Goal: Task Accomplishment & Management: Use online tool/utility

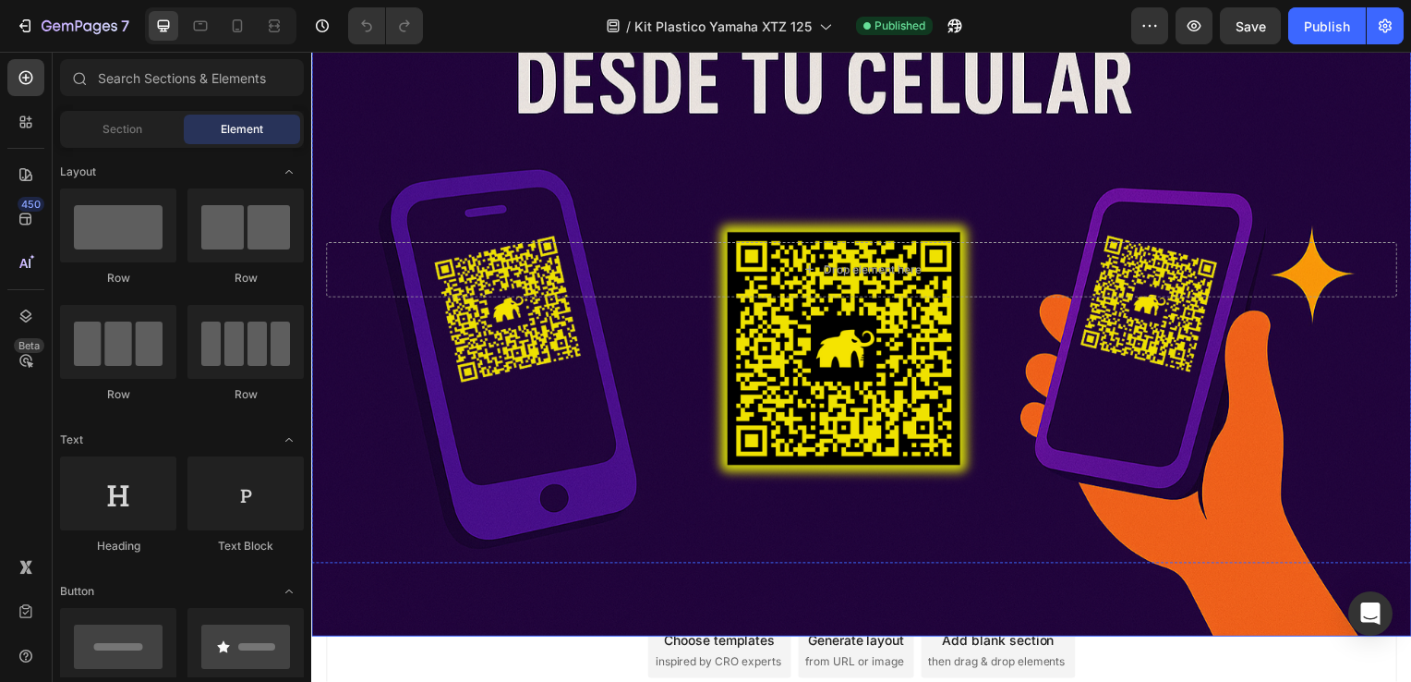
scroll to position [355, 0]
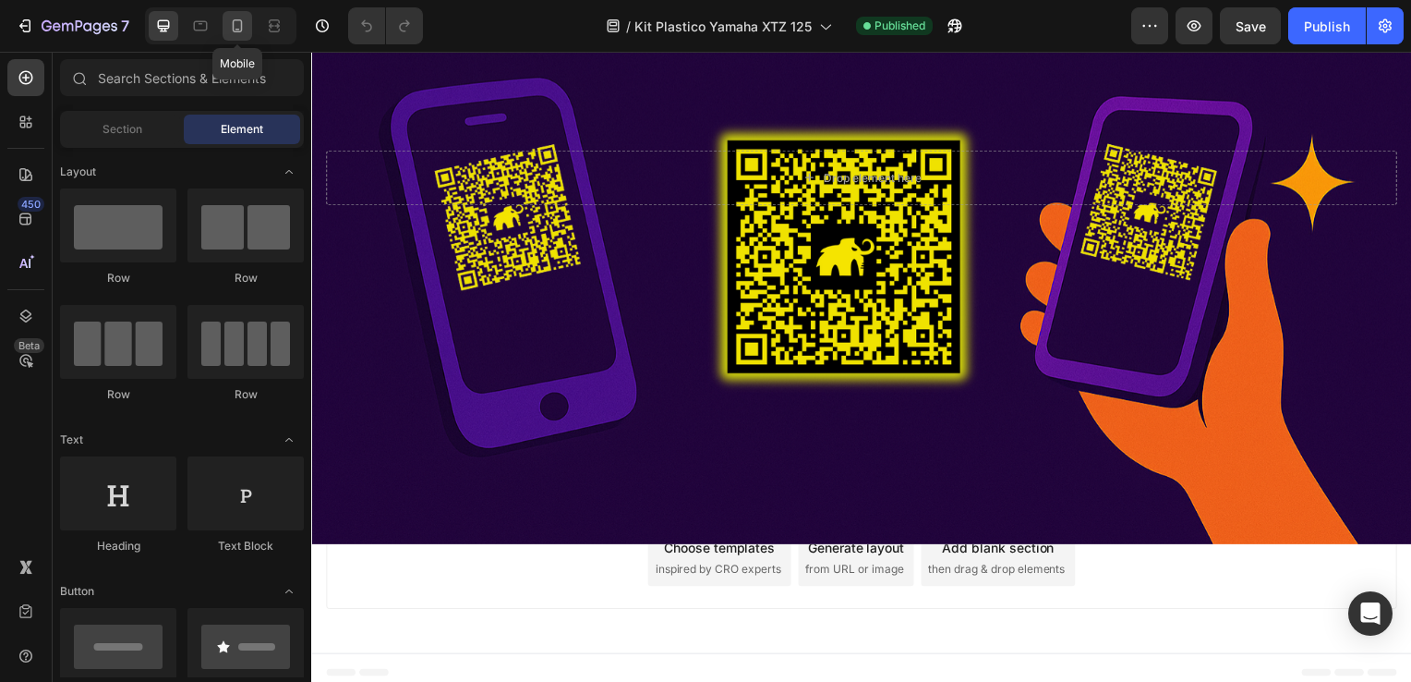
click at [223, 27] on div at bounding box center [238, 26] width 30 height 30
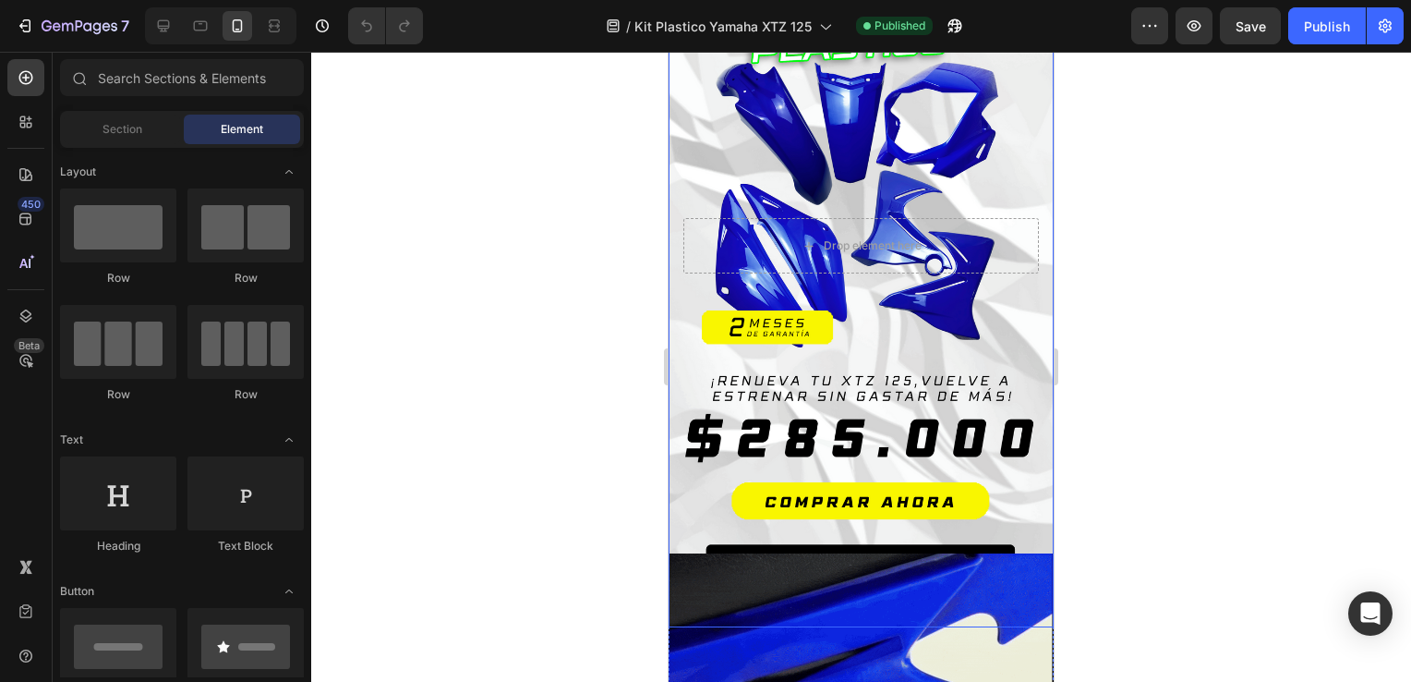
scroll to position [438, 0]
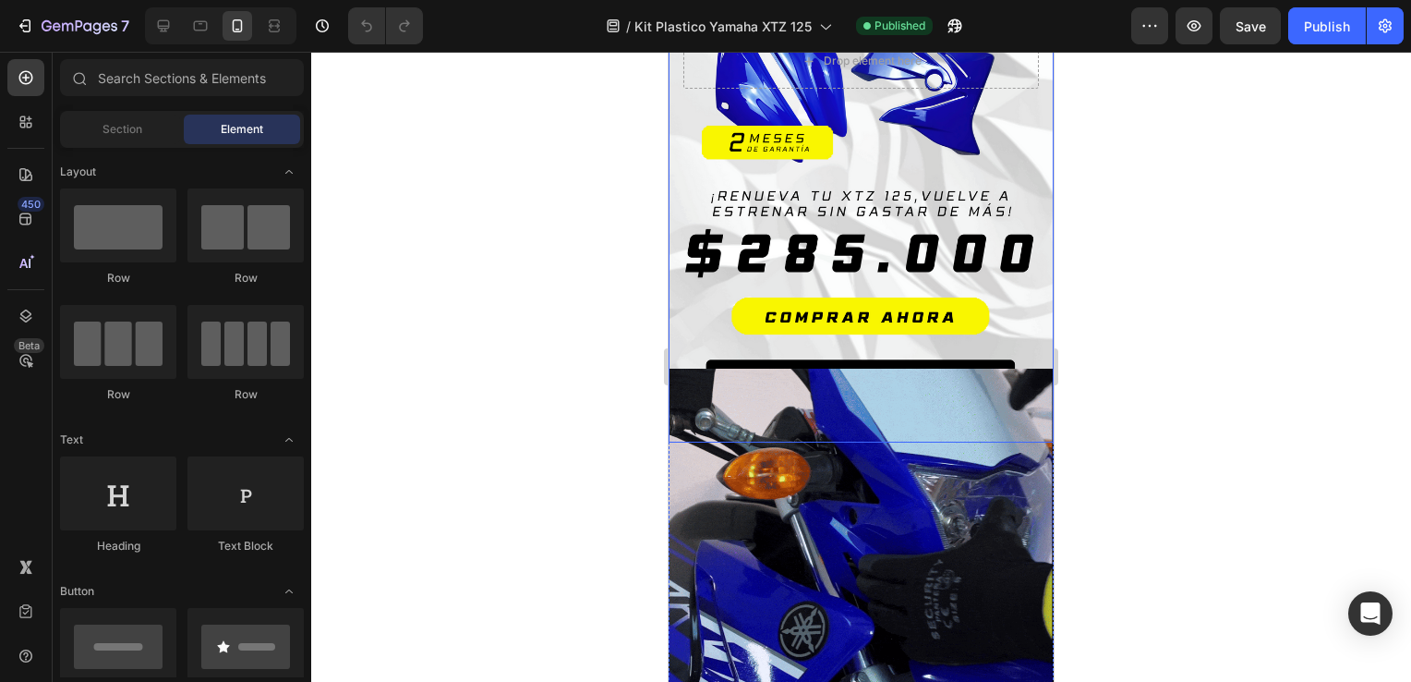
click at [824, 327] on div "Overlay" at bounding box center [861, 60] width 385 height 763
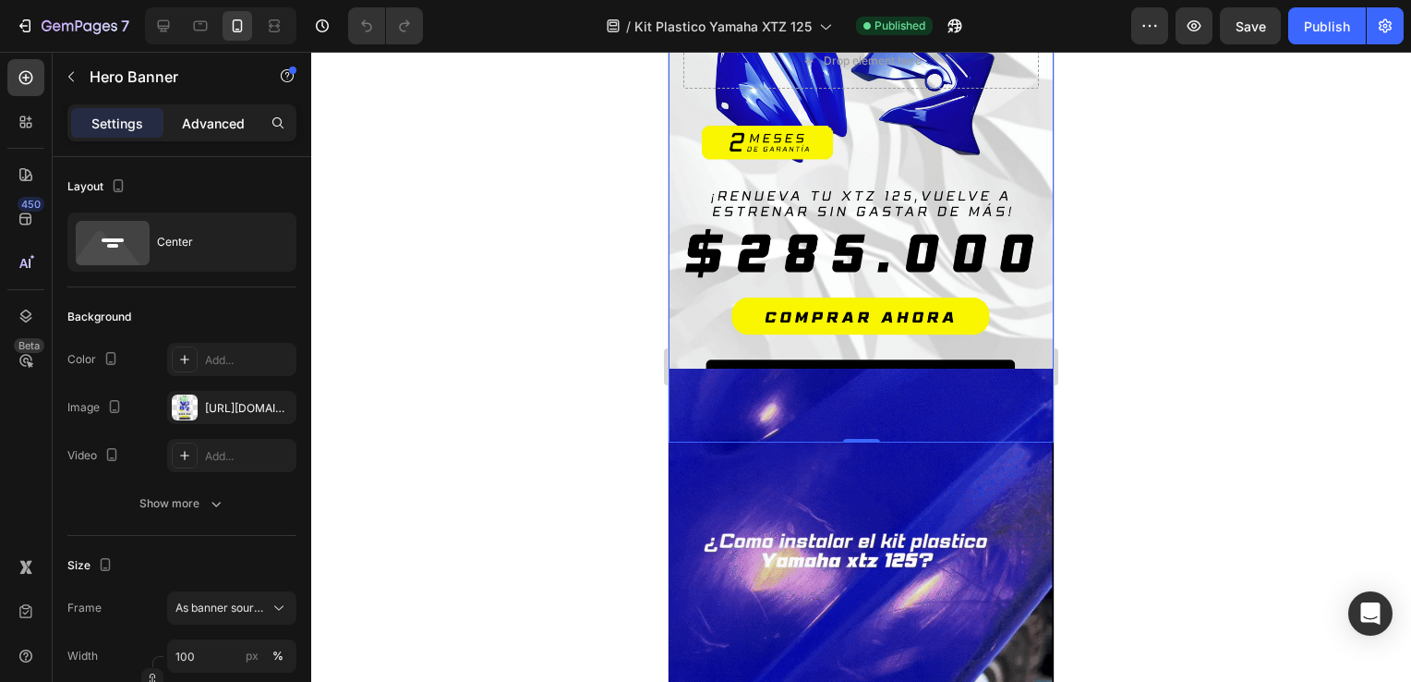
click at [229, 110] on div "Advanced" at bounding box center [213, 123] width 92 height 30
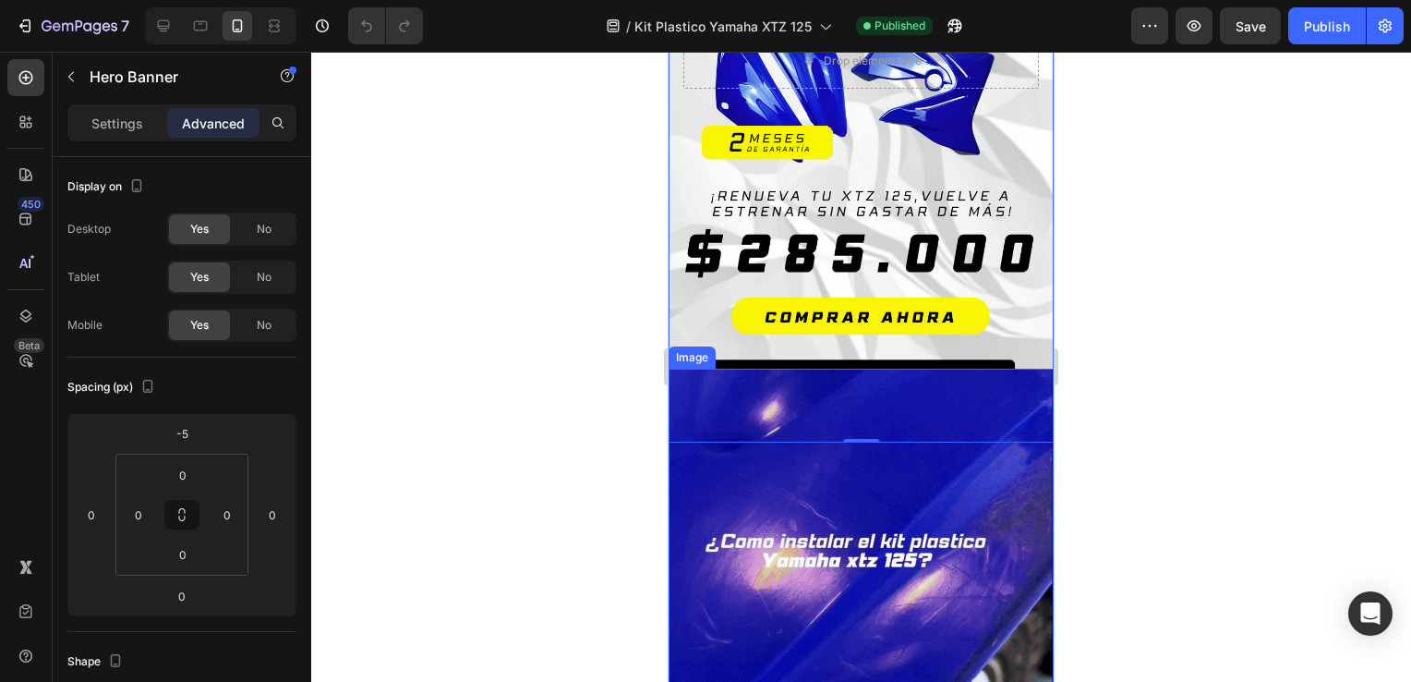
click at [735, 513] on img at bounding box center [861, 561] width 385 height 385
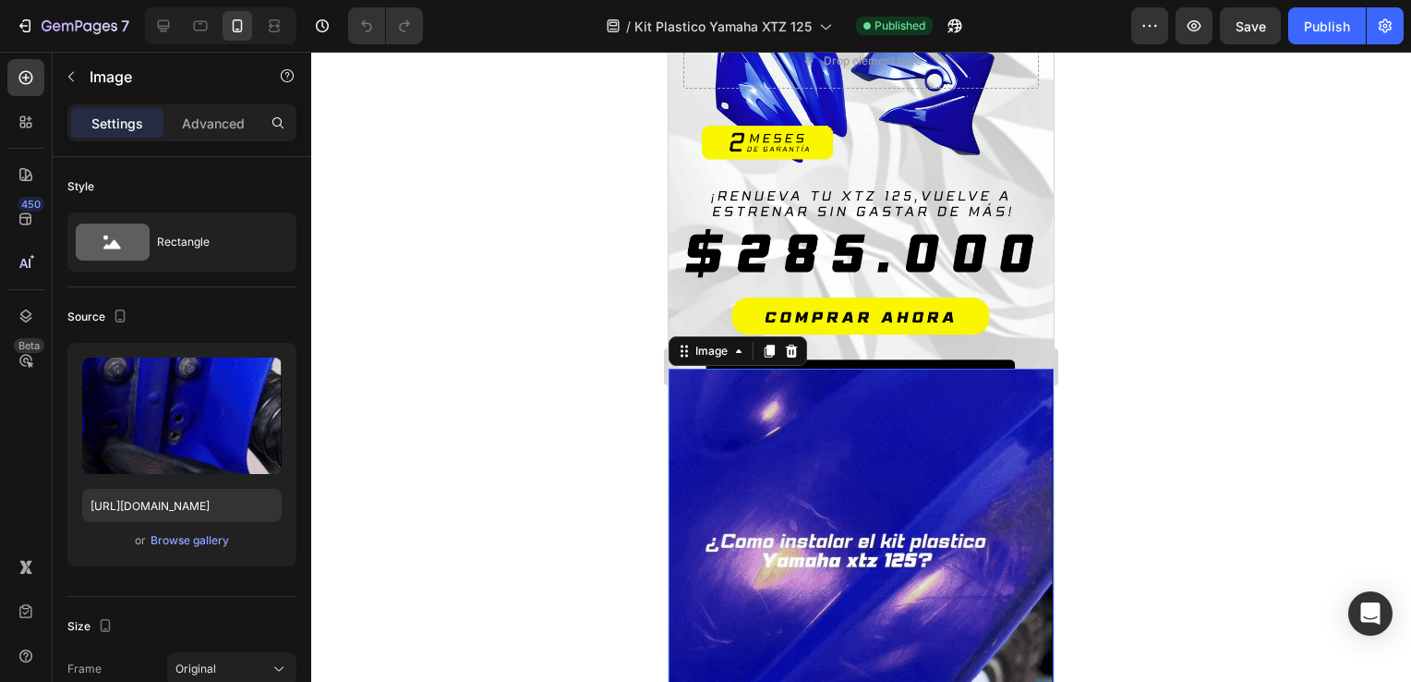
click at [1201, 394] on div at bounding box center [861, 367] width 1100 height 630
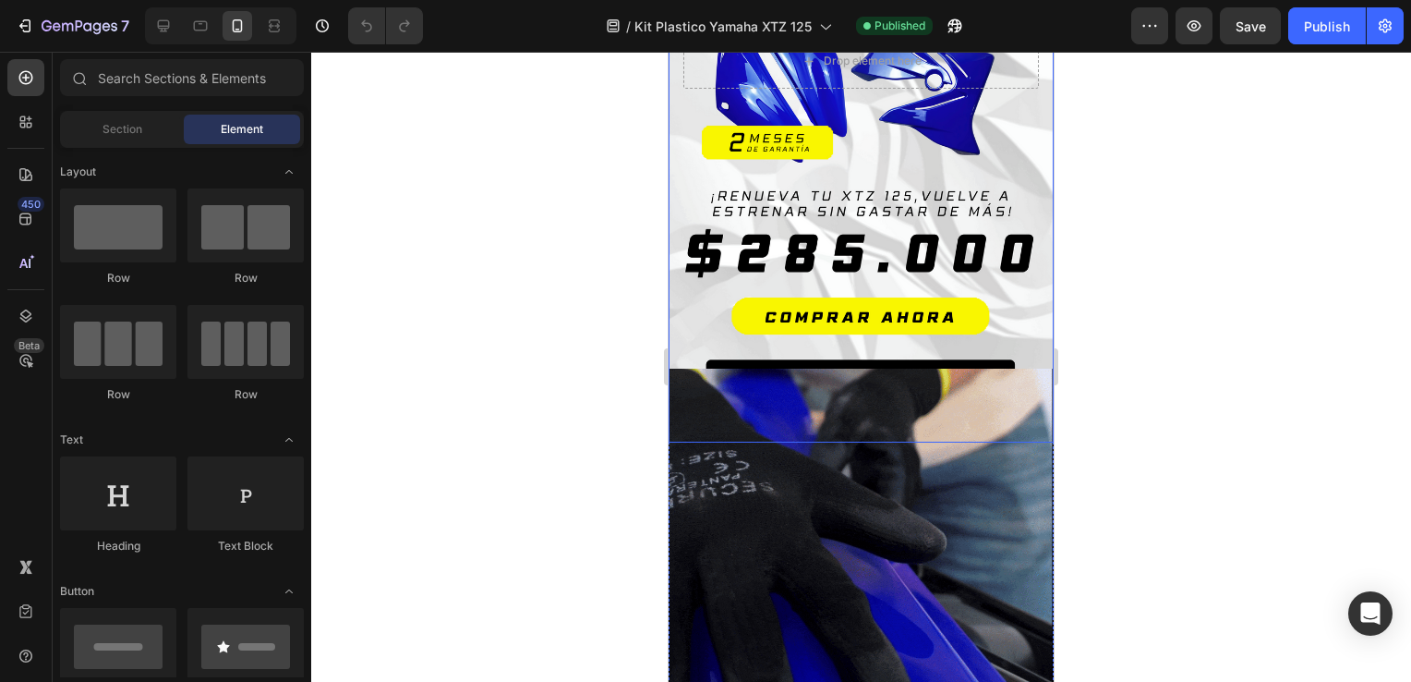
click at [965, 333] on div "Overlay" at bounding box center [861, 60] width 385 height 763
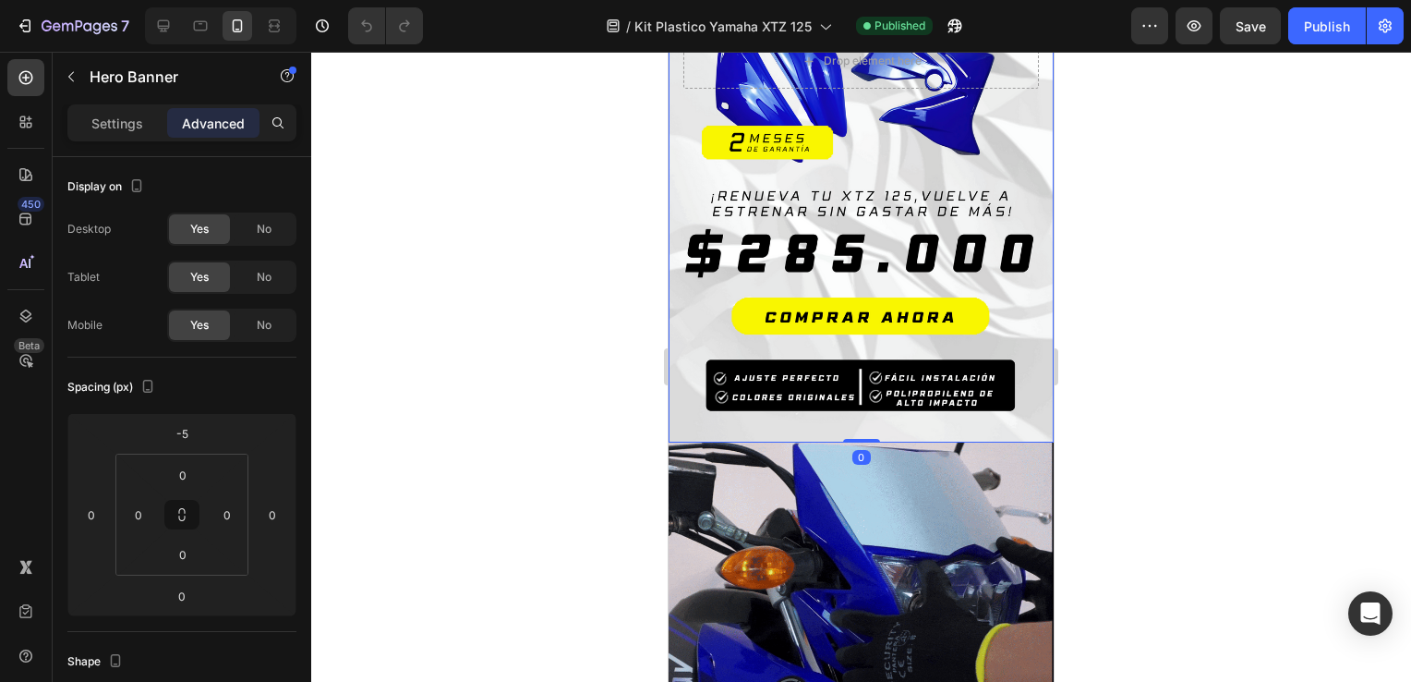
drag, startPoint x: 848, startPoint y: 409, endPoint x: 857, endPoint y: 356, distance: 54.4
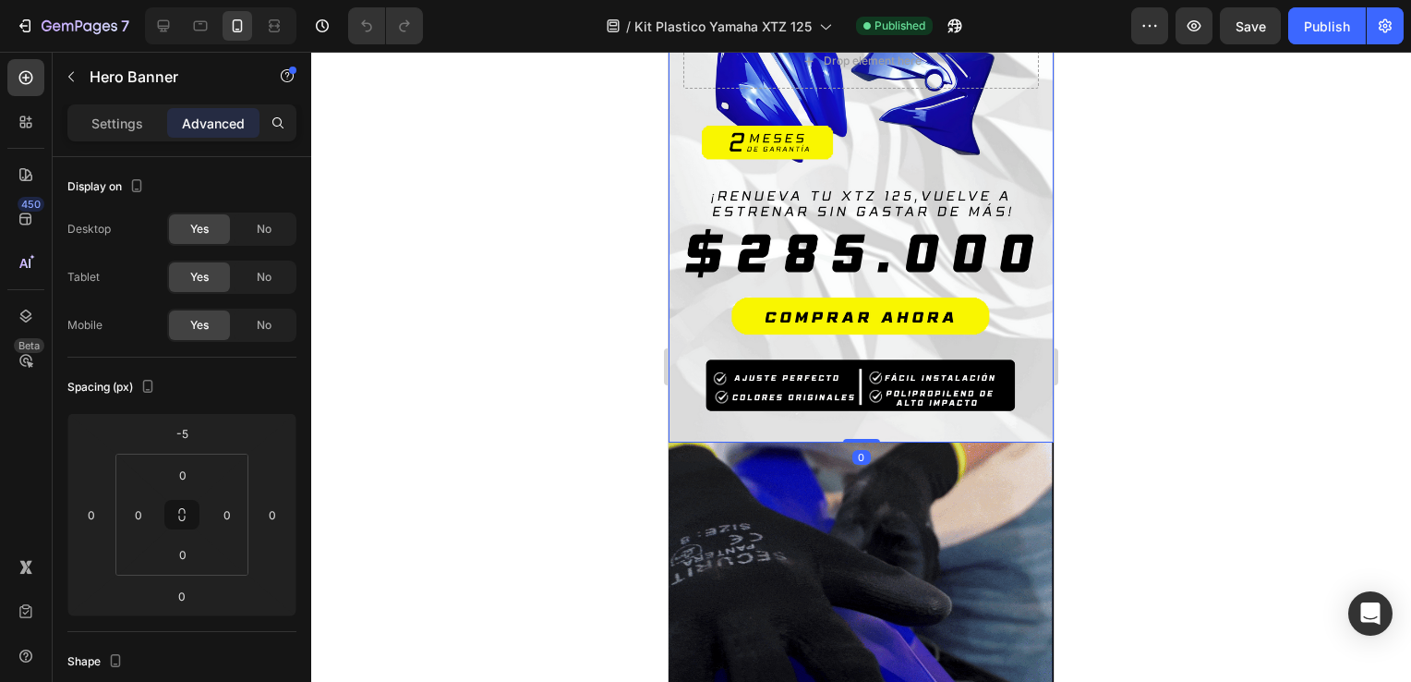
click at [857, 356] on div "Drop element here Hero Banner 0" at bounding box center [861, 60] width 385 height 763
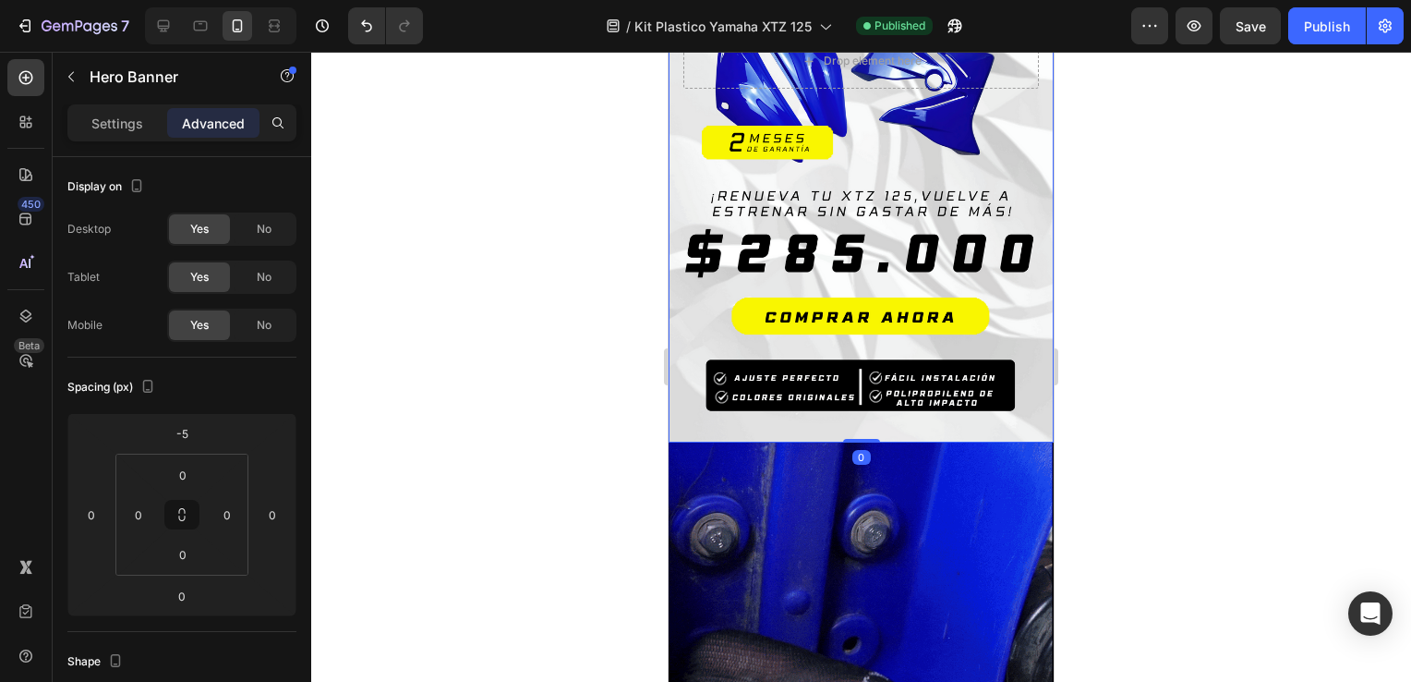
click at [1125, 318] on div at bounding box center [861, 367] width 1100 height 630
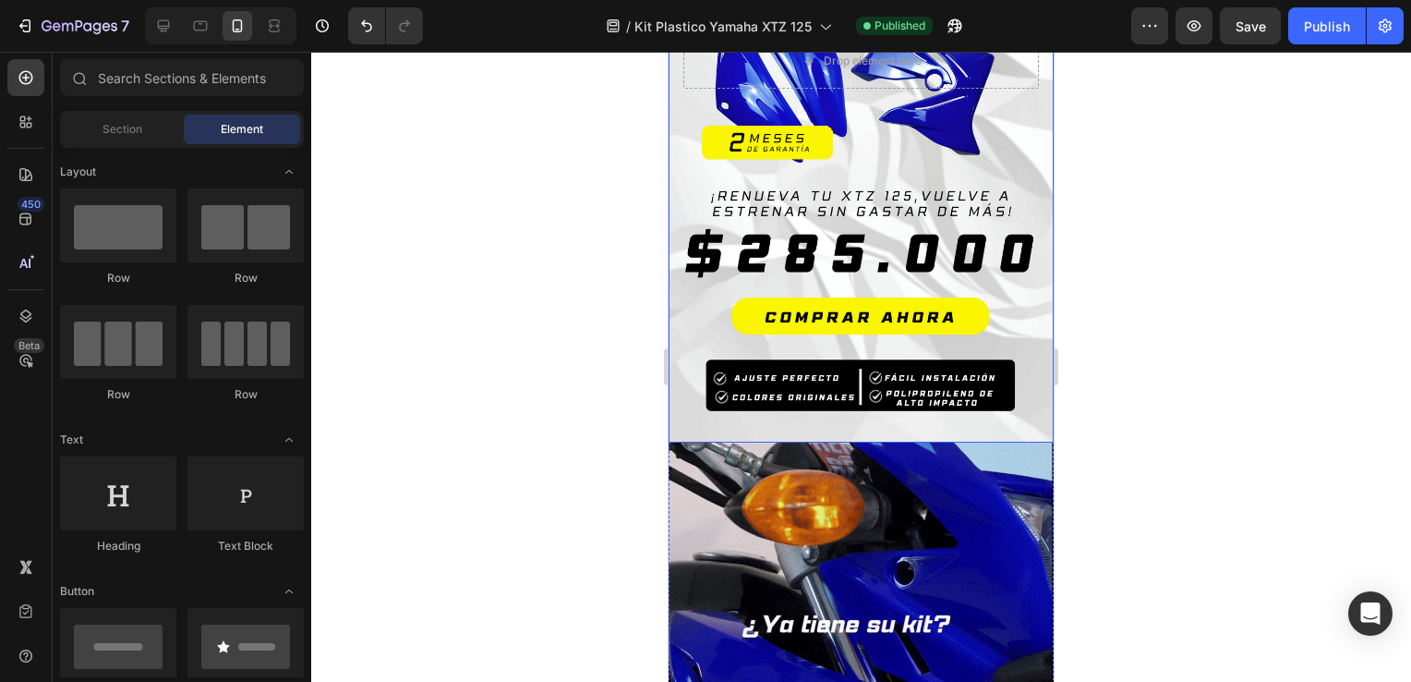
click at [894, 345] on div "Overlay" at bounding box center [861, 60] width 385 height 763
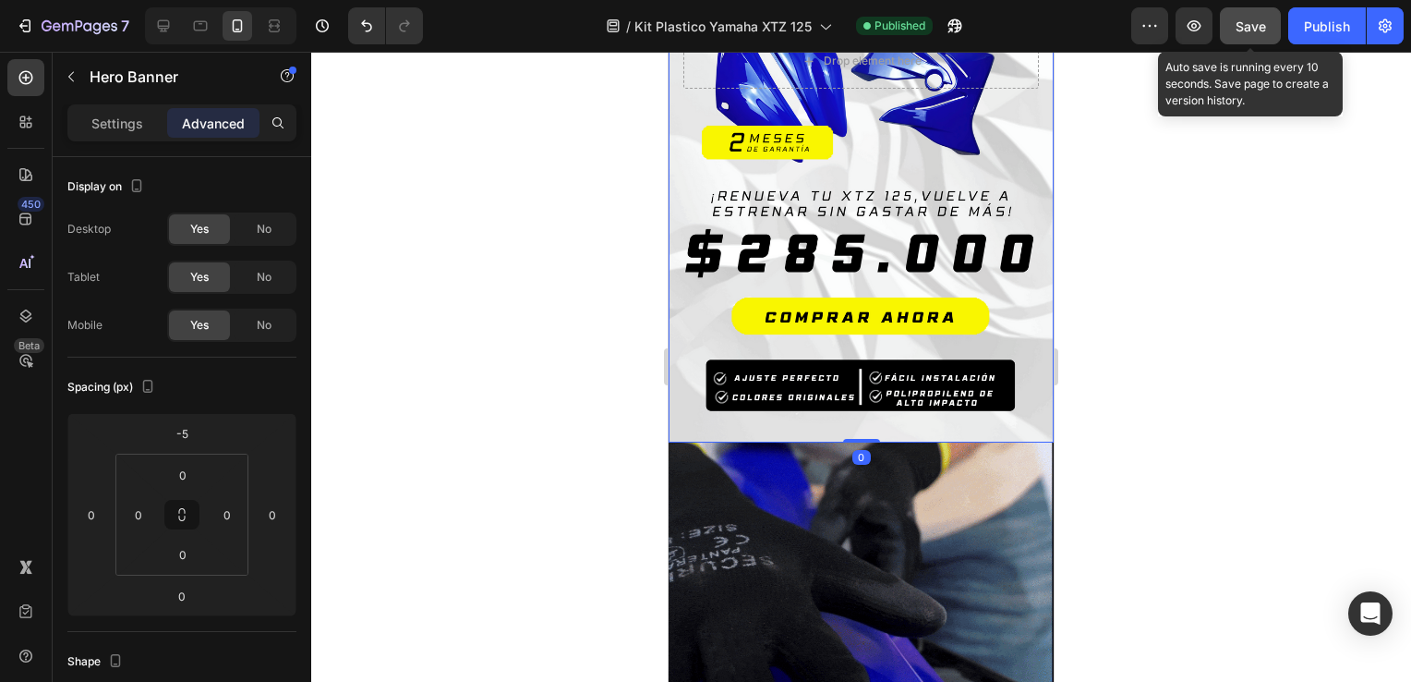
click at [1258, 13] on button "Save" at bounding box center [1250, 25] width 61 height 37
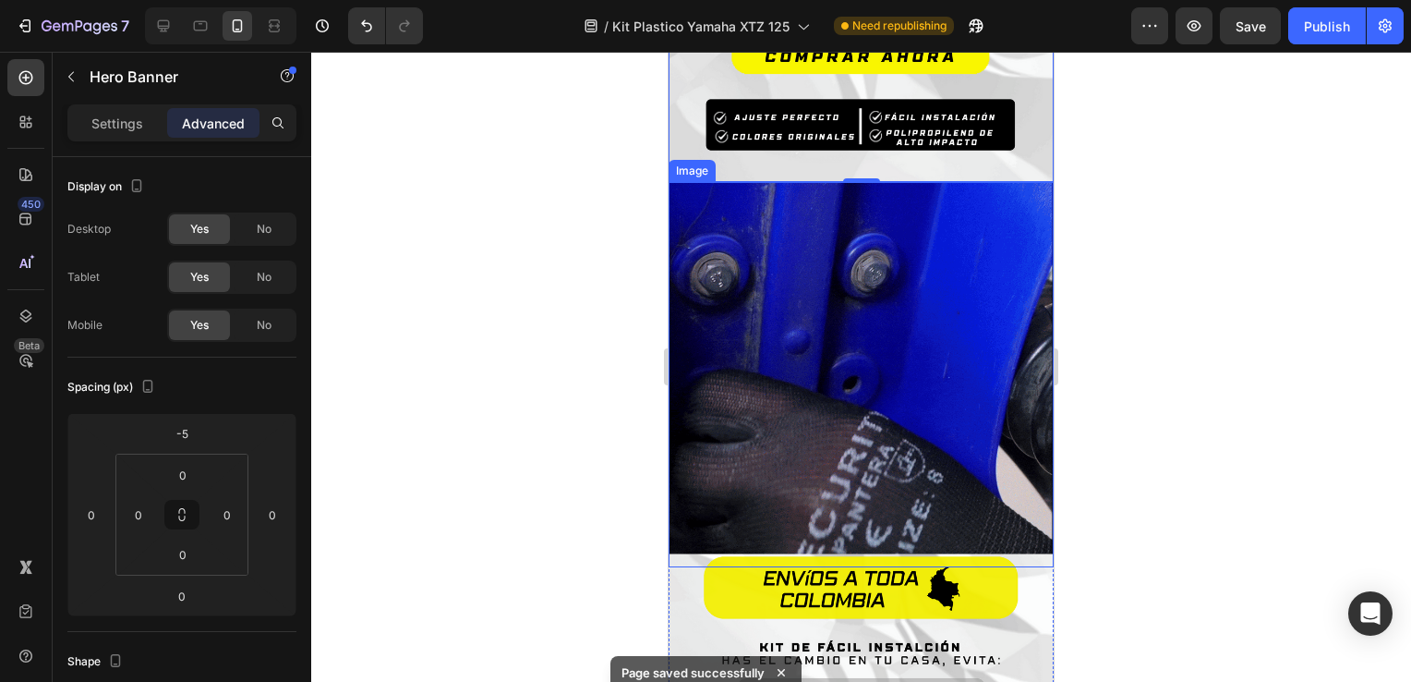
scroll to position [715, 0]
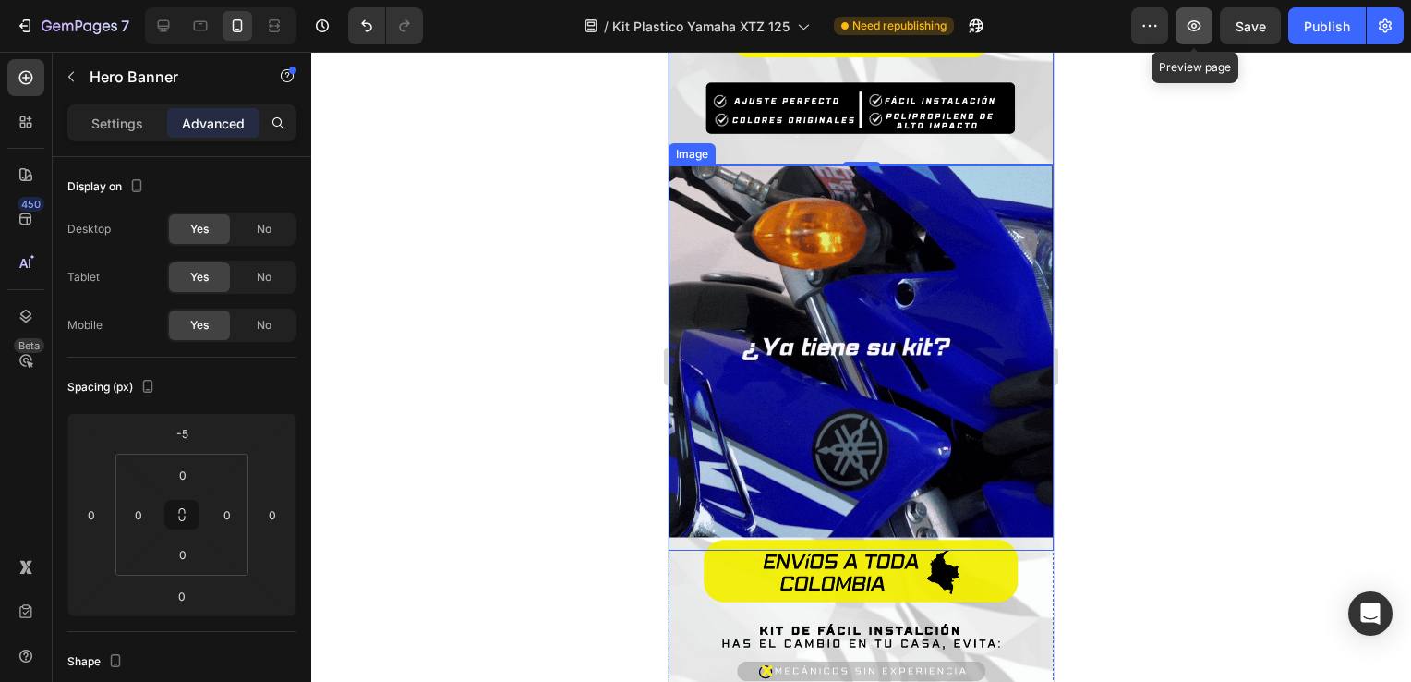
click at [1193, 42] on button "button" at bounding box center [1194, 25] width 37 height 37
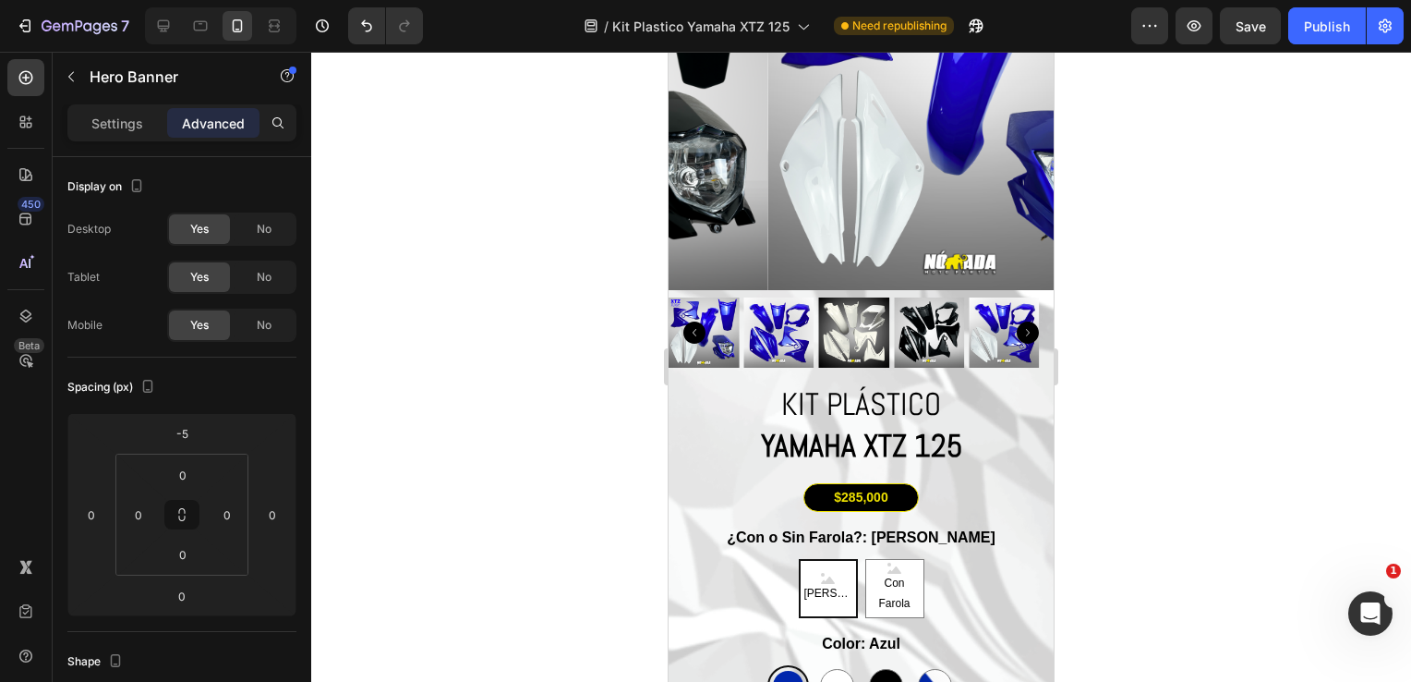
scroll to position [0, 0]
click at [1370, 626] on div "Abrir Intercom Messenger" at bounding box center [1367, 610] width 61 height 61
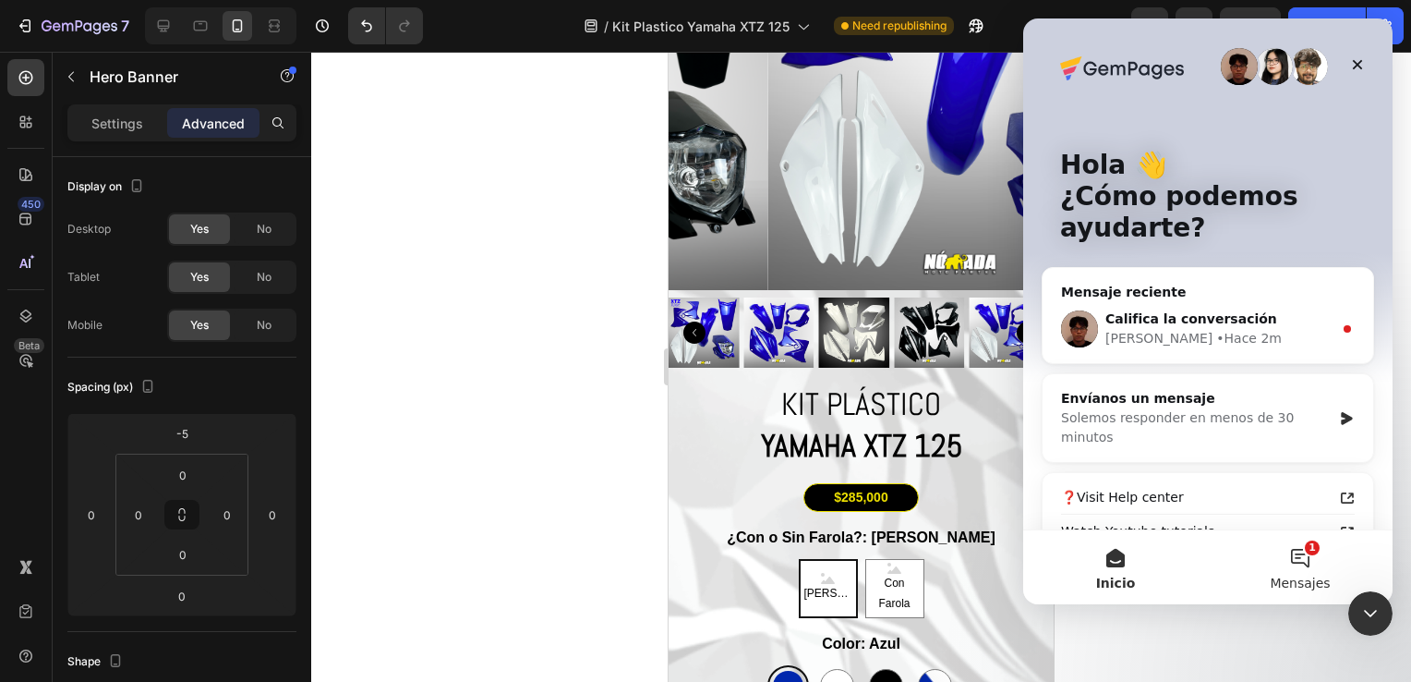
click at [1278, 584] on span "Mensajes" at bounding box center [1300, 582] width 60 height 13
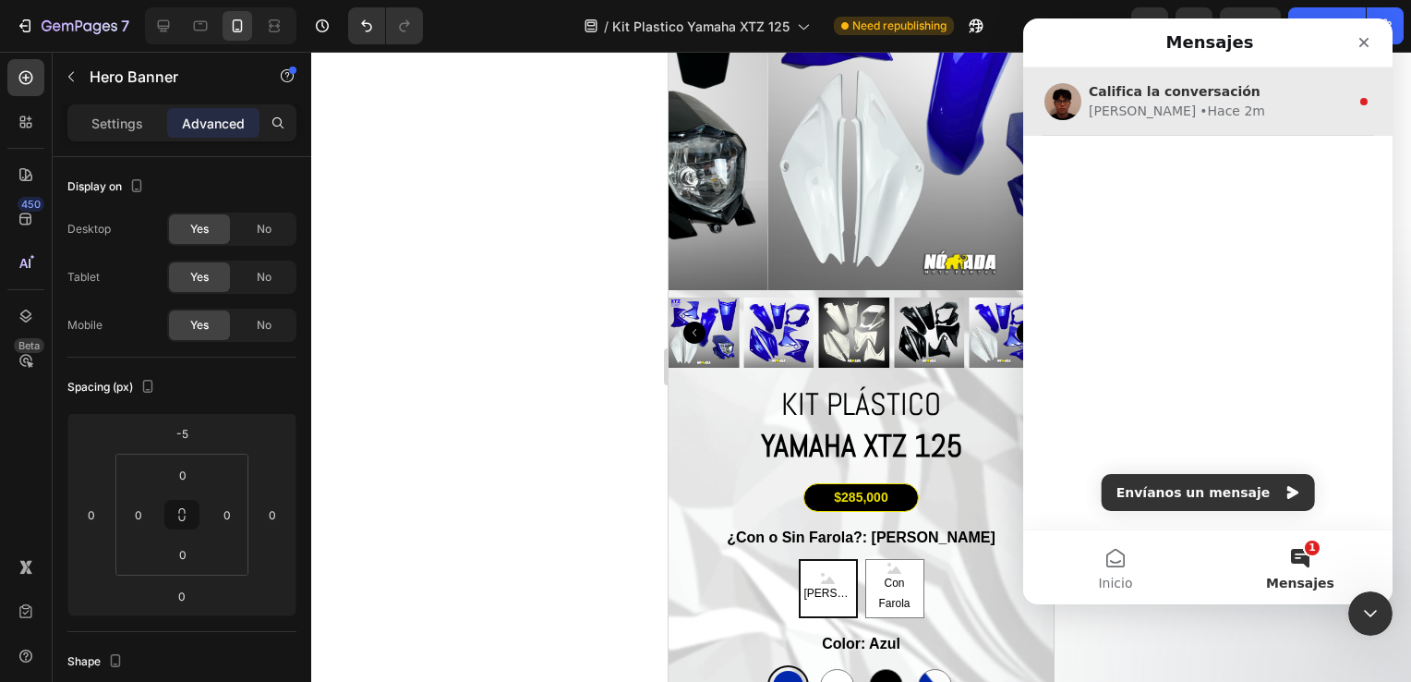
click at [1177, 110] on div "[PERSON_NAME] • Hace 2m" at bounding box center [1219, 111] width 260 height 19
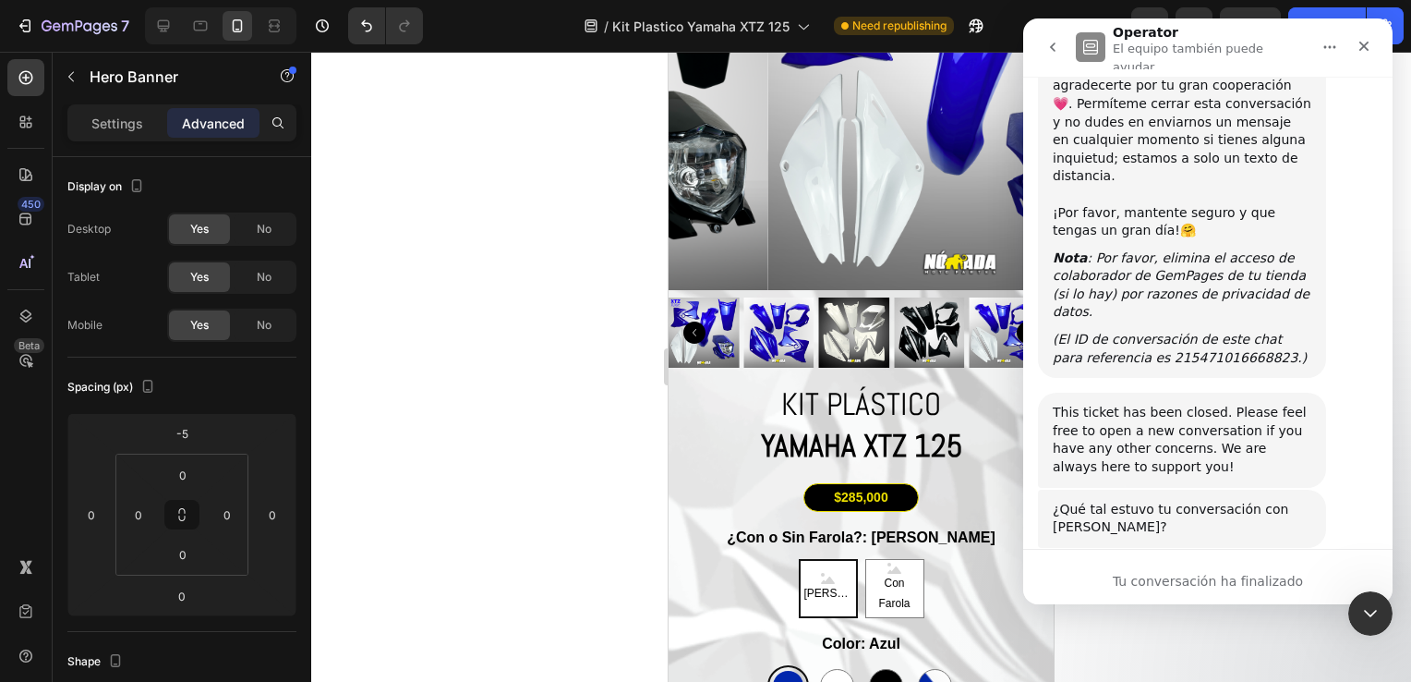
scroll to position [1275, 0]
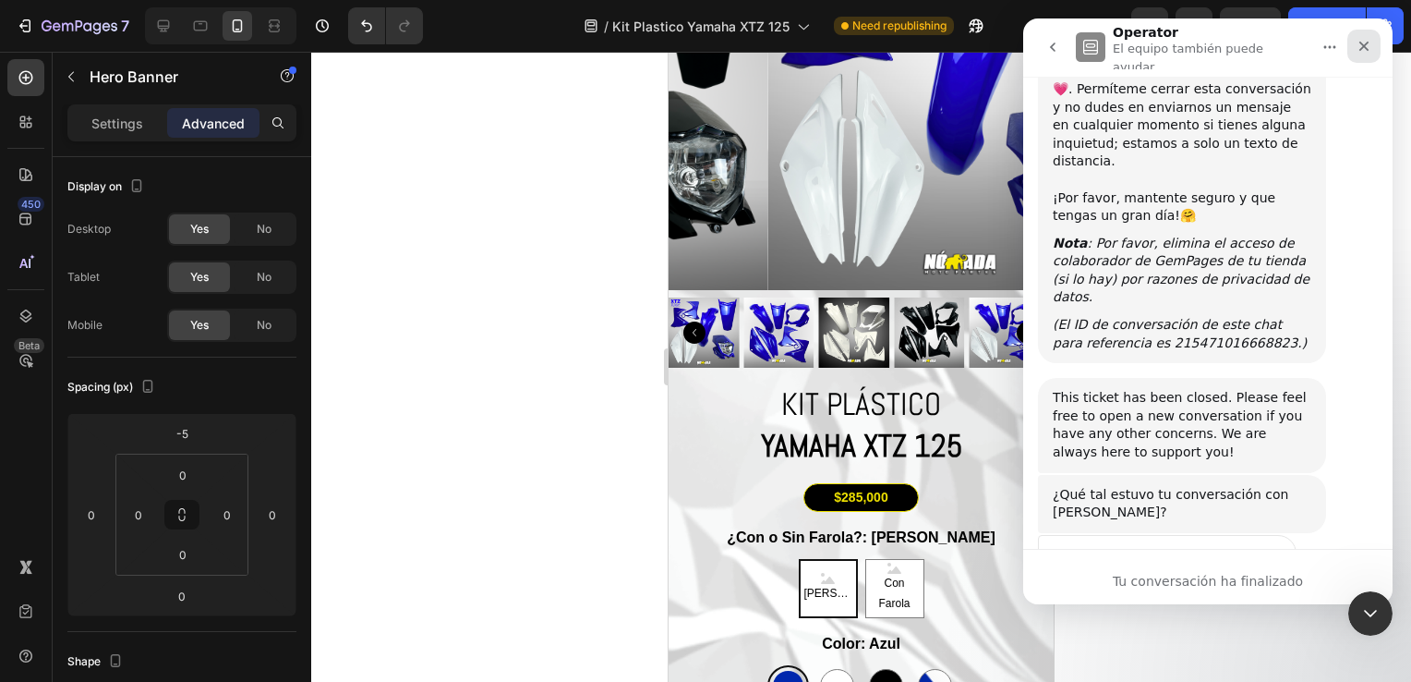
click at [1371, 58] on div "Cerrar" at bounding box center [1364, 46] width 33 height 33
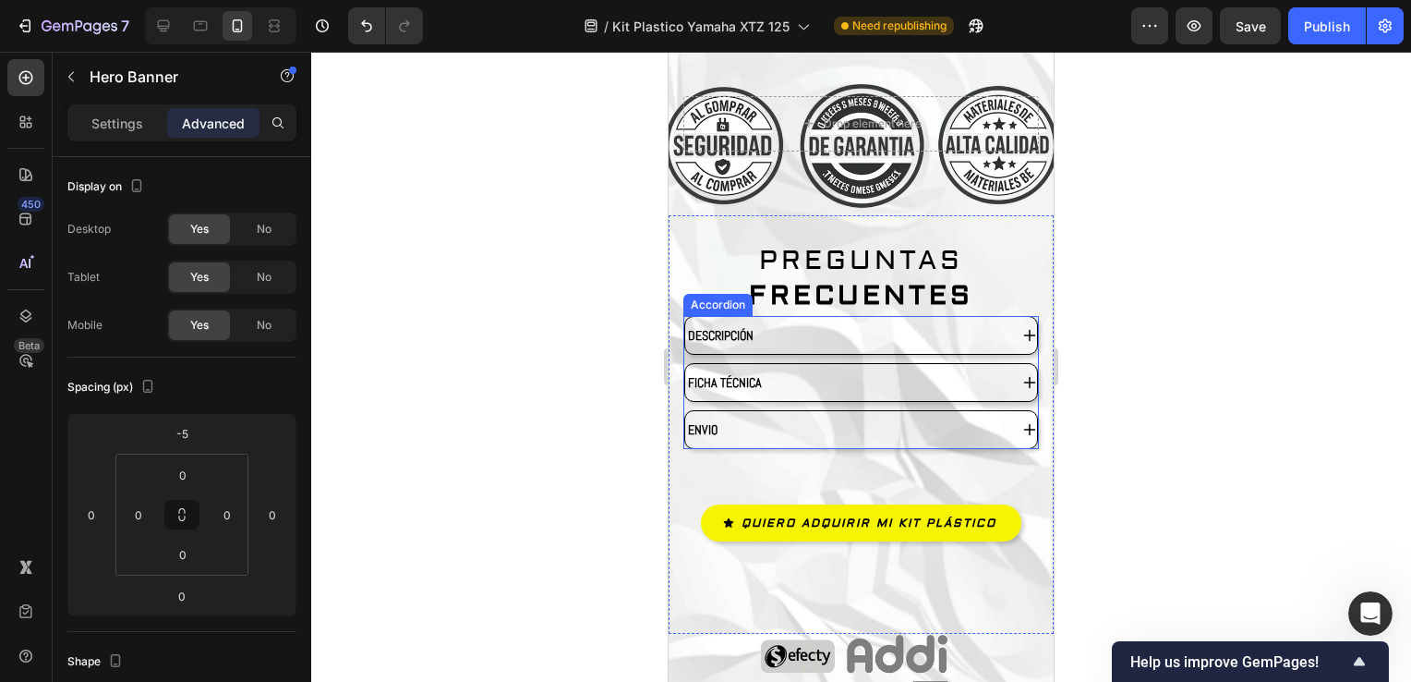
scroll to position [5053, 0]
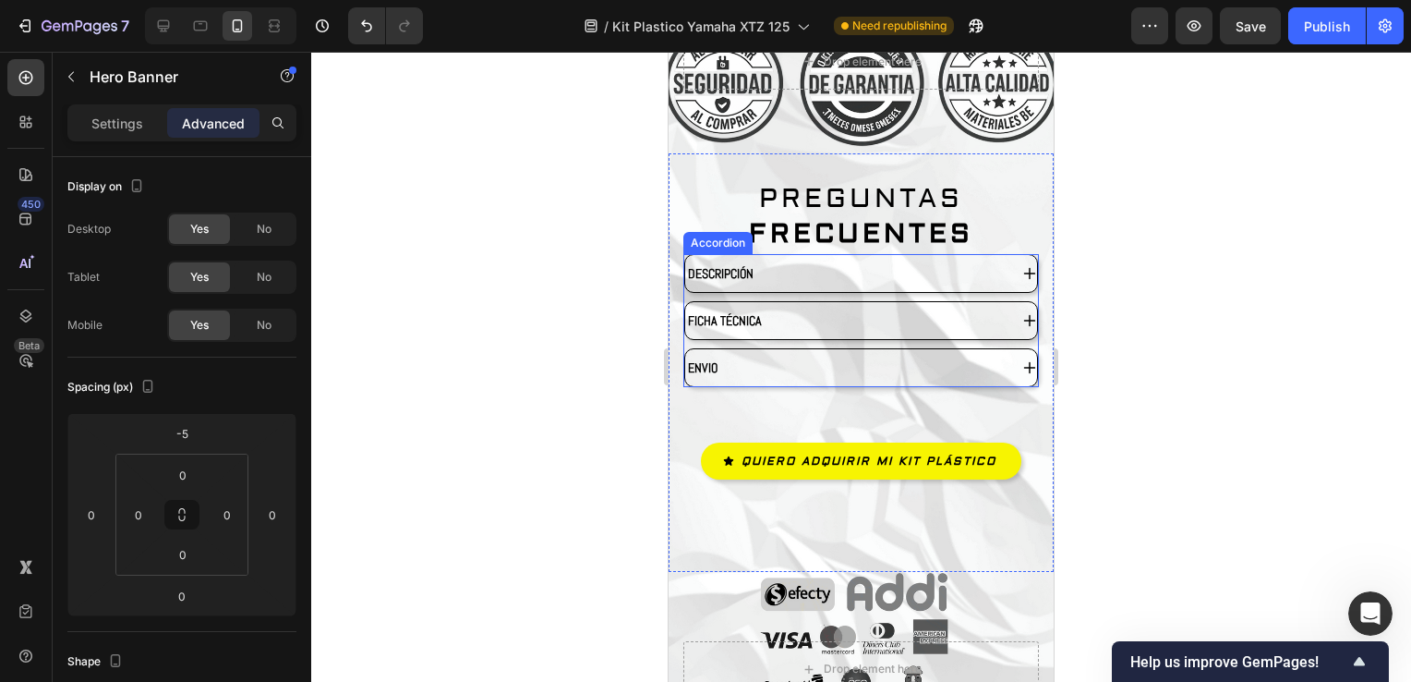
click at [826, 357] on div "ENVIO" at bounding box center [846, 368] width 322 height 22
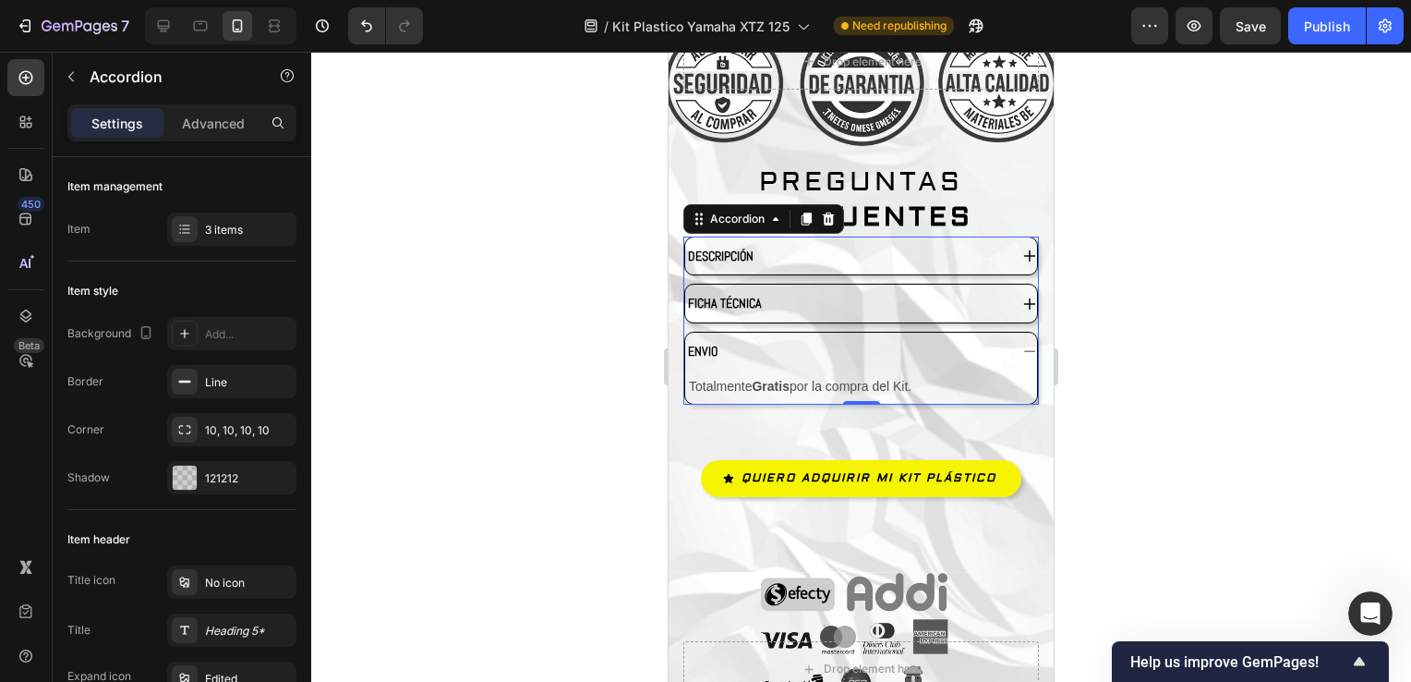
click at [1022, 248] on icon at bounding box center [1029, 255] width 15 height 15
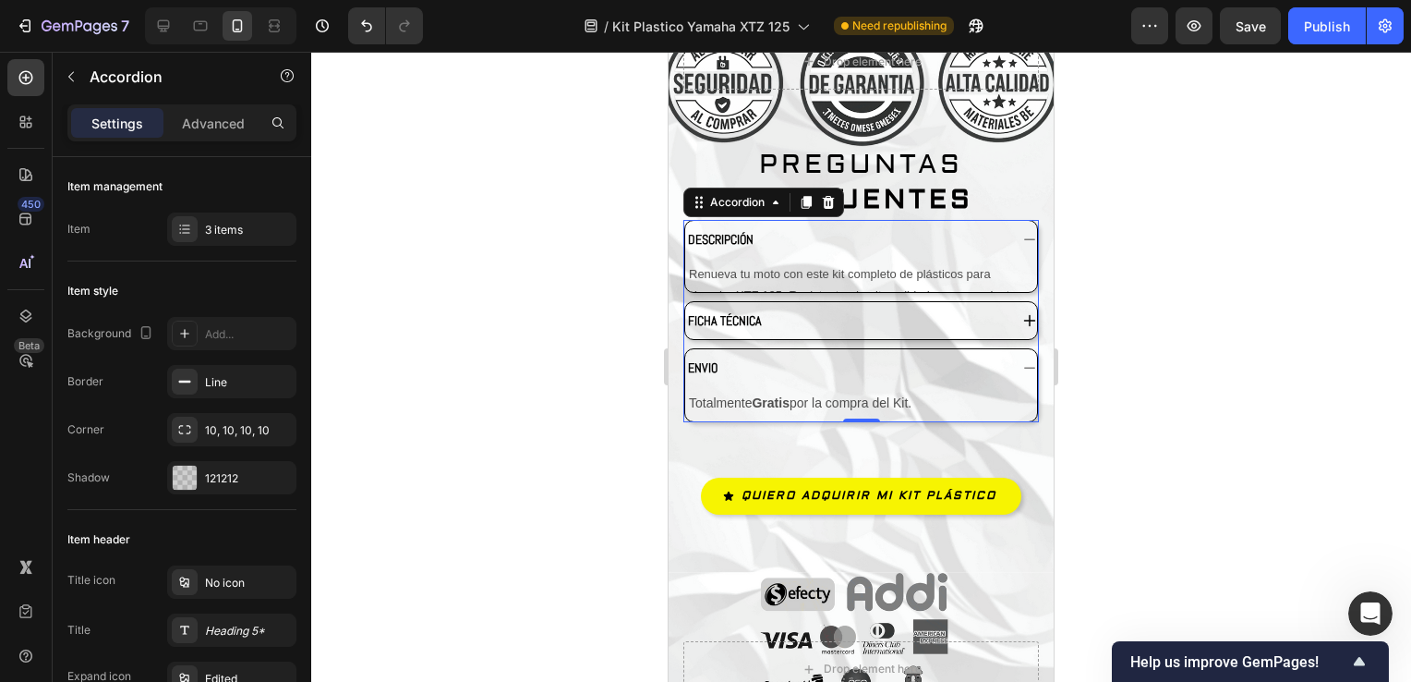
click at [1016, 221] on div "DESCRIPCIÓN" at bounding box center [861, 239] width 352 height 37
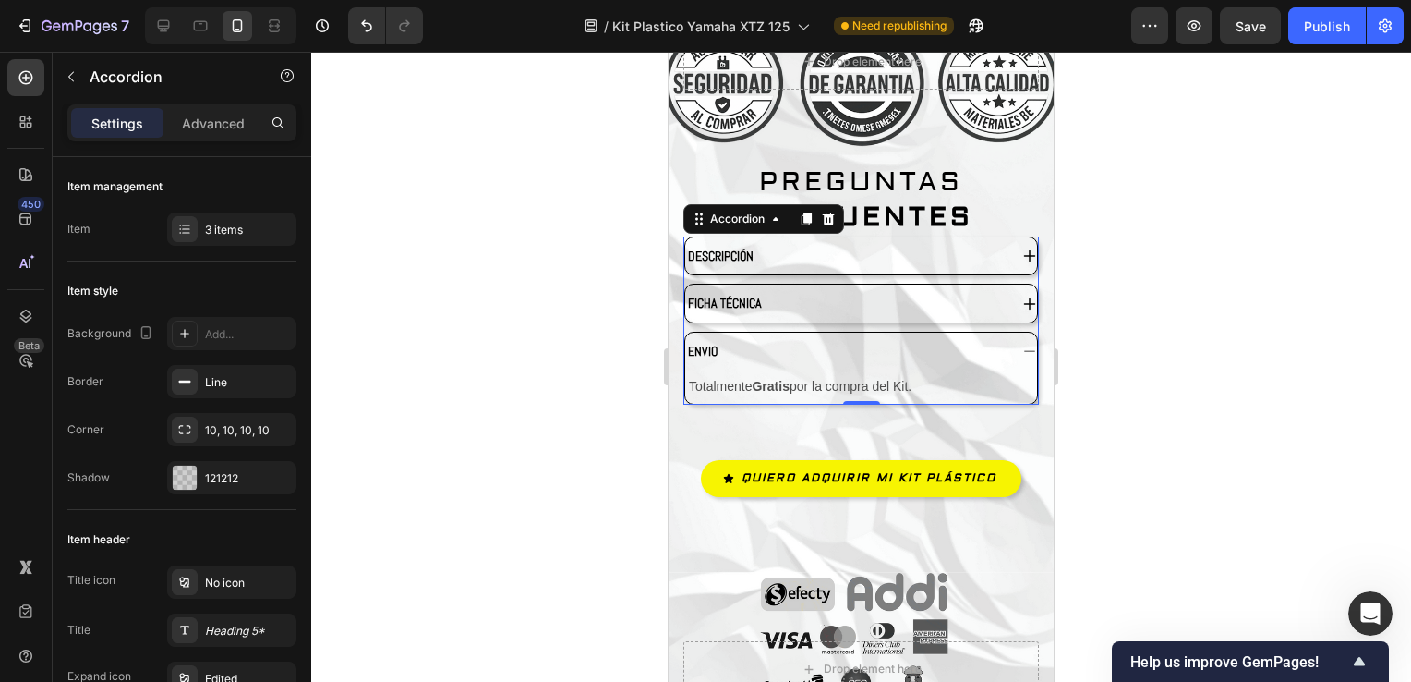
click at [1019, 237] on div "DESCRIPCIÓN" at bounding box center [861, 255] width 352 height 37
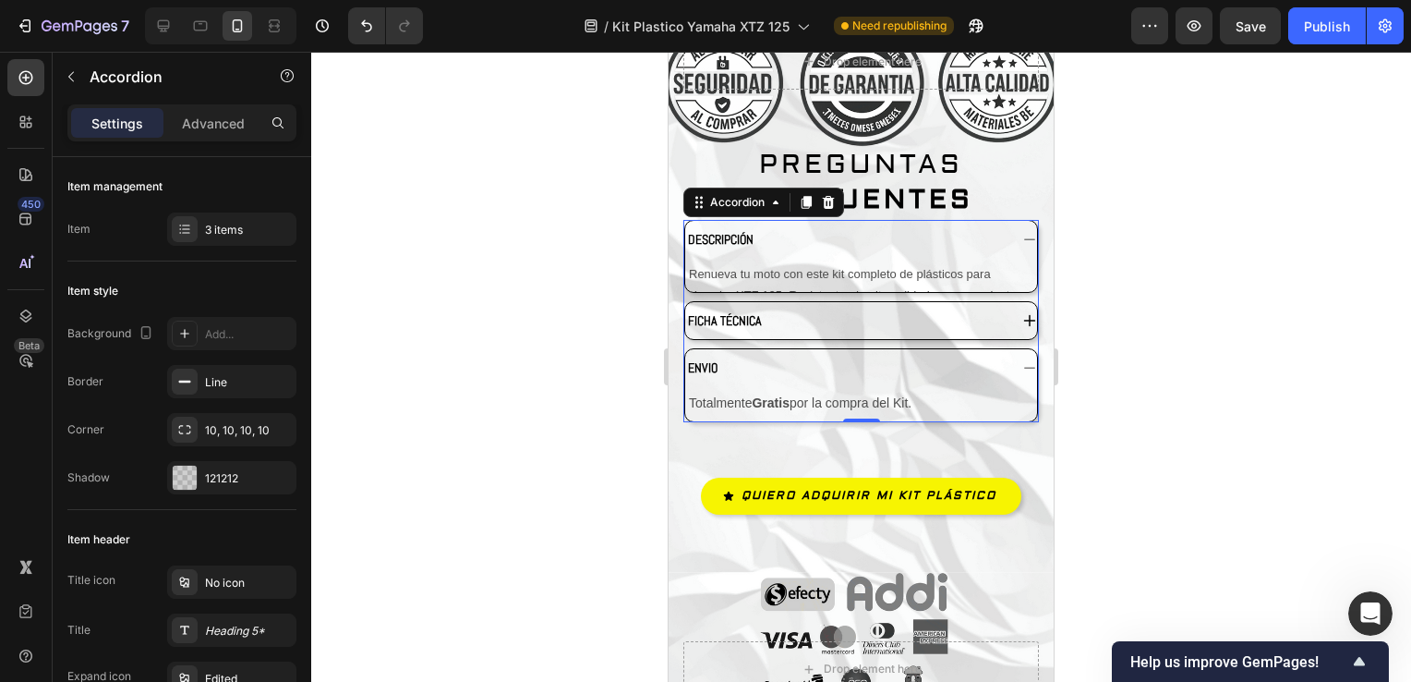
click at [1022, 232] on icon at bounding box center [1029, 239] width 15 height 15
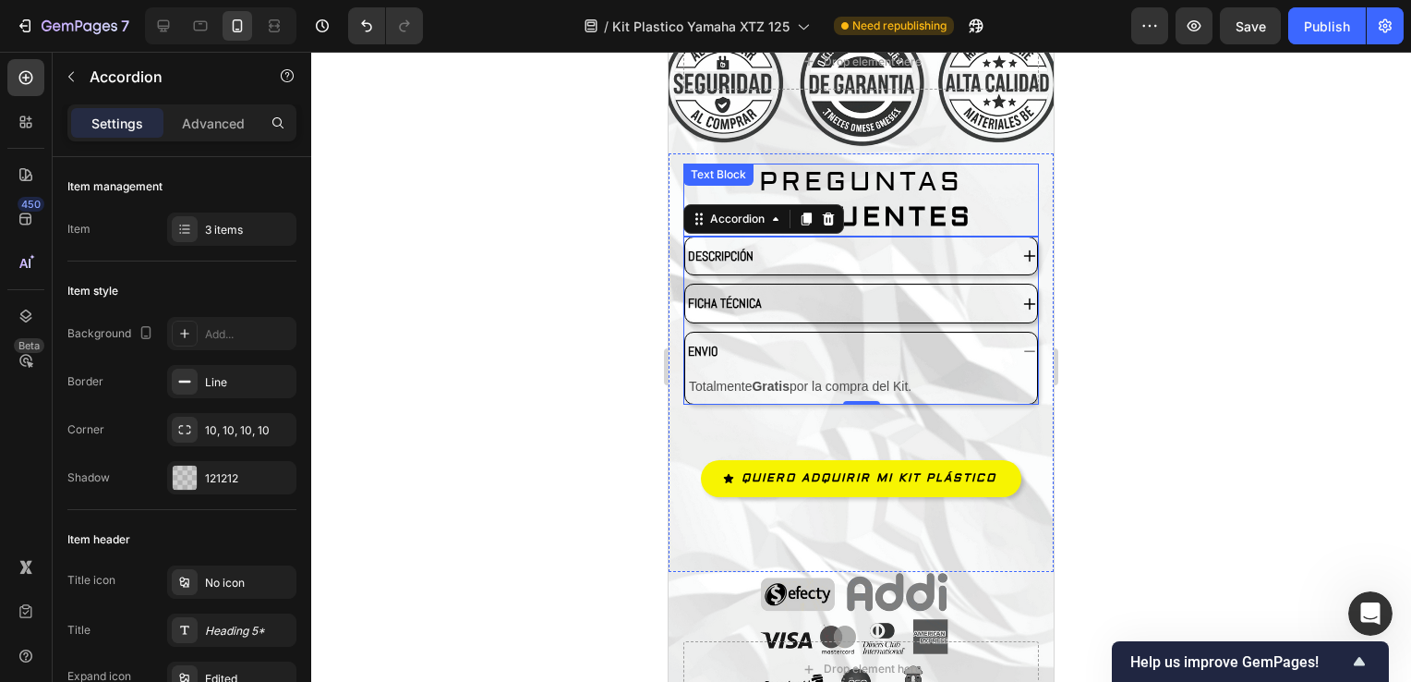
click at [889, 200] on strong "FRECUENTES" at bounding box center [861, 216] width 224 height 33
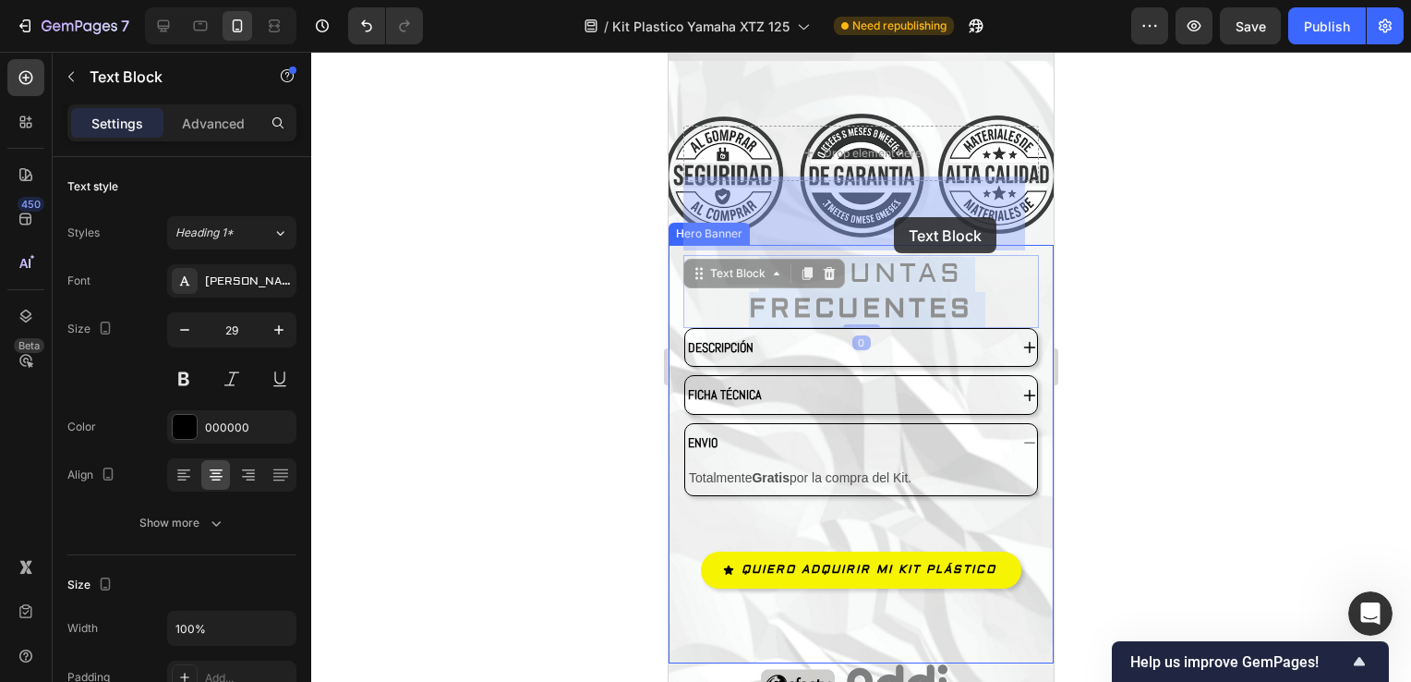
scroll to position [4958, 0]
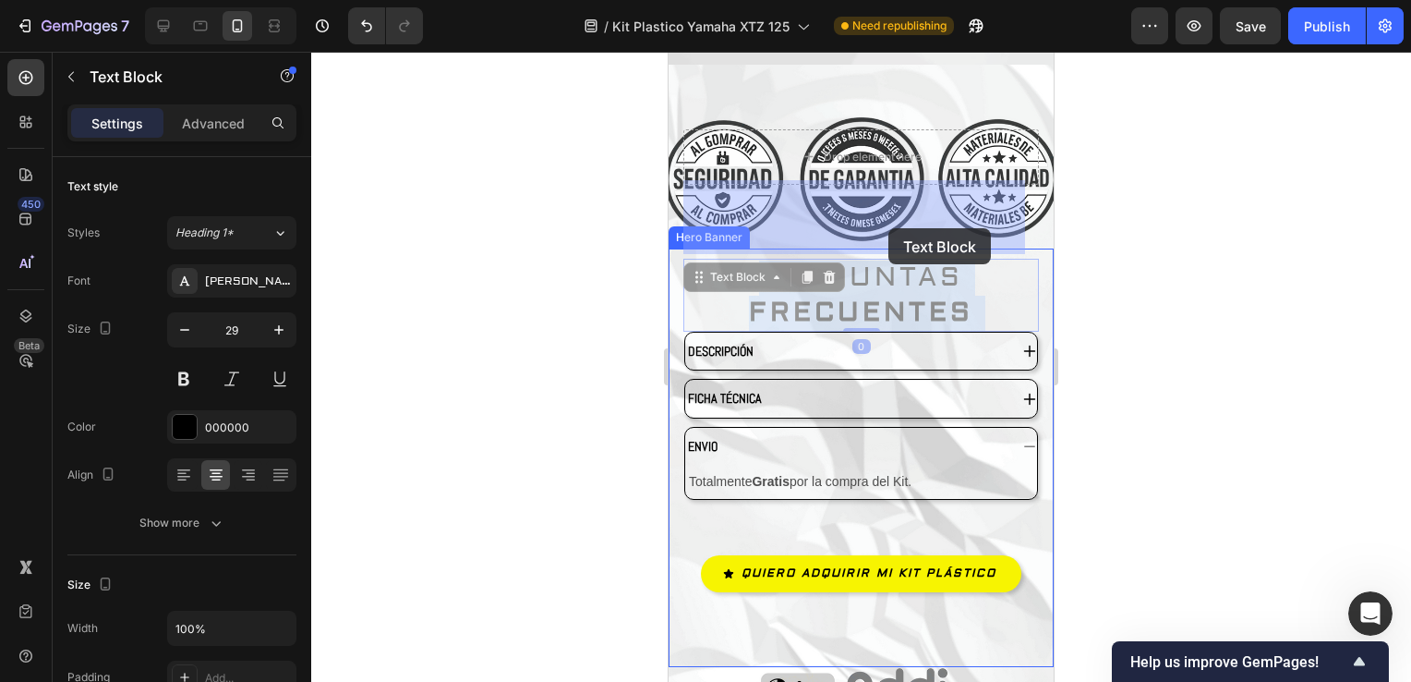
drag, startPoint x: 913, startPoint y: 171, endPoint x: 889, endPoint y: 228, distance: 62.1
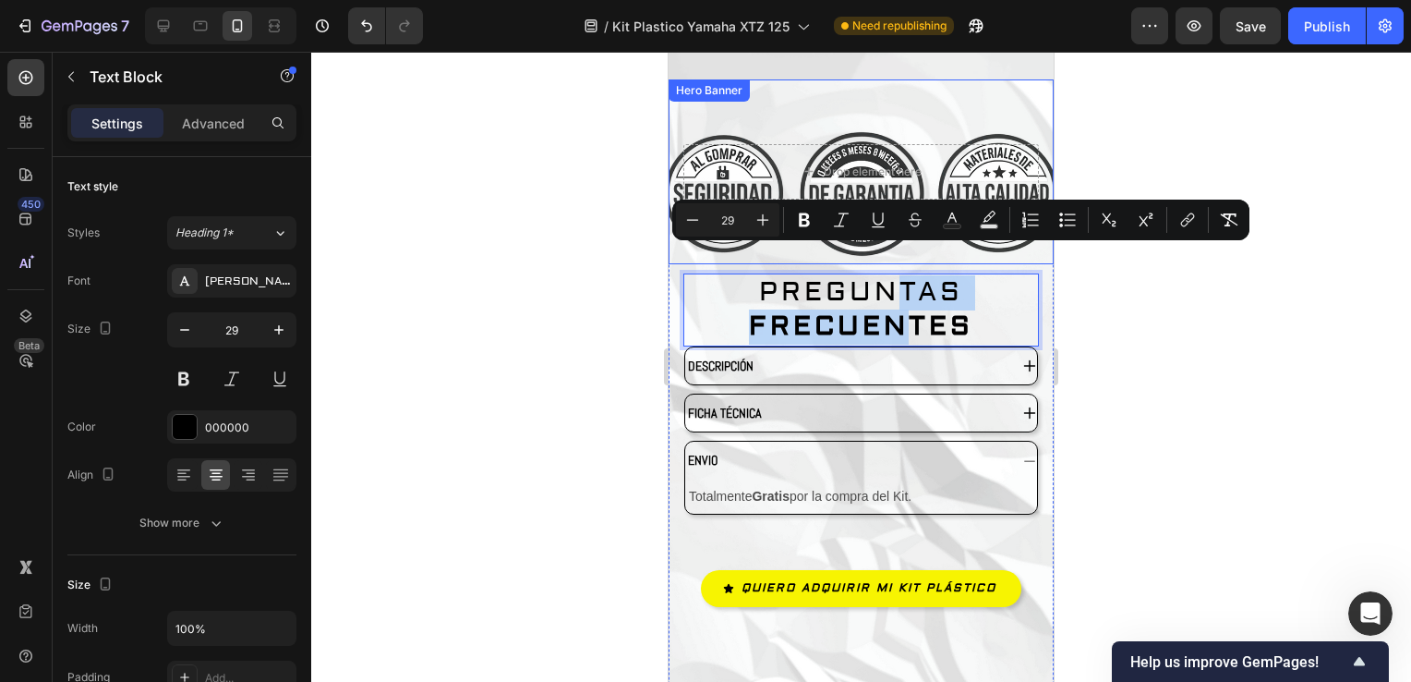
drag, startPoint x: 893, startPoint y: 291, endPoint x: 893, endPoint y: 189, distance: 101.6
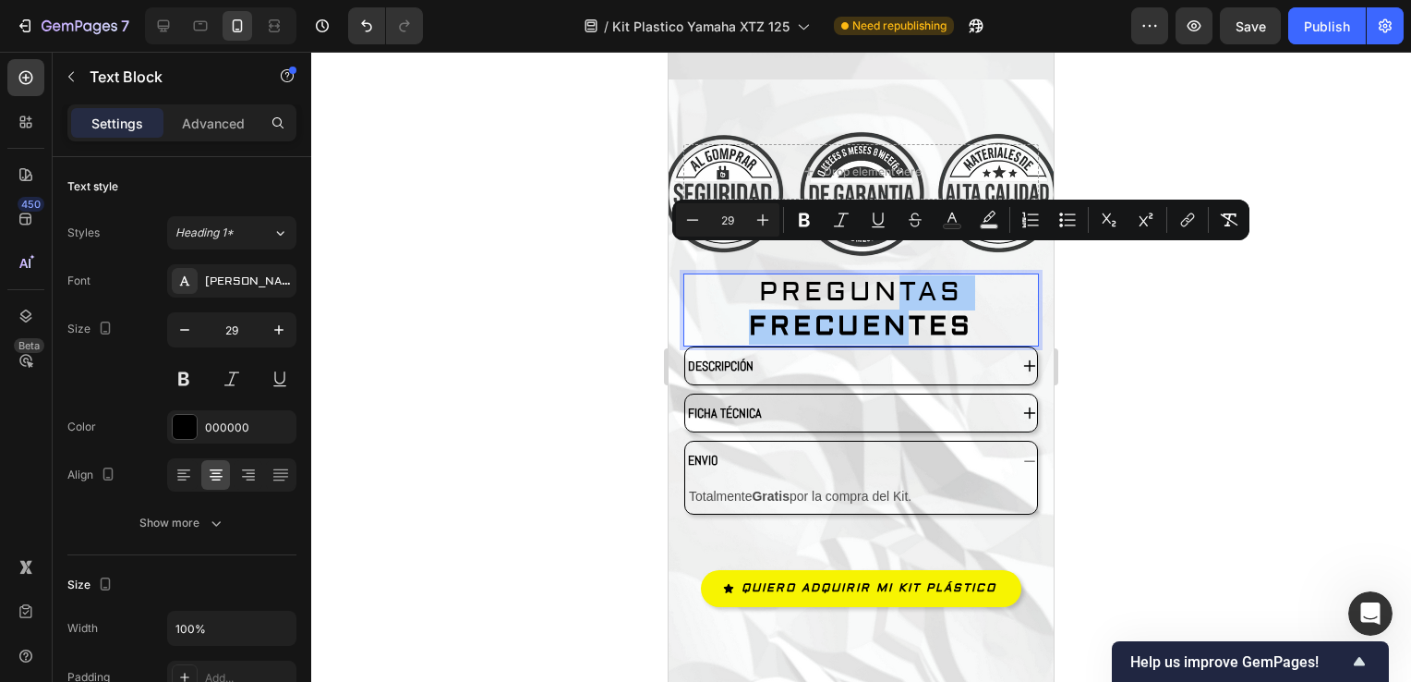
click at [1103, 271] on div at bounding box center [861, 367] width 1100 height 630
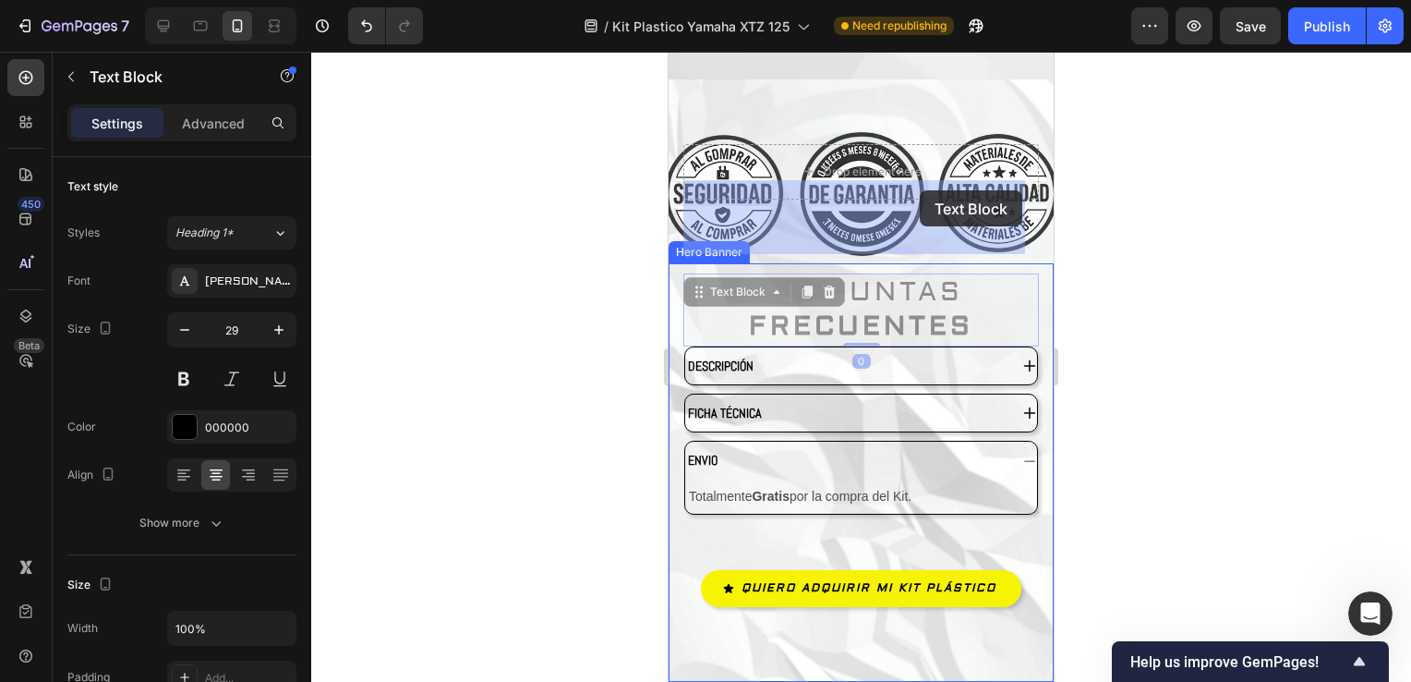
drag, startPoint x: 955, startPoint y: 275, endPoint x: 920, endPoint y: 190, distance: 91.9
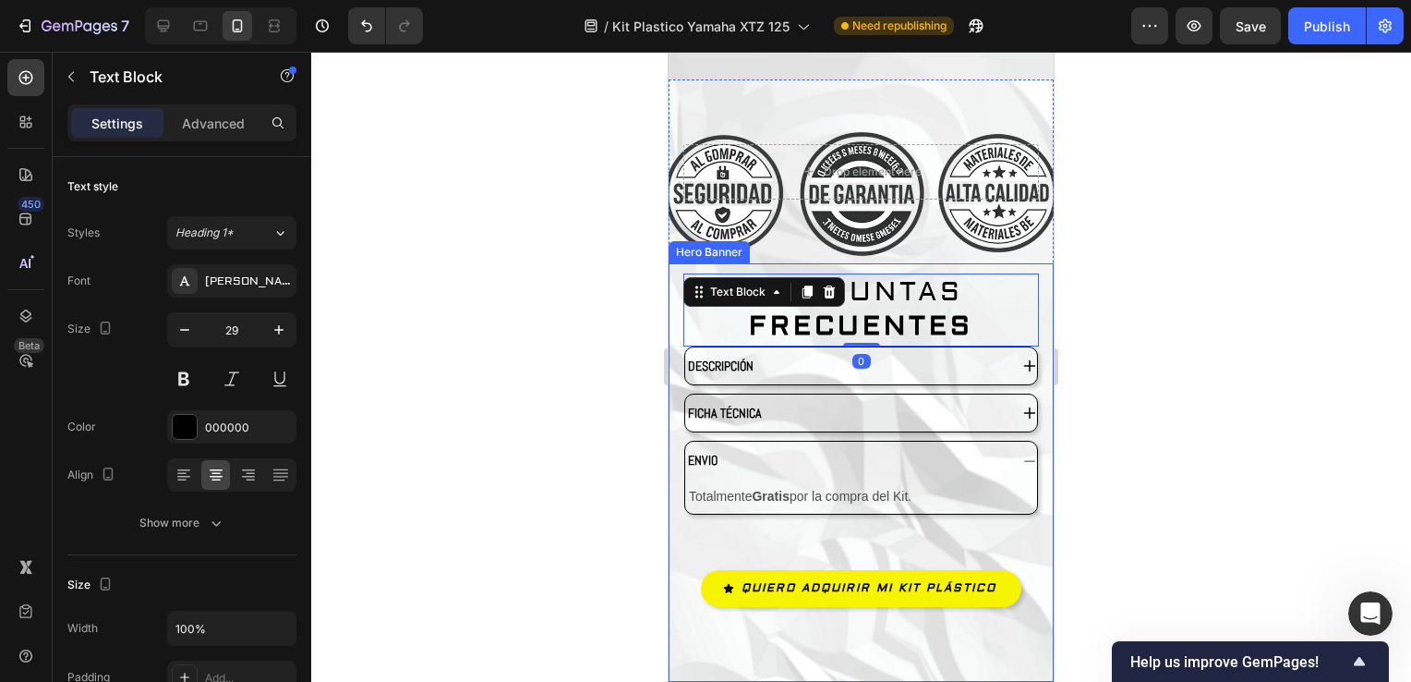
click at [1119, 281] on div at bounding box center [861, 367] width 1100 height 630
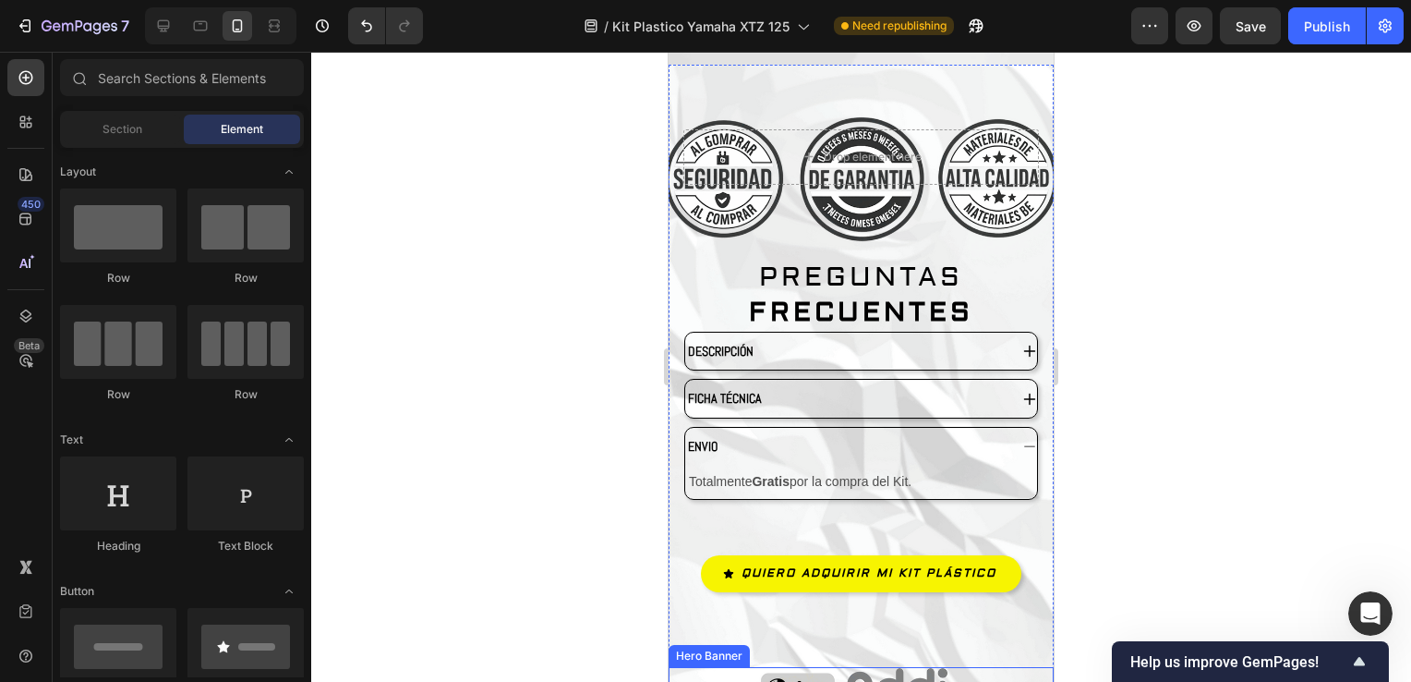
scroll to position [5235, 0]
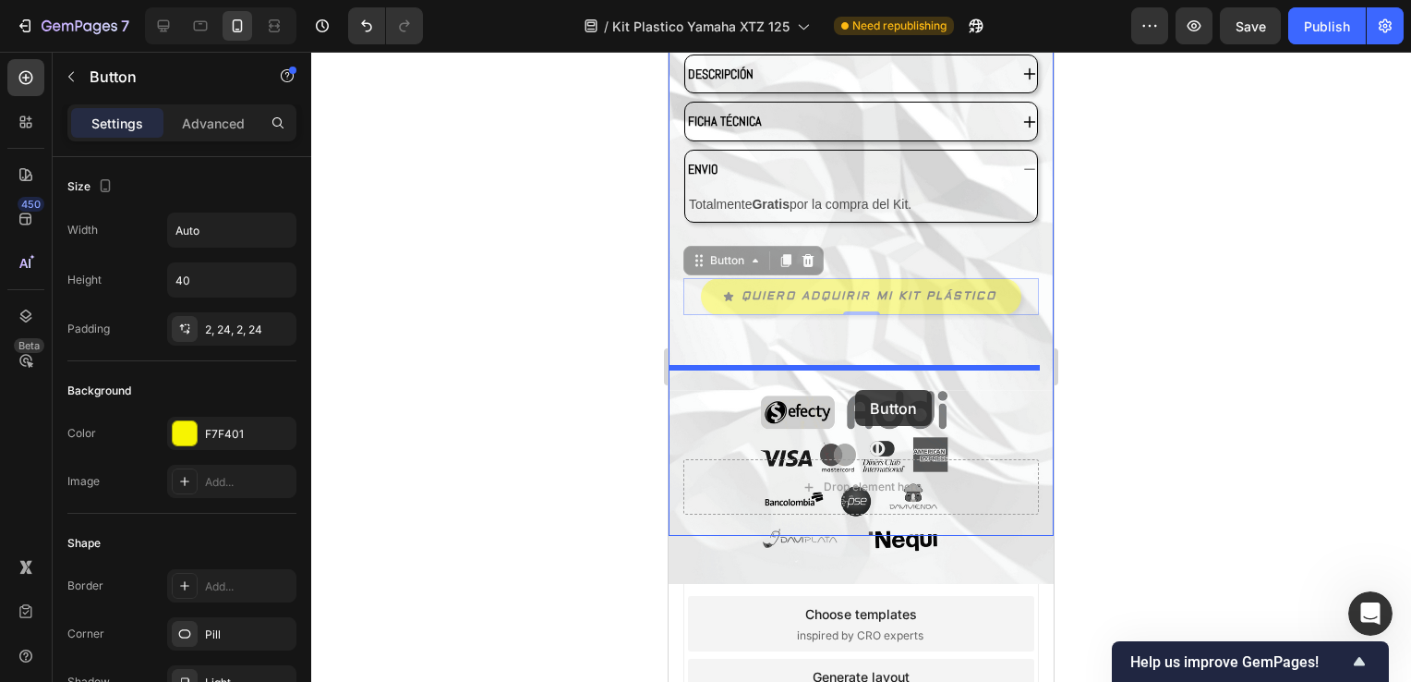
drag, startPoint x: 853, startPoint y: 379, endPoint x: 855, endPoint y: 390, distance: 11.2
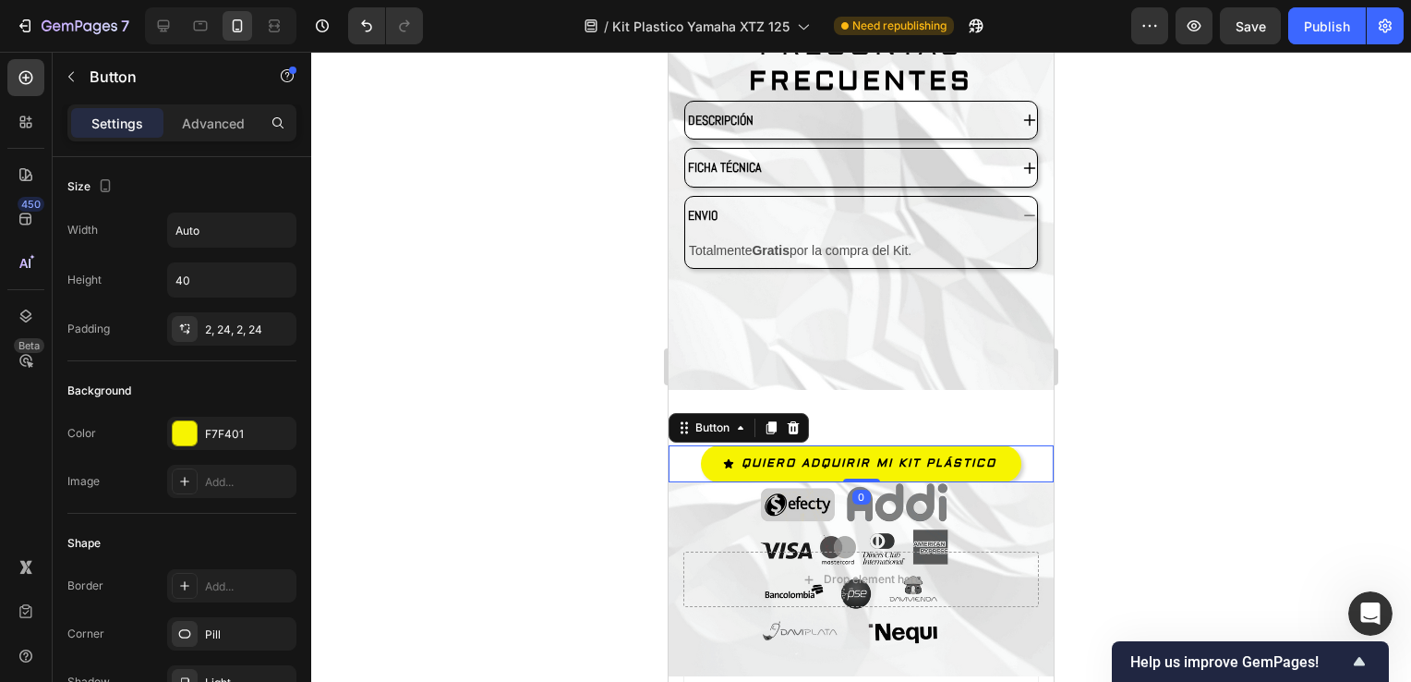
click at [1203, 313] on div at bounding box center [861, 367] width 1100 height 630
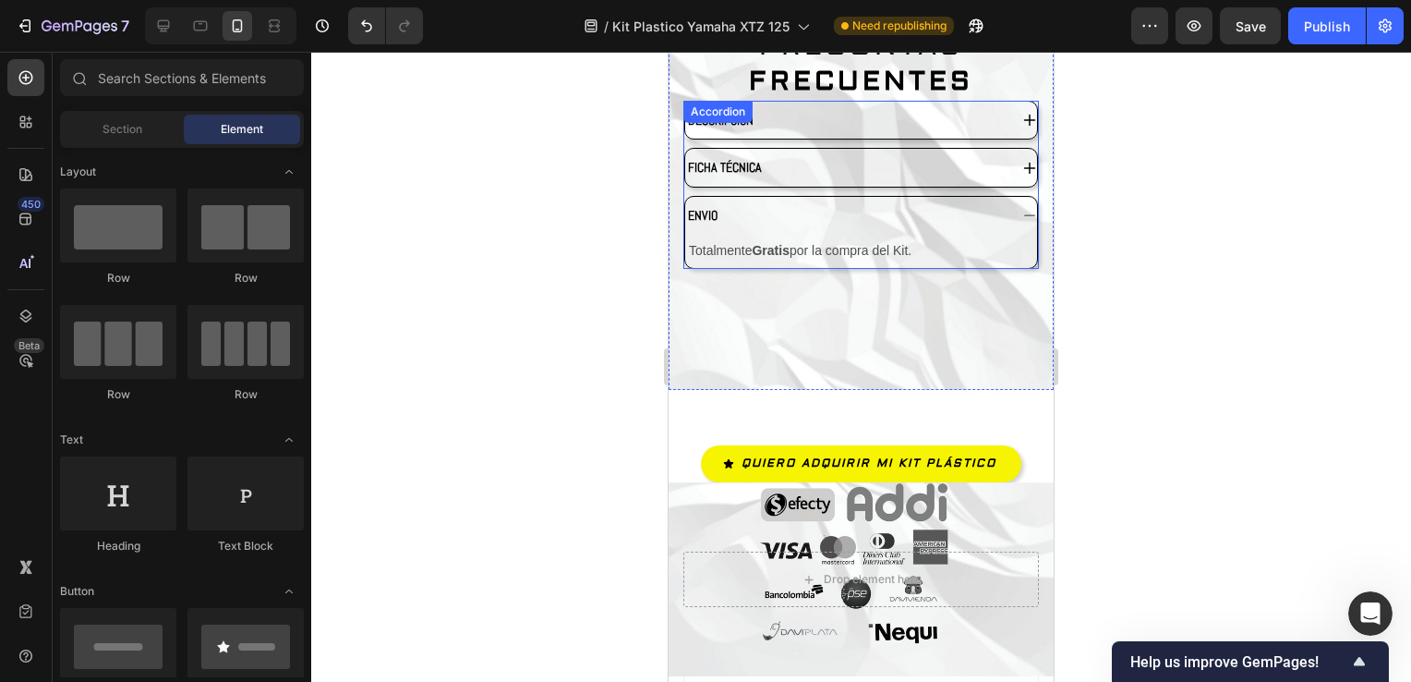
click at [1002, 197] on div "ENVIO" at bounding box center [861, 215] width 352 height 37
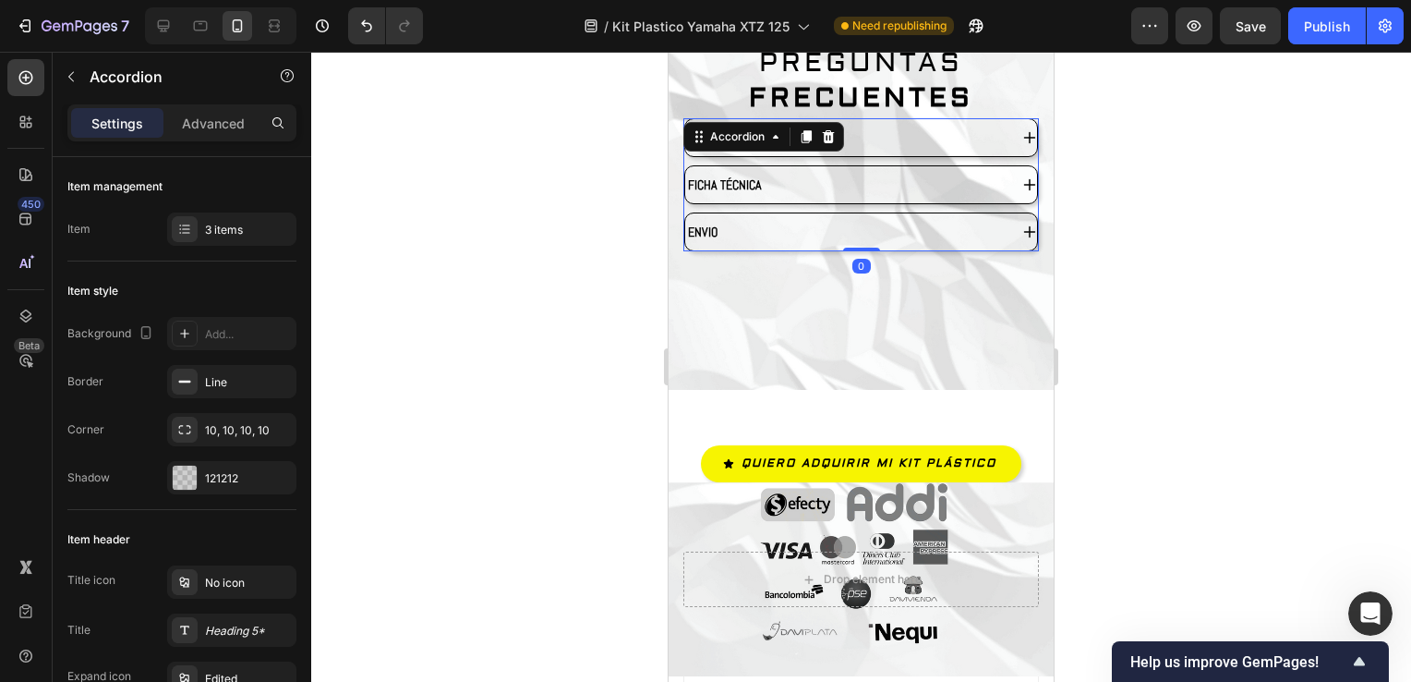
click at [1002, 194] on div "DESCRIPCIÓN FICHA TÉCNICA ENVIO" at bounding box center [862, 185] width 356 height 134
click at [1005, 194] on div "DESCRIPCIÓN FICHA TÉCNICA ENVIO" at bounding box center [862, 185] width 356 height 134
click at [1022, 224] on icon at bounding box center [1029, 231] width 15 height 15
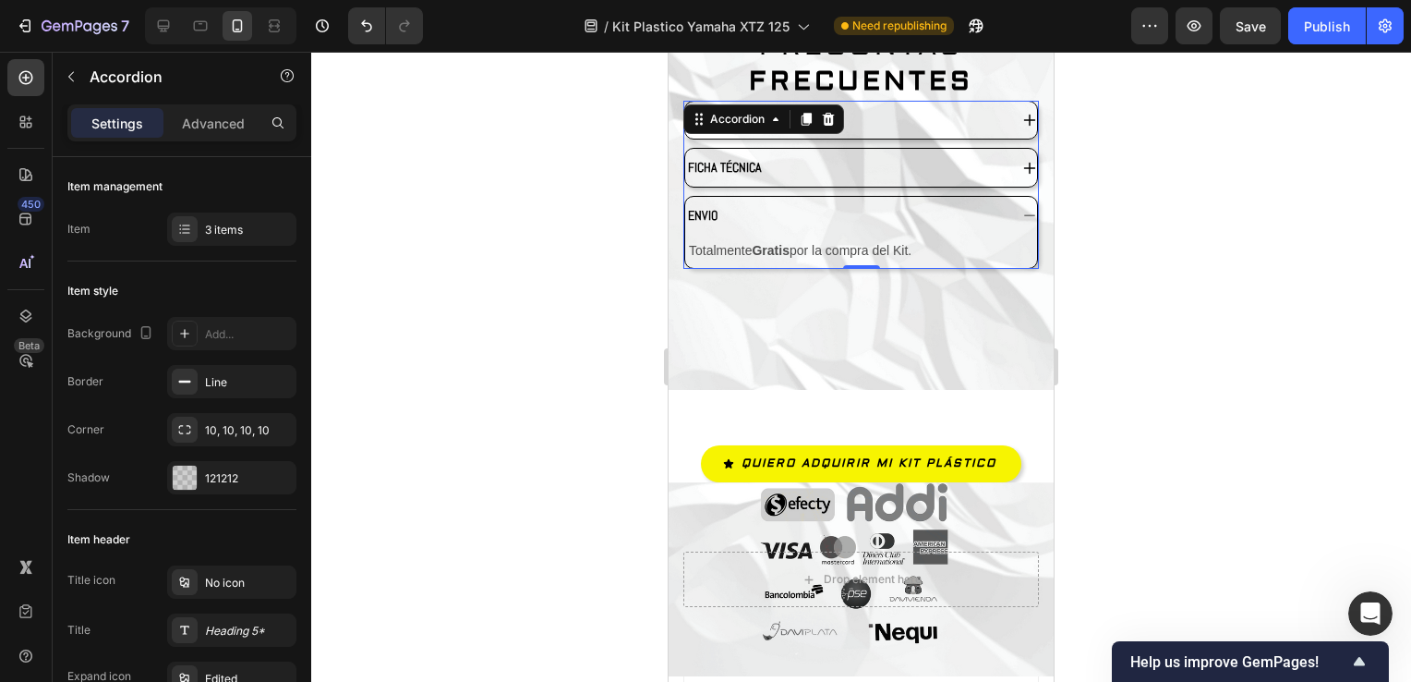
click at [1010, 212] on div "ENVIO" at bounding box center [861, 215] width 352 height 37
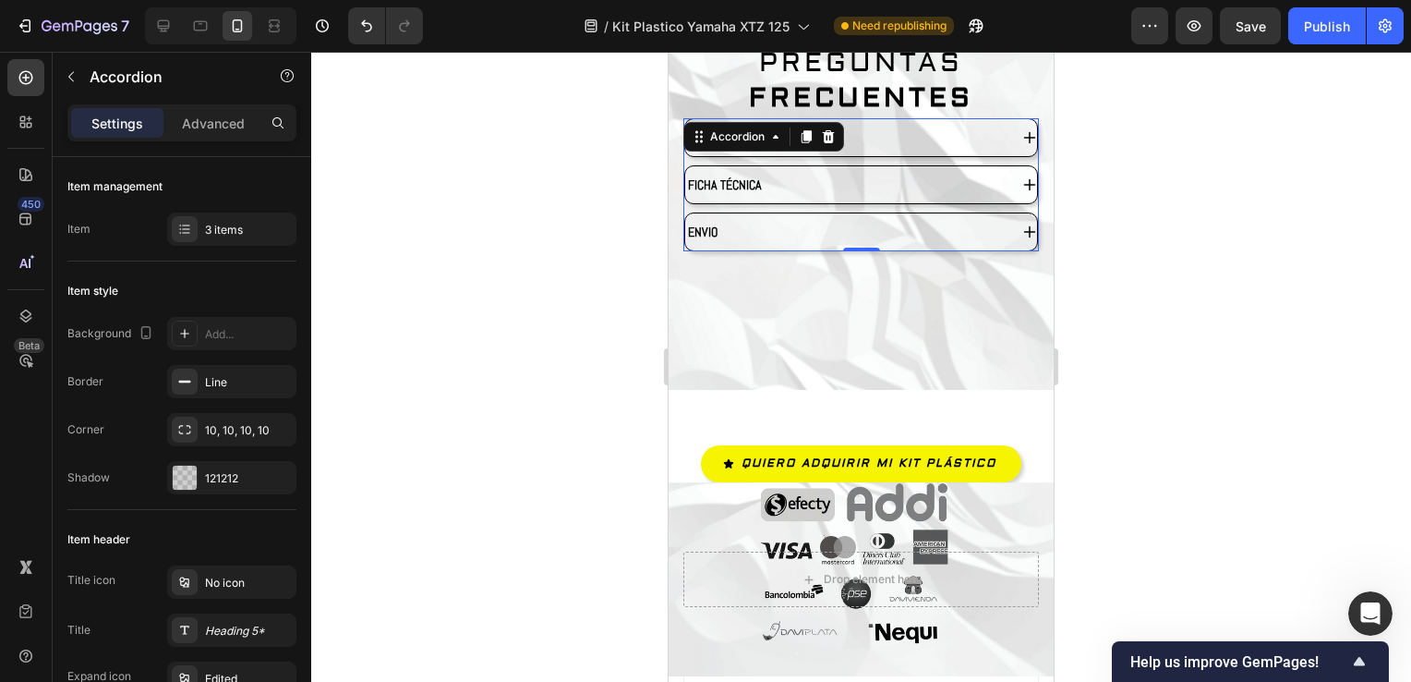
click at [1022, 224] on icon at bounding box center [1029, 231] width 15 height 15
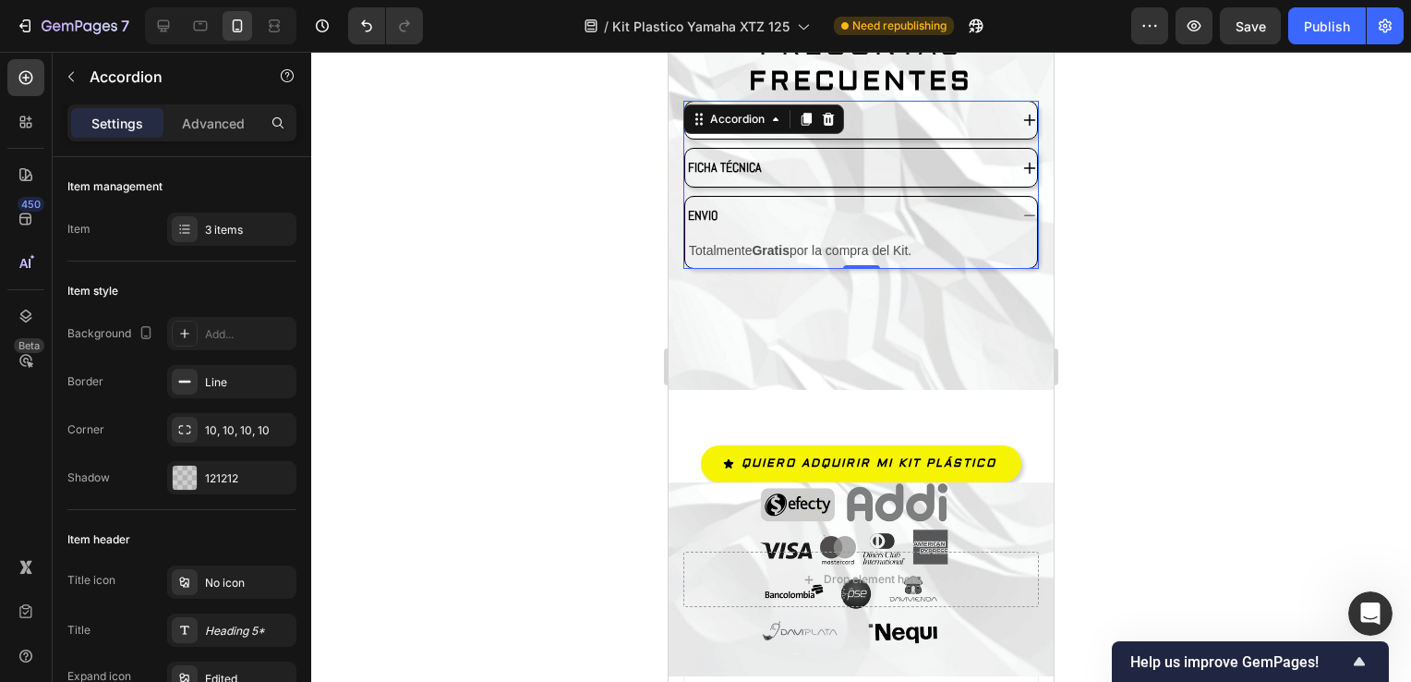
click at [1009, 212] on div "ENVIO" at bounding box center [861, 215] width 352 height 37
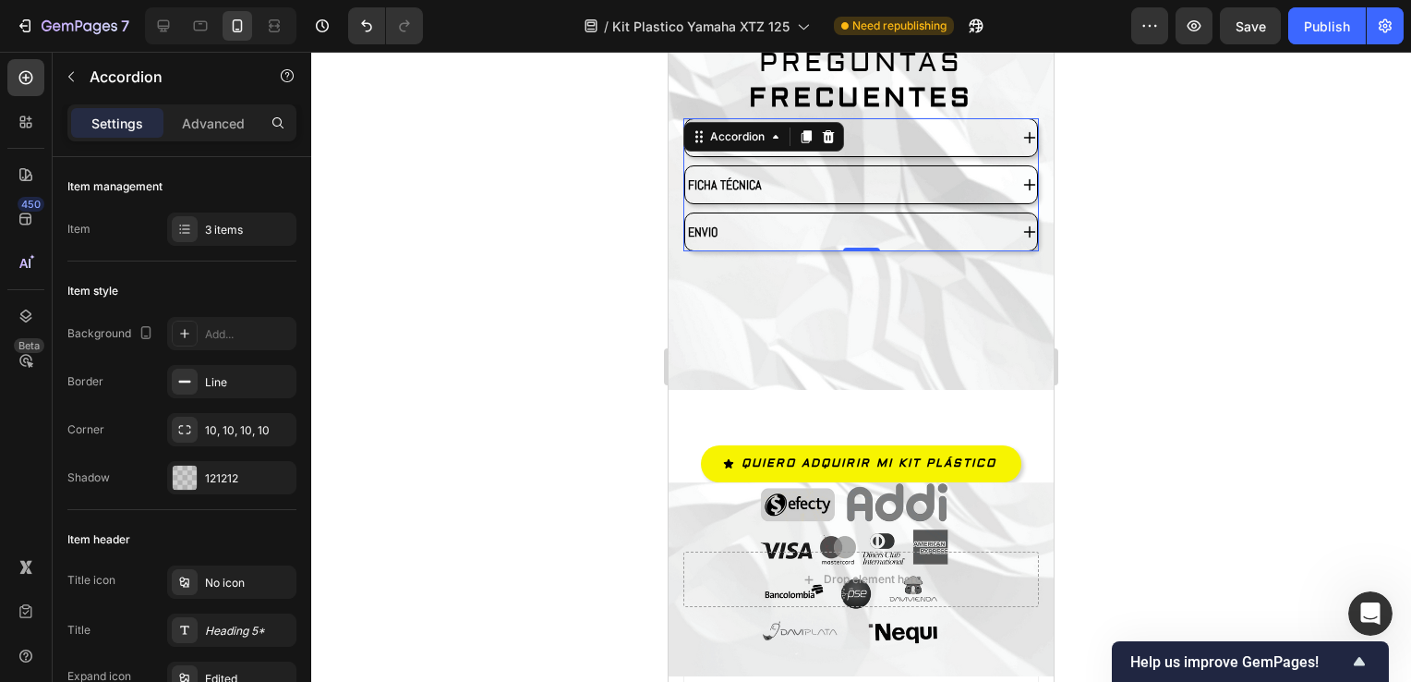
click at [1022, 224] on icon at bounding box center [1029, 231] width 15 height 15
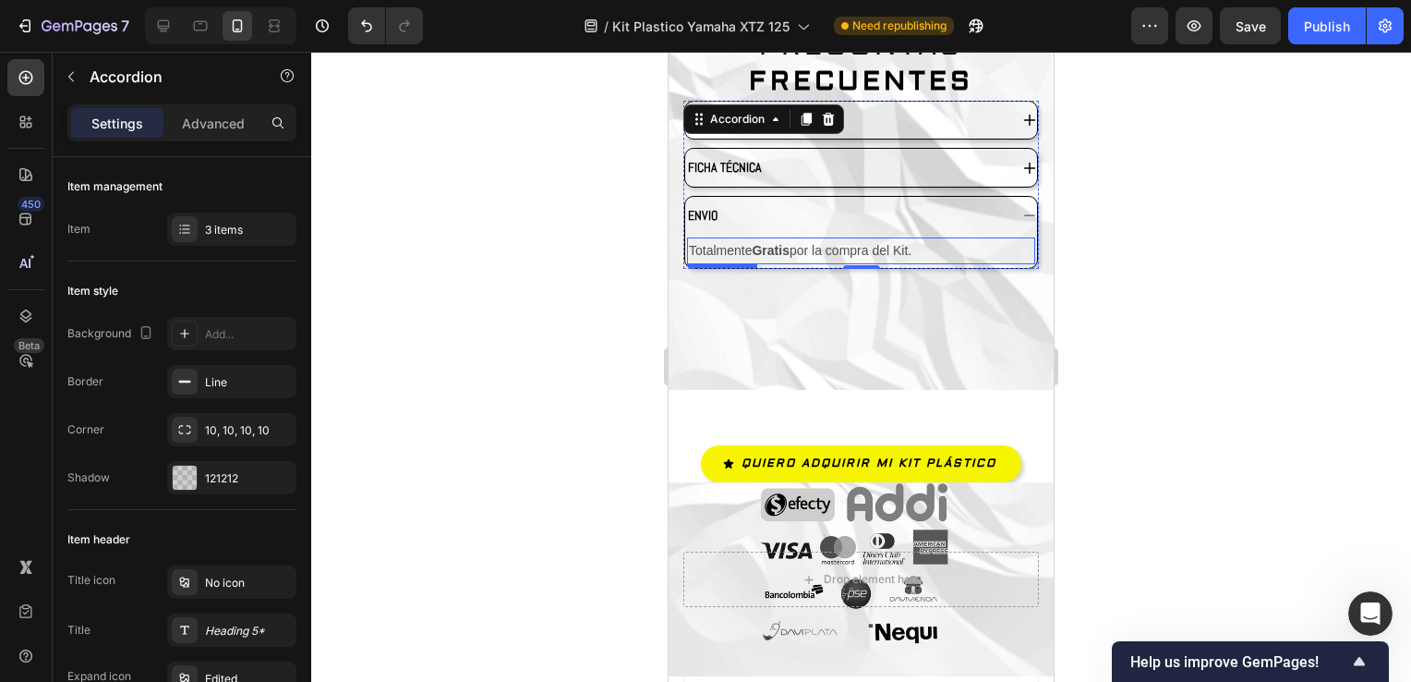
scroll to position [5051, 0]
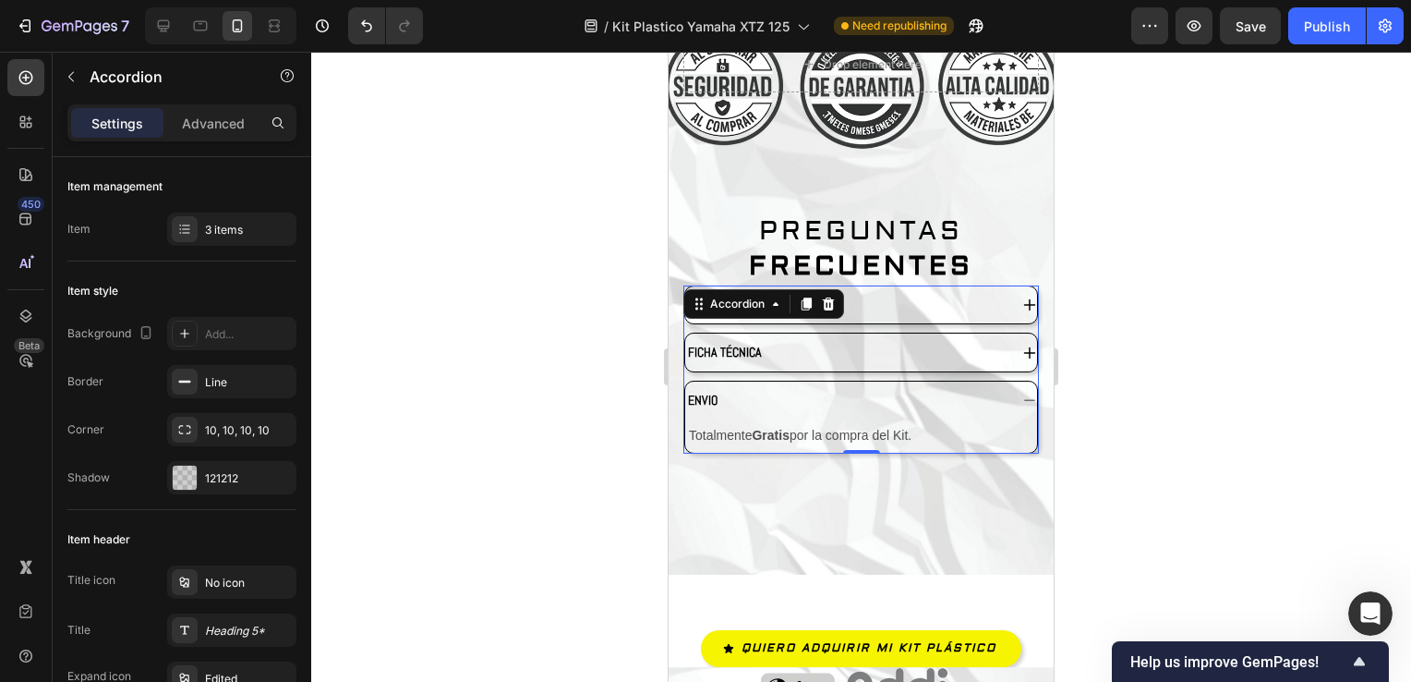
click at [1007, 286] on div "DESCRIPCIÓN" at bounding box center [861, 304] width 352 height 37
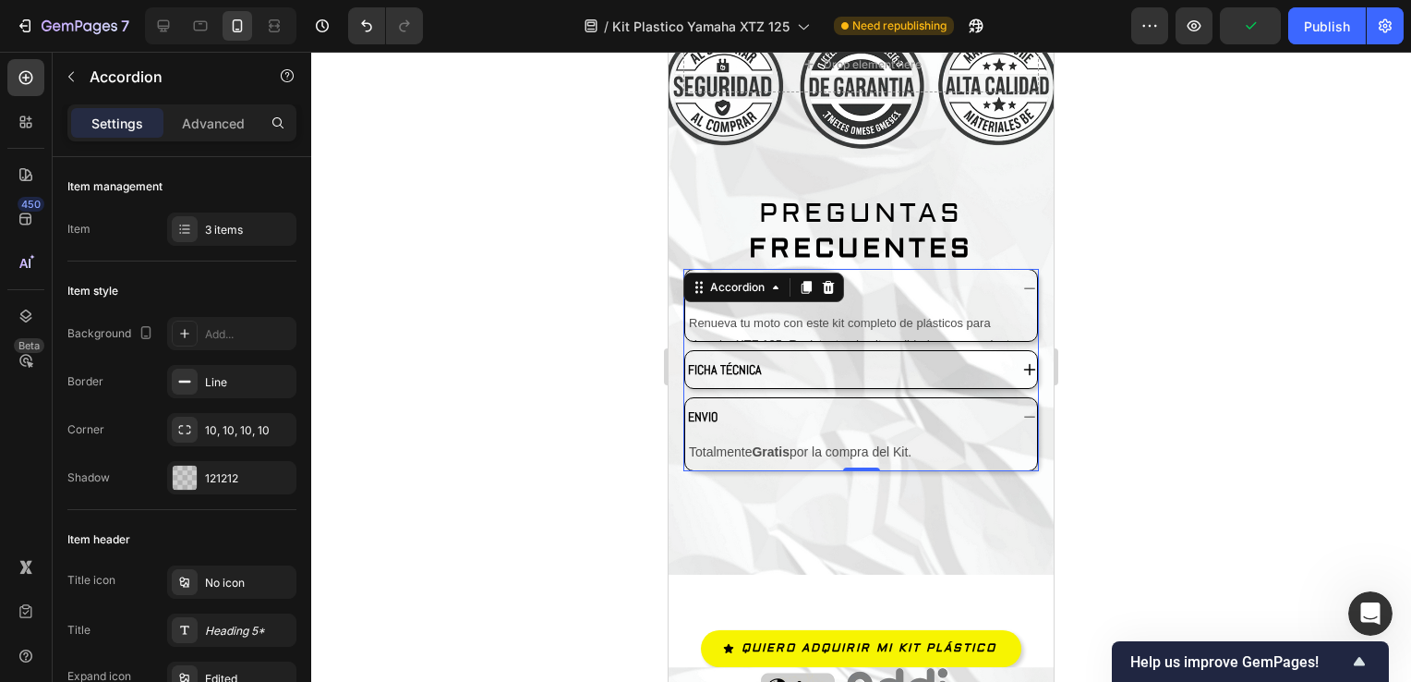
click at [1012, 367] on div "FICHA TÉCNICA" at bounding box center [861, 369] width 352 height 37
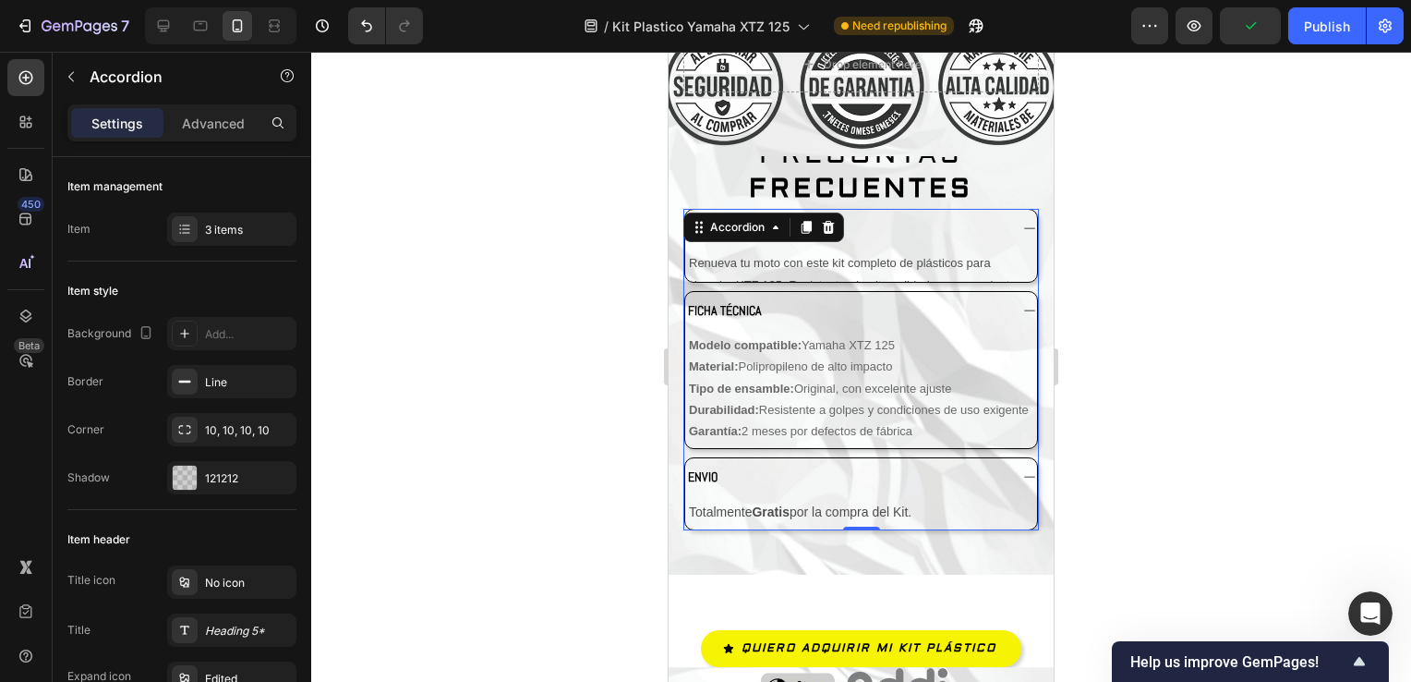
click at [1006, 301] on div "FICHA TÉCNICA" at bounding box center [861, 310] width 352 height 37
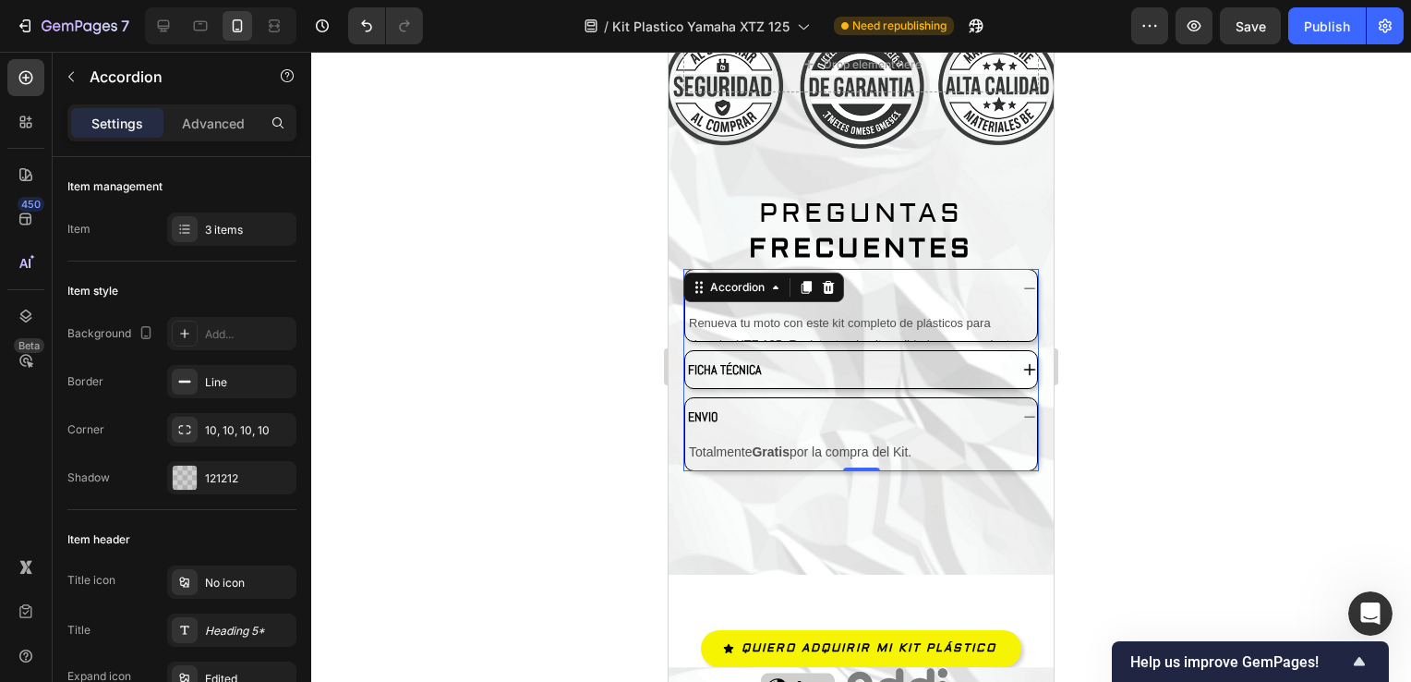
click at [1010, 407] on div "ENVIO" at bounding box center [861, 416] width 352 height 37
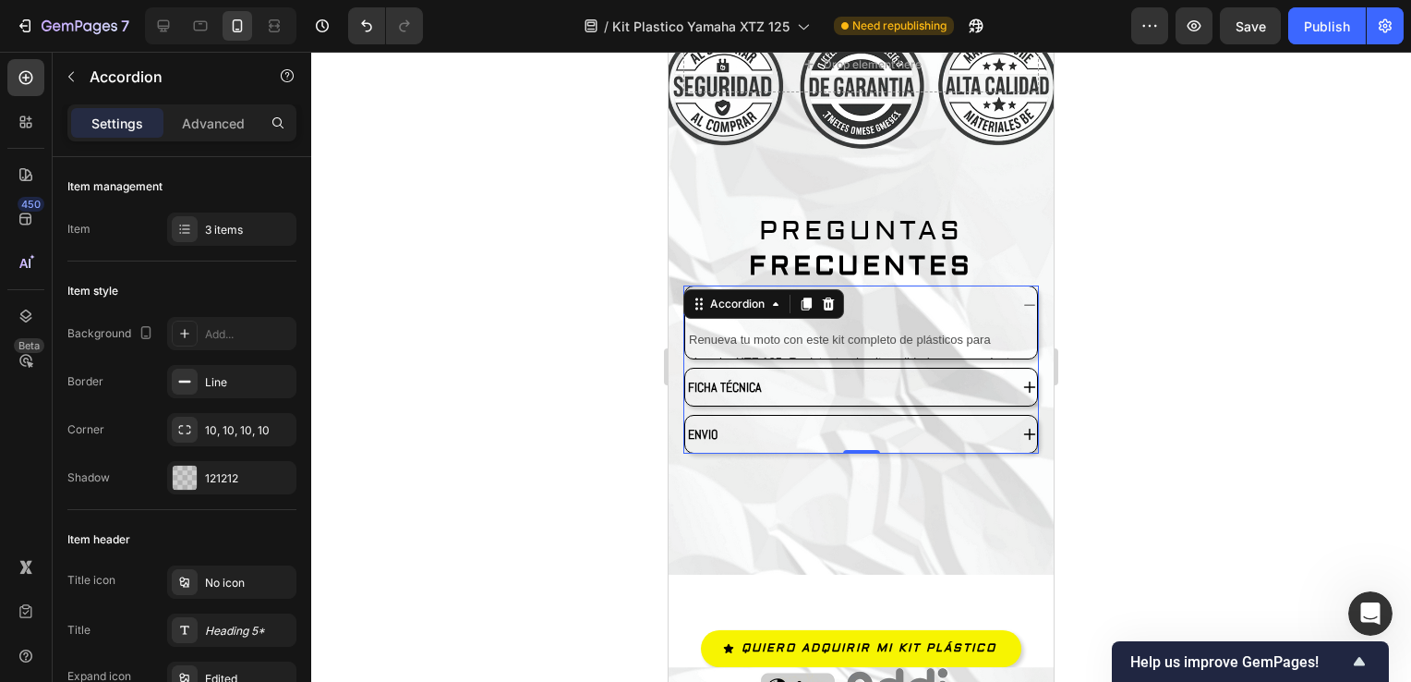
click at [1001, 286] on div "DESCRIPCIÓN" at bounding box center [861, 304] width 352 height 37
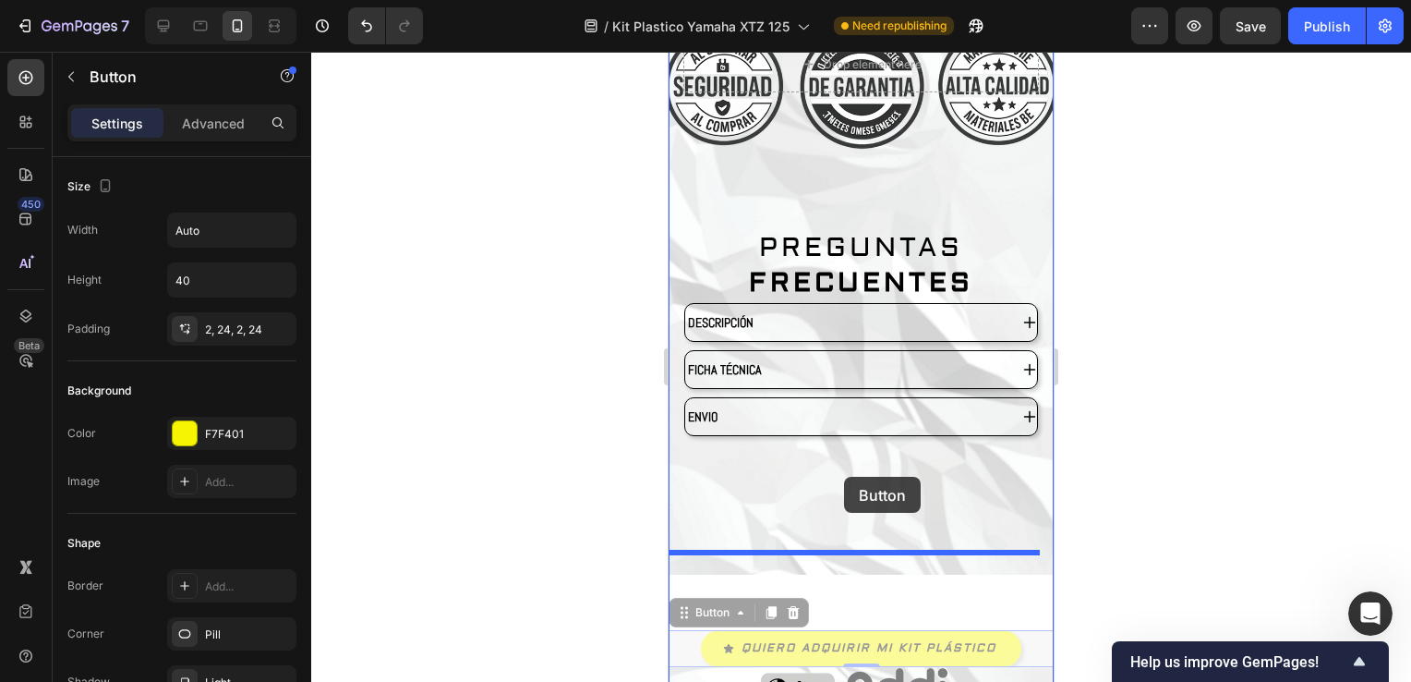
drag, startPoint x: 876, startPoint y: 529, endPoint x: 844, endPoint y: 479, distance: 58.9
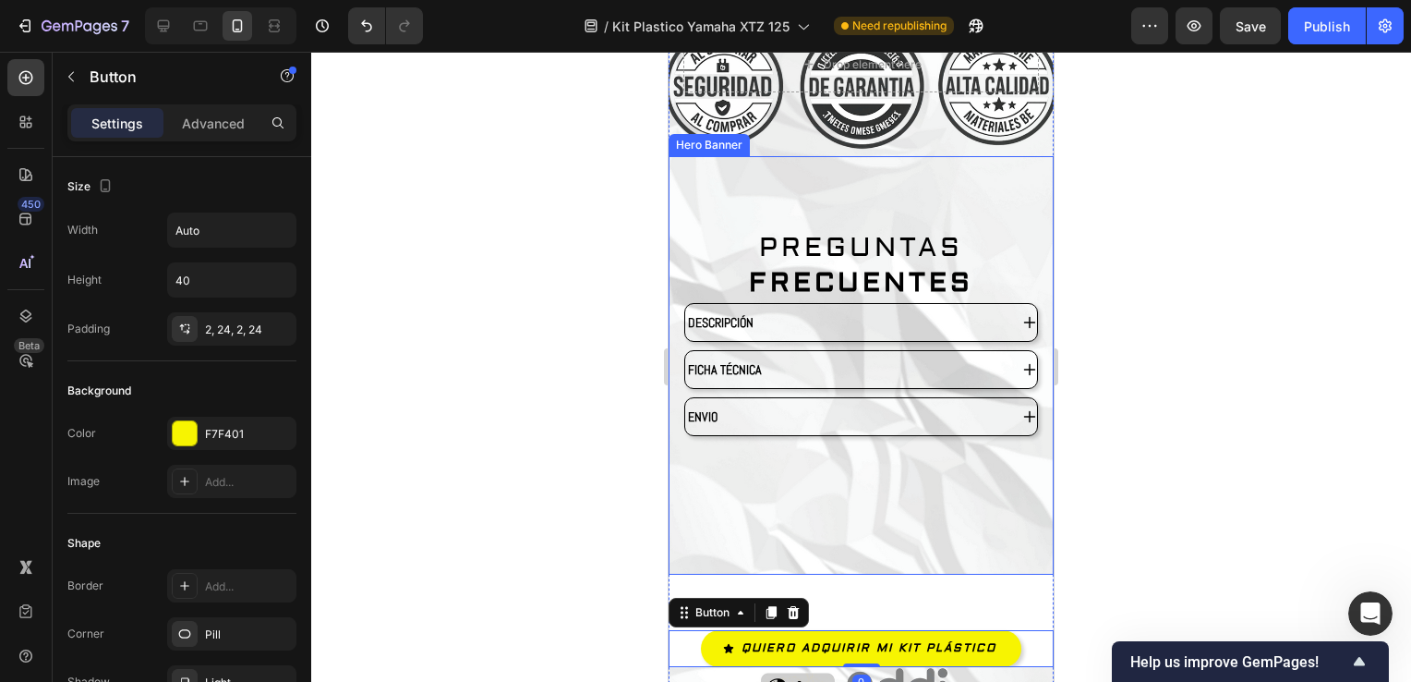
click at [1122, 412] on div at bounding box center [861, 367] width 1100 height 630
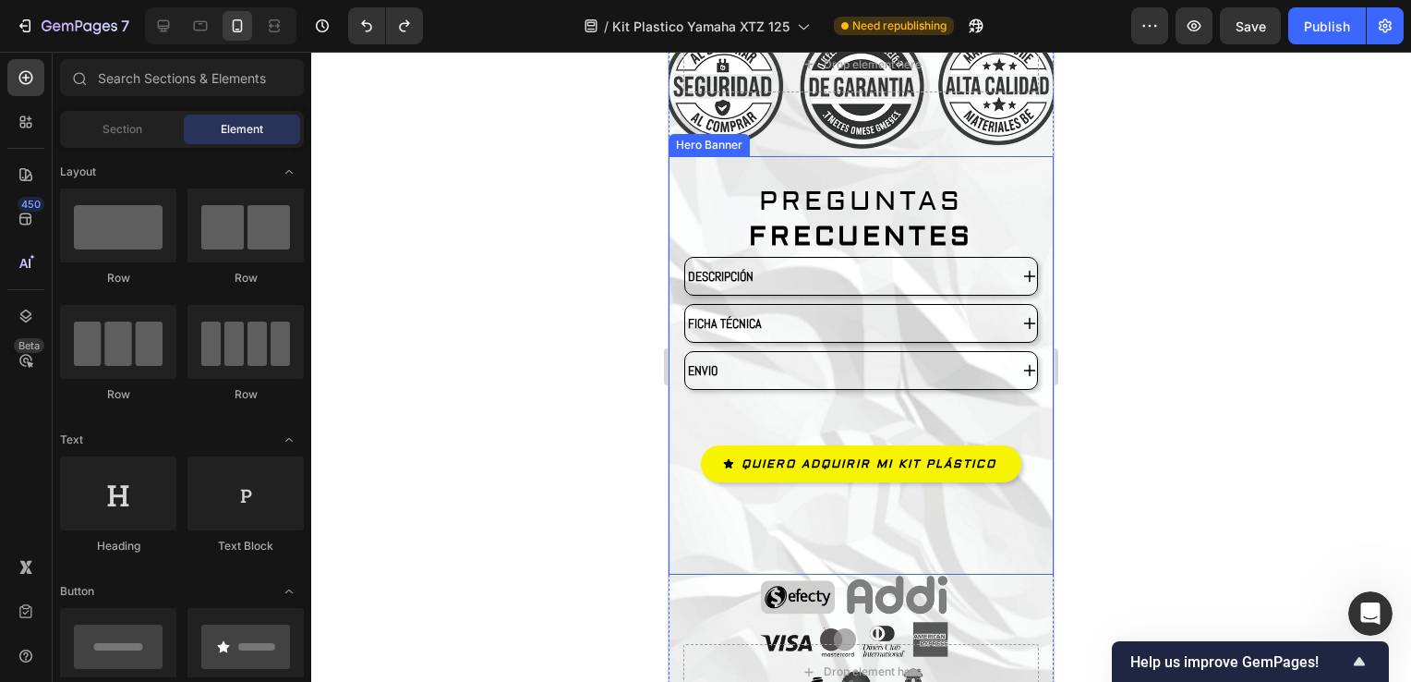
click at [1109, 310] on div at bounding box center [861, 367] width 1100 height 630
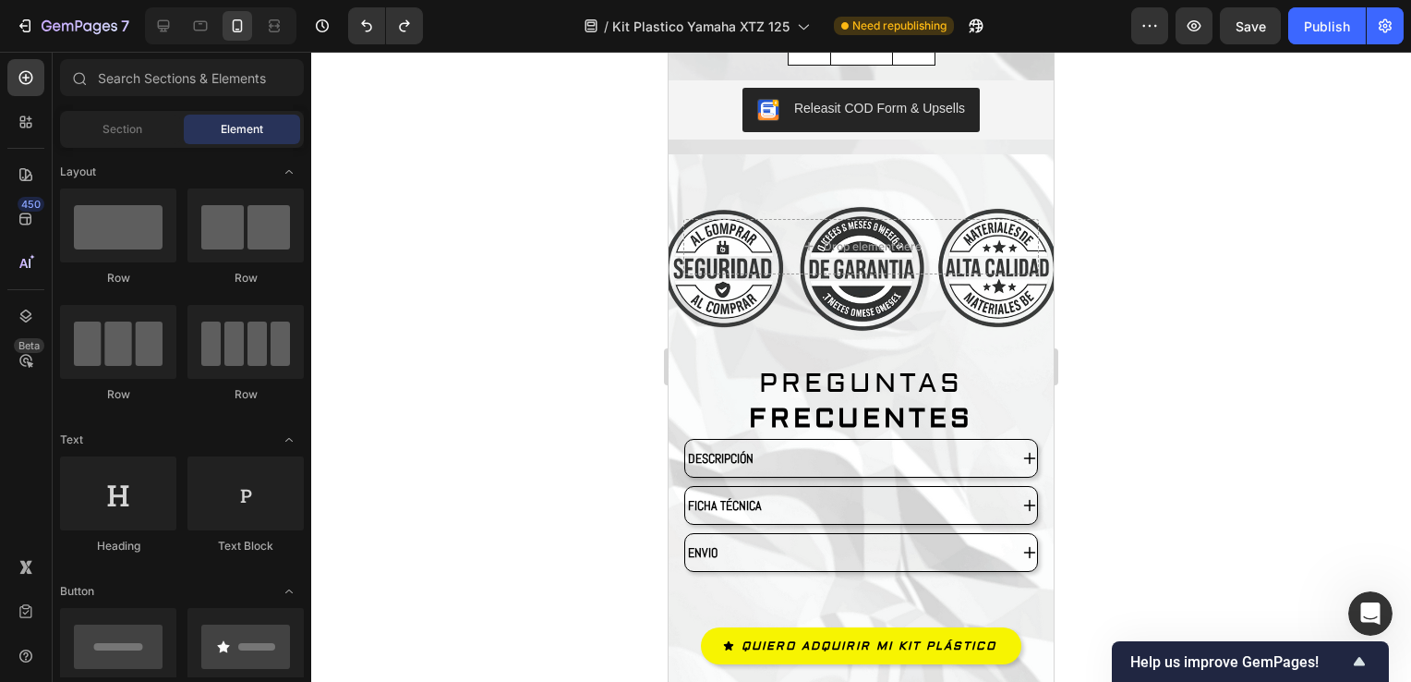
click at [1219, 248] on div at bounding box center [861, 367] width 1100 height 630
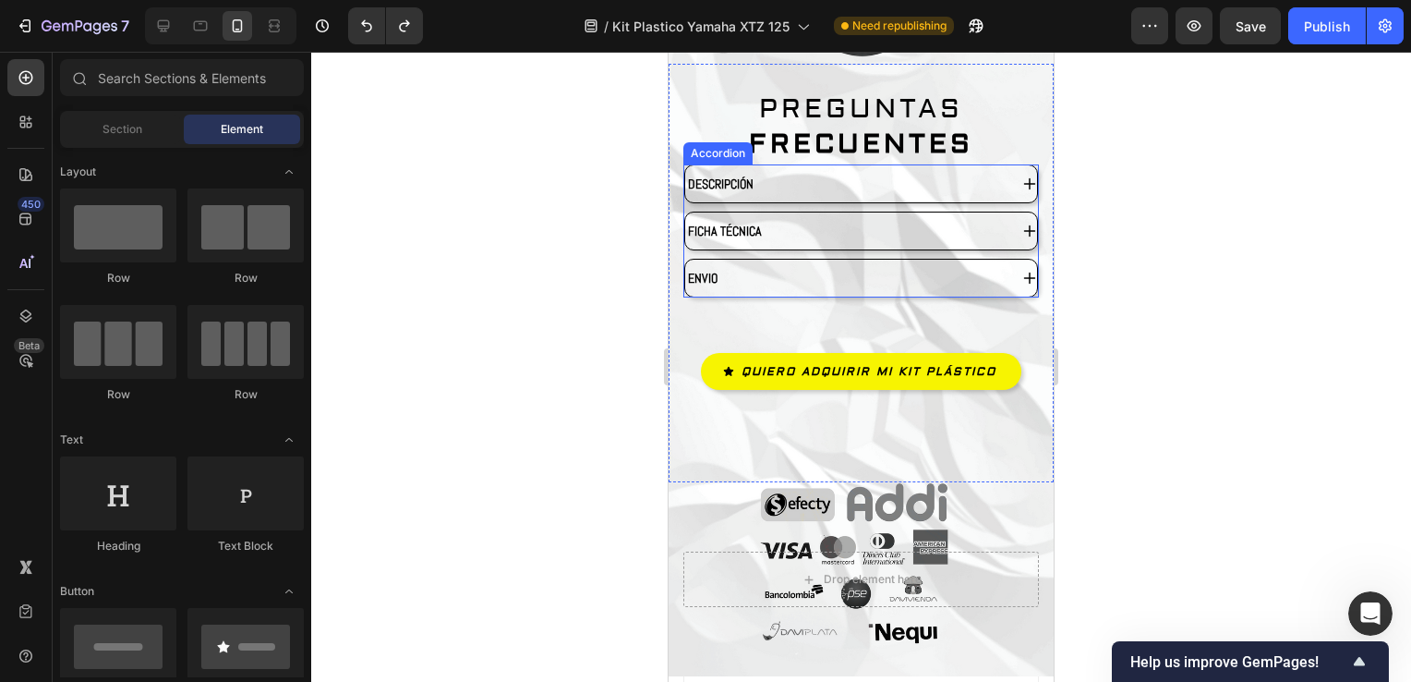
scroll to position [5146, 0]
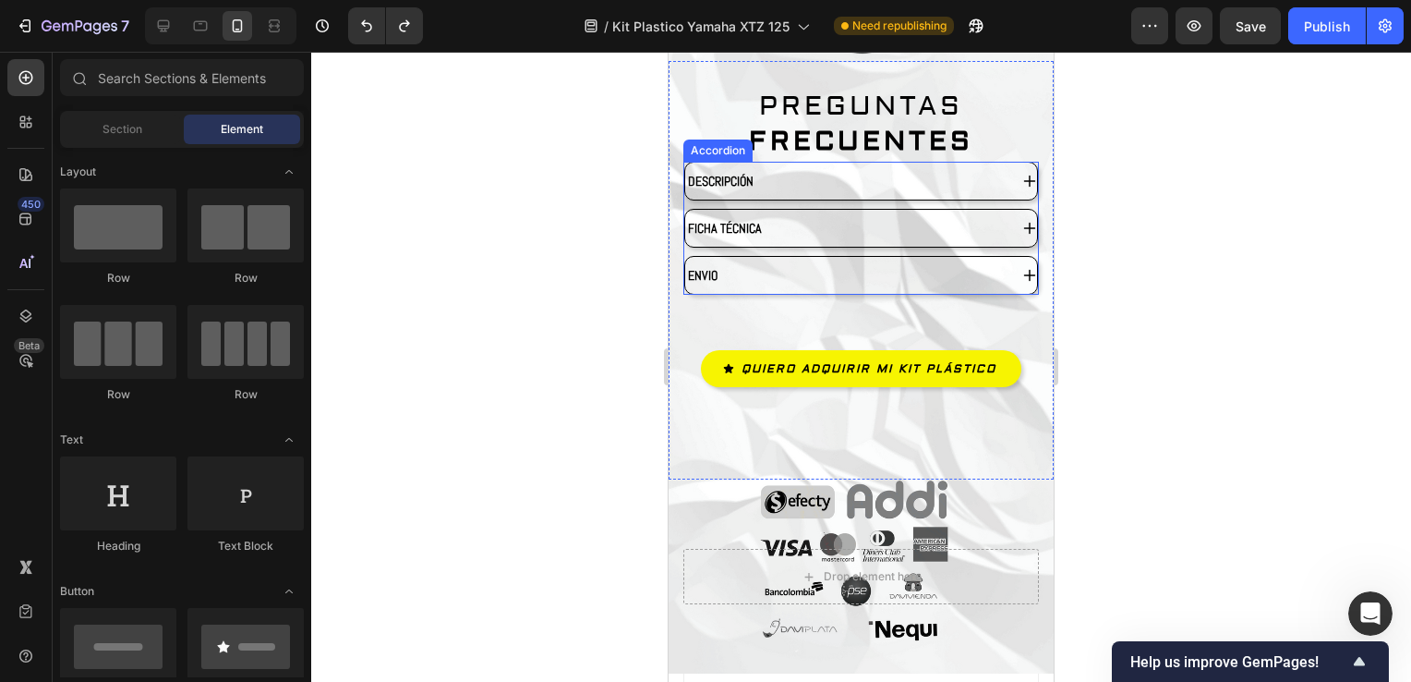
click at [1007, 264] on div "ENVIO" at bounding box center [861, 275] width 352 height 37
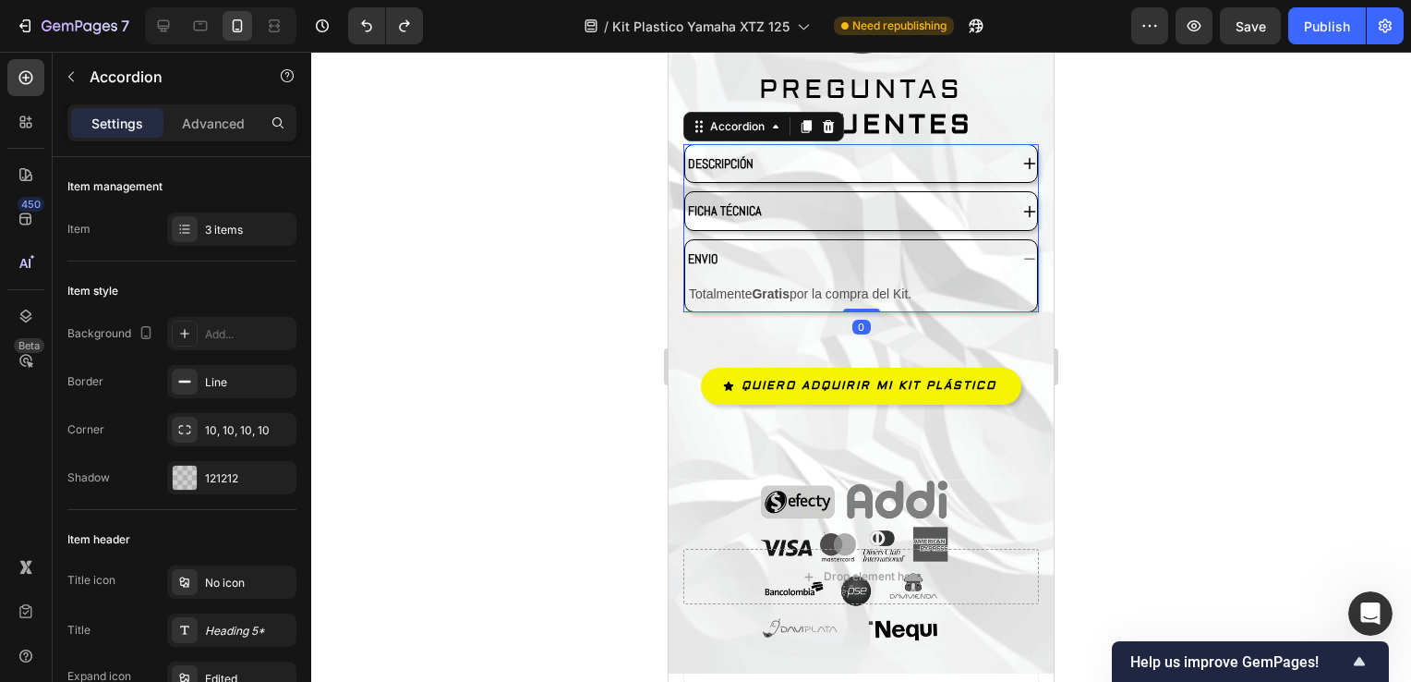
click at [1020, 210] on div "FICHA TÉCNICA" at bounding box center [861, 210] width 352 height 37
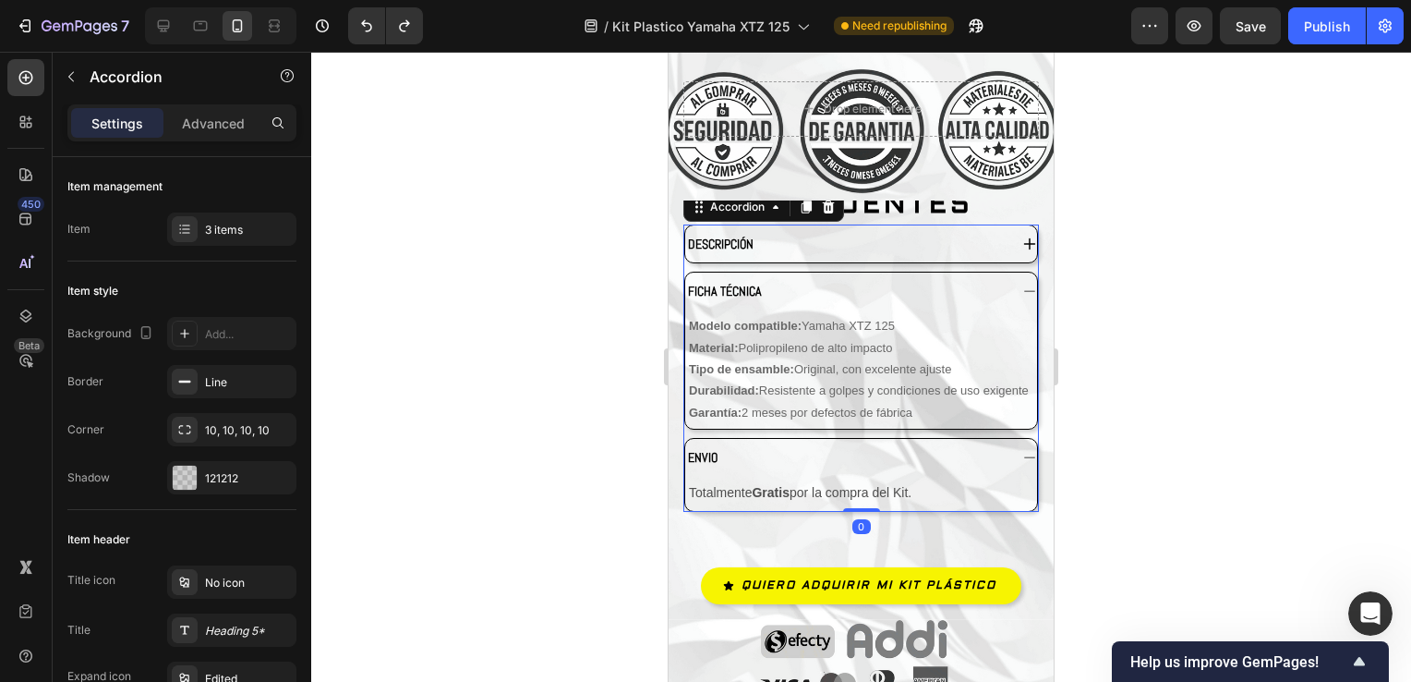
scroll to position [4961, 0]
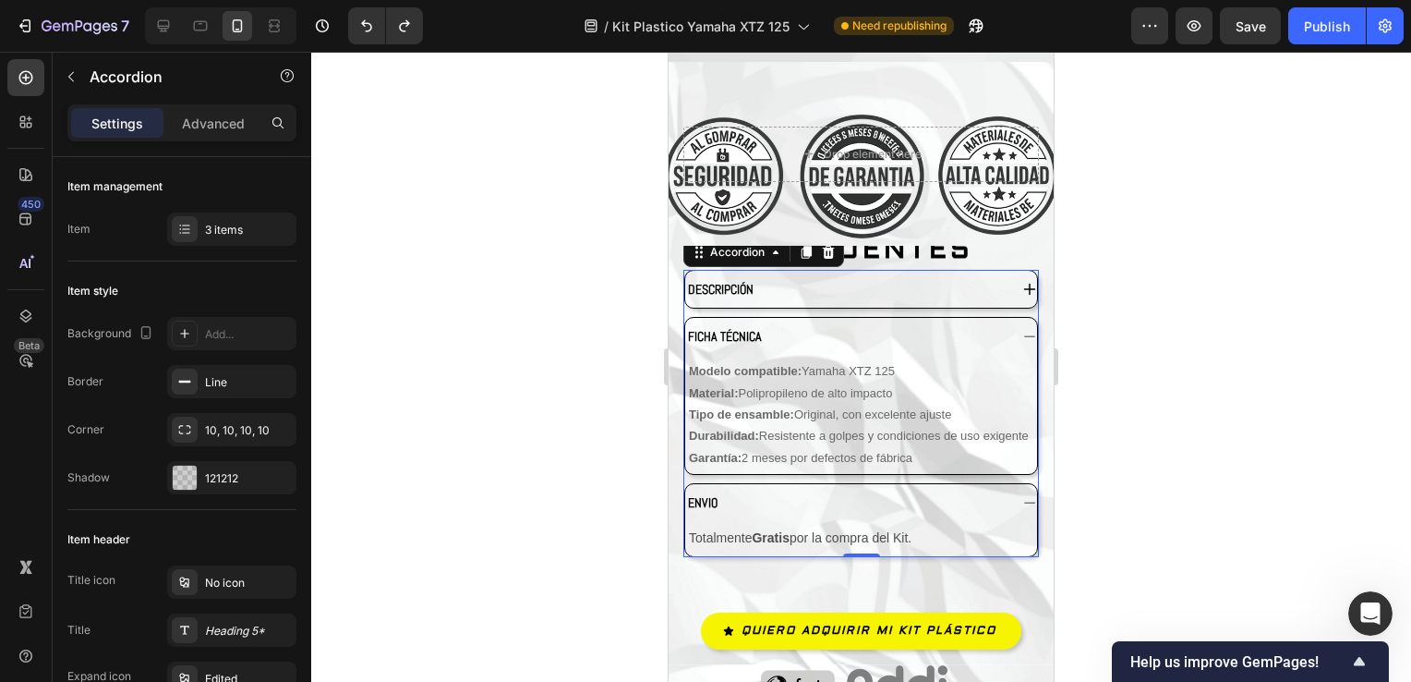
click at [1006, 271] on div "DESCRIPCIÓN" at bounding box center [861, 289] width 352 height 37
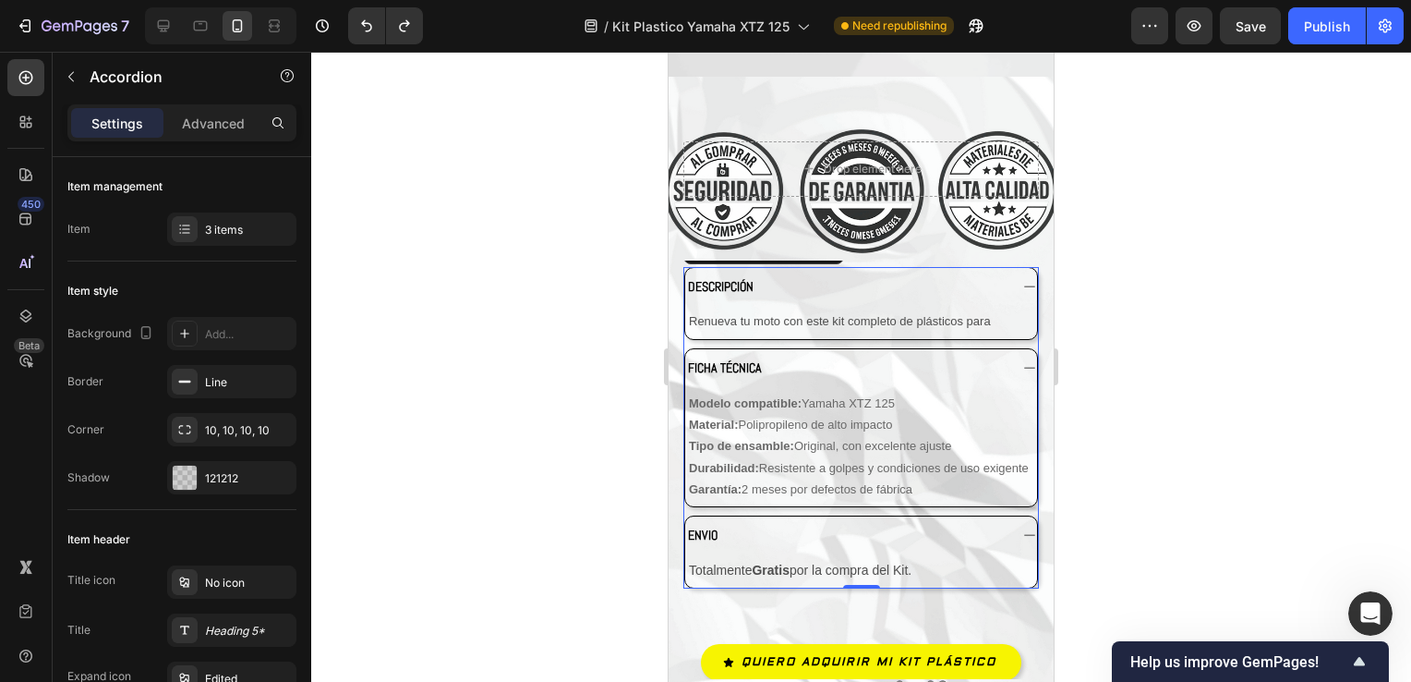
click at [1009, 349] on div "FICHA TÉCNICA" at bounding box center [861, 367] width 352 height 37
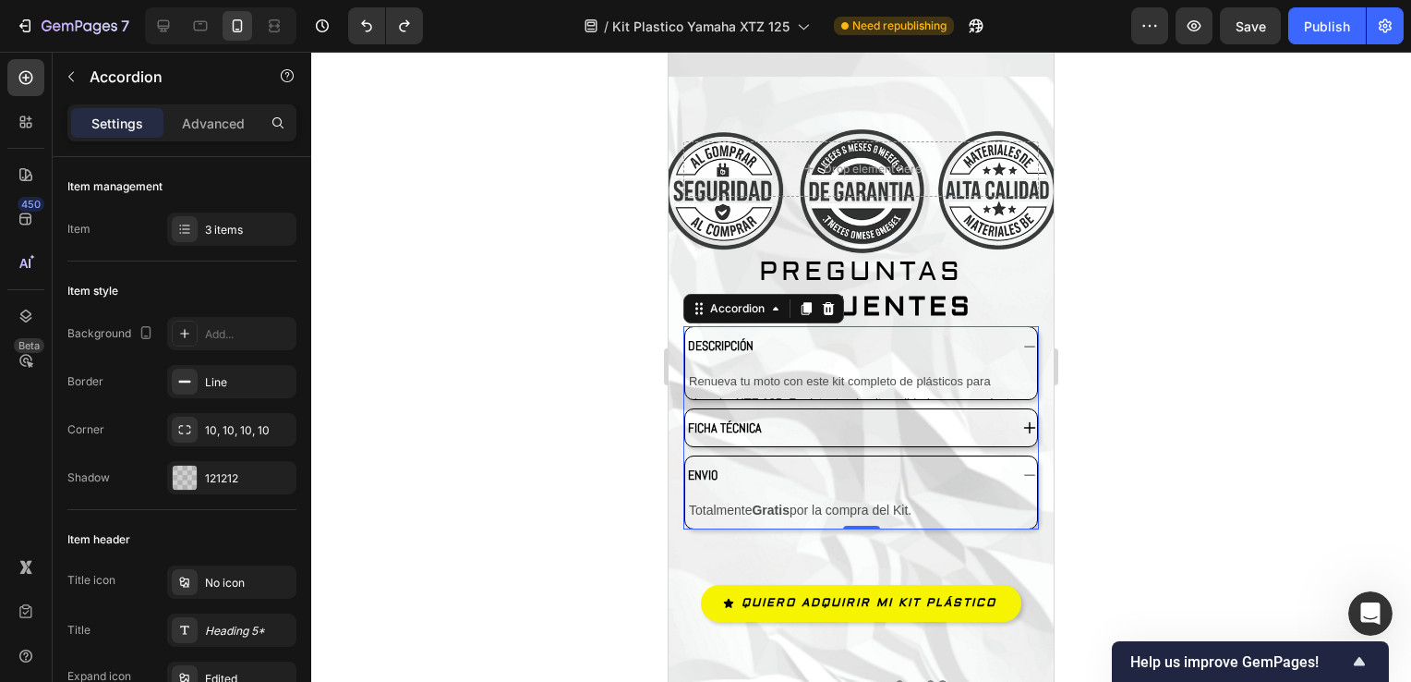
click at [1009, 456] on div "ENVIO" at bounding box center [861, 474] width 352 height 37
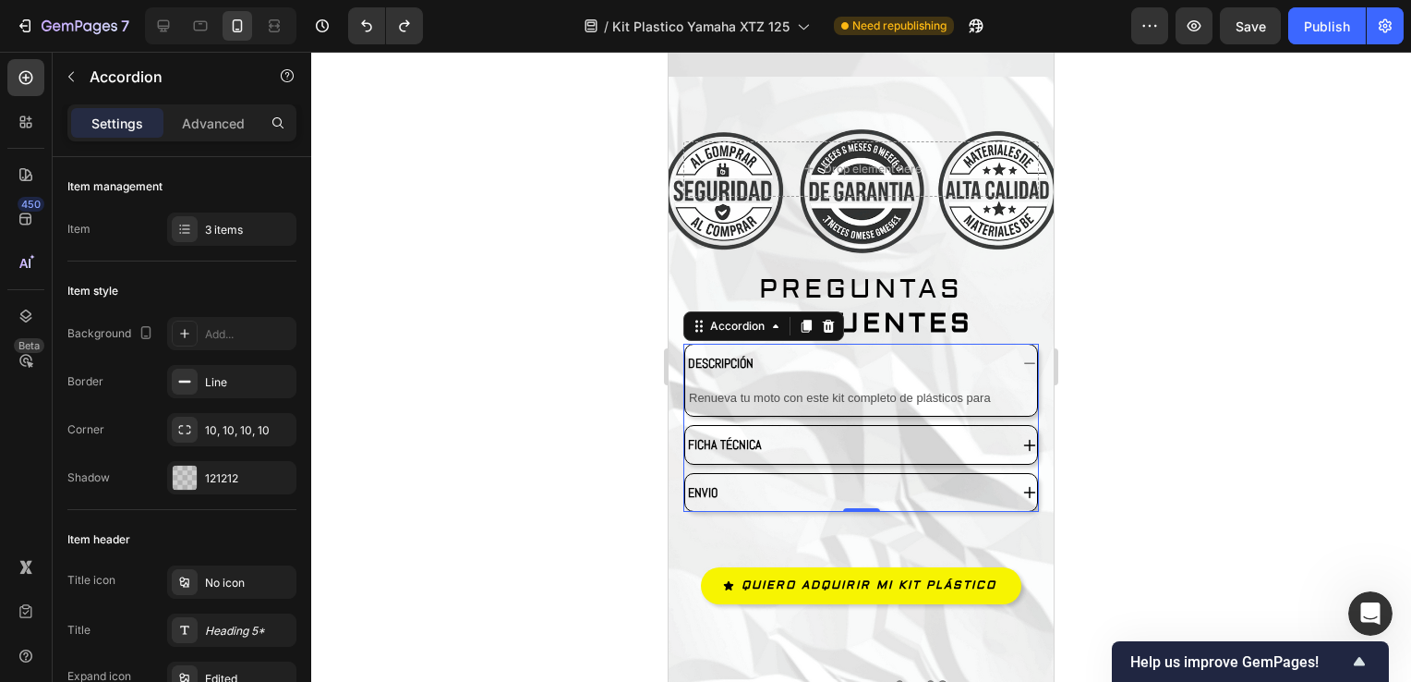
click at [1022, 356] on icon at bounding box center [1029, 363] width 15 height 15
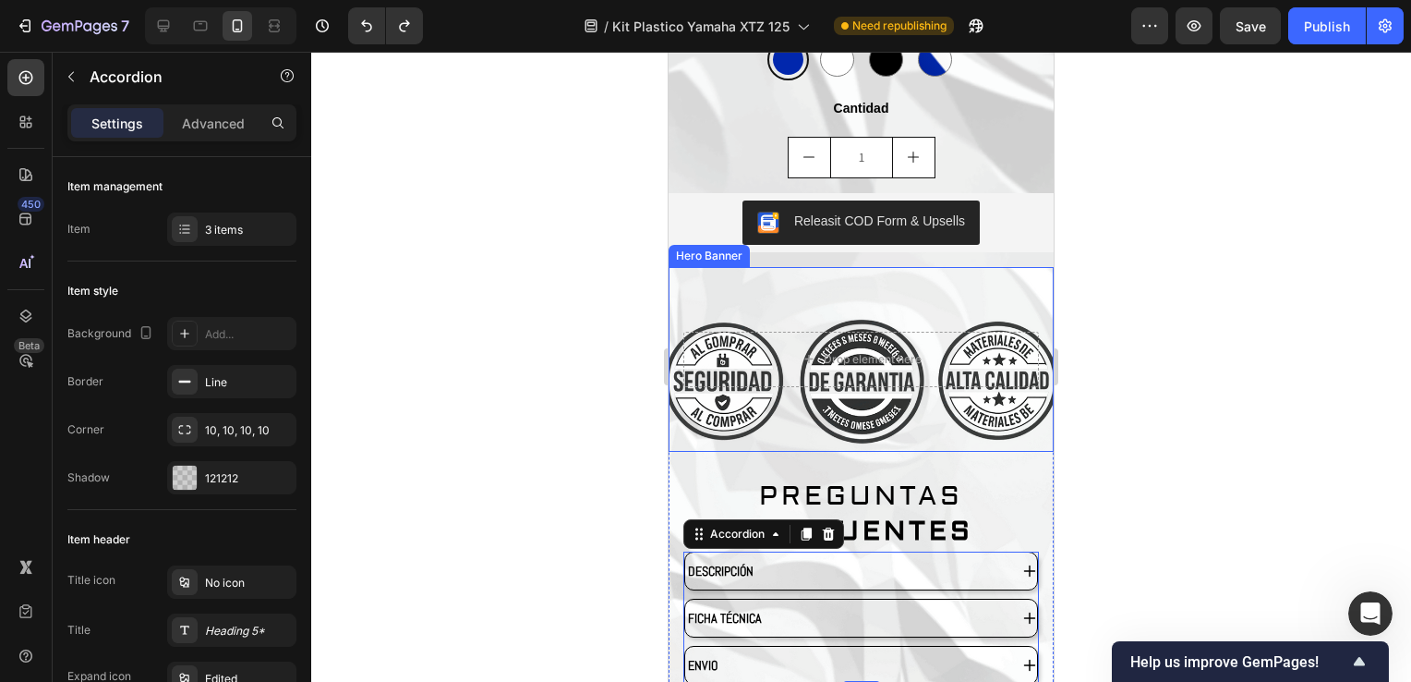
scroll to position [4869, 0]
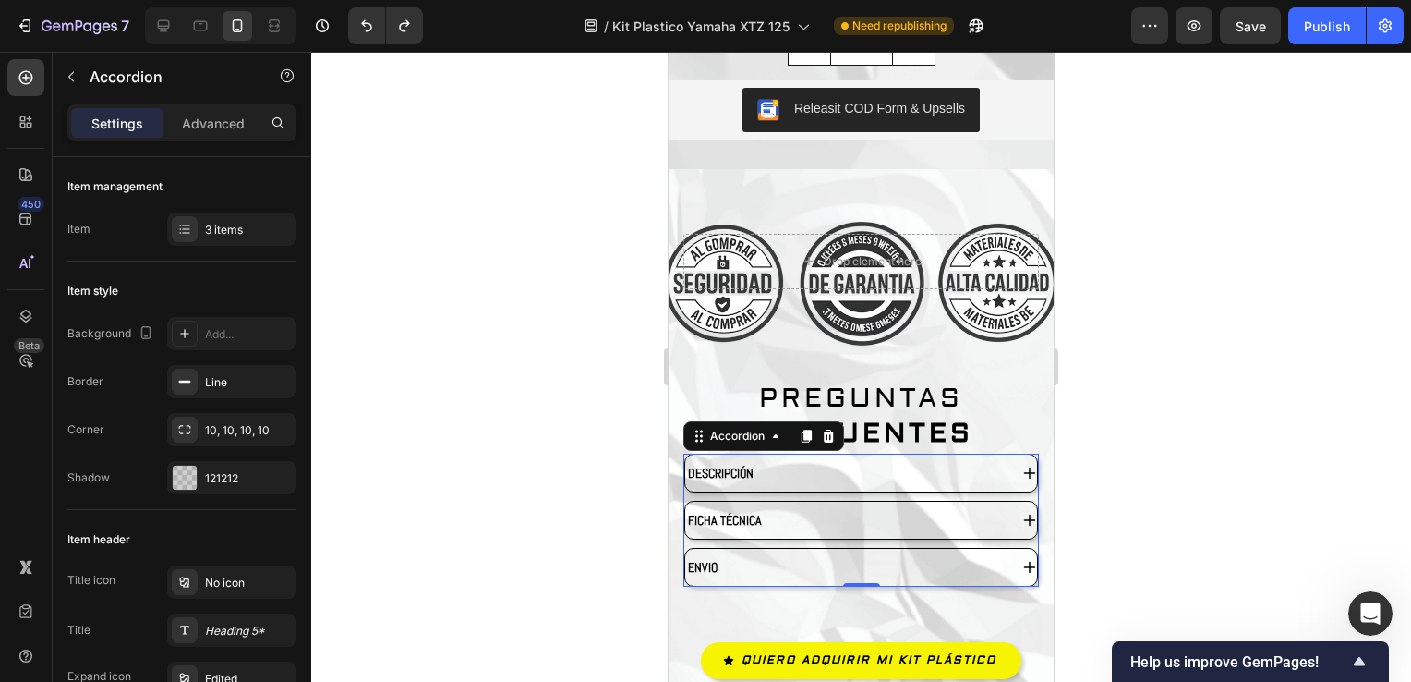
click at [1022, 560] on icon at bounding box center [1029, 567] width 15 height 15
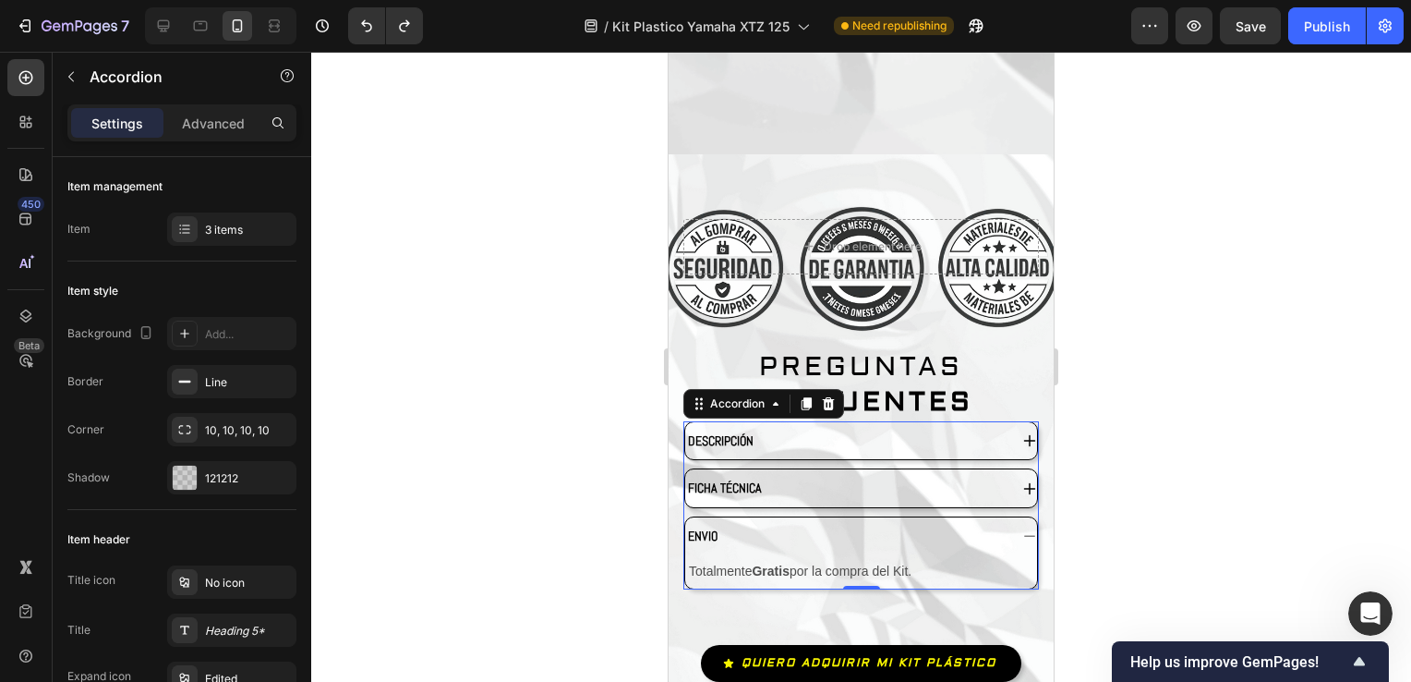
scroll to position [5053, 0]
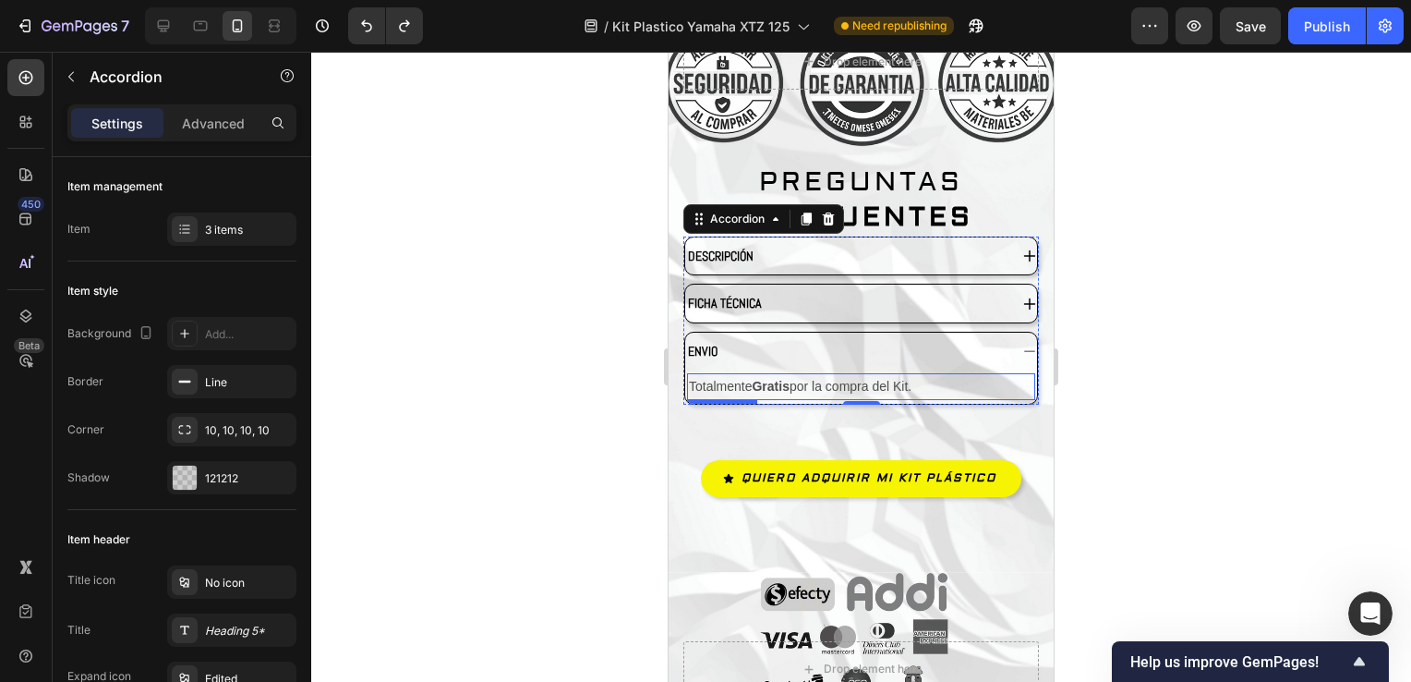
click at [756, 375] on p "Totalmente Gratis por la compra del Kit." at bounding box center [861, 386] width 345 height 23
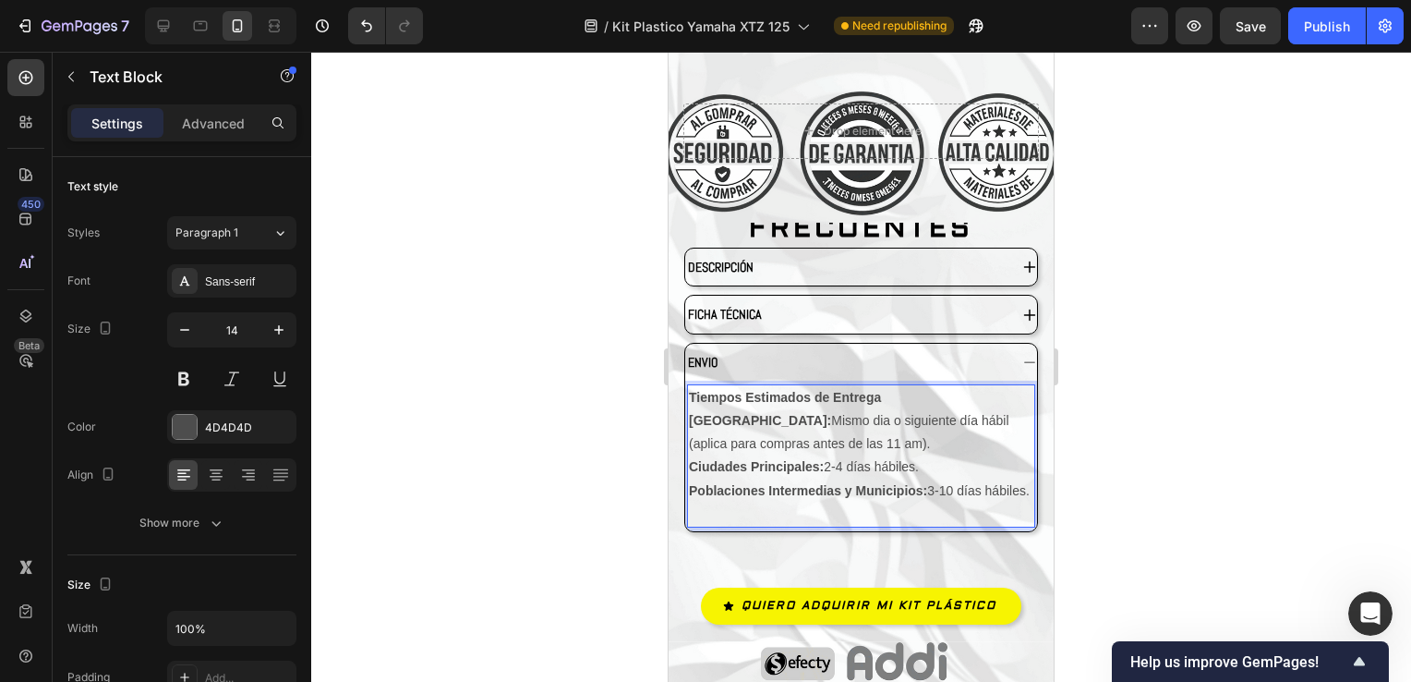
scroll to position [4995, 0]
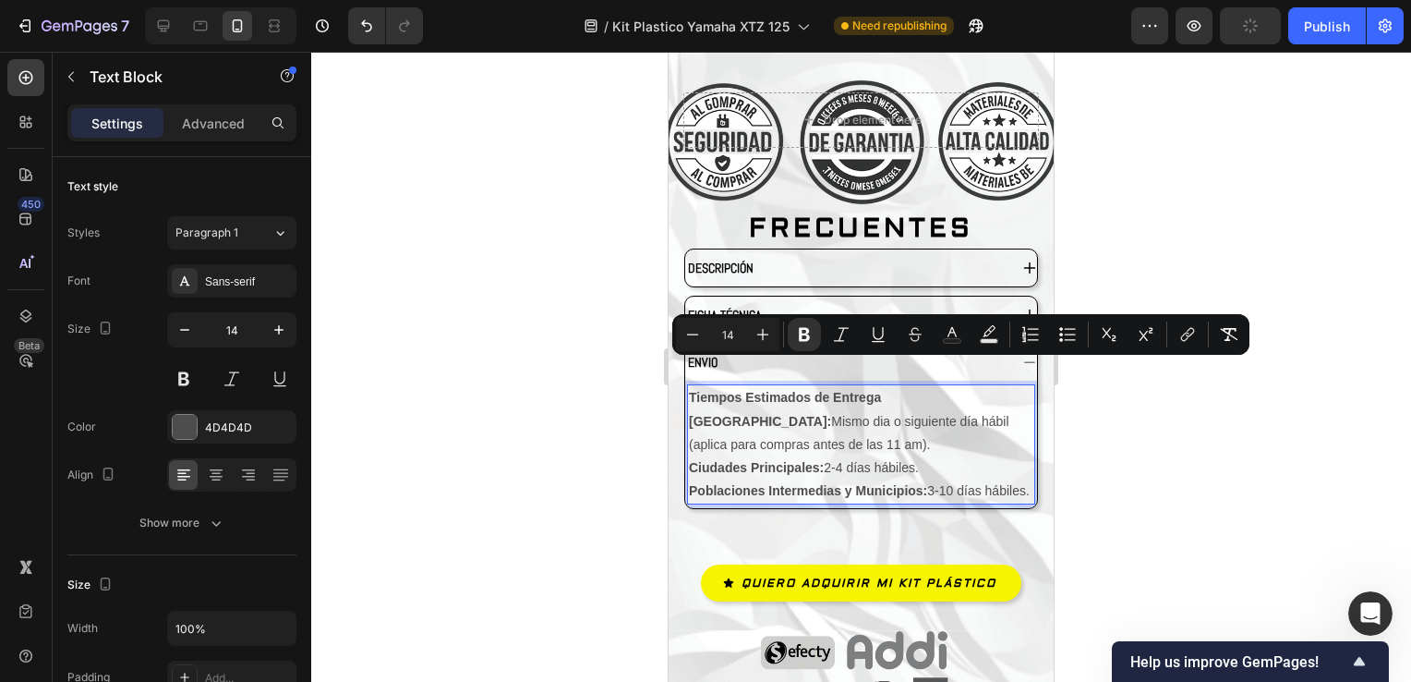
drag, startPoint x: 791, startPoint y: 486, endPoint x: 687, endPoint y: 369, distance: 155.7
click at [687, 384] on div "Tiempos Estimados de Entrega Bogotá: Mismo dia o siguiente día hábil (aplica pa…" at bounding box center [861, 444] width 348 height 120
click at [180, 332] on icon "button" at bounding box center [184, 330] width 18 height 18
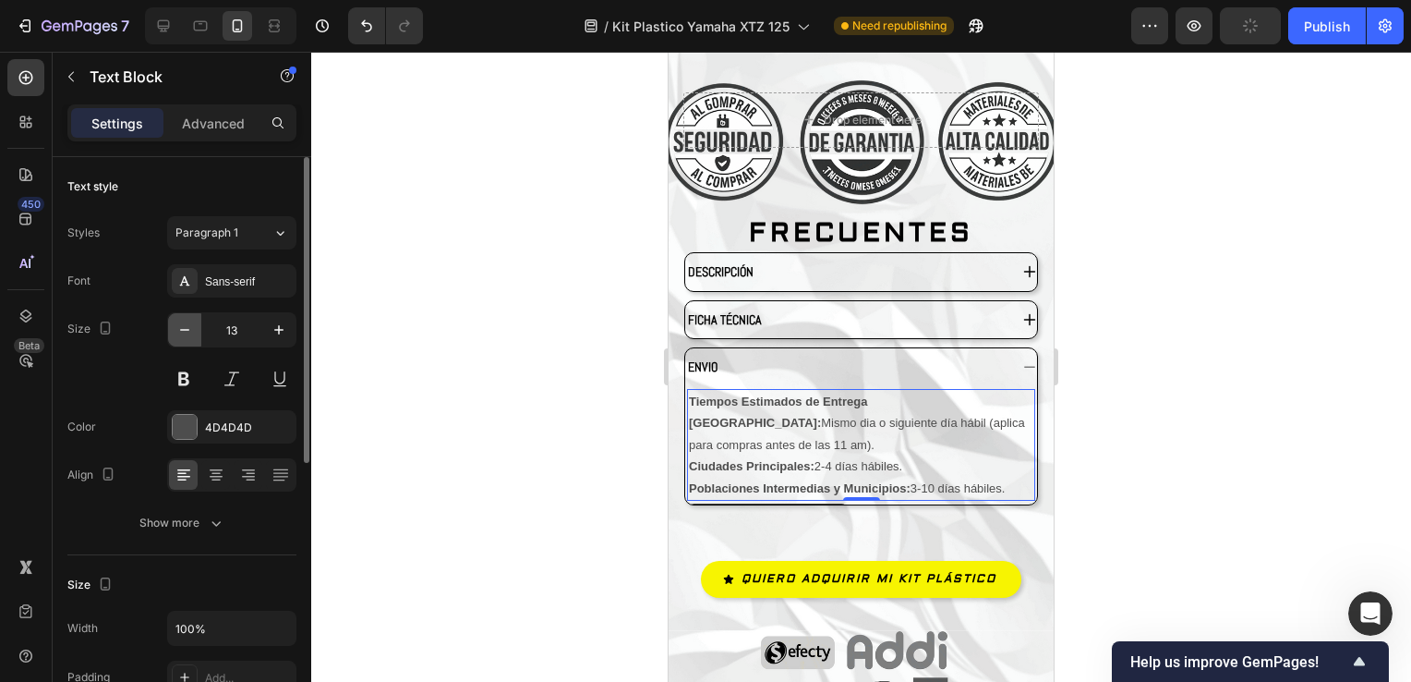
click at [180, 332] on icon "button" at bounding box center [184, 330] width 18 height 18
type input "12"
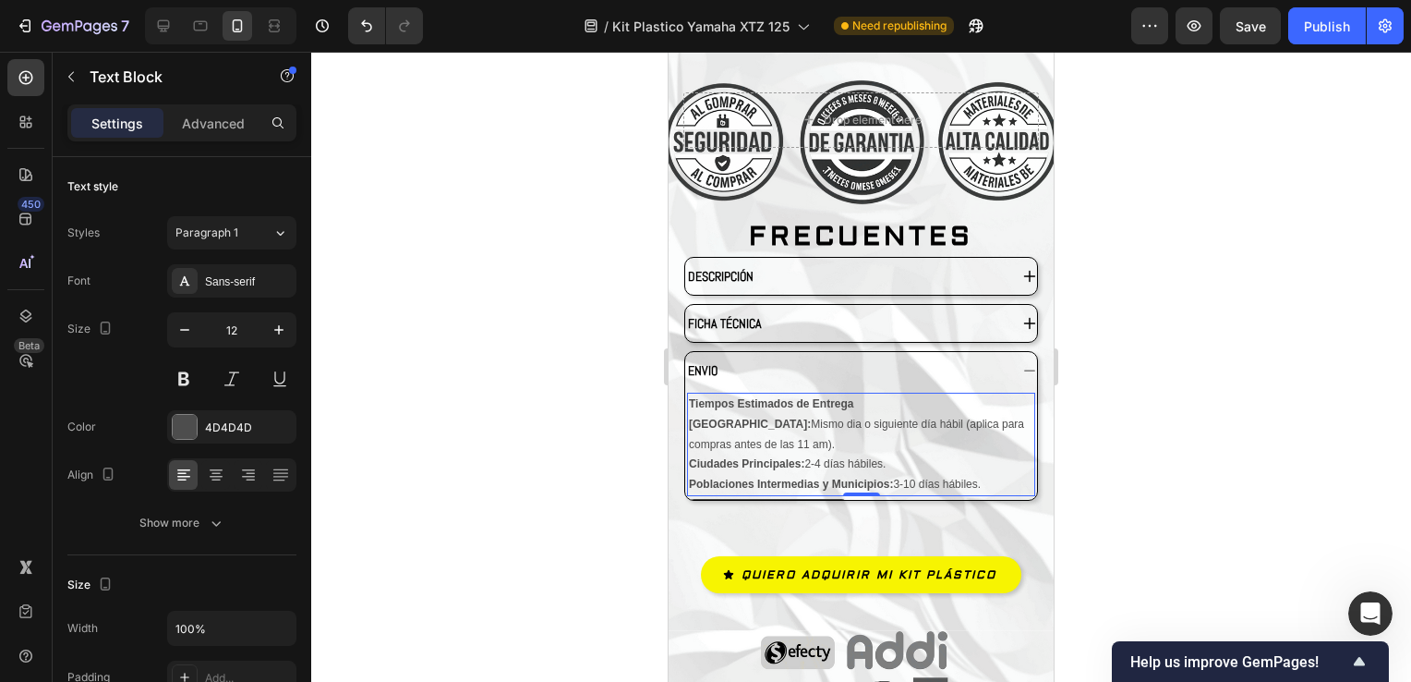
click at [1322, 367] on div at bounding box center [861, 367] width 1100 height 630
click at [806, 394] on div "Tiempos Estimados de Entrega Bogotá: Mismo dia o siguiente día hábil (aplica pa…" at bounding box center [861, 444] width 348 height 103
click at [836, 397] on strong "Tiempos Estimados de Entrega" at bounding box center [771, 403] width 165 height 13
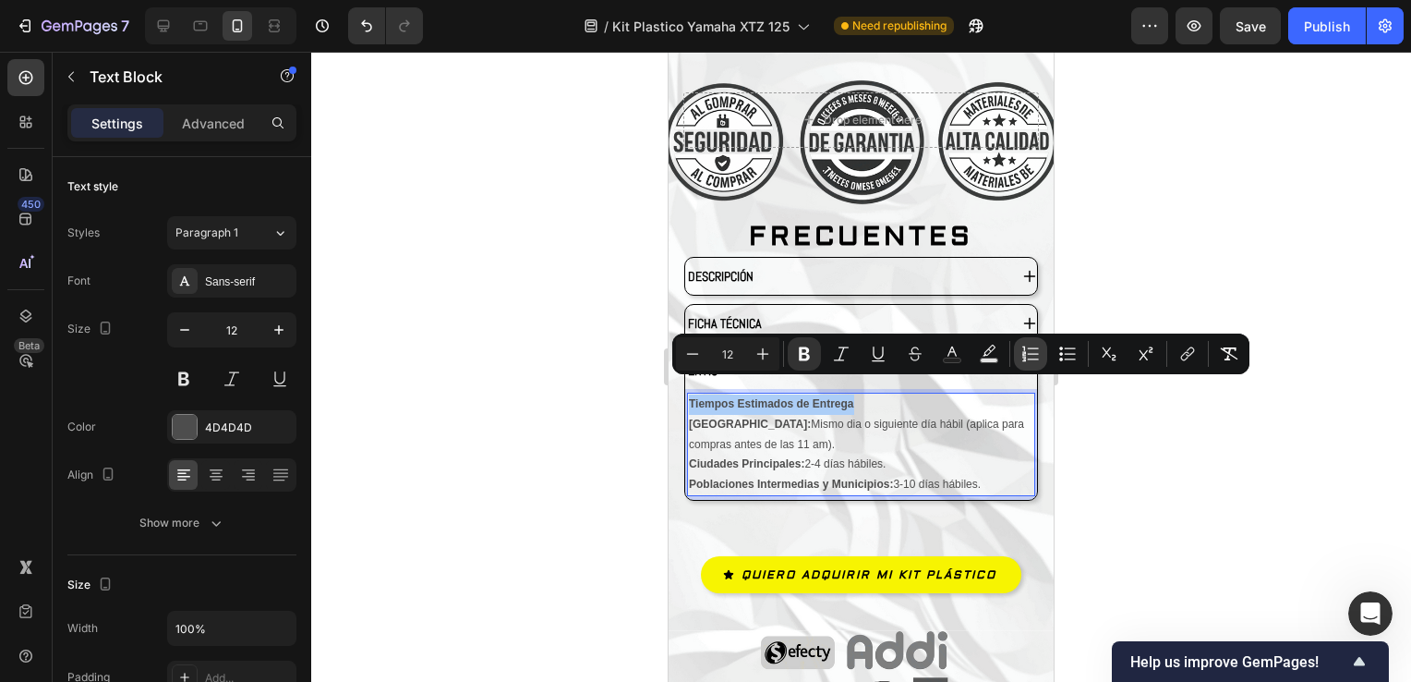
drag, startPoint x: 1039, startPoint y: 361, endPoint x: 381, endPoint y: 346, distance: 658.7
click at [1039, 361] on icon "Editor contextual toolbar" at bounding box center [1031, 354] width 18 height 18
type input "12"
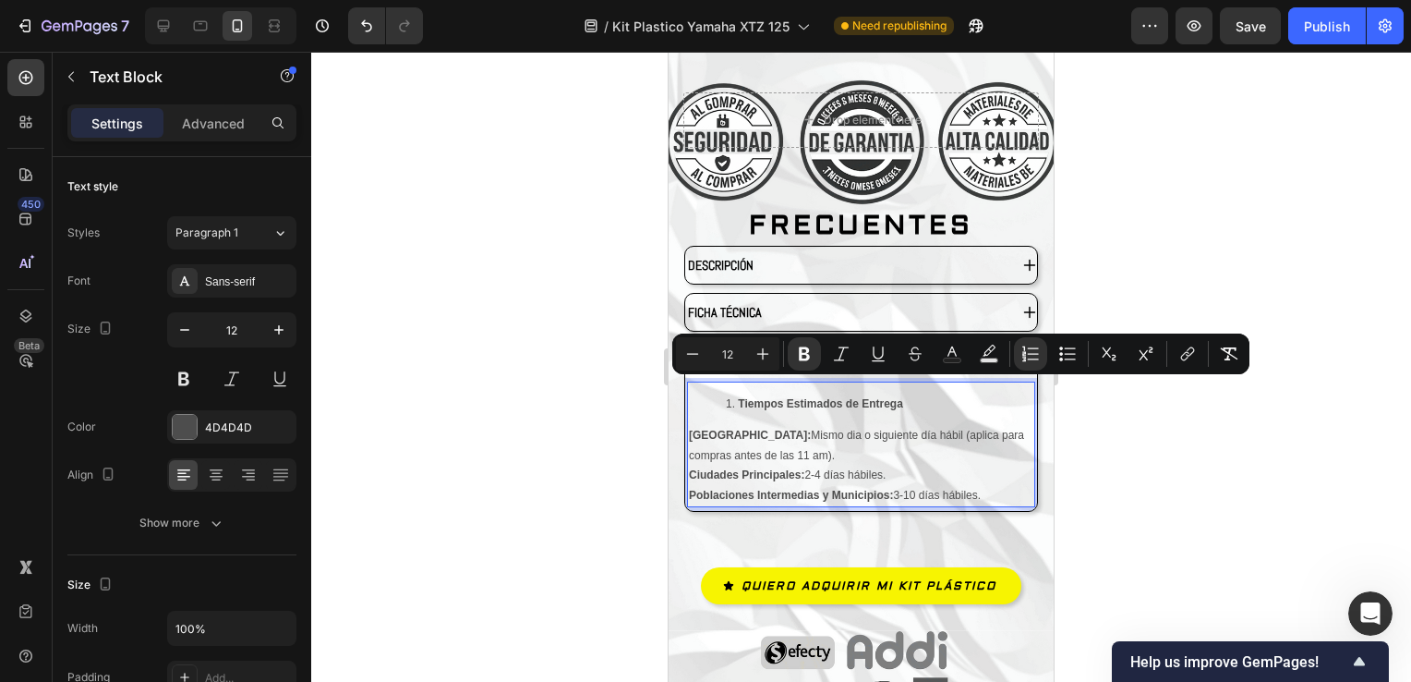
click at [1079, 442] on div at bounding box center [861, 367] width 1100 height 630
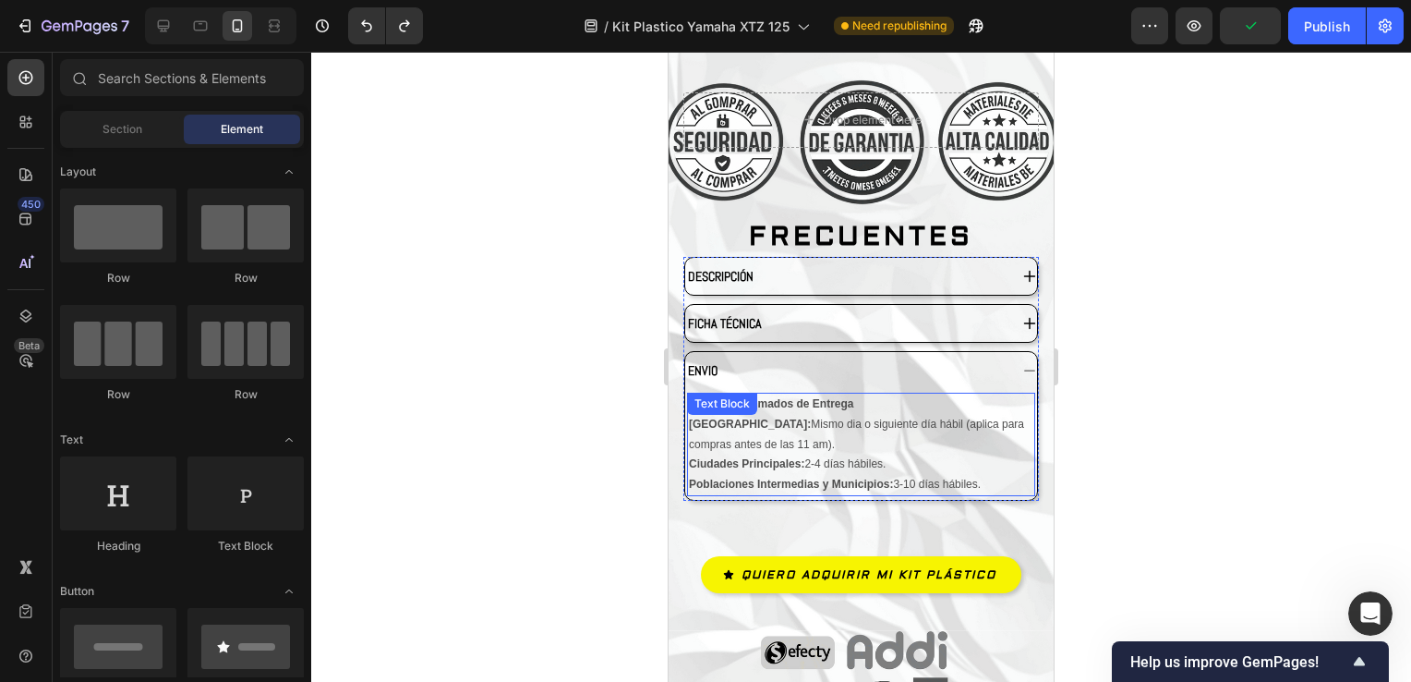
click at [795, 397] on strong "Tiempos Estimados de Entrega" at bounding box center [771, 403] width 165 height 13
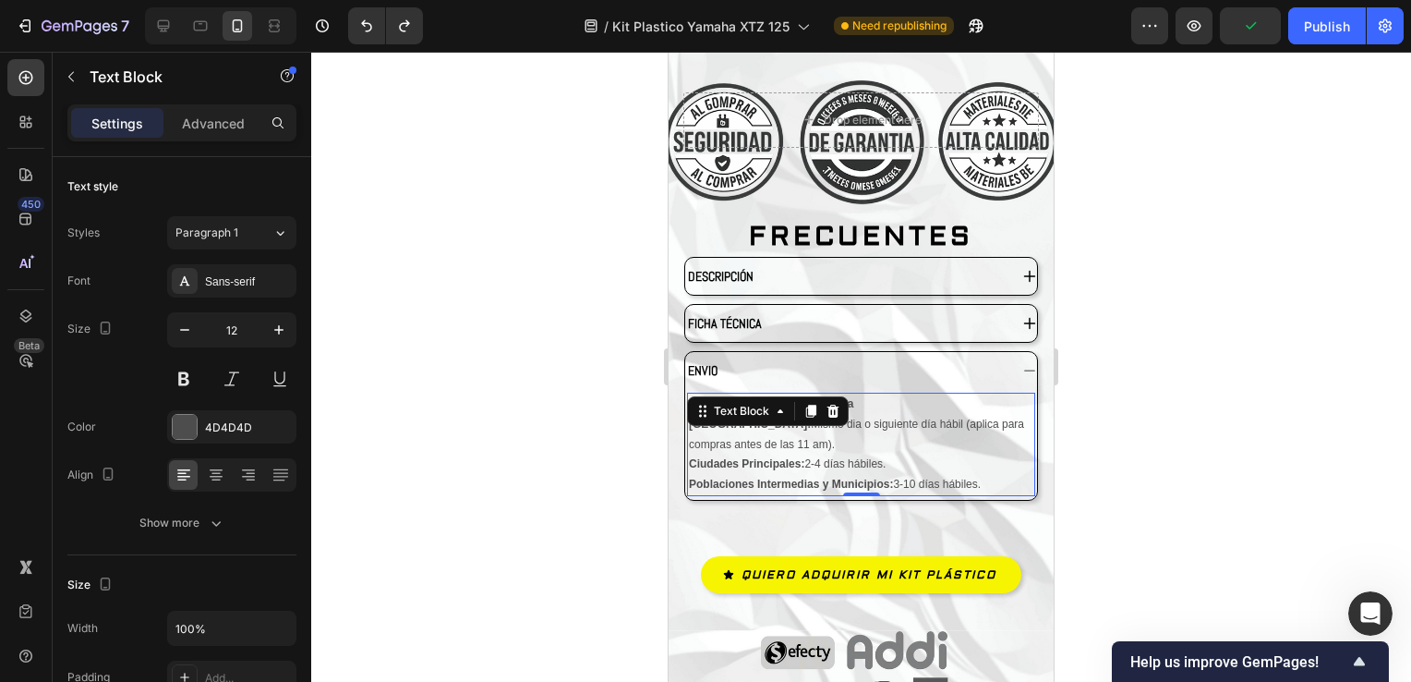
click at [795, 396] on div "Text Block" at bounding box center [768, 411] width 162 height 30
drag, startPoint x: 1182, startPoint y: 399, endPoint x: 288, endPoint y: 364, distance: 894.8
click at [1182, 399] on div at bounding box center [861, 367] width 1100 height 630
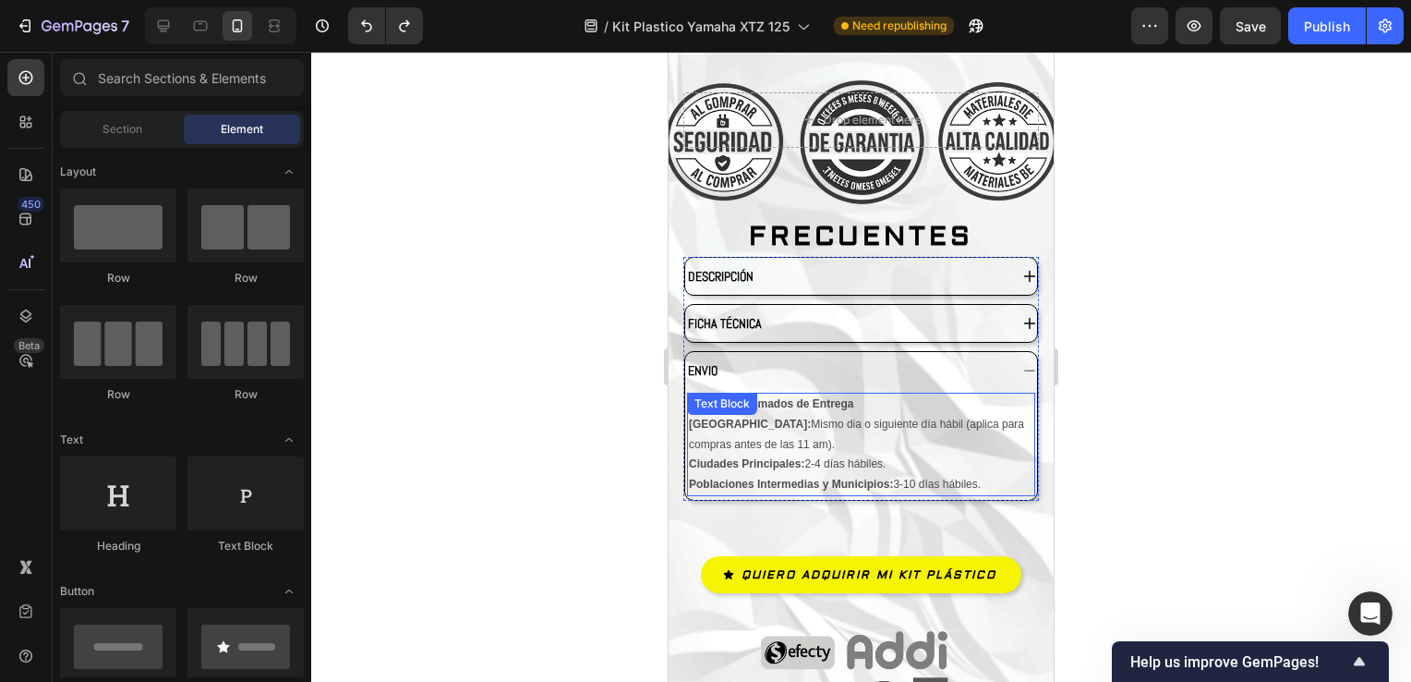
click at [793, 393] on div "Tiempos Estimados de Entrega Bogotá: Mismo dia o siguiente día hábil (aplica pa…" at bounding box center [861, 444] width 348 height 103
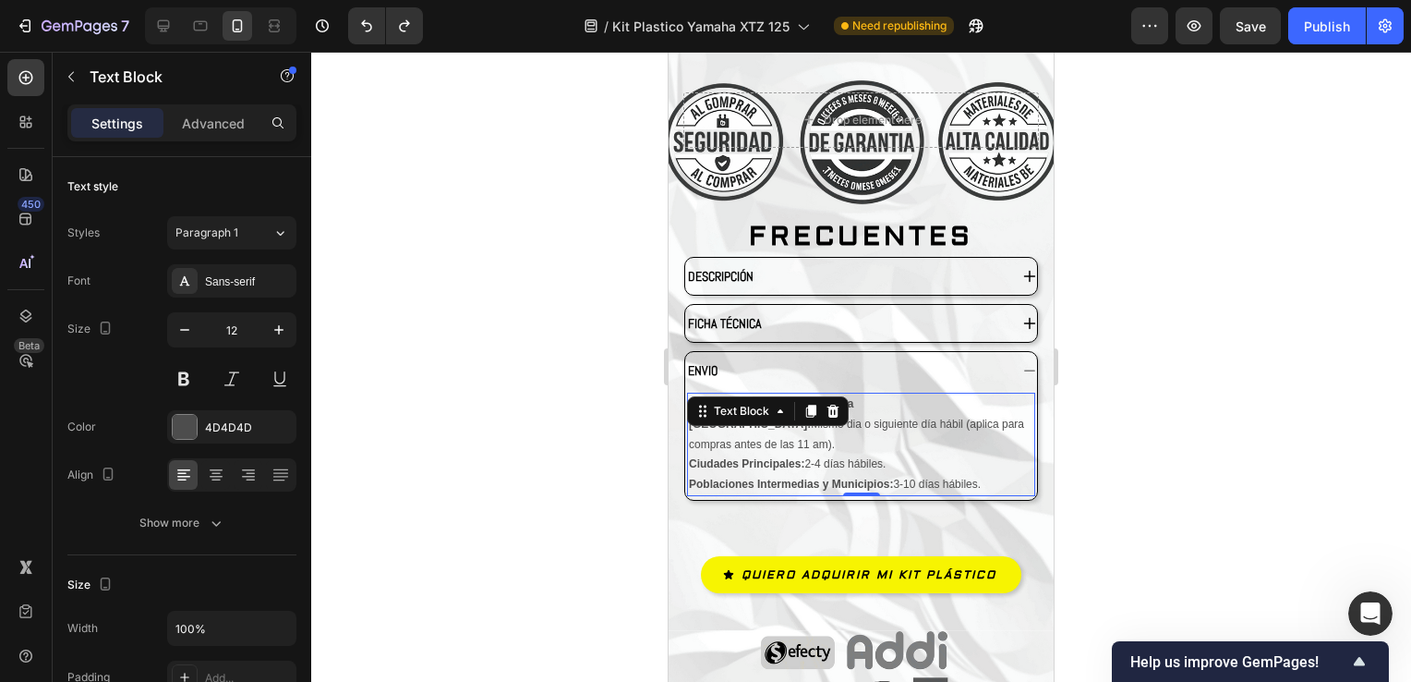
click at [793, 396] on div "Text Block" at bounding box center [768, 411] width 162 height 30
click at [930, 415] on p "[GEOGRAPHIC_DATA]: Mismo dia o siguiente día hábil (aplica para compras antes d…" at bounding box center [861, 454] width 345 height 79
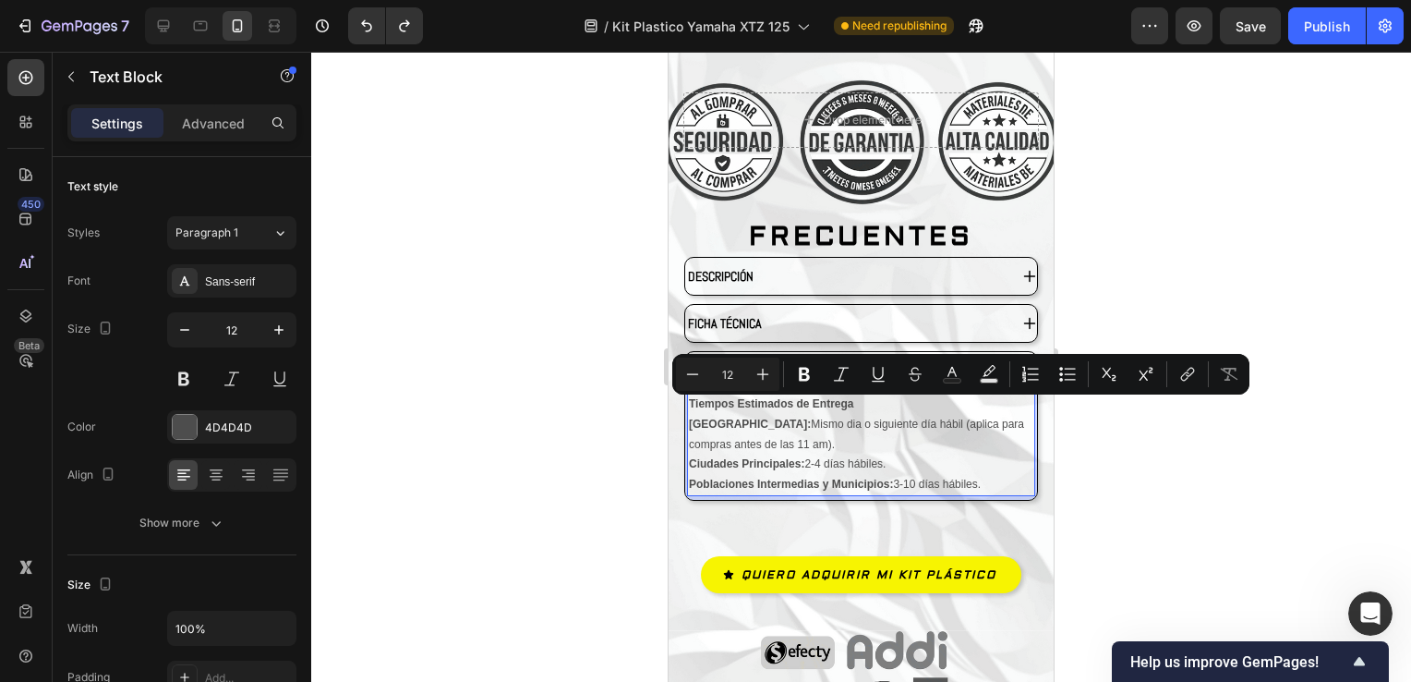
click at [817, 419] on p "[GEOGRAPHIC_DATA]: Mismo dia o siguiente día hábil (aplica para compras antes d…" at bounding box center [861, 454] width 345 height 79
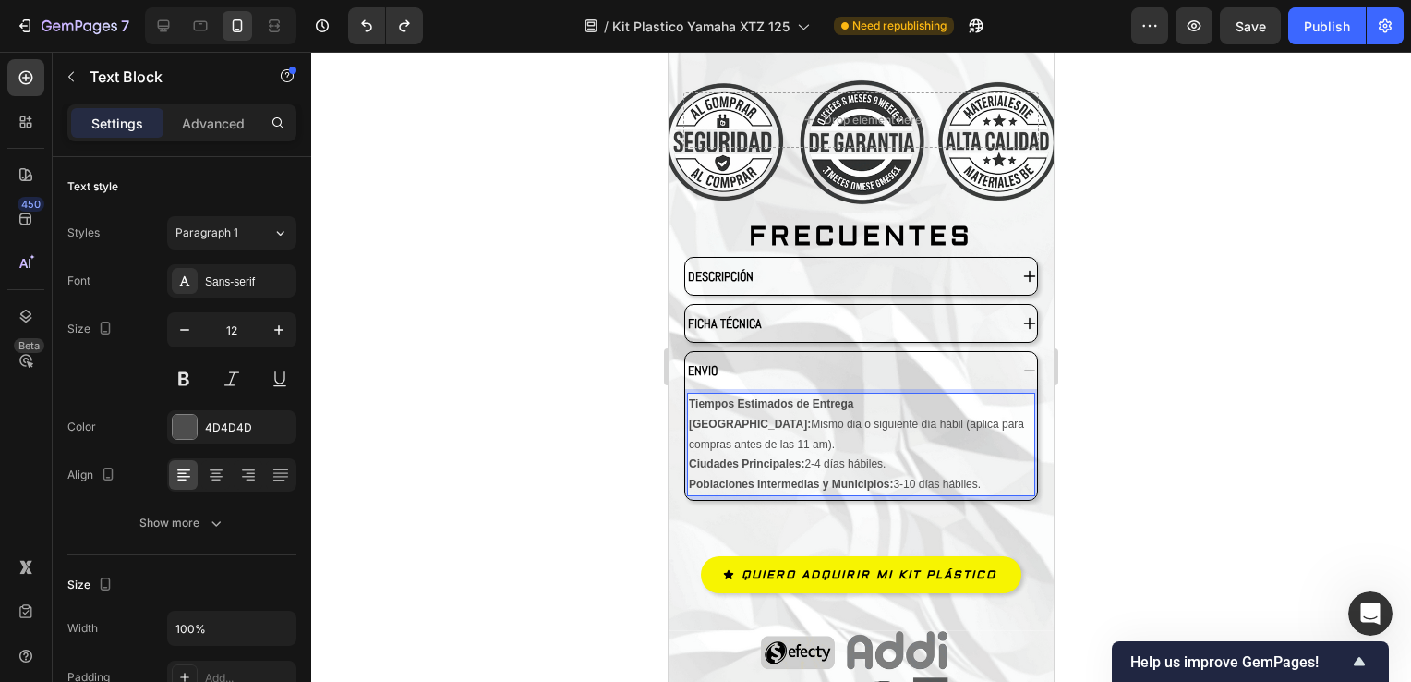
click at [794, 395] on p "Tiempos Estimados de Entrega" at bounding box center [861, 404] width 345 height 20
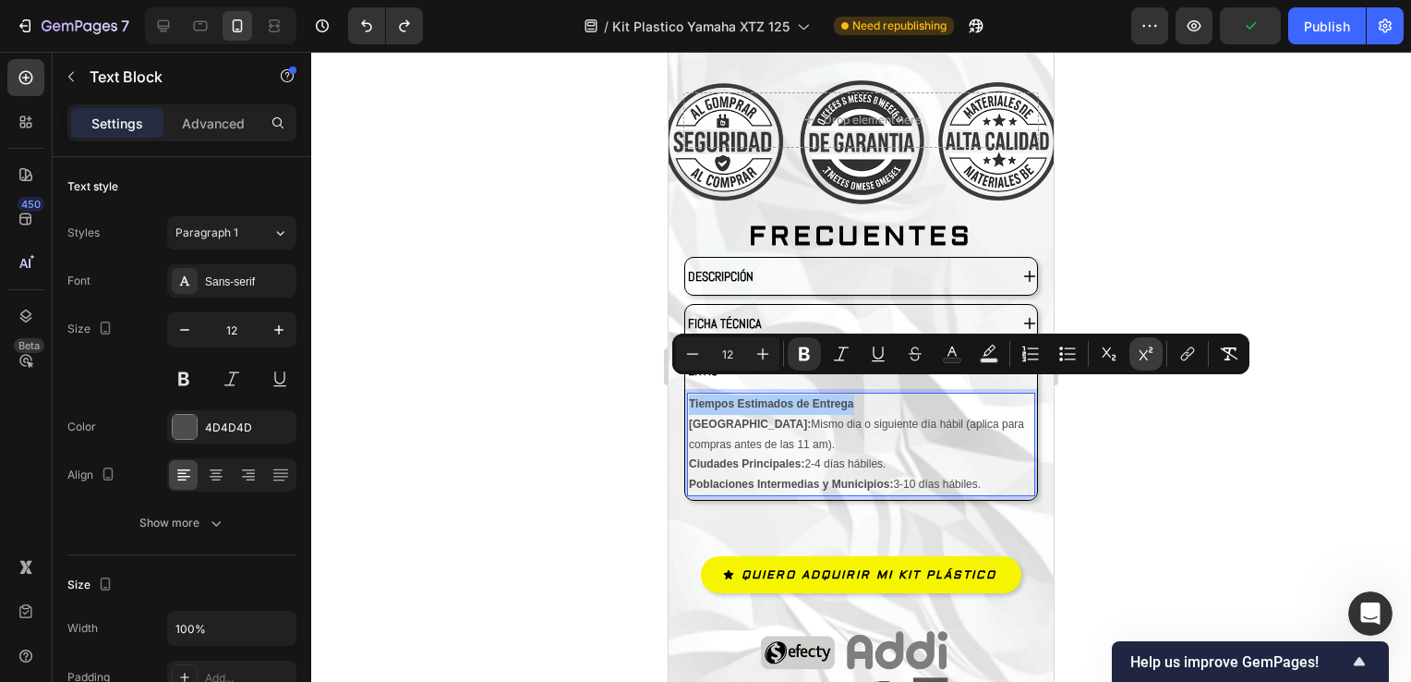
click at [1147, 357] on icon "Editor contextual toolbar" at bounding box center [1146, 354] width 18 height 18
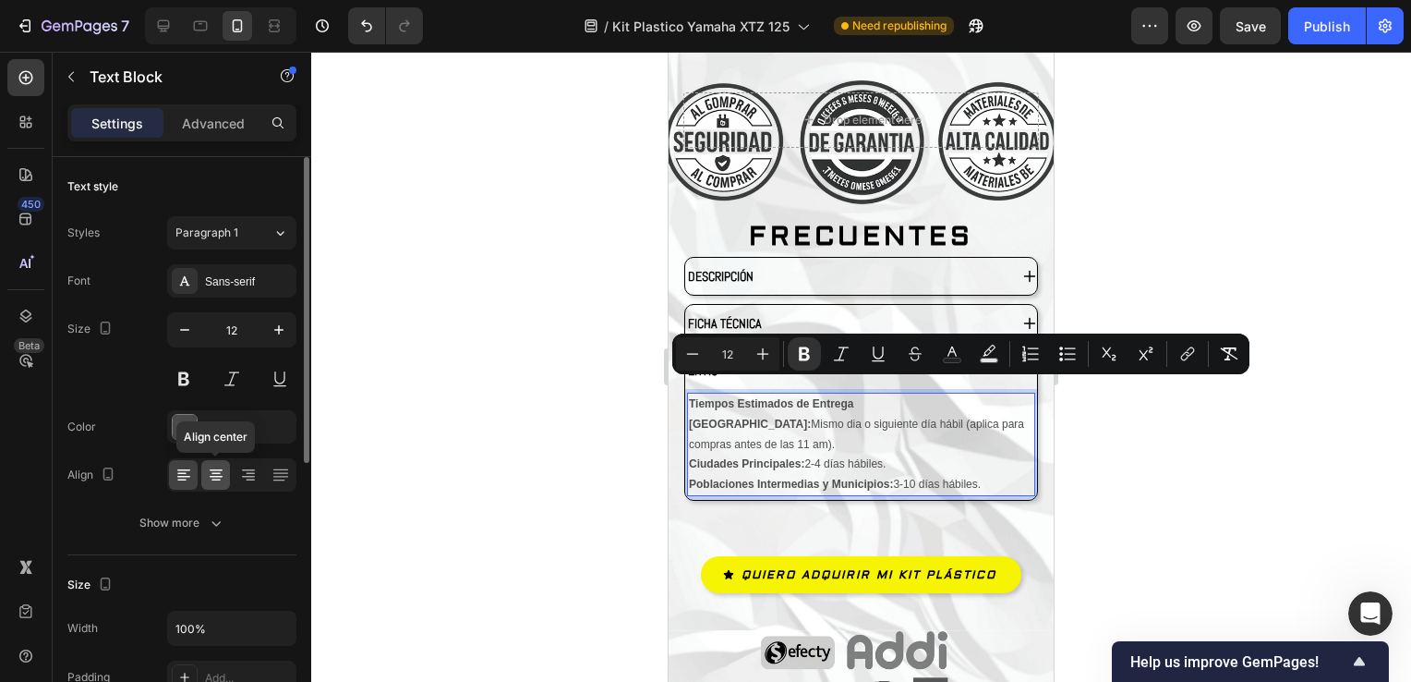
click at [205, 474] on div at bounding box center [215, 475] width 29 height 30
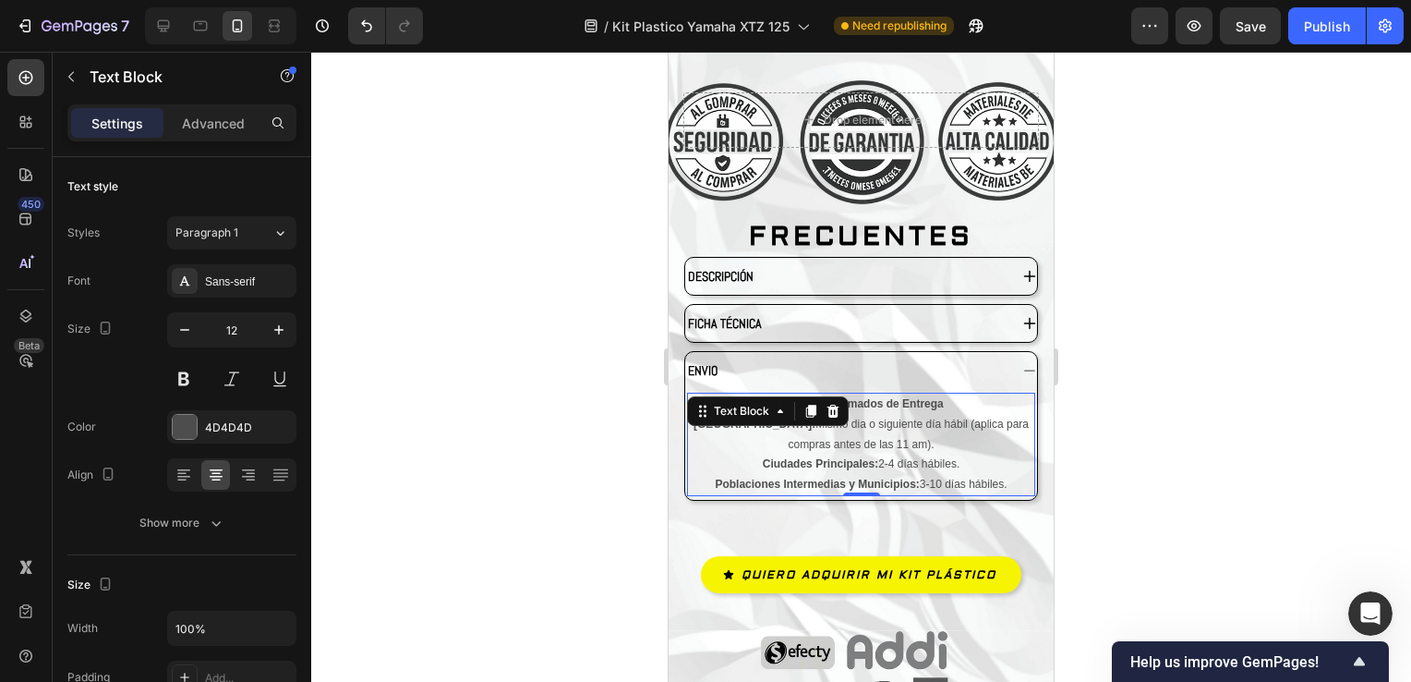
click at [1150, 439] on div at bounding box center [861, 367] width 1100 height 630
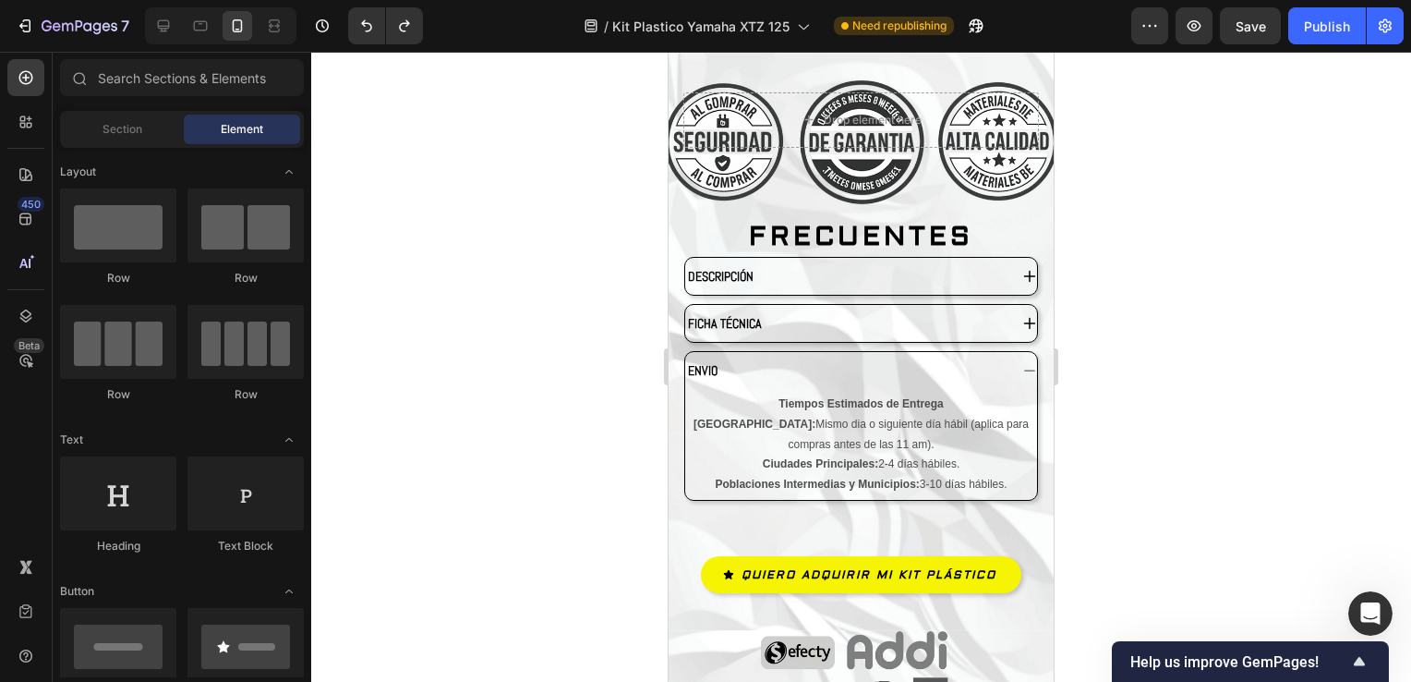
click at [1135, 393] on div at bounding box center [861, 367] width 1100 height 630
click at [858, 396] on p "Tiempos Estimados de Entrega" at bounding box center [861, 404] width 345 height 20
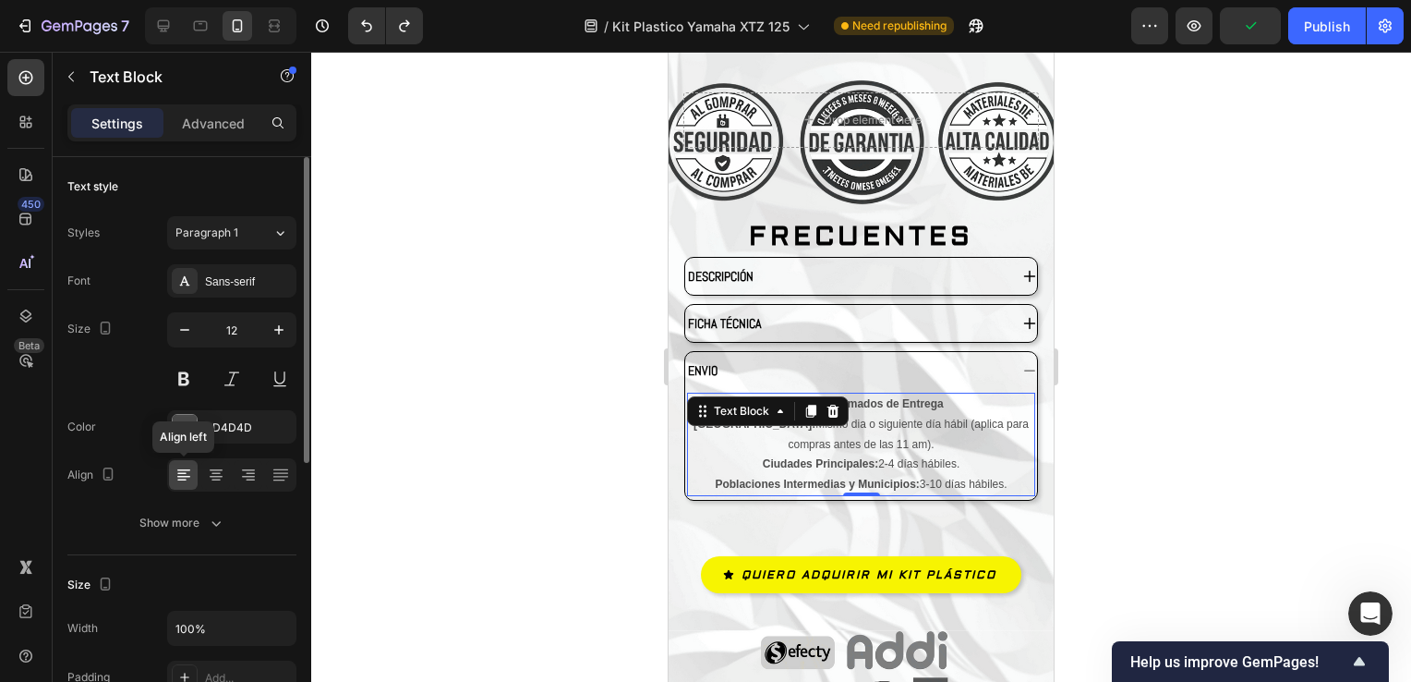
click at [192, 471] on icon at bounding box center [184, 475] width 18 height 18
drag, startPoint x: 181, startPoint y: 474, endPoint x: 201, endPoint y: 481, distance: 21.6
click at [181, 475] on icon at bounding box center [184, 475] width 18 height 18
click at [217, 479] on icon at bounding box center [216, 480] width 9 height 2
click at [201, 474] on div at bounding box center [215, 475] width 29 height 30
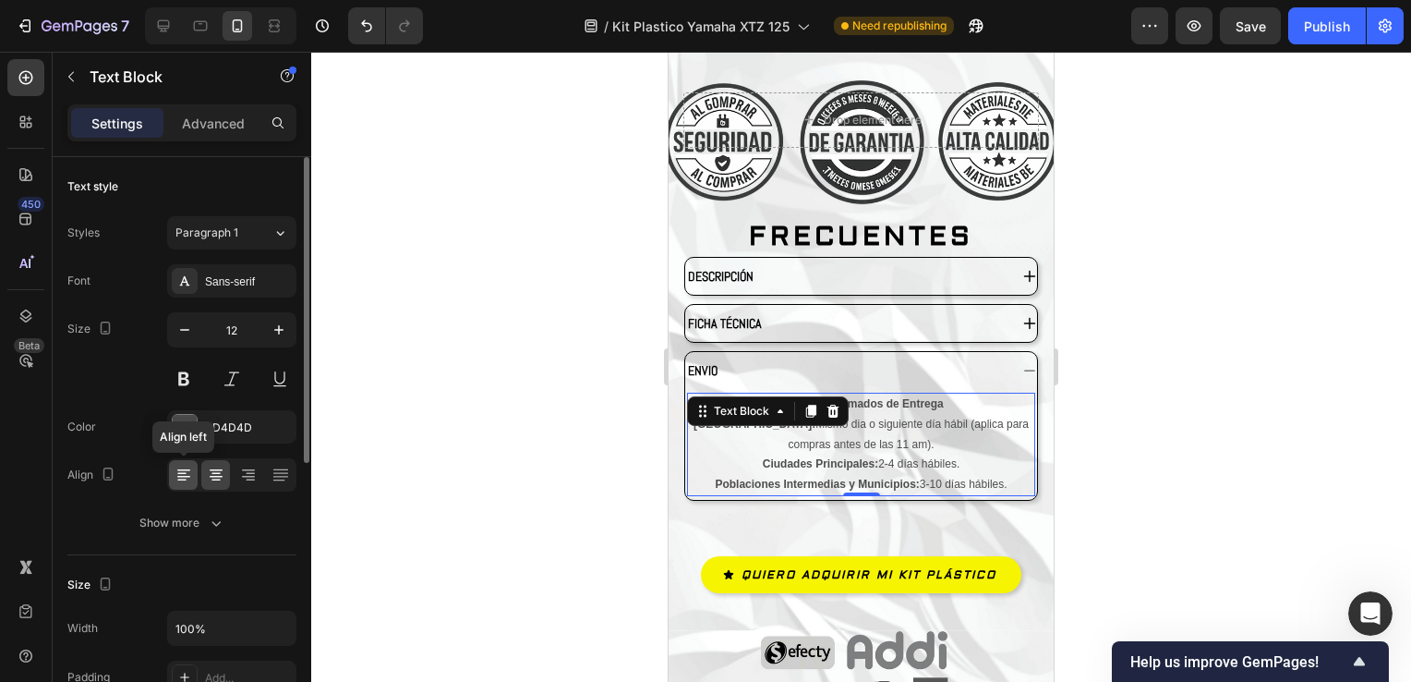
click at [186, 473] on icon at bounding box center [184, 475] width 18 height 18
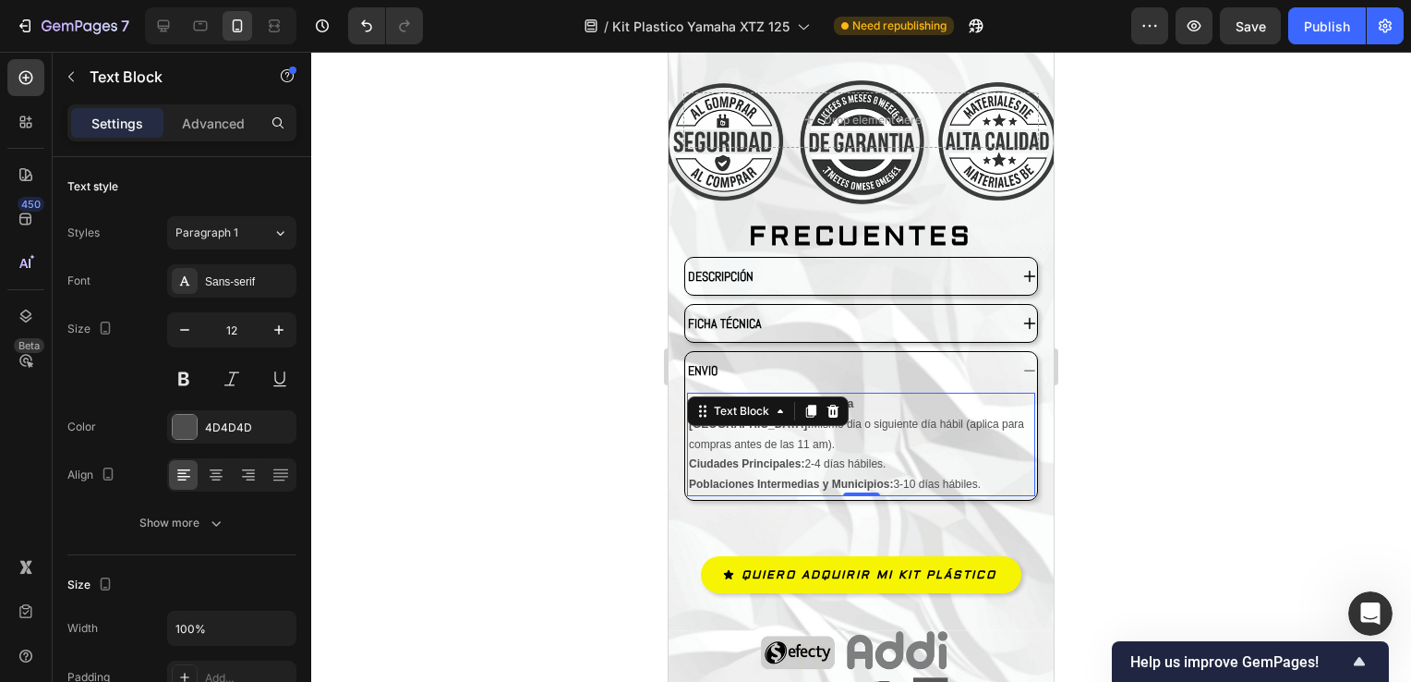
click at [1285, 453] on div at bounding box center [861, 367] width 1100 height 630
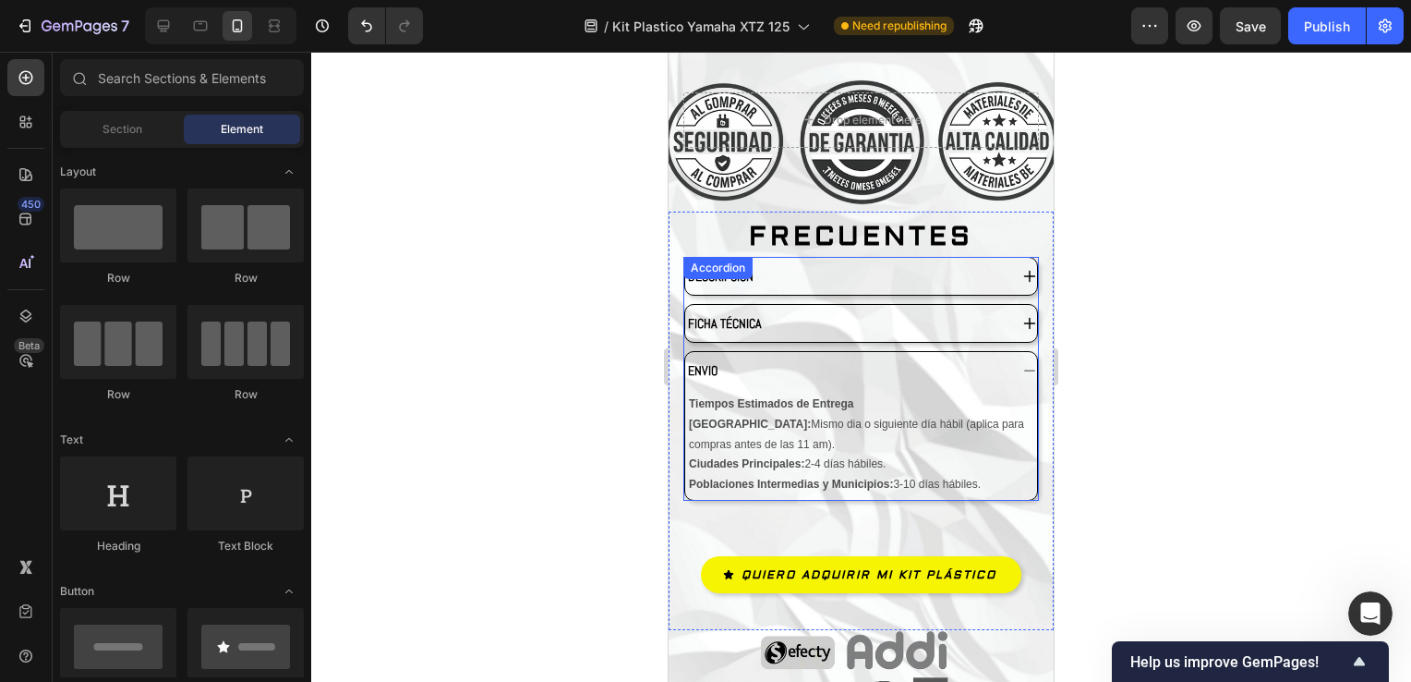
click at [1038, 311] on div "PREGUNTAS FRECUENTES Text Block DESCRIPCIÓN FICHA TÉCNICA ENVIO Tiempos Estimad…" at bounding box center [861, 420] width 385 height 375
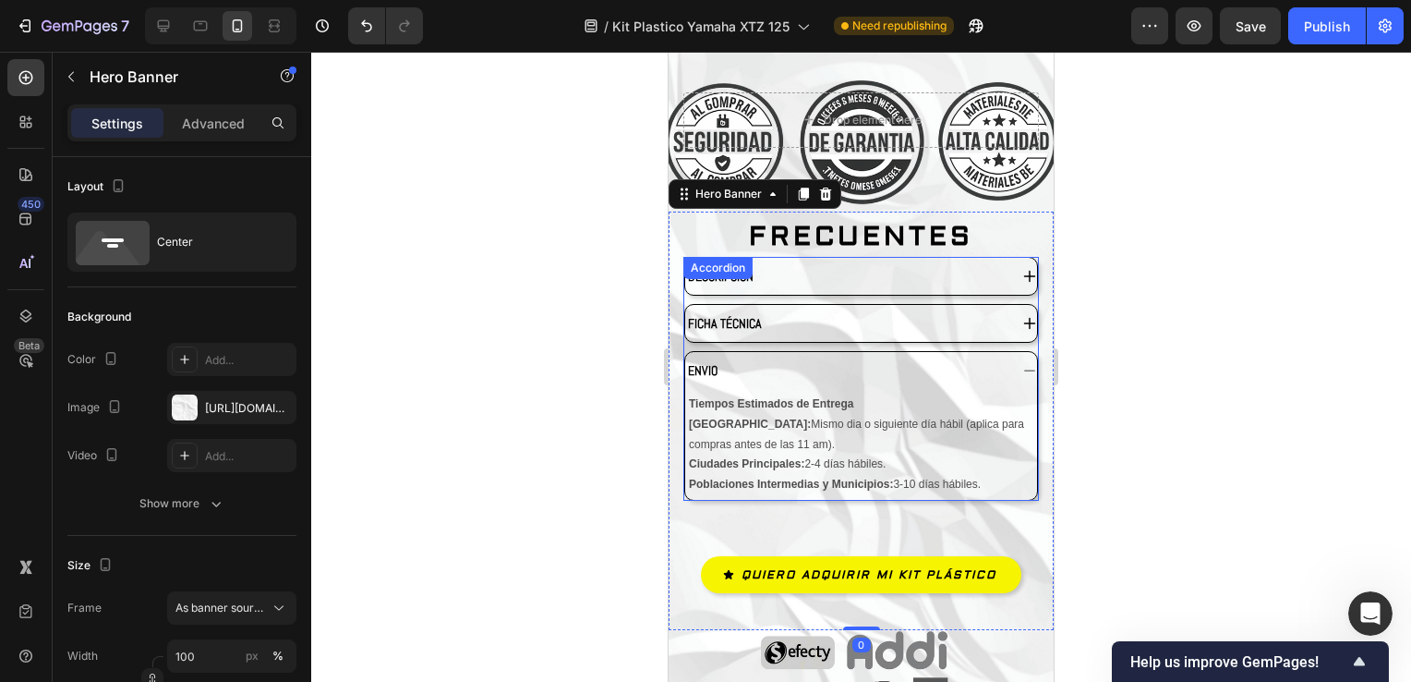
click at [1005, 310] on div "FICHA TÉCNICA" at bounding box center [861, 323] width 352 height 37
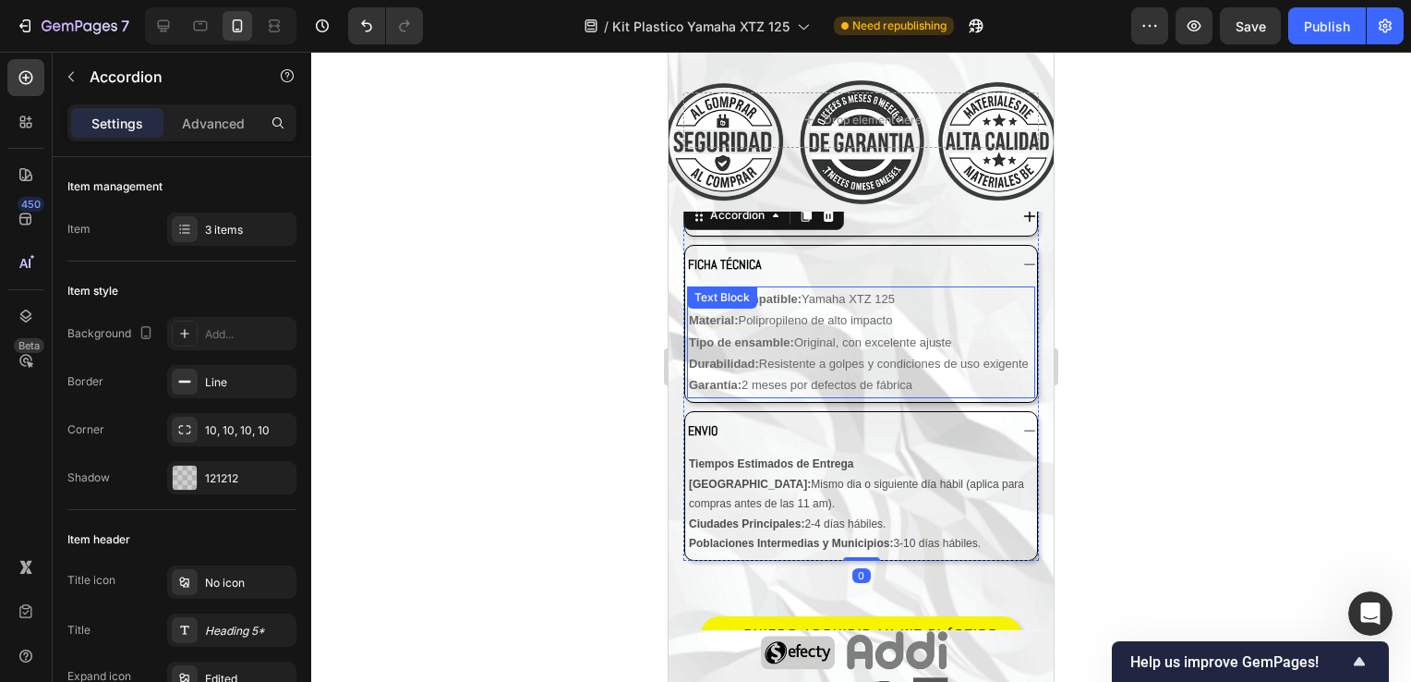
click at [851, 332] on p "Tipo de ensamble: Original, con excelente ajuste" at bounding box center [861, 342] width 345 height 21
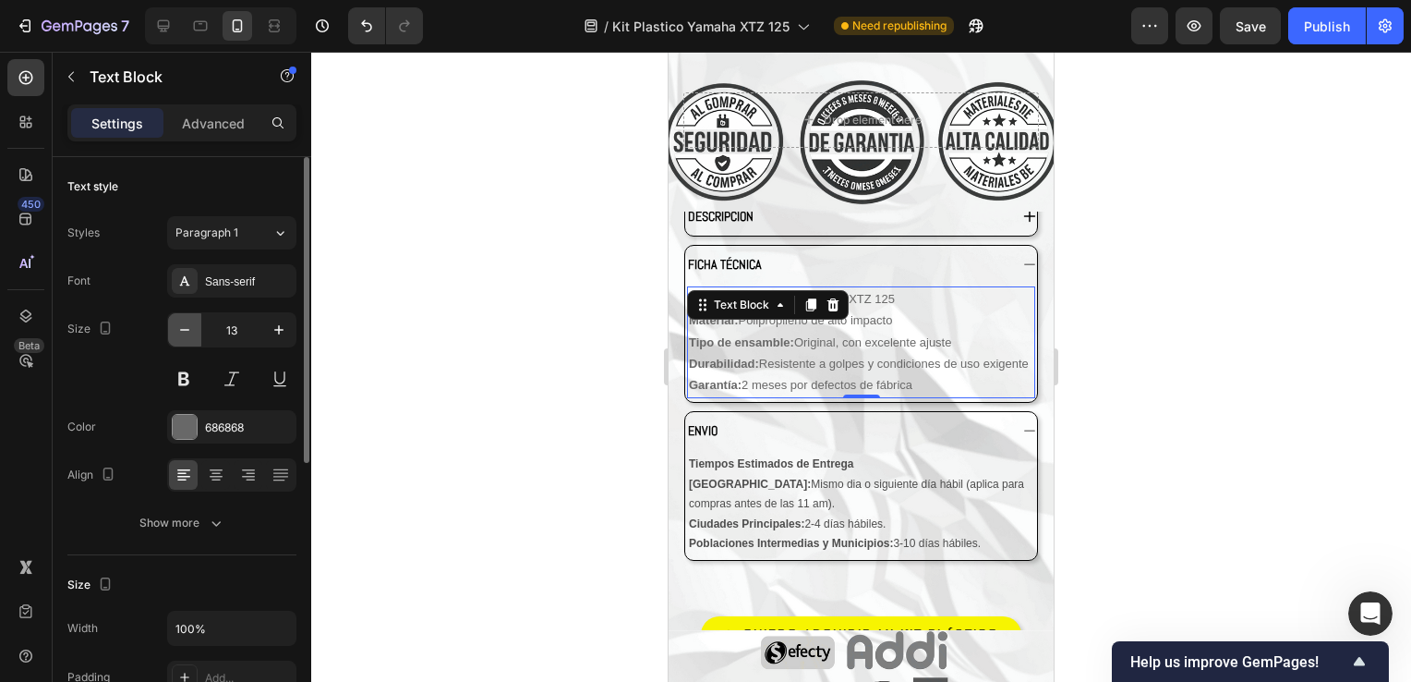
click at [192, 334] on icon "button" at bounding box center [184, 330] width 18 height 18
type input "12"
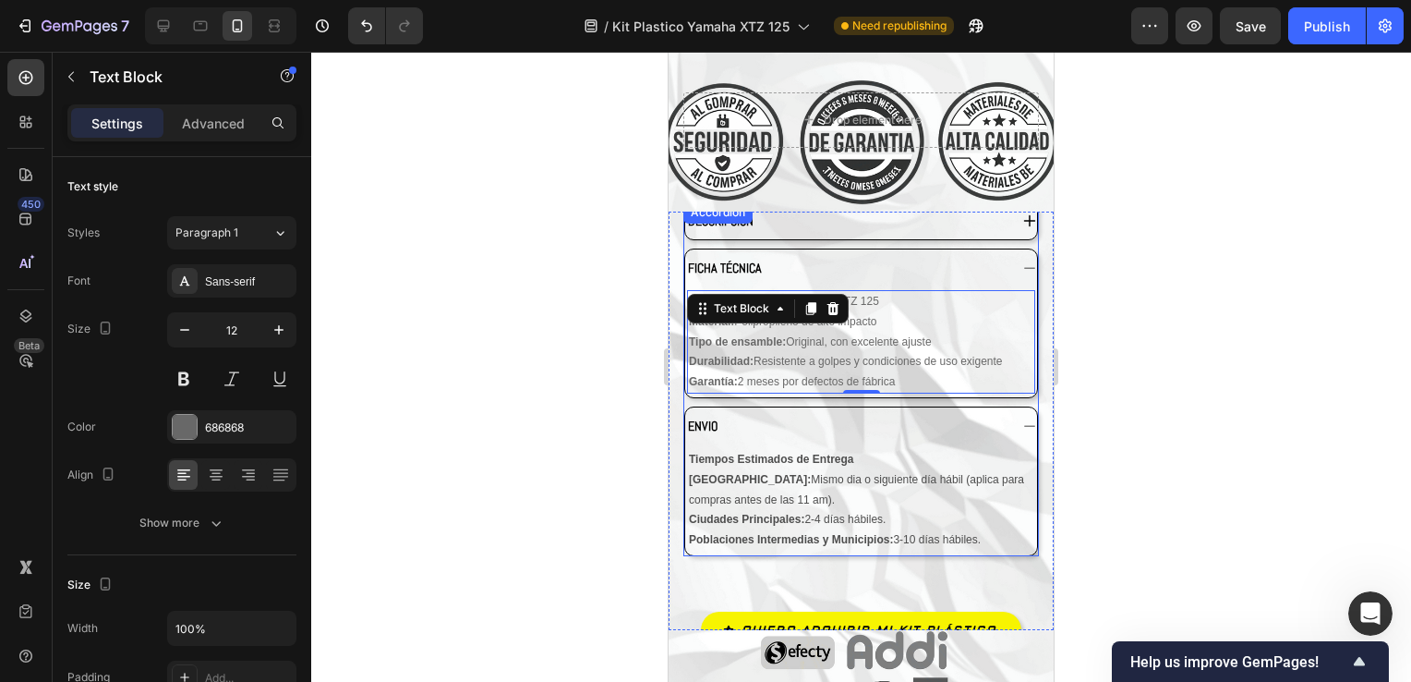
click at [1112, 345] on div at bounding box center [861, 367] width 1100 height 630
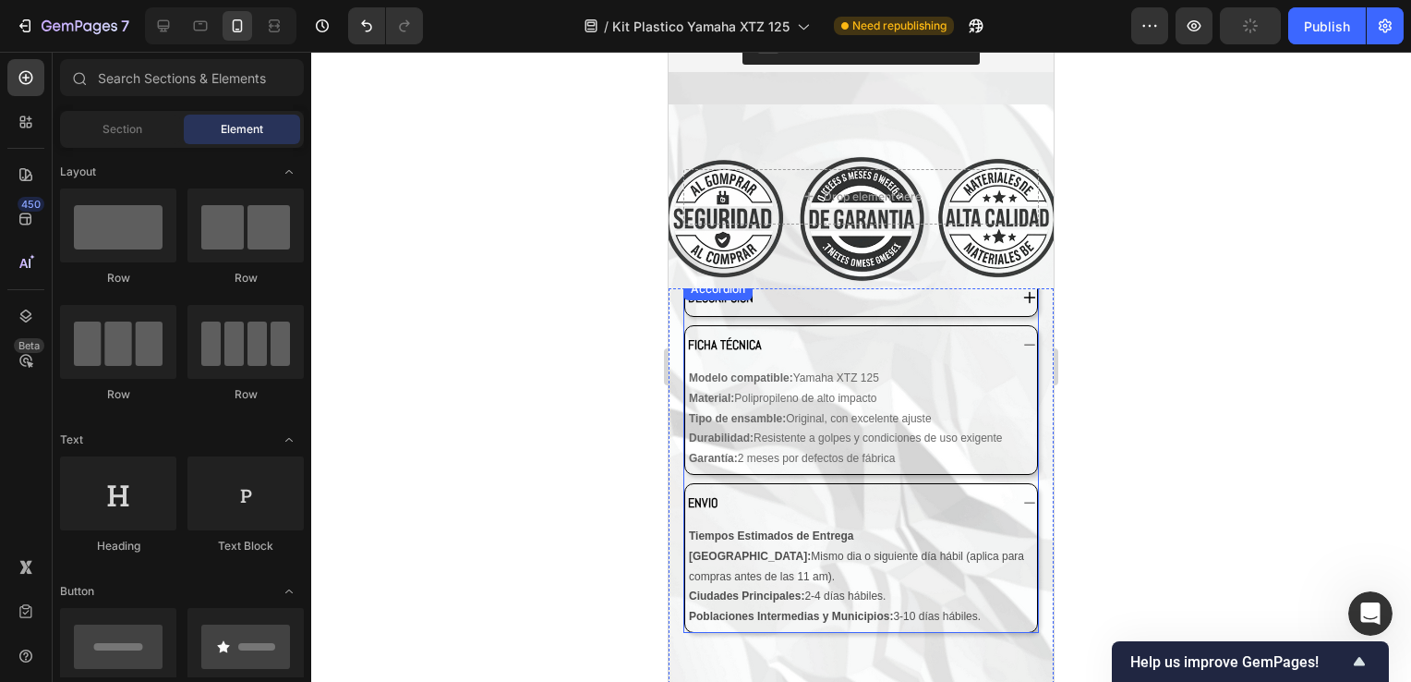
scroll to position [4920, 0]
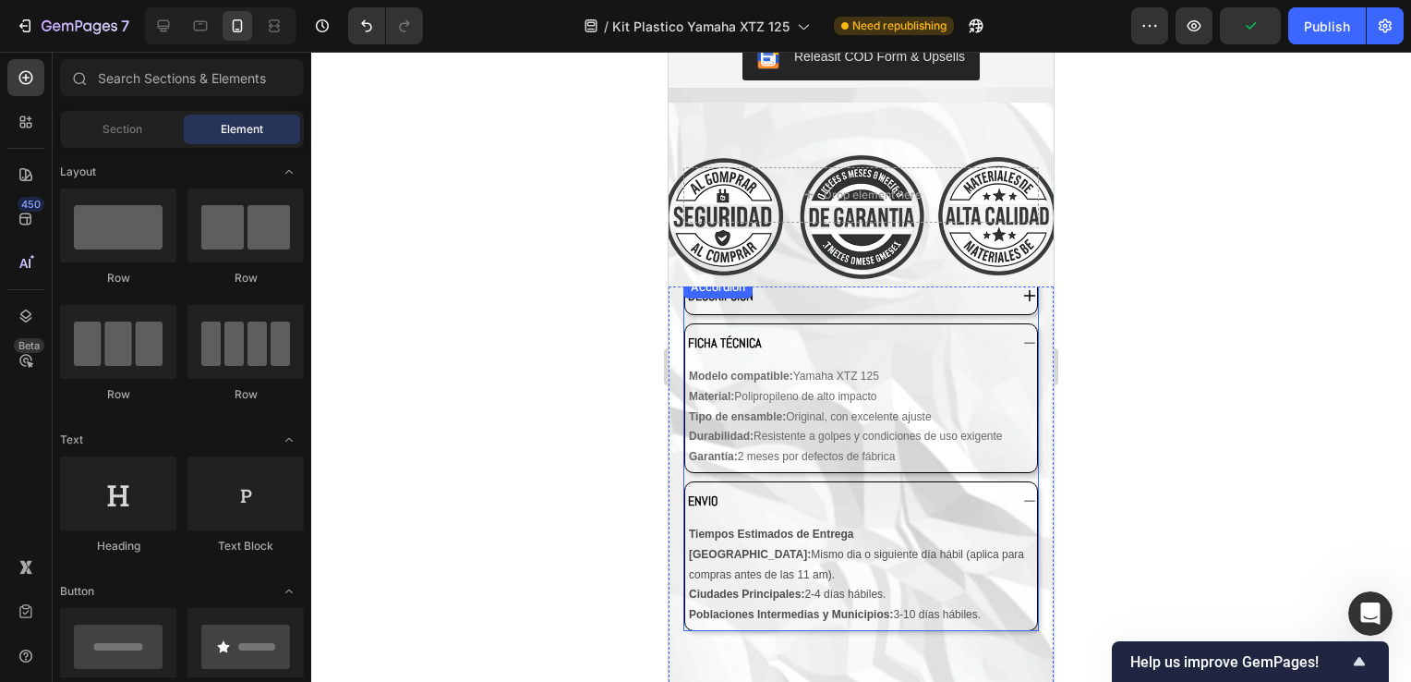
click at [1022, 288] on icon at bounding box center [1029, 295] width 15 height 15
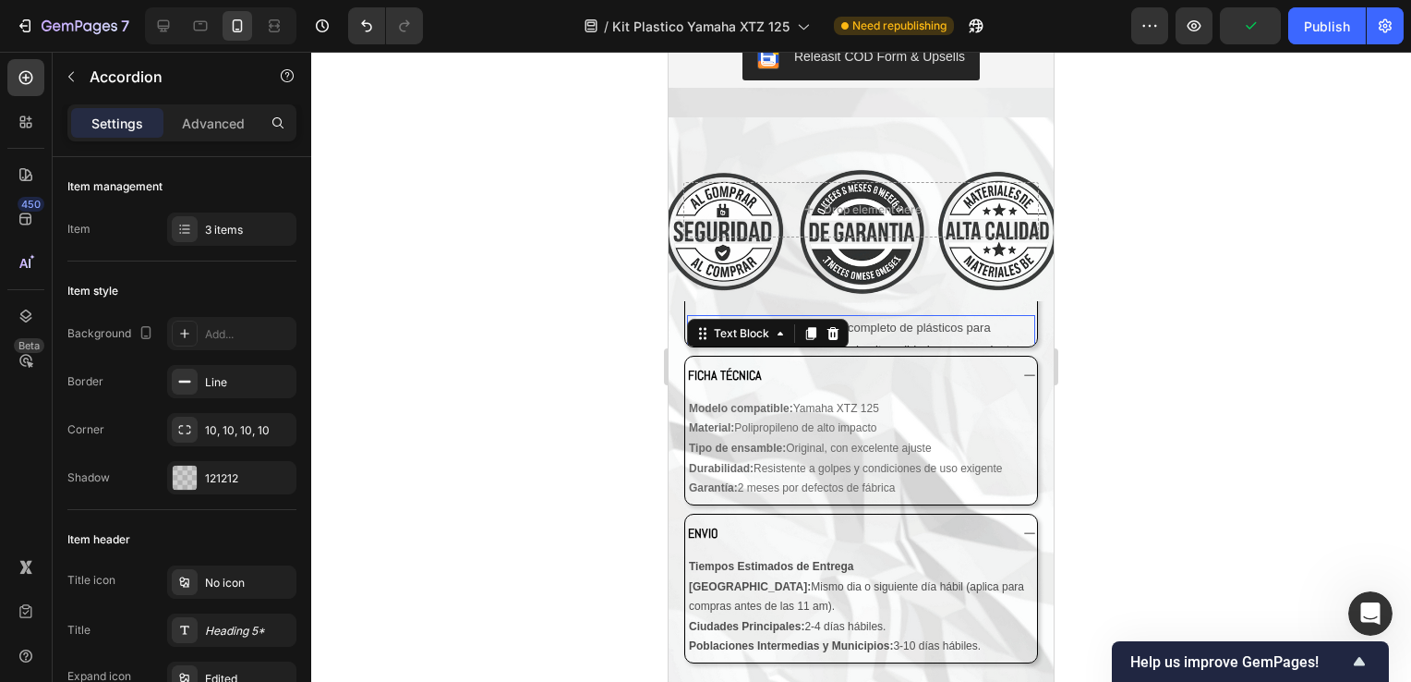
click at [855, 319] on p "Renueva tu moto con este kit completo de plásticos para Yamaha XTZ 125. Resiste…" at bounding box center [861, 349] width 345 height 65
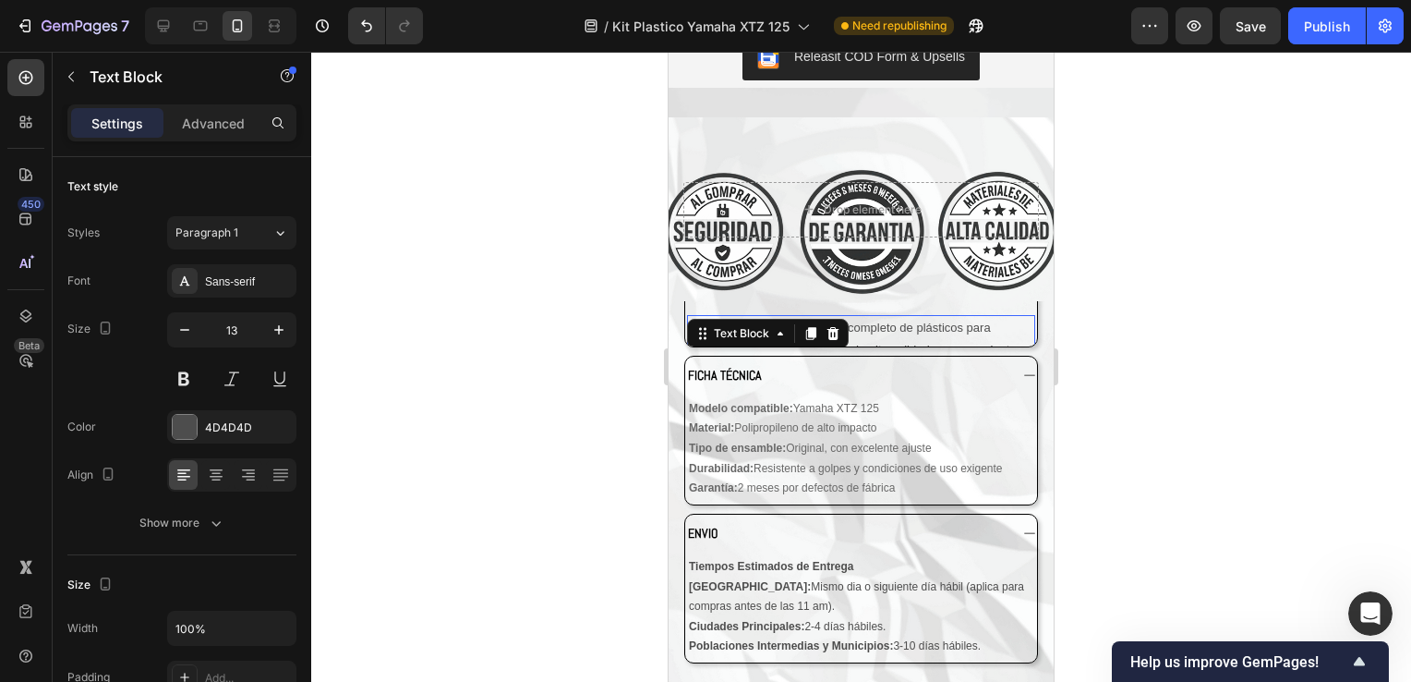
click at [962, 325] on p "Renueva tu moto con este kit completo de plásticos para Yamaha XTZ 125. Resiste…" at bounding box center [861, 349] width 345 height 65
click at [986, 327] on p "Renueva tu moto con este kit completo de plásticos para Yamaha XTZ 125. Resiste…" at bounding box center [861, 349] width 345 height 65
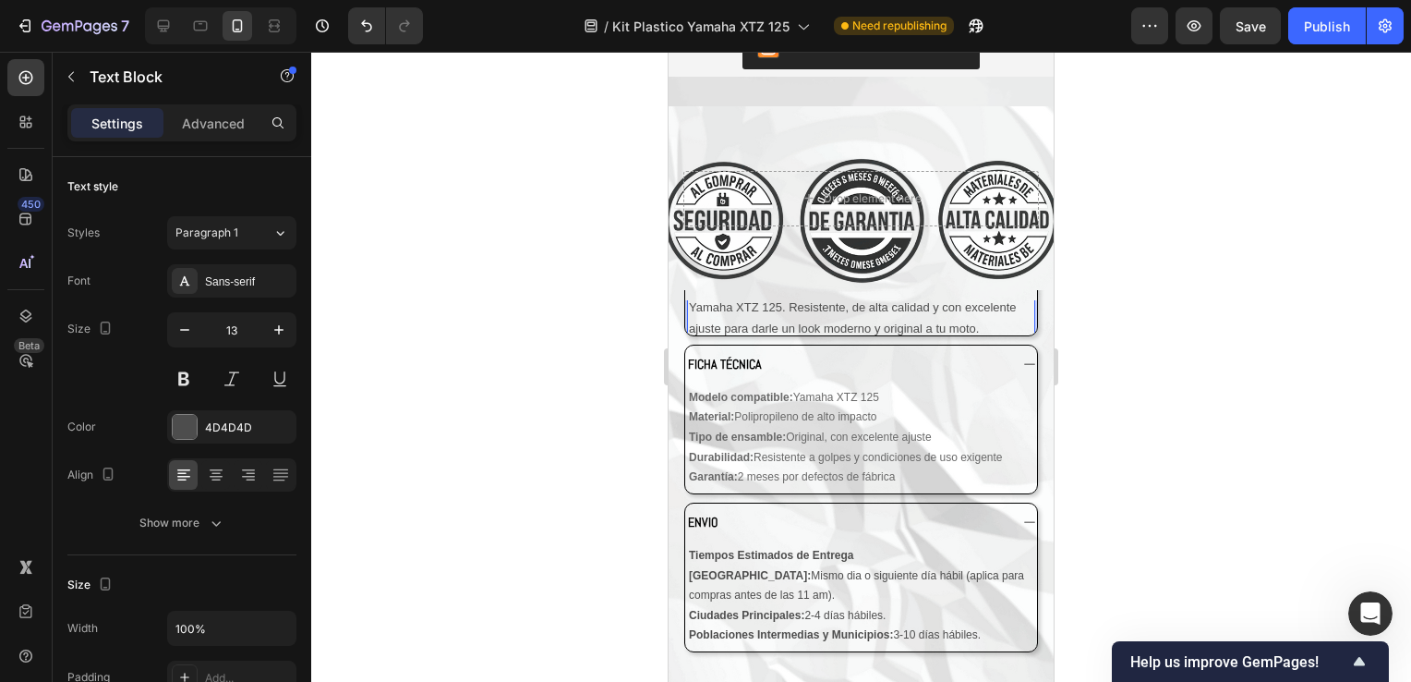
scroll to position [4942, 0]
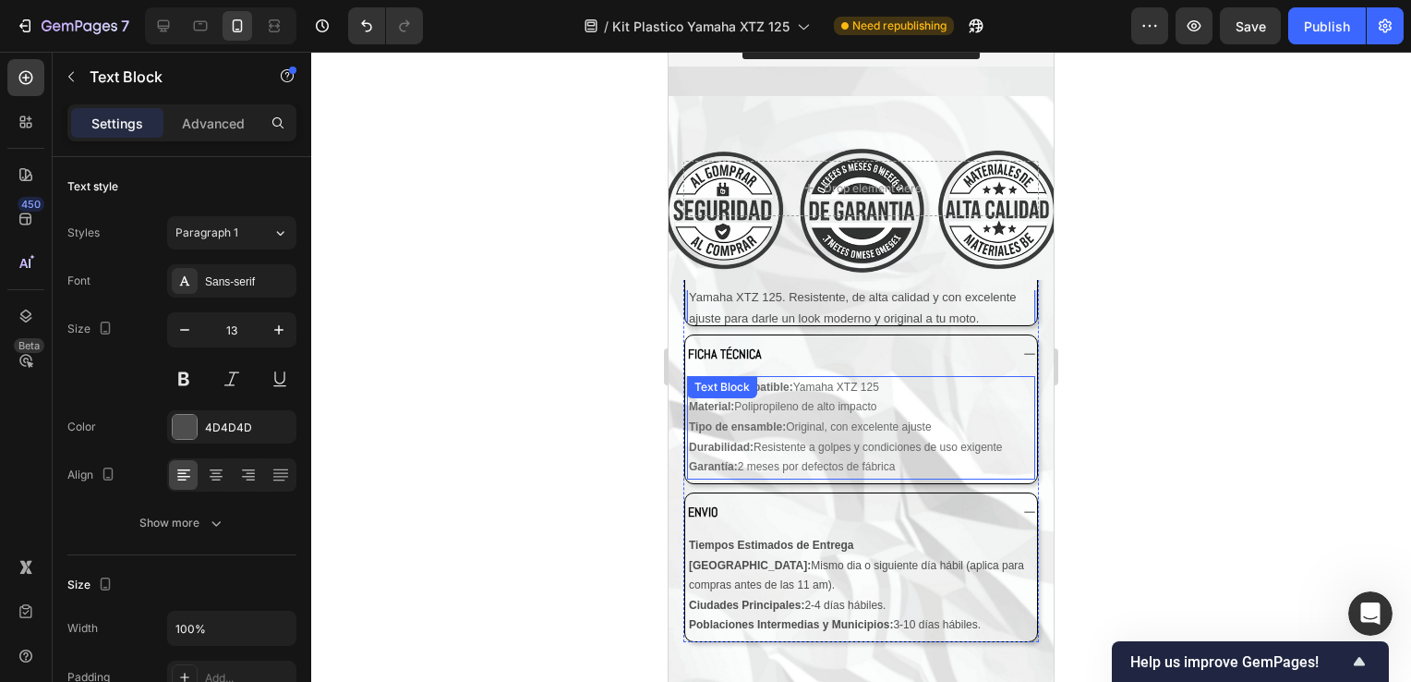
click at [905, 447] on div "Modelo compatible: Yamaha XTZ 125 Material: Polipropileno de alto impacto Tipo …" at bounding box center [861, 427] width 348 height 103
click at [733, 460] on strong "Garantía:" at bounding box center [713, 466] width 49 height 13
click at [847, 618] on strong "Poblaciones Intermedias y Municipios:" at bounding box center [791, 624] width 204 height 13
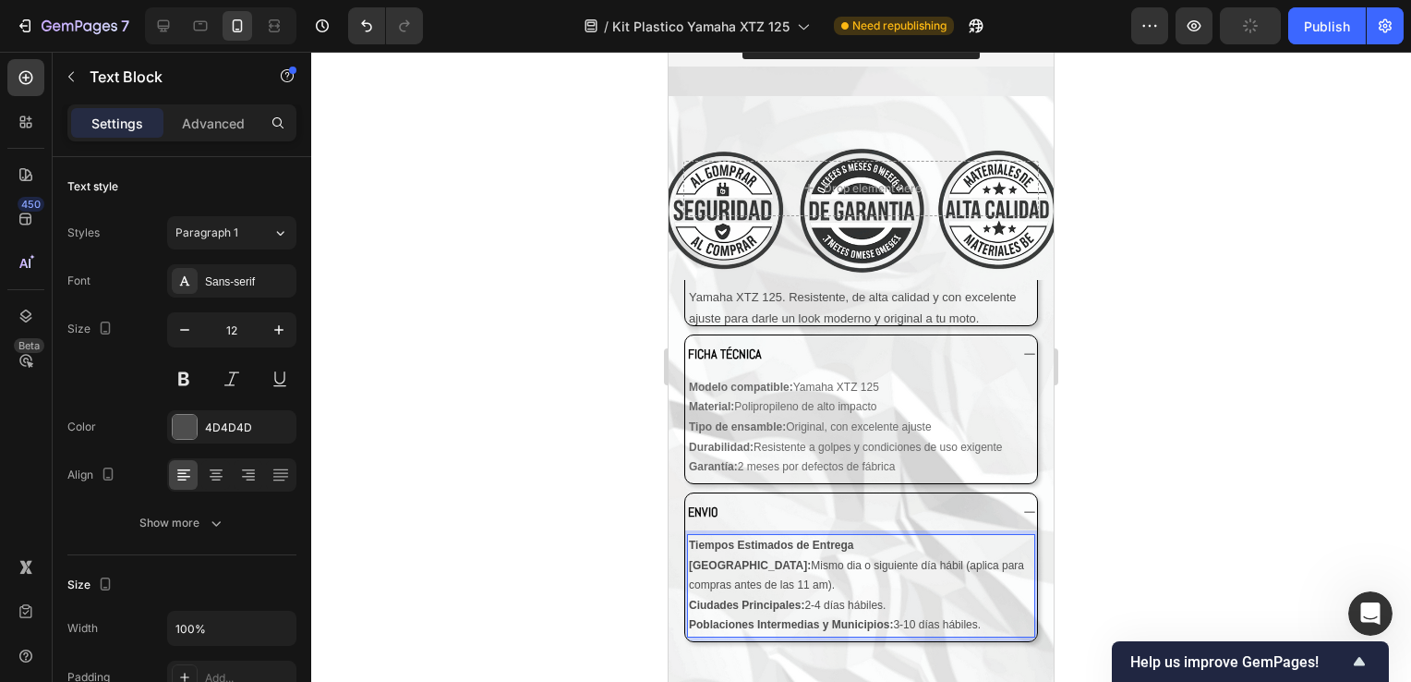
click at [1149, 486] on div at bounding box center [861, 367] width 1100 height 630
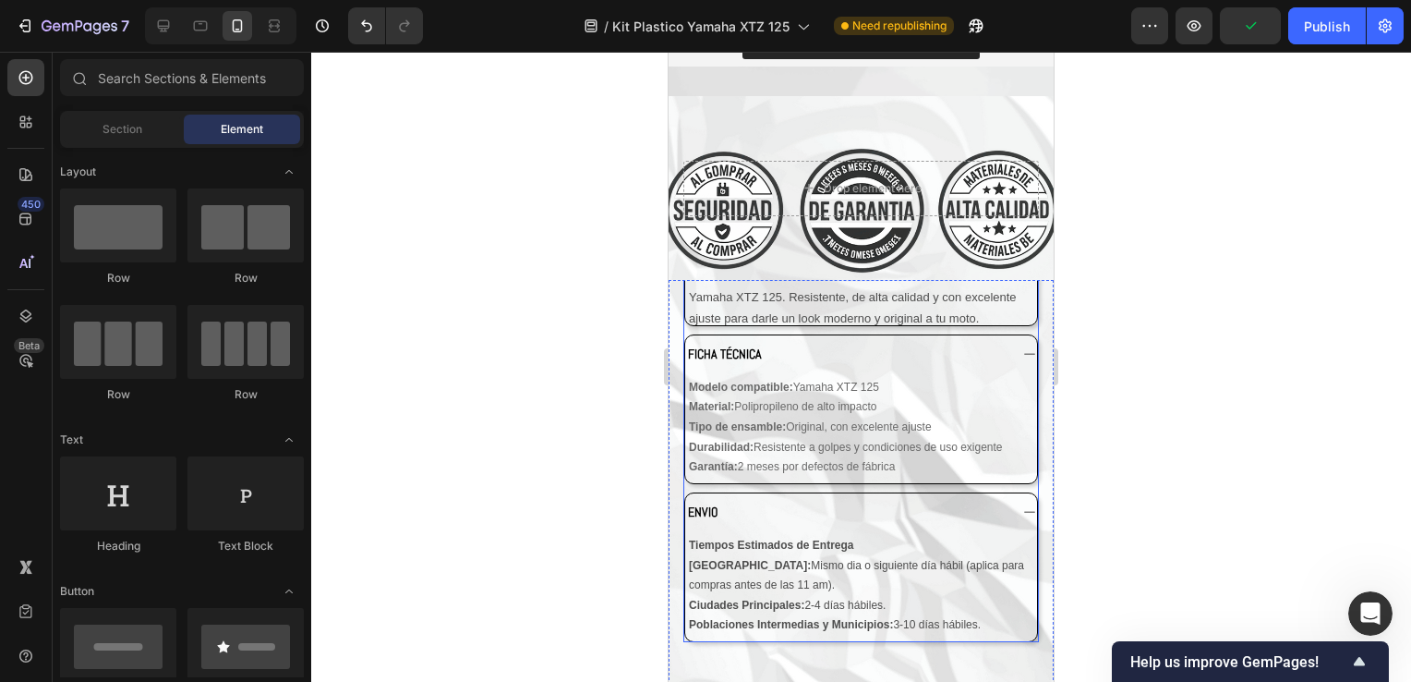
click at [743, 514] on div "Text Block" at bounding box center [723, 522] width 63 height 17
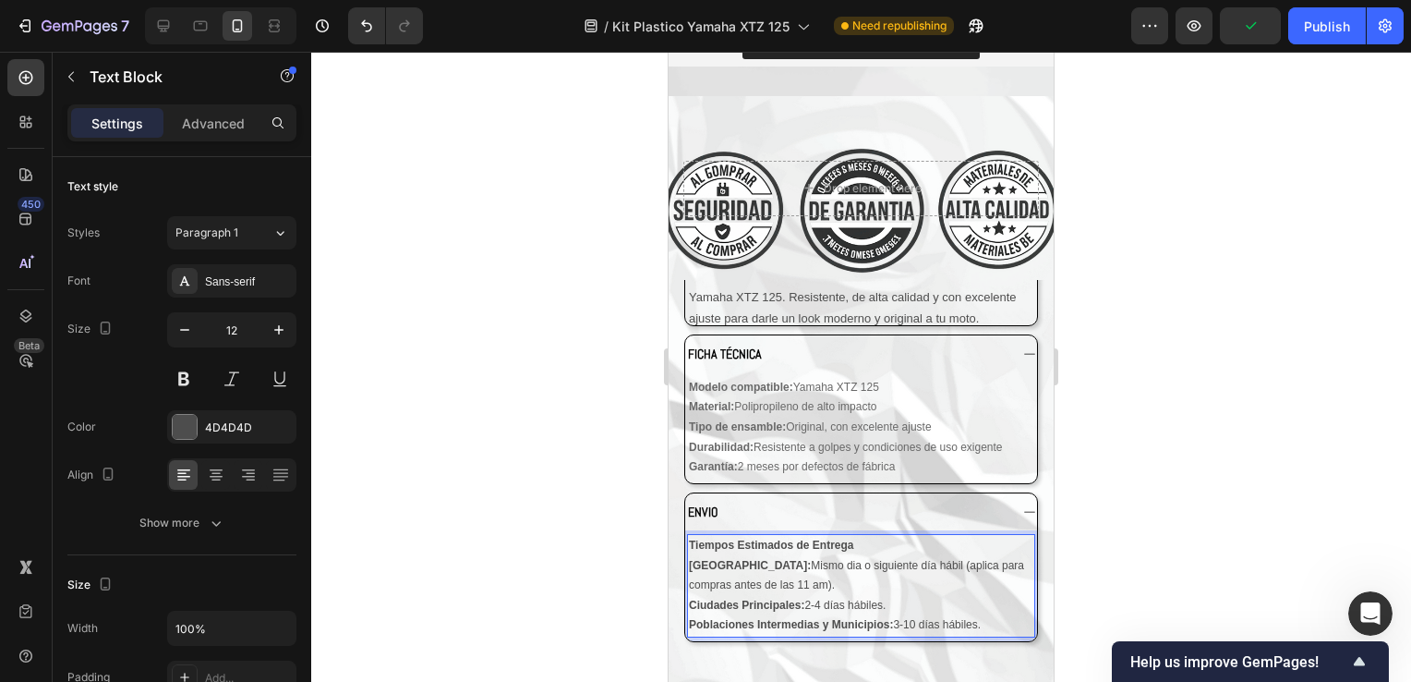
click at [772, 538] on strong "Tiempos Estimados de Entrega" at bounding box center [771, 544] width 165 height 13
drag, startPoint x: 857, startPoint y: 515, endPoint x: 699, endPoint y: 514, distance: 157.9
click at [705, 536] on p "Tiempos Estimados de Entrega" at bounding box center [861, 546] width 345 height 20
drag, startPoint x: 699, startPoint y: 514, endPoint x: 708, endPoint y: 519, distance: 9.5
click at [708, 538] on strong "Tiempos Estimados de Entrega" at bounding box center [771, 544] width 165 height 13
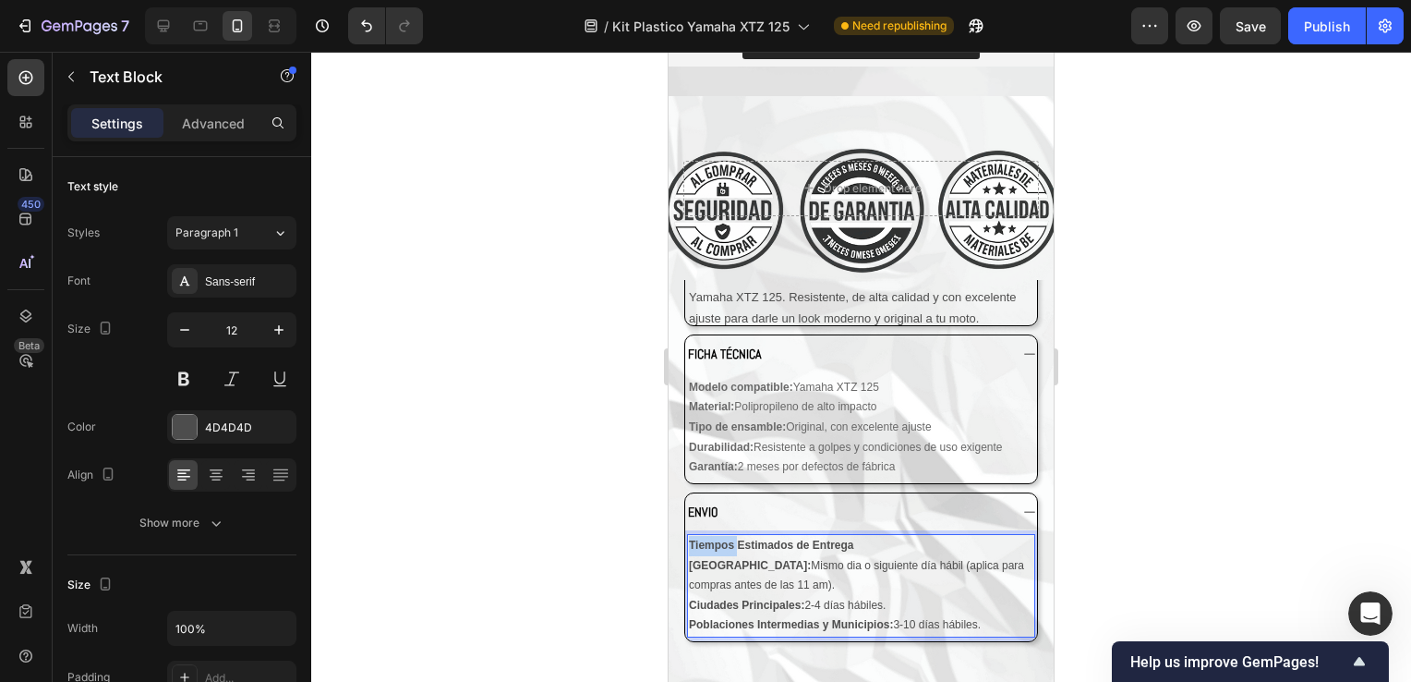
click at [708, 538] on strong "Tiempos Estimados de Entrega" at bounding box center [771, 544] width 165 height 13
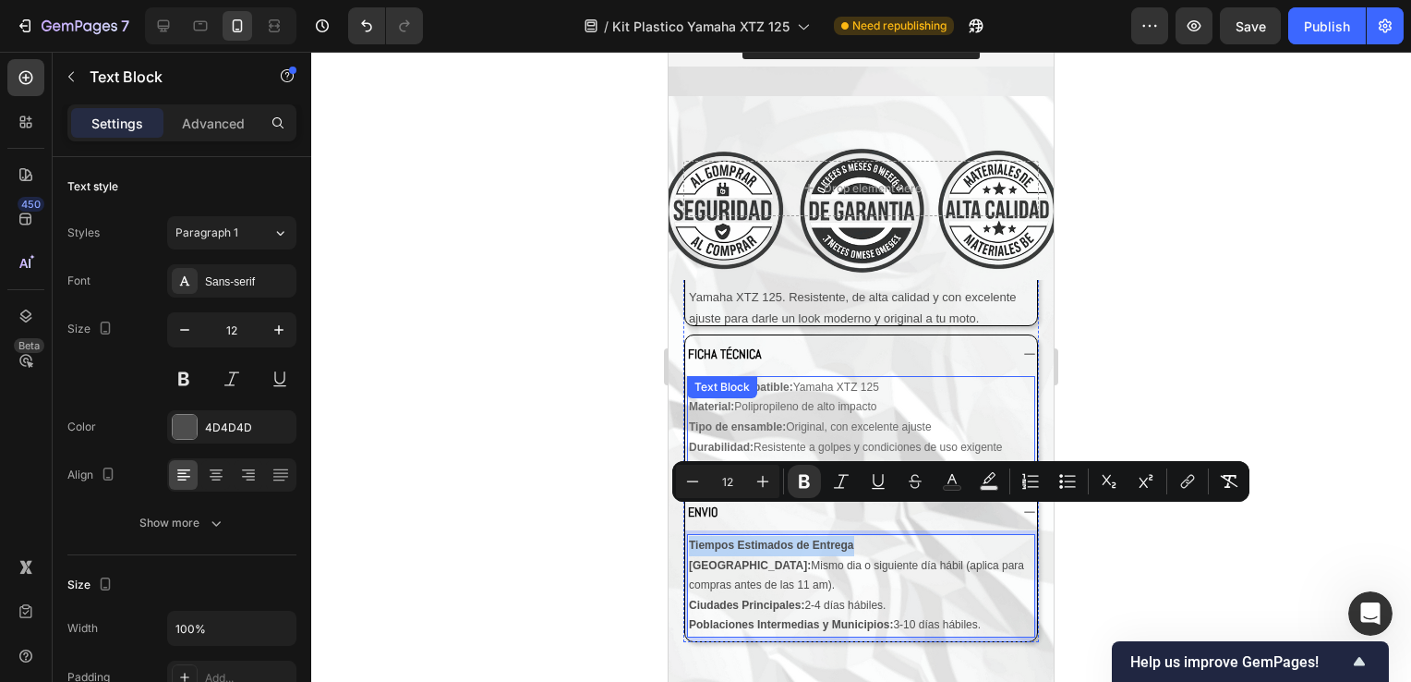
copy strong "Tiempos Estimados de Entrega"
click at [785, 376] on div "Modelo compatible: Yamaha XTZ 125 Material: Polipropileno de alto impacto Tipo …" at bounding box center [861, 427] width 348 height 103
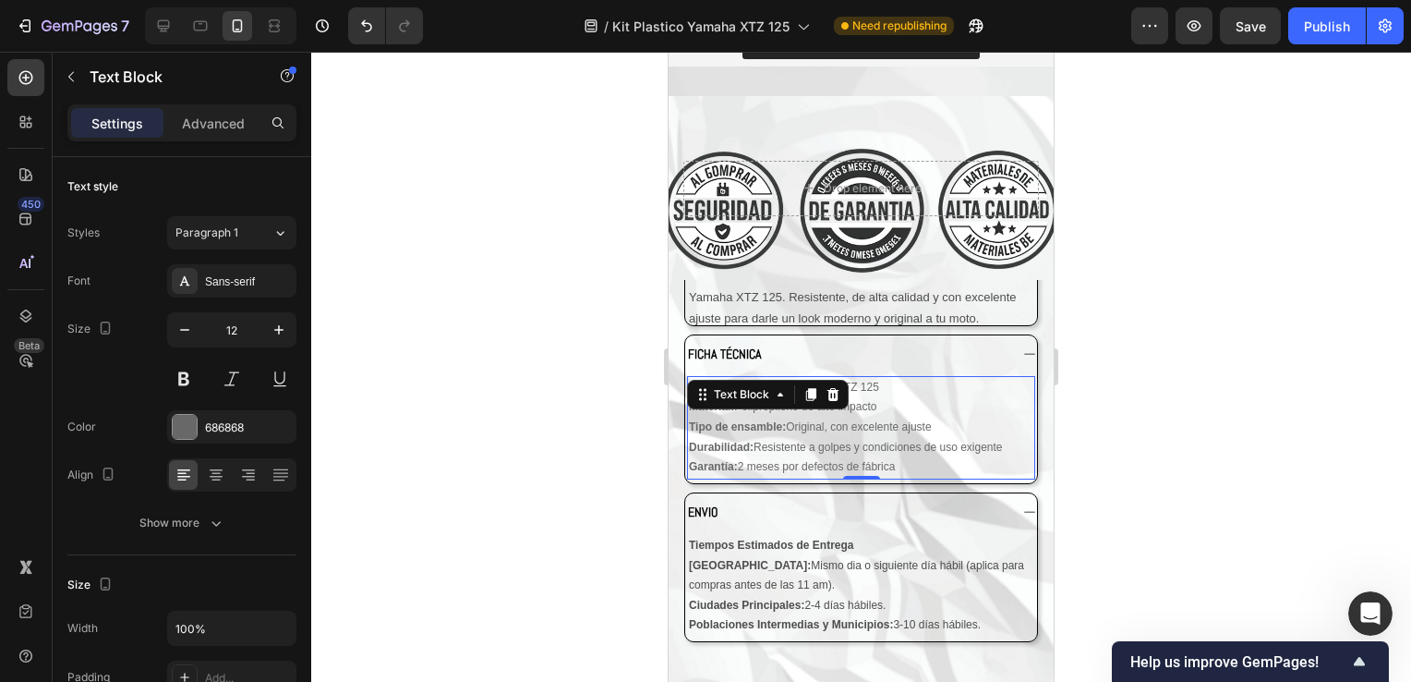
click at [785, 387] on icon at bounding box center [780, 394] width 15 height 15
click at [1216, 353] on div at bounding box center [861, 367] width 1100 height 630
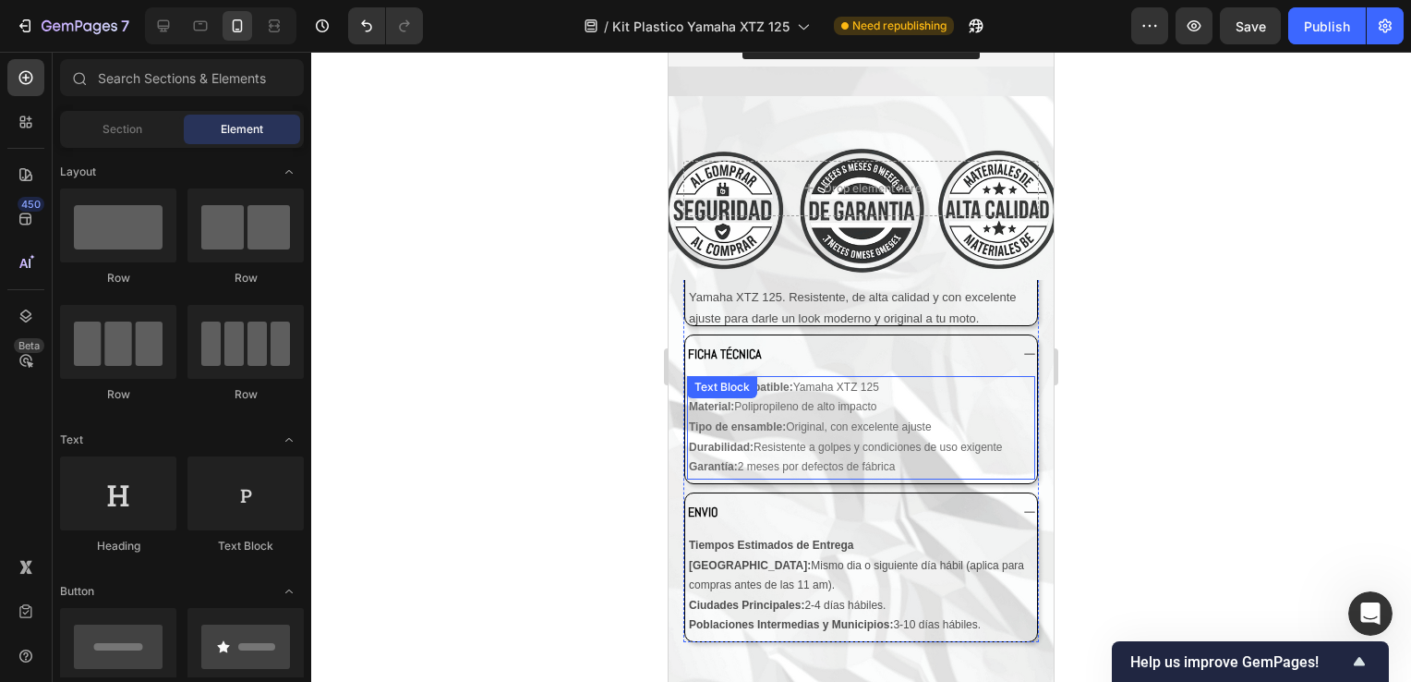
click at [901, 417] on p "Tipo de ensamble: Original, con excelente ajuste" at bounding box center [861, 427] width 345 height 20
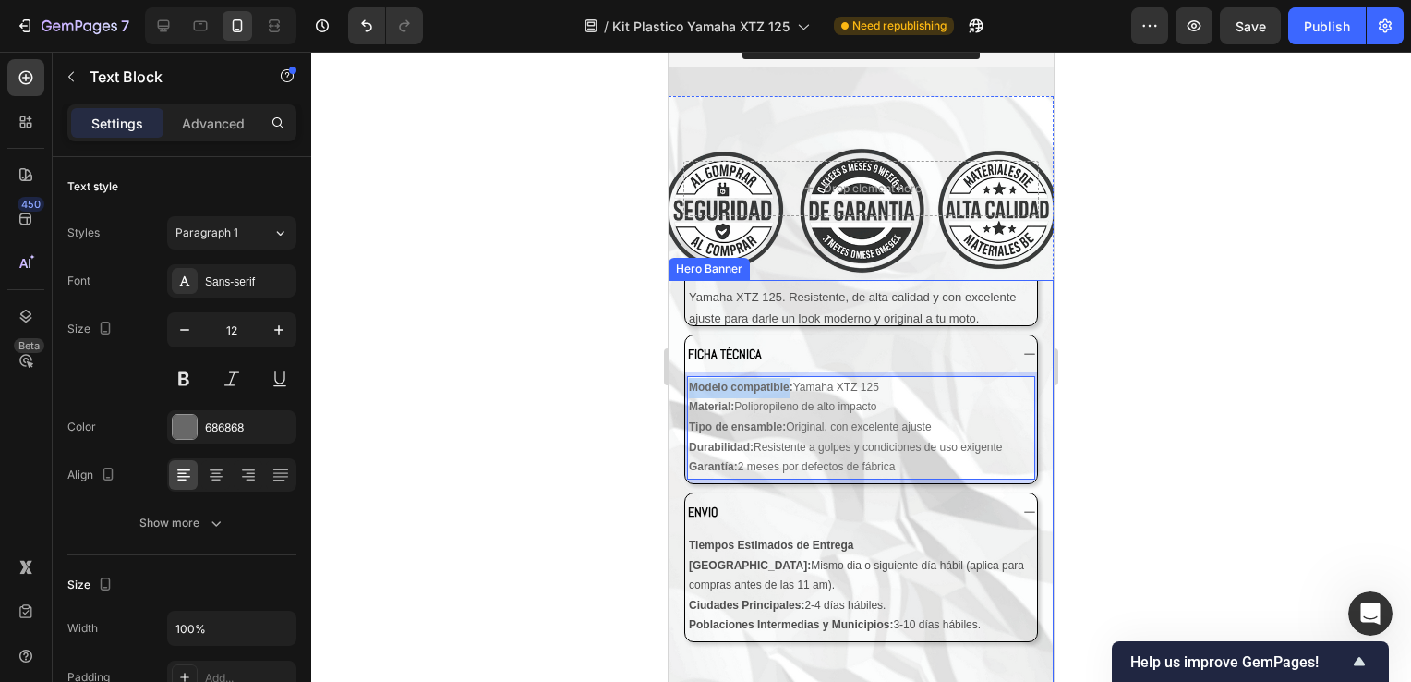
drag, startPoint x: 788, startPoint y: 357, endPoint x: 680, endPoint y: 357, distance: 108.1
click at [680, 357] on div "PREGUNTAS FRECUENTES Text Block DESCRIPCIÓN Renueva tu moto con este kit comple…" at bounding box center [861, 489] width 385 height 520
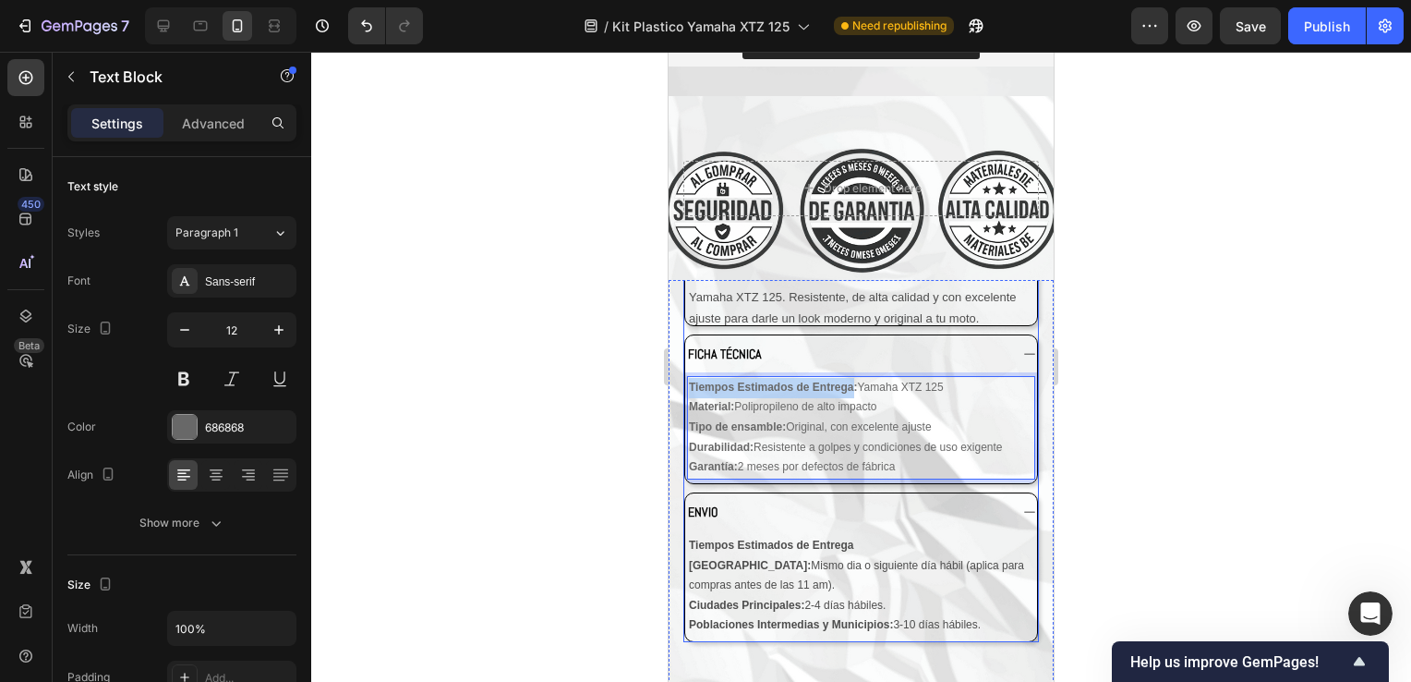
drag, startPoint x: 853, startPoint y: 360, endPoint x: 684, endPoint y: 357, distance: 170.0
click at [684, 357] on div "DESCRIPCIÓN Renueva tu moto con este kit completo de plásticos para Yamaha XTZ …" at bounding box center [862, 447] width 356 height 390
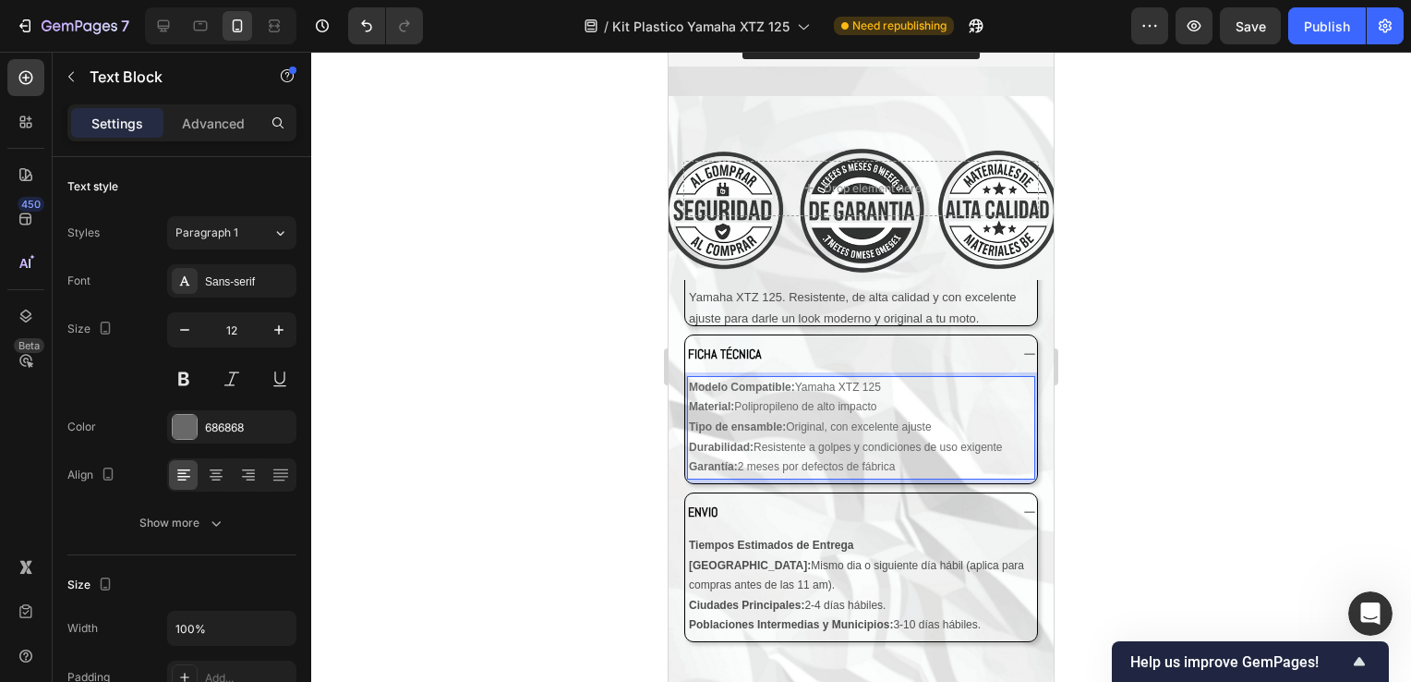
click at [1156, 337] on div at bounding box center [861, 367] width 1100 height 630
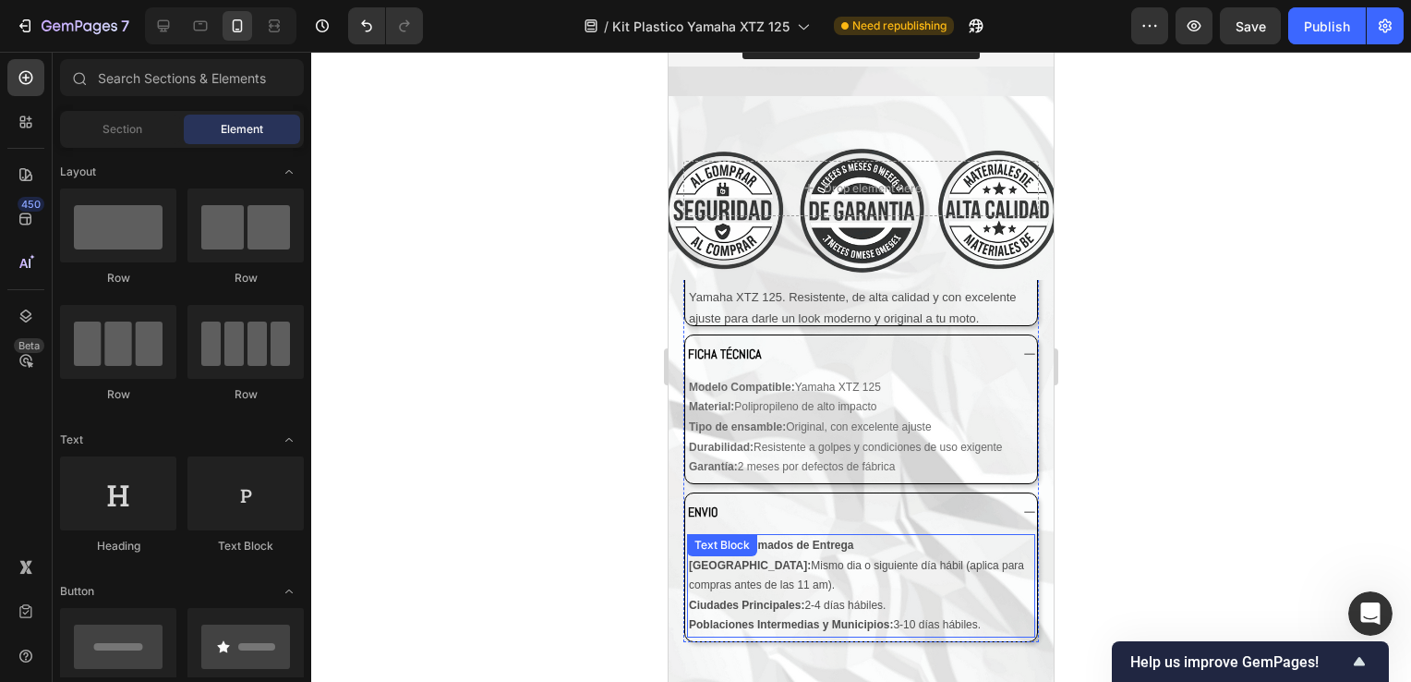
click at [909, 556] on p "[GEOGRAPHIC_DATA]: Mismo dia o siguiente día hábil (aplica para compras antes d…" at bounding box center [861, 595] width 345 height 79
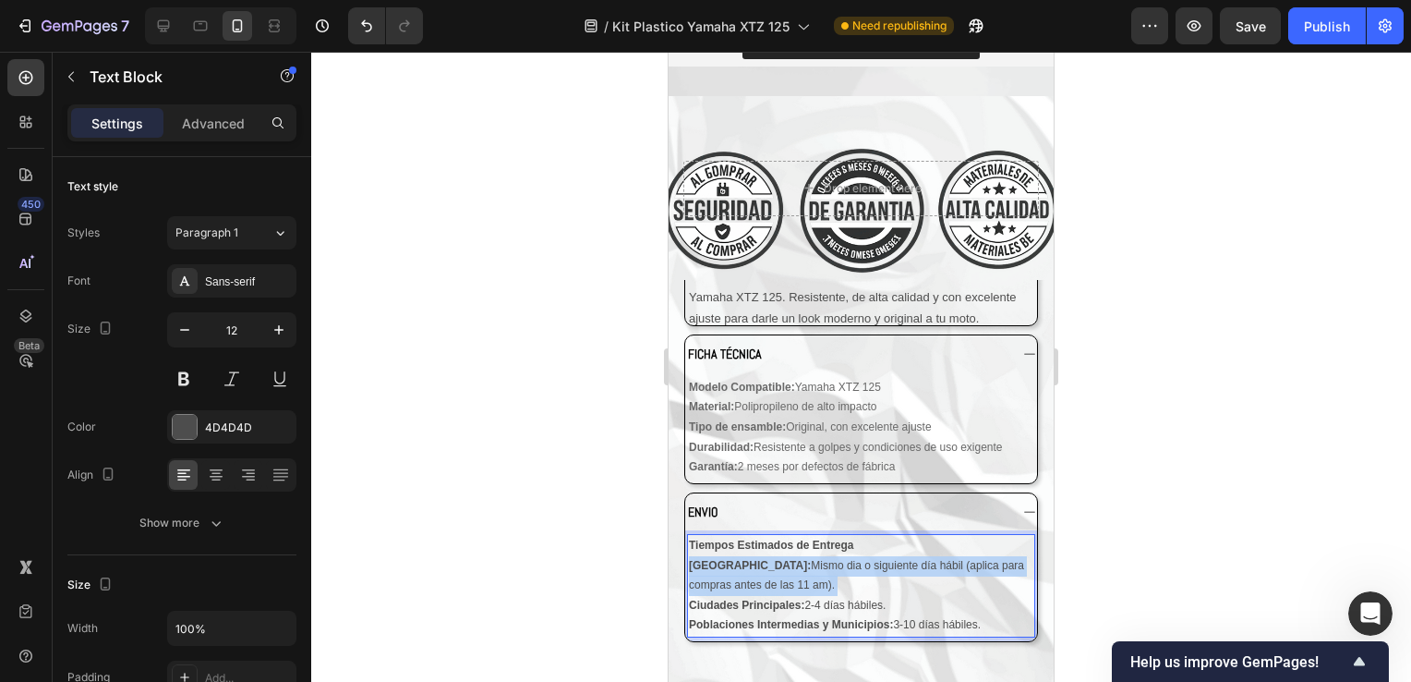
click at [909, 556] on p "[GEOGRAPHIC_DATA]: Mismo dia o siguiente día hábil (aplica para compras antes d…" at bounding box center [861, 595] width 345 height 79
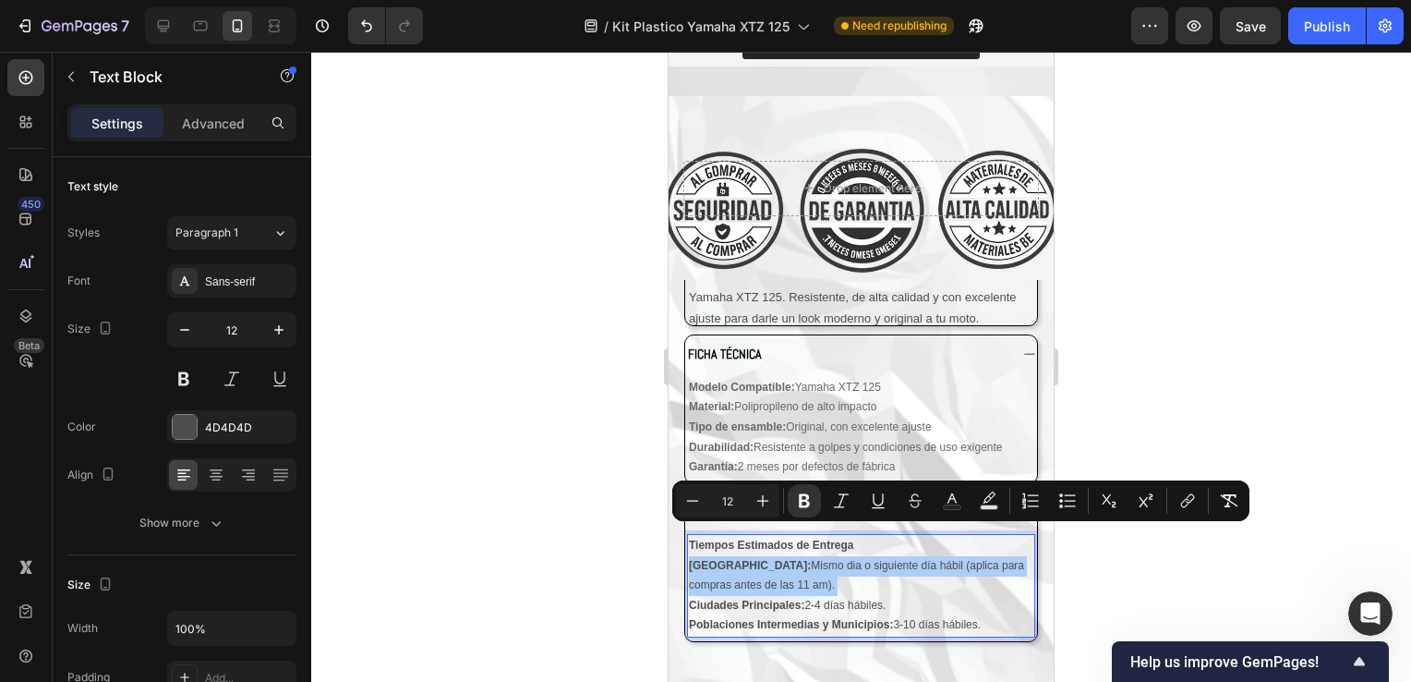
click at [1100, 325] on div at bounding box center [861, 367] width 1100 height 630
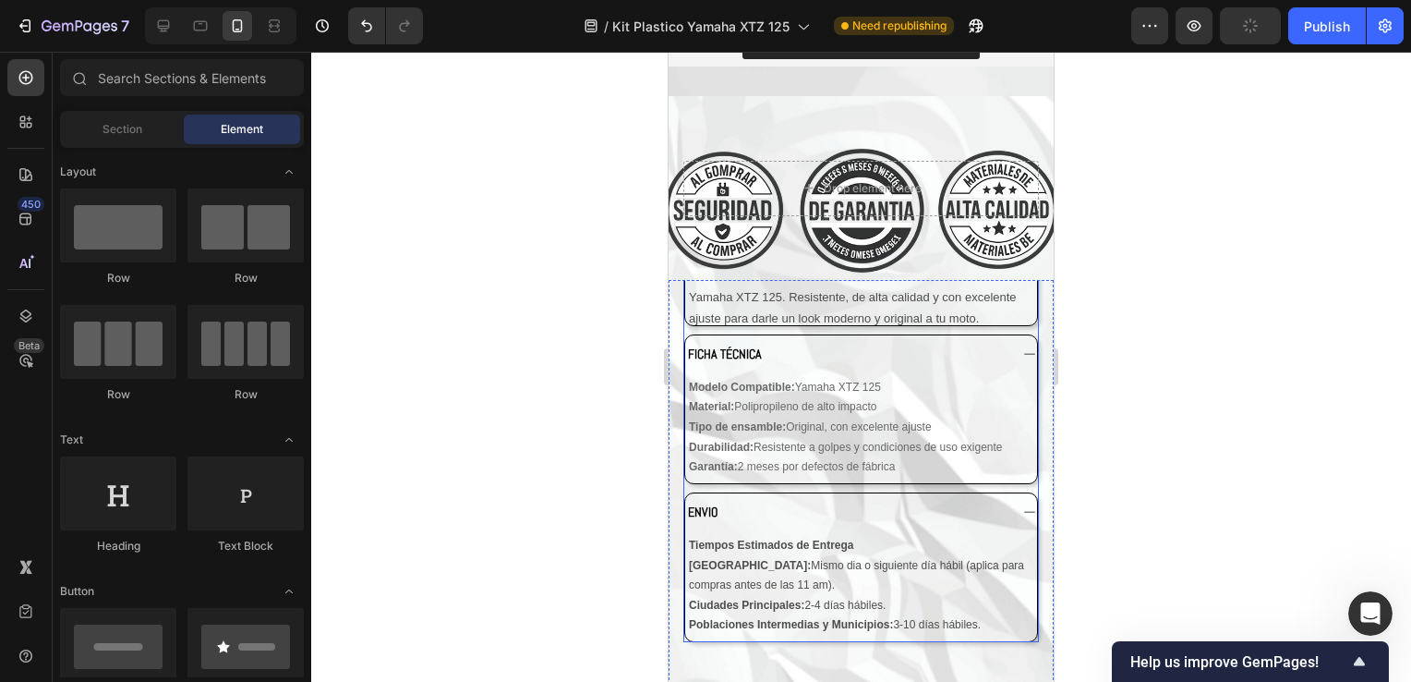
click at [827, 498] on div "ENVIO" at bounding box center [861, 511] width 352 height 37
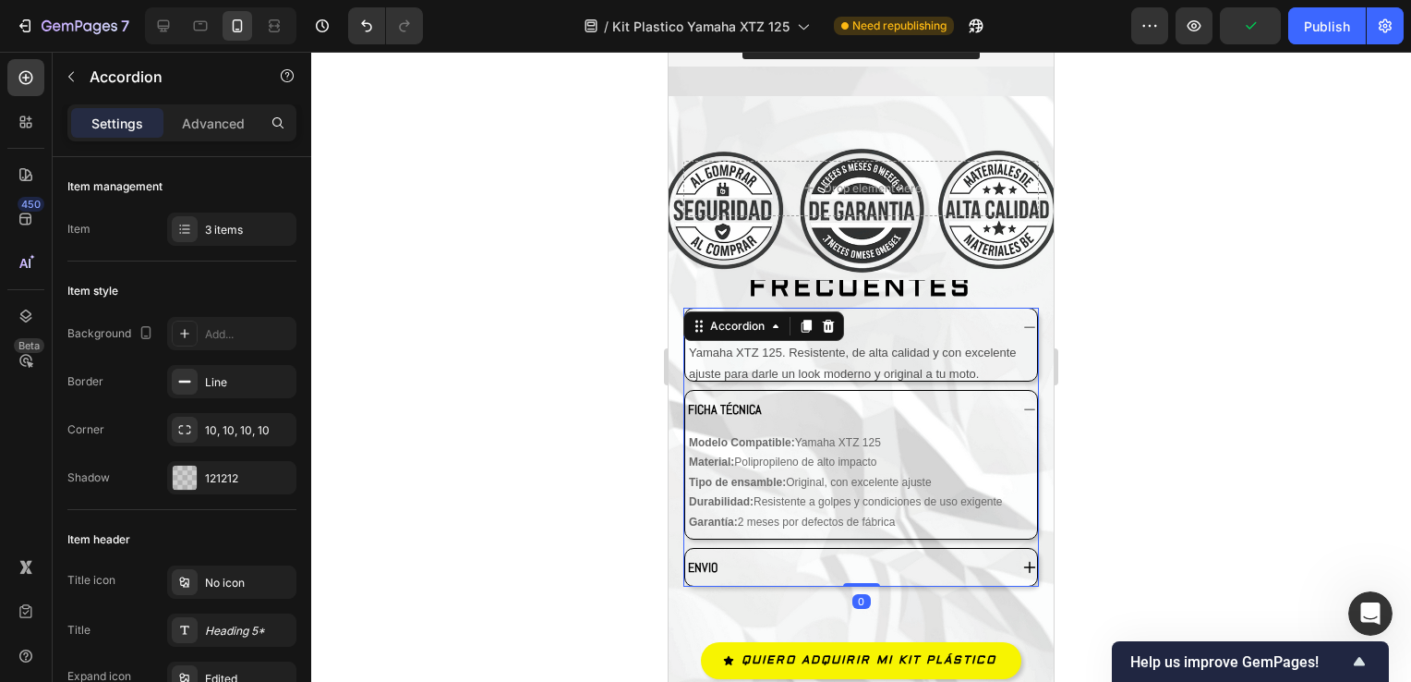
click at [818, 556] on div "ENVIO" at bounding box center [846, 567] width 322 height 22
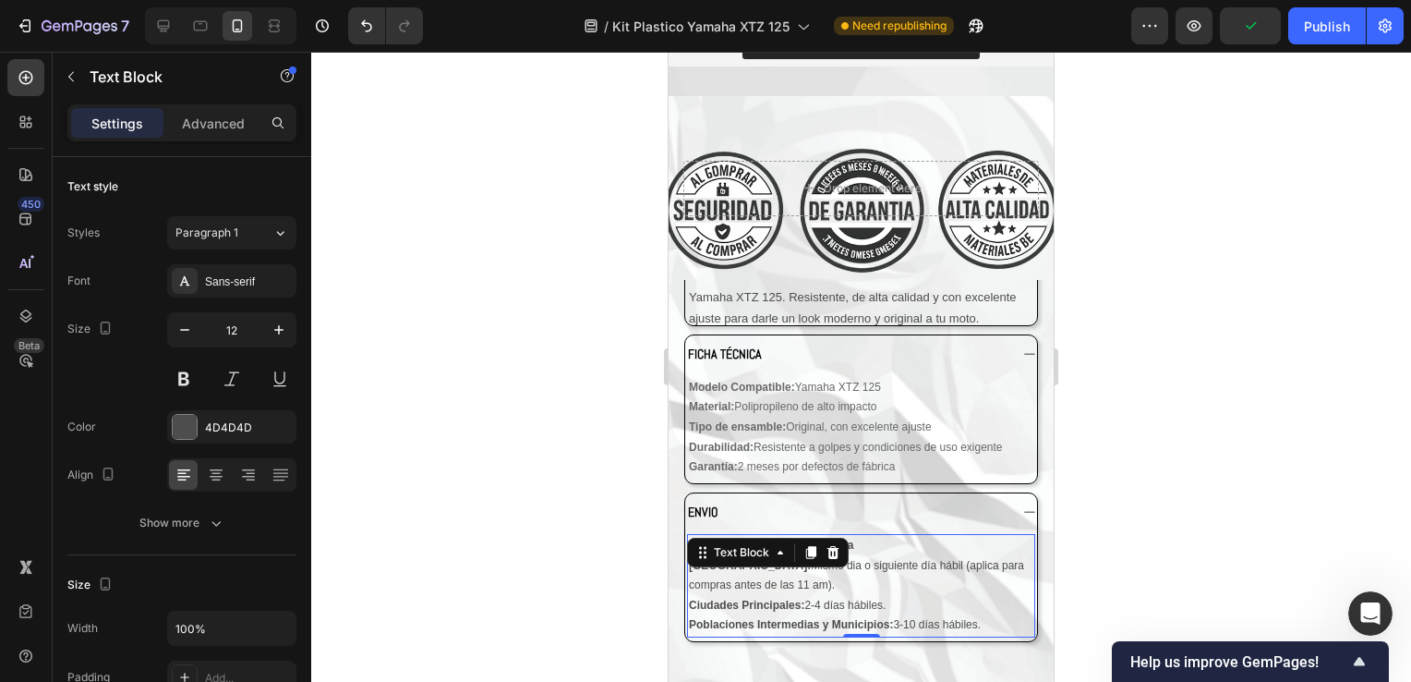
click at [780, 599] on strong "Ciudades Principales:" at bounding box center [746, 605] width 115 height 13
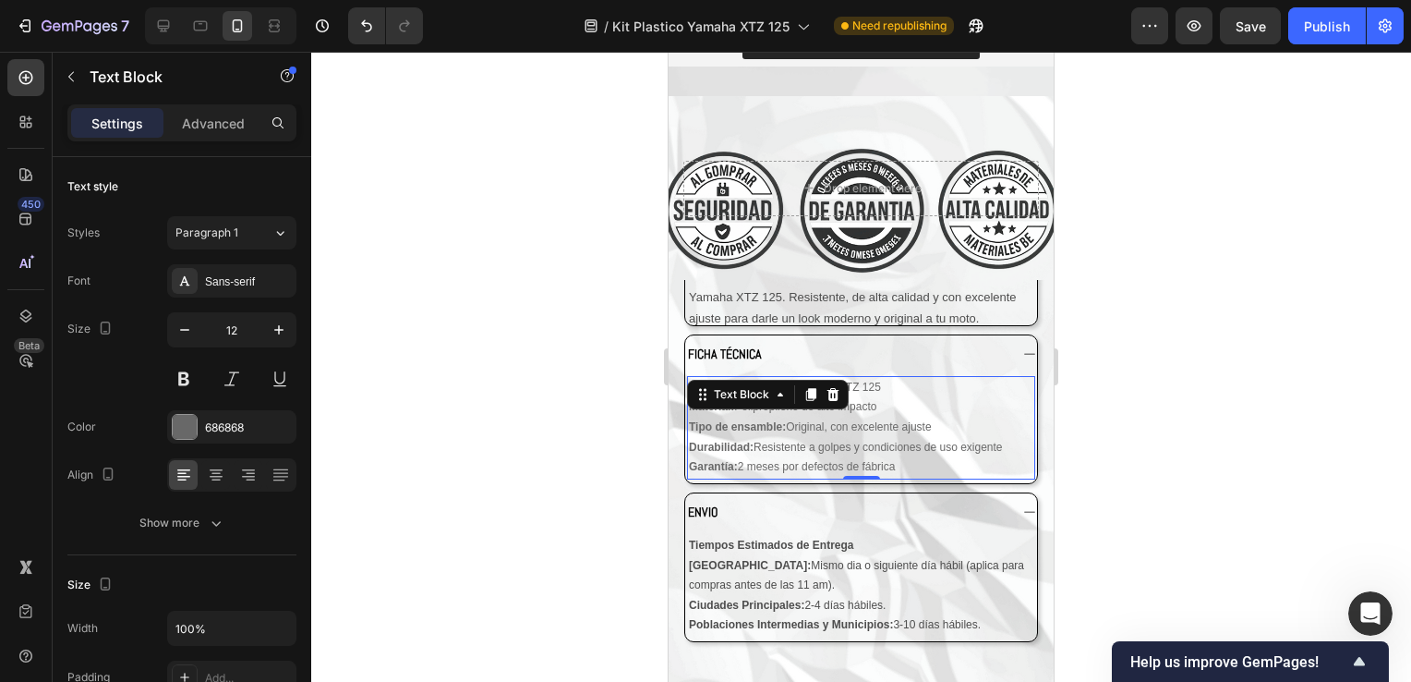
click at [784, 397] on p "Material: Polipropileno de alto impacto" at bounding box center [861, 407] width 345 height 20
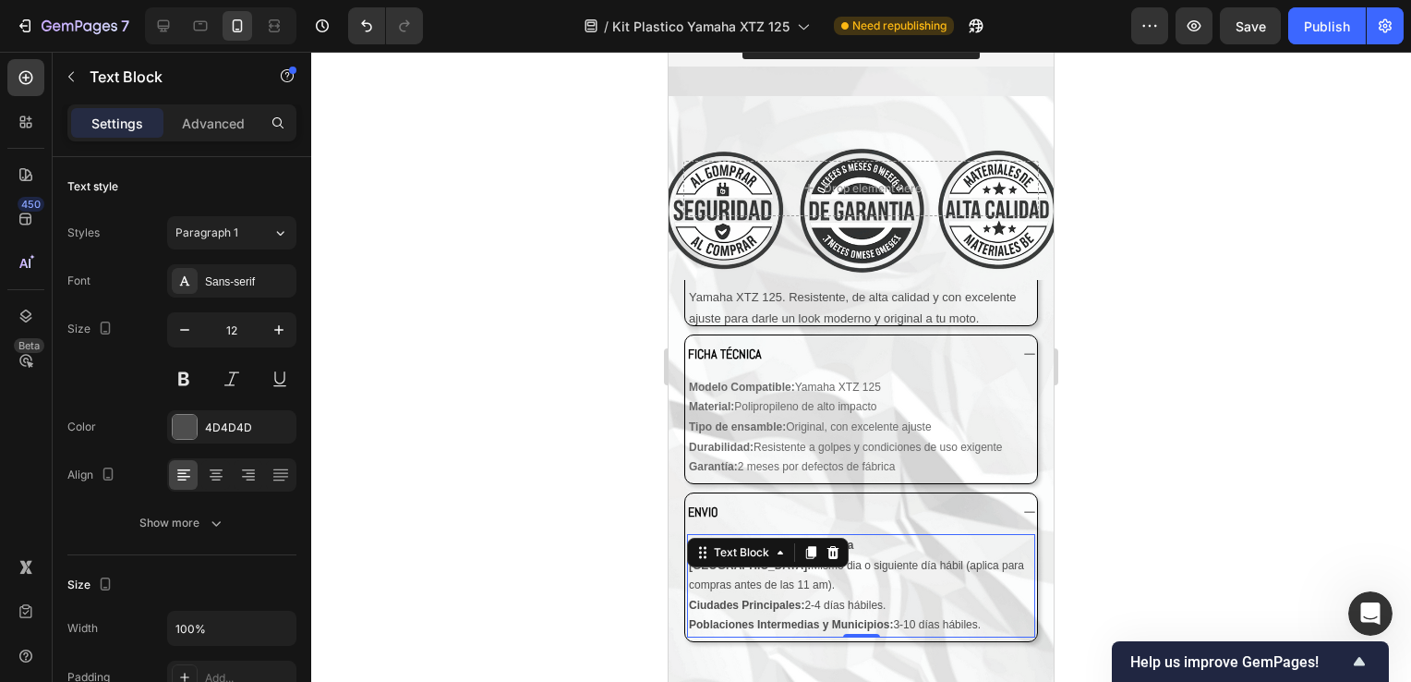
click at [774, 560] on p "[GEOGRAPHIC_DATA]: Mismo dia o siguiente día hábil (aplica para compras antes d…" at bounding box center [861, 595] width 345 height 79
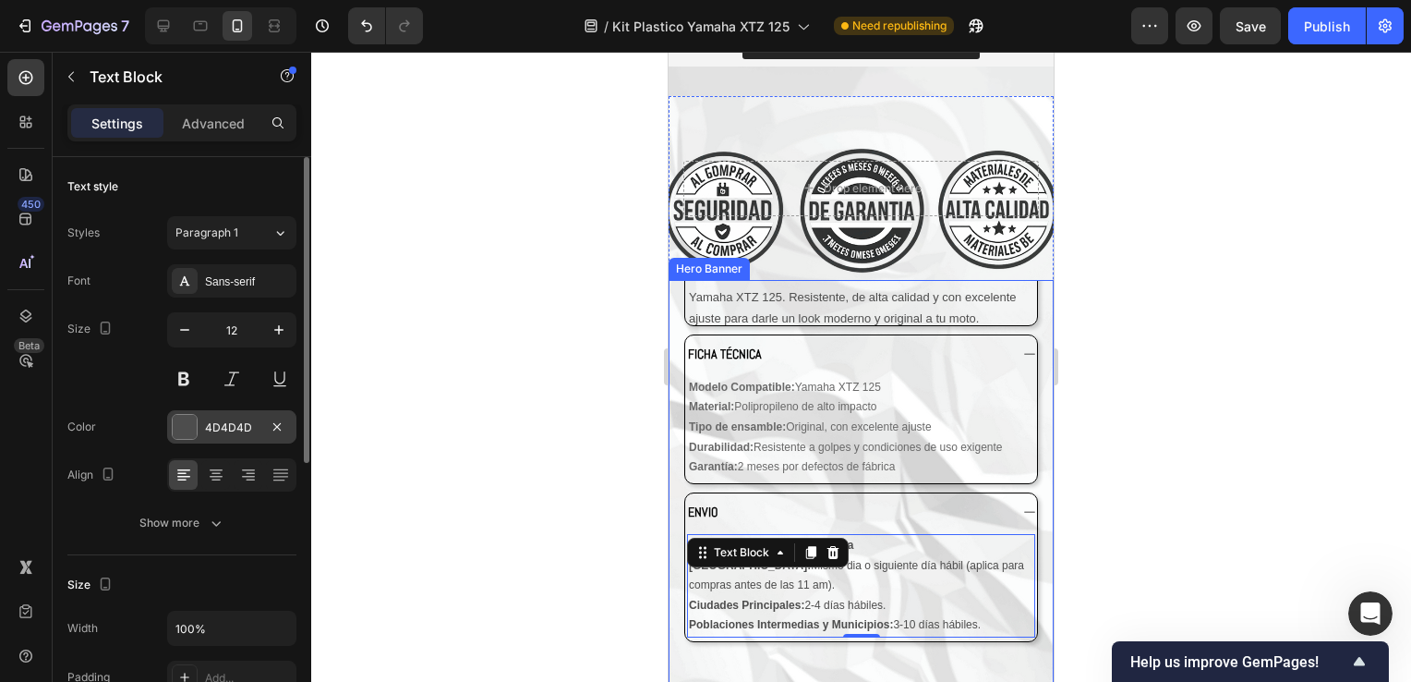
click at [177, 426] on div at bounding box center [185, 427] width 24 height 24
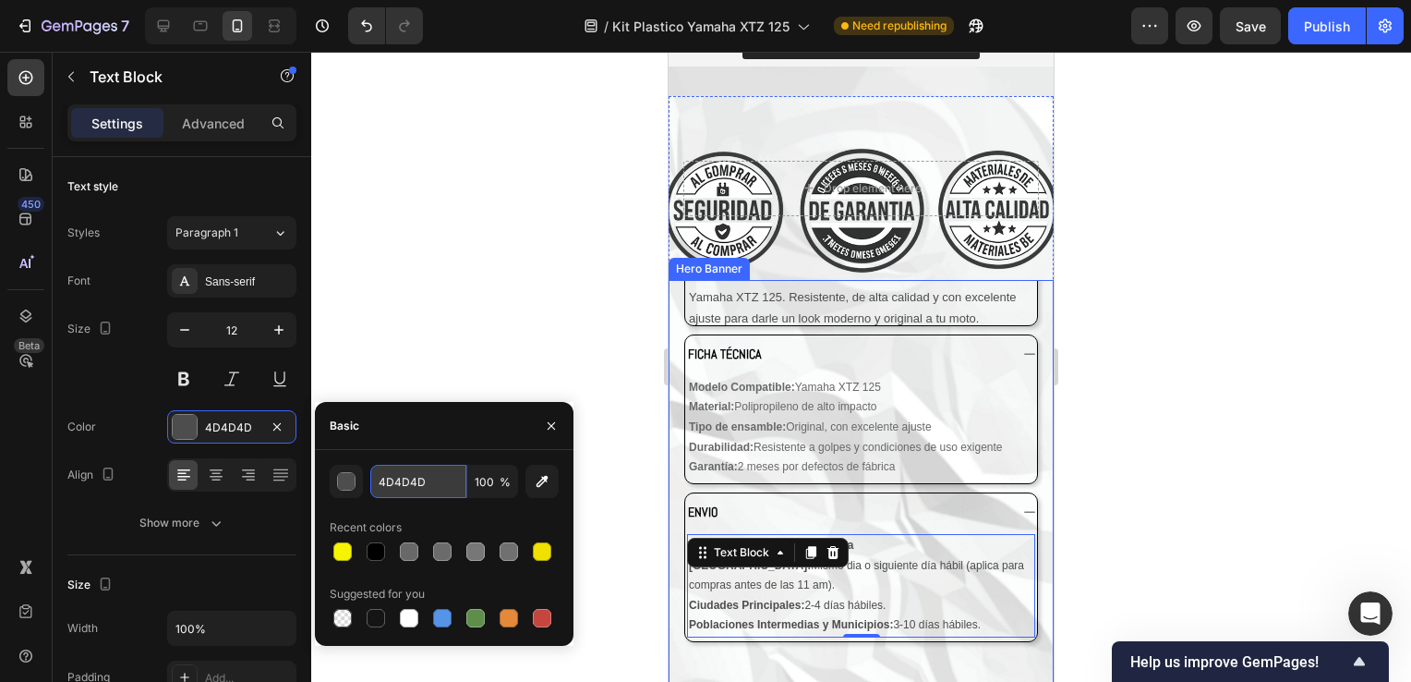
click at [396, 469] on input "4D4D4D" at bounding box center [418, 481] width 96 height 33
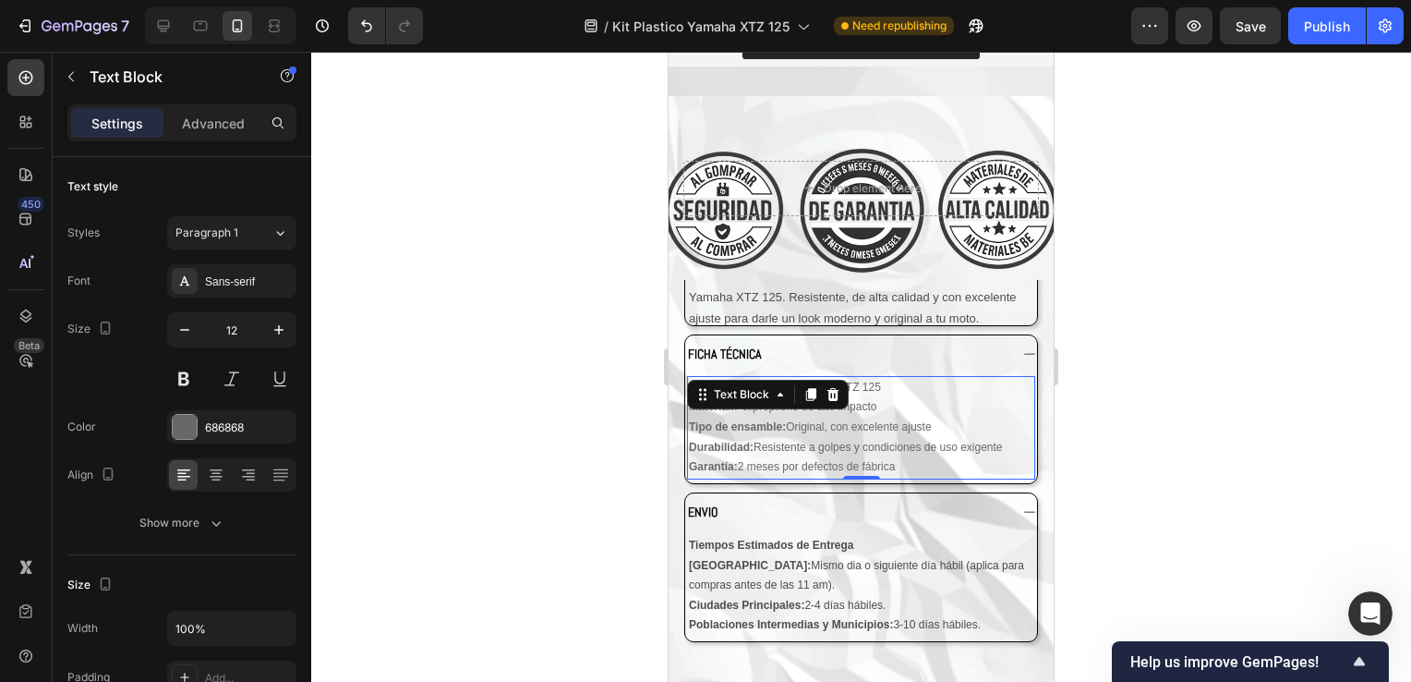
click at [757, 376] on div "Modelo Compatible: Yamaha XTZ 125 Material: Polipropileno de alto impacto Tipo …" at bounding box center [861, 427] width 348 height 103
click at [757, 380] on div "Text Block" at bounding box center [768, 395] width 162 height 30
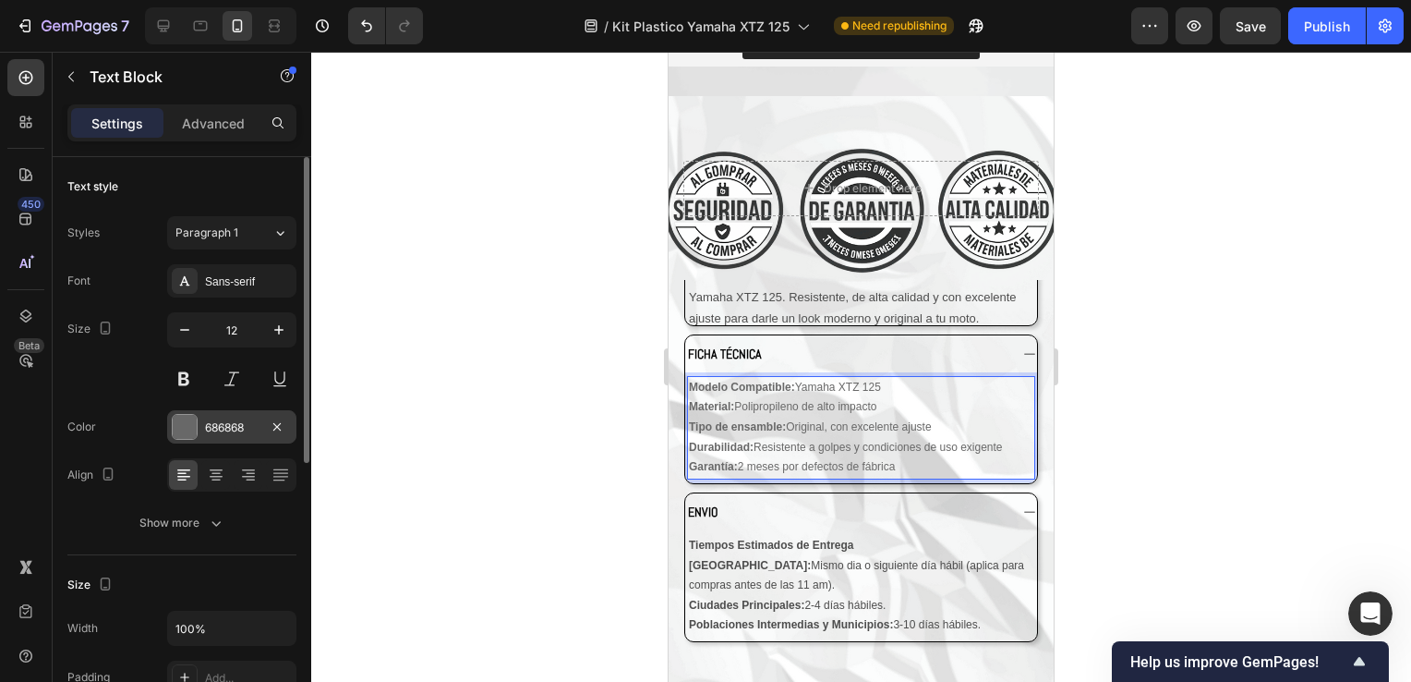
click at [187, 430] on div at bounding box center [185, 427] width 24 height 24
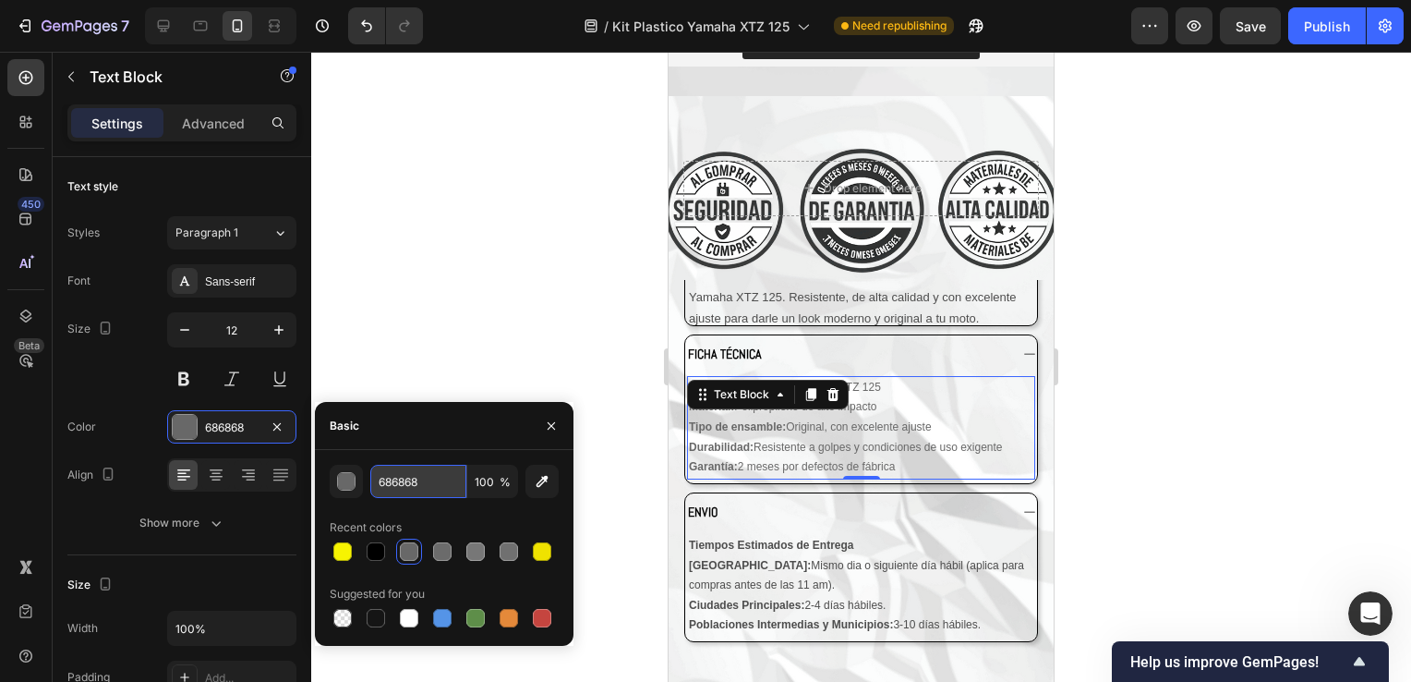
click at [405, 490] on input "686868" at bounding box center [418, 481] width 96 height 33
paste input "4D4D4D"
type input "4D4D4D"
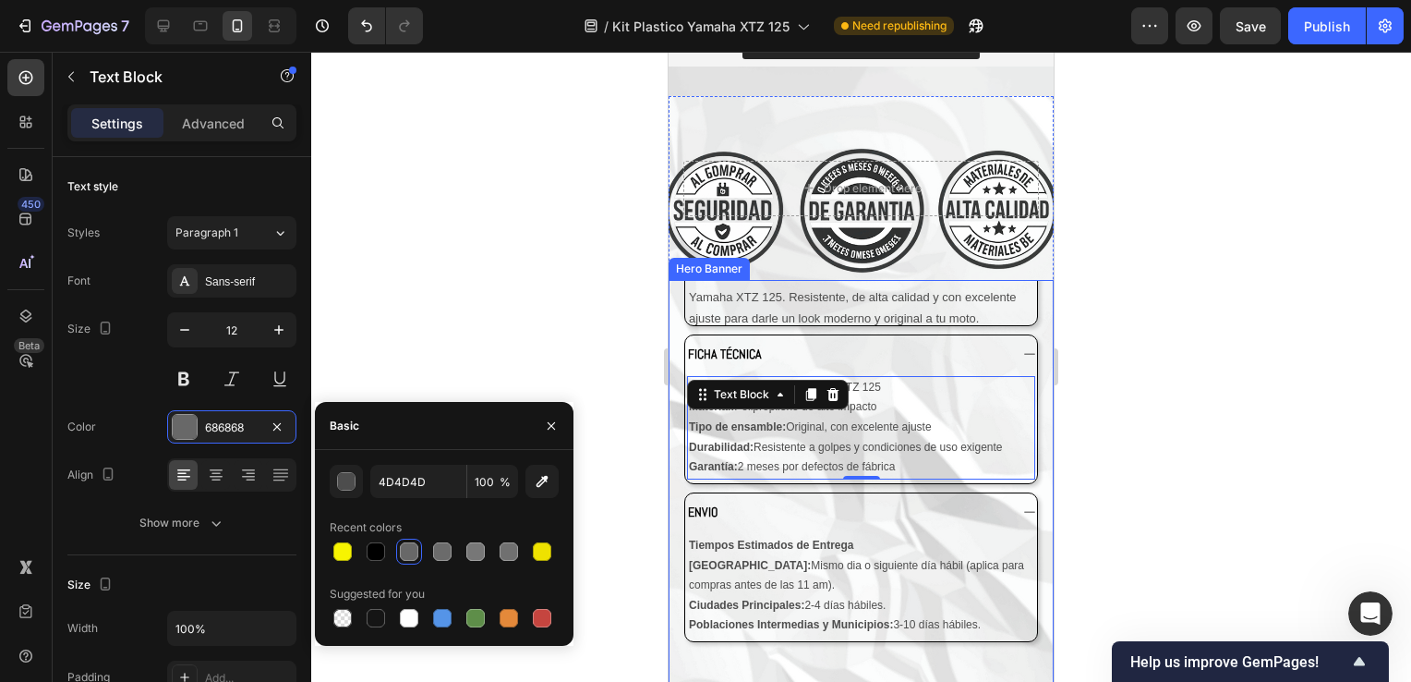
click at [1219, 306] on div at bounding box center [861, 367] width 1100 height 630
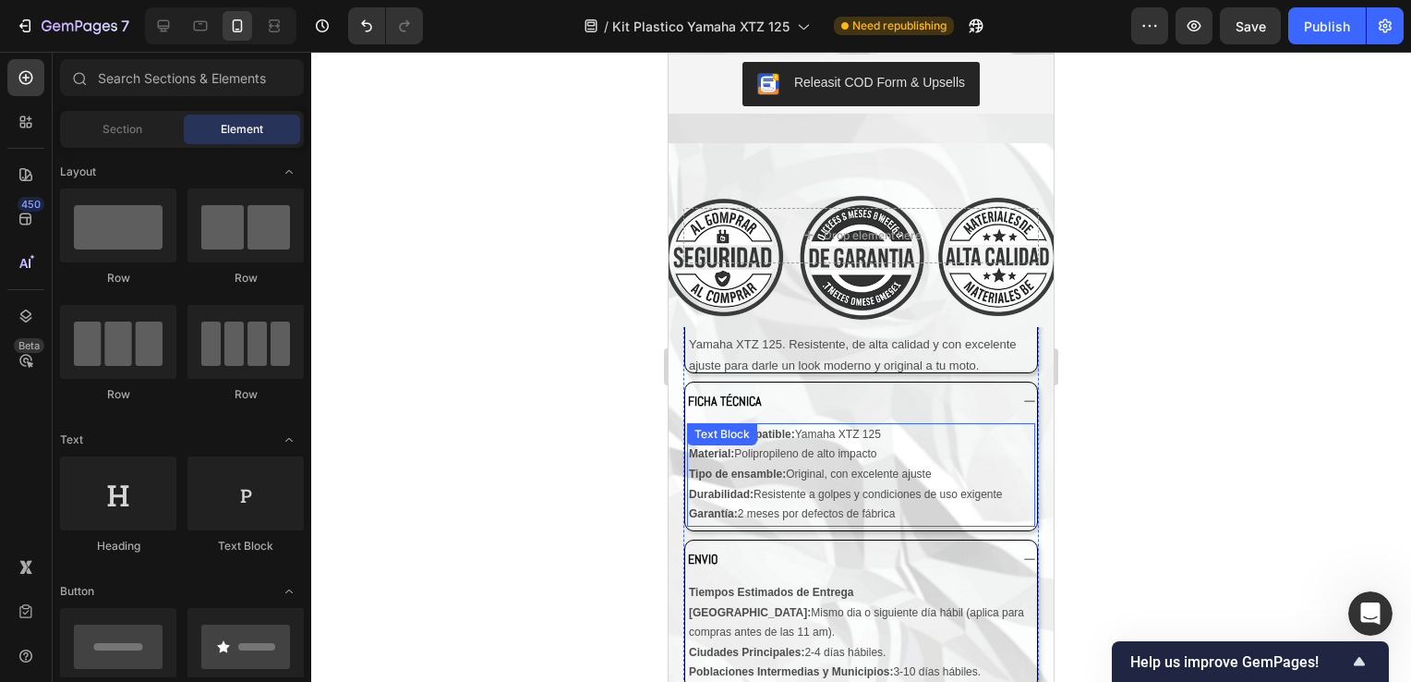
scroll to position [4849, 0]
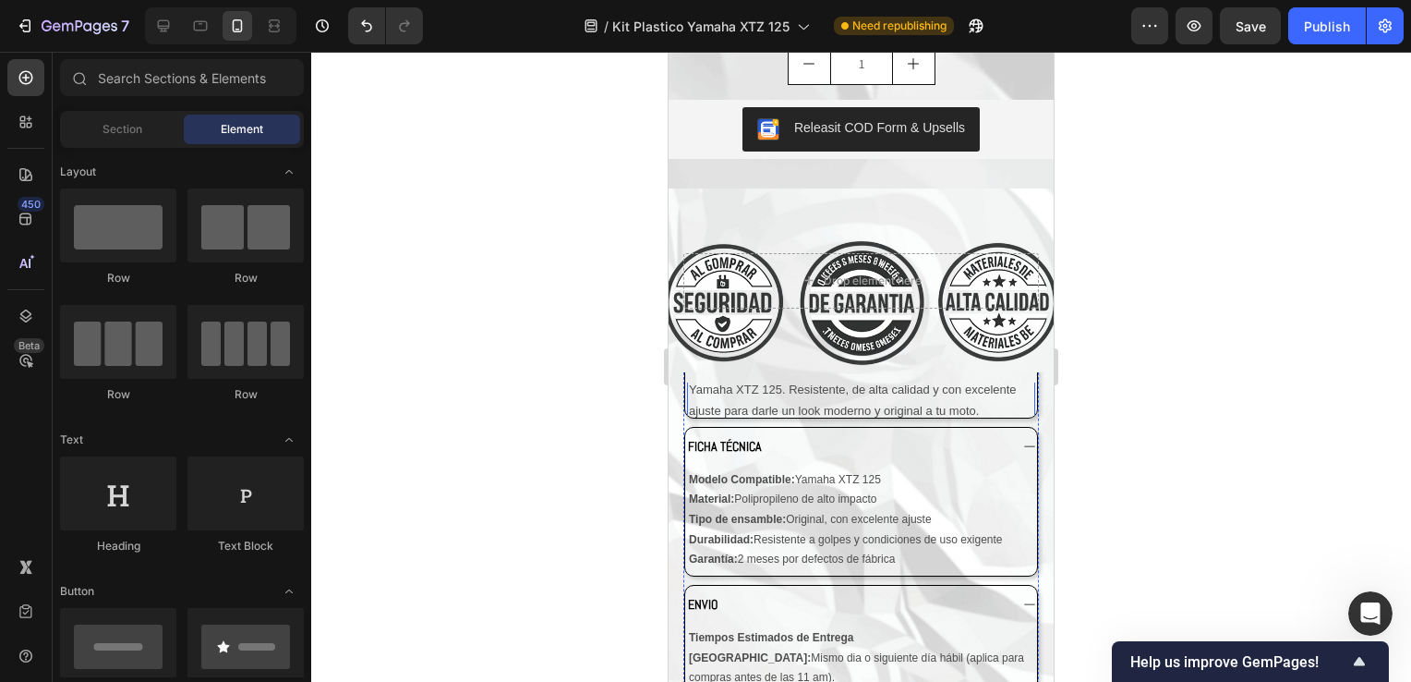
click at [813, 365] on p "Renueva tu moto con este kit completo de plásticos para Yamaha XTZ 125. Resiste…" at bounding box center [861, 389] width 345 height 65
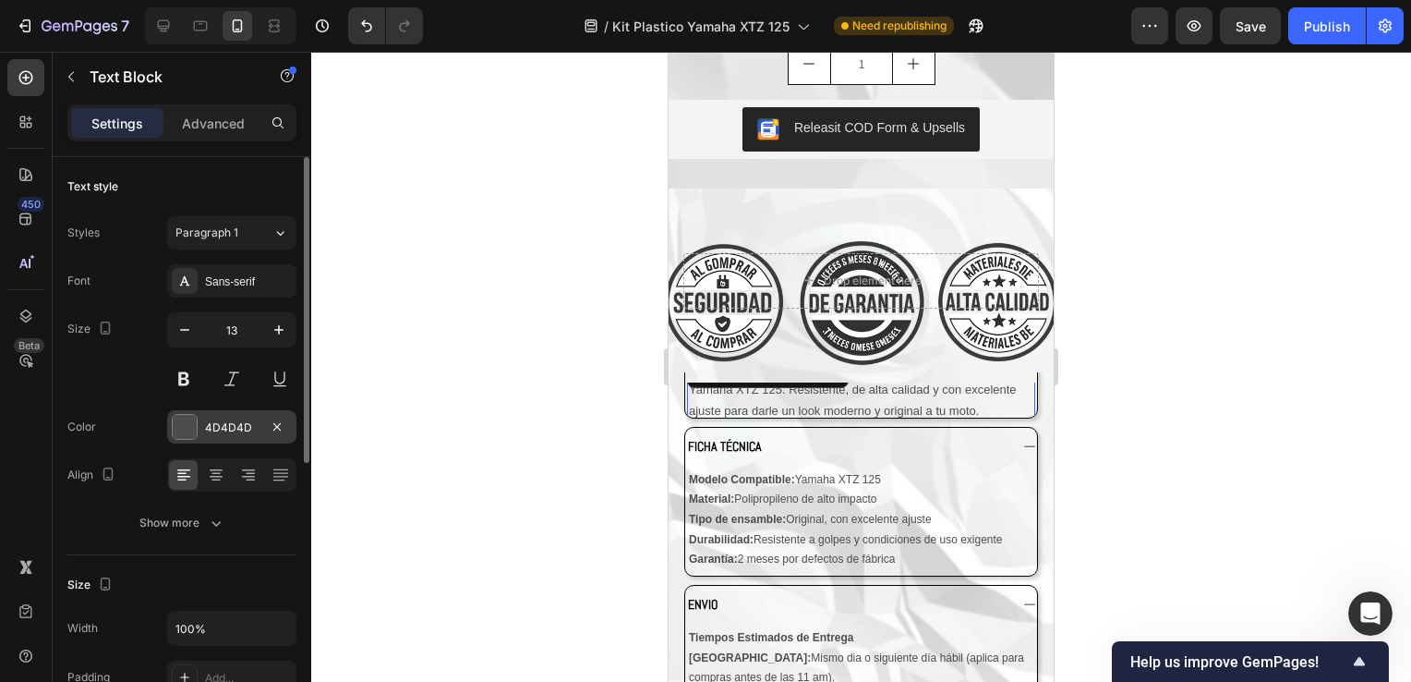
click at [176, 429] on div at bounding box center [185, 427] width 24 height 24
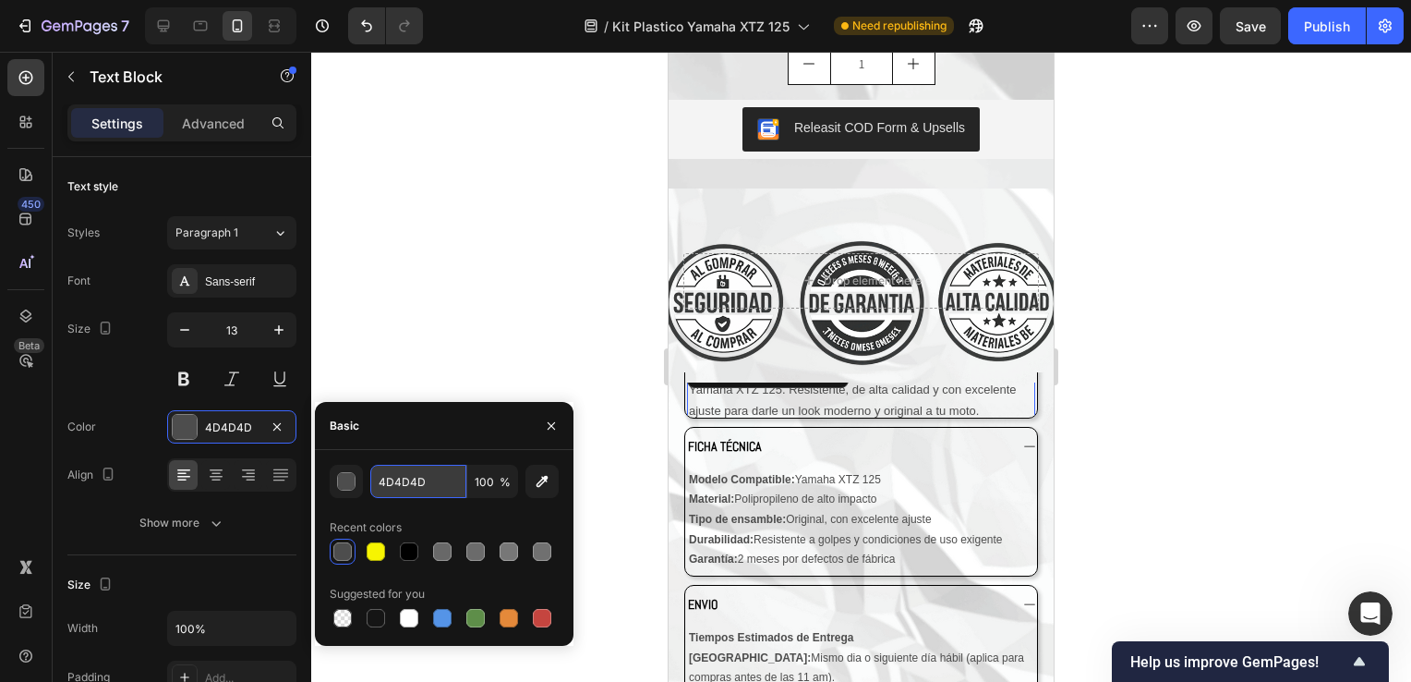
click at [421, 489] on input "4D4D4D" at bounding box center [418, 481] width 96 height 33
click at [548, 294] on div at bounding box center [861, 367] width 1100 height 630
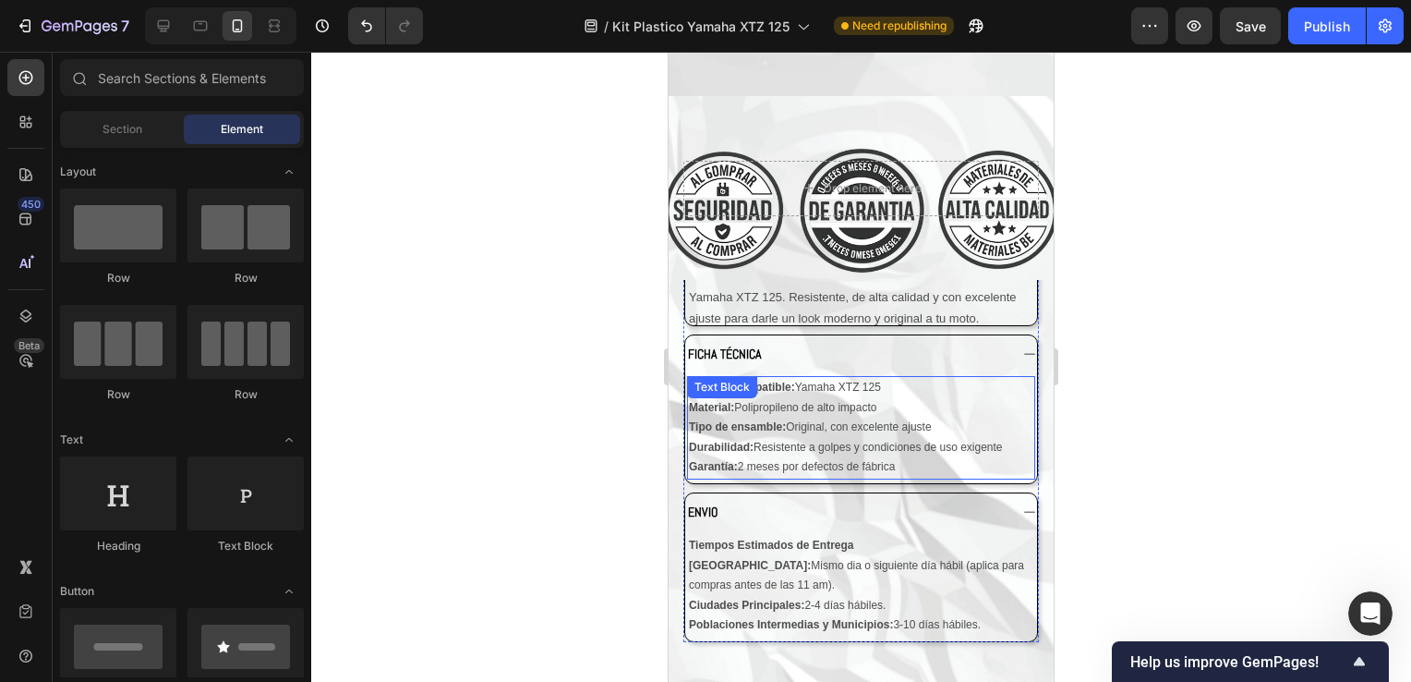
scroll to position [5034, 0]
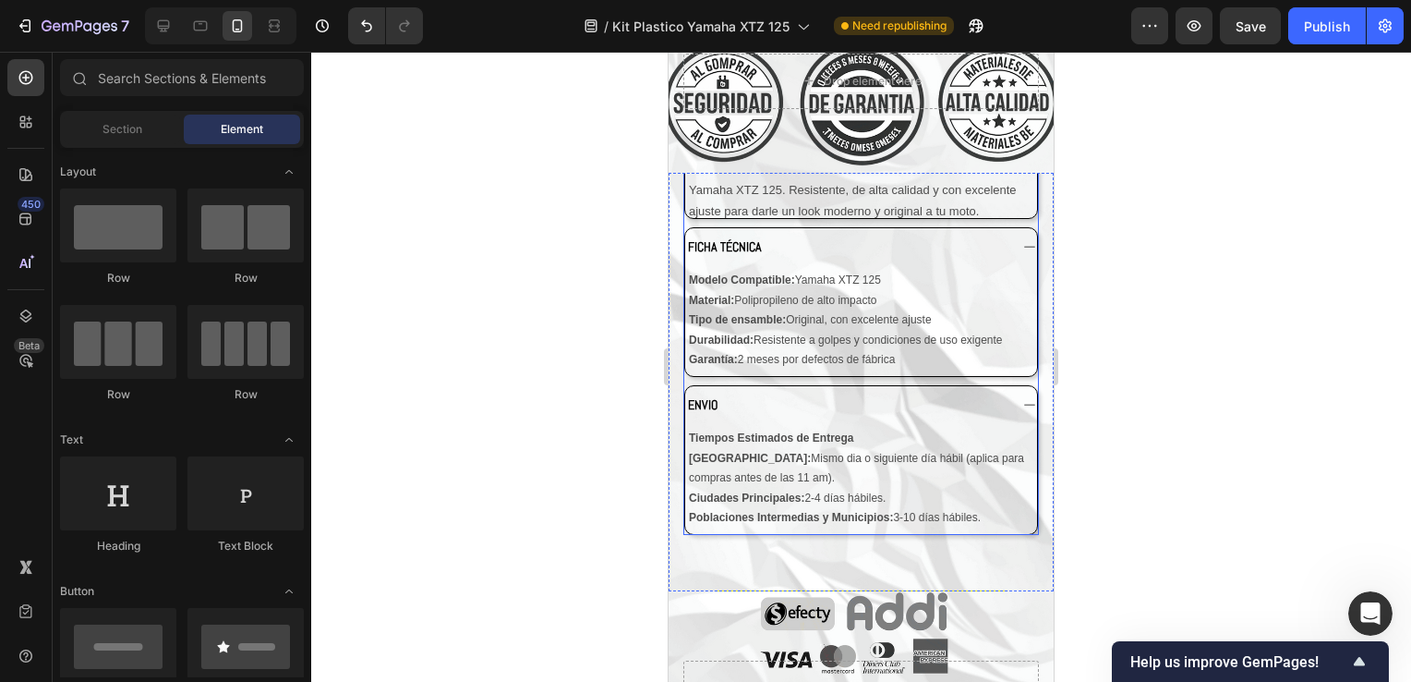
click at [998, 386] on div "ENVIO" at bounding box center [861, 404] width 352 height 37
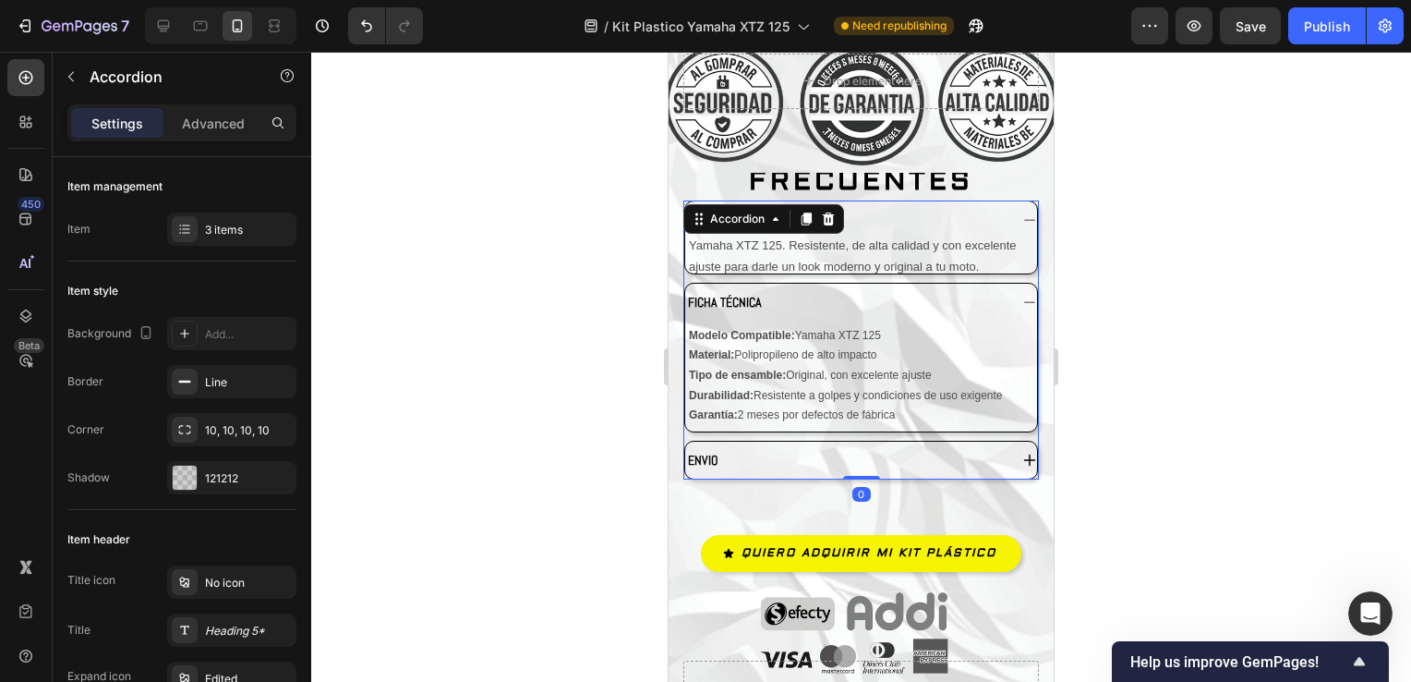
click at [1022, 295] on icon at bounding box center [1029, 302] width 15 height 15
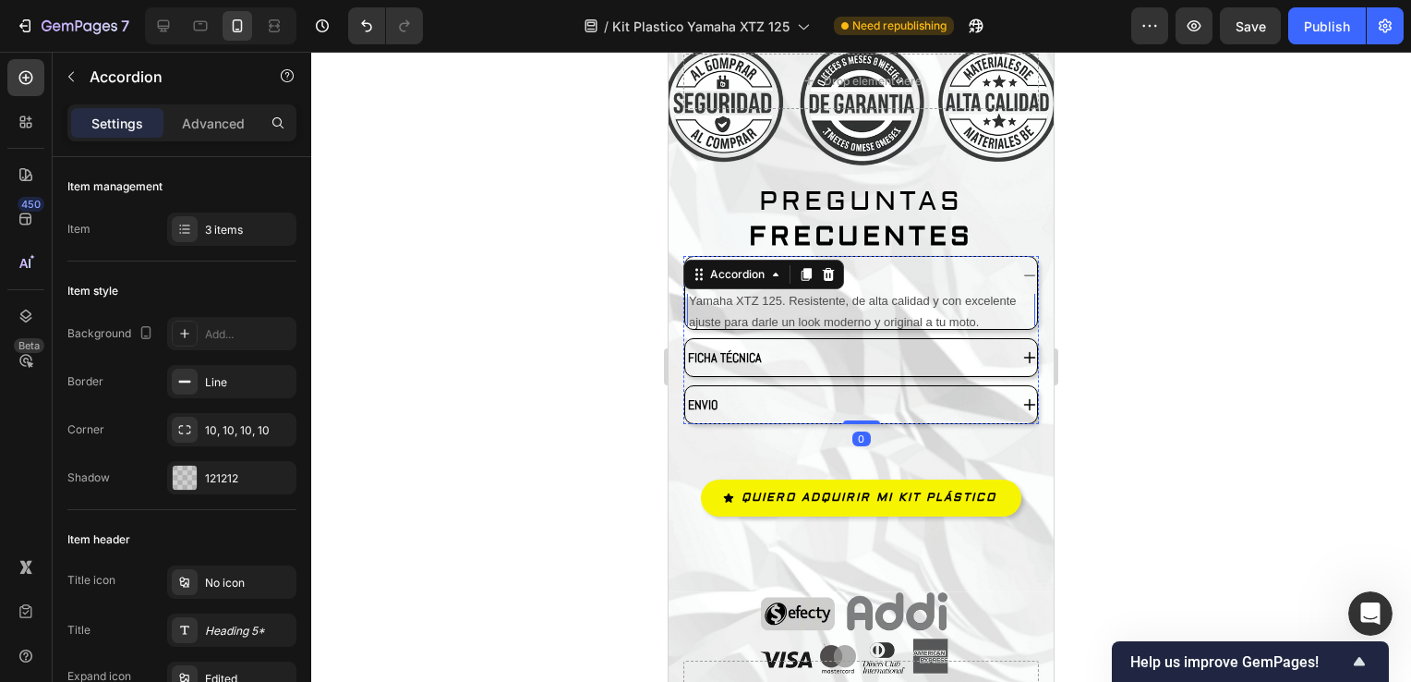
click at [914, 290] on p "Renueva tu moto con este kit completo de plásticos para Yamaha XTZ 125. Resiste…" at bounding box center [861, 300] width 345 height 65
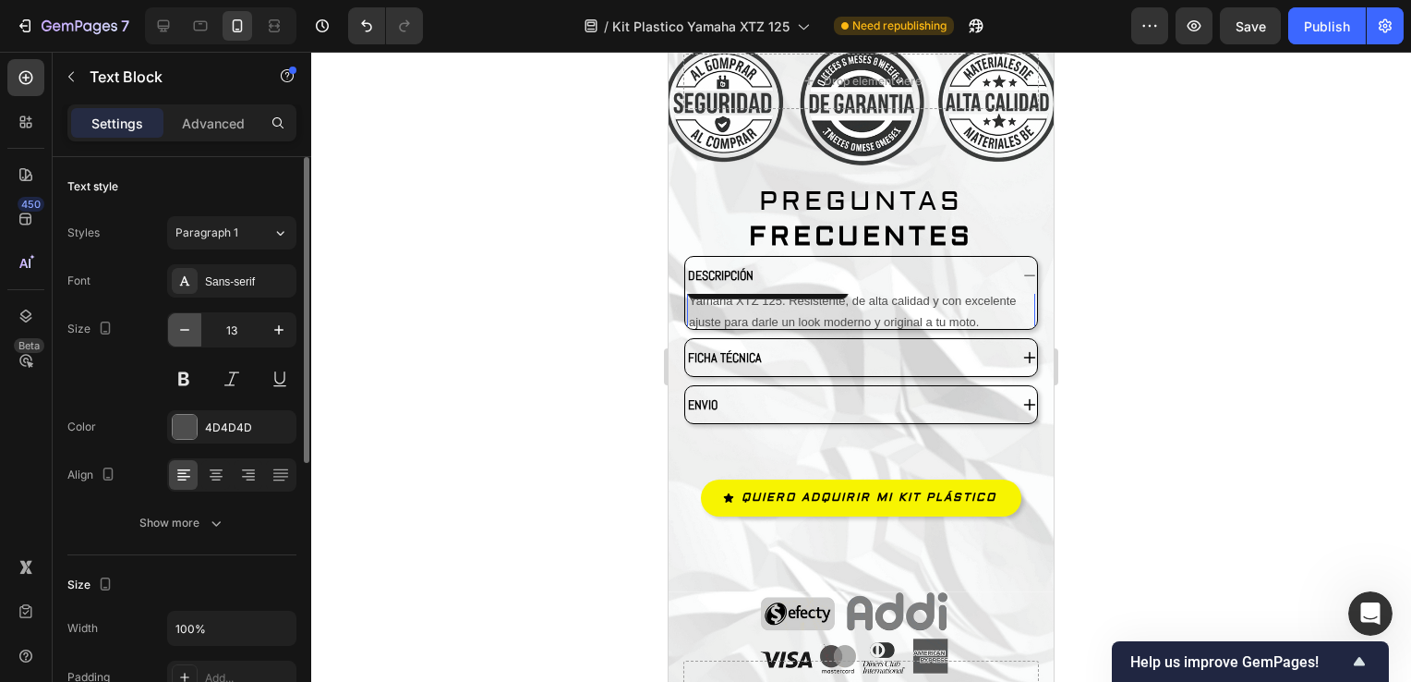
click at [188, 327] on icon "button" at bounding box center [184, 330] width 18 height 18
type input "12"
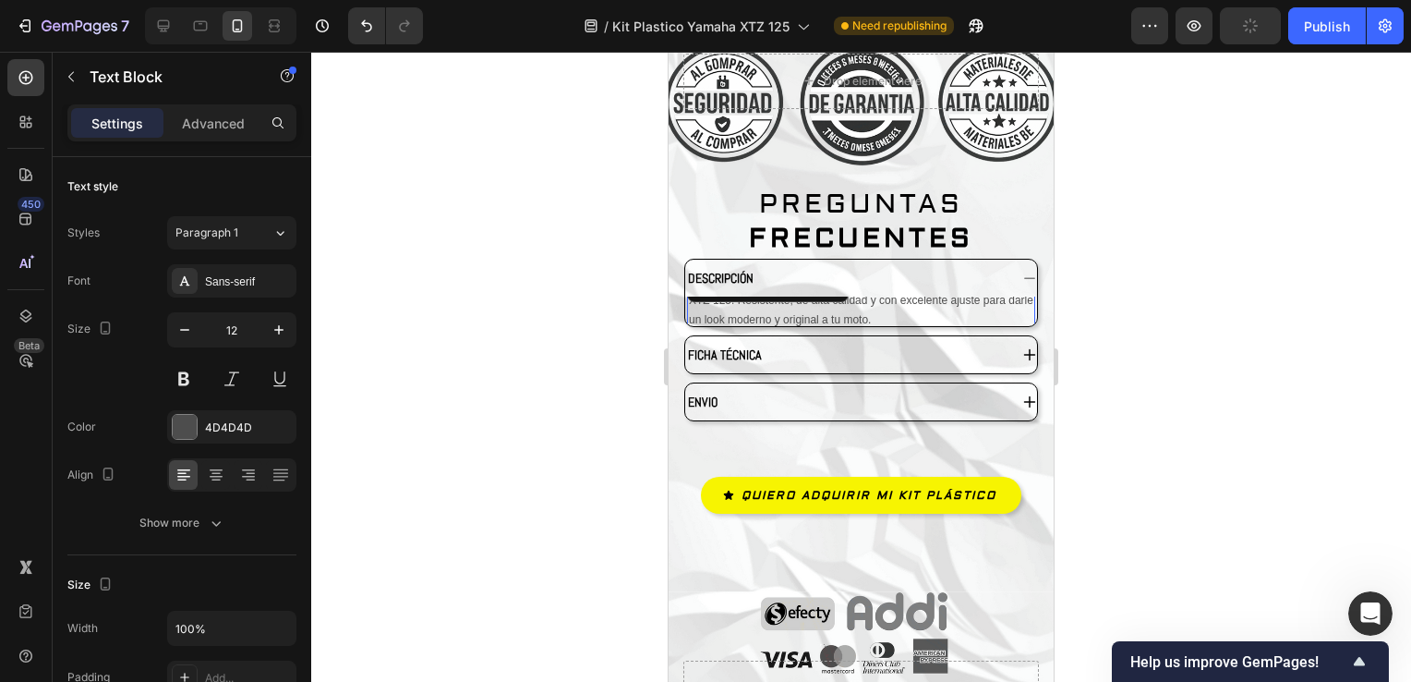
click at [1322, 374] on div at bounding box center [861, 367] width 1100 height 630
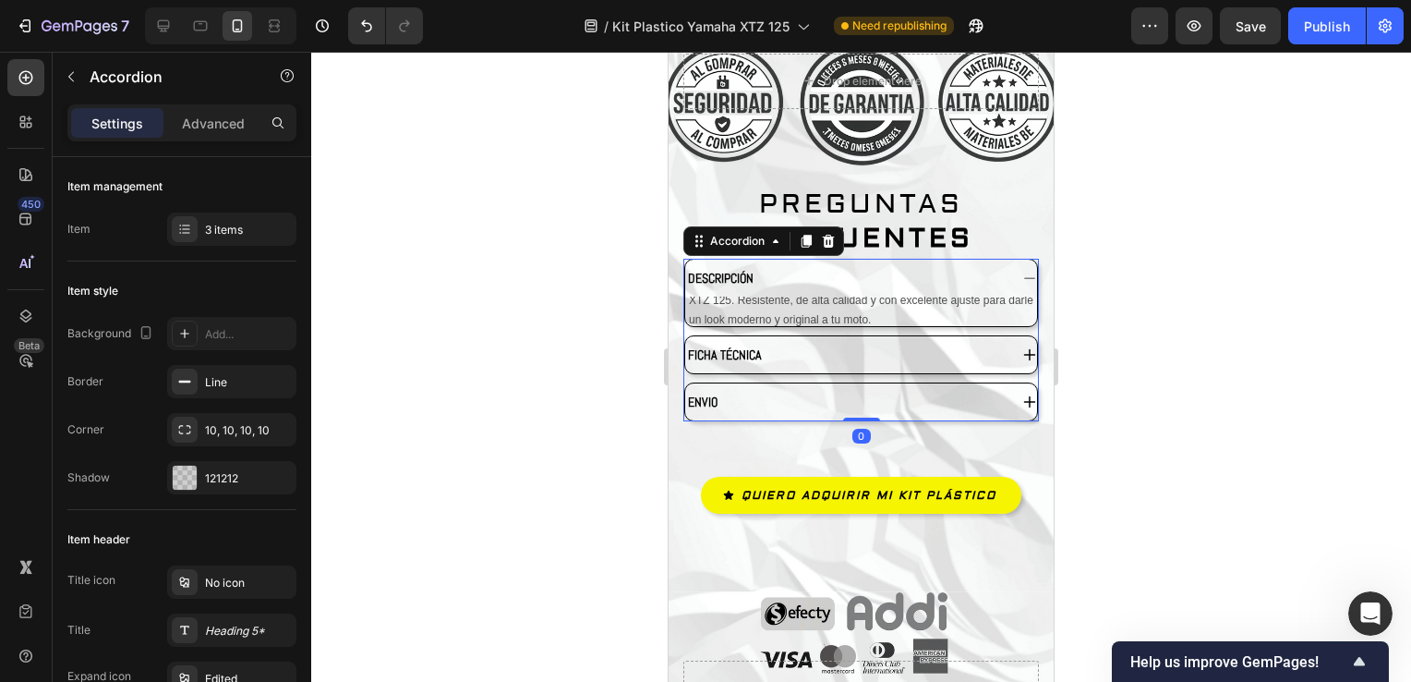
click at [1022, 271] on icon at bounding box center [1029, 278] width 15 height 15
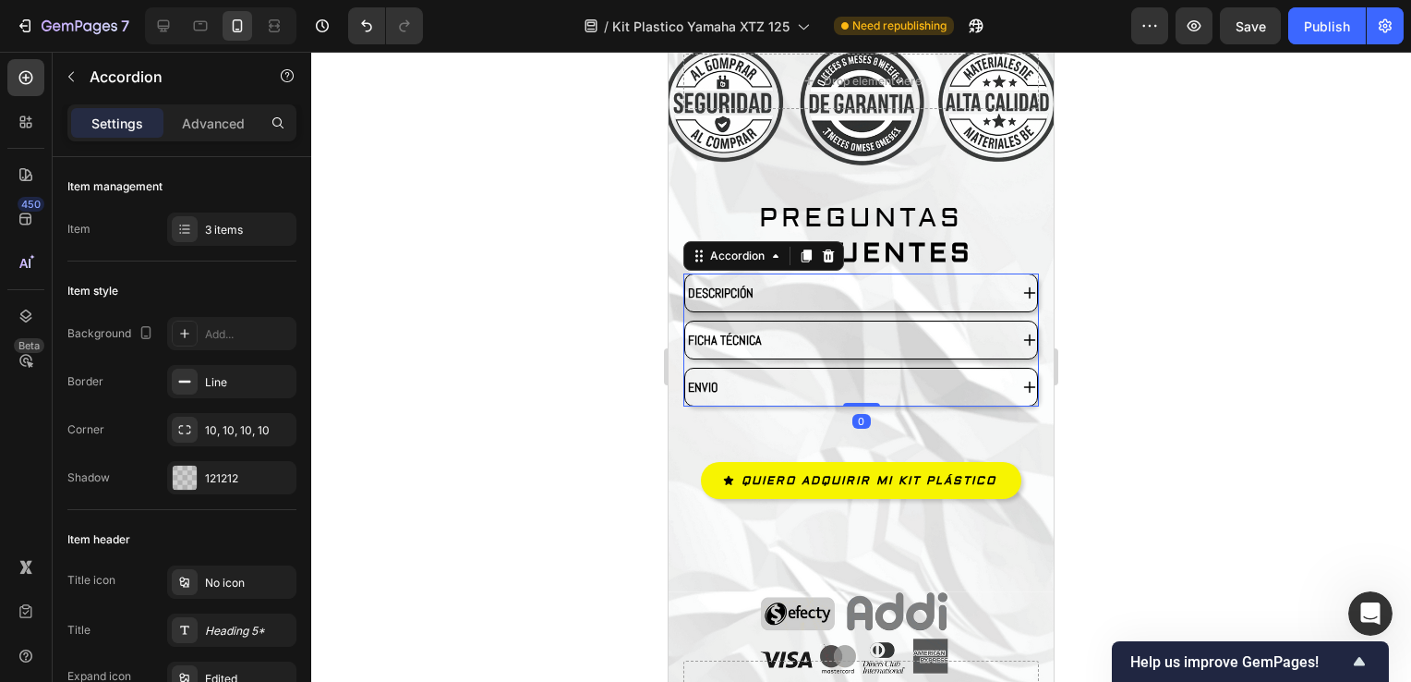
click at [1012, 274] on div "DESCRIPCIÓN" at bounding box center [861, 292] width 352 height 37
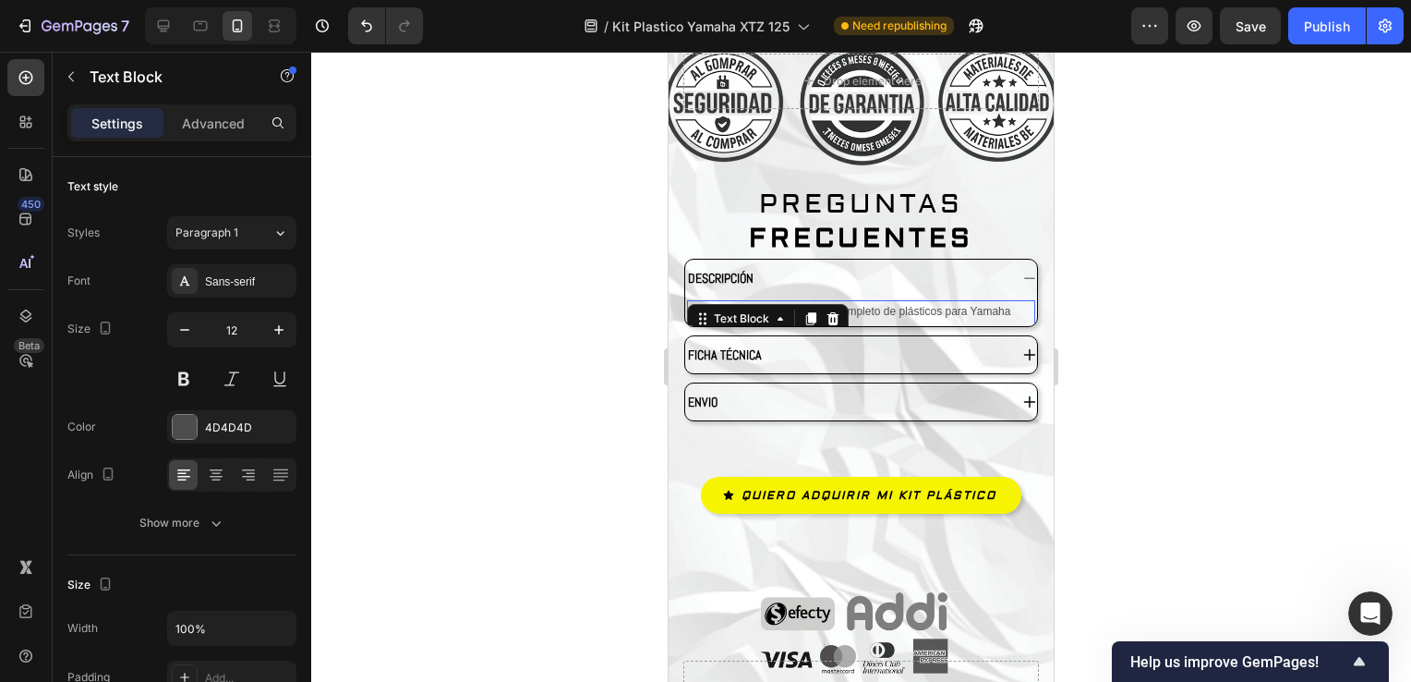
click at [904, 302] on p "Renueva tu moto con este kit completo de plásticos para Yamaha XTZ 125. Resiste…" at bounding box center [861, 332] width 345 height 60
click at [998, 304] on p "Renueva tu moto con este kit completo de plásticos para Yamaha XTZ 125. Resiste…" at bounding box center [861, 332] width 345 height 60
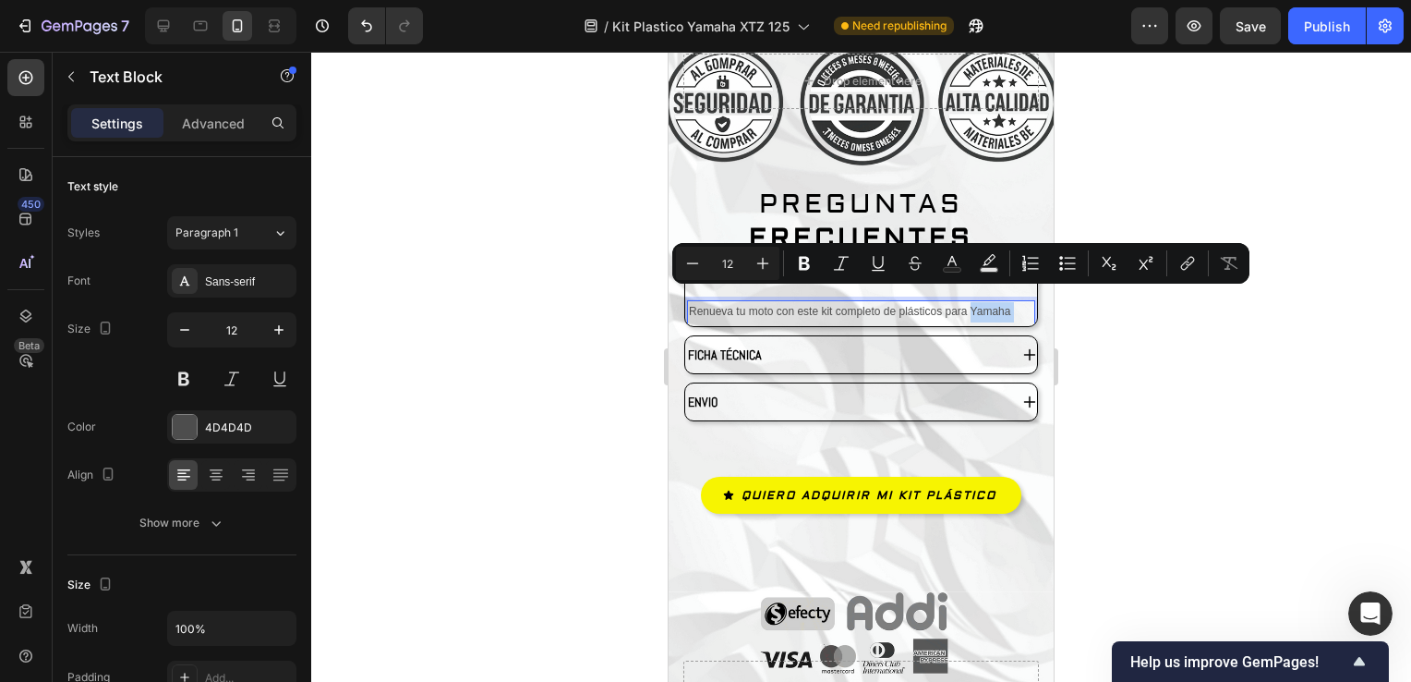
click at [986, 305] on p "Renueva tu moto con este kit completo de plásticos para Yamaha XTZ 125. Resiste…" at bounding box center [861, 332] width 345 height 60
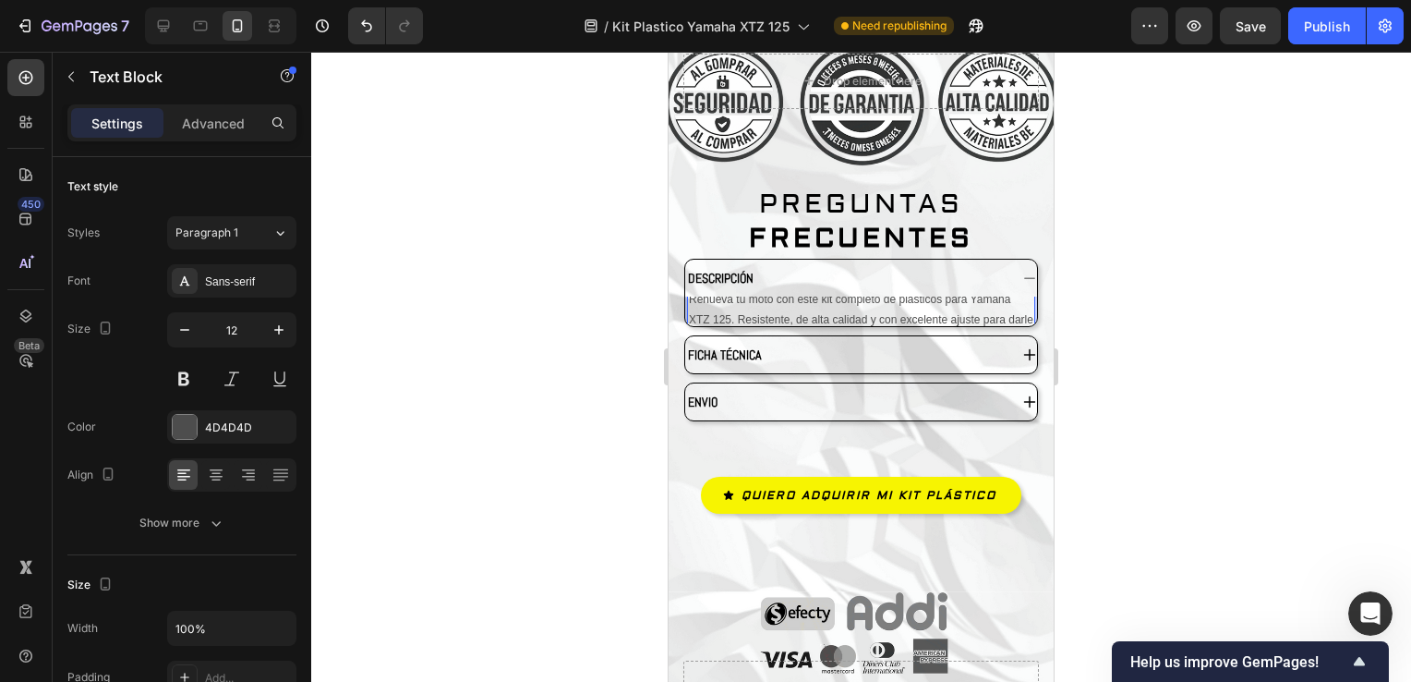
scroll to position [32, 0]
click at [1009, 297] on p "Renueva tu moto con este kit completo de plásticos para Yamaha XTZ 125. Resiste…" at bounding box center [861, 300] width 345 height 60
click at [1121, 281] on div at bounding box center [861, 367] width 1100 height 630
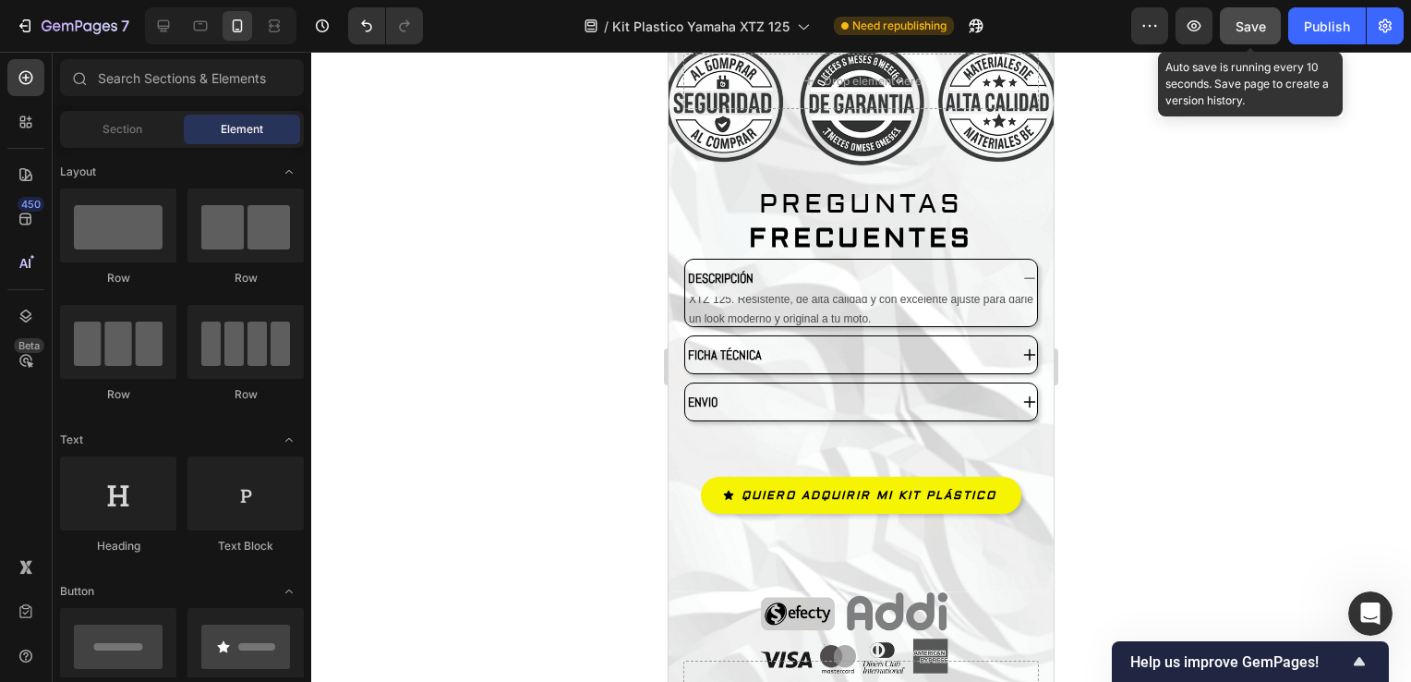
click at [1246, 35] on div "Save" at bounding box center [1251, 26] width 30 height 19
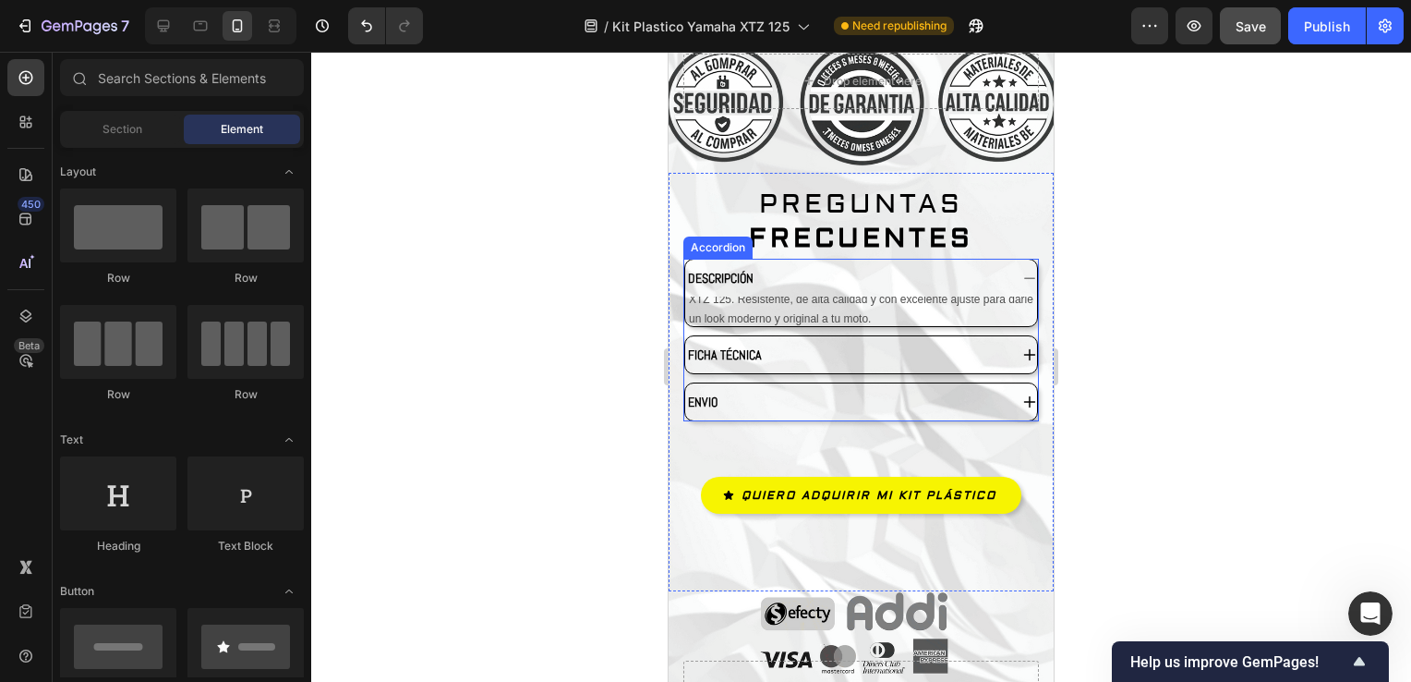
click at [1007, 269] on div "DESCRIPCIÓN" at bounding box center [861, 278] width 352 height 37
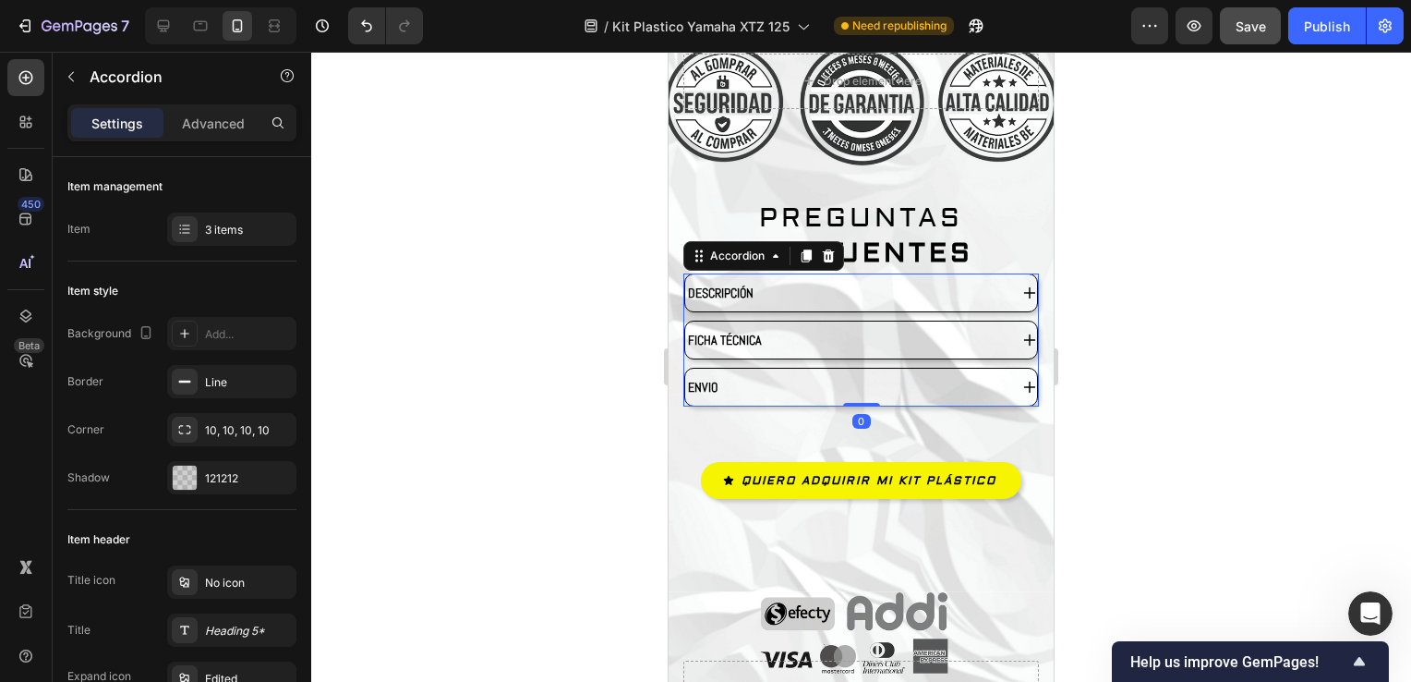
click at [1022, 285] on icon at bounding box center [1029, 292] width 15 height 15
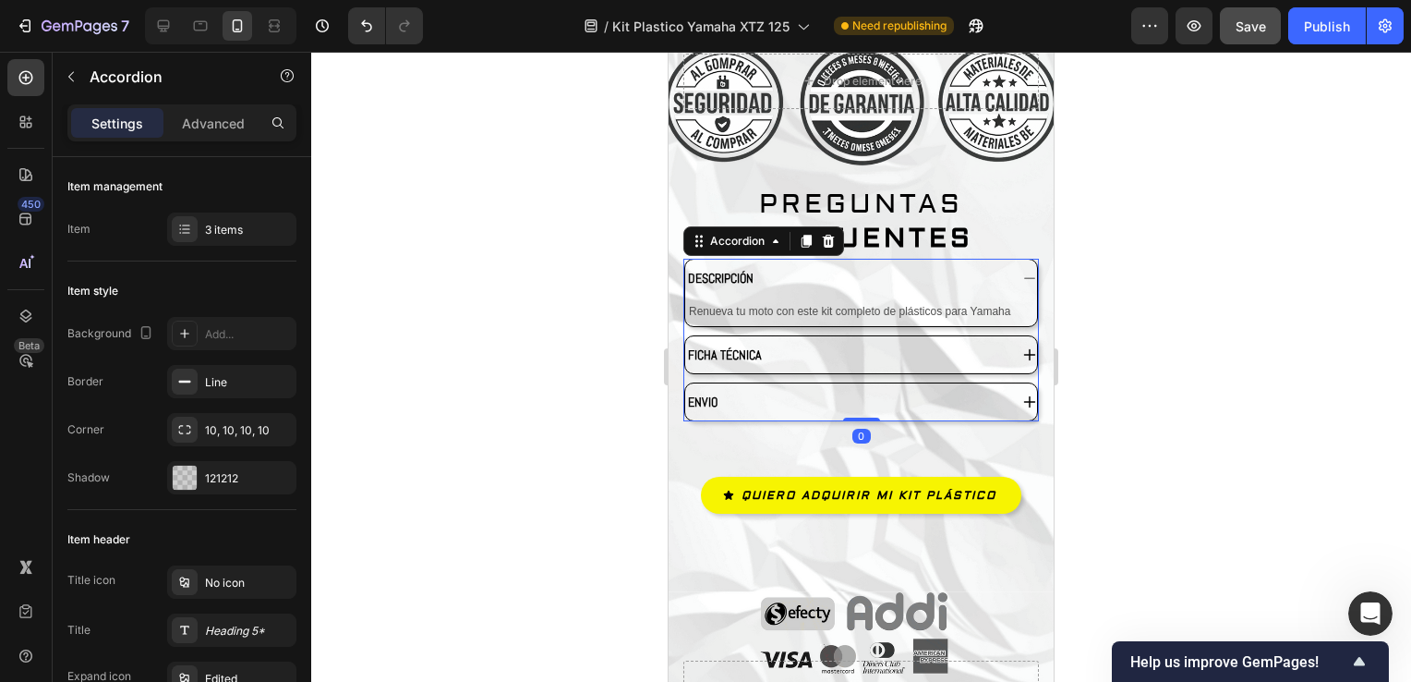
click at [1020, 272] on div "DESCRIPCIÓN" at bounding box center [861, 278] width 352 height 37
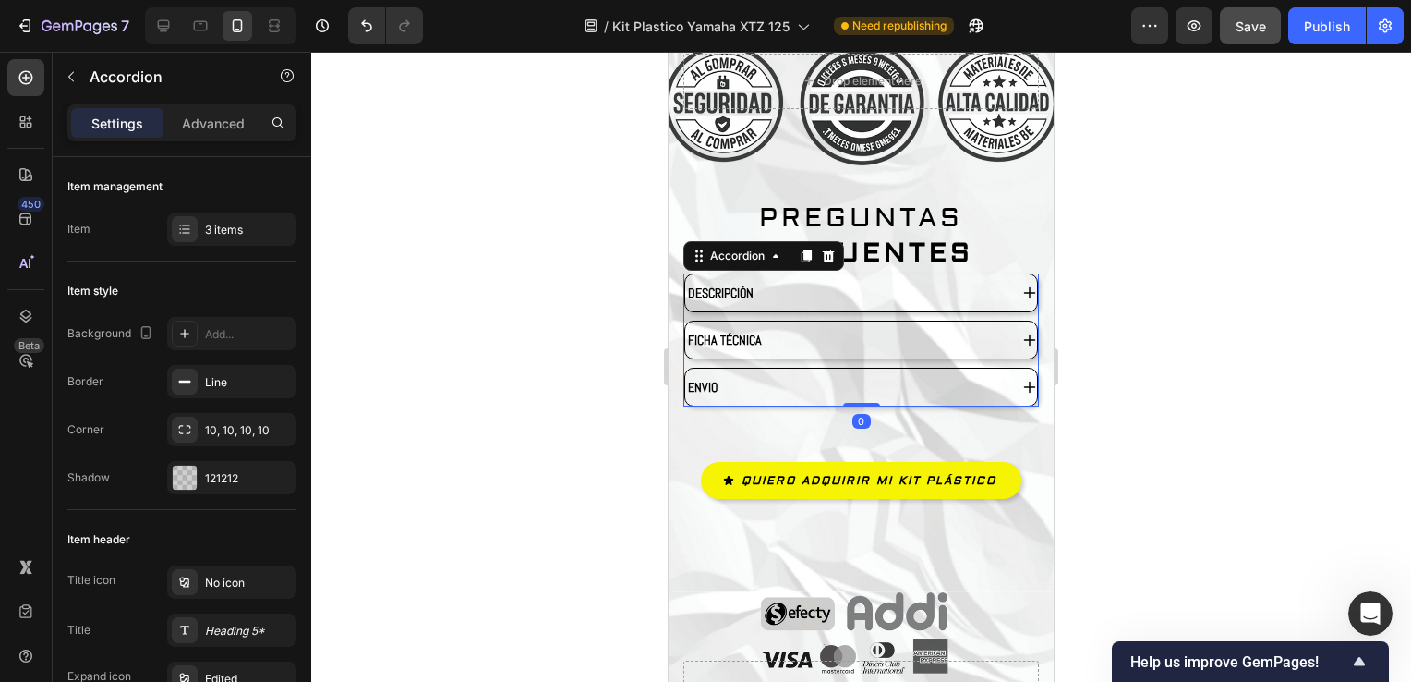
click at [1022, 285] on icon at bounding box center [1029, 292] width 15 height 15
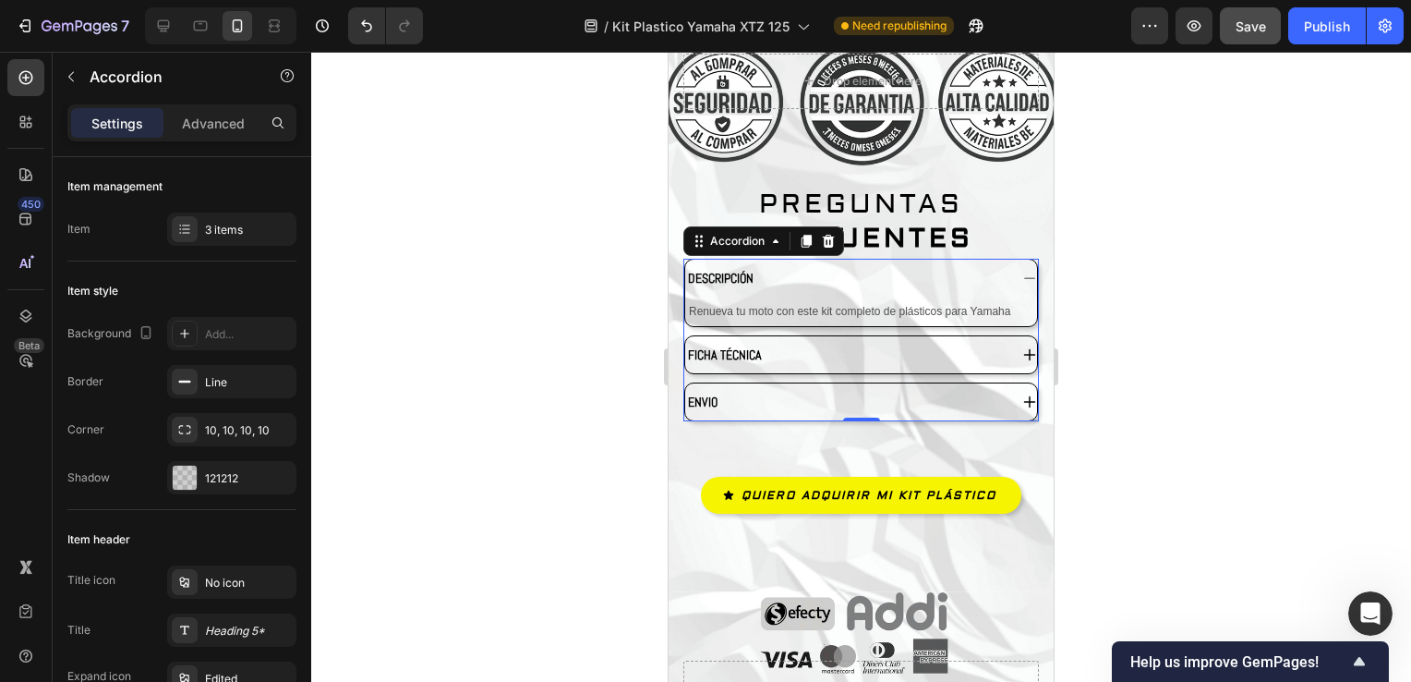
click at [1024, 349] on icon at bounding box center [1030, 355] width 12 height 12
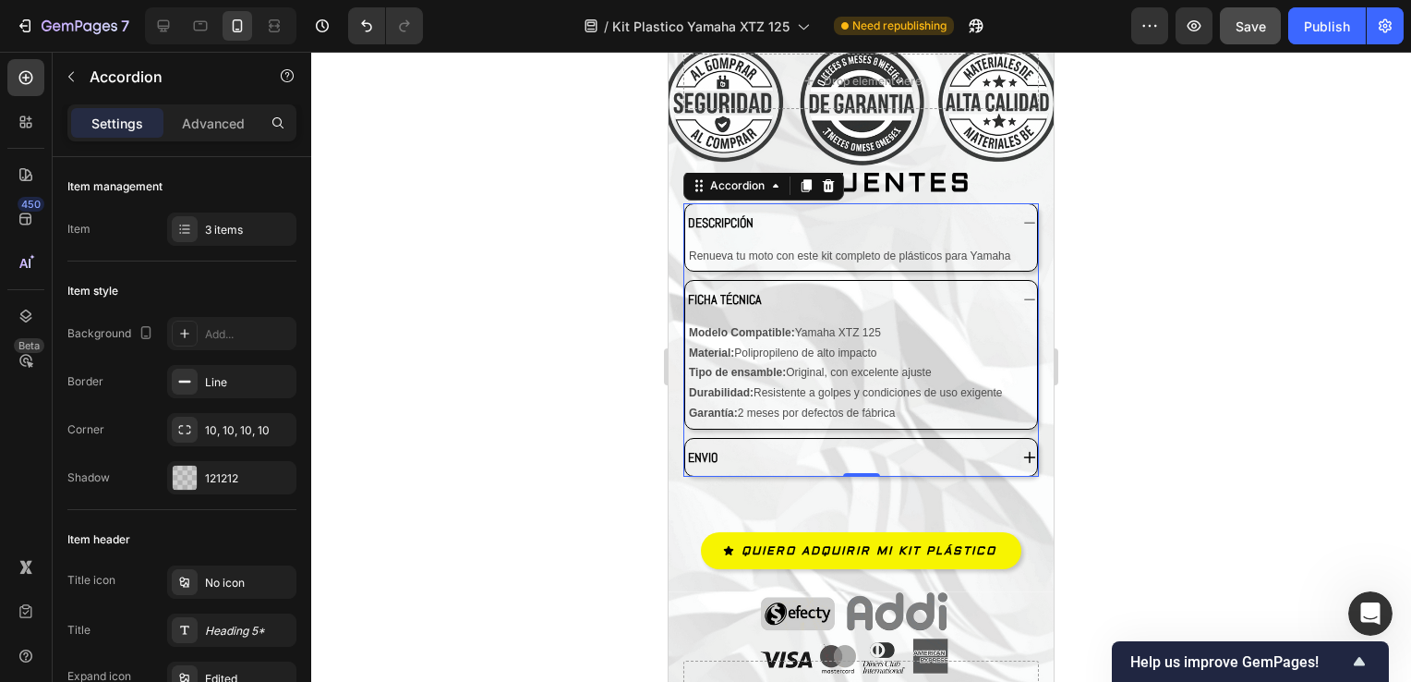
click at [1022, 292] on icon at bounding box center [1029, 299] width 15 height 15
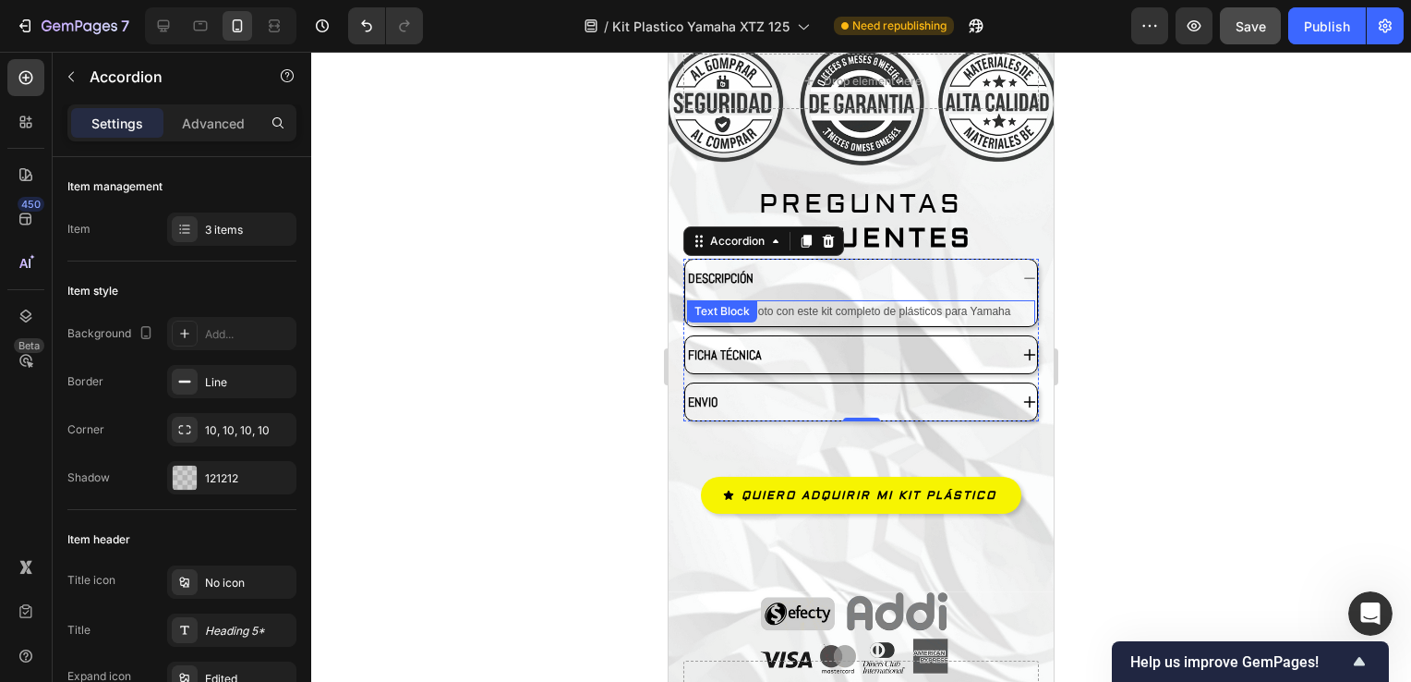
click at [1022, 271] on icon at bounding box center [1029, 278] width 15 height 15
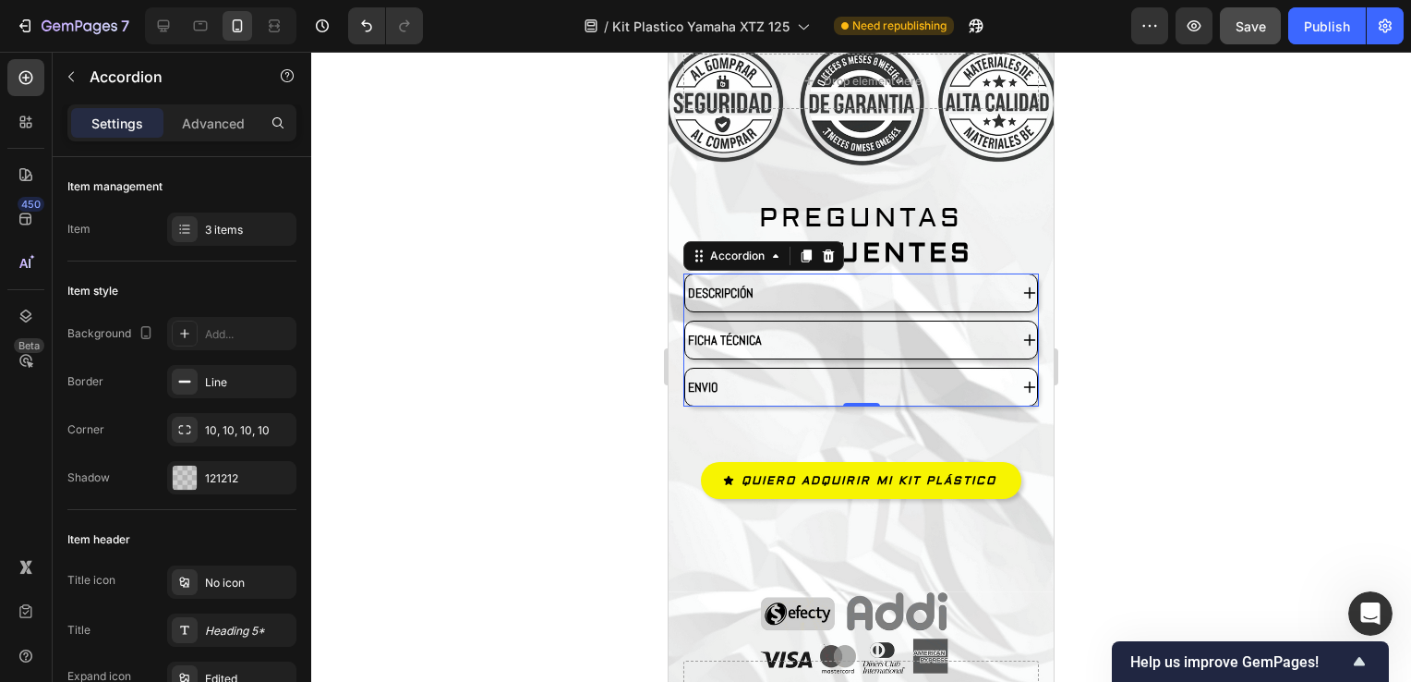
click at [1247, 274] on div at bounding box center [861, 367] width 1100 height 630
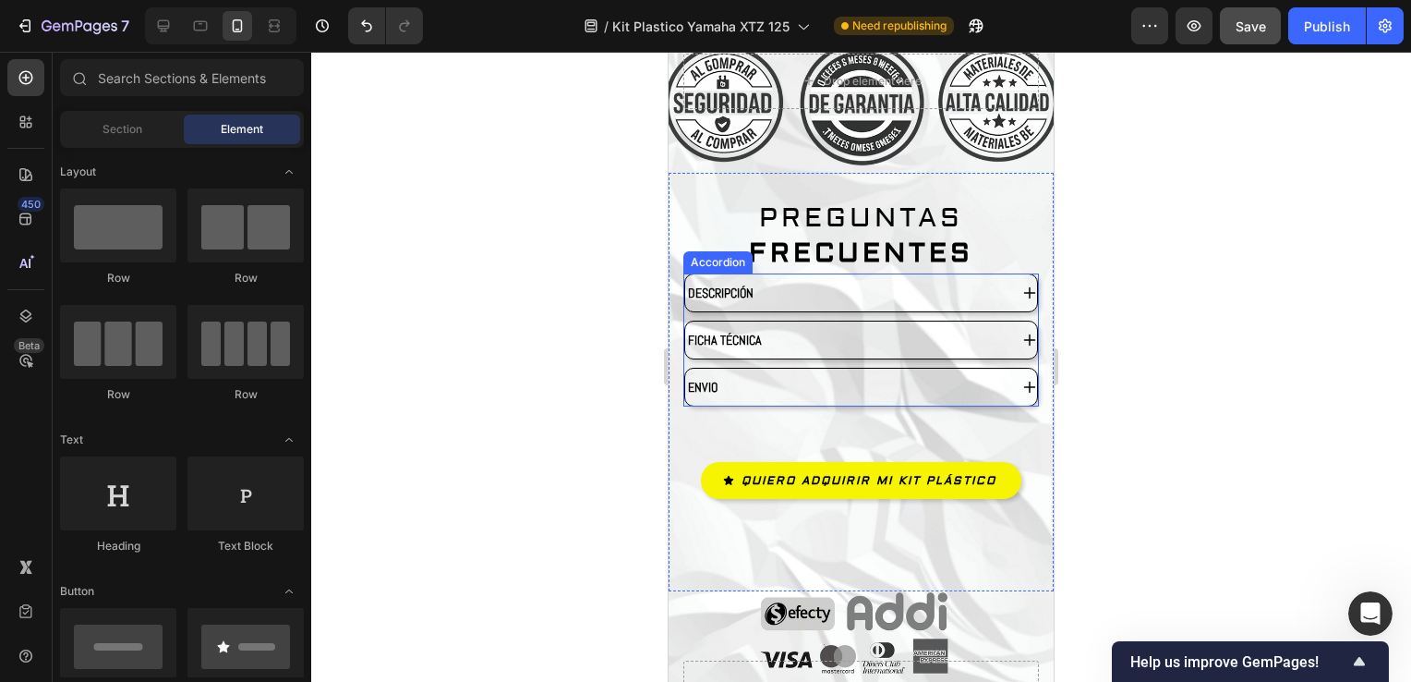
click at [1022, 285] on icon at bounding box center [1029, 292] width 15 height 15
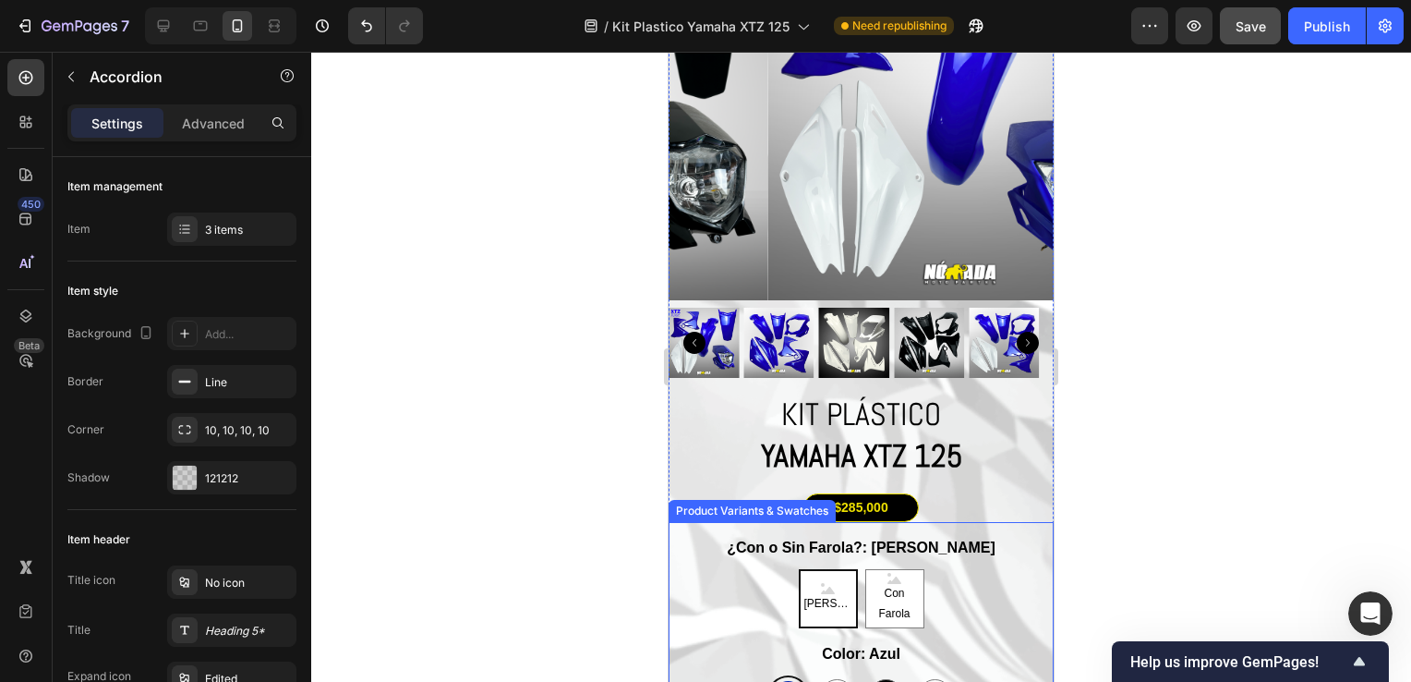
scroll to position [4110, 0]
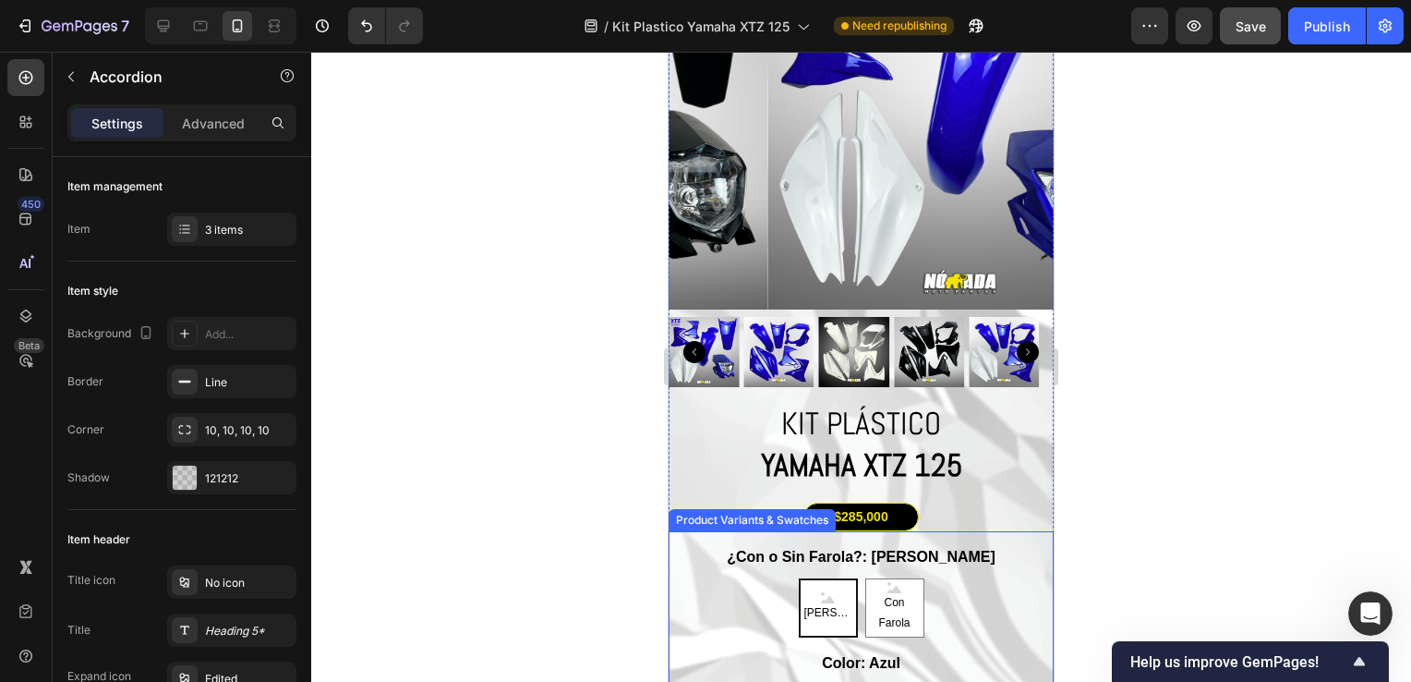
click at [832, 612] on span "[PERSON_NAME]" at bounding box center [828, 613] width 55 height 20
click at [829, 578] on input "Sin Farola Sin Farola Sin Farola" at bounding box center [828, 577] width 1 height 1
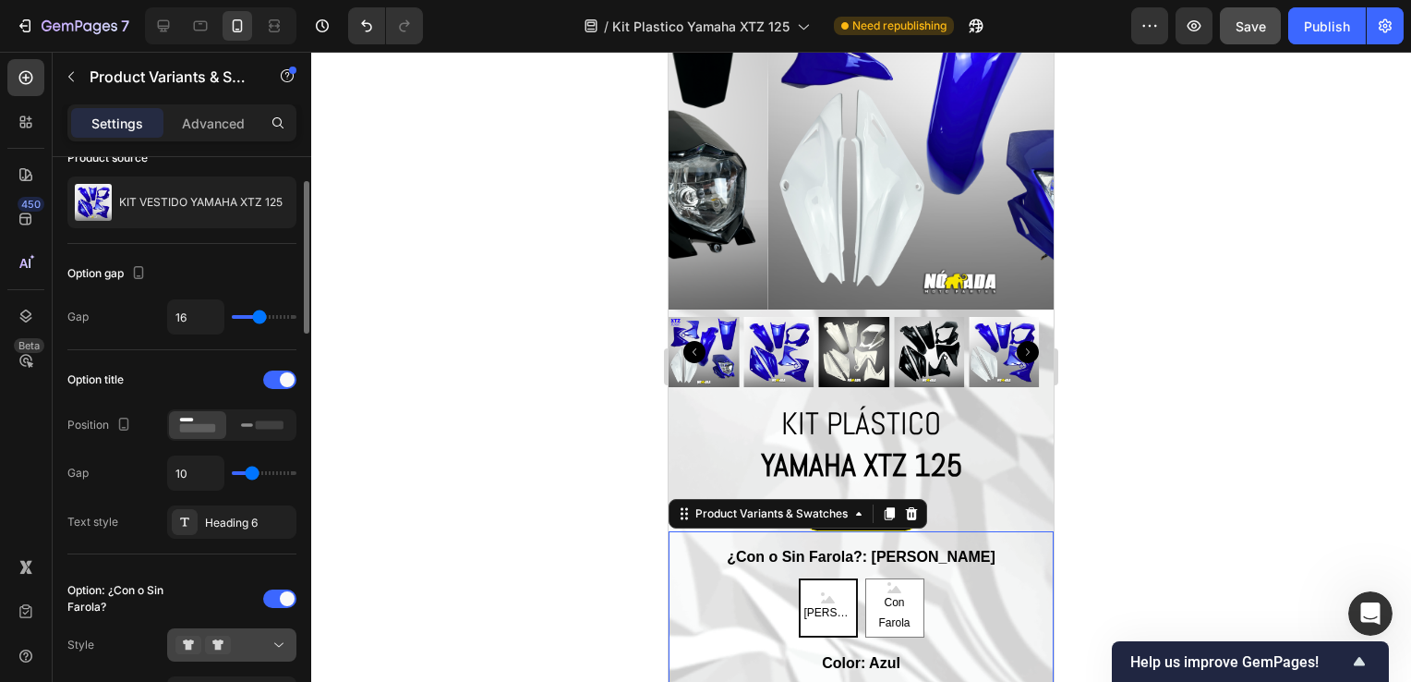
scroll to position [277, 0]
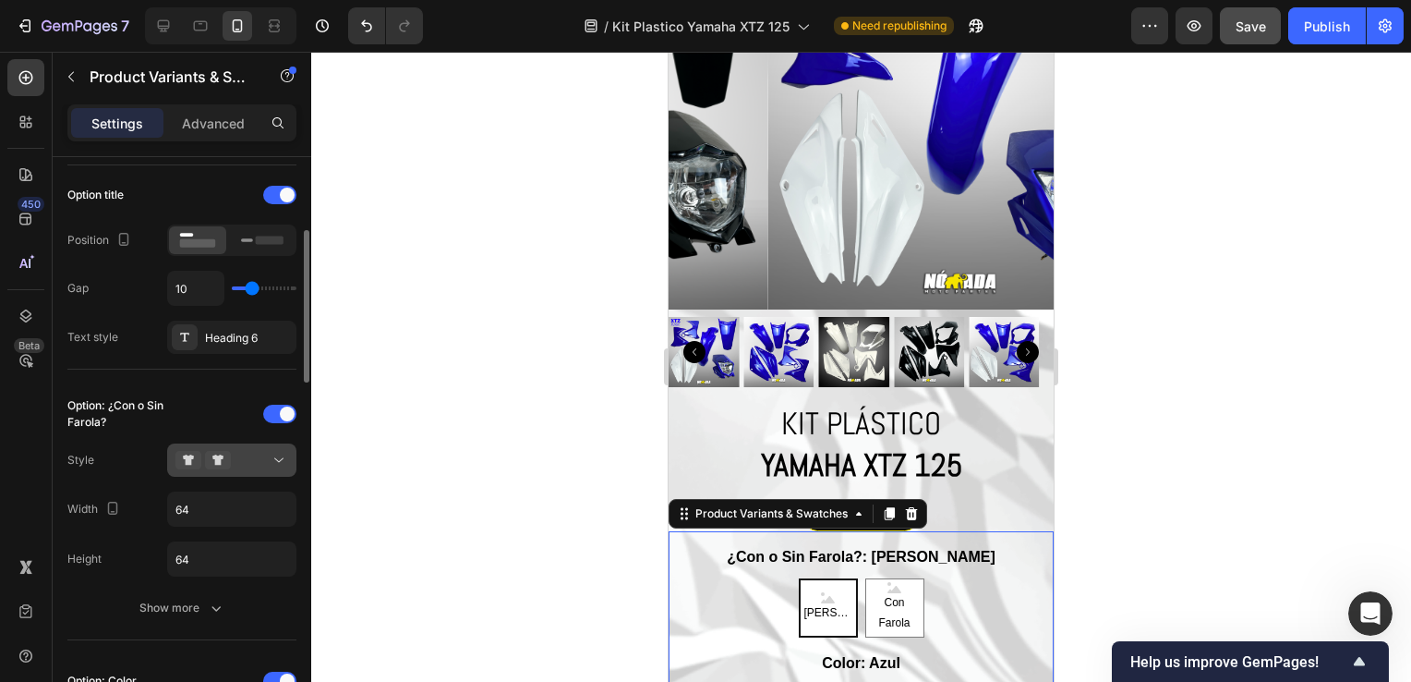
click at [228, 467] on icon at bounding box center [202, 460] width 55 height 18
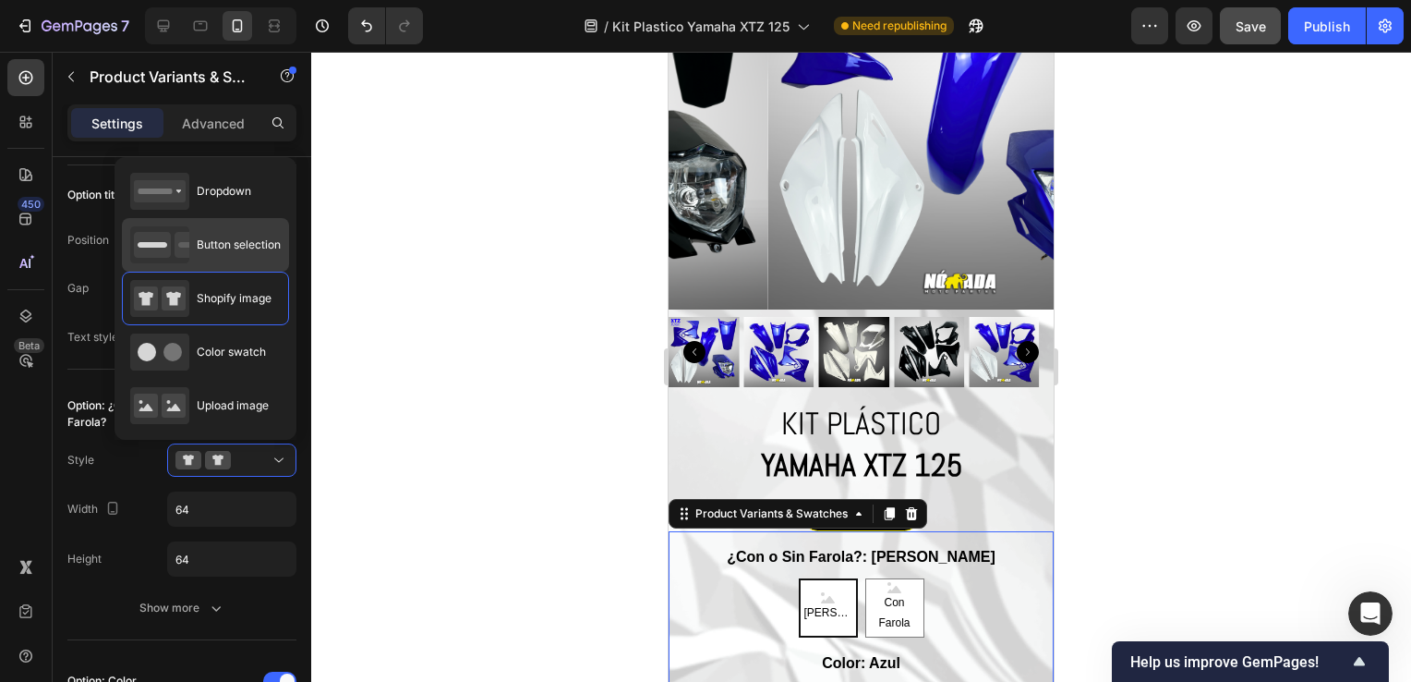
click at [241, 251] on span "Button selection" at bounding box center [239, 244] width 84 height 17
type input "45"
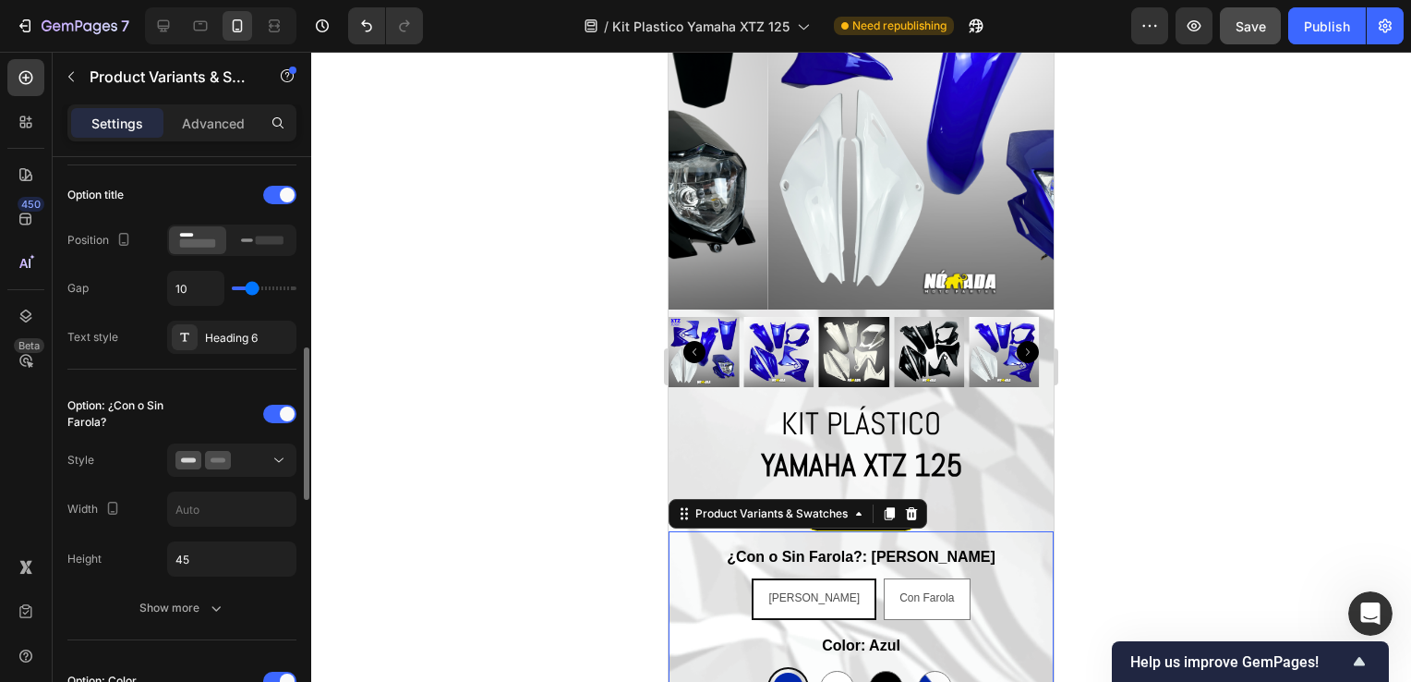
scroll to position [462, 0]
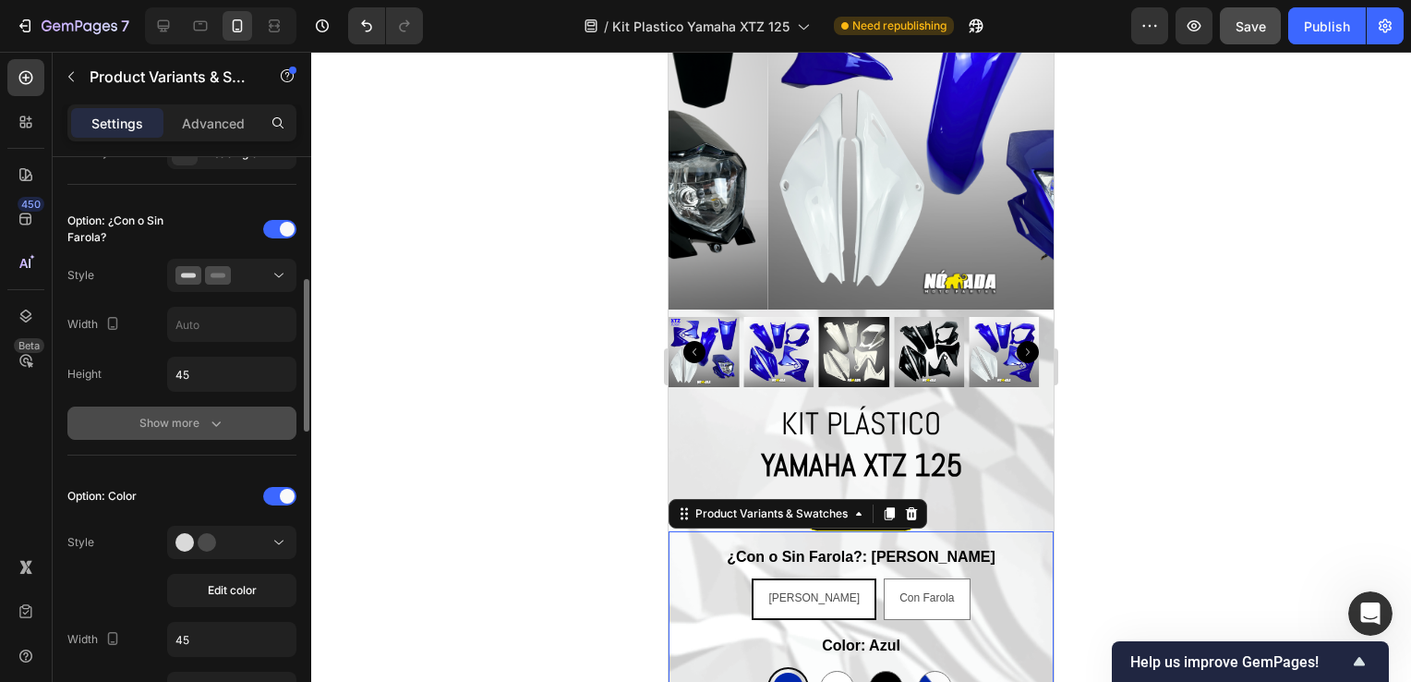
click at [202, 424] on div "Show more" at bounding box center [182, 423] width 86 height 18
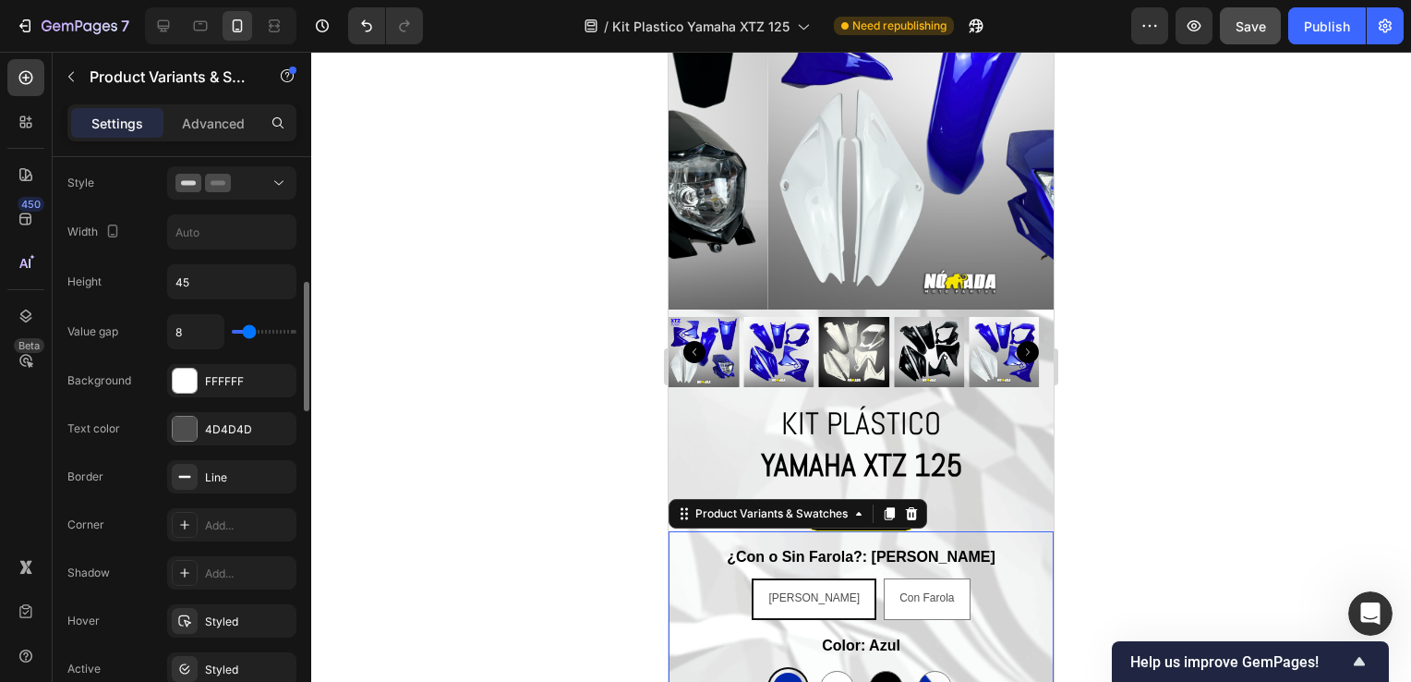
scroll to position [647, 0]
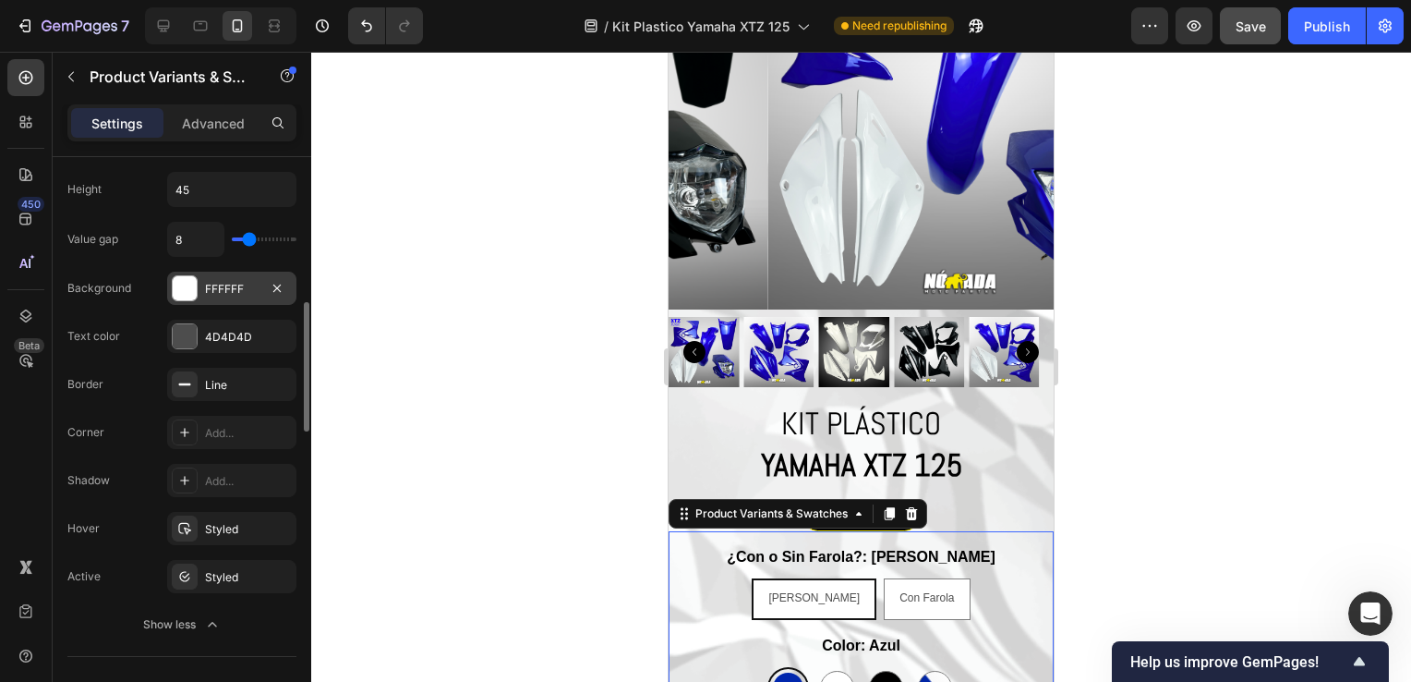
click at [192, 292] on div at bounding box center [185, 288] width 24 height 24
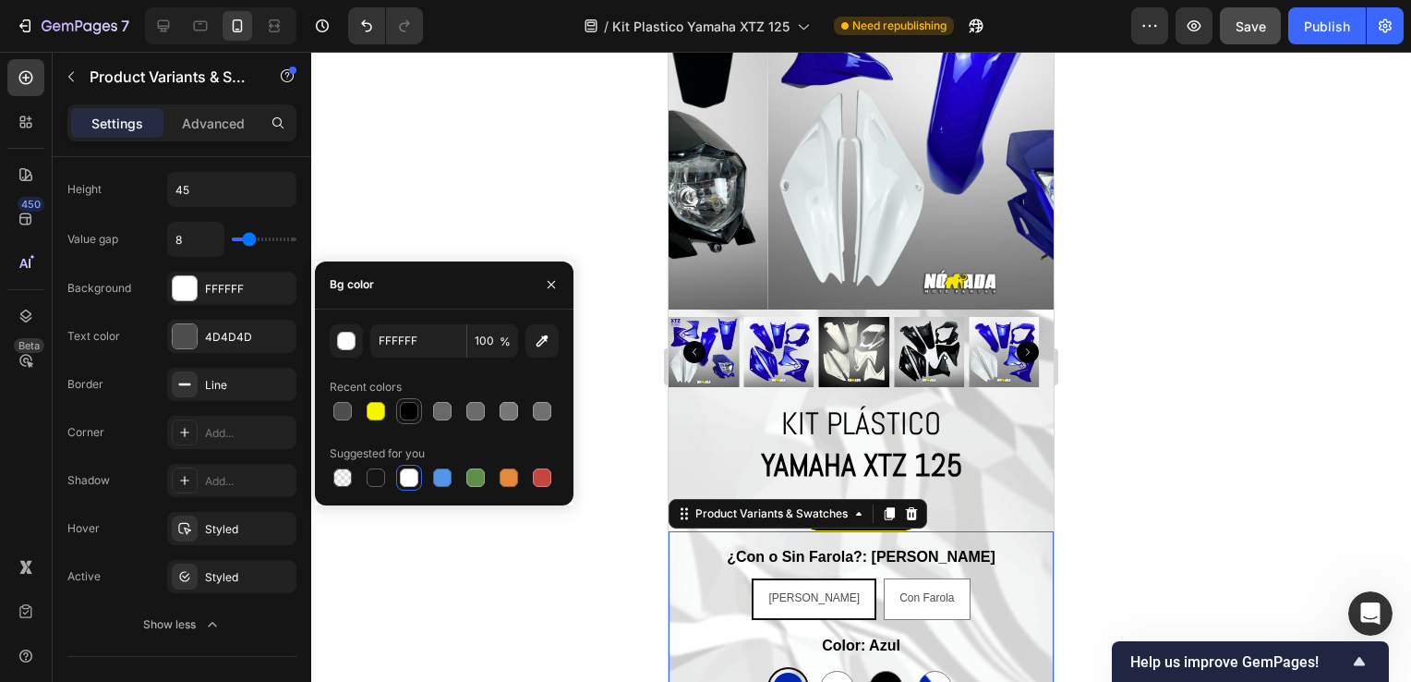
click at [412, 416] on div at bounding box center [409, 411] width 18 height 18
type input "000000"
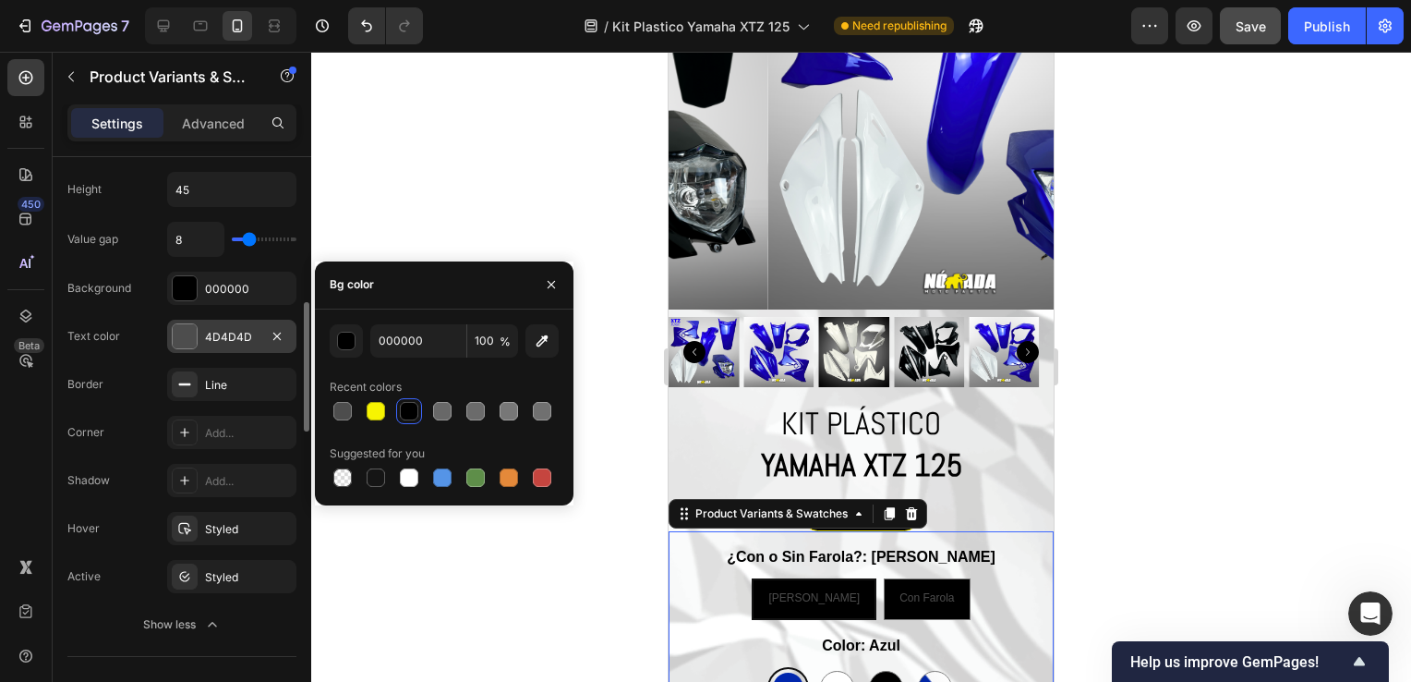
click at [195, 335] on div at bounding box center [185, 336] width 24 height 24
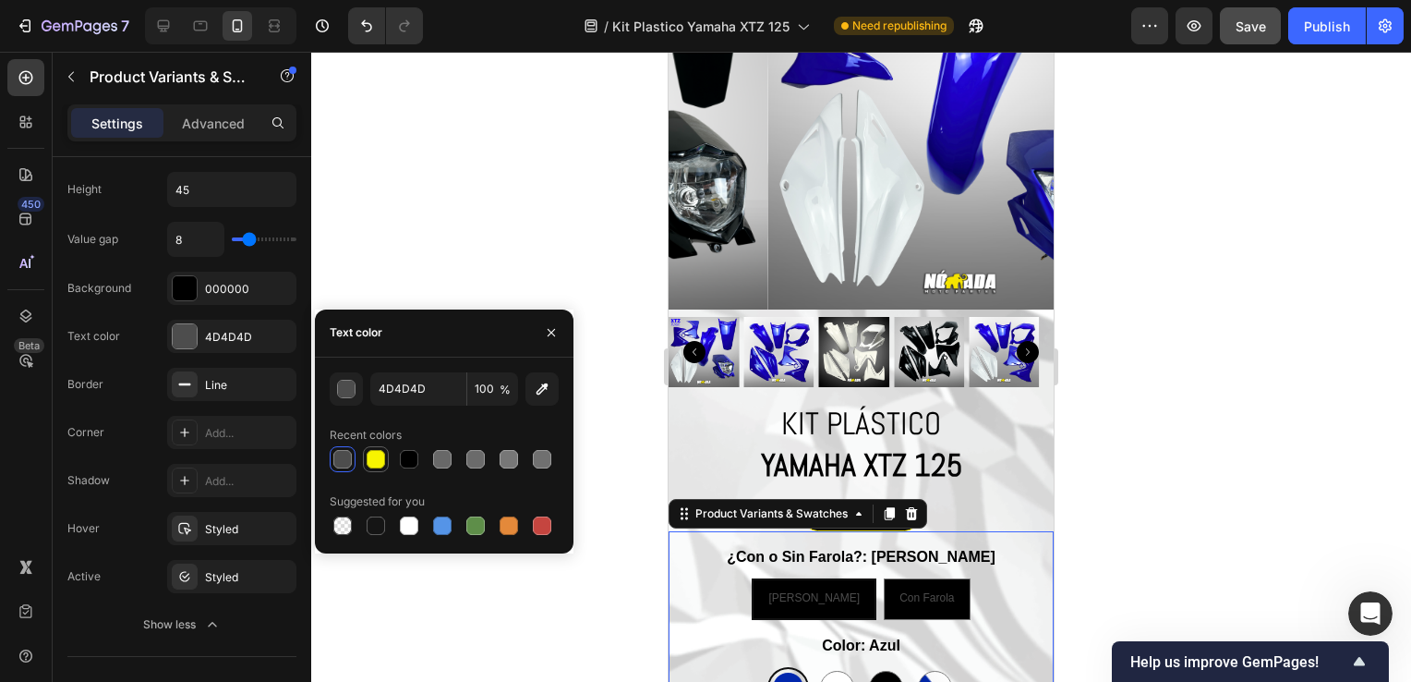
click at [374, 464] on div at bounding box center [376, 459] width 18 height 18
type input "F7F401"
click at [1085, 520] on div at bounding box center [861, 367] width 1100 height 630
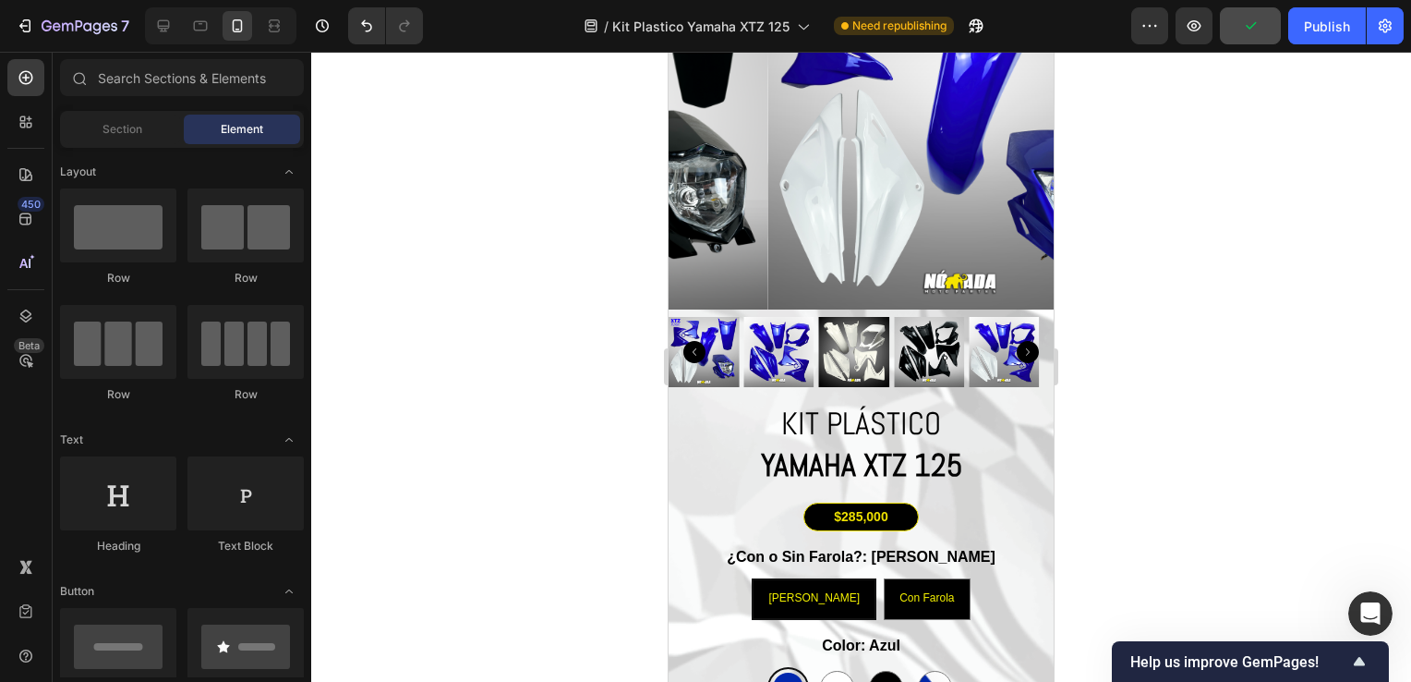
click at [1094, 517] on div at bounding box center [861, 367] width 1100 height 630
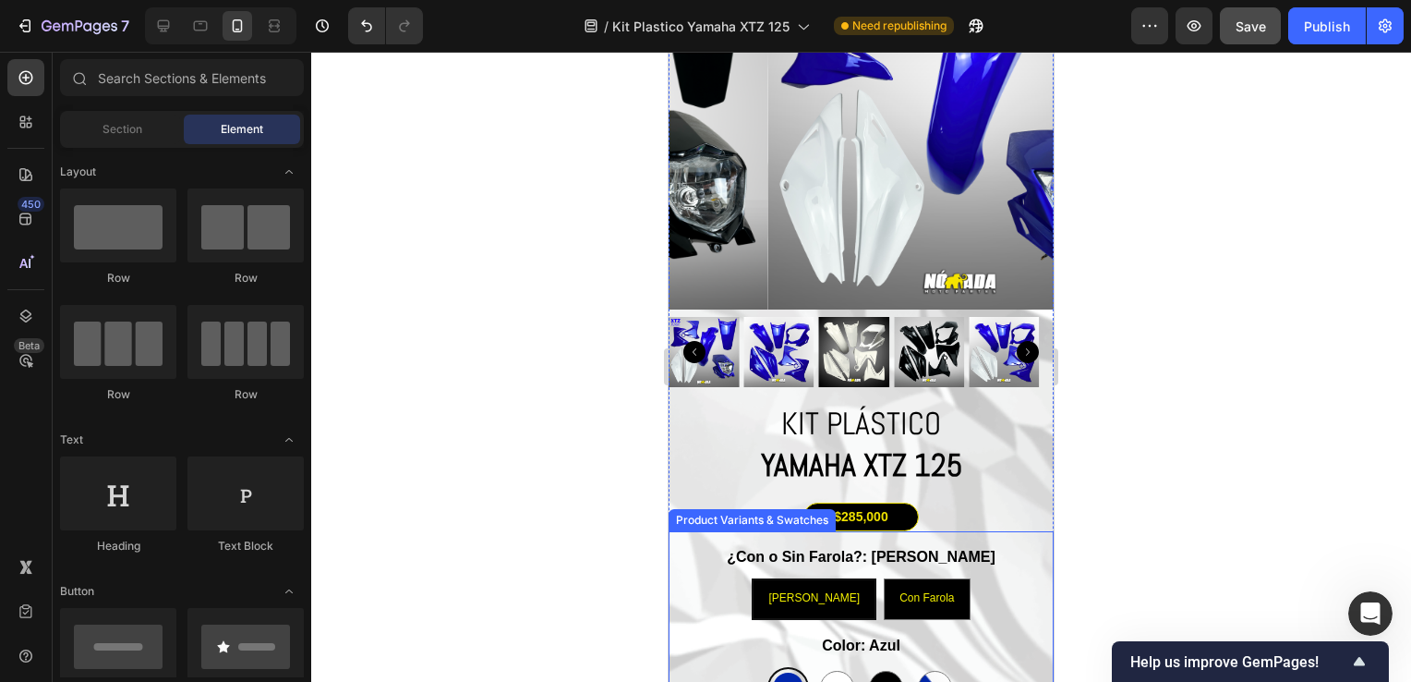
click at [806, 591] on span "[PERSON_NAME]" at bounding box center [813, 597] width 91 height 13
click at [814, 578] on input "Sin Farola Sin Farola Sin Farola" at bounding box center [814, 577] width 1 height 1
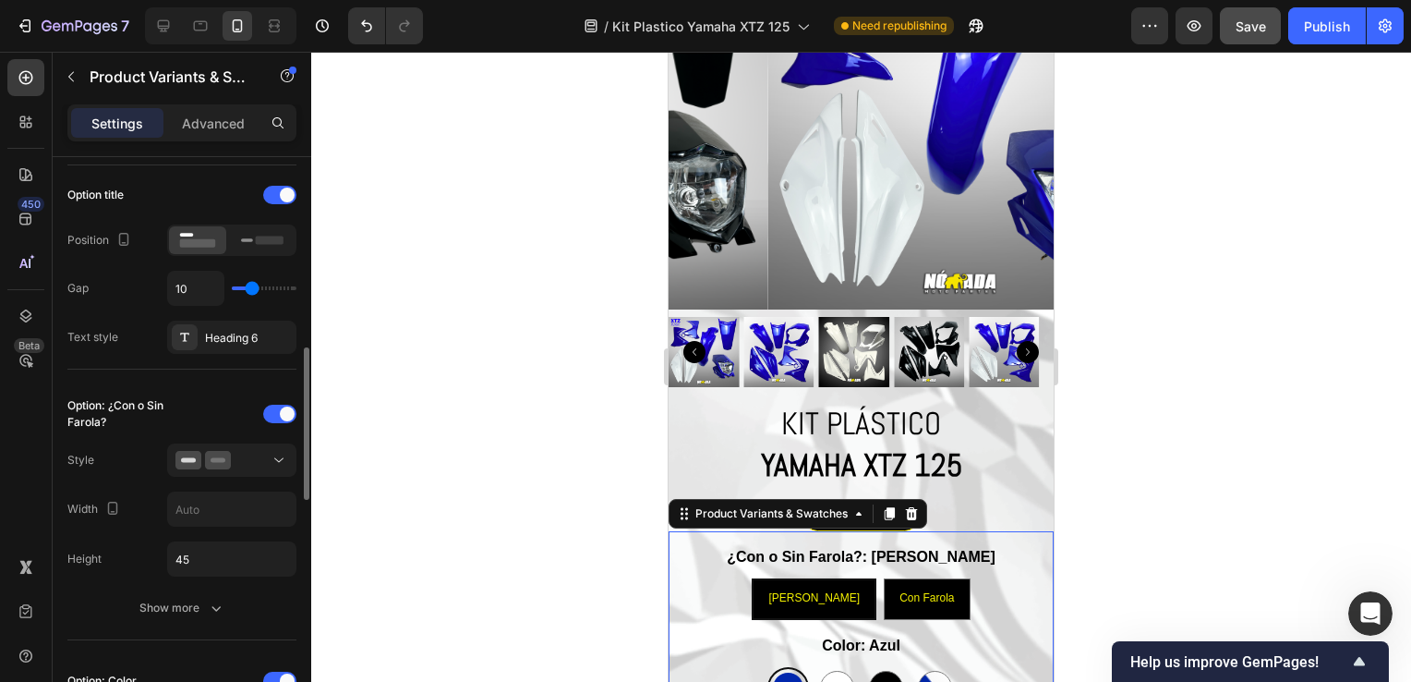
scroll to position [462, 0]
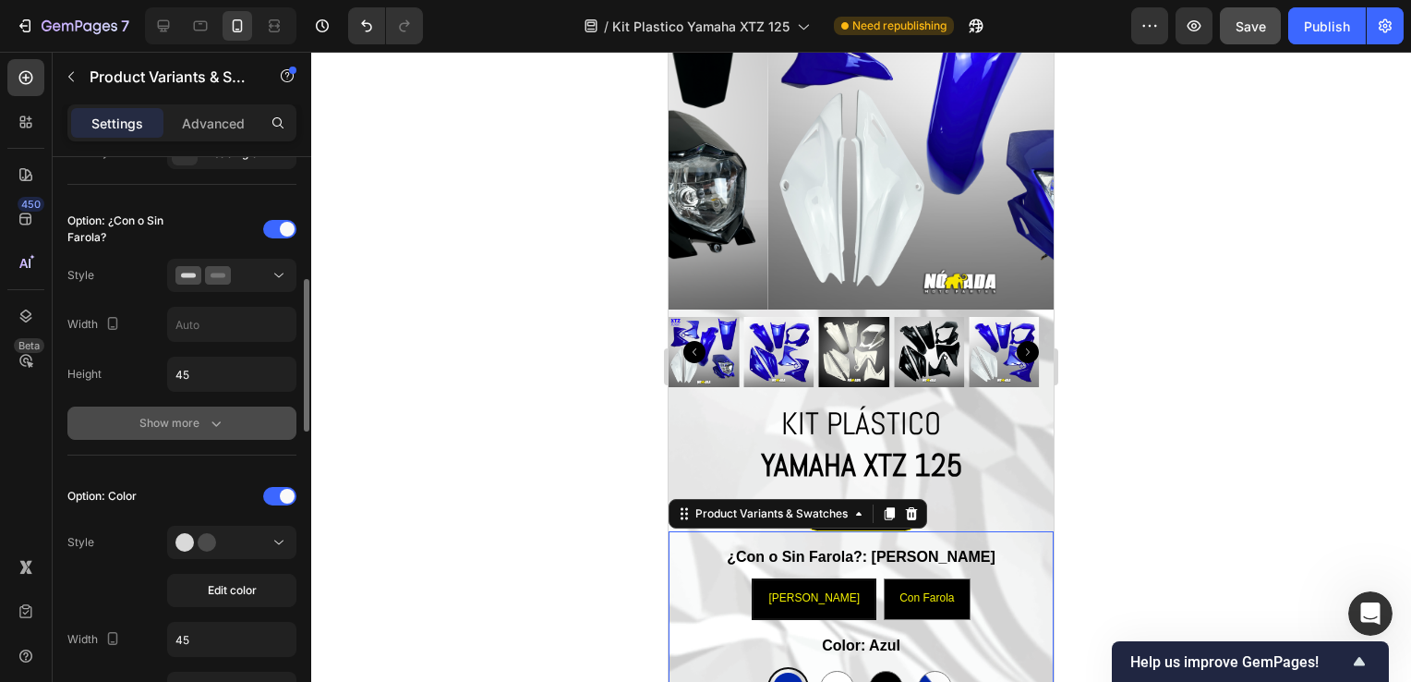
click at [192, 428] on div "Show more" at bounding box center [182, 423] width 86 height 18
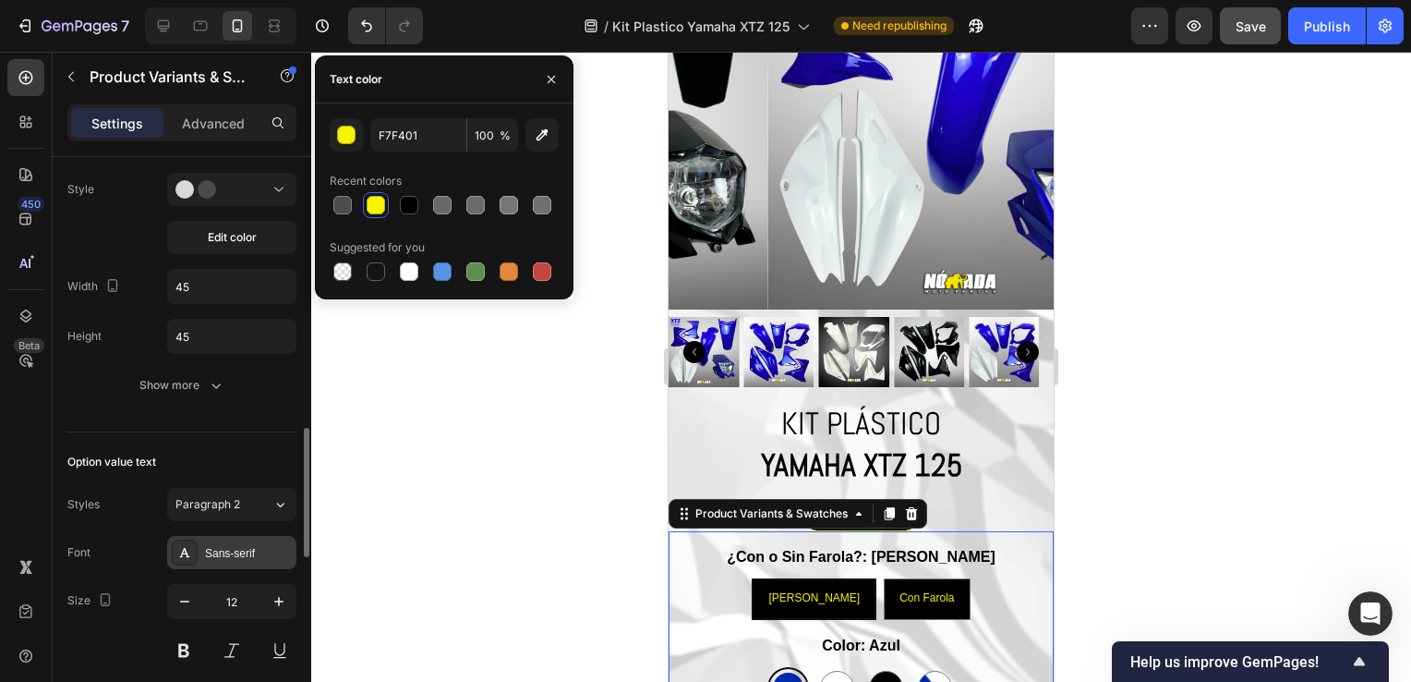
scroll to position [1201, 0]
click at [193, 638] on button at bounding box center [183, 650] width 33 height 33
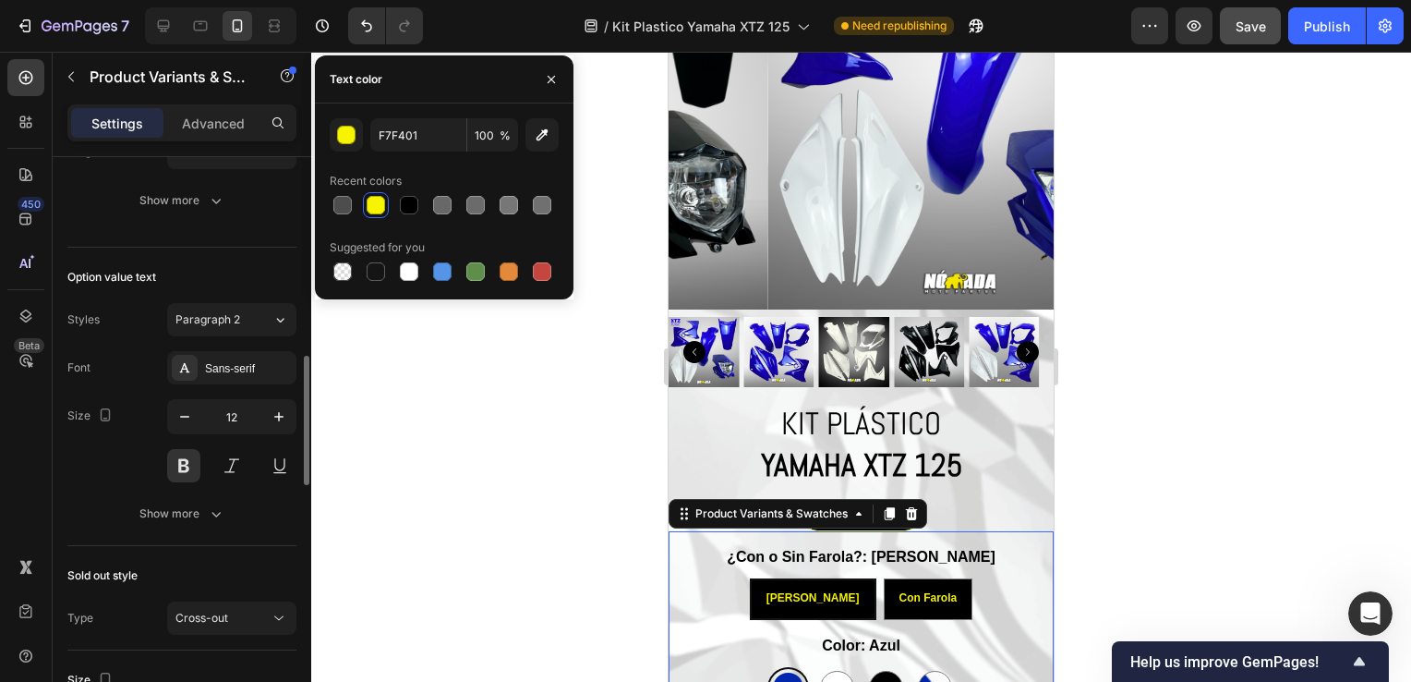
scroll to position [1293, 0]
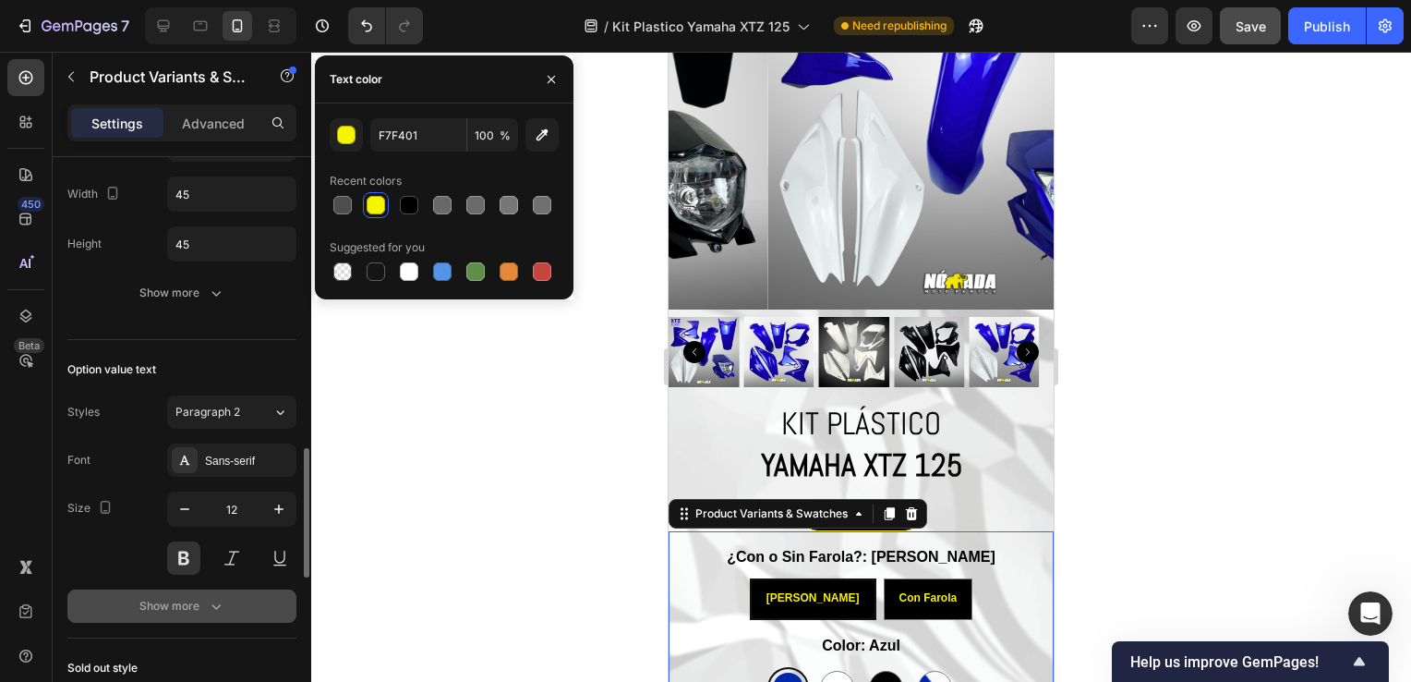
click at [181, 597] on div "Show more" at bounding box center [182, 606] width 86 height 18
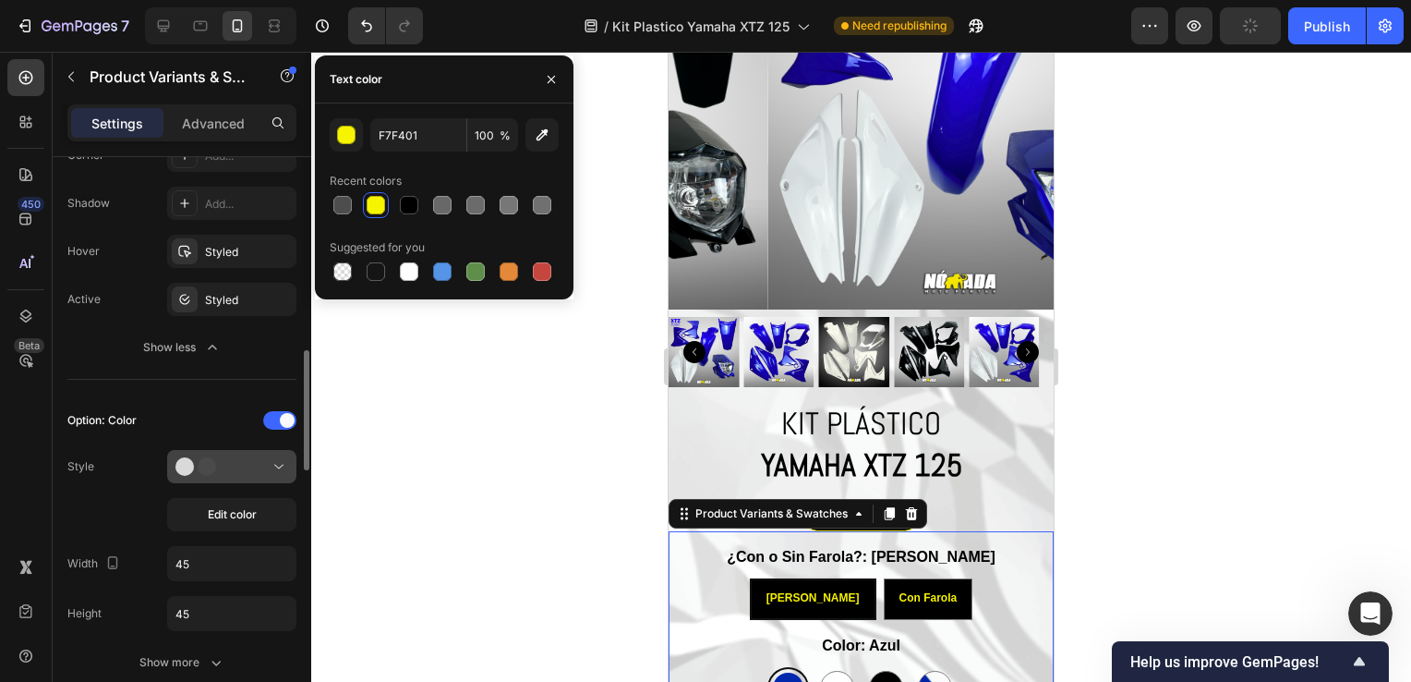
scroll to position [1016, 0]
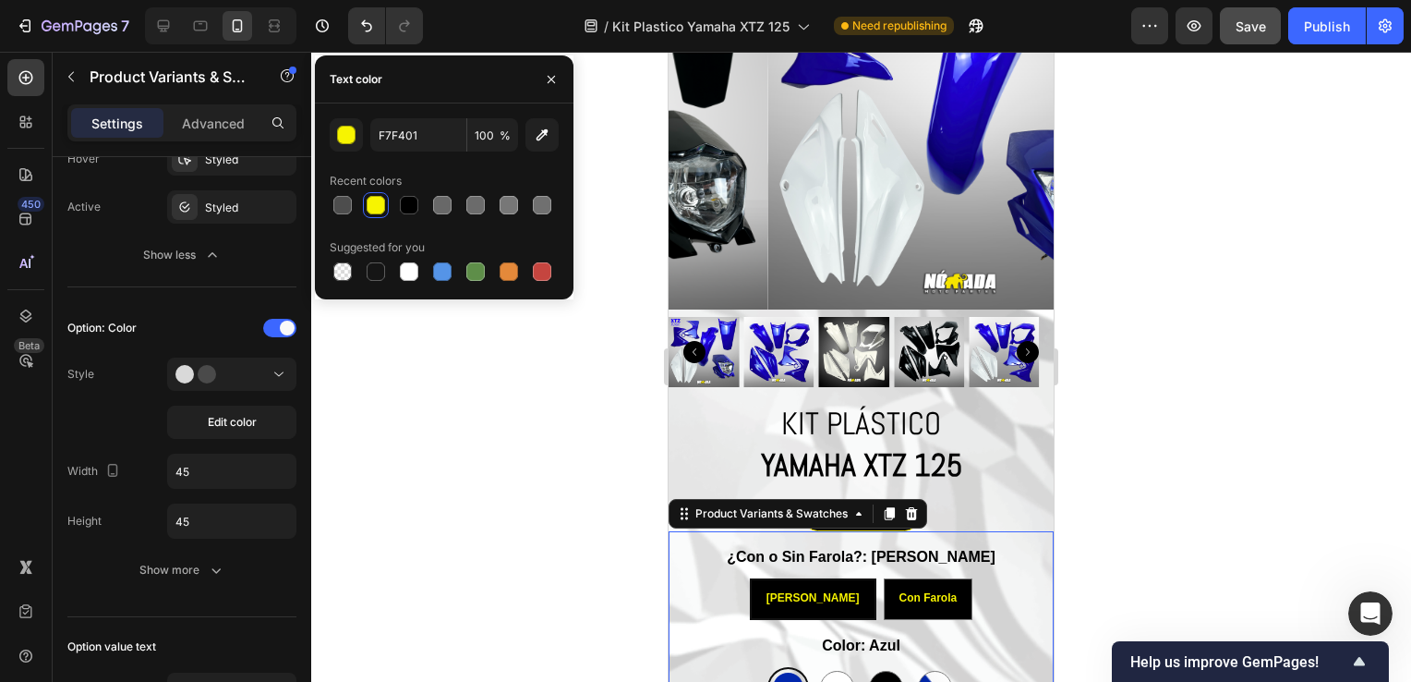
click at [419, 375] on div at bounding box center [861, 367] width 1100 height 630
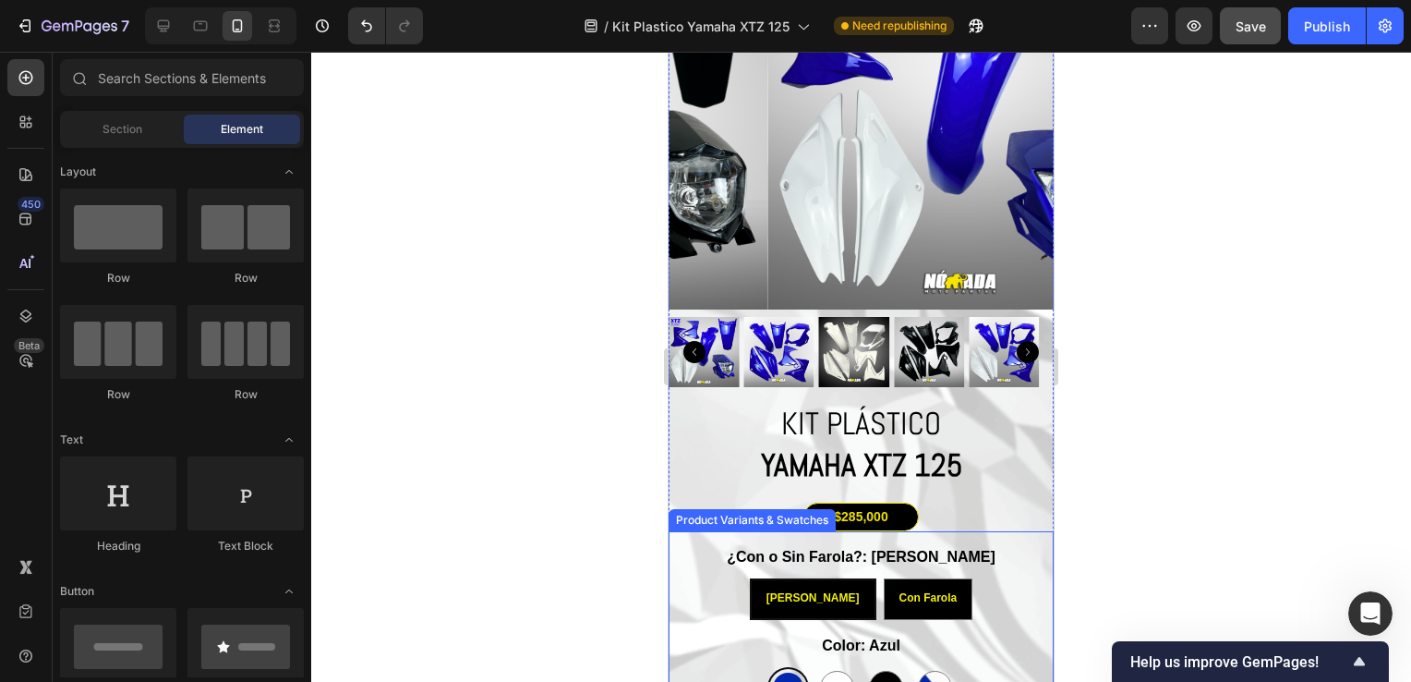
click at [809, 591] on span "[PERSON_NAME]" at bounding box center [813, 597] width 93 height 13
click at [812, 577] on input "Sin Farola Sin Farola Sin Farola" at bounding box center [812, 577] width 1 height 1
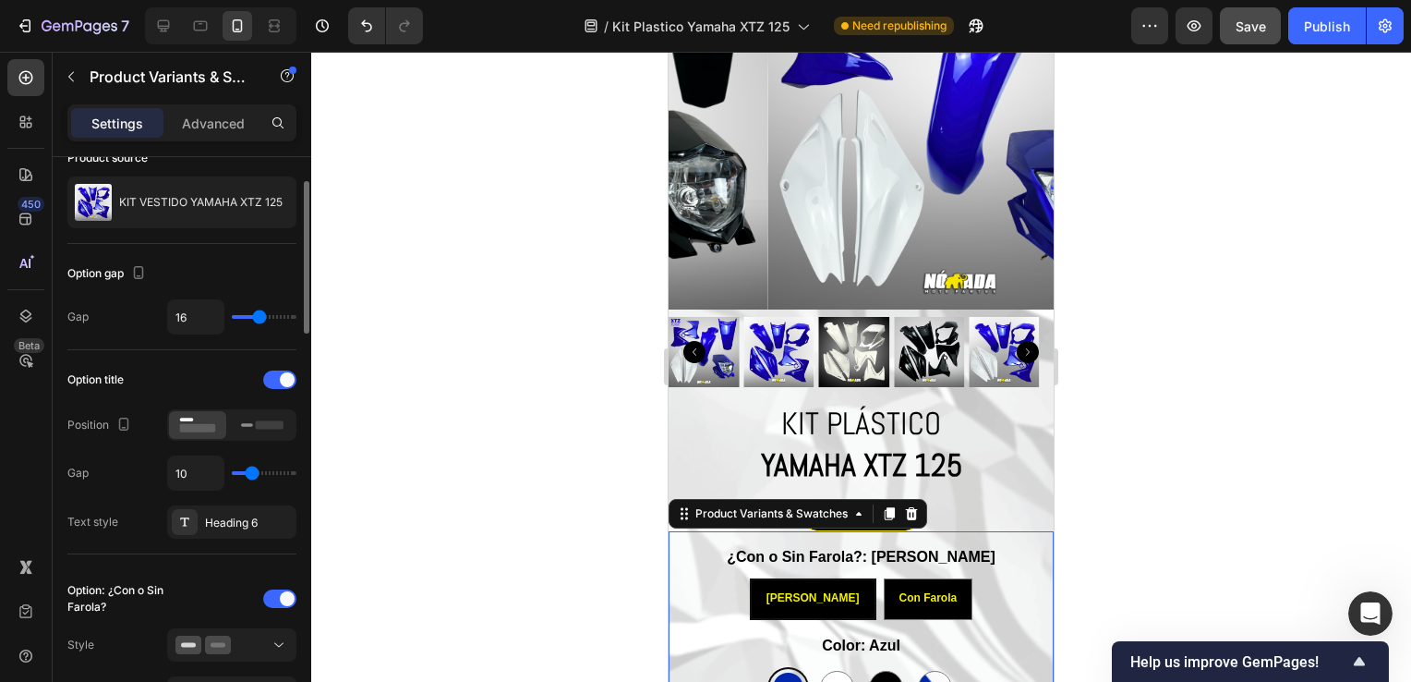
scroll to position [0, 0]
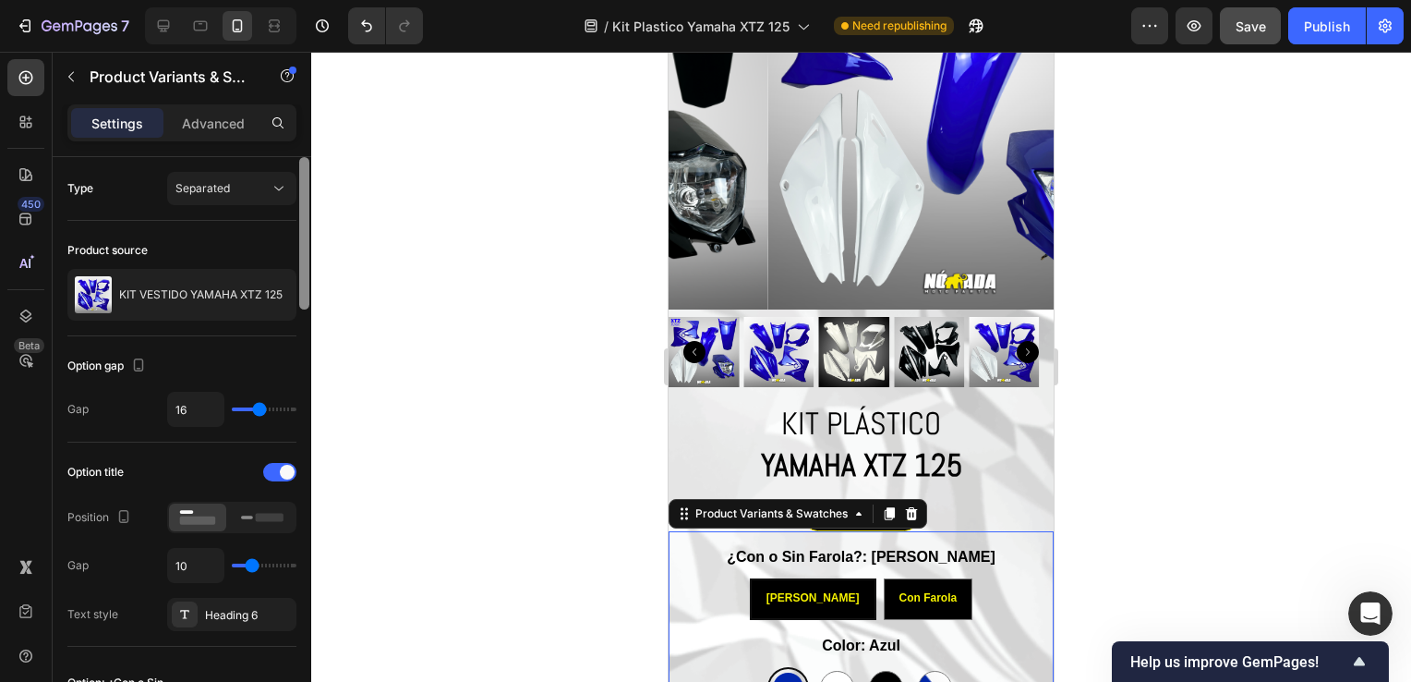
drag, startPoint x: 309, startPoint y: 514, endPoint x: 309, endPoint y: 530, distance: 15.7
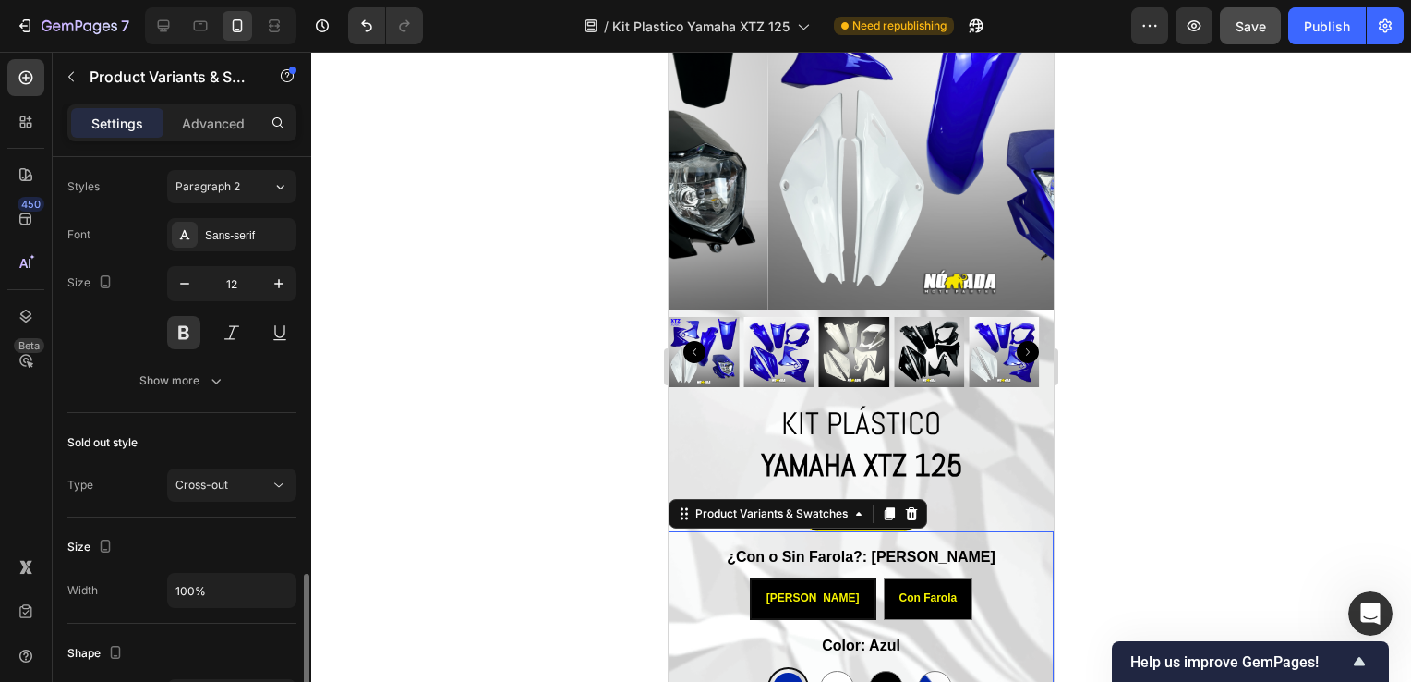
scroll to position [1225, 0]
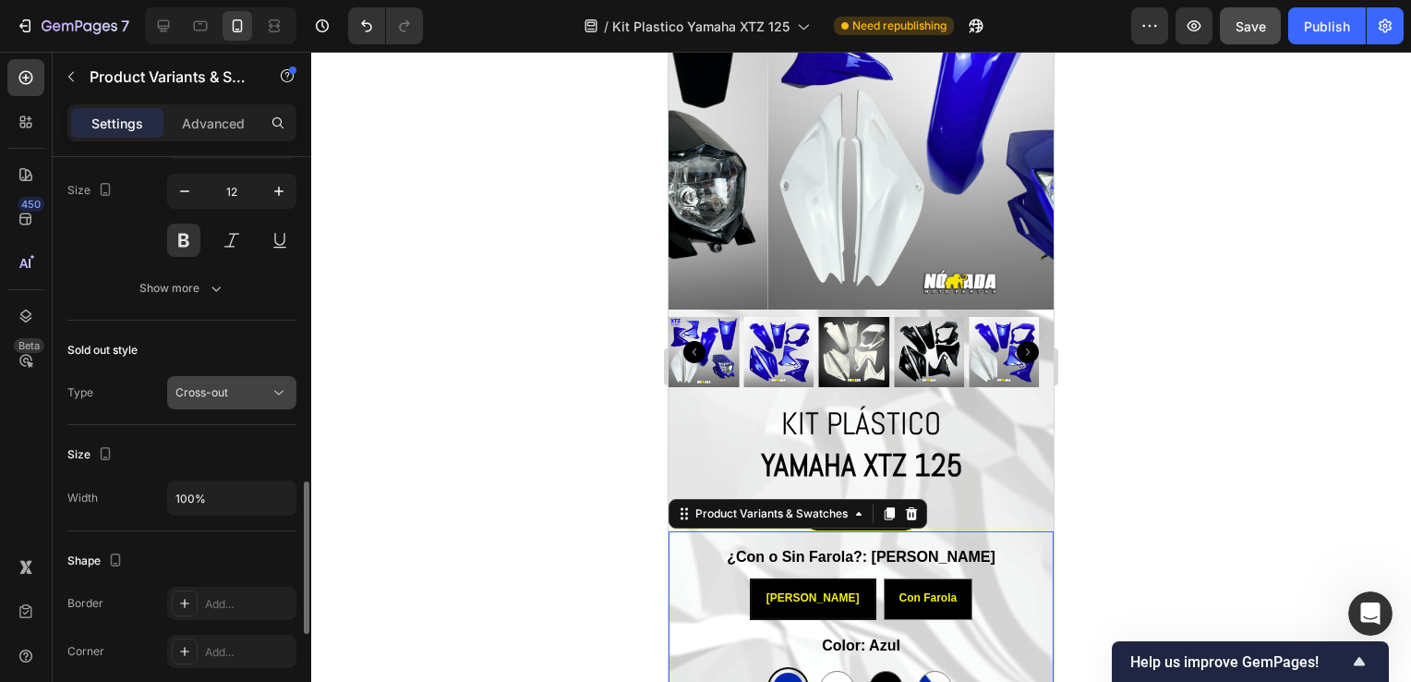
click at [252, 401] on button "Cross-out" at bounding box center [231, 392] width 129 height 33
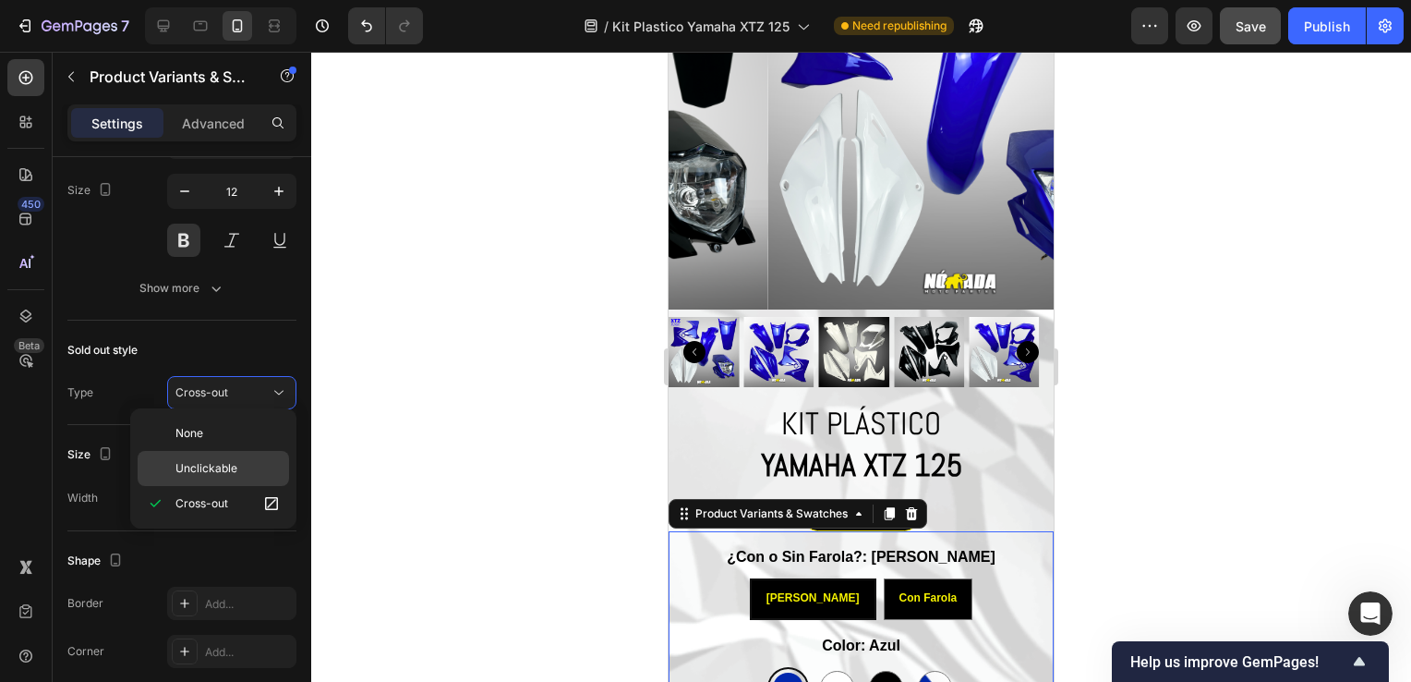
click at [233, 460] on span "Unclickable" at bounding box center [206, 468] width 62 height 17
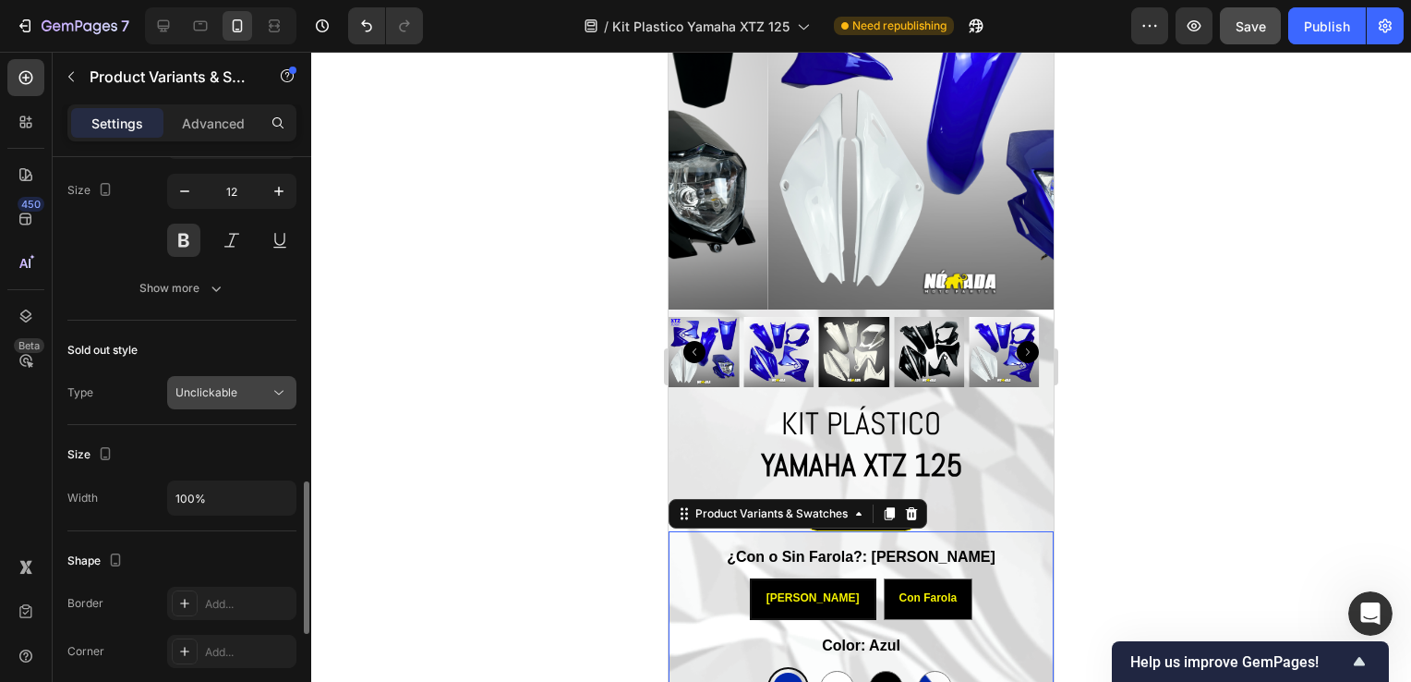
click at [224, 392] on span "Unclickable" at bounding box center [206, 392] width 62 height 14
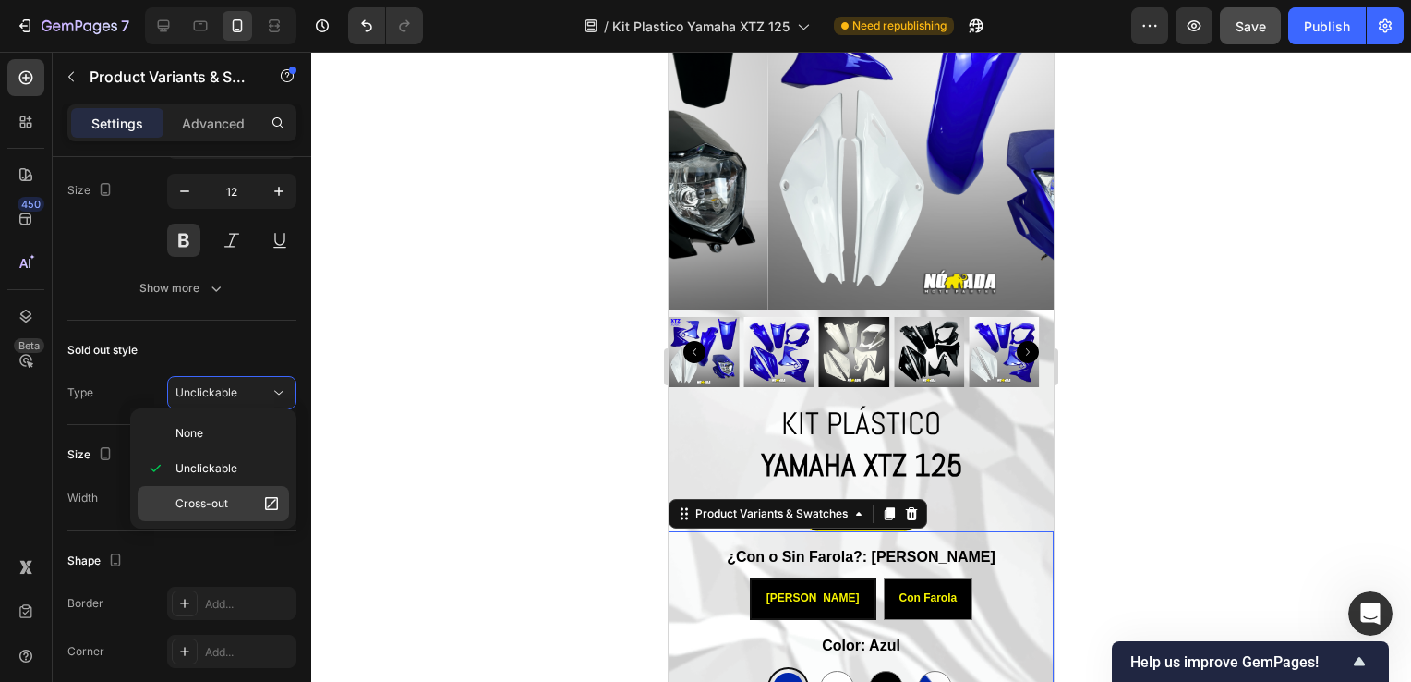
click at [207, 494] on p "Cross-out" at bounding box center [227, 503] width 105 height 18
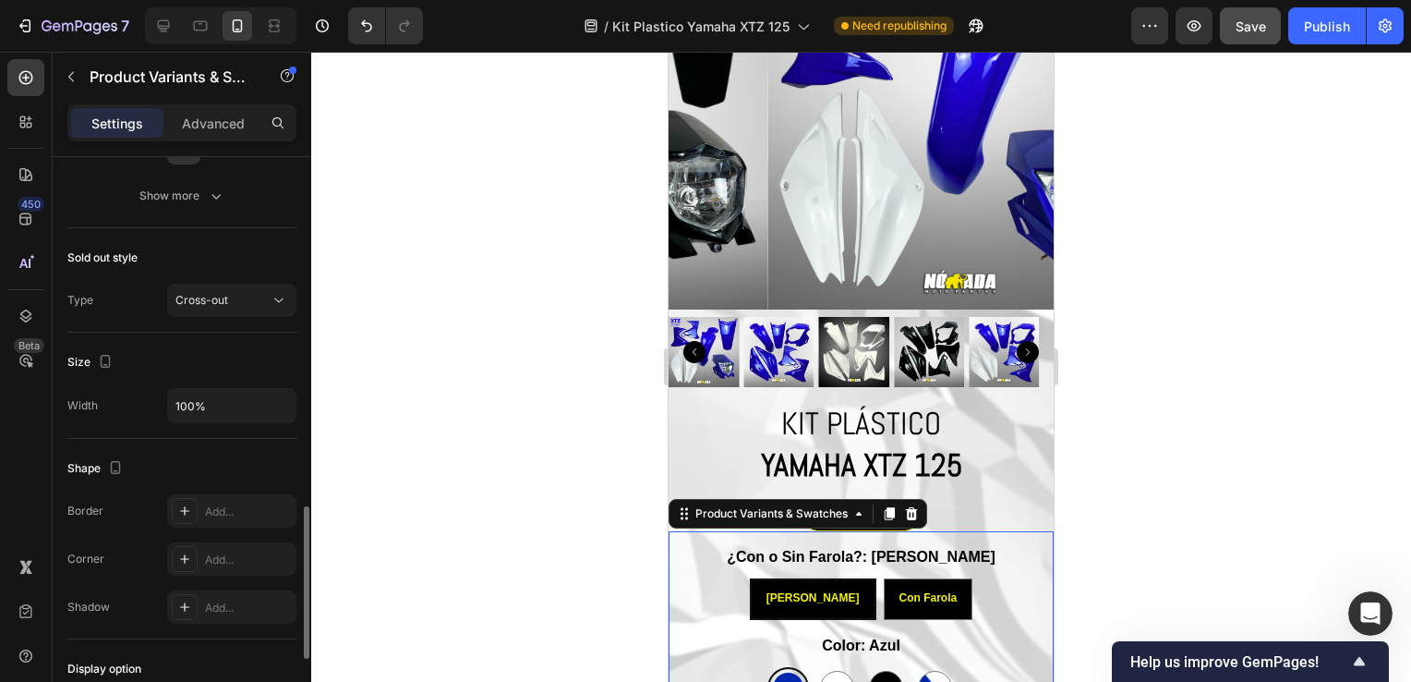
scroll to position [1040, 0]
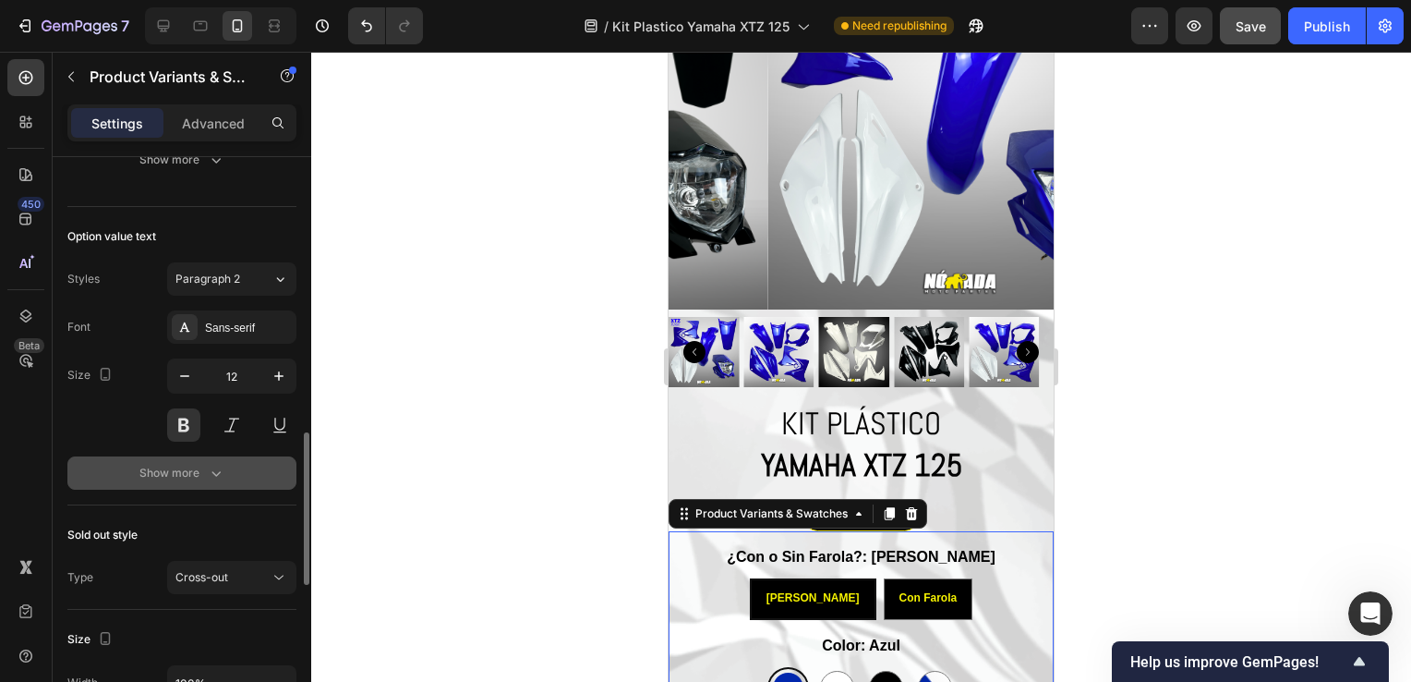
click at [207, 484] on button "Show more" at bounding box center [181, 472] width 229 height 33
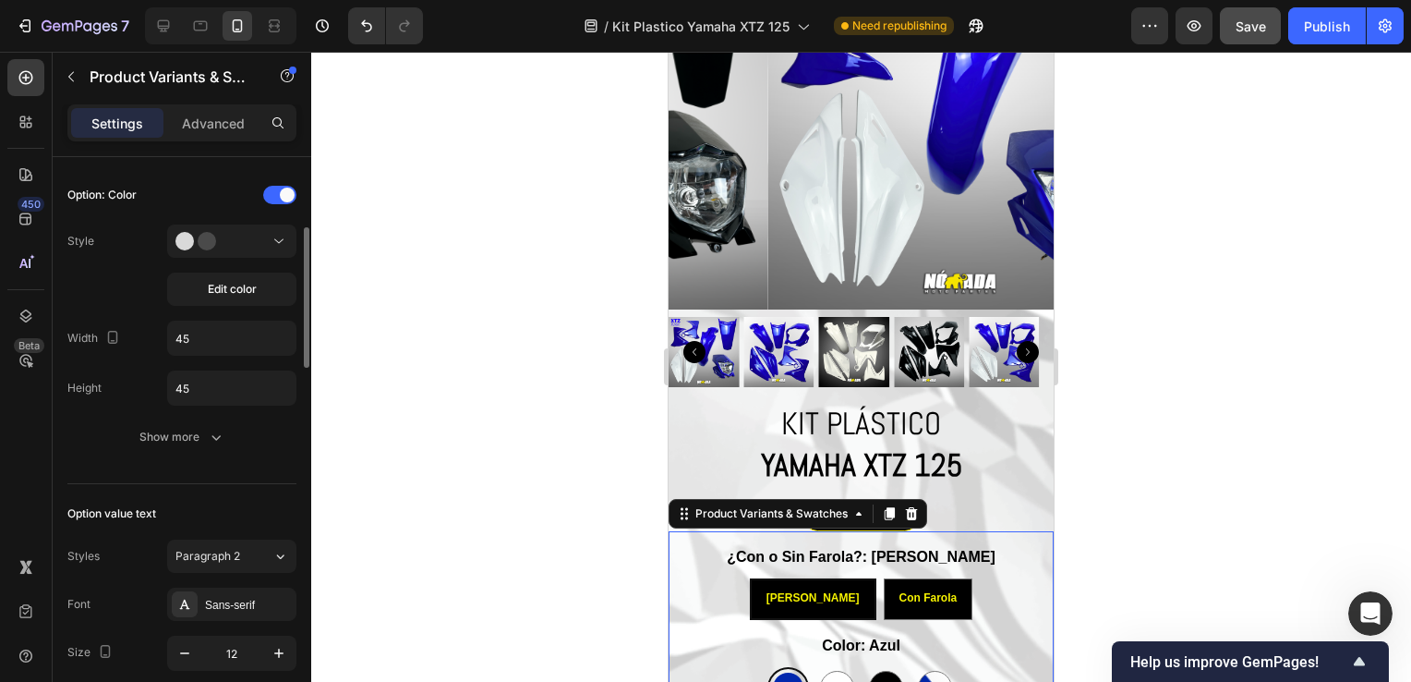
scroll to position [671, 0]
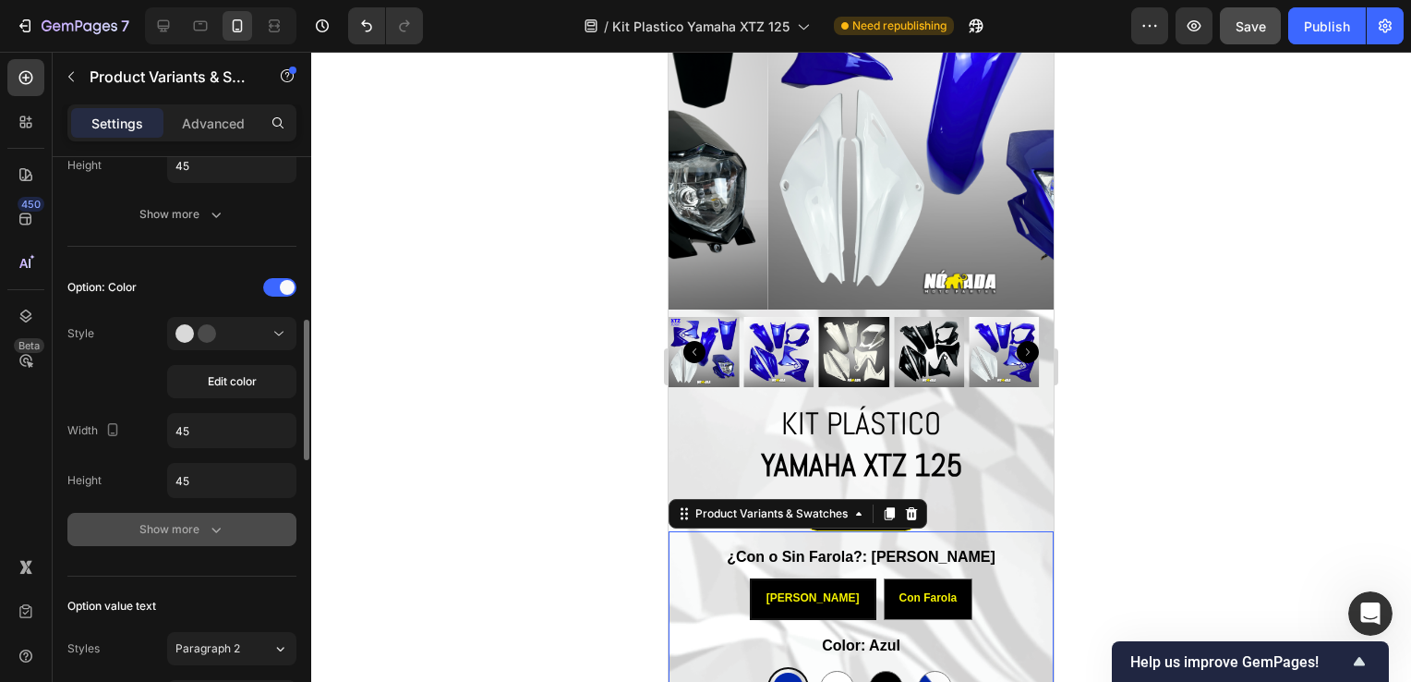
click at [214, 530] on icon "button" at bounding box center [216, 529] width 18 height 18
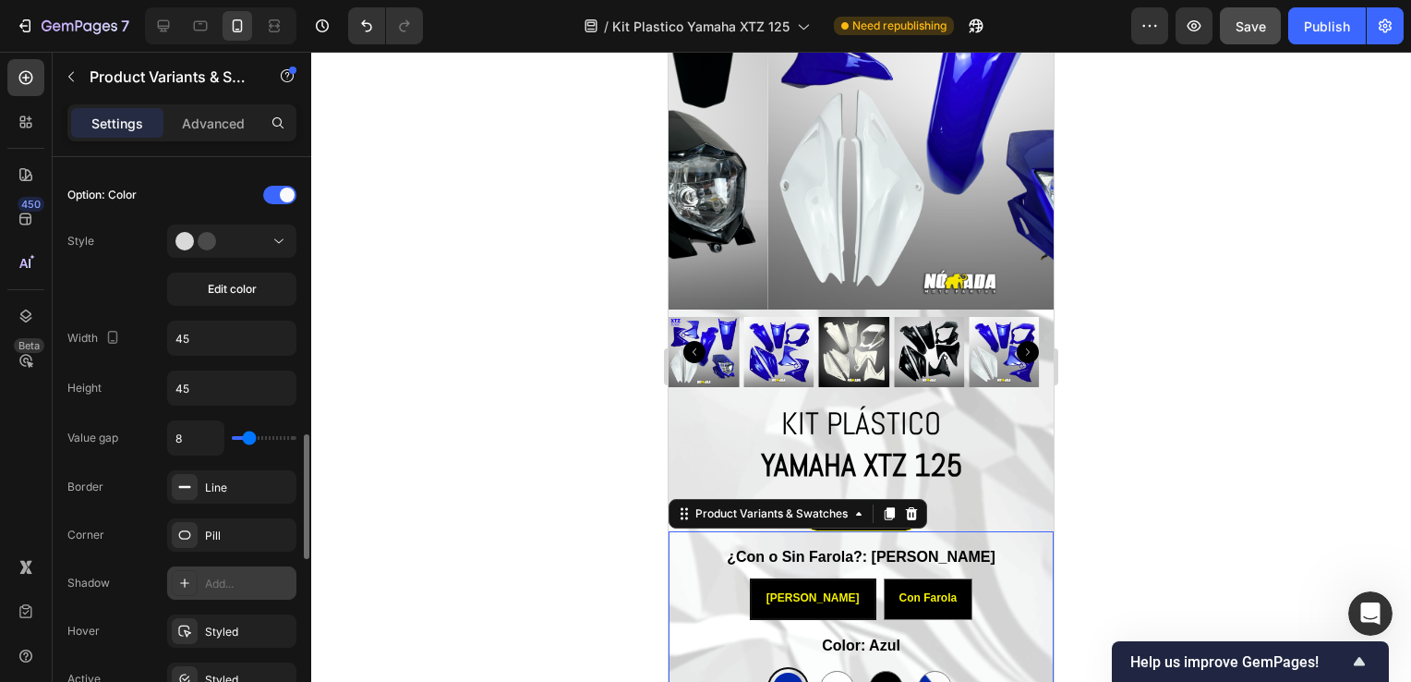
scroll to position [855, 0]
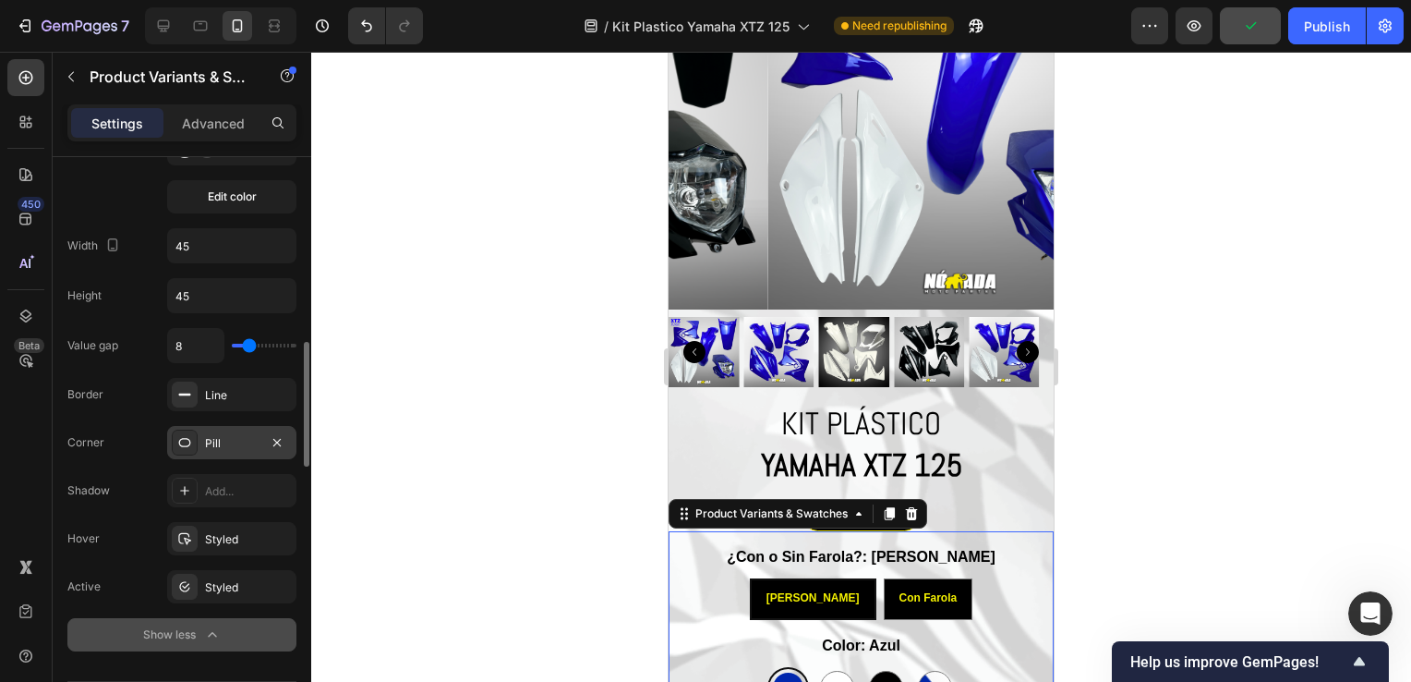
click at [195, 440] on div at bounding box center [185, 443] width 26 height 26
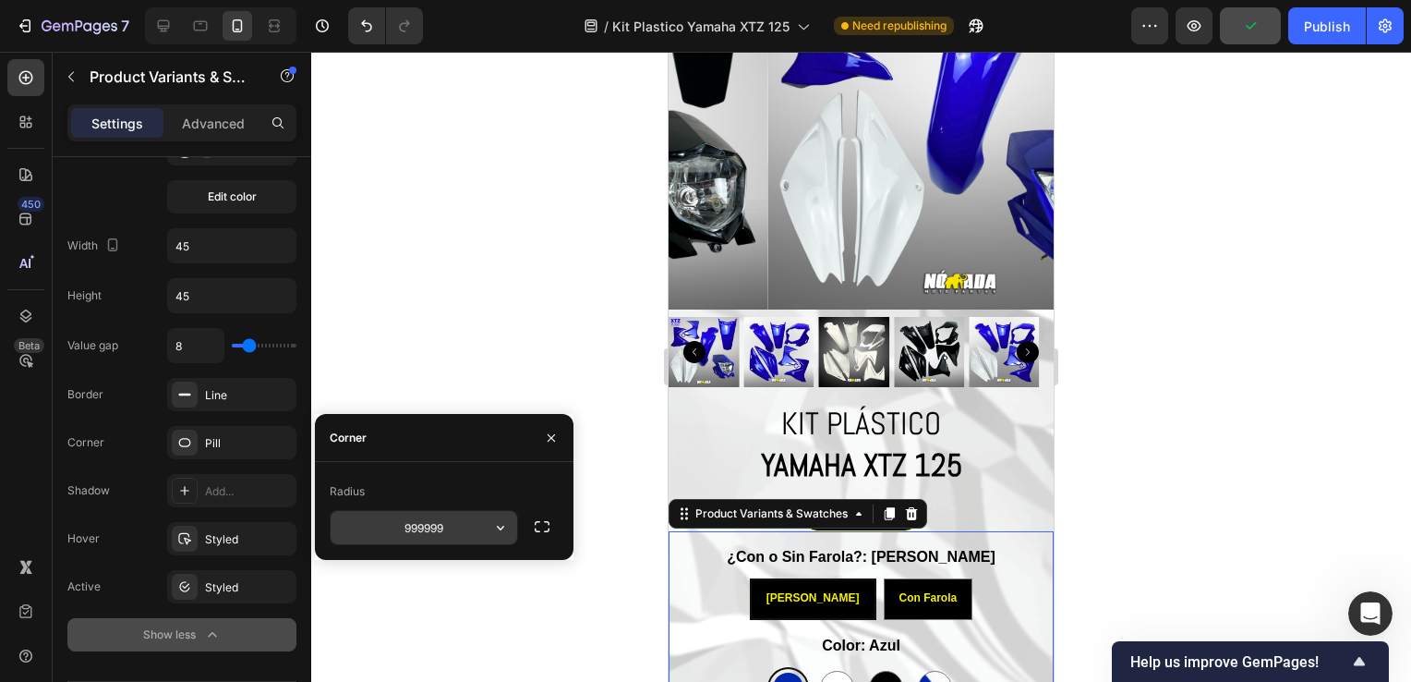
click at [432, 534] on input "999999" at bounding box center [424, 527] width 187 height 33
click at [494, 527] on icon "button" at bounding box center [500, 527] width 18 height 18
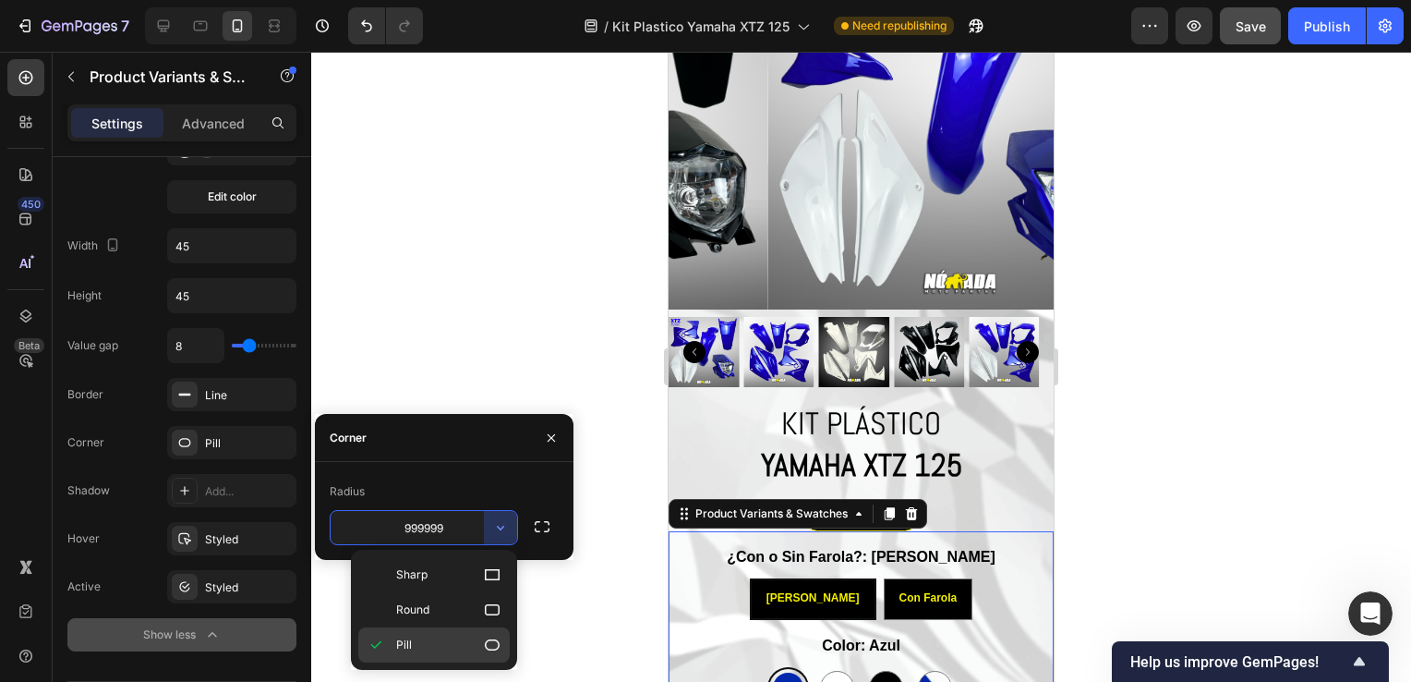
click at [438, 635] on p "Pill" at bounding box center [448, 644] width 105 height 18
type input "9999"
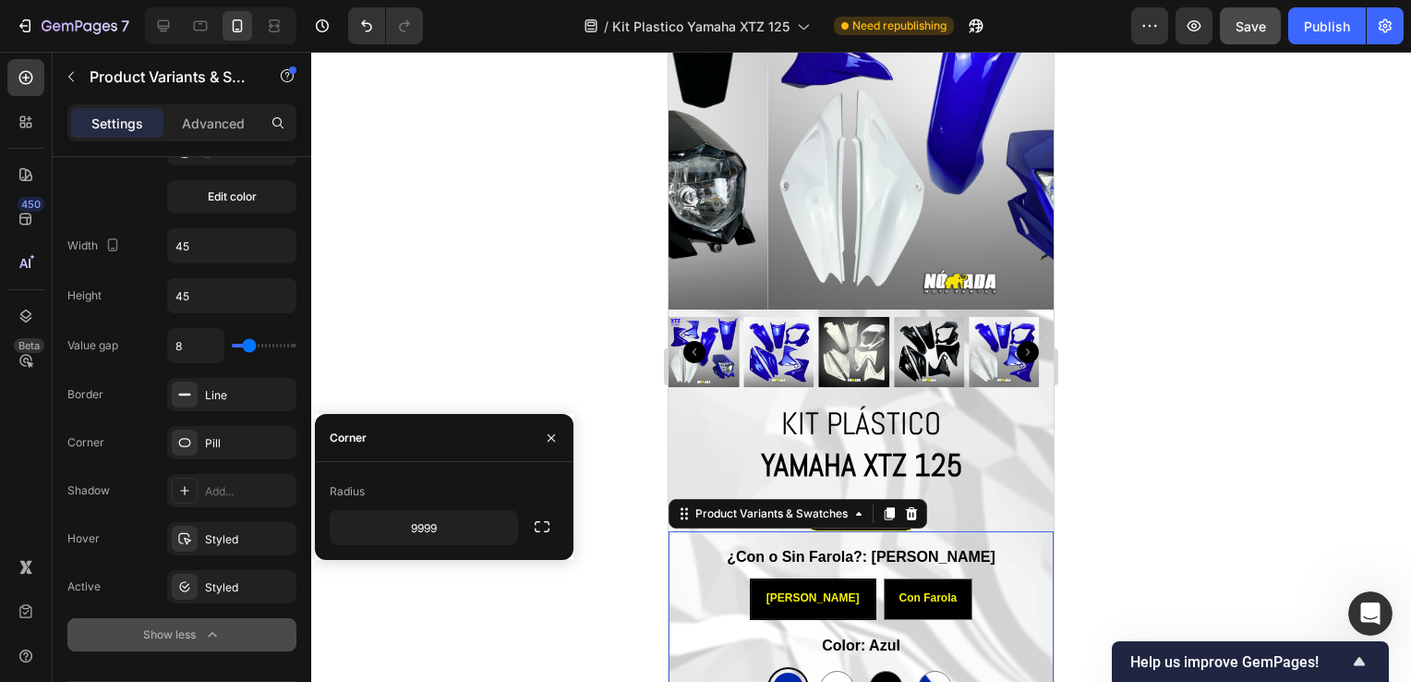
click at [496, 296] on div at bounding box center [861, 367] width 1100 height 630
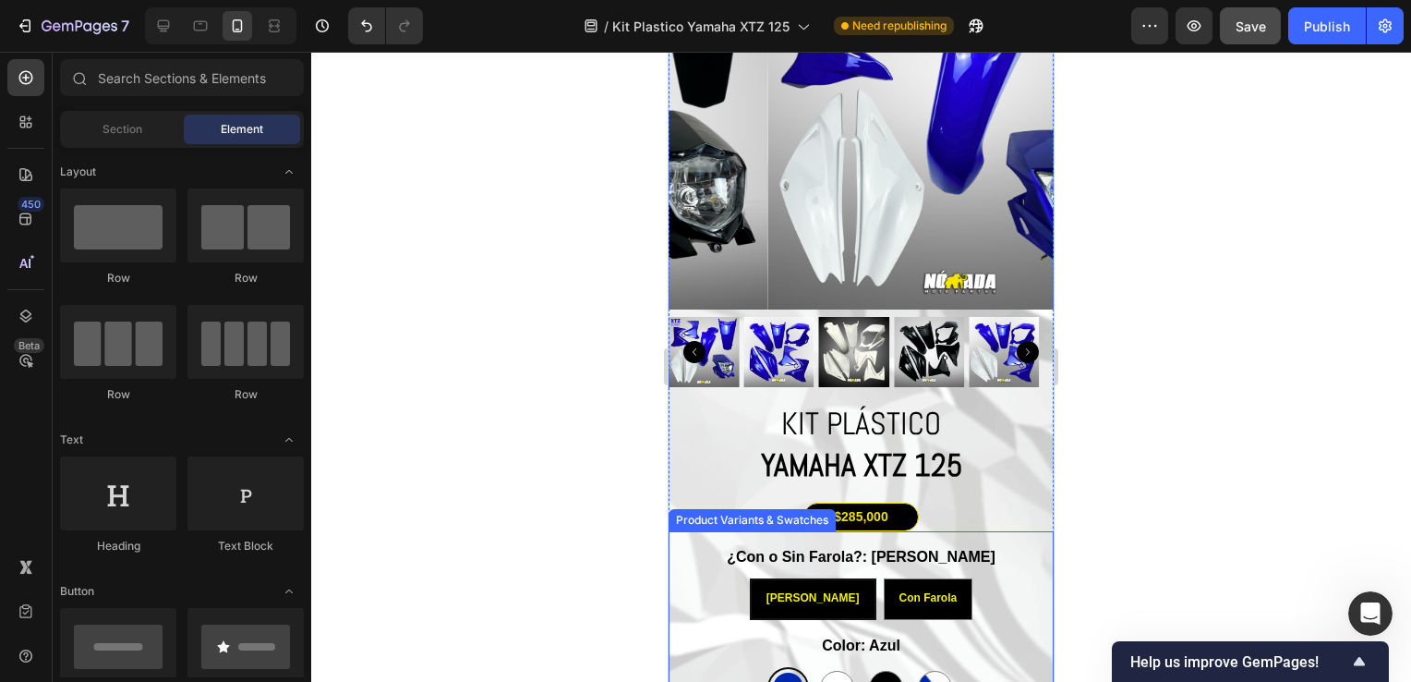
click at [828, 591] on span "[PERSON_NAME]" at bounding box center [813, 597] width 93 height 13
click at [813, 578] on input "Sin Farola Sin Farola Sin Farola" at bounding box center [812, 577] width 1 height 1
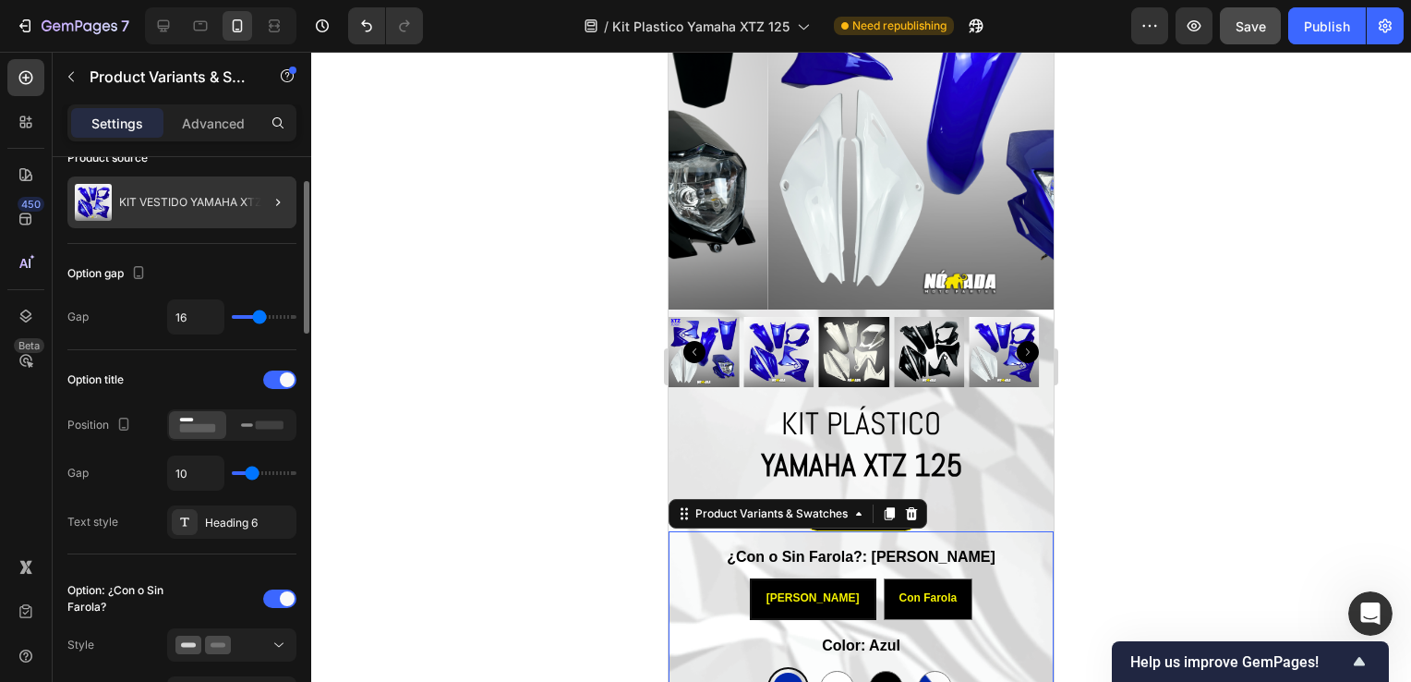
scroll to position [0, 0]
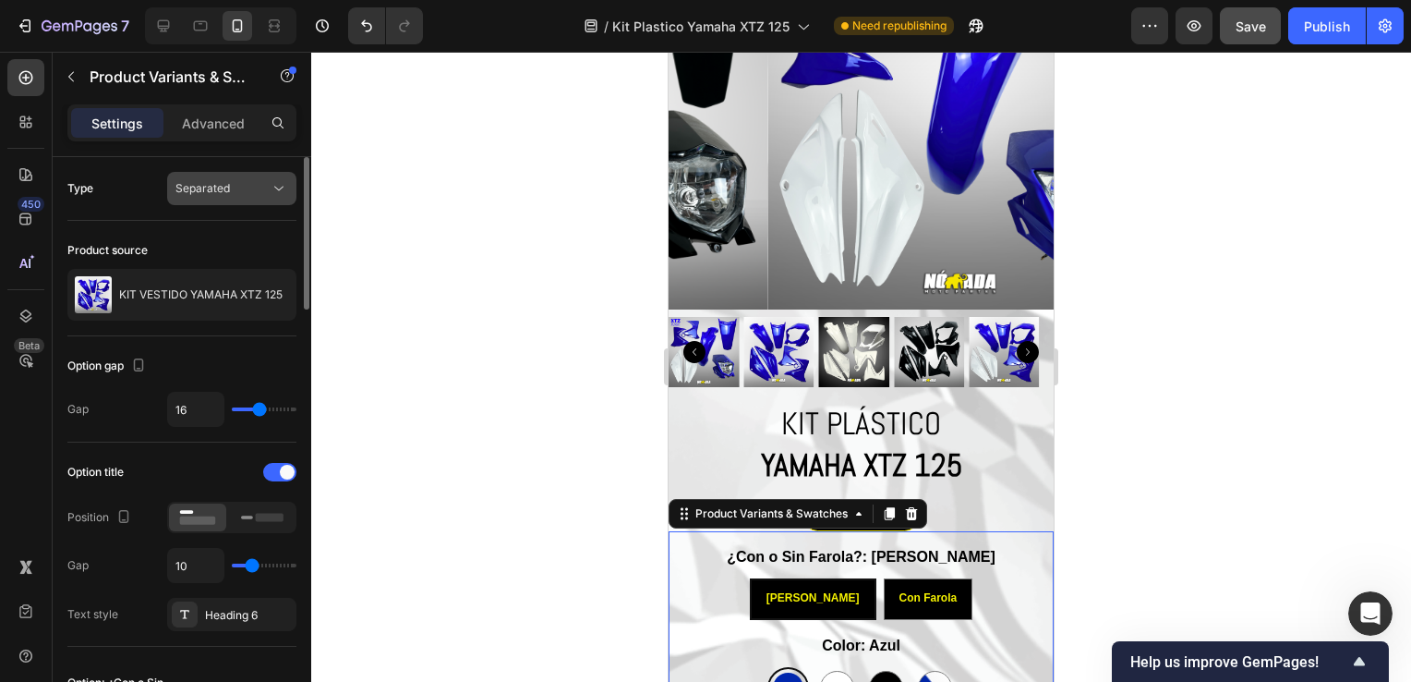
click at [260, 187] on div "Separated" at bounding box center [222, 188] width 94 height 17
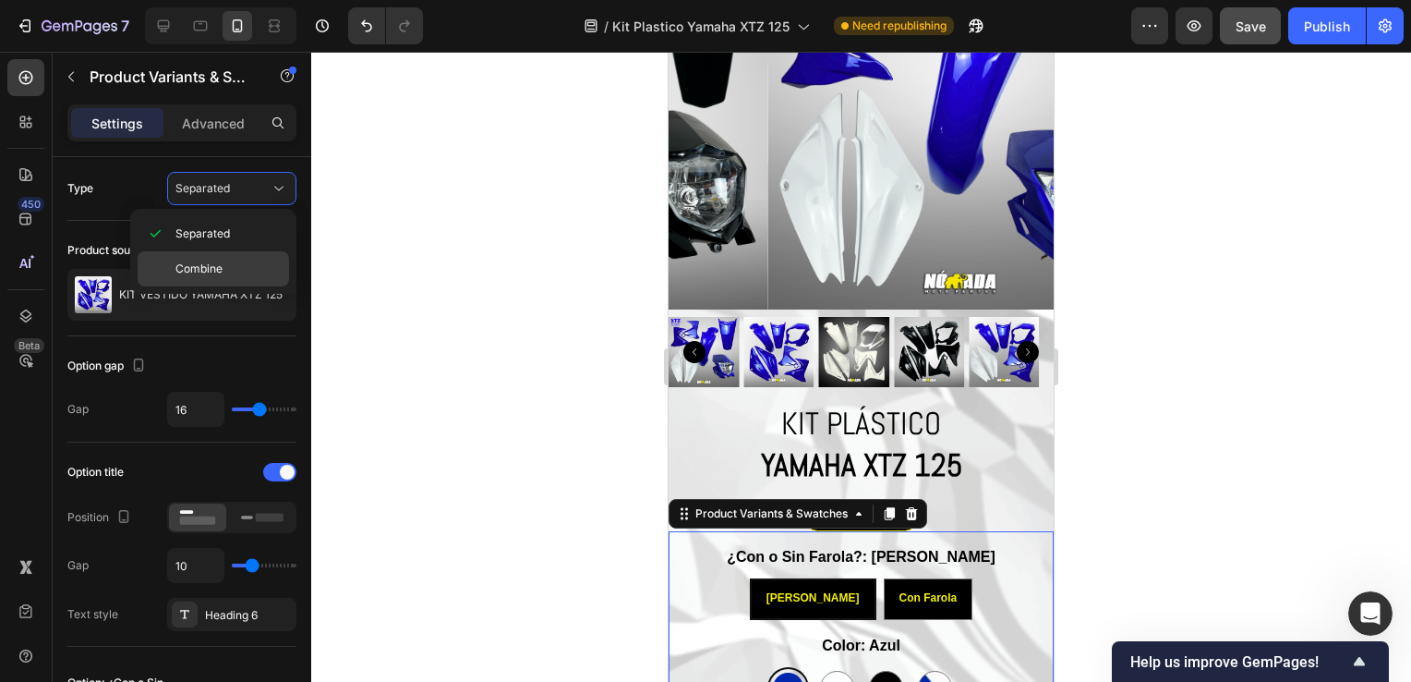
click at [232, 278] on div "Combine" at bounding box center [213, 268] width 151 height 35
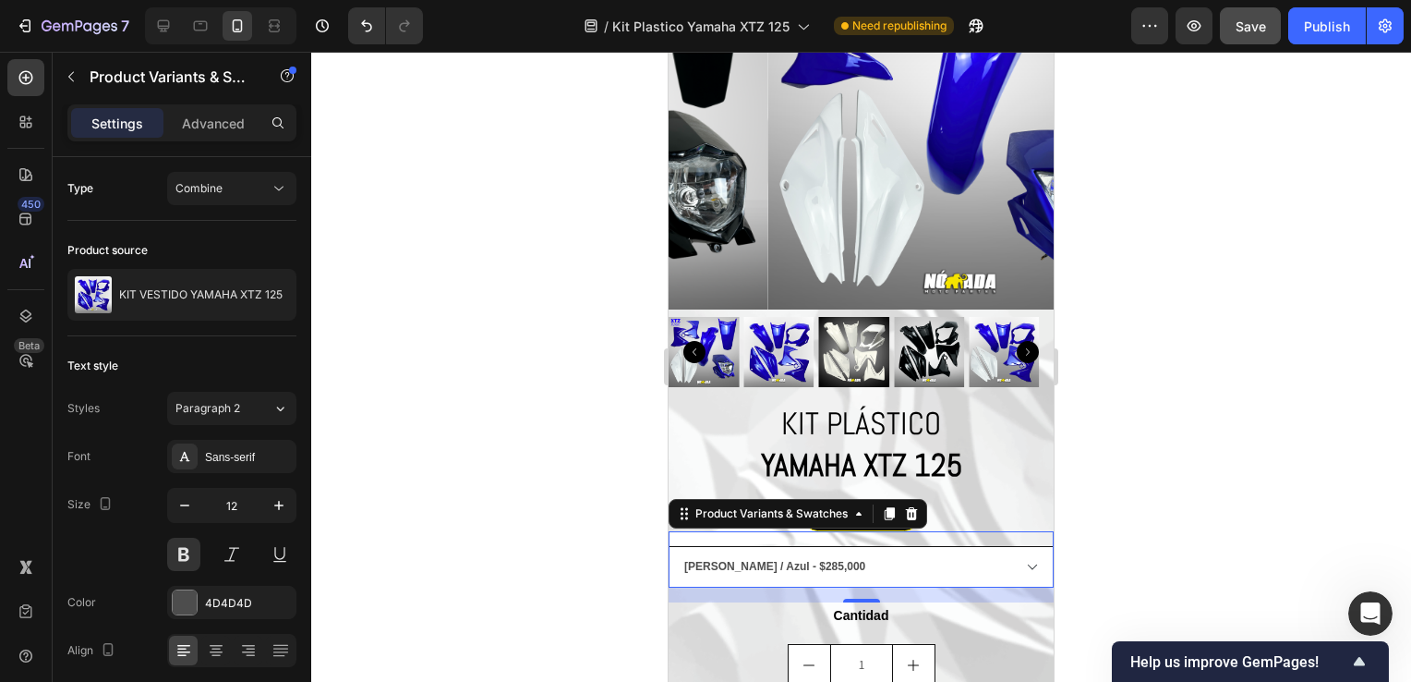
click at [782, 553] on select "Sin Farola / Azul - $285,000 Sin Farola / Blanco - $285,000 Sin Farola / Negro …" at bounding box center [861, 567] width 385 height 42
click at [780, 554] on select "Sin Farola / Azul - $285,000 Sin Farola / Blanco - $285,000 Sin Farola / Negro …" at bounding box center [861, 567] width 385 height 42
click at [203, 175] on button "Combine" at bounding box center [231, 188] width 129 height 33
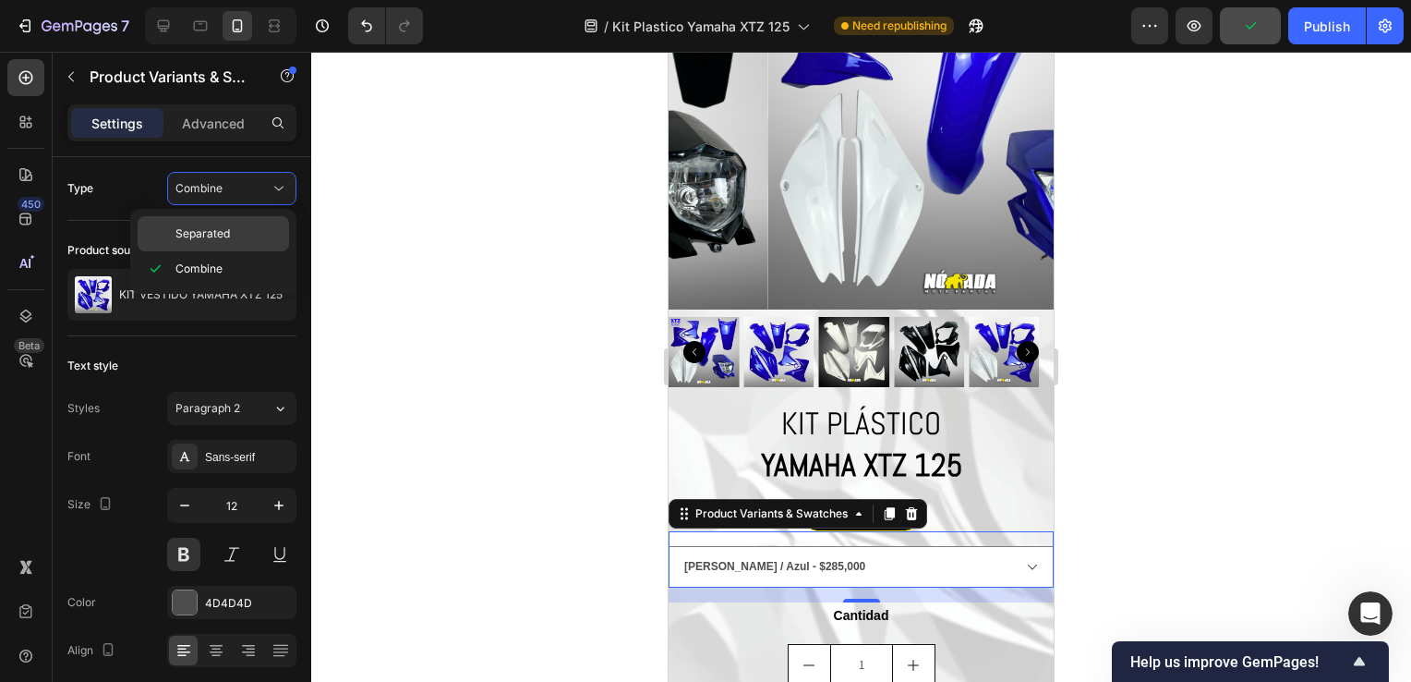
click at [213, 222] on div "Separated" at bounding box center [213, 233] width 151 height 35
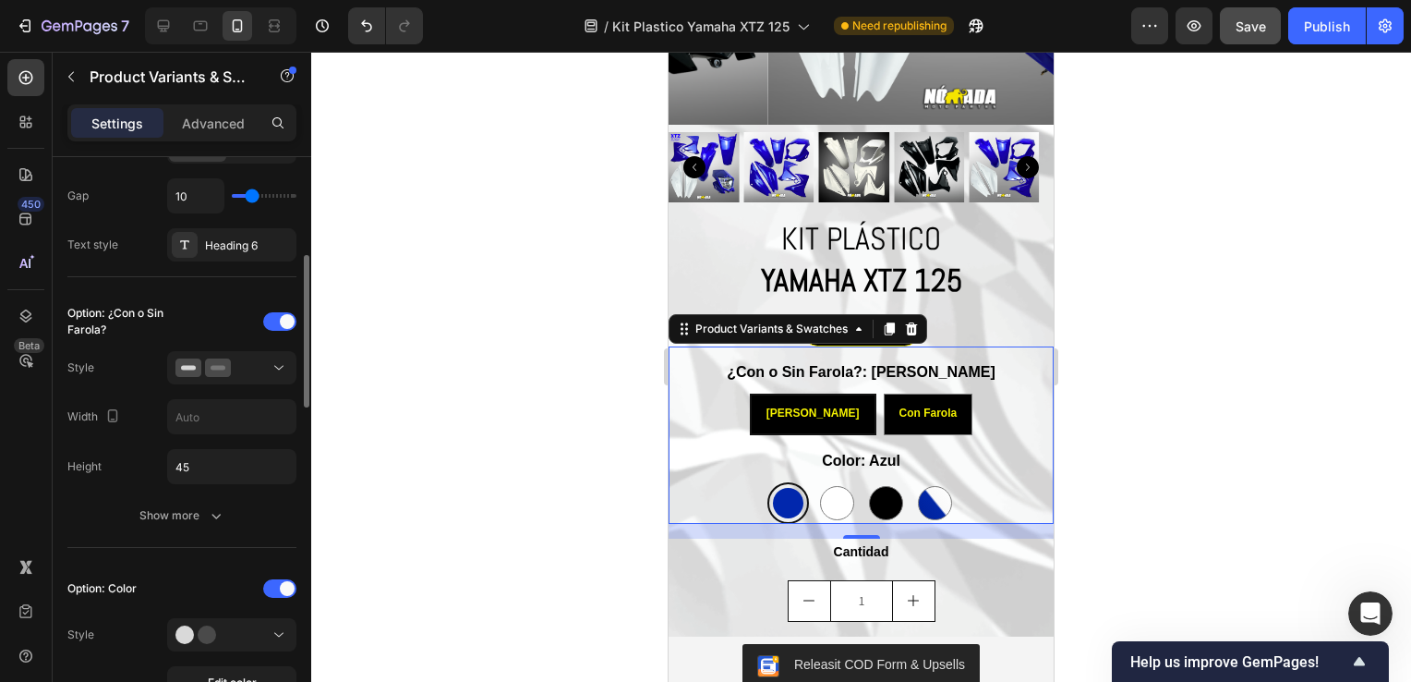
scroll to position [1016, 0]
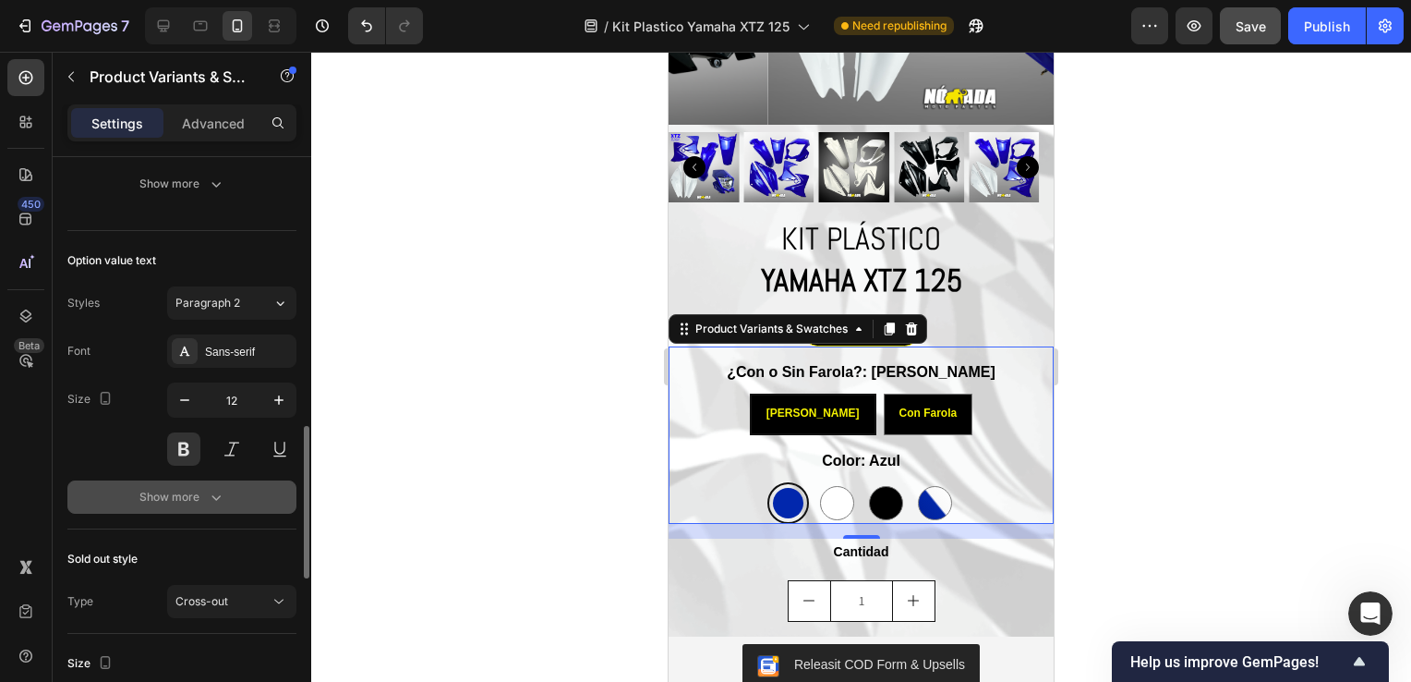
click at [193, 489] on div "Show more" at bounding box center [182, 497] width 86 height 18
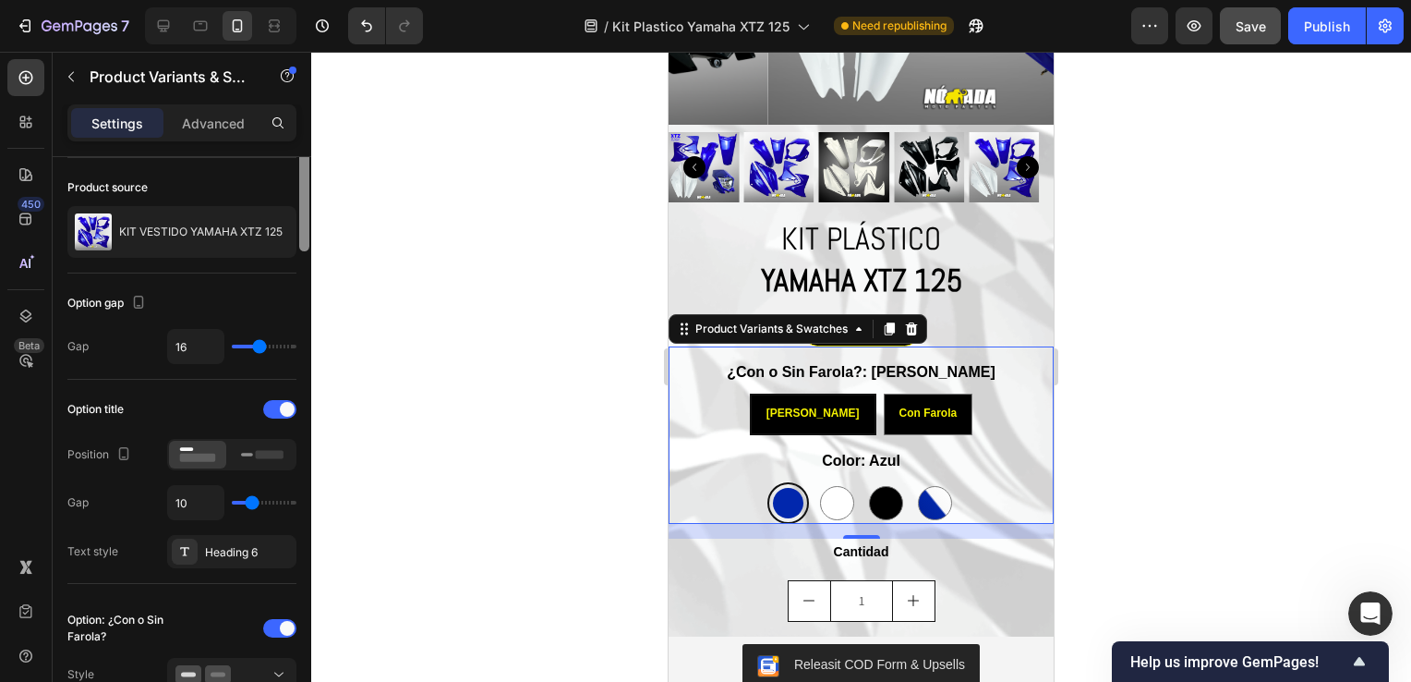
scroll to position [0, 0]
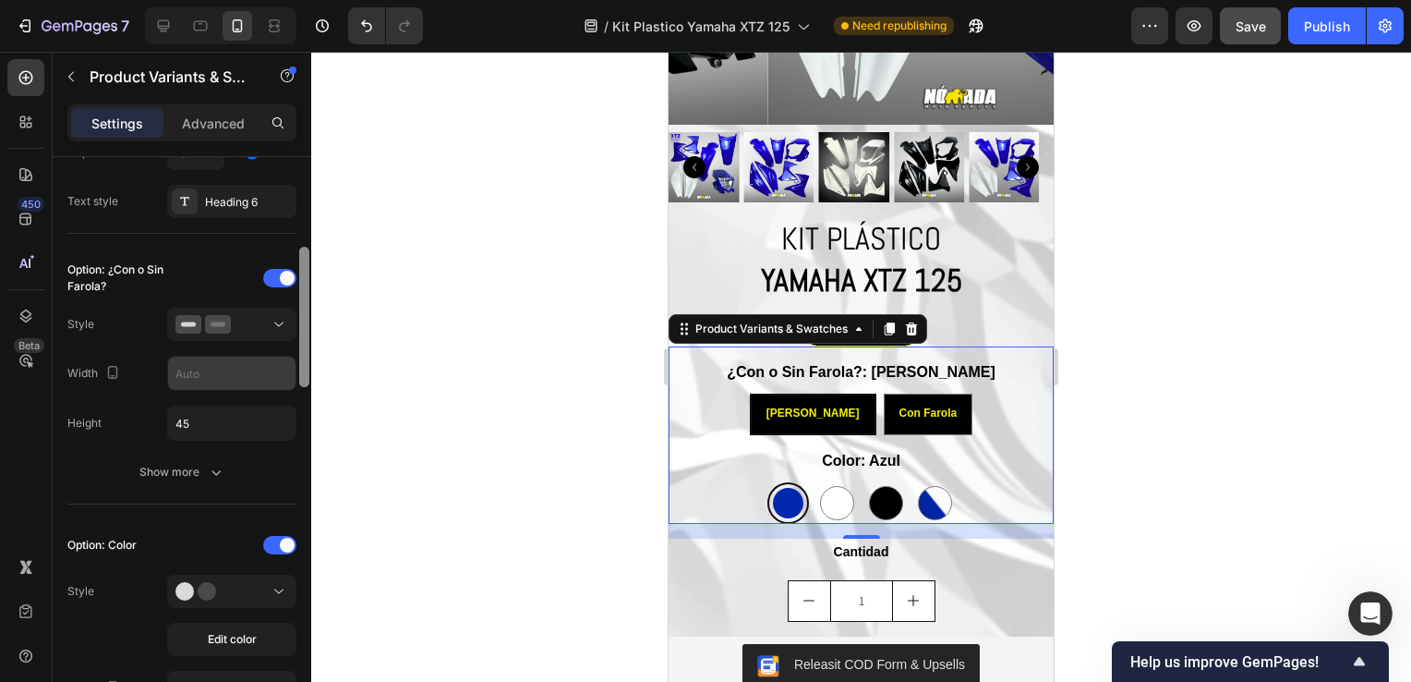
drag, startPoint x: 305, startPoint y: 300, endPoint x: 296, endPoint y: 357, distance: 57.1
click at [296, 357] on div "Type Separated Product source KIT VESTIDO YAMAHA XTZ 125 Option gap Gap 16 Opti…" at bounding box center [182, 445] width 259 height 577
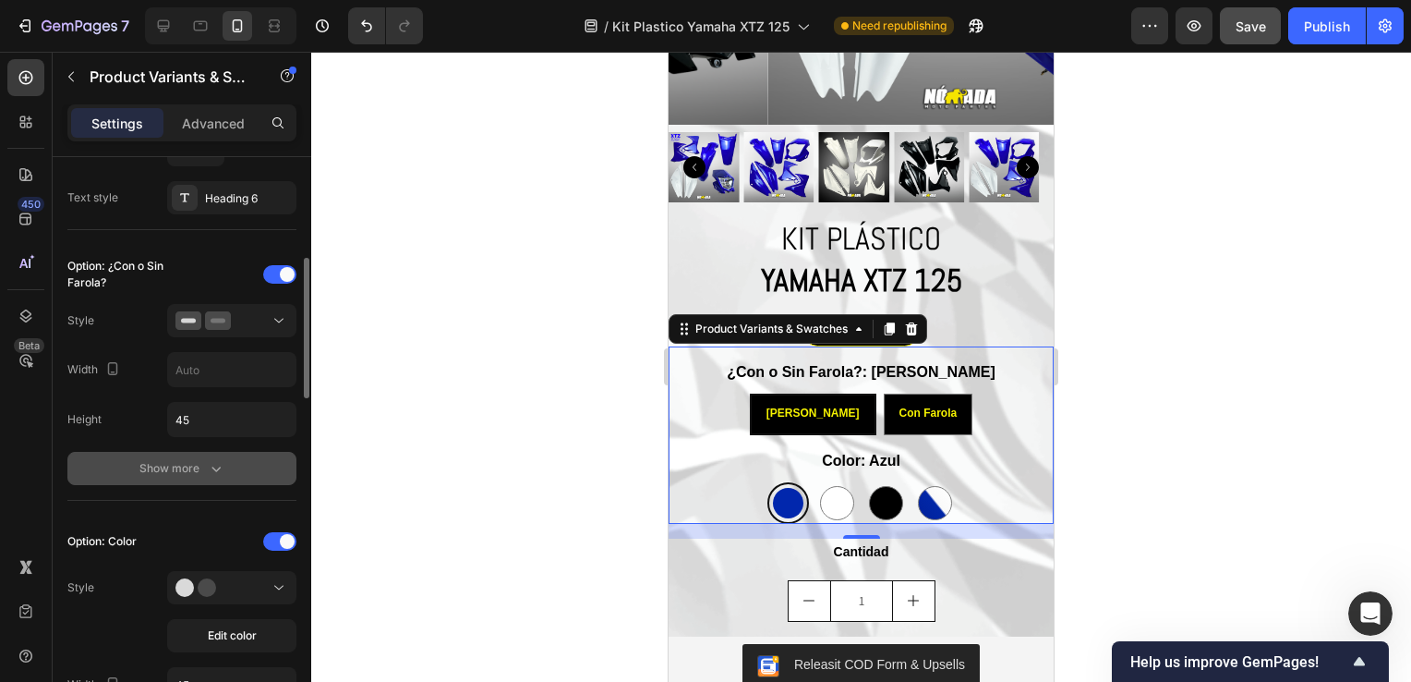
click at [213, 470] on icon "button" at bounding box center [216, 468] width 18 height 18
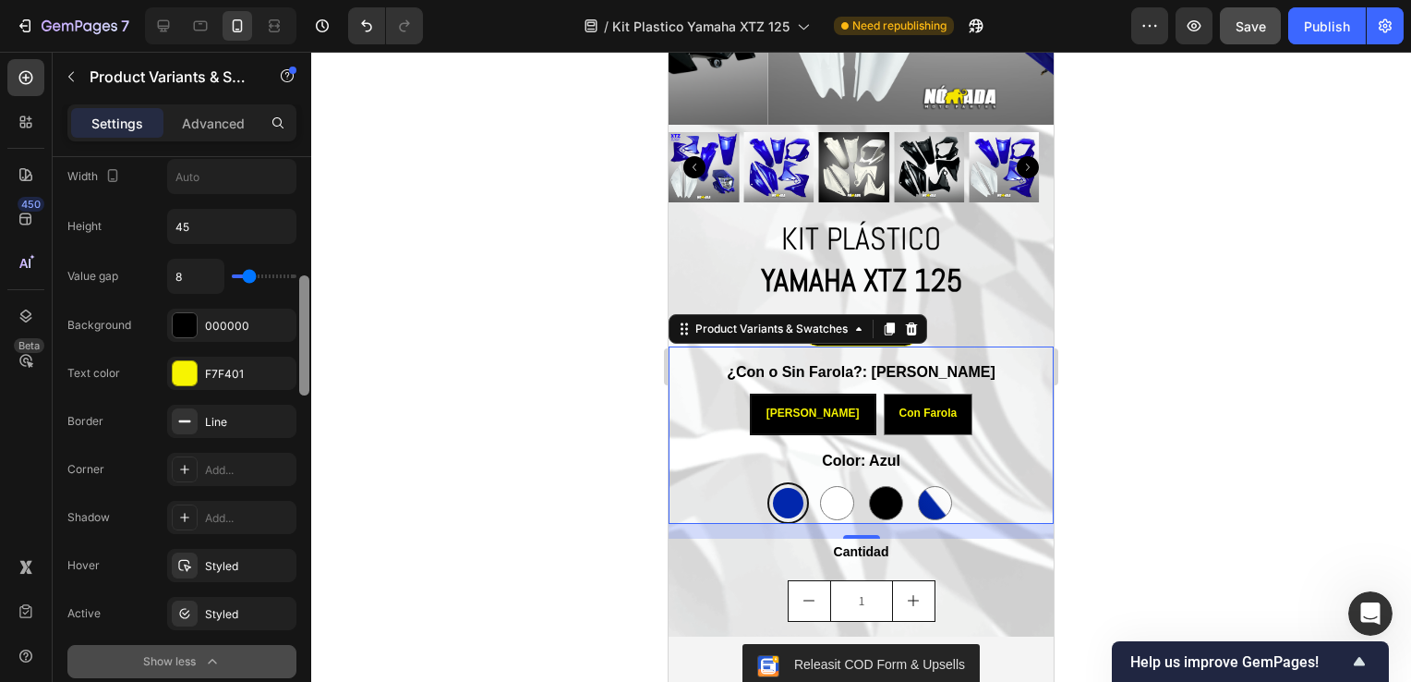
scroll to position [672, 0]
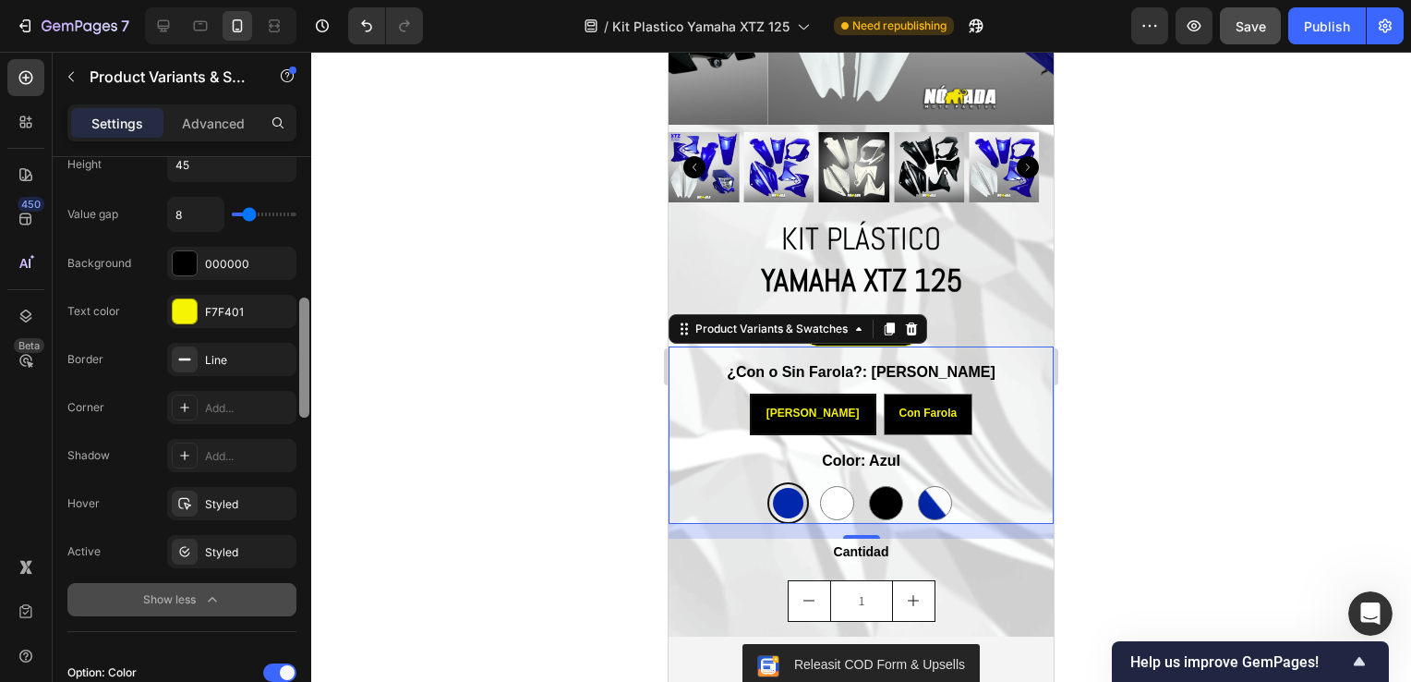
drag, startPoint x: 301, startPoint y: 357, endPoint x: 300, endPoint y: 419, distance: 61.9
click at [300, 419] on div at bounding box center [304, 446] width 14 height 578
click at [218, 357] on div "Line" at bounding box center [232, 360] width 54 height 17
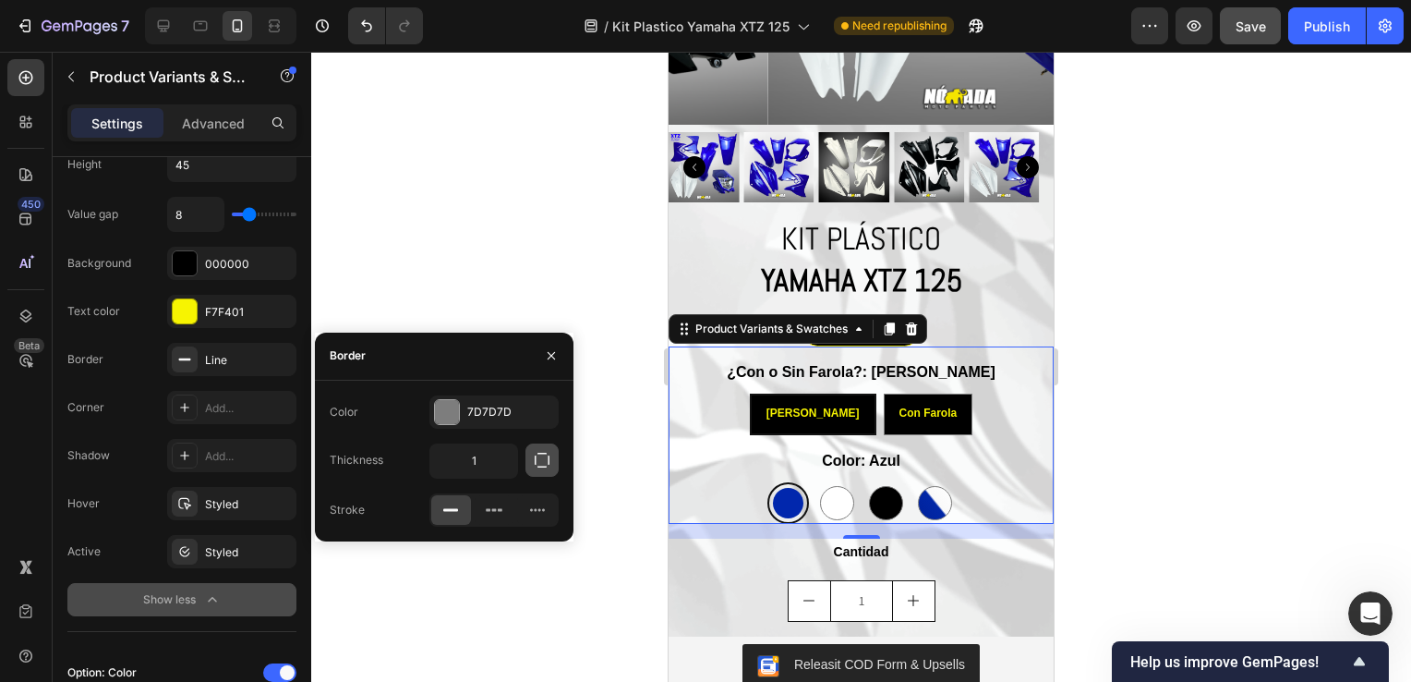
click at [536, 463] on icon "button" at bounding box center [542, 460] width 18 height 18
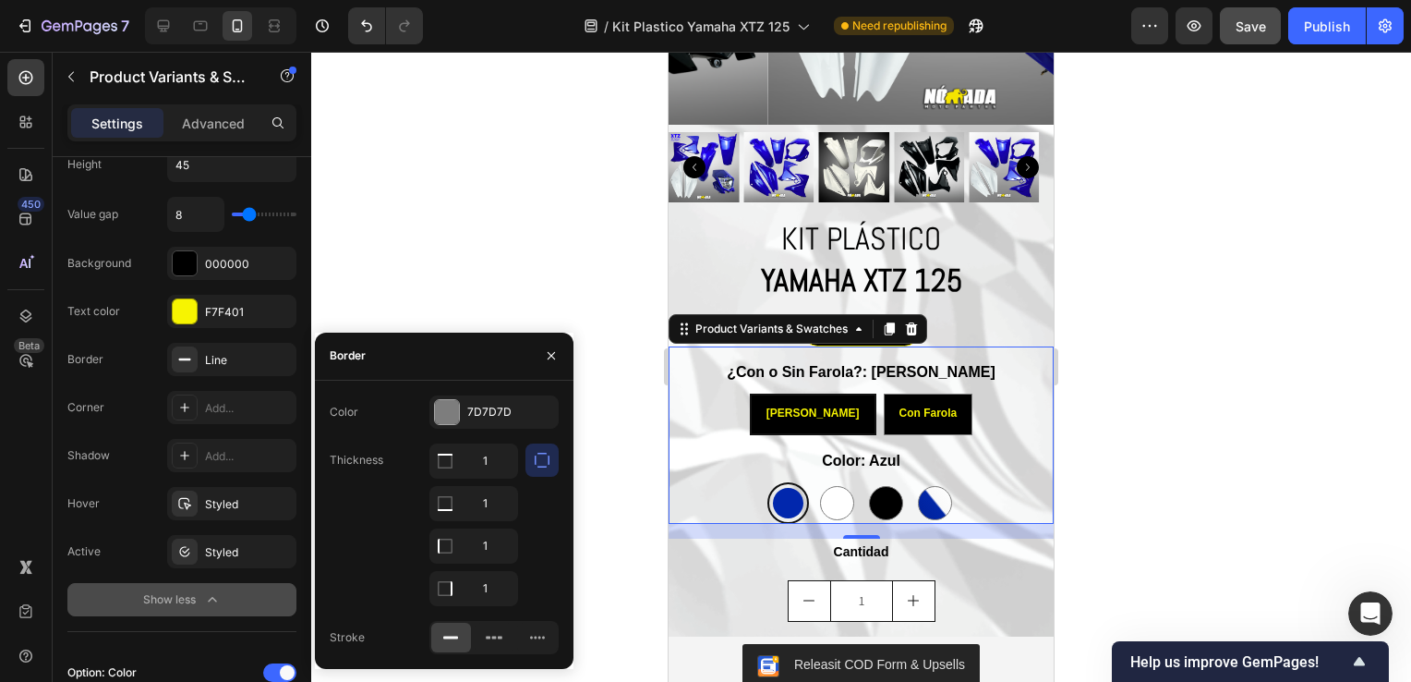
click at [536, 463] on icon "button" at bounding box center [542, 460] width 18 height 18
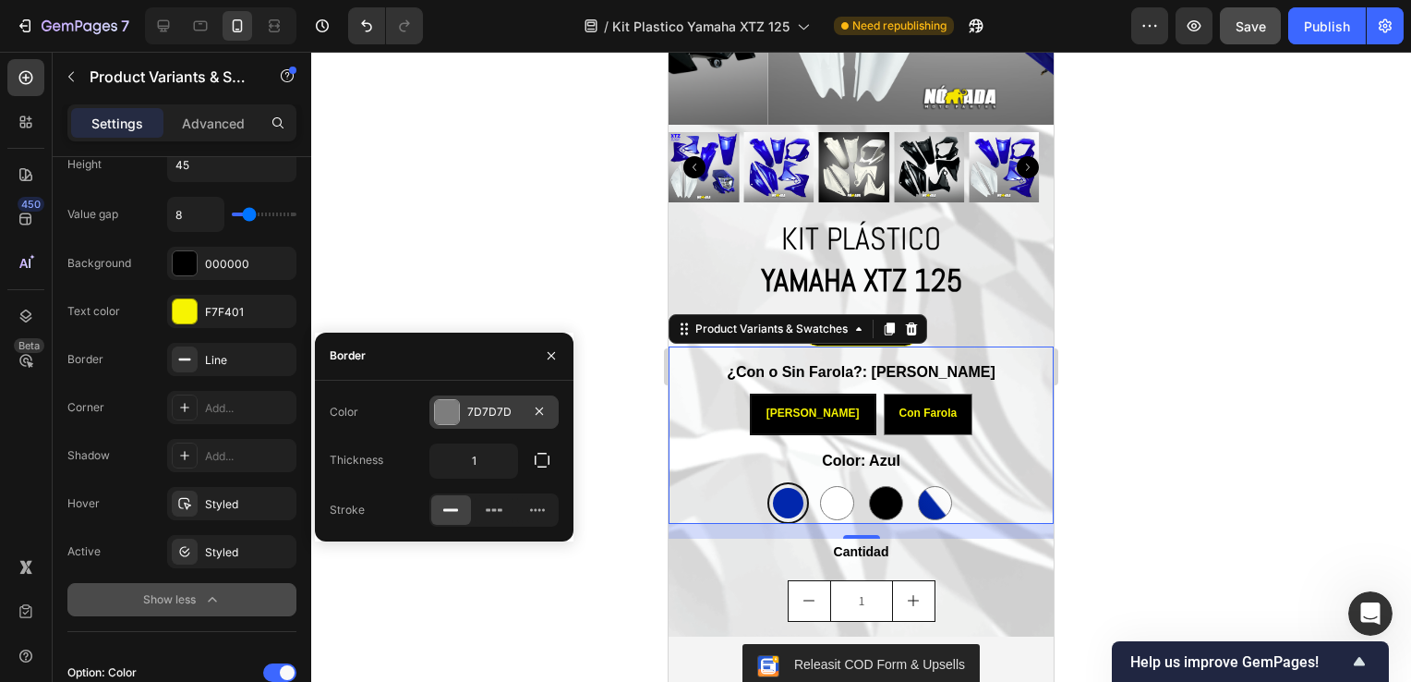
click at [435, 411] on div at bounding box center [447, 412] width 24 height 24
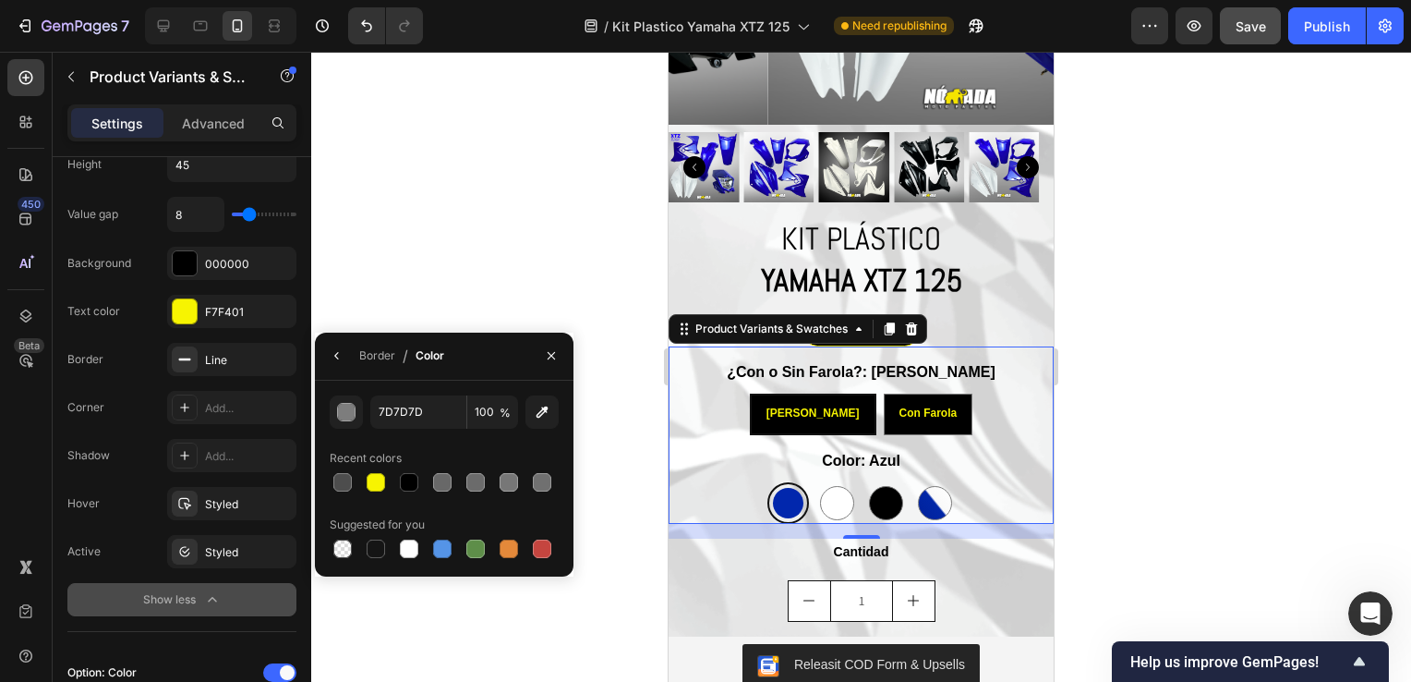
click at [317, 356] on div "Border / Color" at bounding box center [383, 356] width 137 height 47
click at [333, 356] on icon "button" at bounding box center [337, 355] width 15 height 15
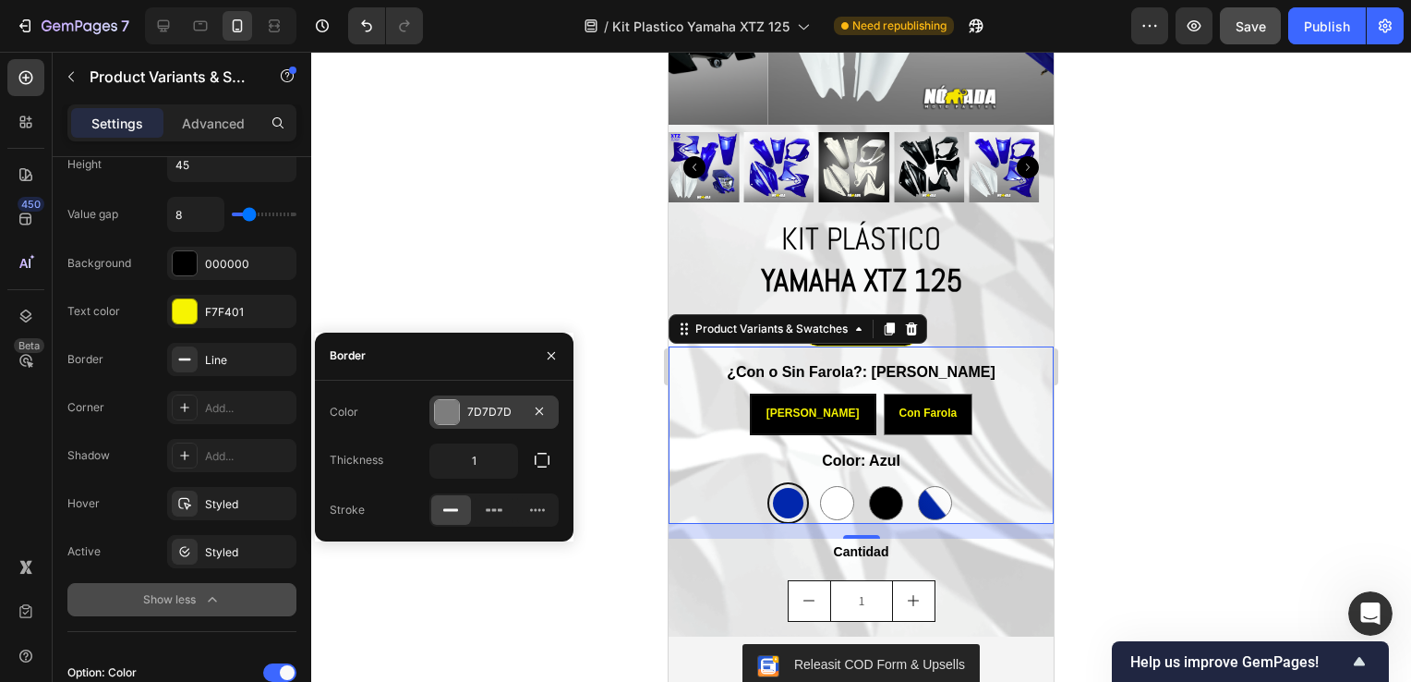
click at [447, 414] on div at bounding box center [447, 412] width 24 height 24
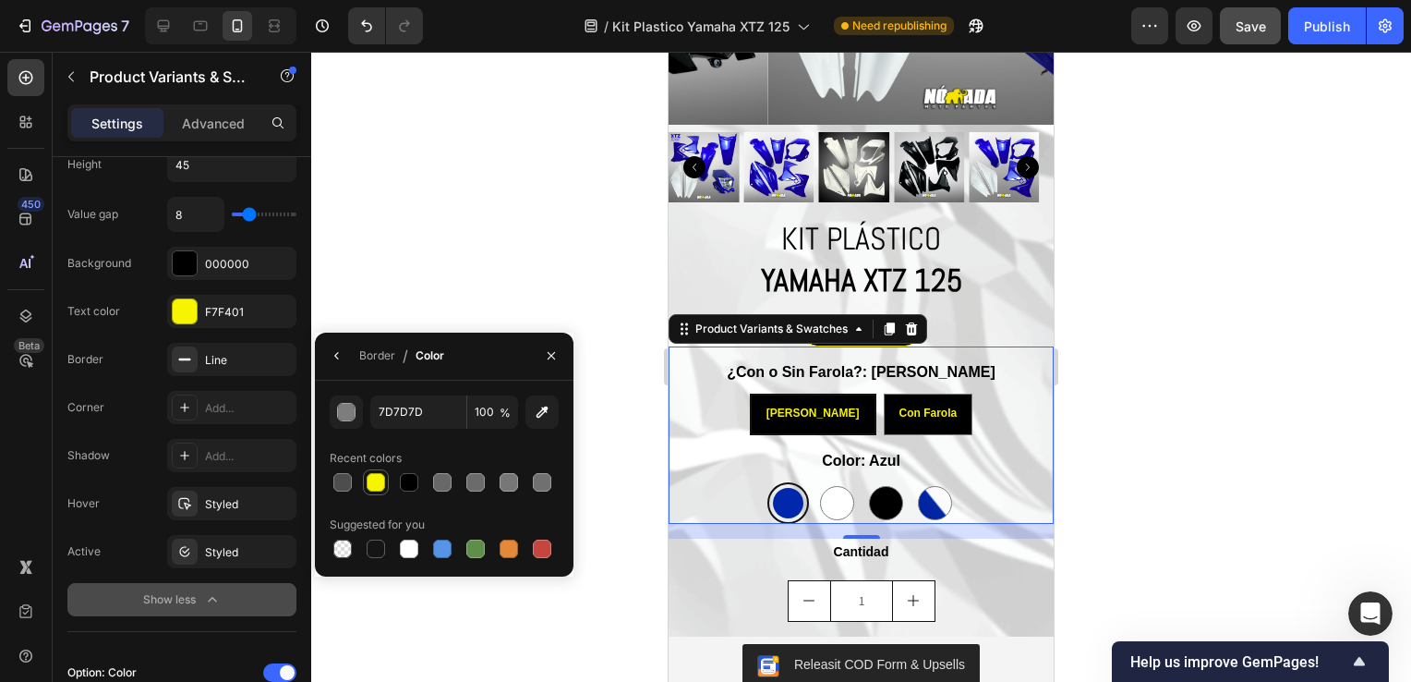
click at [373, 478] on div at bounding box center [376, 482] width 18 height 18
type input "F7F401"
click at [429, 269] on div at bounding box center [861, 367] width 1100 height 630
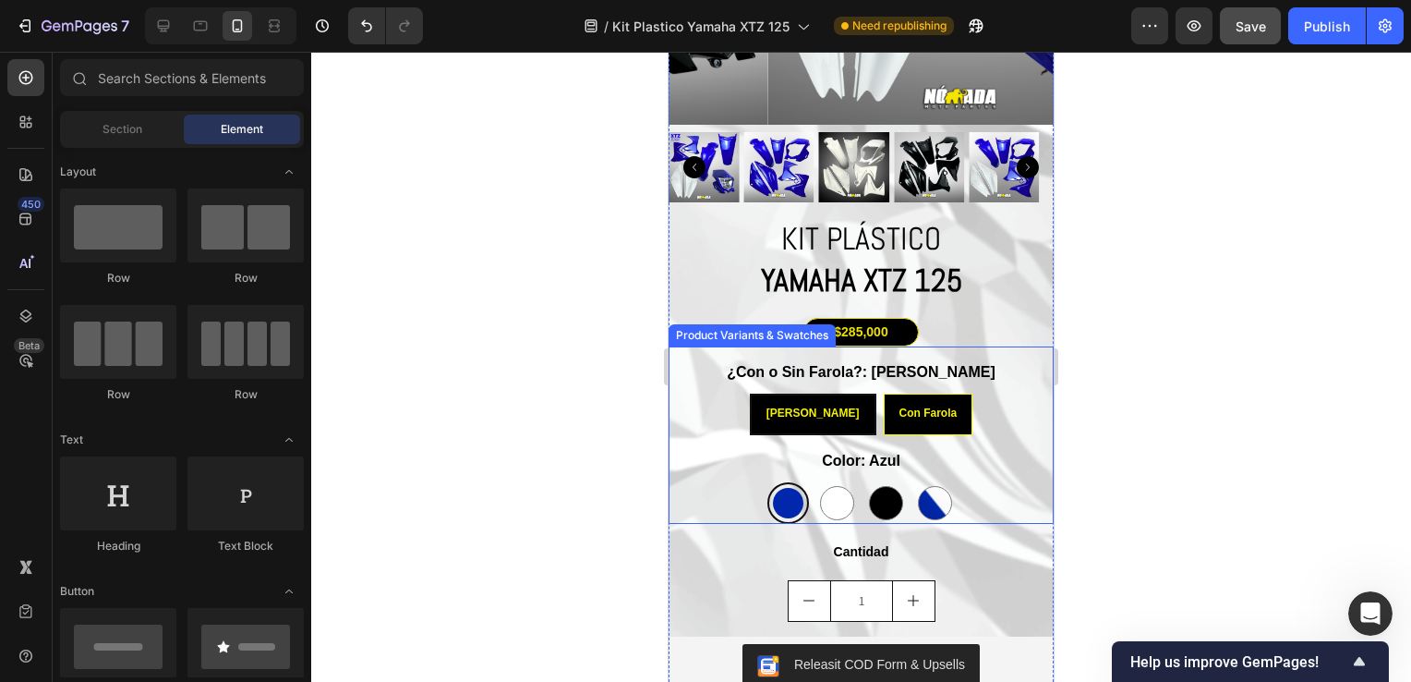
click at [775, 401] on div "[PERSON_NAME]" at bounding box center [813, 413] width 123 height 35
click at [812, 393] on input "Sin Farola Sin Farola Sin Farola" at bounding box center [812, 393] width 1 height 1
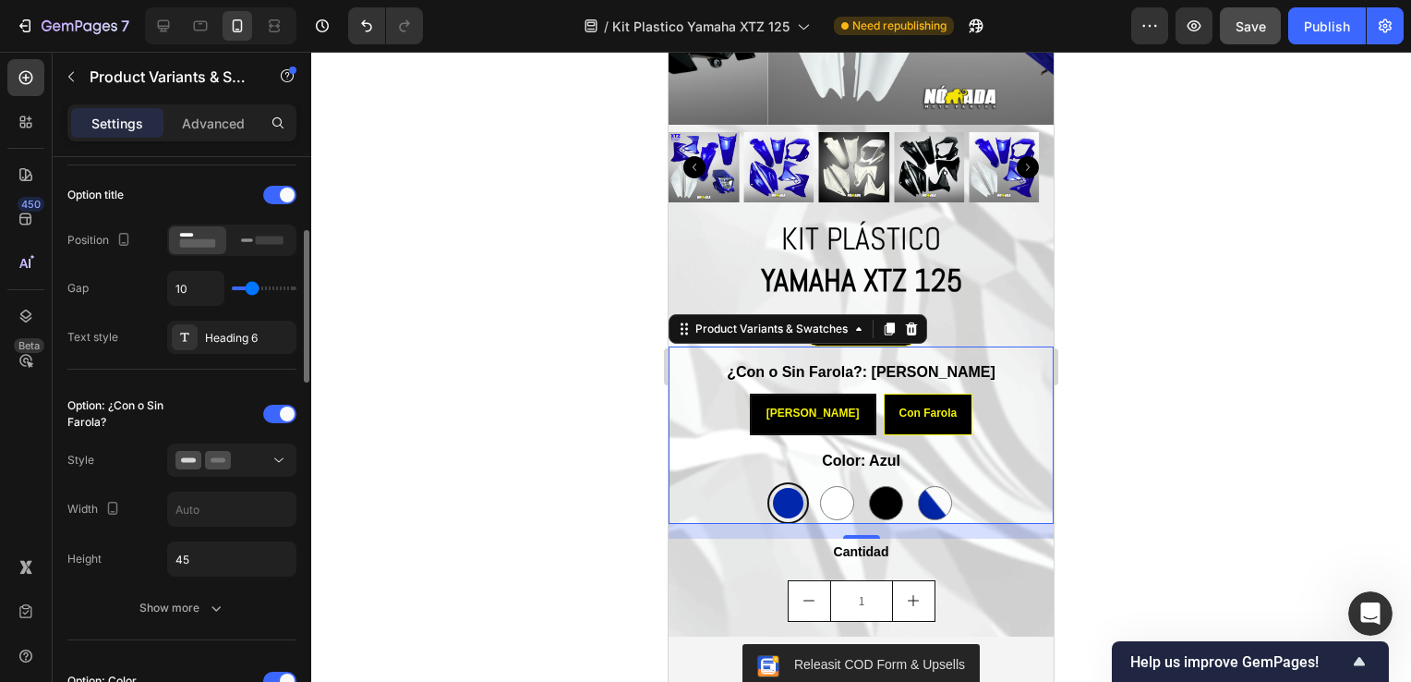
scroll to position [369, 0]
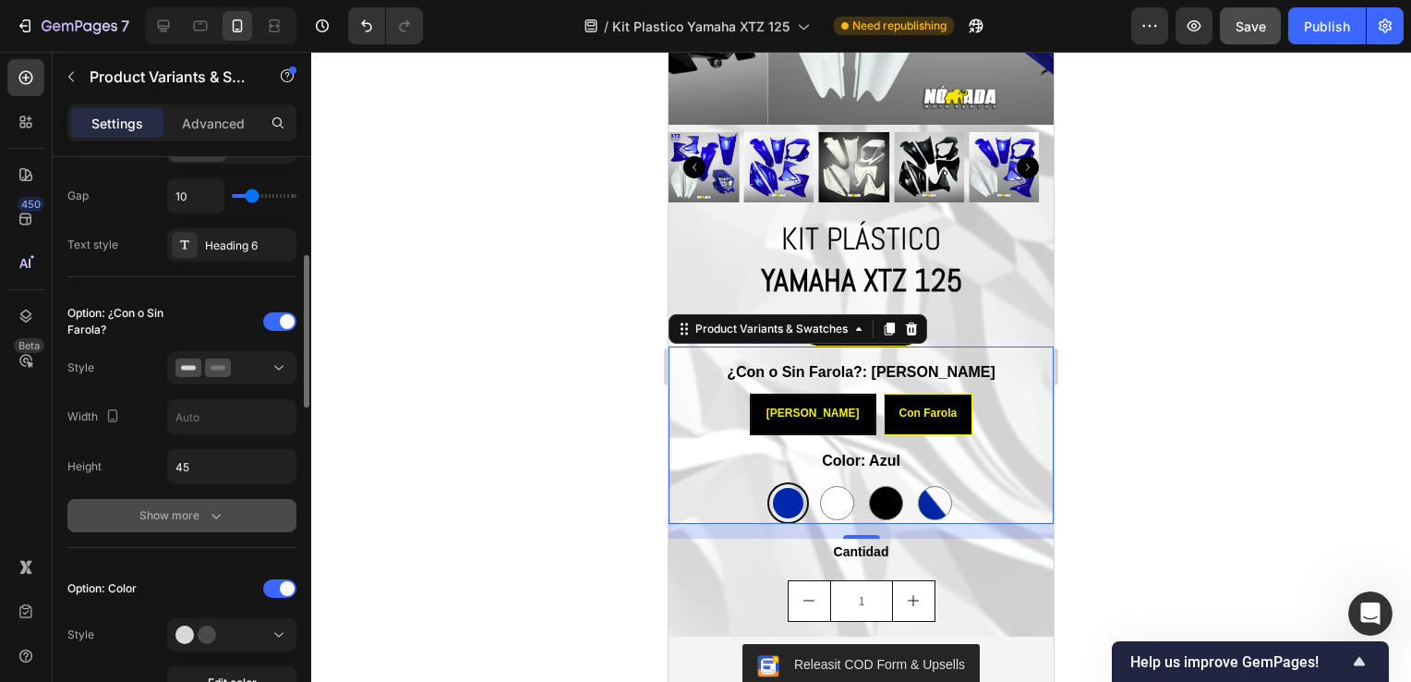
click at [182, 525] on button "Show more" at bounding box center [181, 515] width 229 height 33
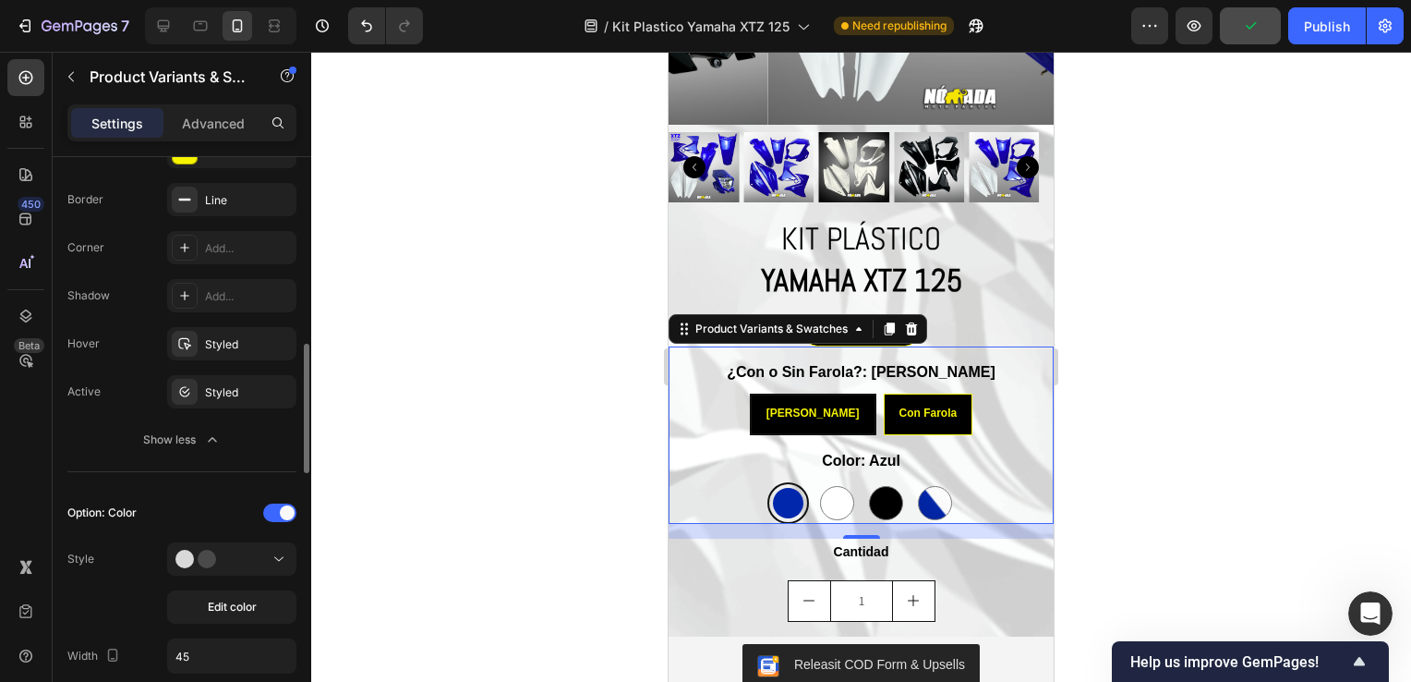
scroll to position [1108, 0]
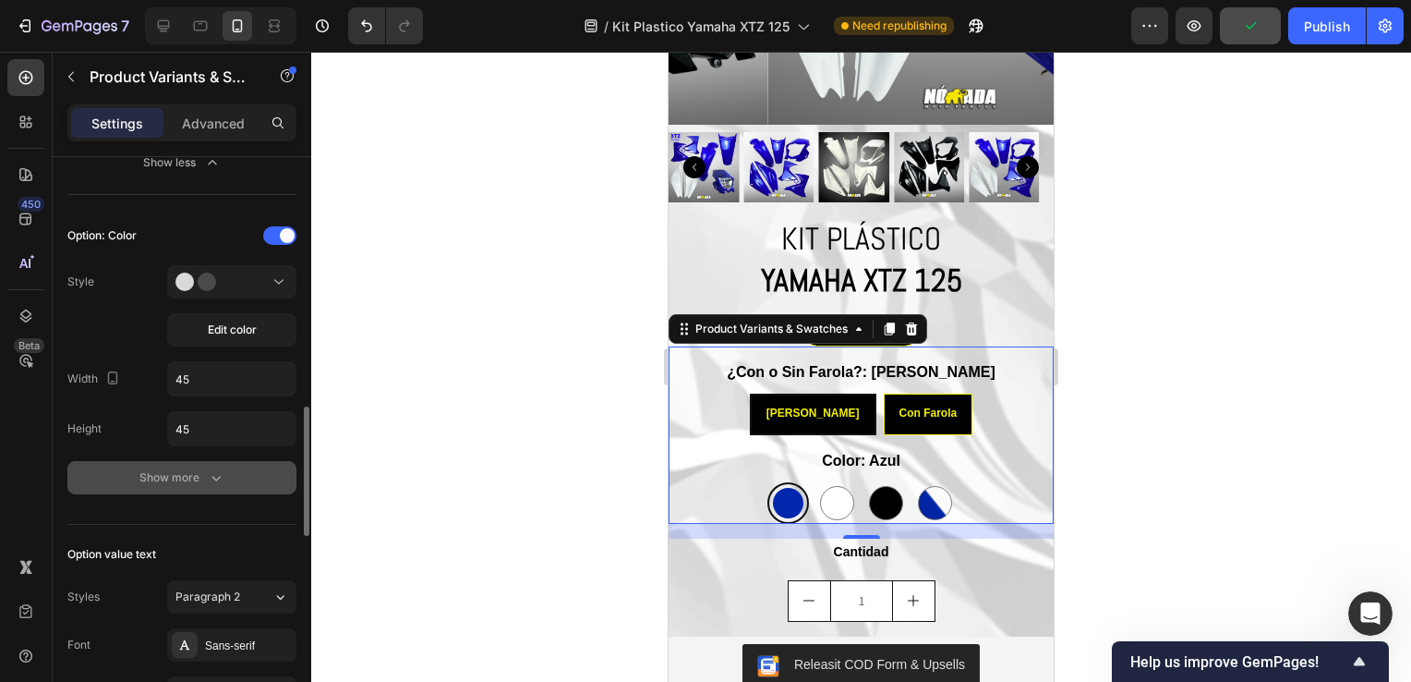
click at [226, 467] on button "Show more" at bounding box center [181, 477] width 229 height 33
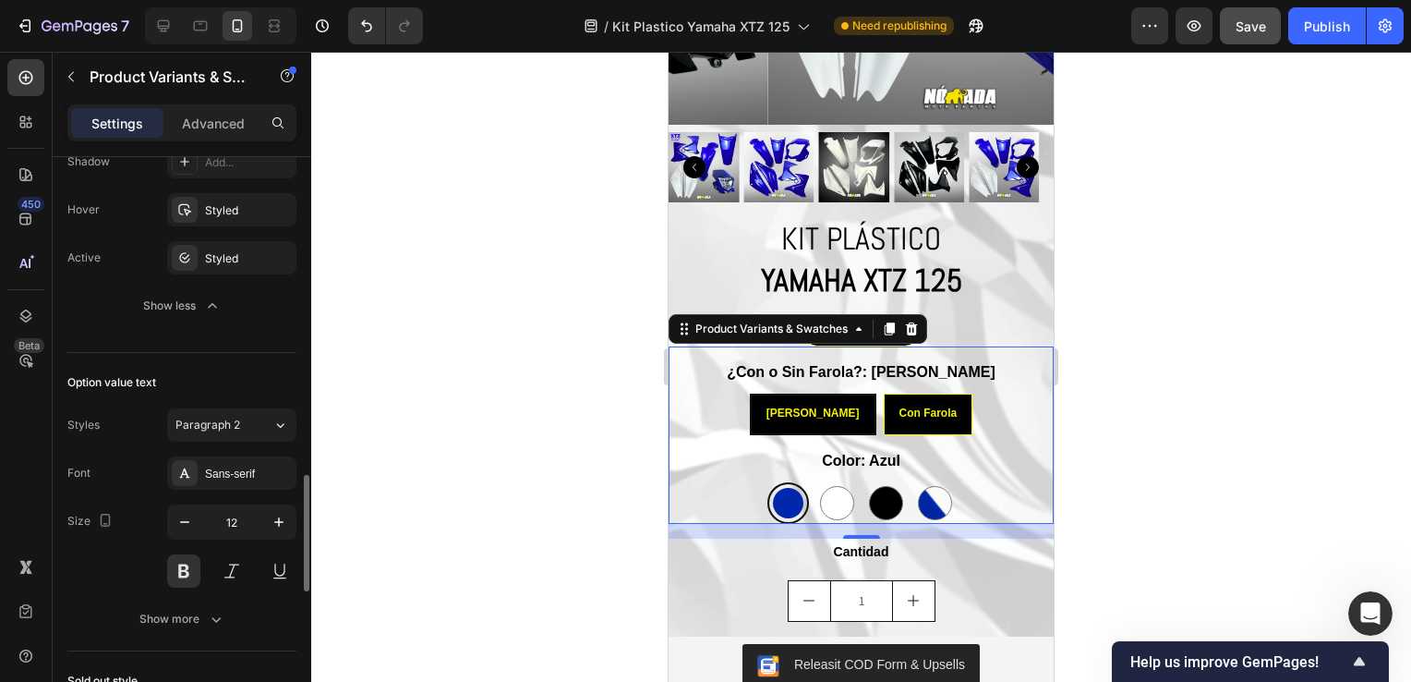
scroll to position [1386, 0]
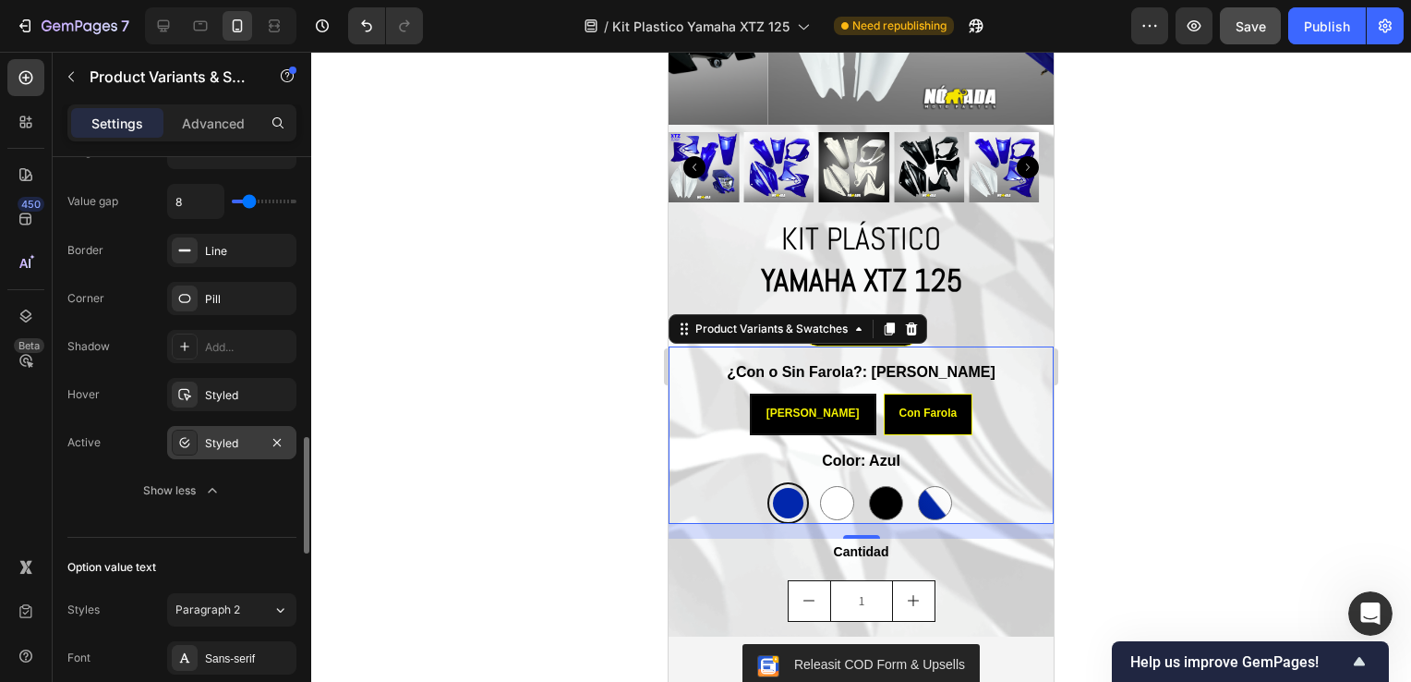
click at [200, 442] on div "Styled" at bounding box center [231, 442] width 129 height 33
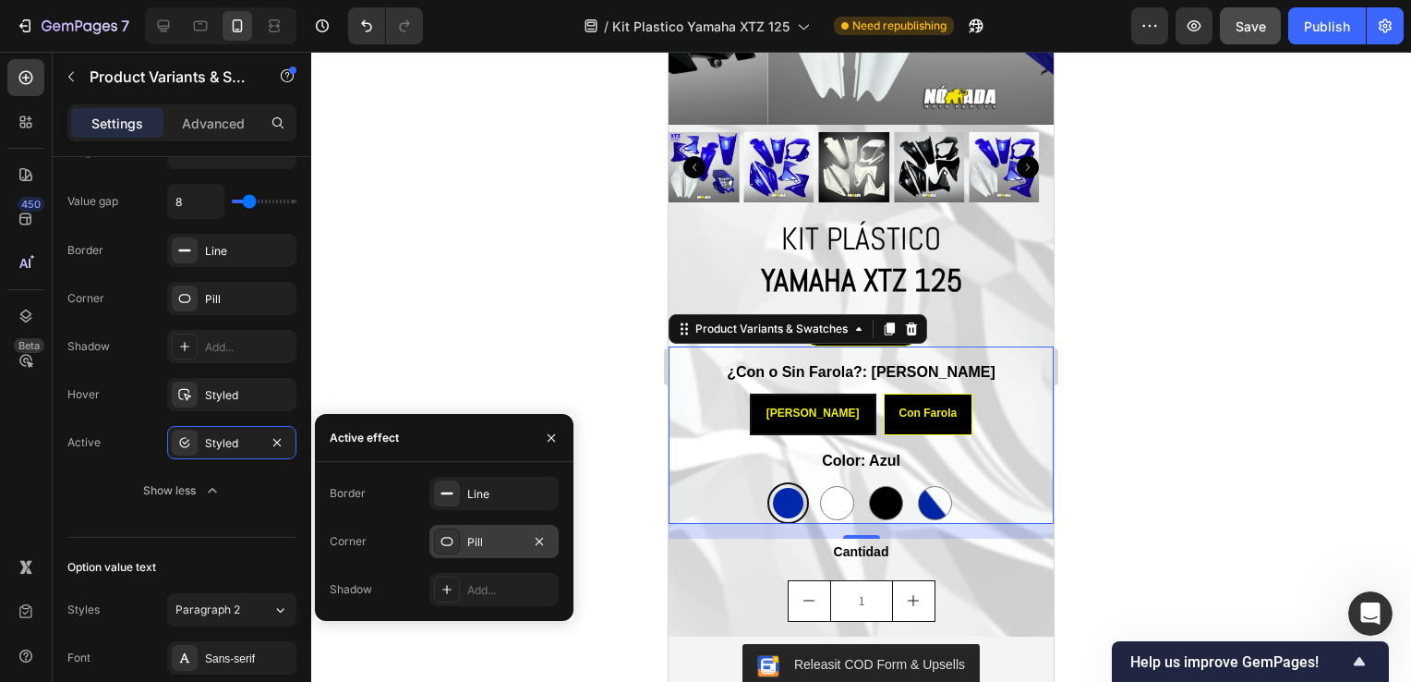
click at [451, 530] on div at bounding box center [447, 541] width 26 height 26
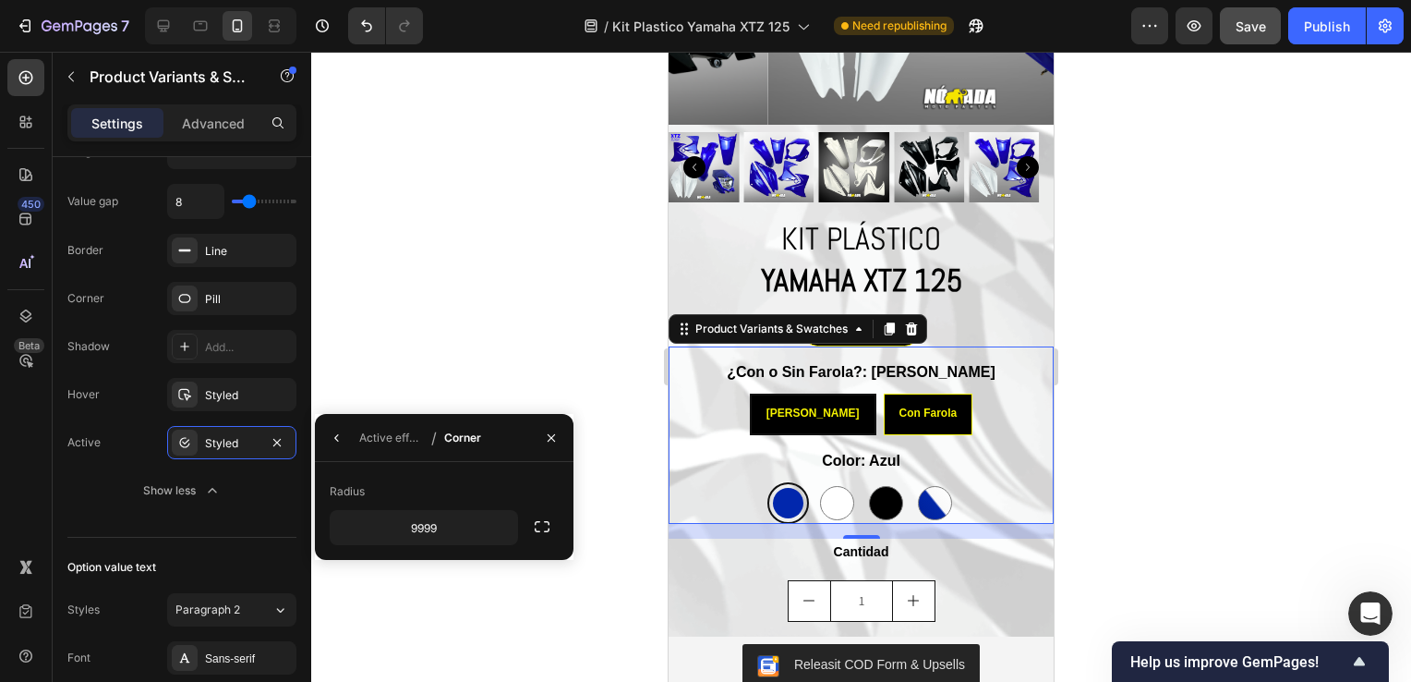
click at [321, 430] on div "Active effect / Corner" at bounding box center [402, 437] width 174 height 47
click at [331, 439] on icon "button" at bounding box center [337, 437] width 15 height 15
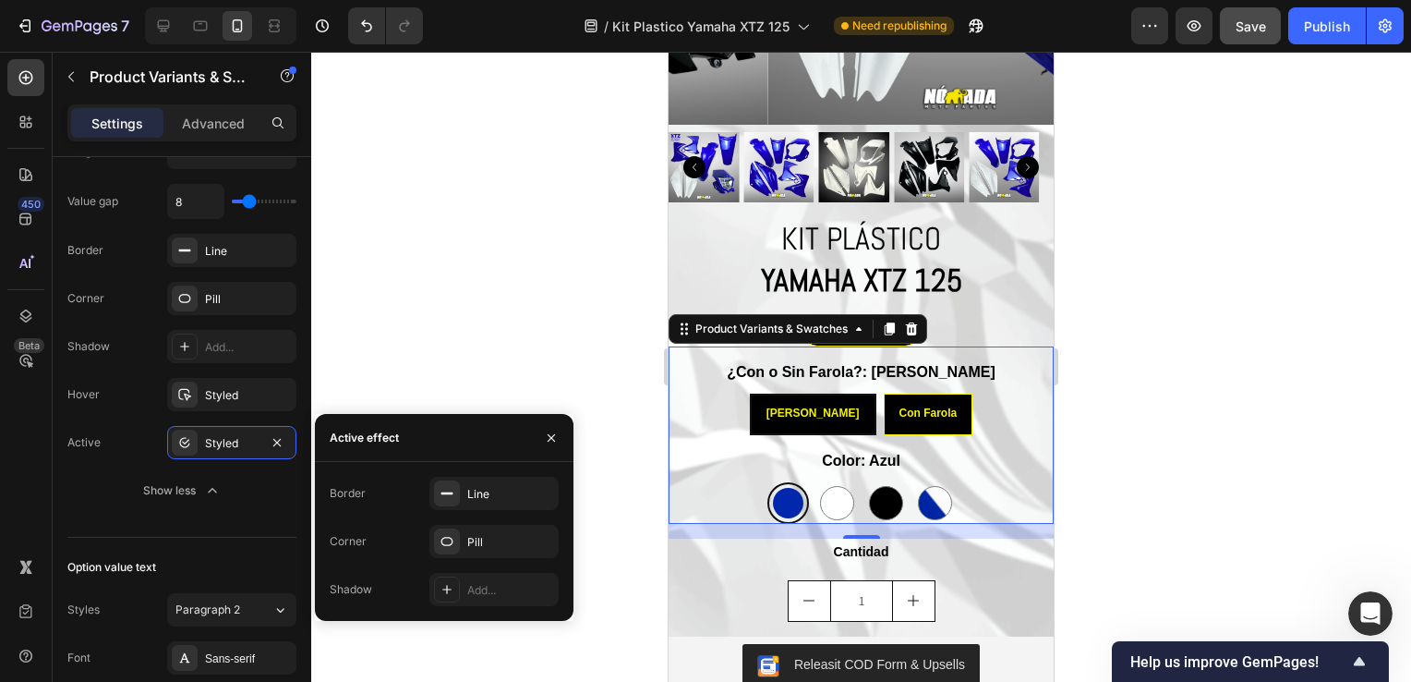
click at [393, 369] on div at bounding box center [861, 367] width 1100 height 630
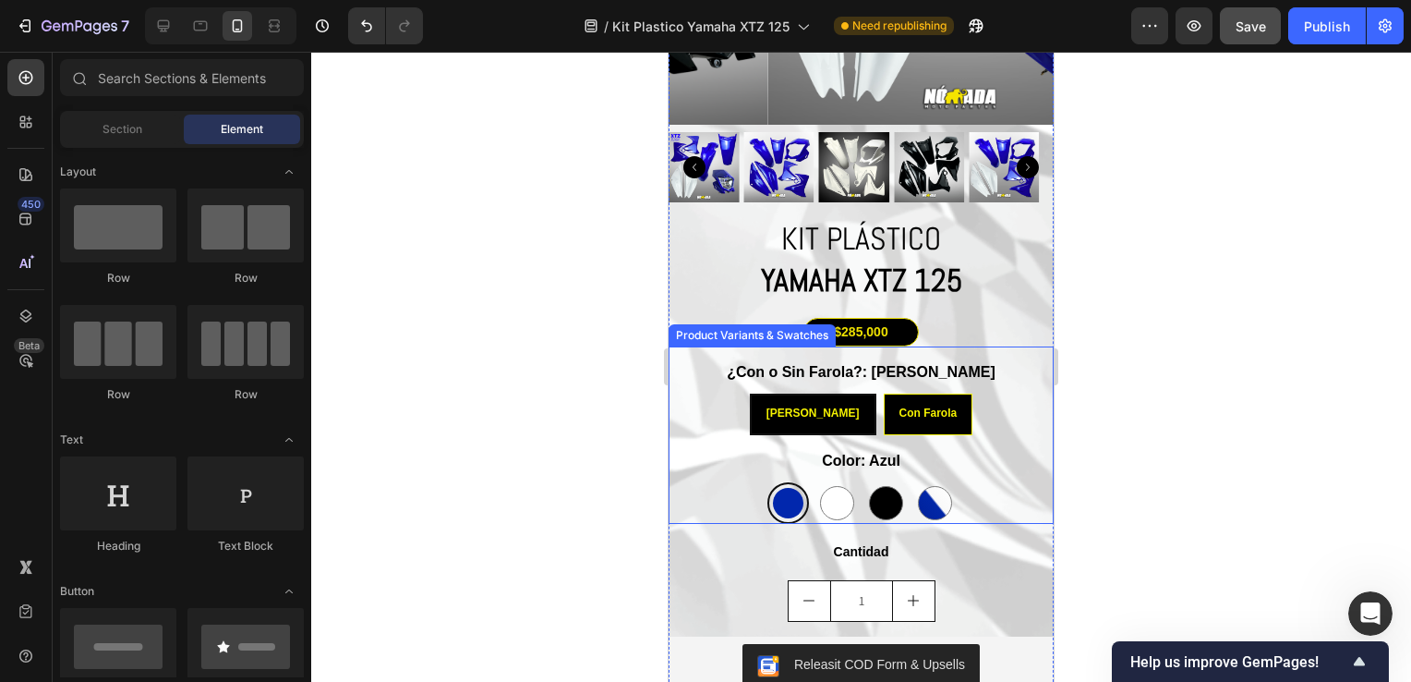
click at [798, 405] on div "[PERSON_NAME]" at bounding box center [813, 413] width 123 height 35
click at [812, 393] on input "Sin Farola Sin Farola Sin Farola" at bounding box center [812, 393] width 1 height 1
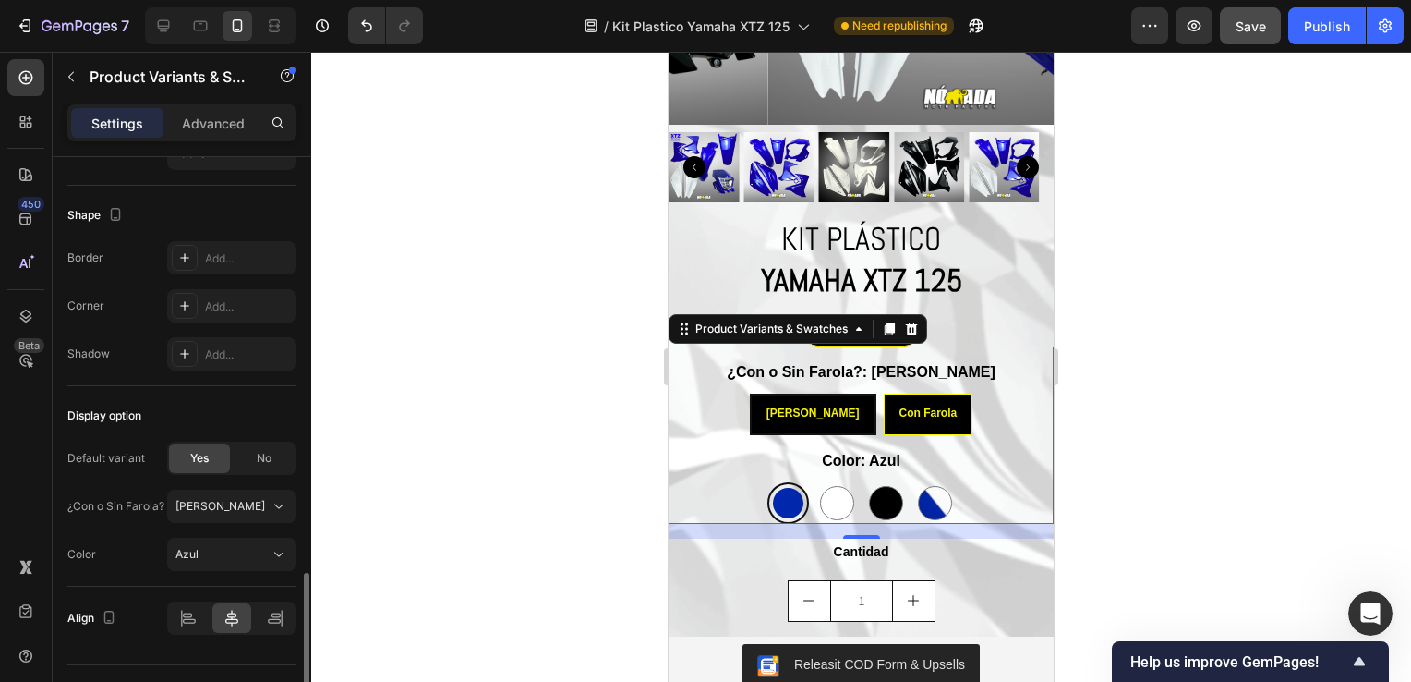
scroll to position [1606, 0]
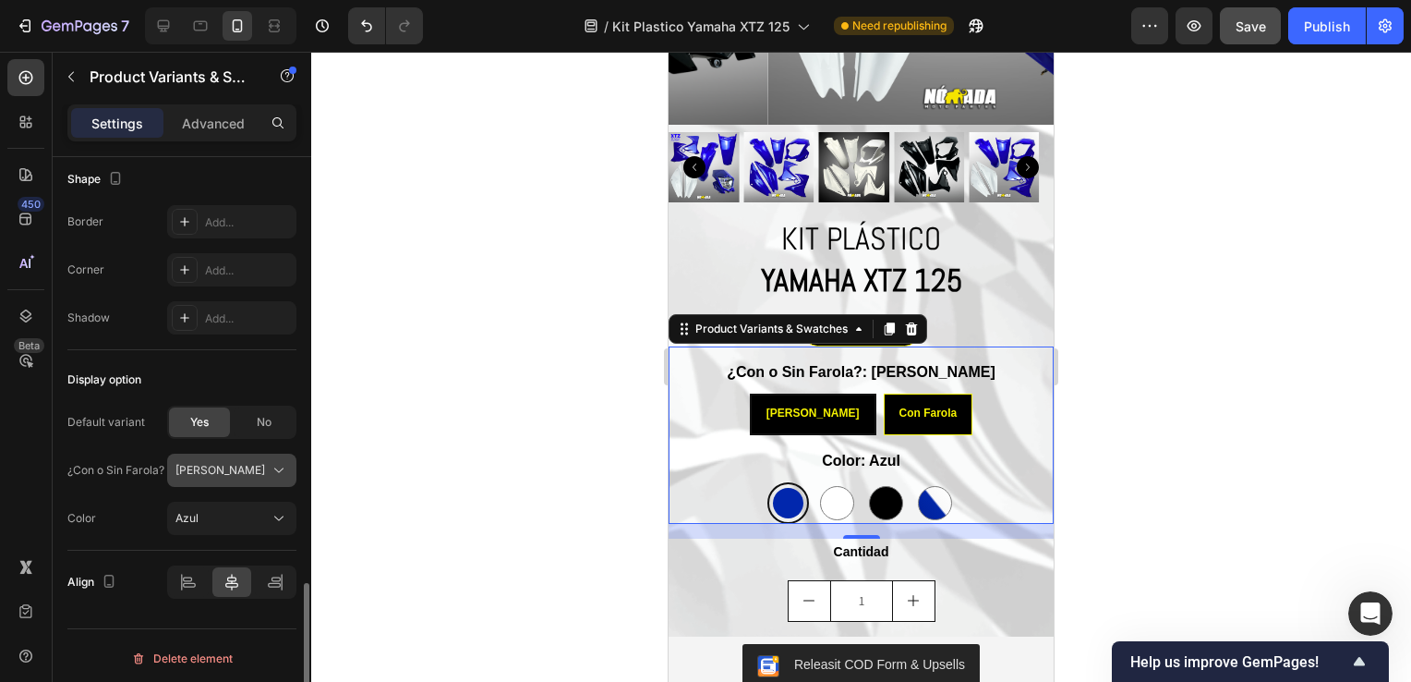
click at [229, 480] on button "[PERSON_NAME]" at bounding box center [231, 470] width 129 height 33
click at [225, 468] on span "[PERSON_NAME]" at bounding box center [220, 470] width 90 height 17
click at [265, 430] on div "No" at bounding box center [264, 422] width 61 height 30
radio input "false"
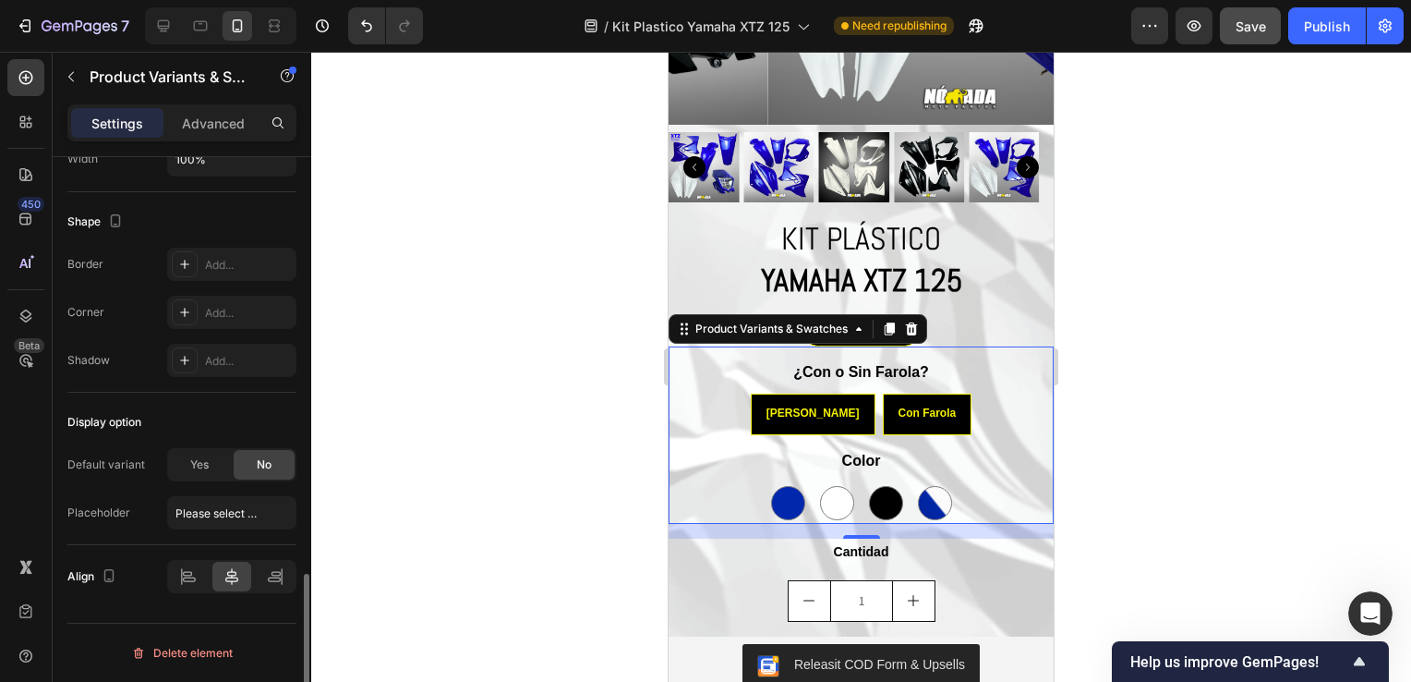
scroll to position [1558, 0]
click at [225, 465] on div "Yes" at bounding box center [199, 470] width 61 height 30
radio input "true"
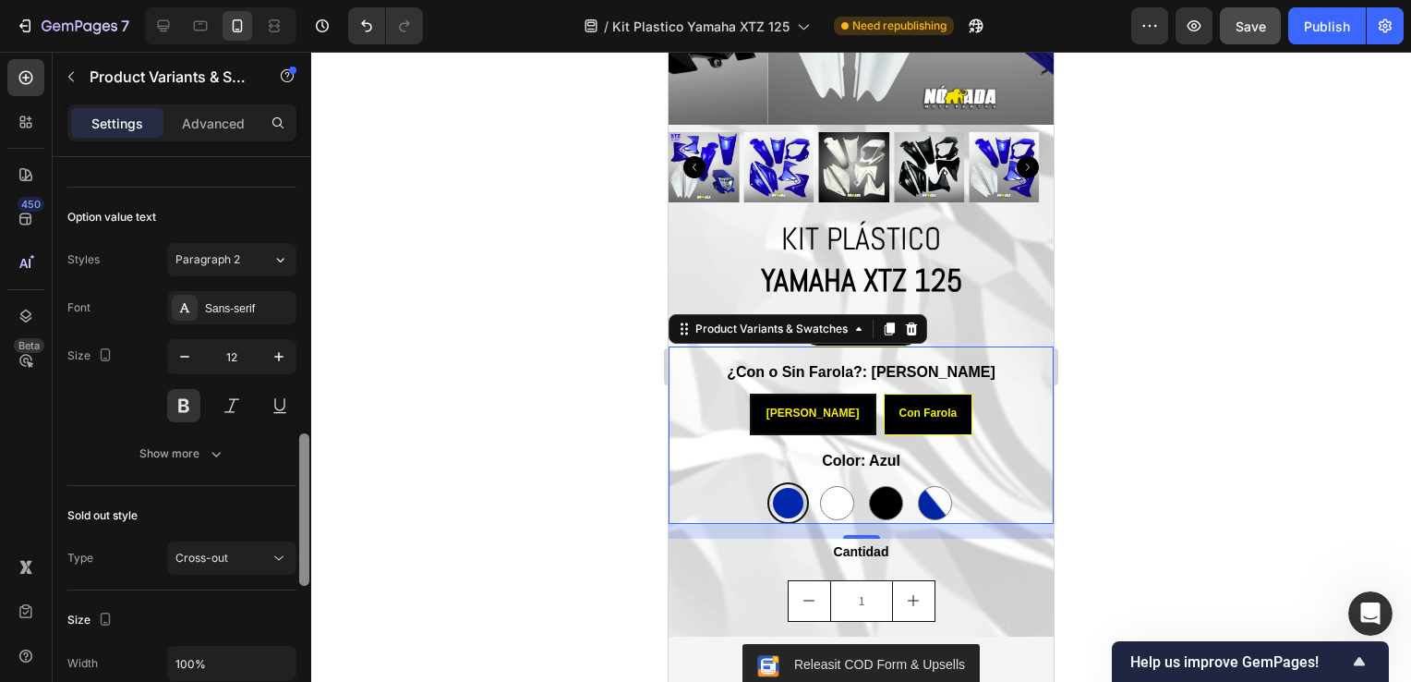
scroll to position [1056, 0]
drag, startPoint x: 307, startPoint y: 593, endPoint x: 305, endPoint y: 447, distance: 146.0
click at [305, 447] on div at bounding box center [304, 513] width 10 height 152
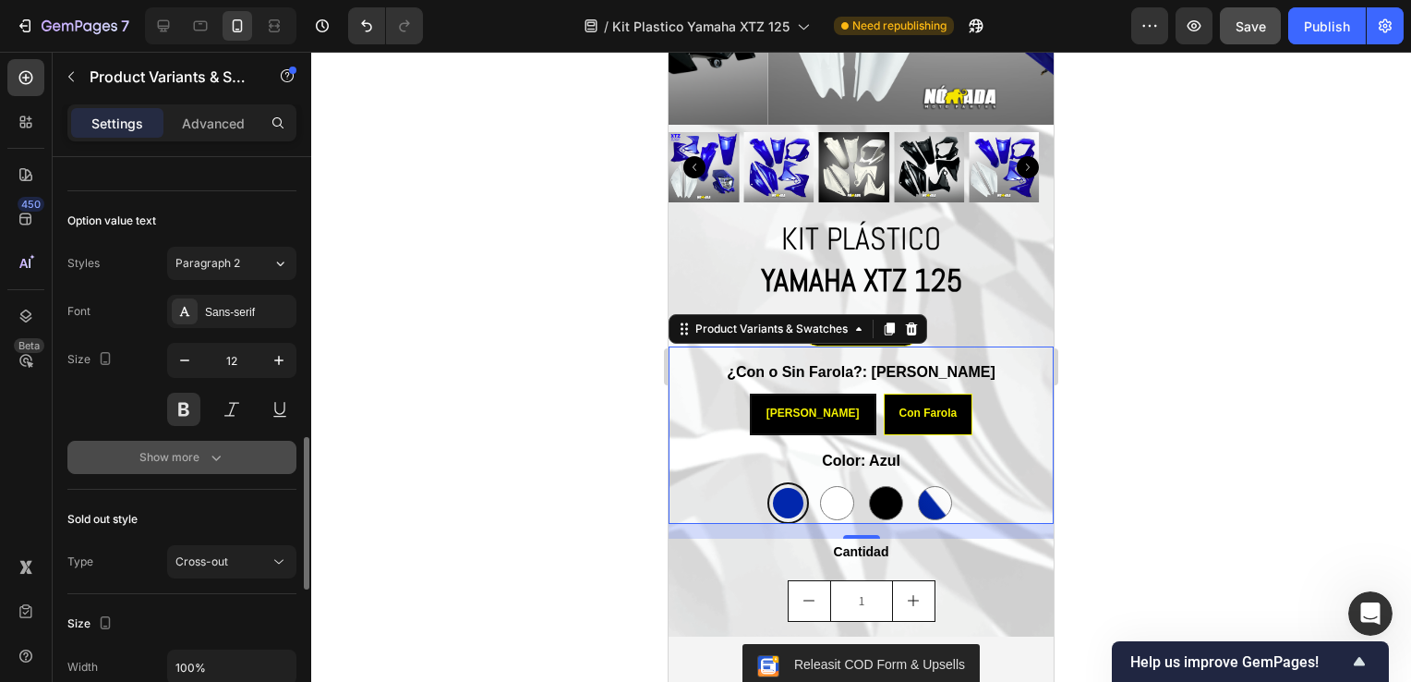
click at [178, 442] on button "Show more" at bounding box center [181, 457] width 229 height 33
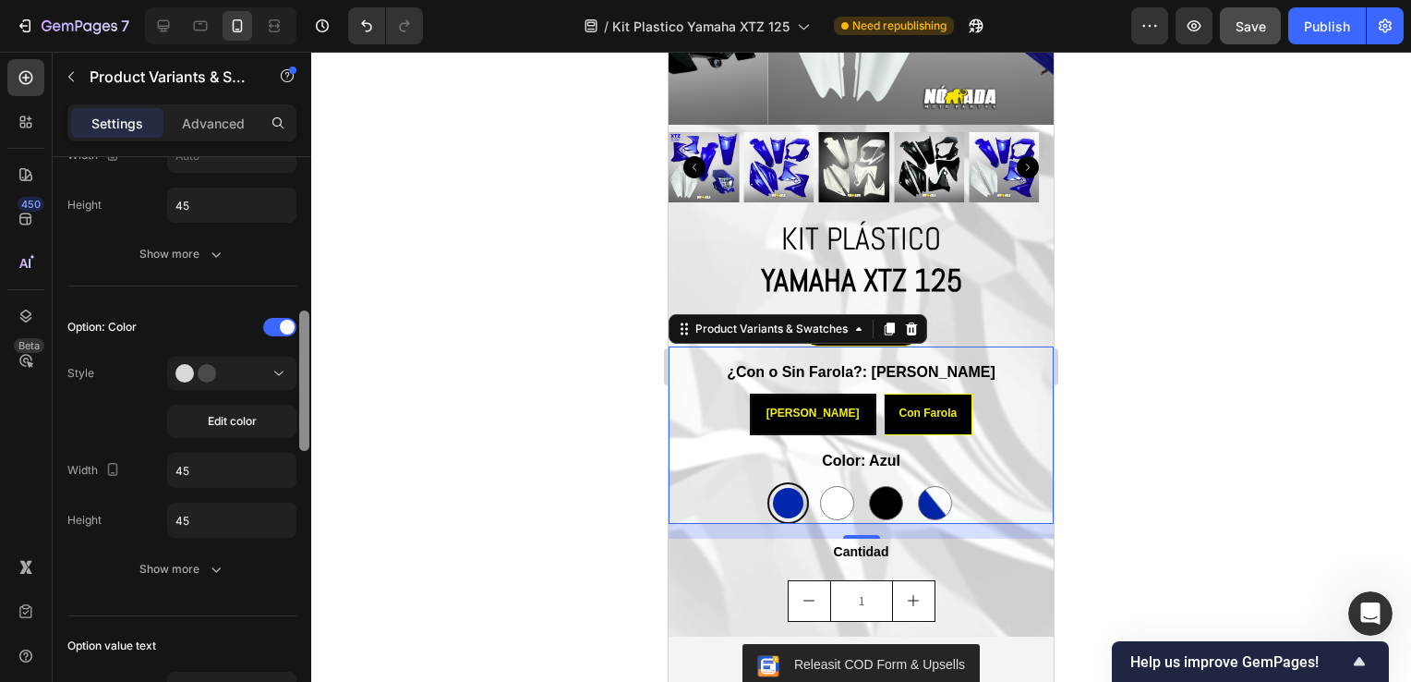
scroll to position [634, 0]
drag, startPoint x: 303, startPoint y: 520, endPoint x: 342, endPoint y: 408, distance: 118.3
click at [342, 0] on div "7 / Kit Plastico Yamaha XTZ 125 Need republishing Preview Save Publish 450 Beta…" at bounding box center [705, 0] width 1411 height 0
click at [270, 372] on icon at bounding box center [279, 370] width 18 height 18
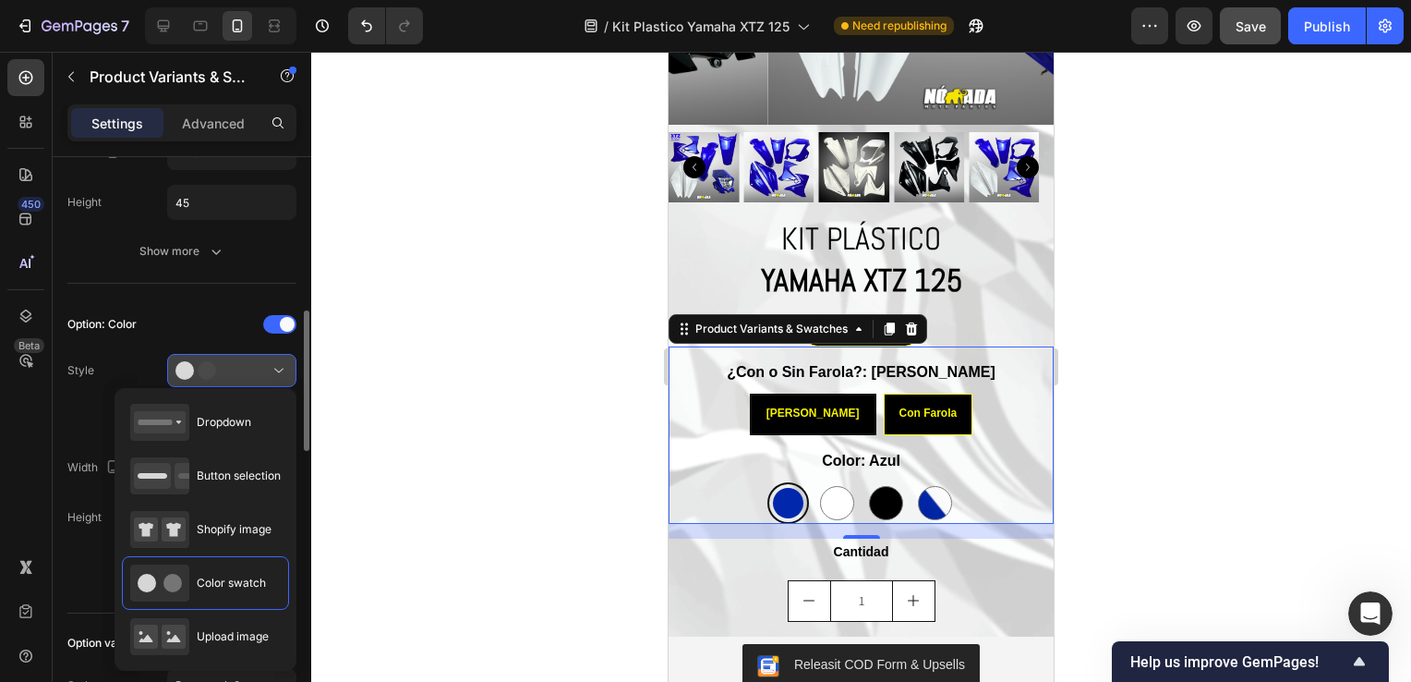
click at [270, 372] on icon at bounding box center [279, 370] width 18 height 18
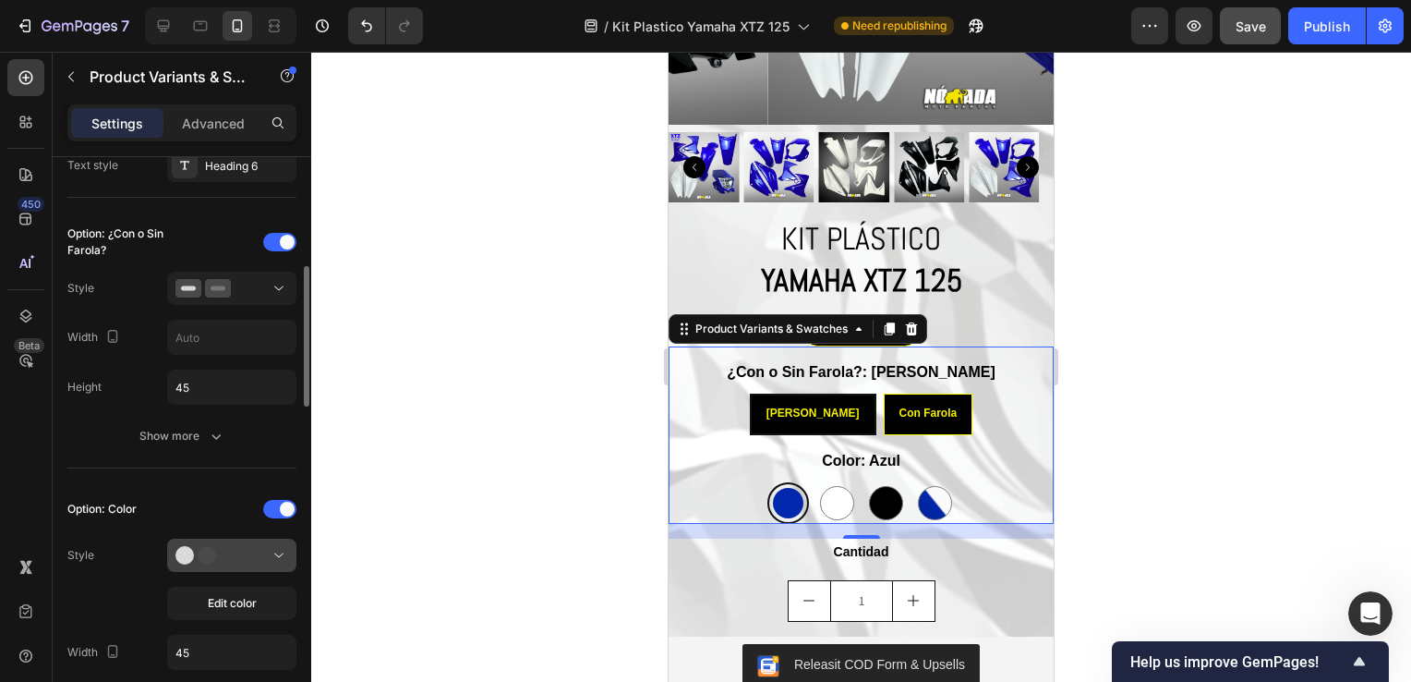
scroll to position [357, 0]
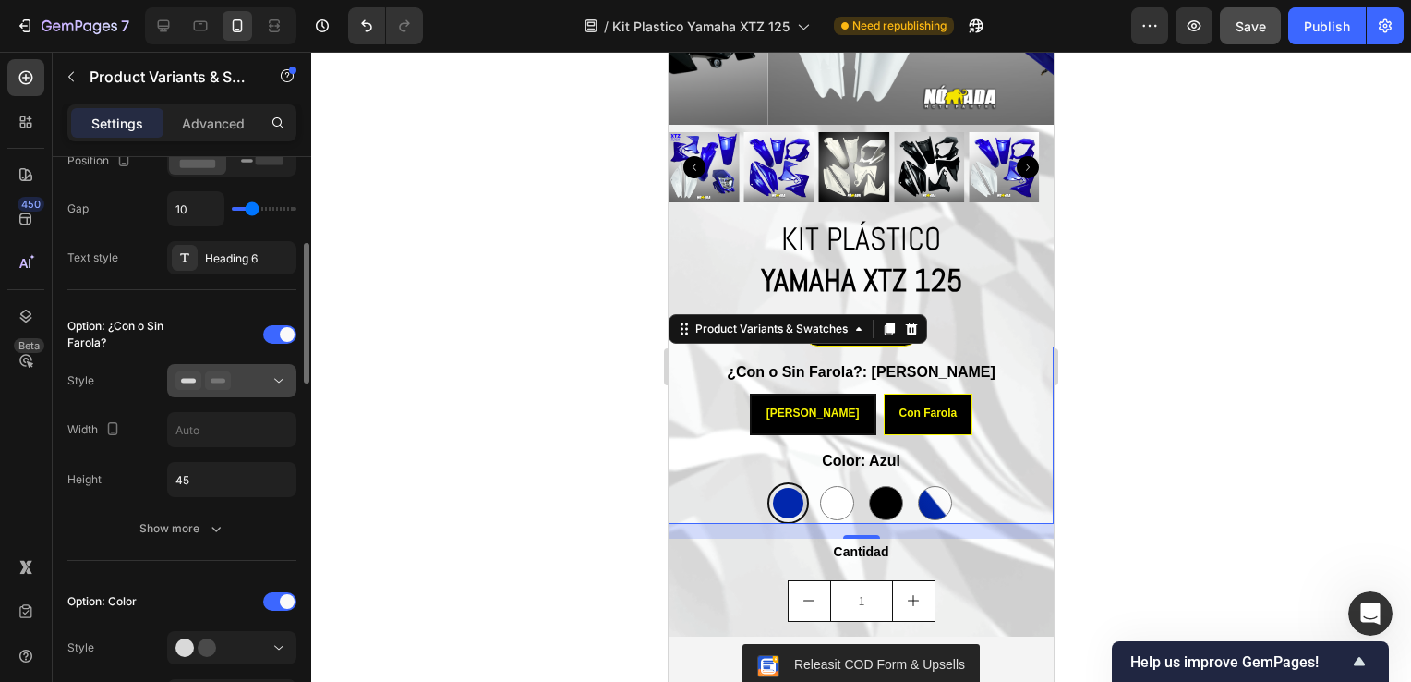
click at [252, 384] on div at bounding box center [231, 380] width 113 height 18
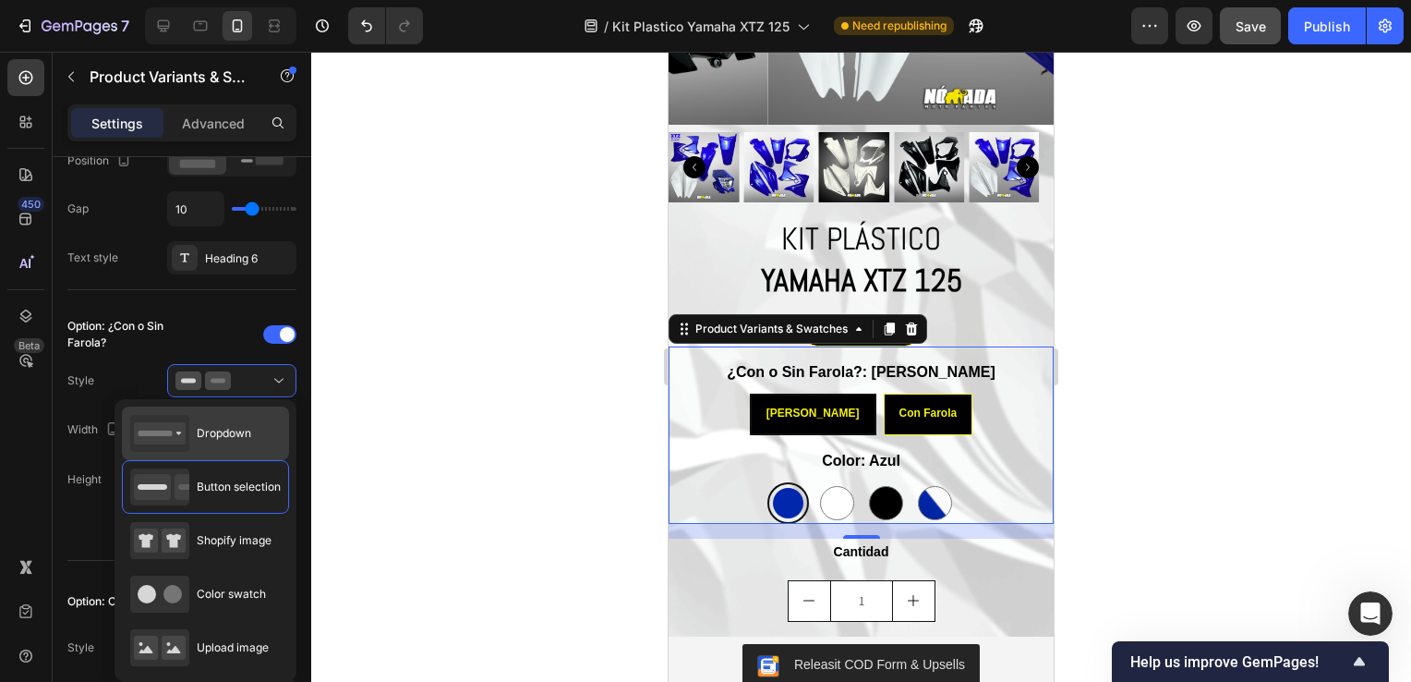
click at [233, 442] on div "Dropdown" at bounding box center [190, 433] width 121 height 37
type input "100%"
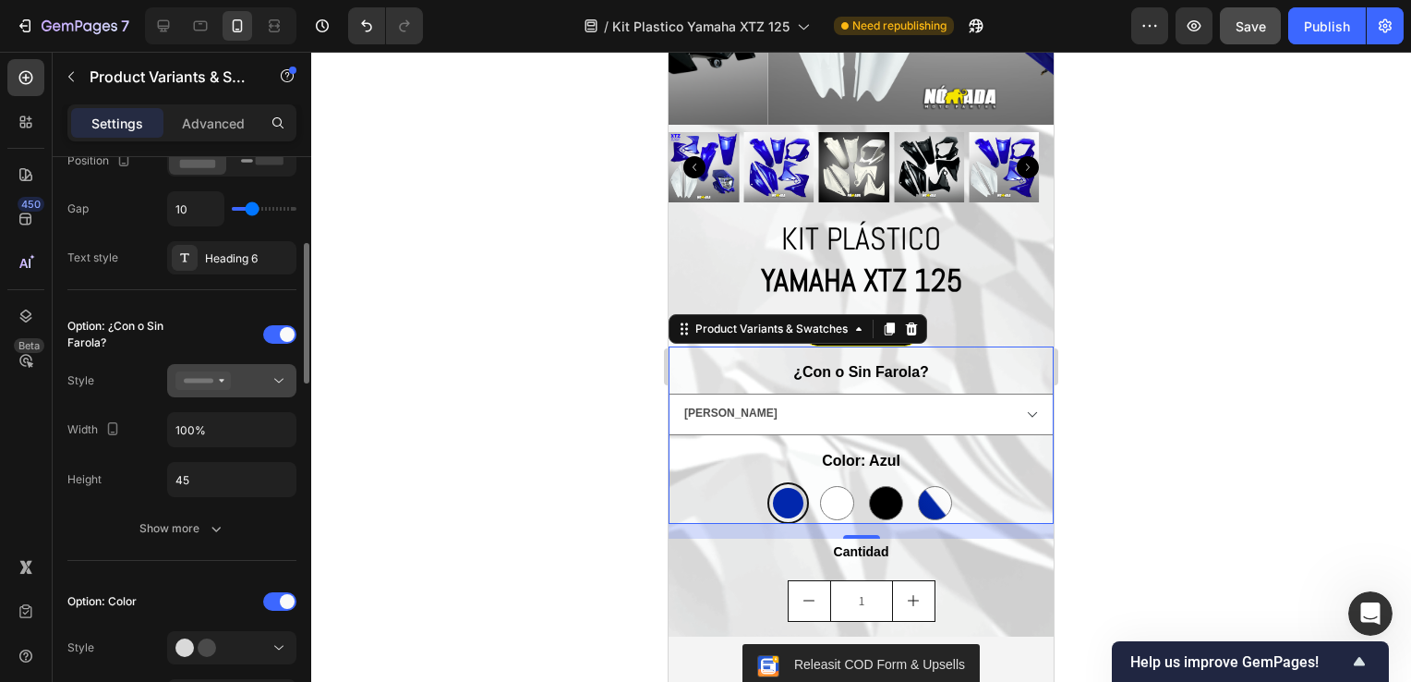
click at [236, 373] on div at bounding box center [231, 380] width 113 height 18
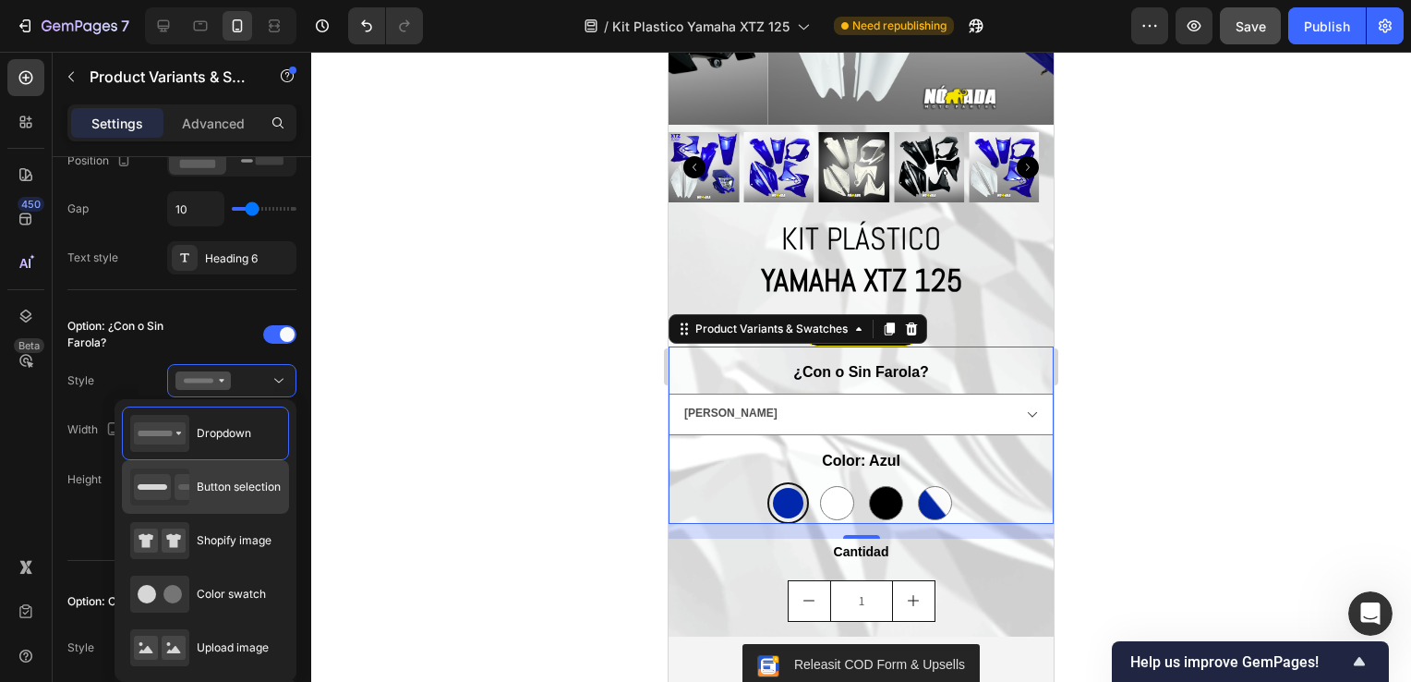
click at [201, 486] on span "Button selection" at bounding box center [239, 486] width 84 height 17
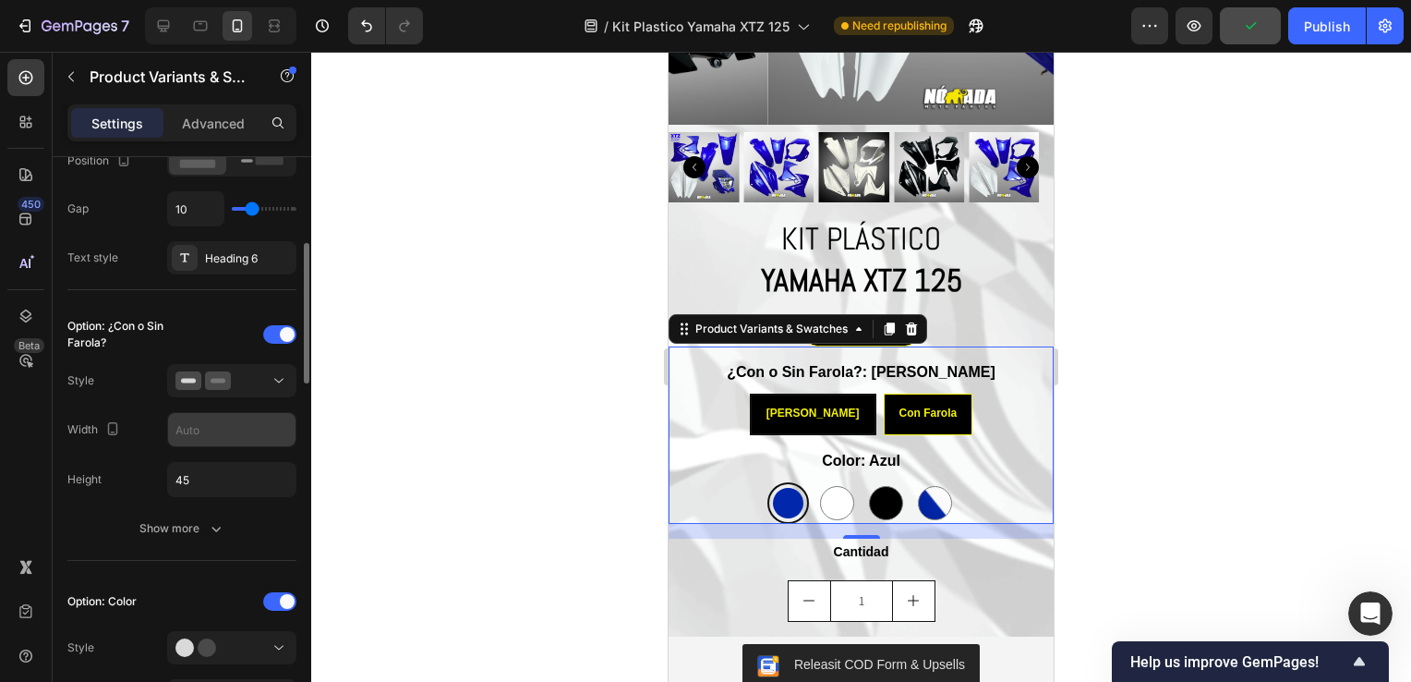
click at [229, 432] on input "text" at bounding box center [231, 429] width 127 height 33
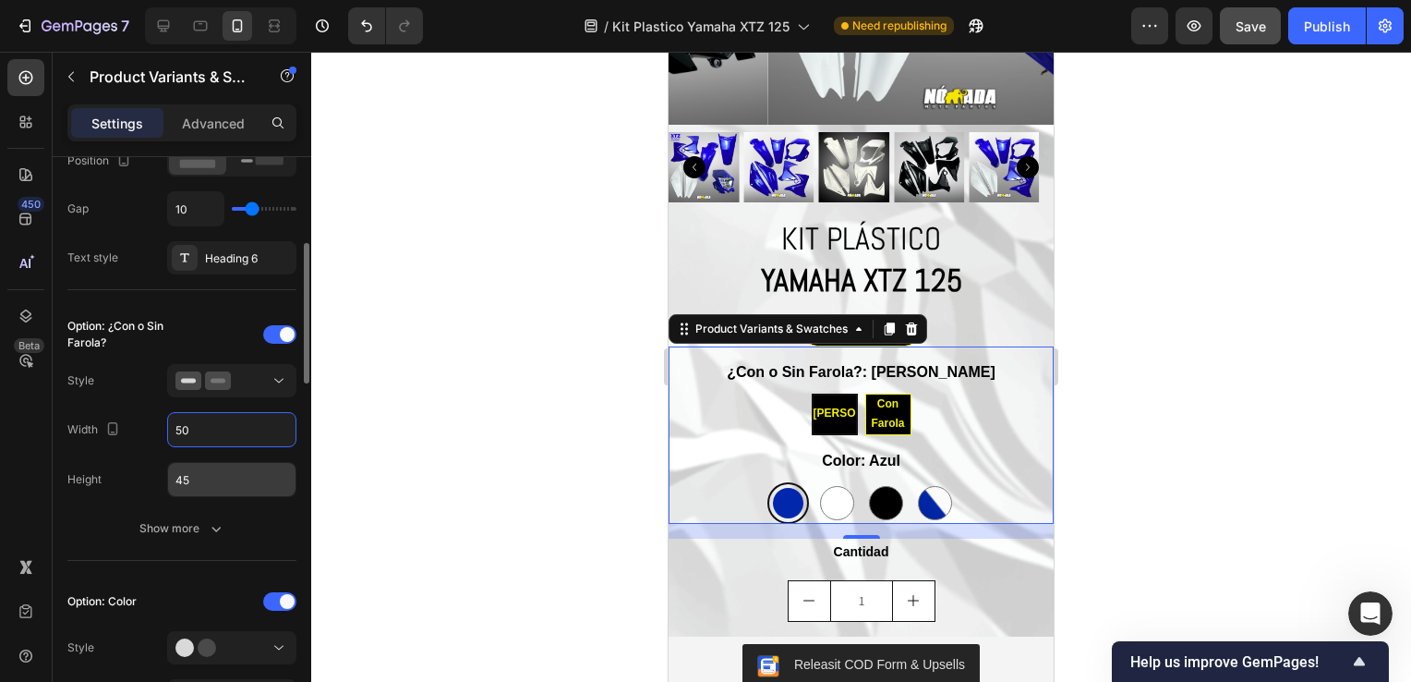
type input "5"
type input "7"
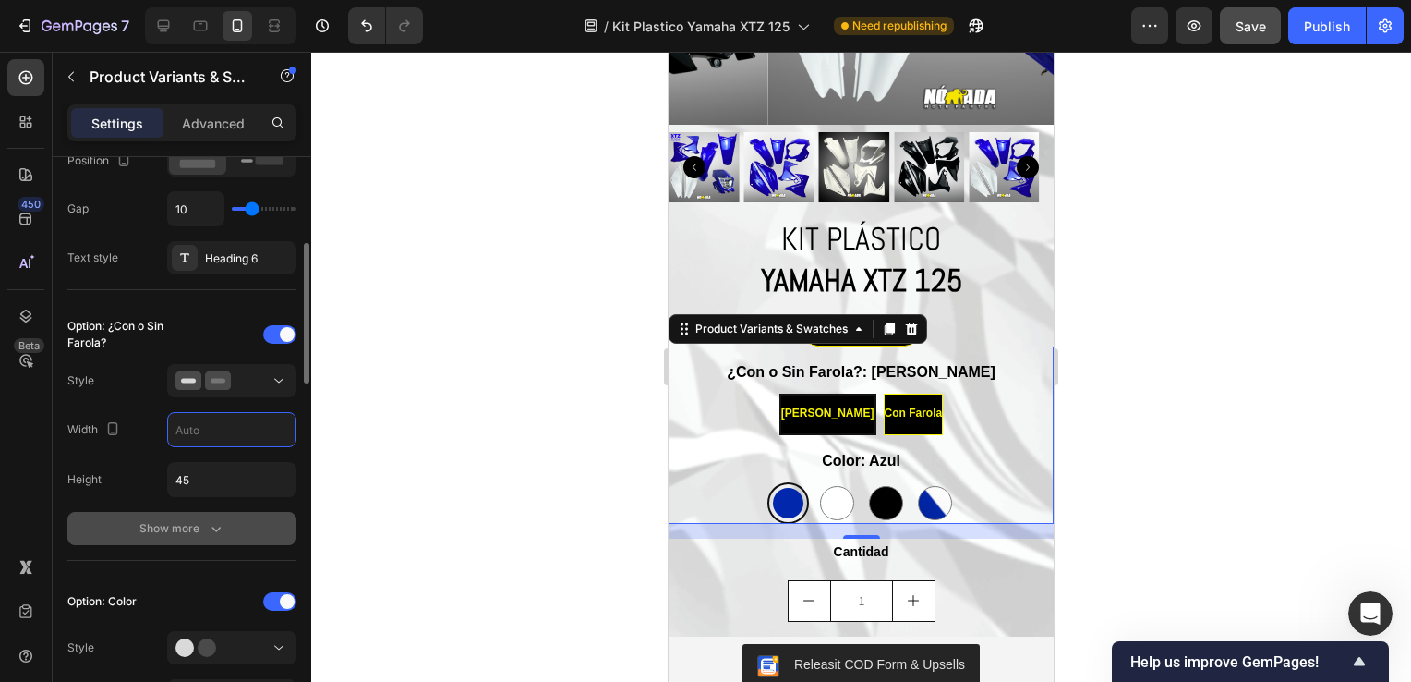
click at [183, 541] on button "Show more" at bounding box center [181, 528] width 229 height 33
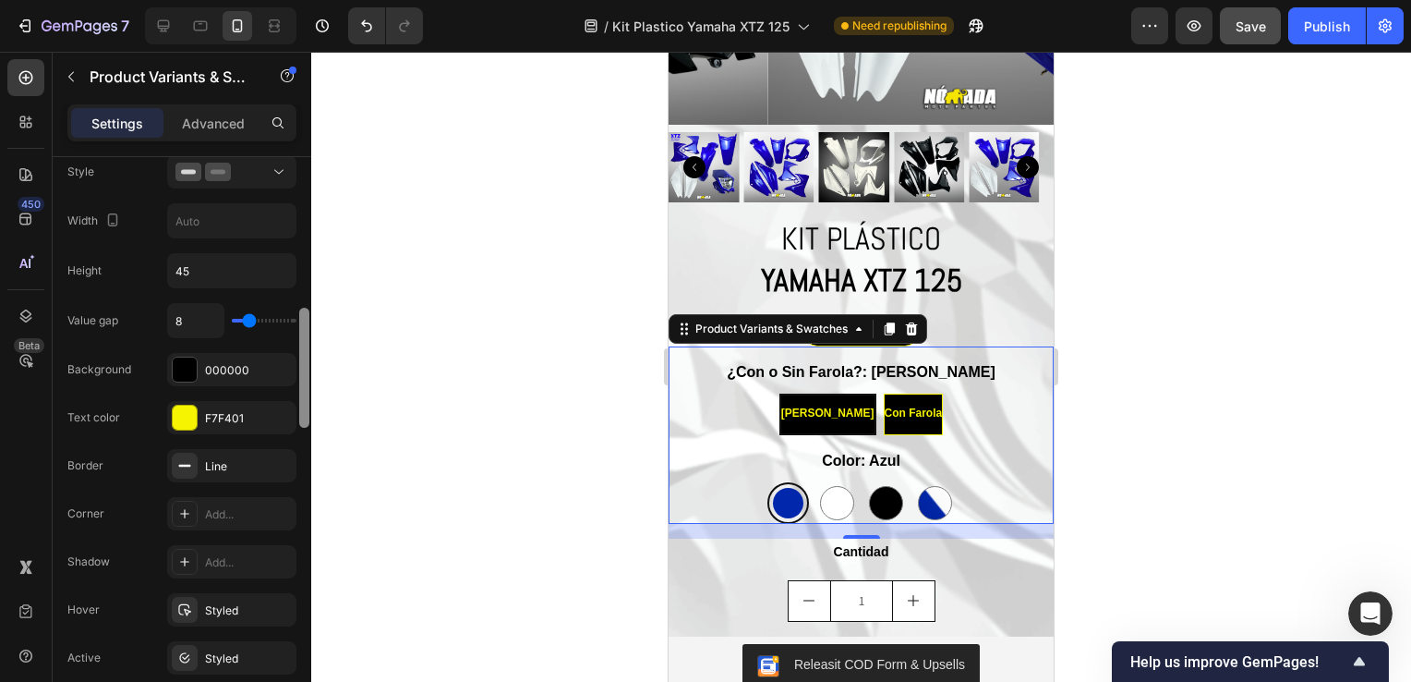
scroll to position [592, 0]
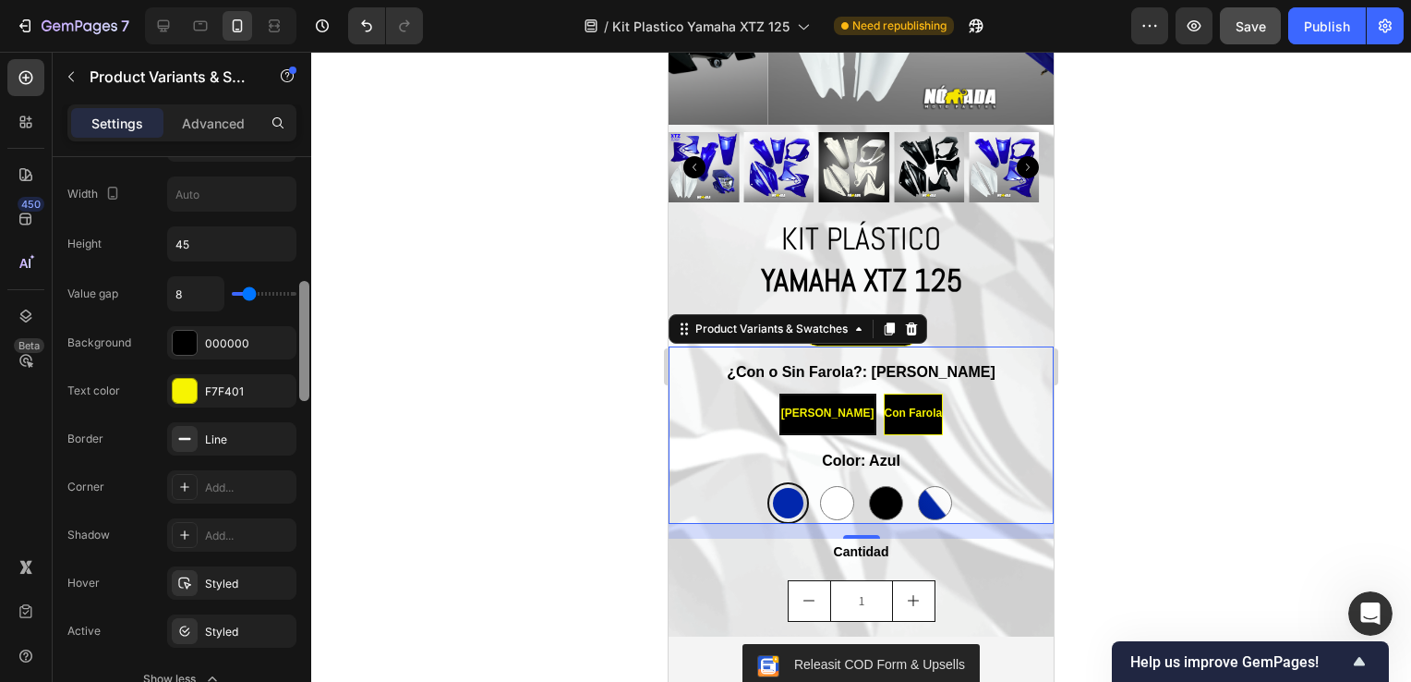
drag, startPoint x: 307, startPoint y: 358, endPoint x: 304, endPoint y: 416, distance: 57.3
click at [304, 416] on div at bounding box center [304, 446] width 14 height 578
click at [189, 446] on div at bounding box center [185, 439] width 26 height 26
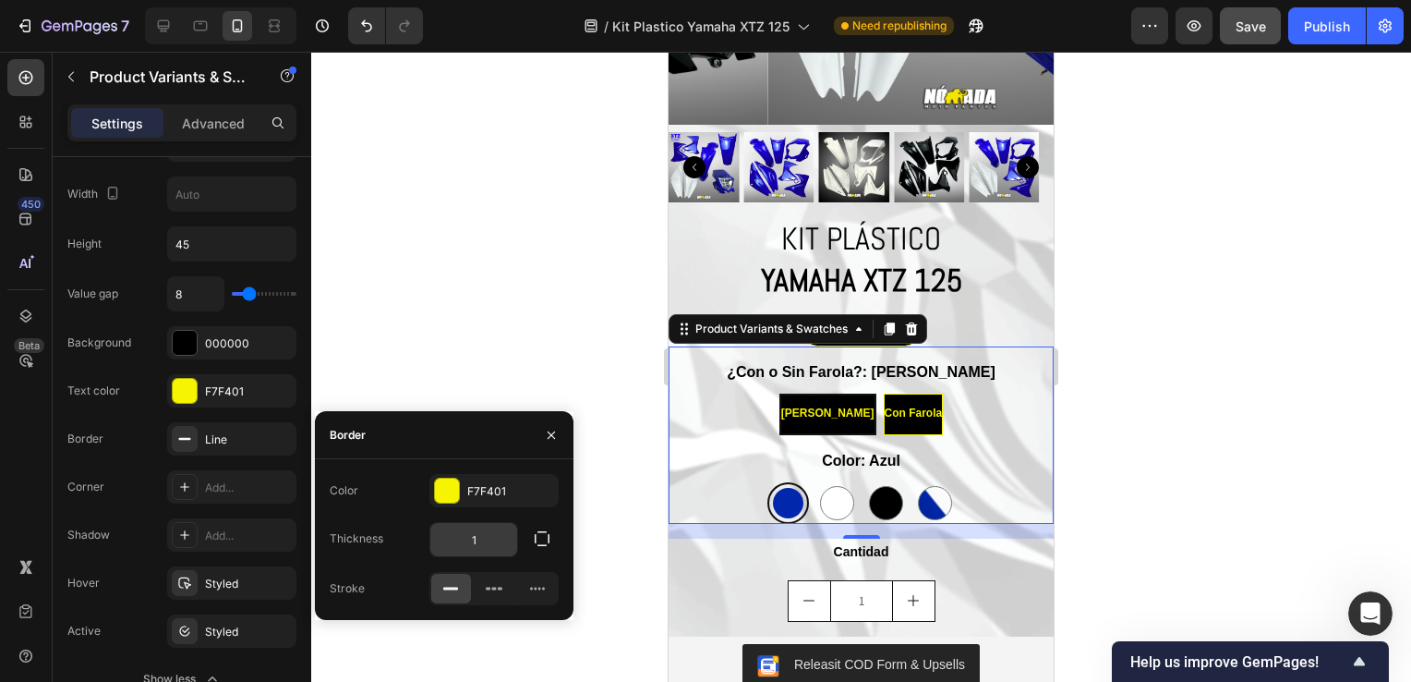
click at [495, 546] on input "1" at bounding box center [473, 539] width 87 height 33
click at [490, 594] on icon at bounding box center [494, 588] width 18 height 18
click at [450, 588] on rect at bounding box center [450, 588] width 15 height 3
click at [484, 588] on div at bounding box center [495, 589] width 40 height 30
click at [826, 406] on span "[PERSON_NAME]" at bounding box center [827, 412] width 93 height 13
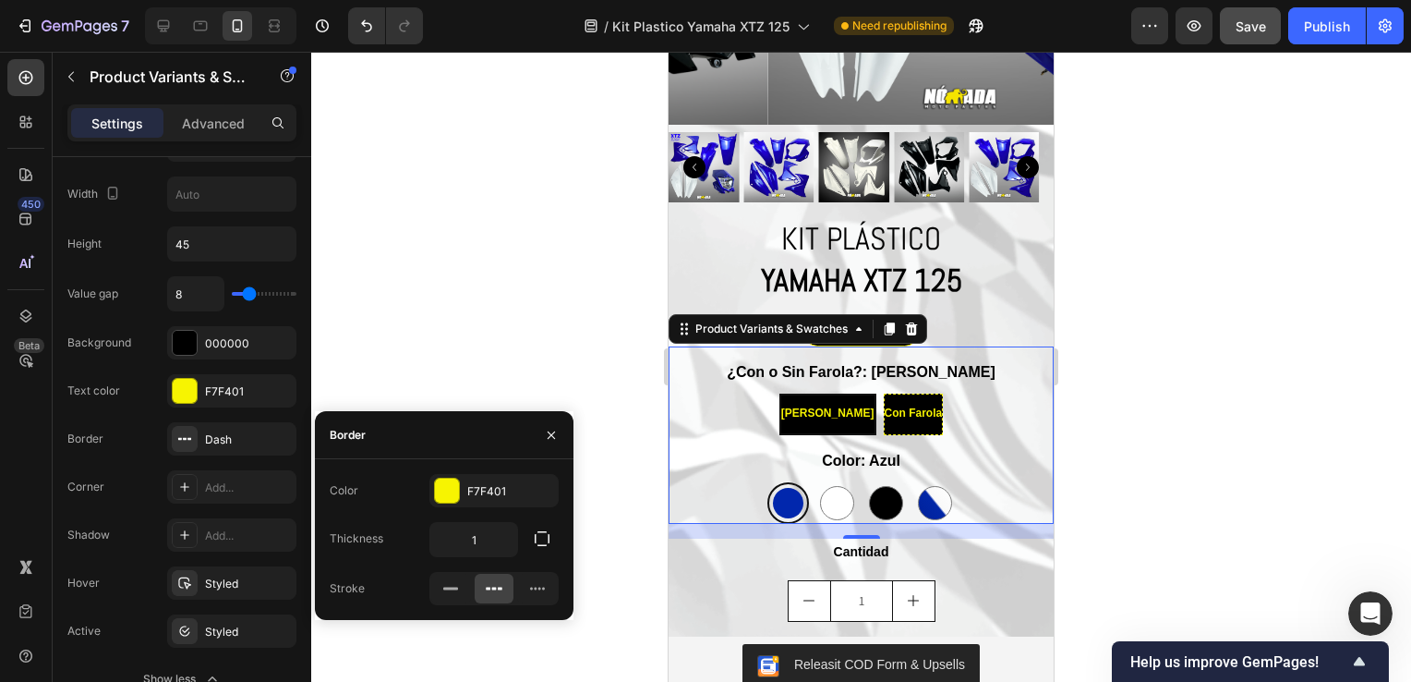
click at [827, 393] on input "Sin Farola Sin Farola Sin Farola" at bounding box center [827, 393] width 1 height 1
click at [817, 396] on div "[PERSON_NAME]" at bounding box center [827, 413] width 93 height 35
click at [827, 393] on input "Sin Farola Sin Farola Sin Farola" at bounding box center [827, 393] width 1 height 1
click at [896, 406] on span "Con Farola" at bounding box center [914, 412] width 58 height 13
click at [913, 393] on input "Con Farola Con Farola Con Farola" at bounding box center [913, 393] width 1 height 1
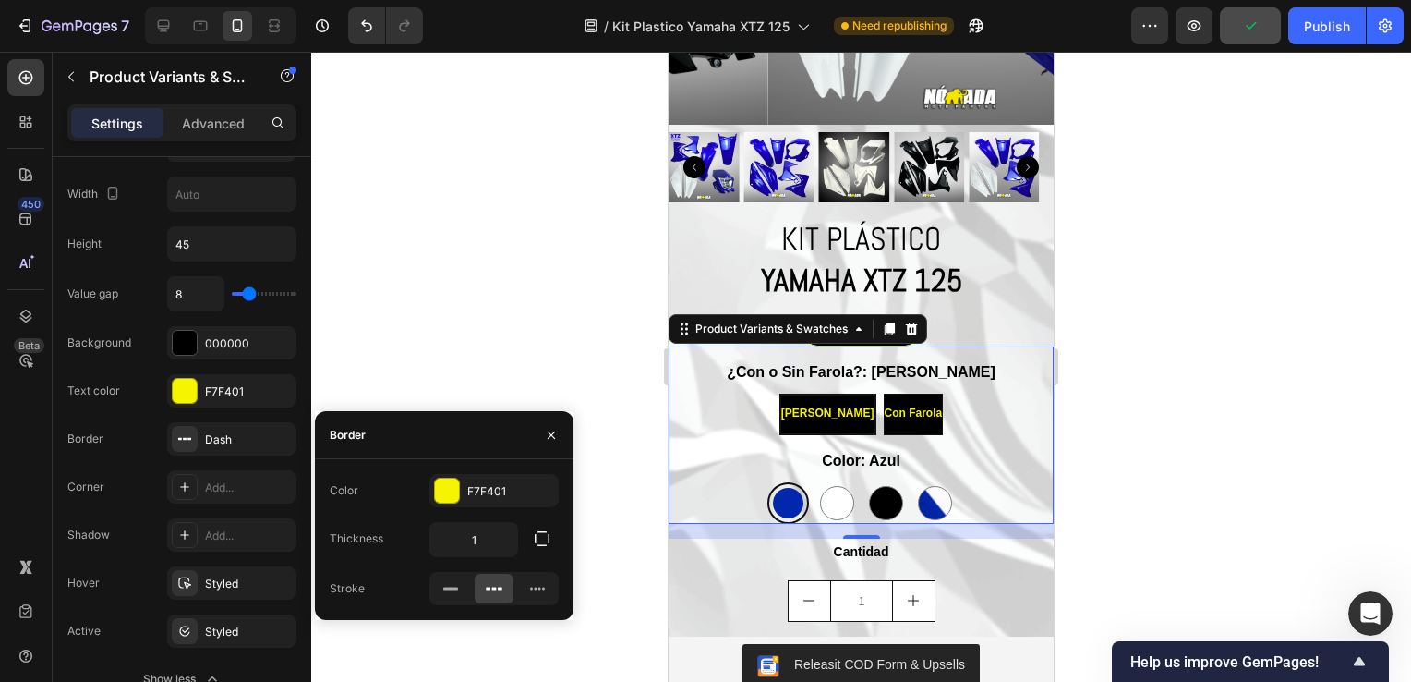
radio input "true"
click at [835, 406] on span "[PERSON_NAME]" at bounding box center [826, 412] width 93 height 13
click at [827, 393] on input "Sin Farola Sin Farola Sin Farola" at bounding box center [826, 393] width 1 height 1
radio input "true"
click at [536, 589] on icon at bounding box center [537, 588] width 18 height 18
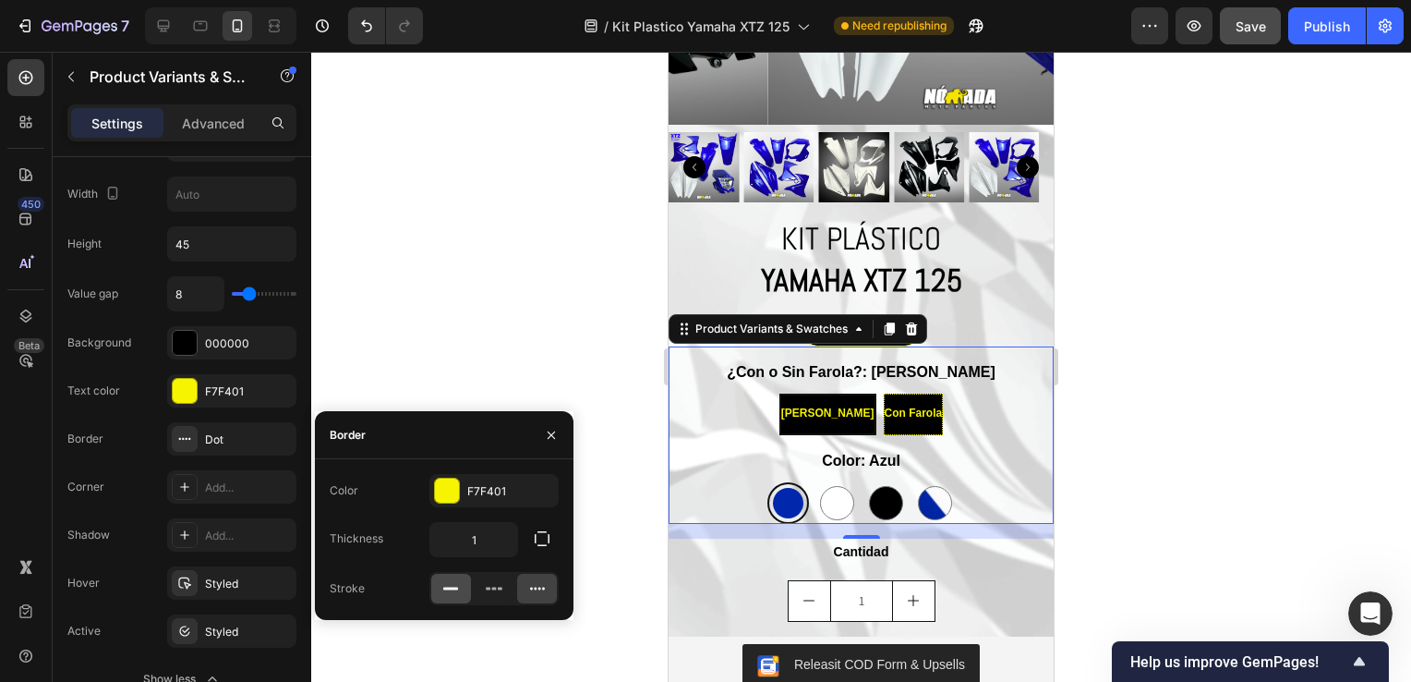
click at [454, 595] on icon at bounding box center [451, 588] width 18 height 18
click at [462, 319] on div at bounding box center [861, 367] width 1100 height 630
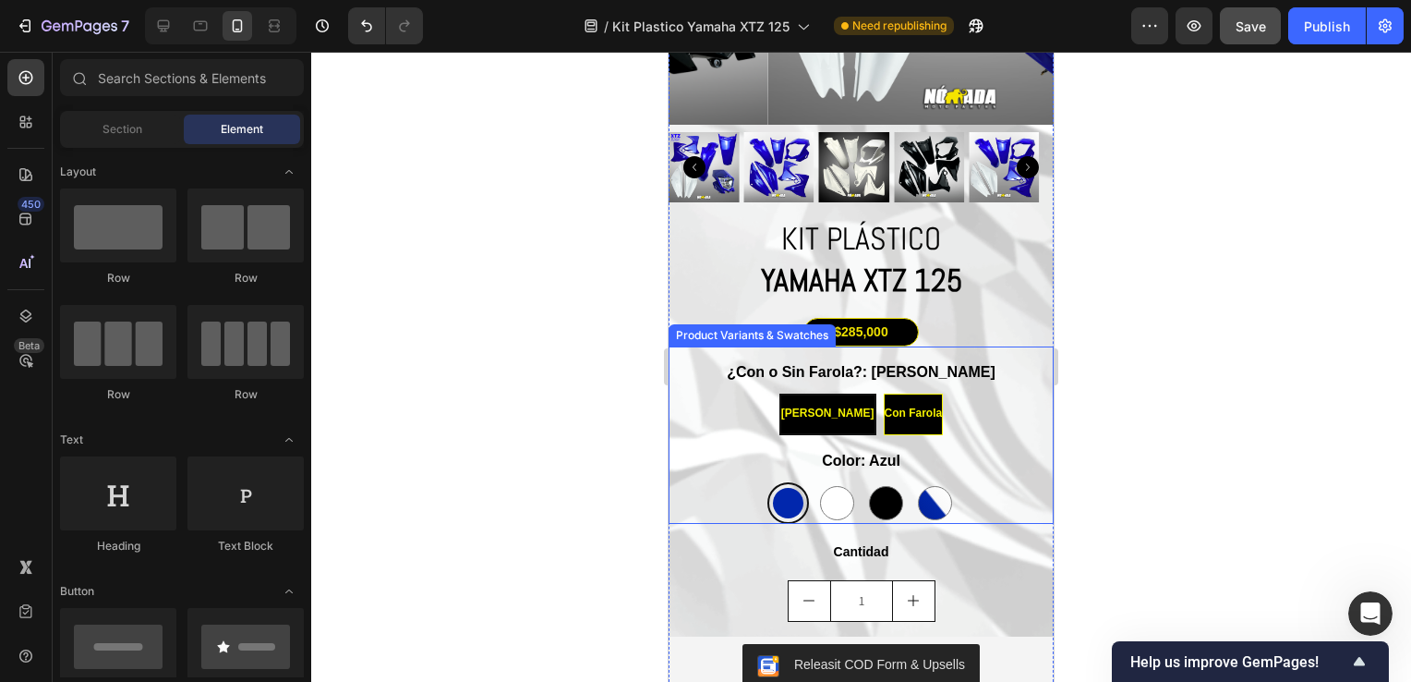
click at [817, 408] on div "[PERSON_NAME]" at bounding box center [827, 413] width 93 height 35
click at [827, 393] on input "Sin Farola Sin Farola Sin Farola" at bounding box center [827, 393] width 1 height 1
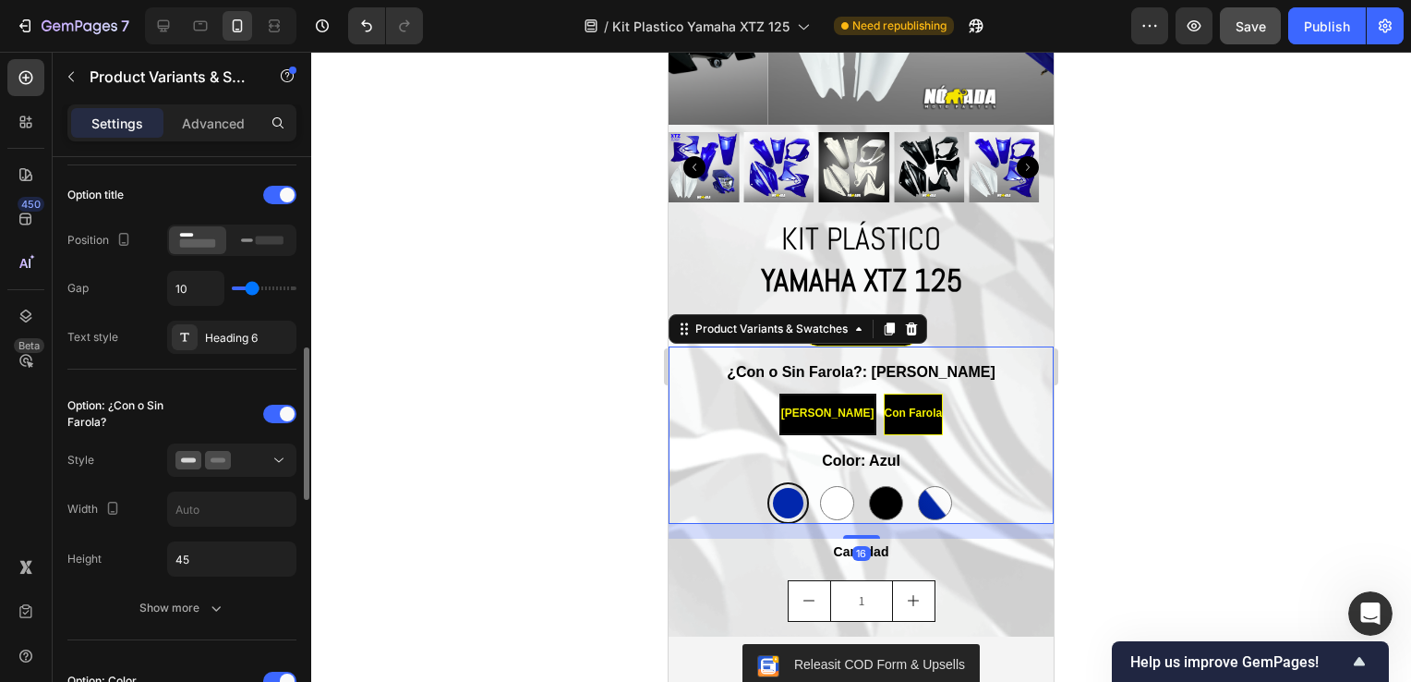
scroll to position [369, 0]
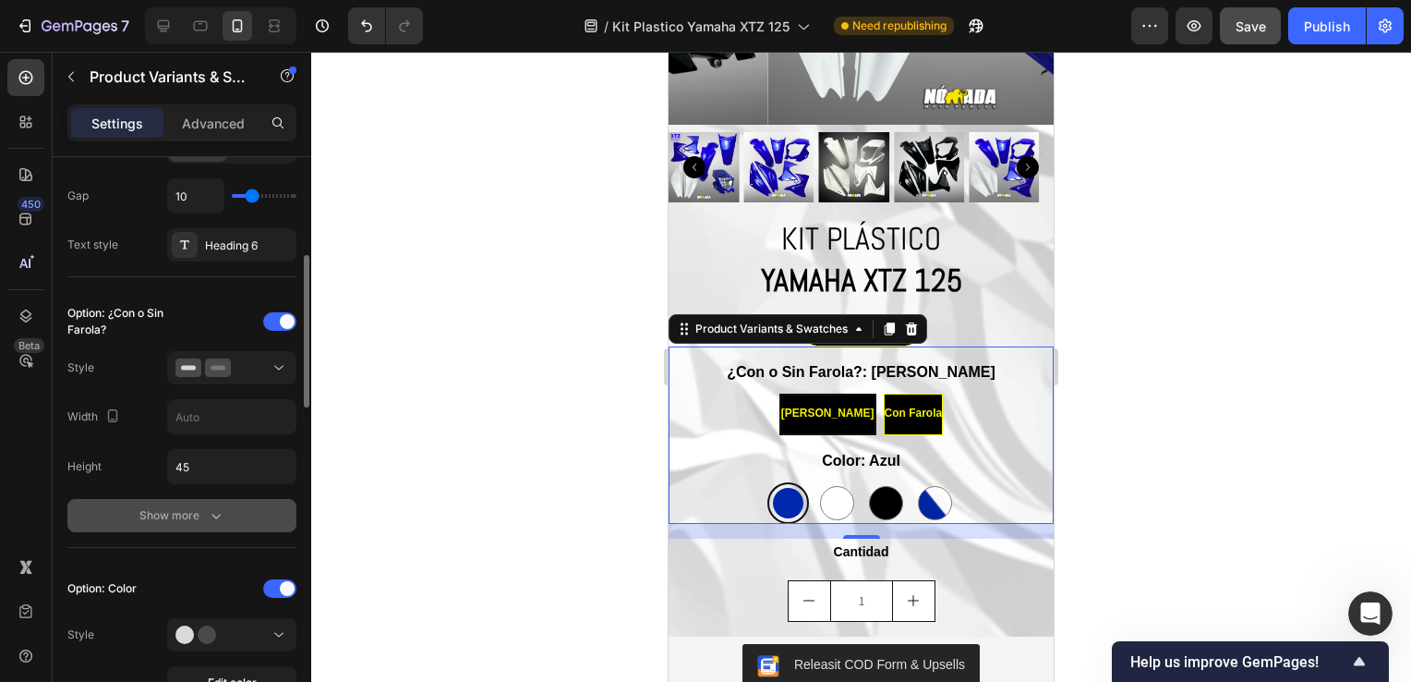
click at [194, 522] on div "Show more" at bounding box center [182, 515] width 86 height 18
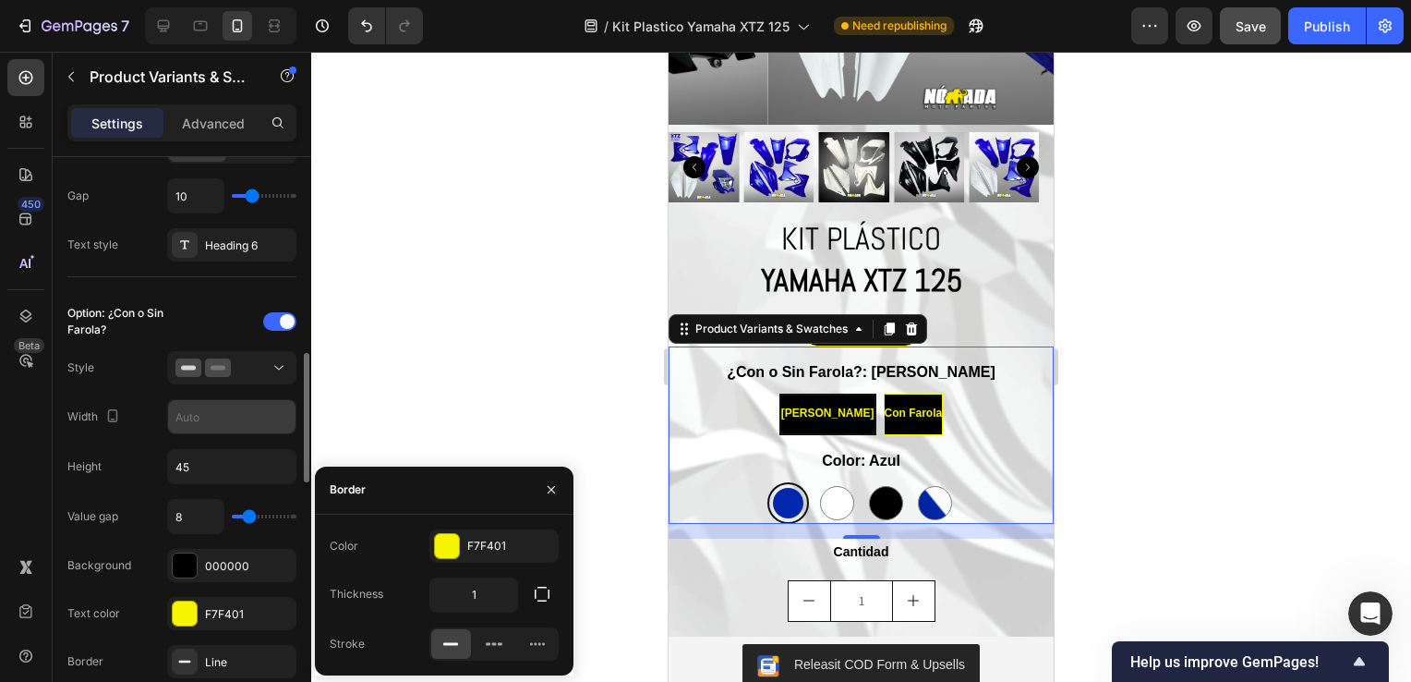
scroll to position [462, 0]
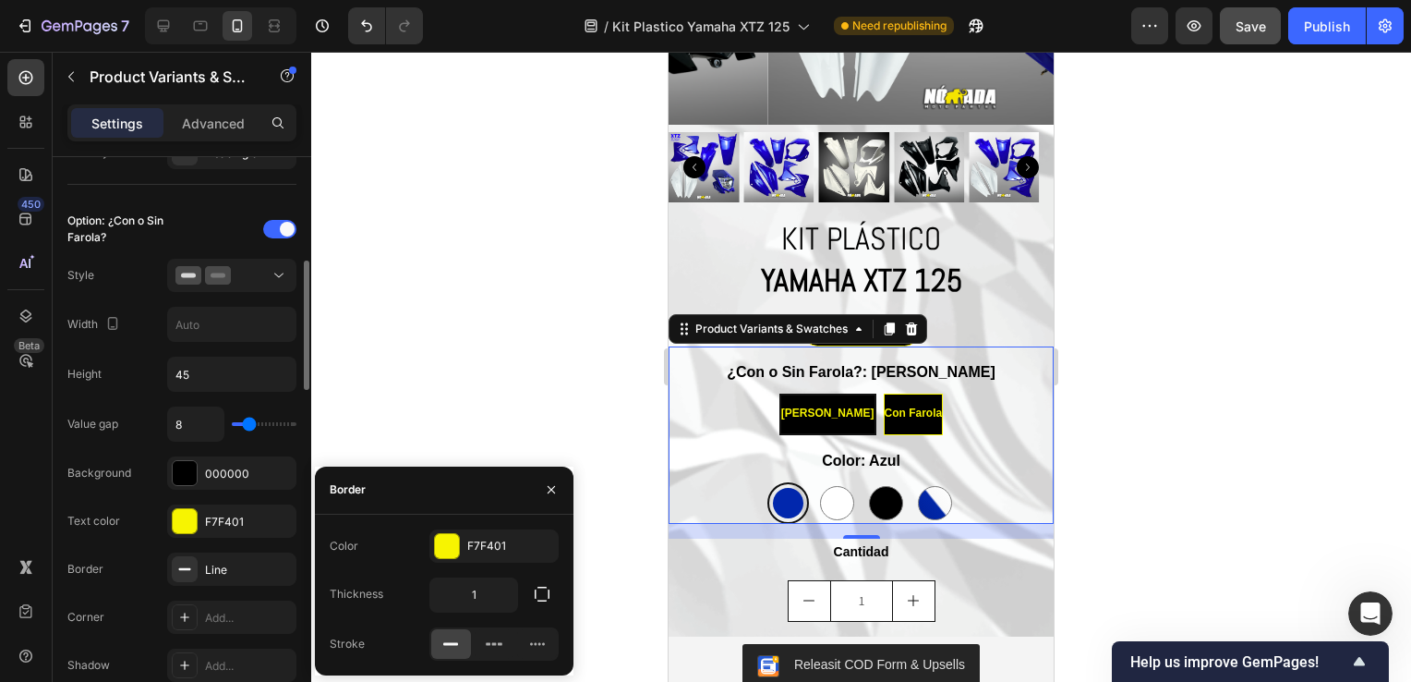
click at [388, 377] on div at bounding box center [861, 367] width 1100 height 630
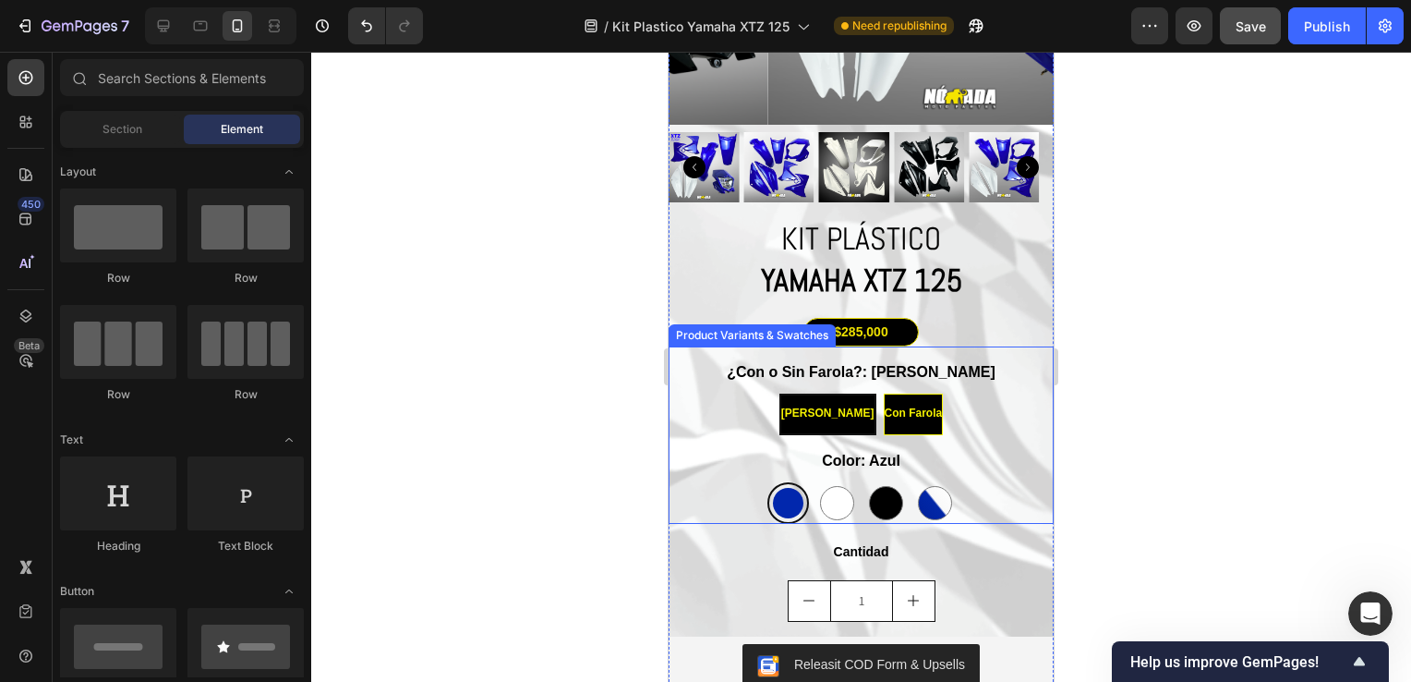
click at [800, 406] on span "[PERSON_NAME]" at bounding box center [827, 412] width 93 height 13
click at [827, 393] on input "Sin Farola Sin Farola Sin Farola" at bounding box center [827, 393] width 1 height 1
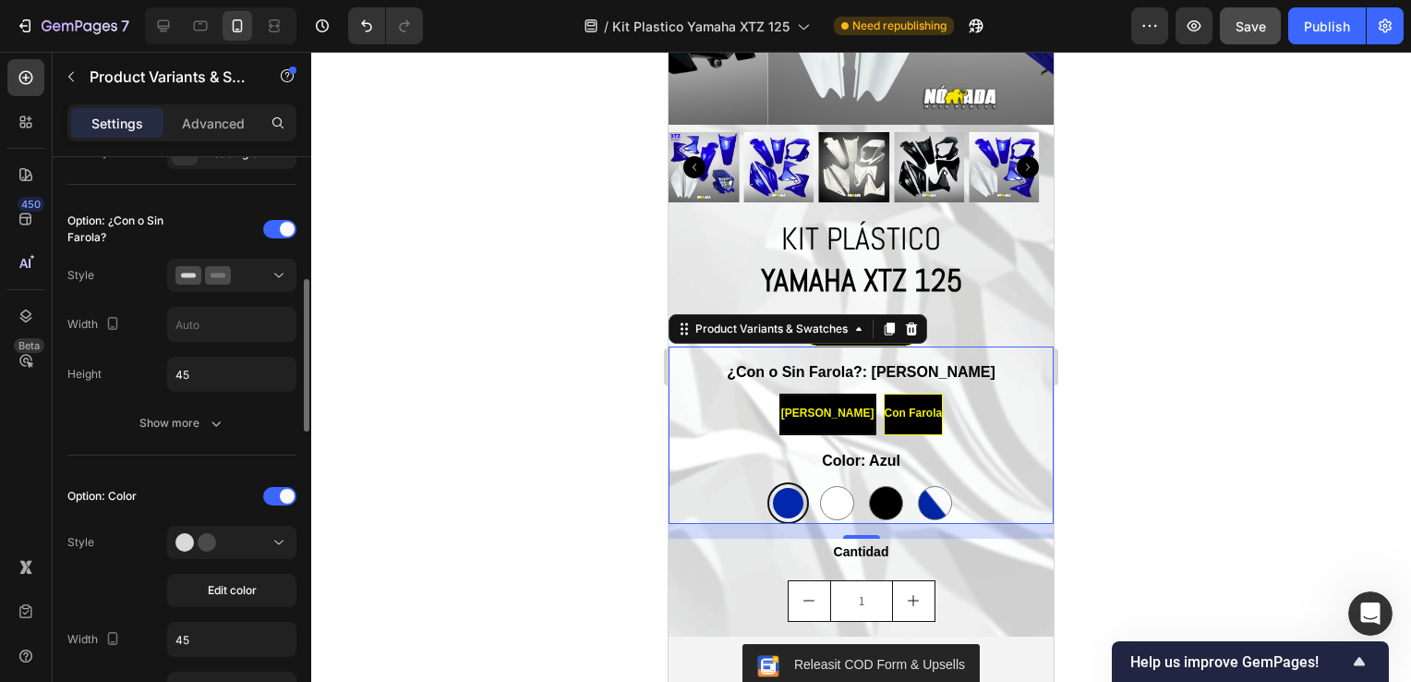
click at [235, 438] on div "Option: ¿Con o Sin Farola? Style Width Height 45 Show more" at bounding box center [181, 328] width 229 height 256
click at [225, 430] on button "Show more" at bounding box center [181, 422] width 229 height 33
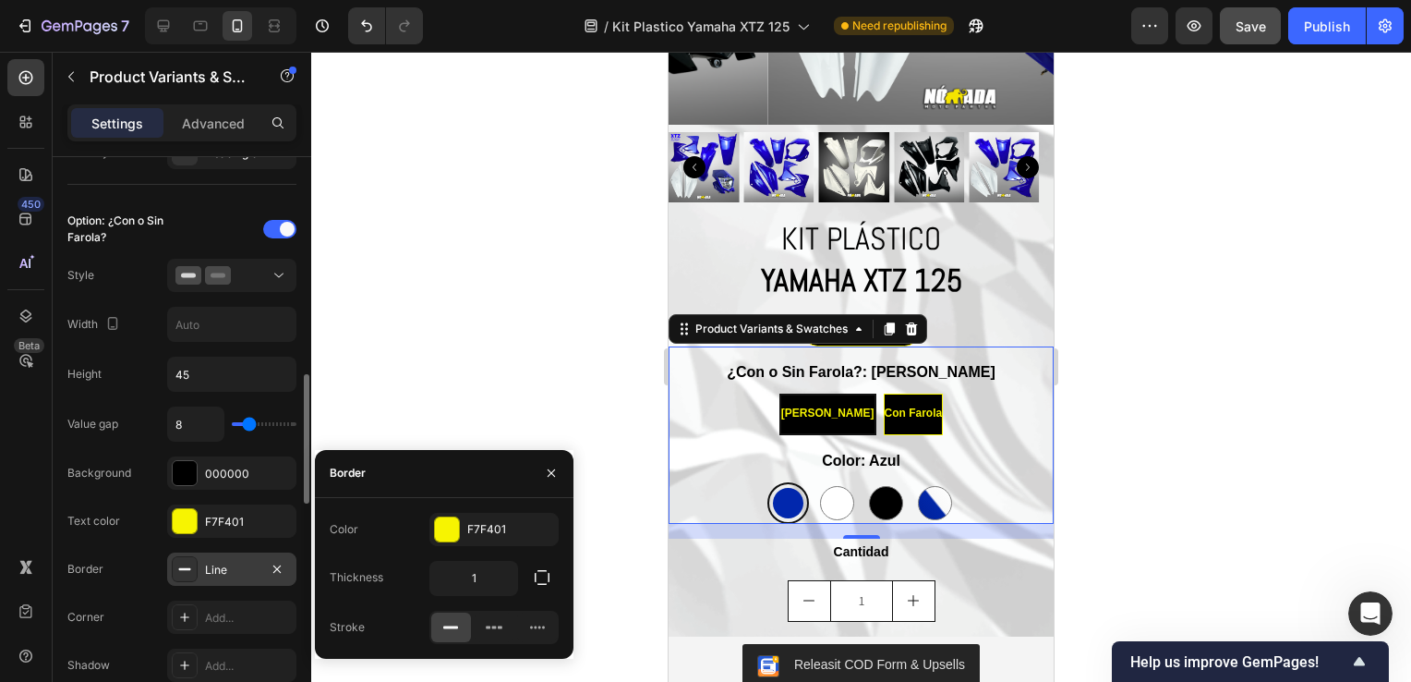
scroll to position [554, 0]
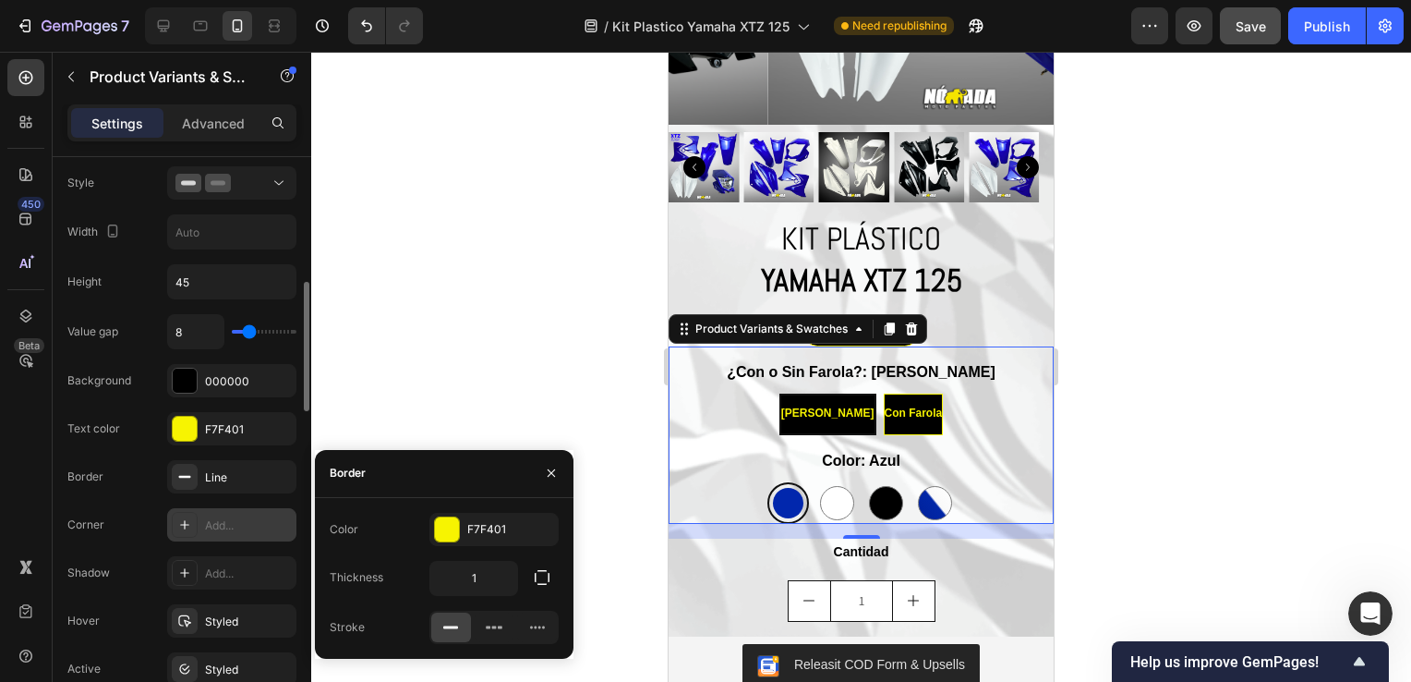
click at [211, 525] on div "Add..." at bounding box center [248, 525] width 87 height 17
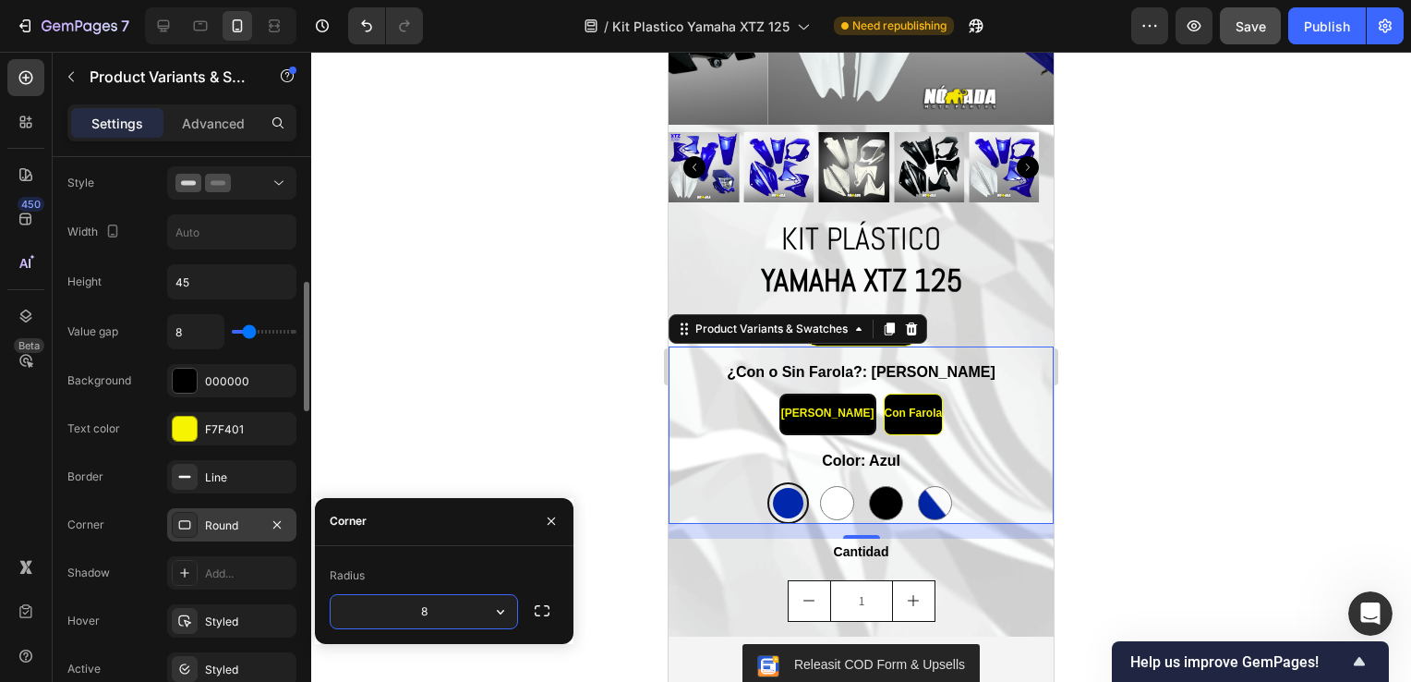
click at [489, 608] on button "button" at bounding box center [500, 611] width 33 height 33
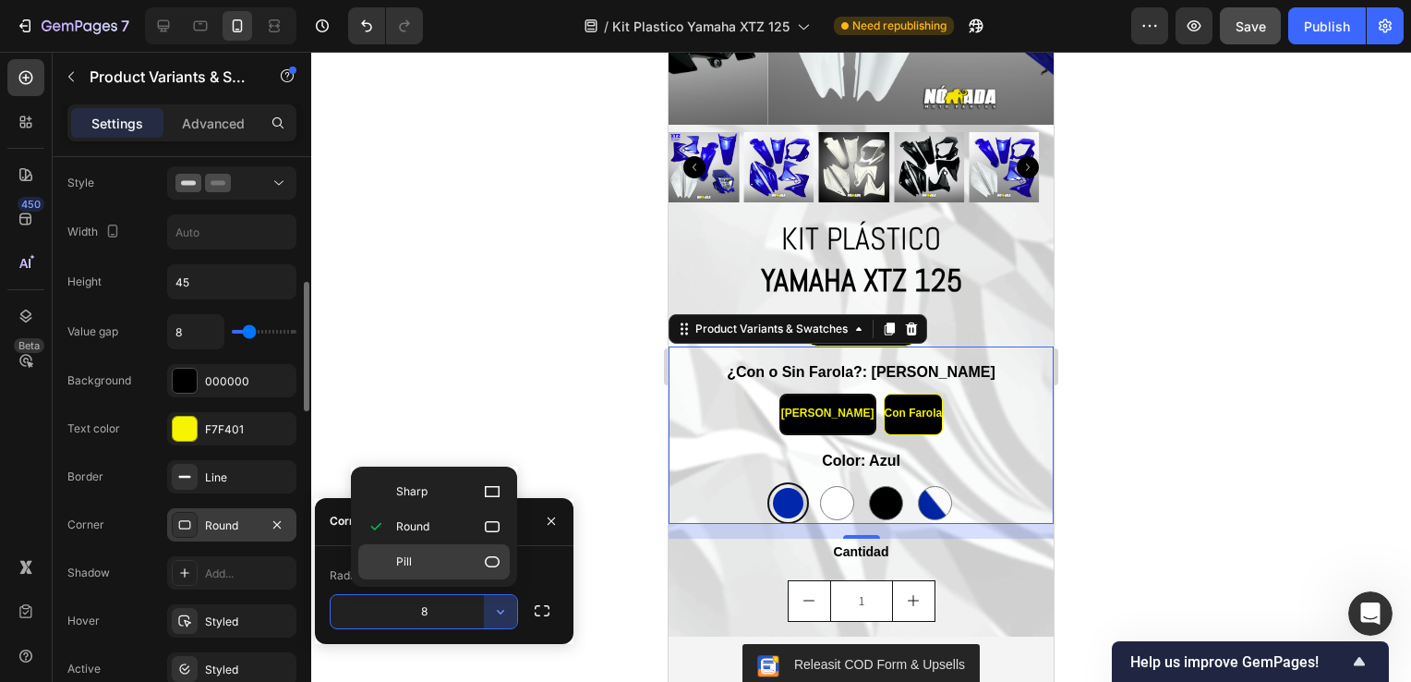
click at [442, 558] on p "Pill" at bounding box center [448, 561] width 105 height 18
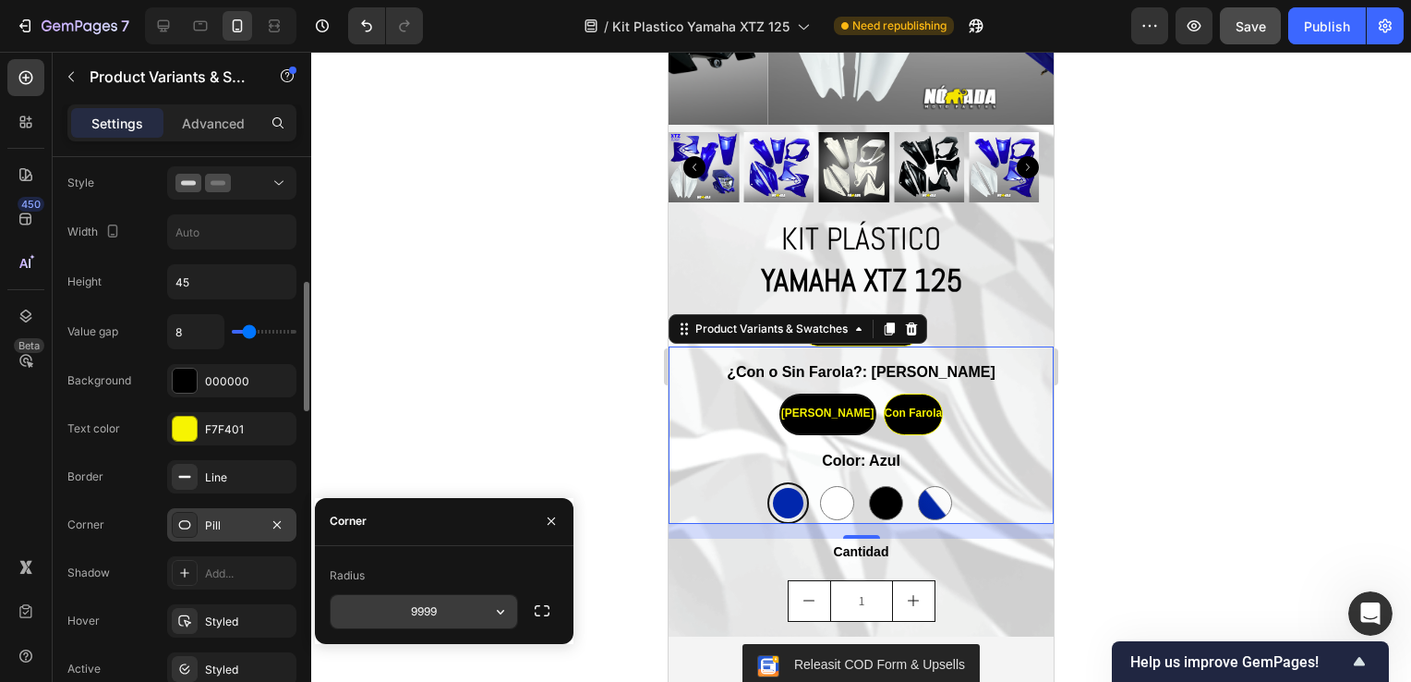
click at [514, 611] on button "button" at bounding box center [500, 611] width 33 height 33
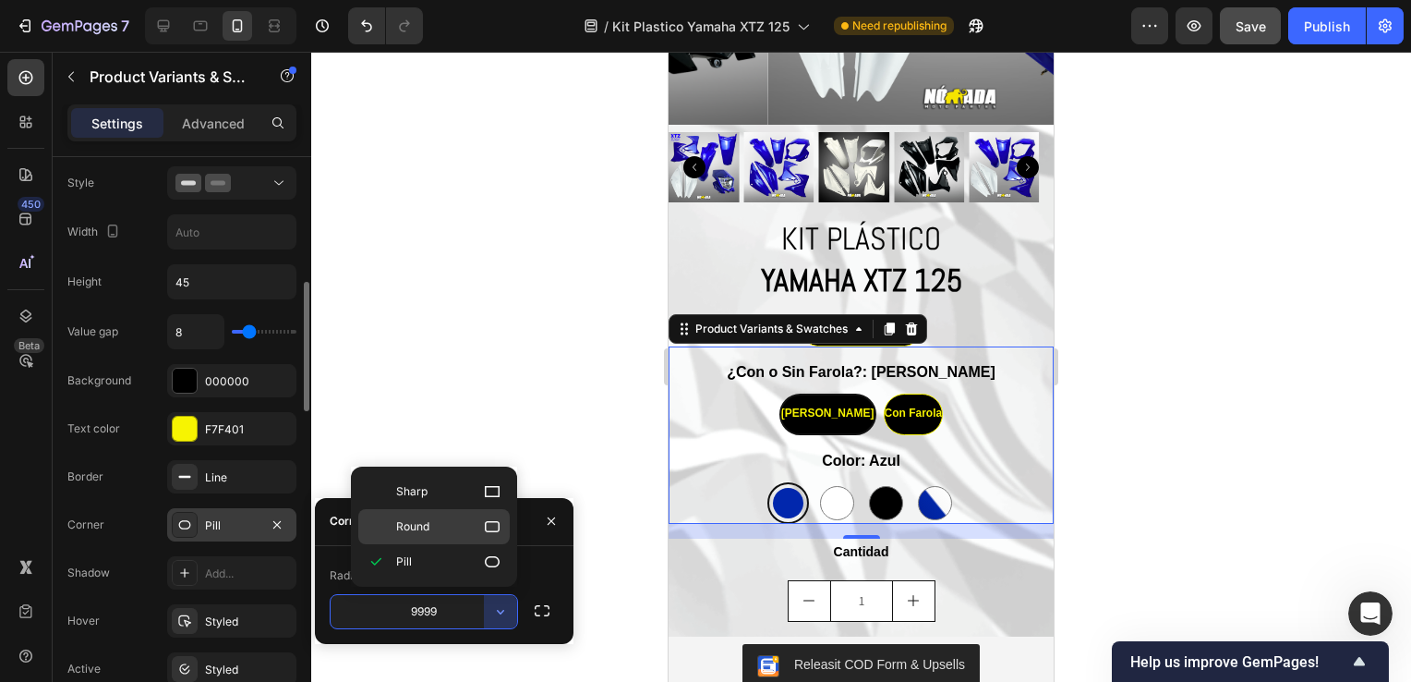
click at [429, 530] on span "Round" at bounding box center [412, 526] width 33 height 17
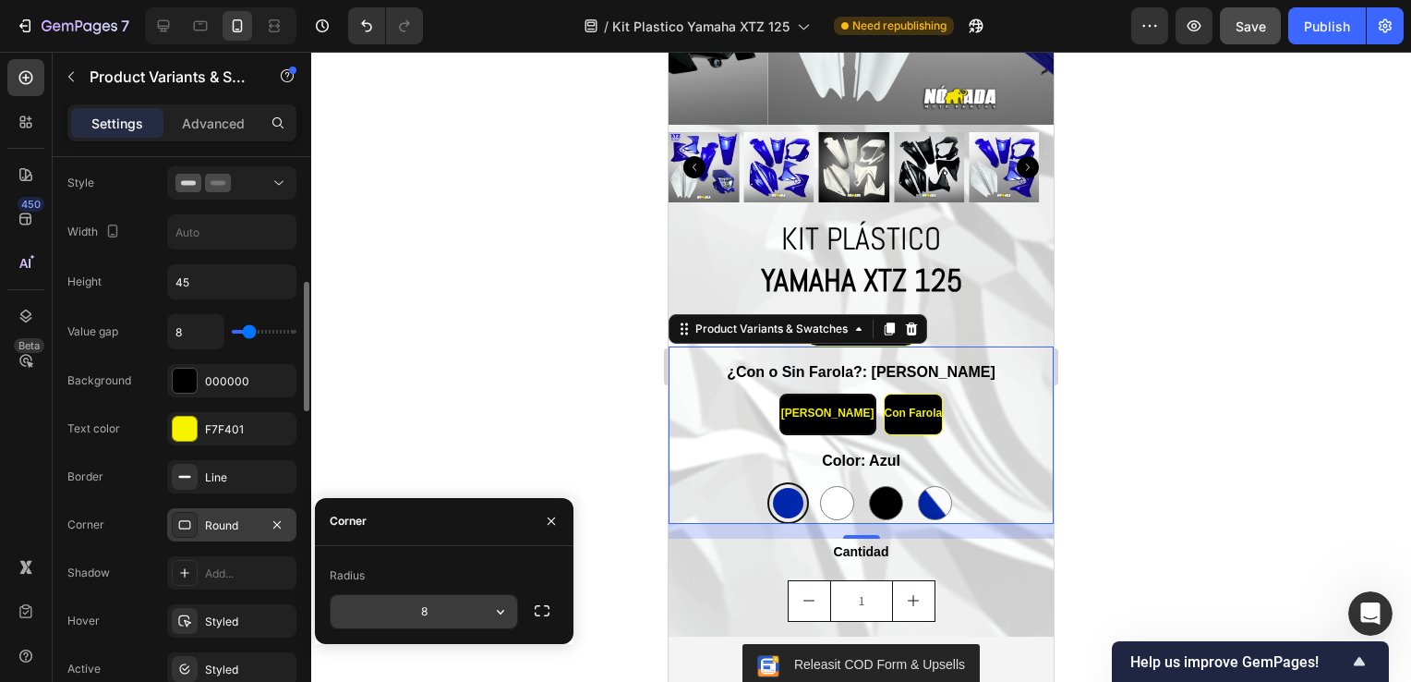
click at [436, 604] on input "8" at bounding box center [424, 611] width 187 height 33
type input "1"
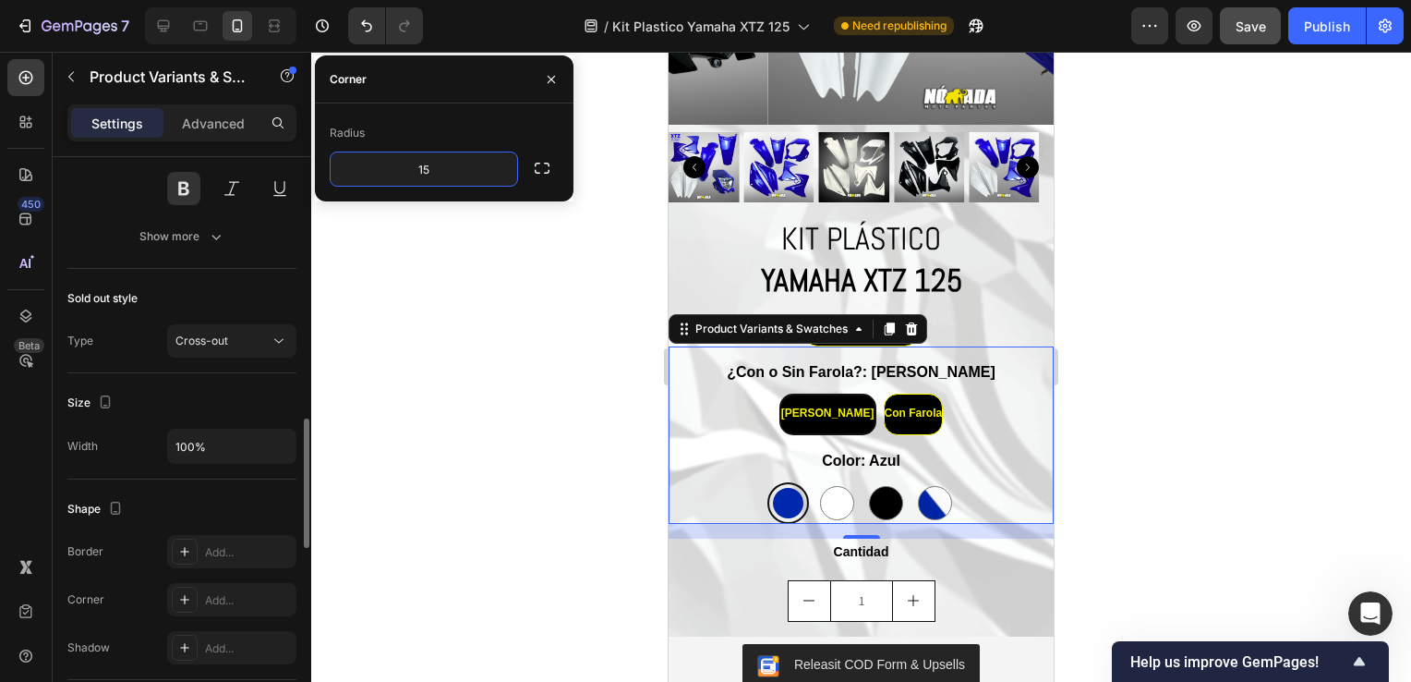
scroll to position [1991, 0]
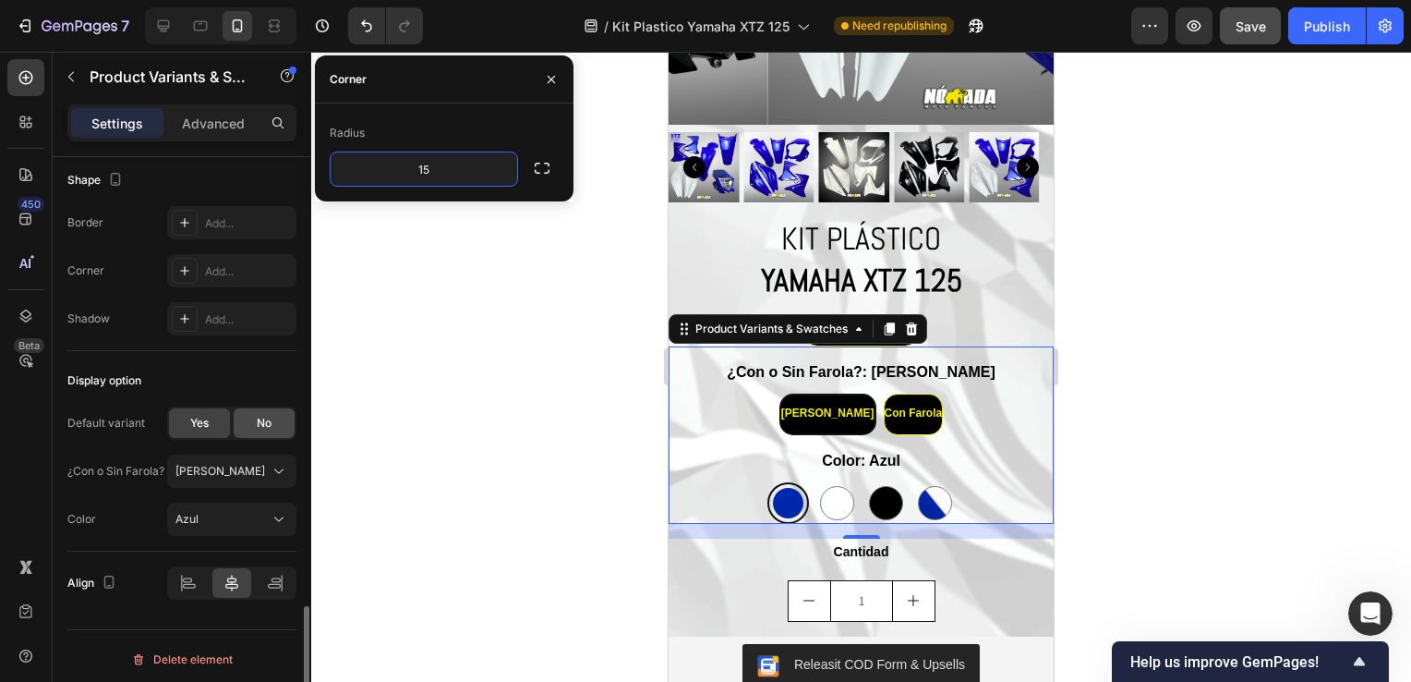
type input "15"
click at [260, 419] on span "No" at bounding box center [264, 423] width 15 height 17
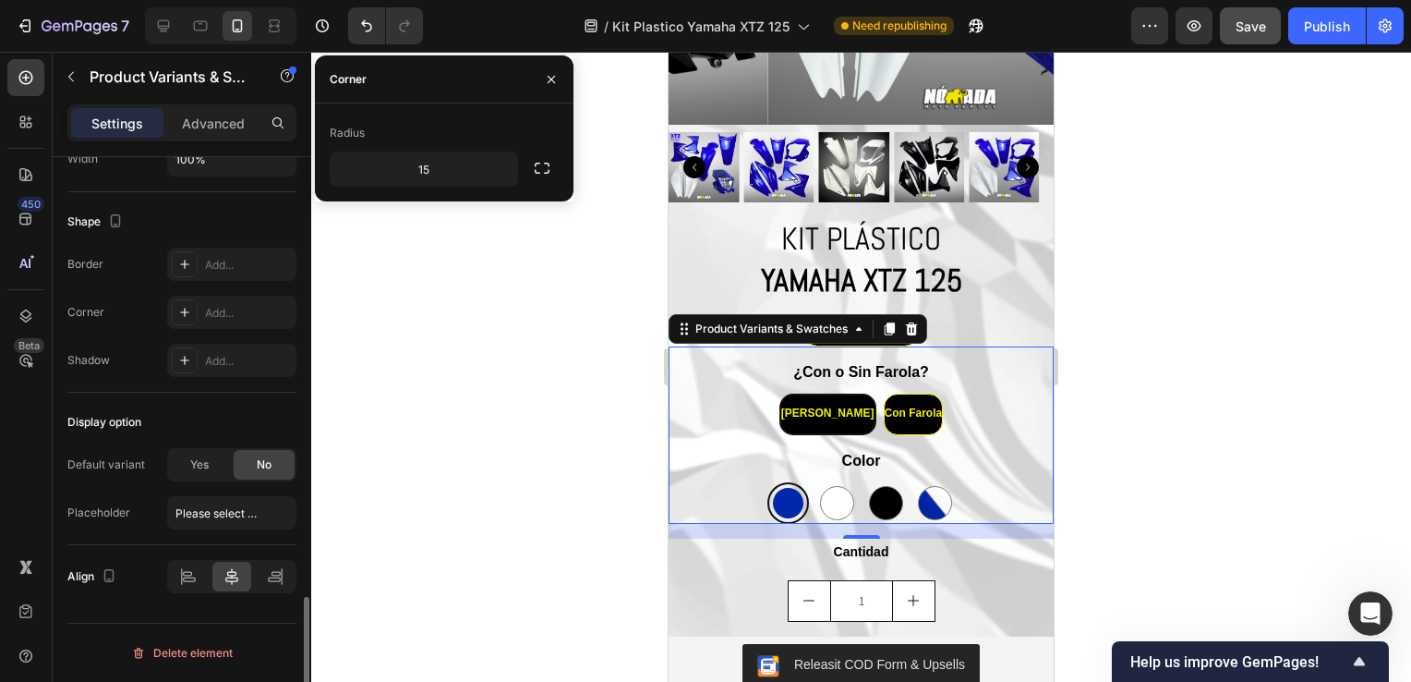
scroll to position [1943, 0]
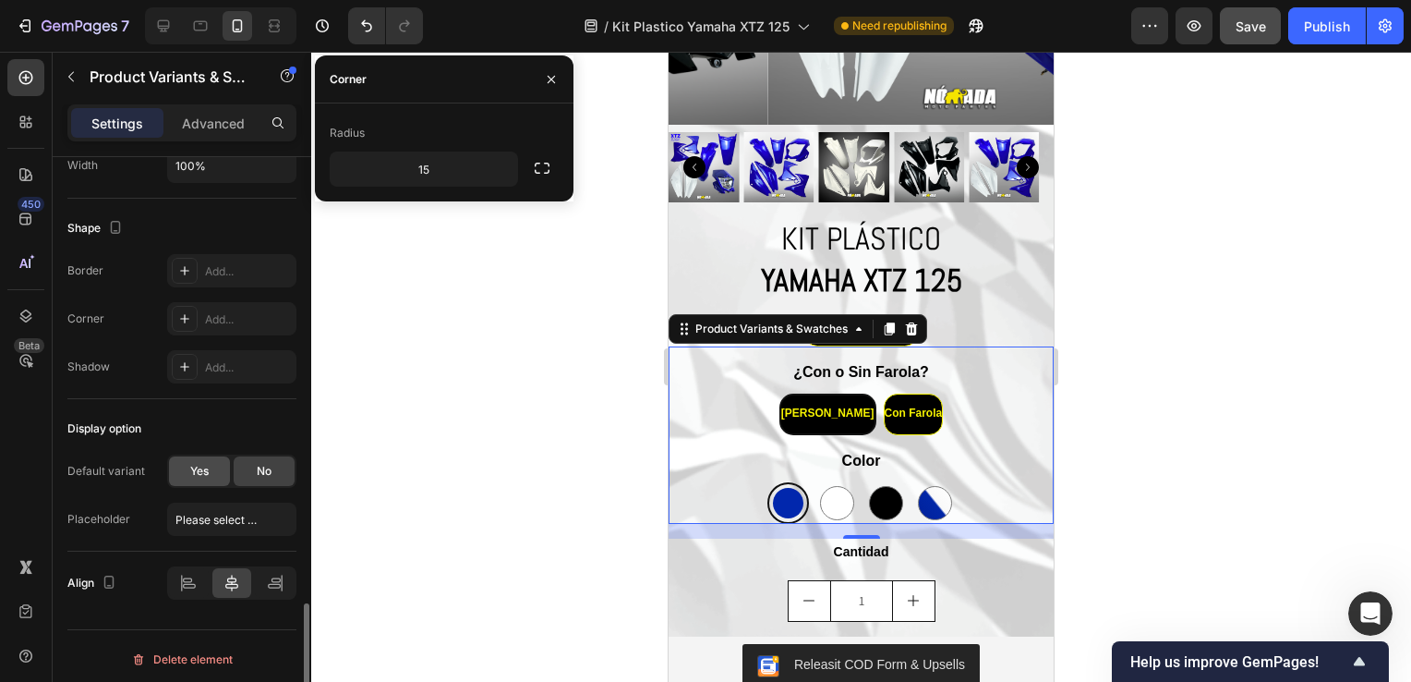
click at [213, 467] on div "Yes" at bounding box center [199, 471] width 61 height 30
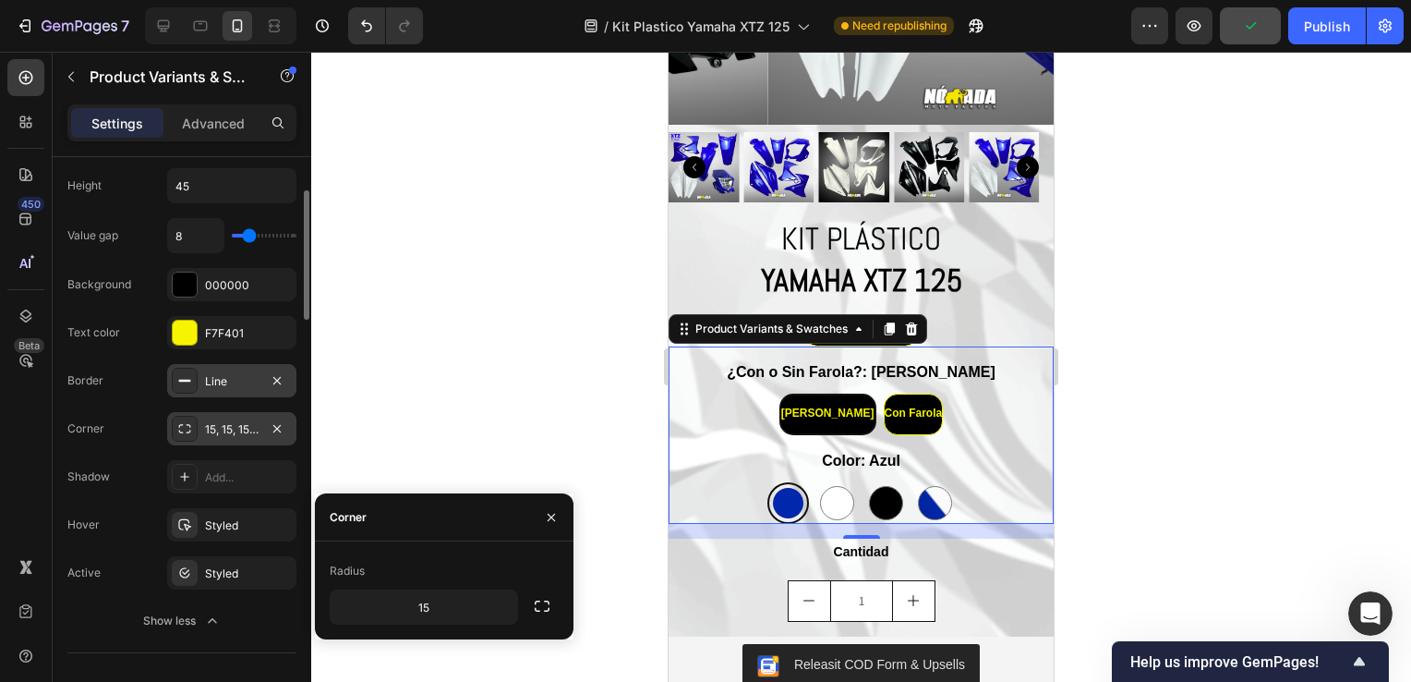
scroll to position [558, 0]
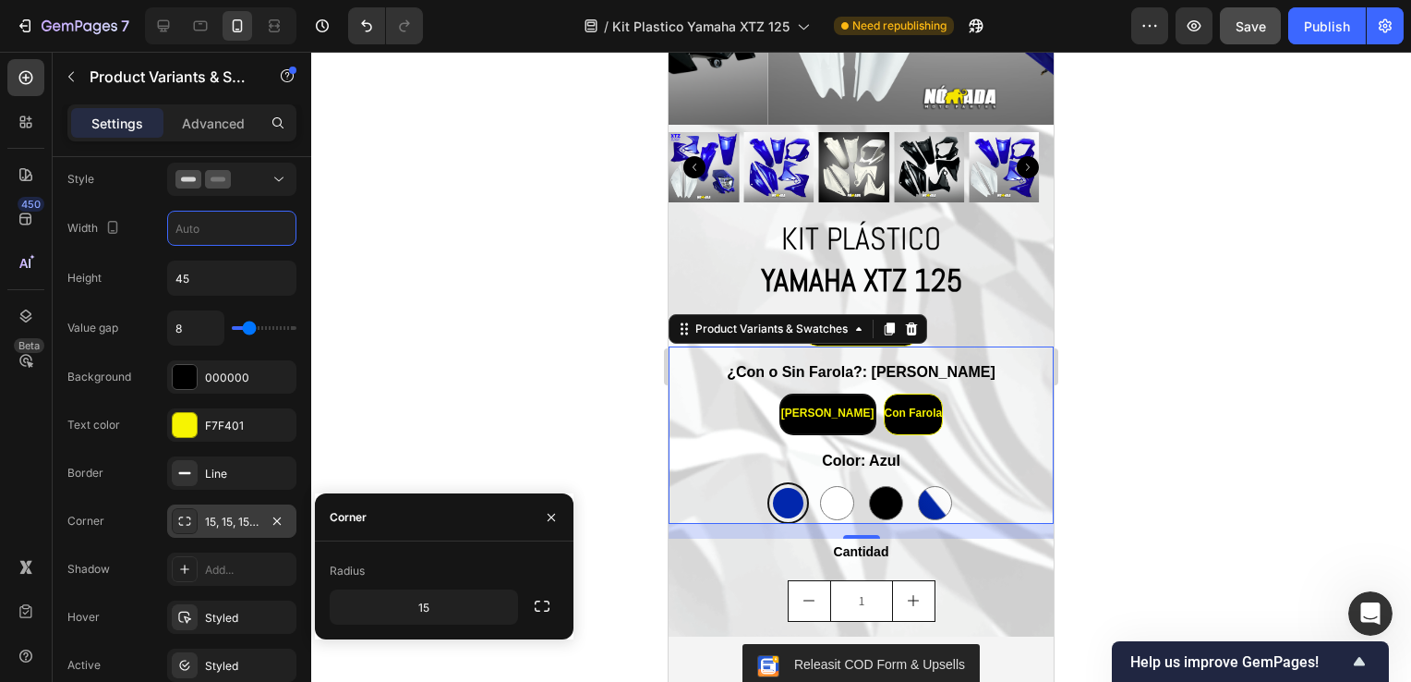
click at [224, 236] on input "text" at bounding box center [231, 228] width 127 height 33
type input "4"
click at [302, 320] on div at bounding box center [304, 347] width 10 height 129
type input "70"
type input "13"
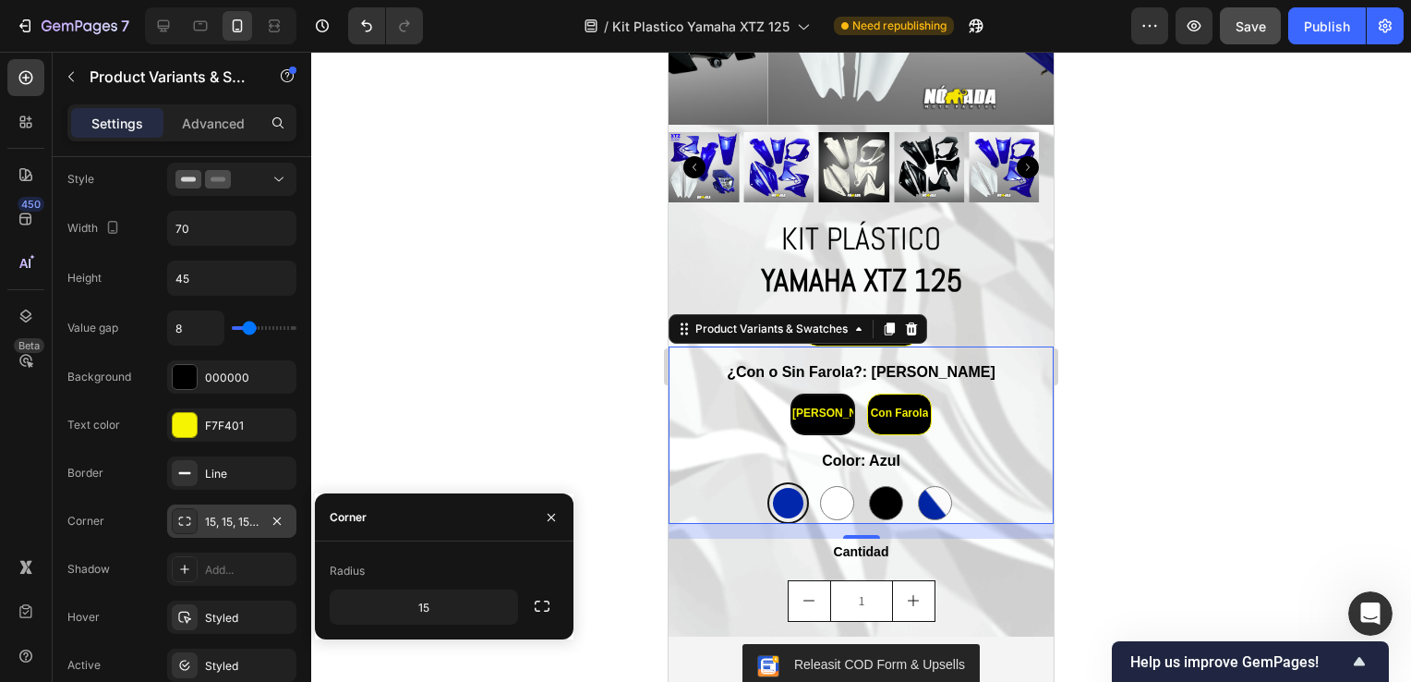
type input "13"
type input "14"
type input "16"
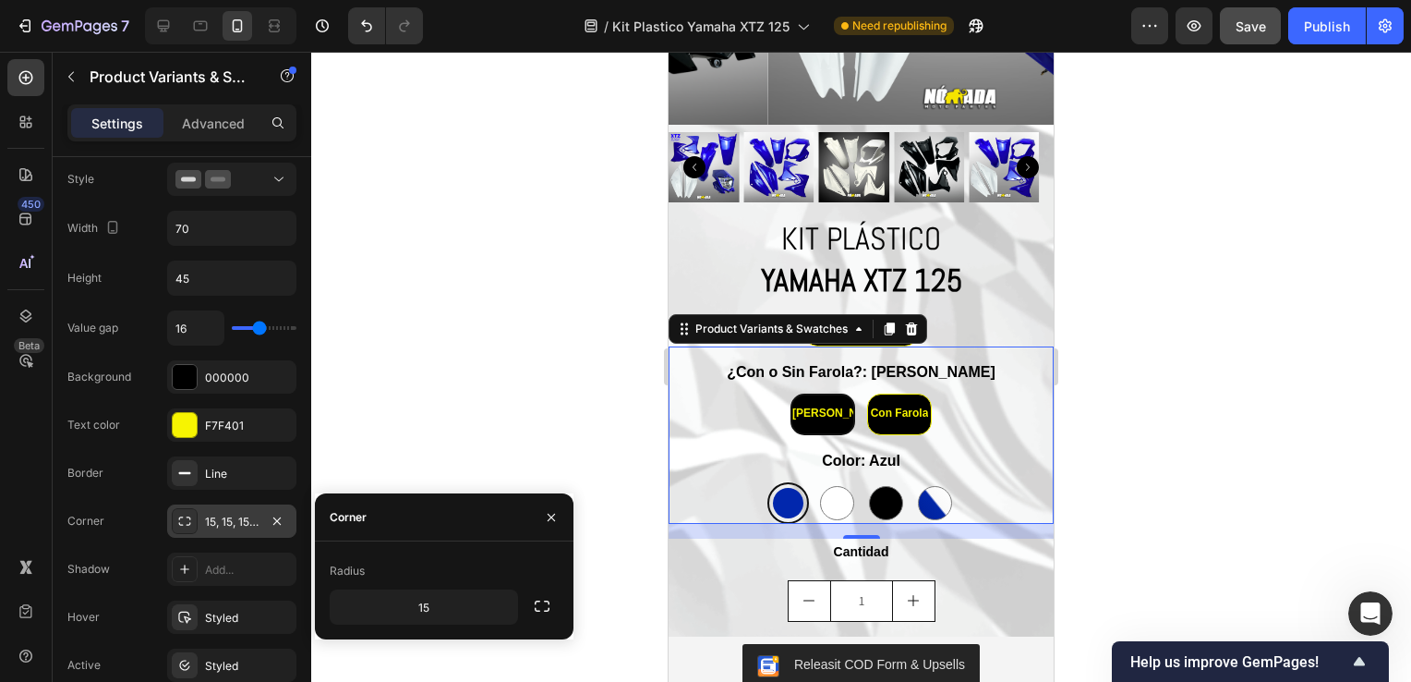
type input "17"
type input "18"
type input "19"
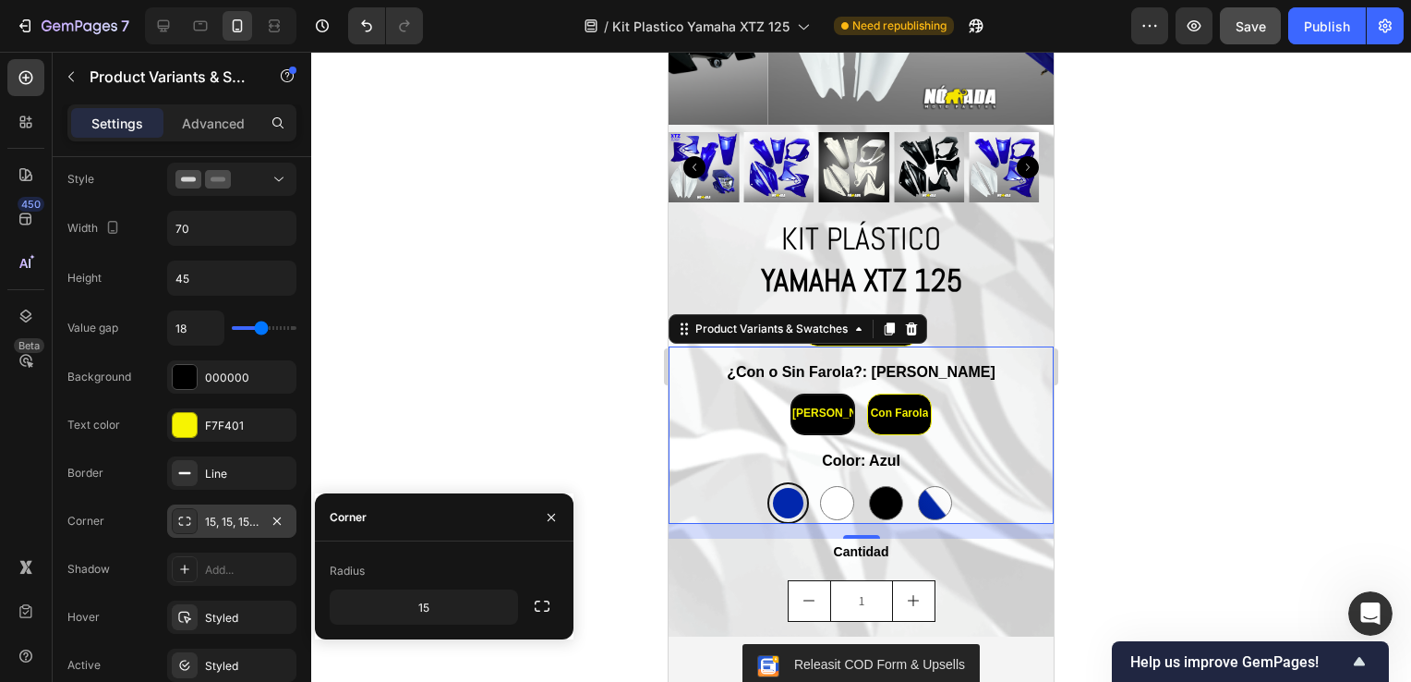
type input "19"
type input "21"
type input "20"
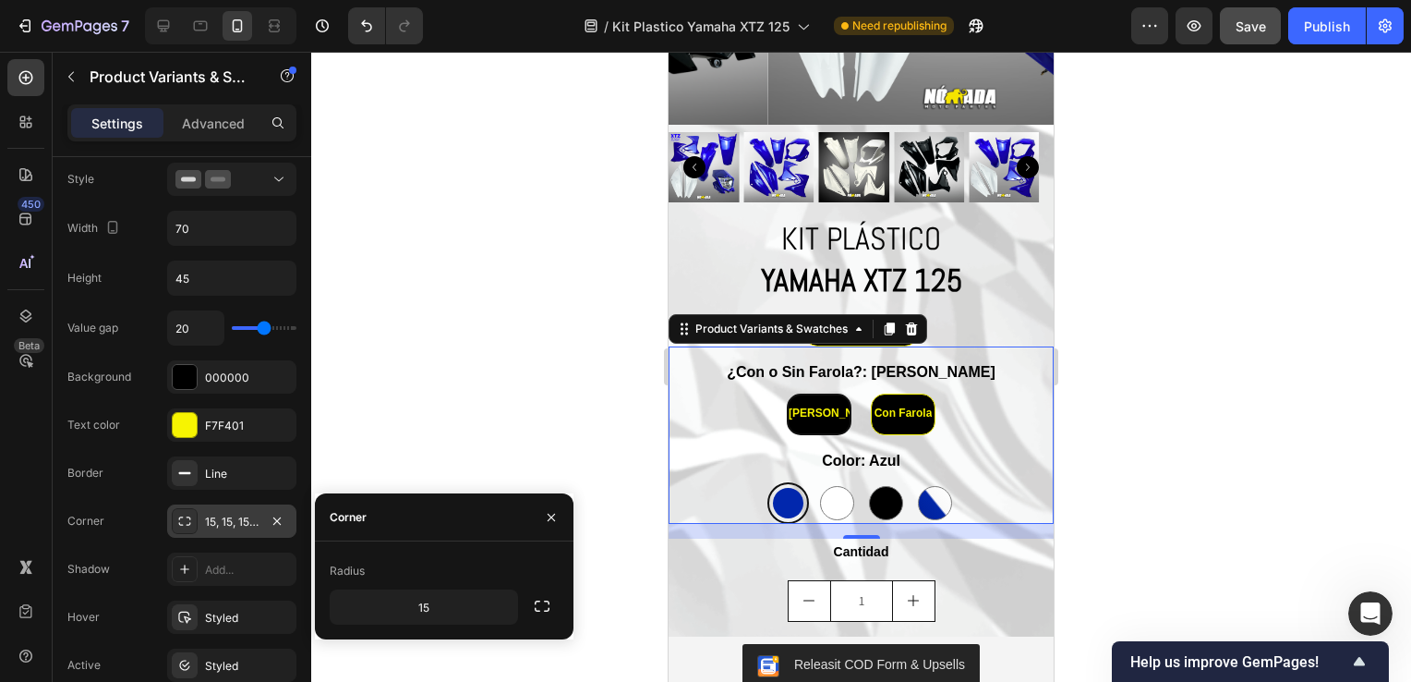
type input "19"
type input "17"
type input "16"
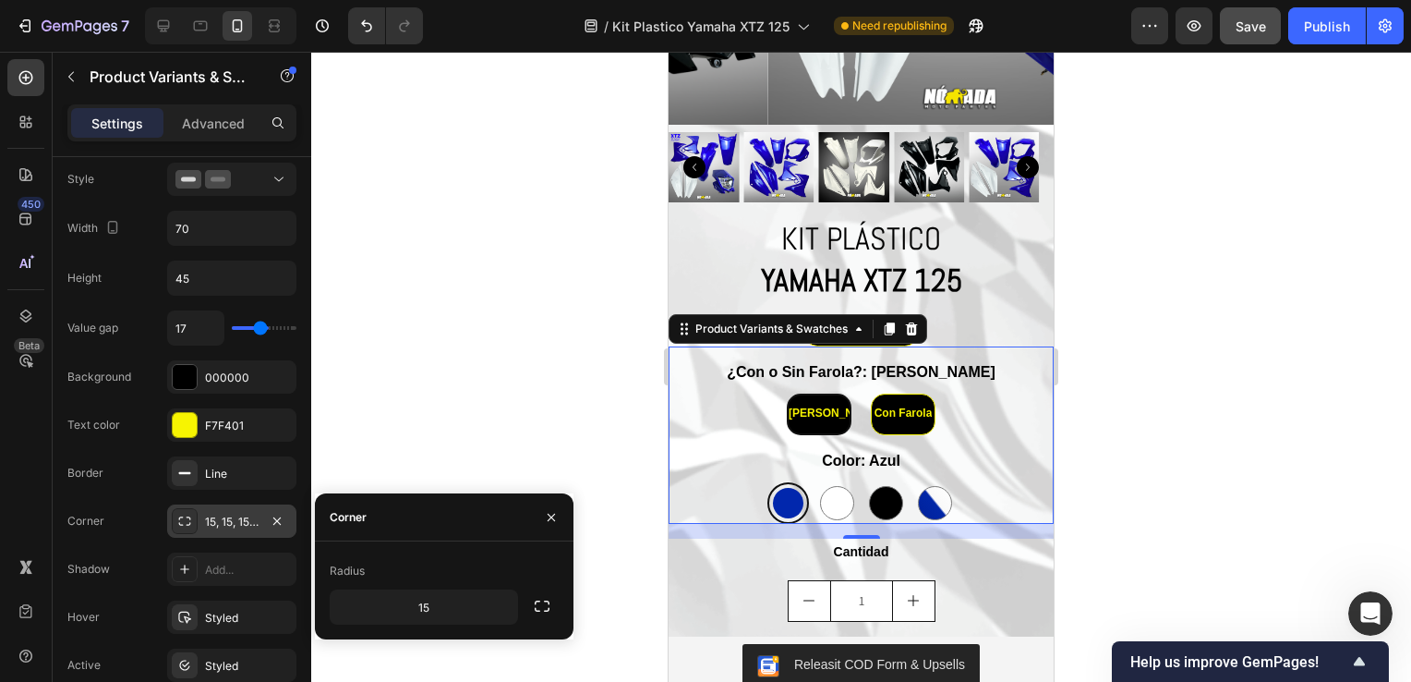
type input "16"
type input "15"
type input "14"
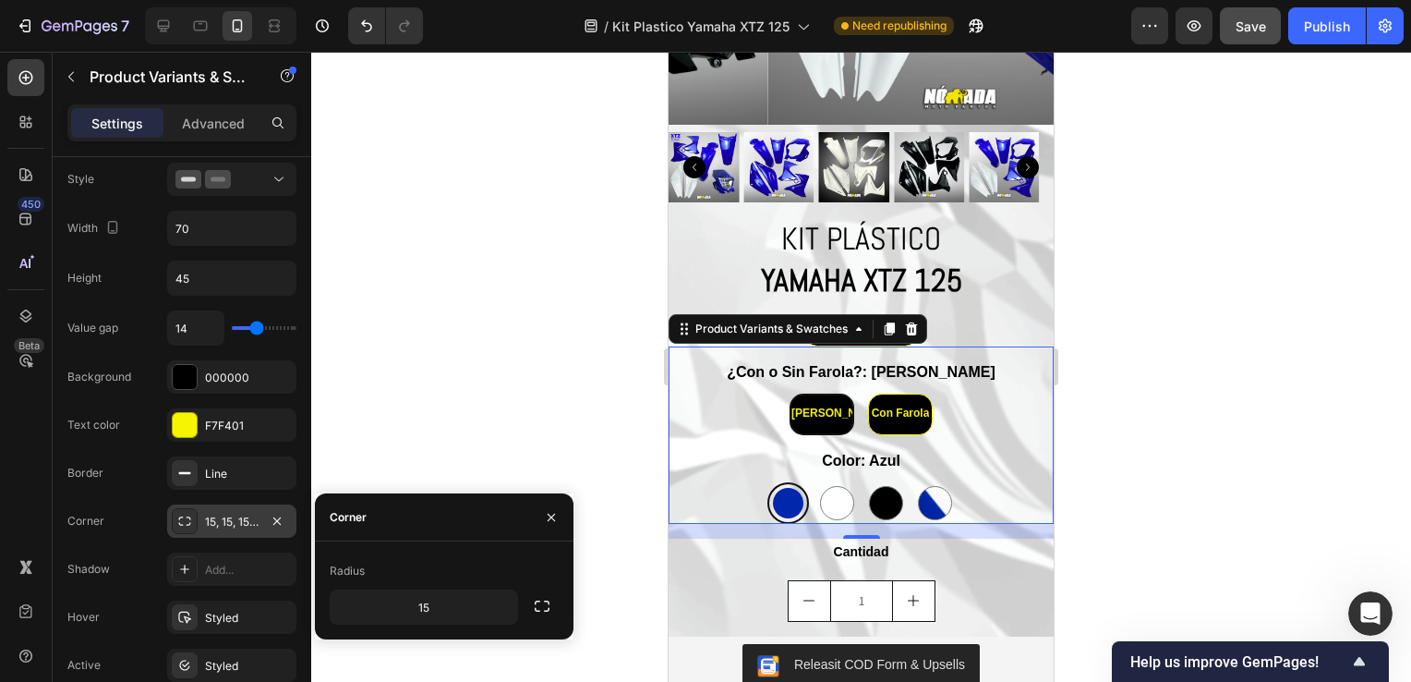
type input "13"
type input "12"
type input "11"
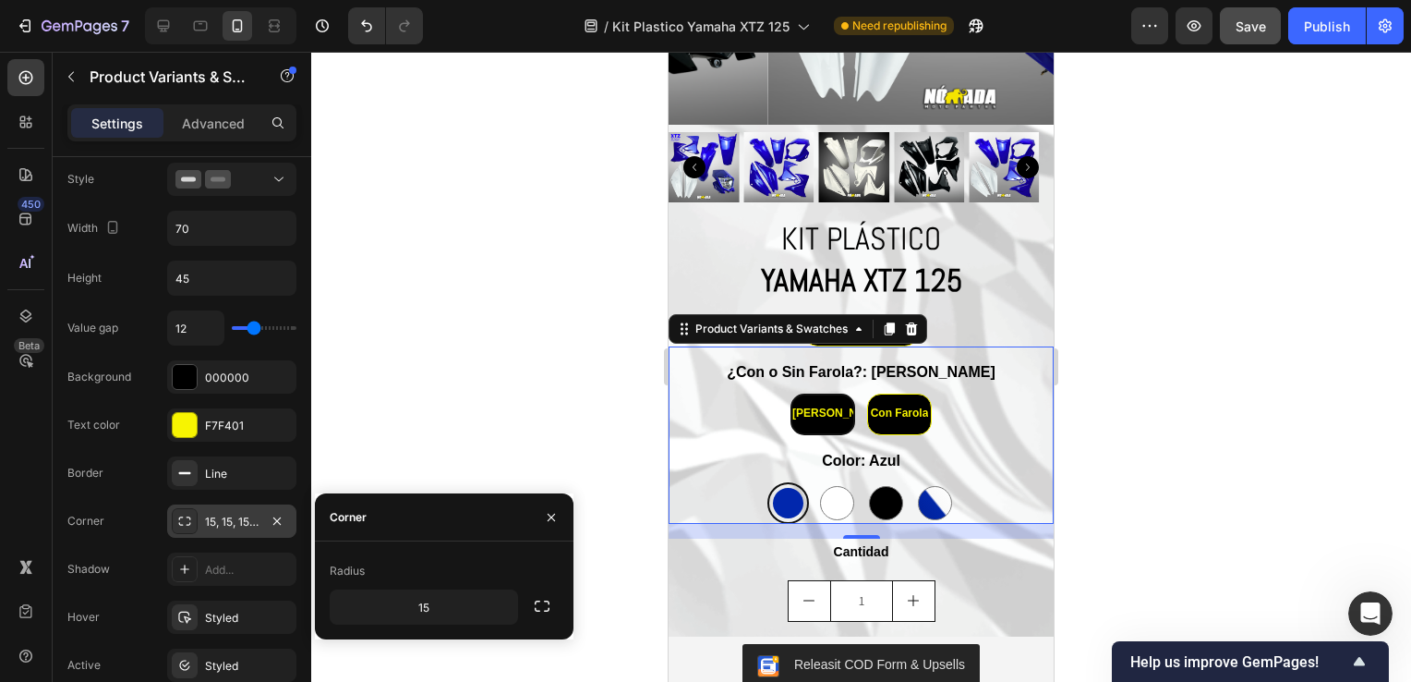
type input "11"
type input "8"
type input "7"
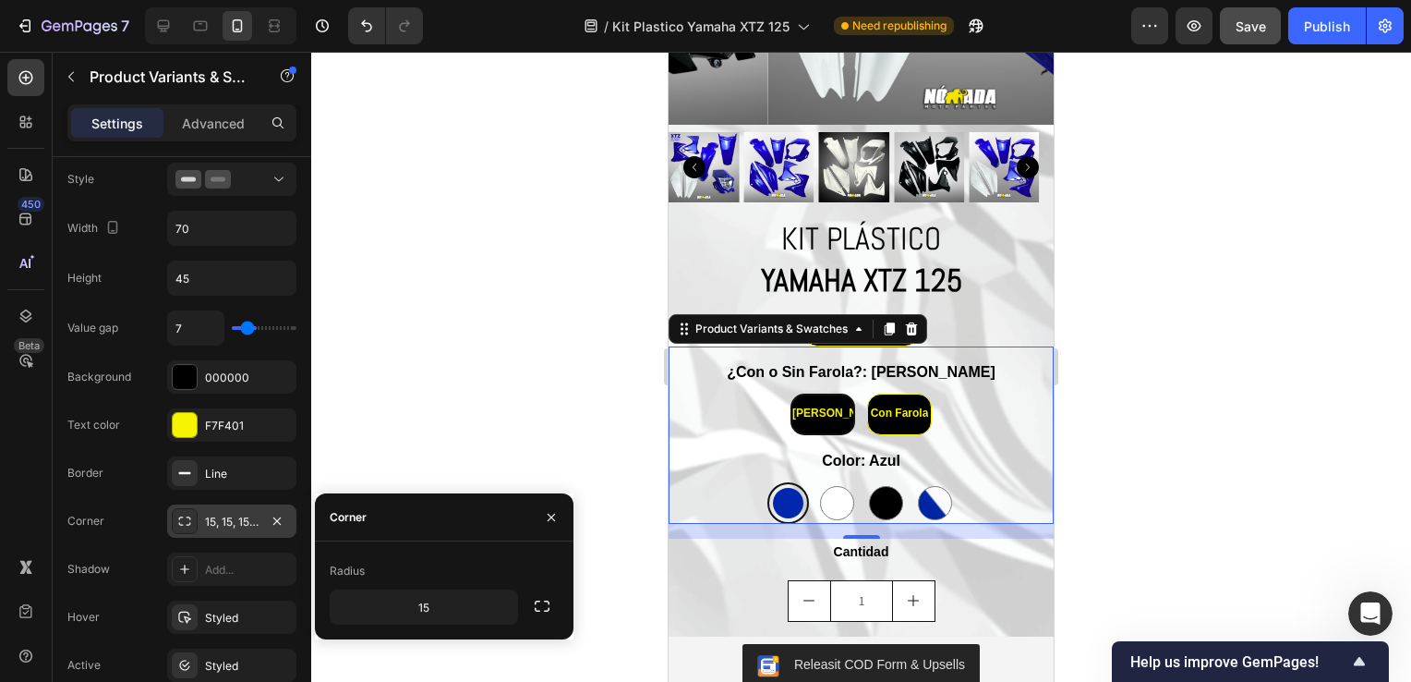
type input "6"
type input "5"
type input "4"
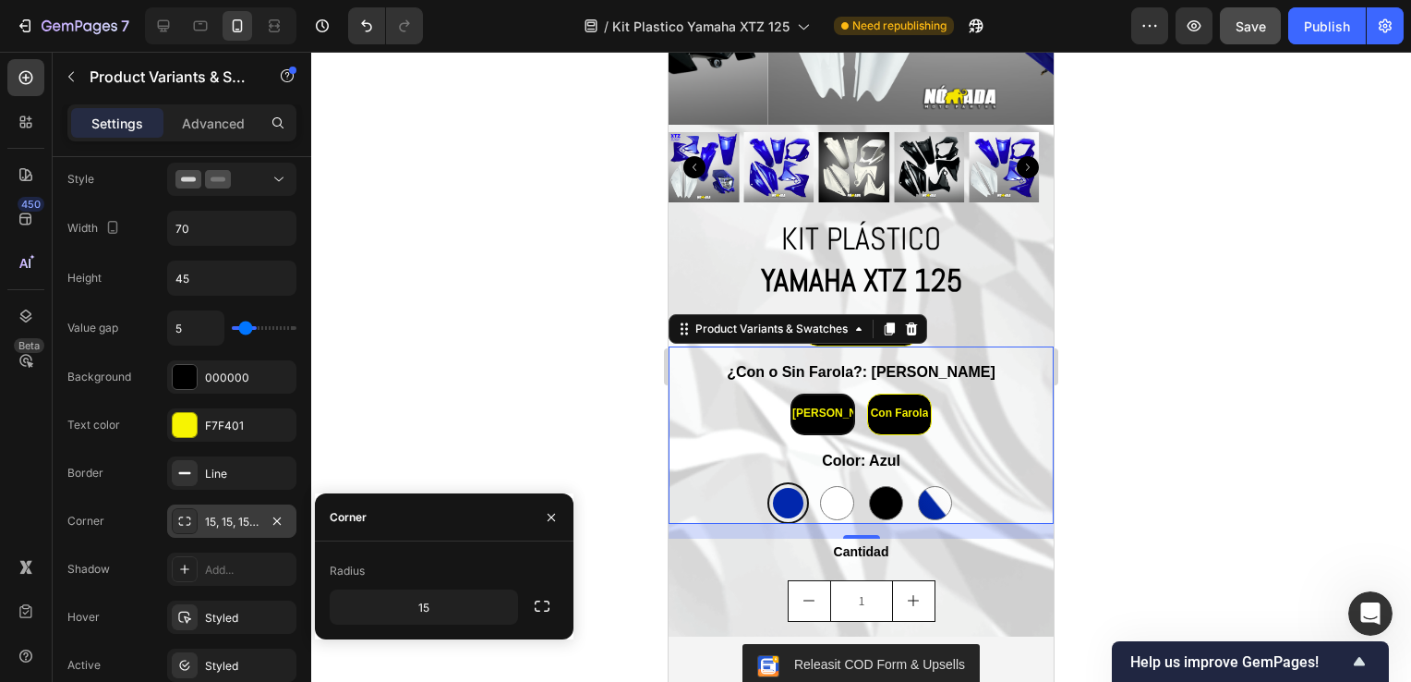
type input "4"
type input "3"
type input "2"
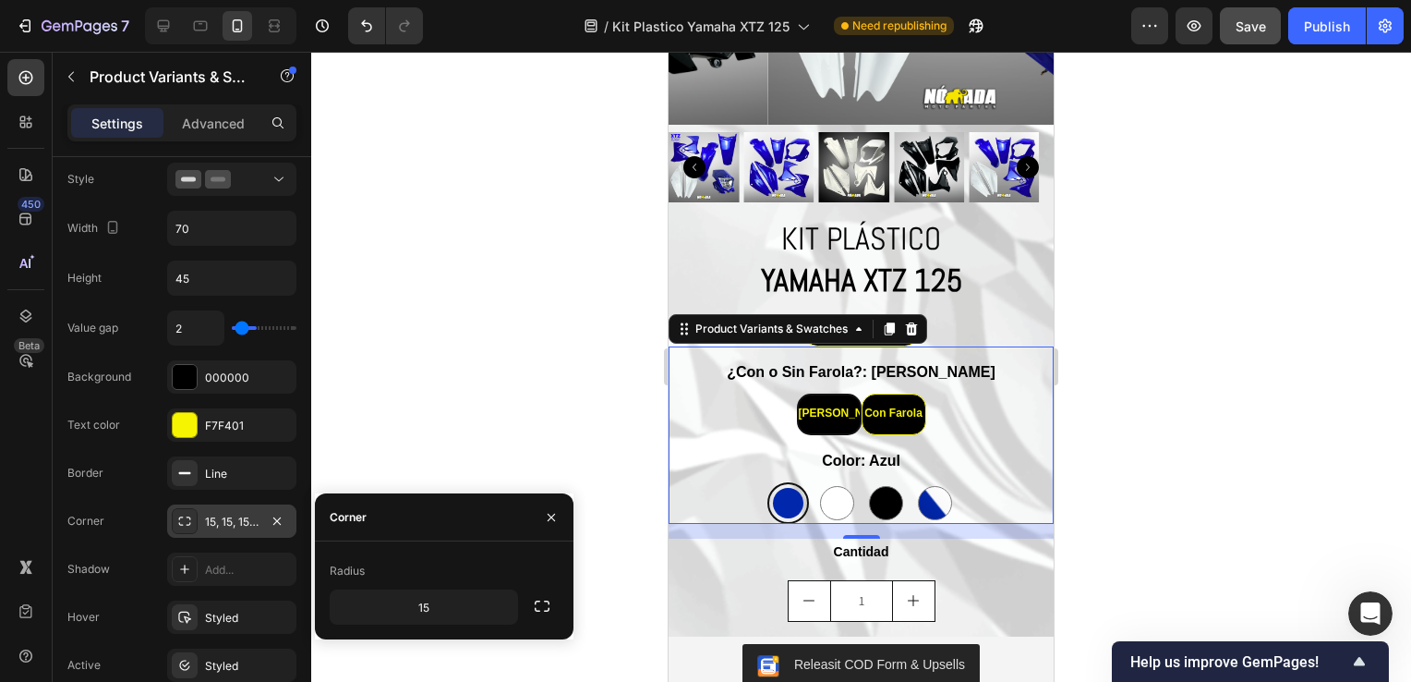
type input "0"
type input "1"
type input "2"
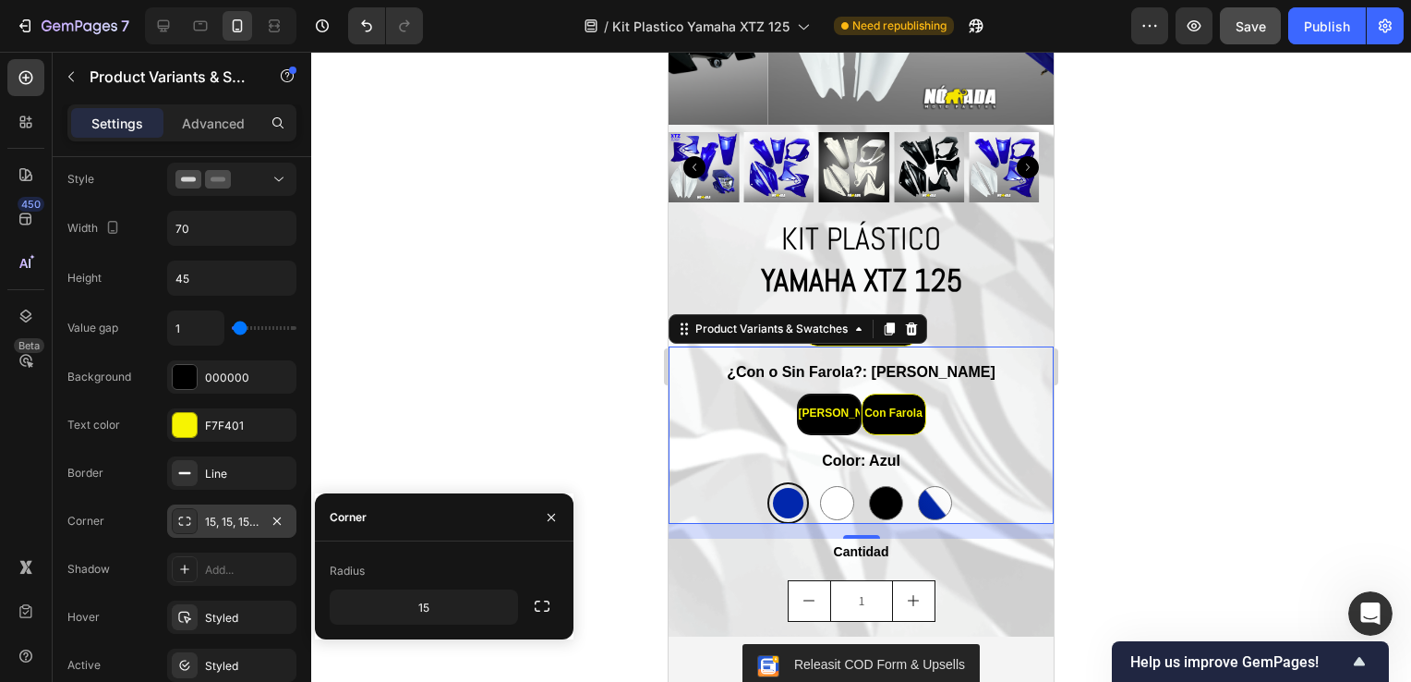
type input "2"
type input "3"
type input "4"
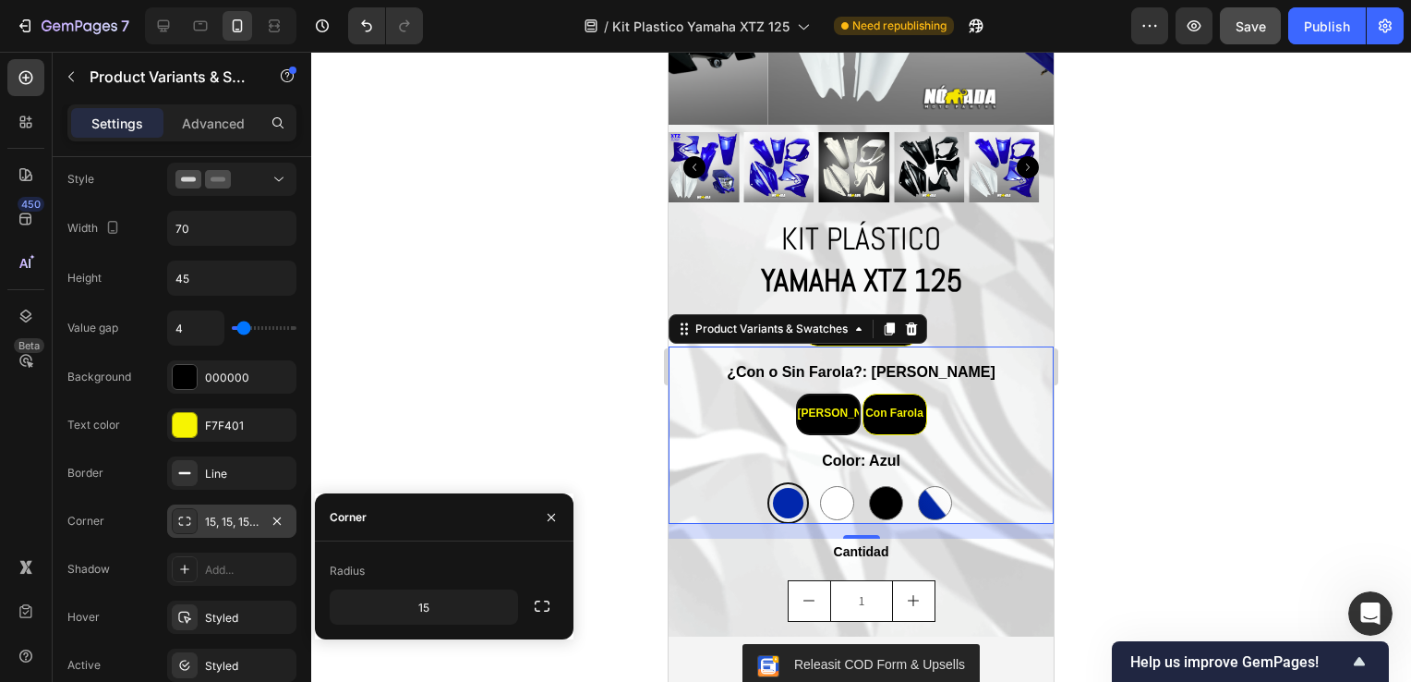
type input "5"
type input "6"
type input "7"
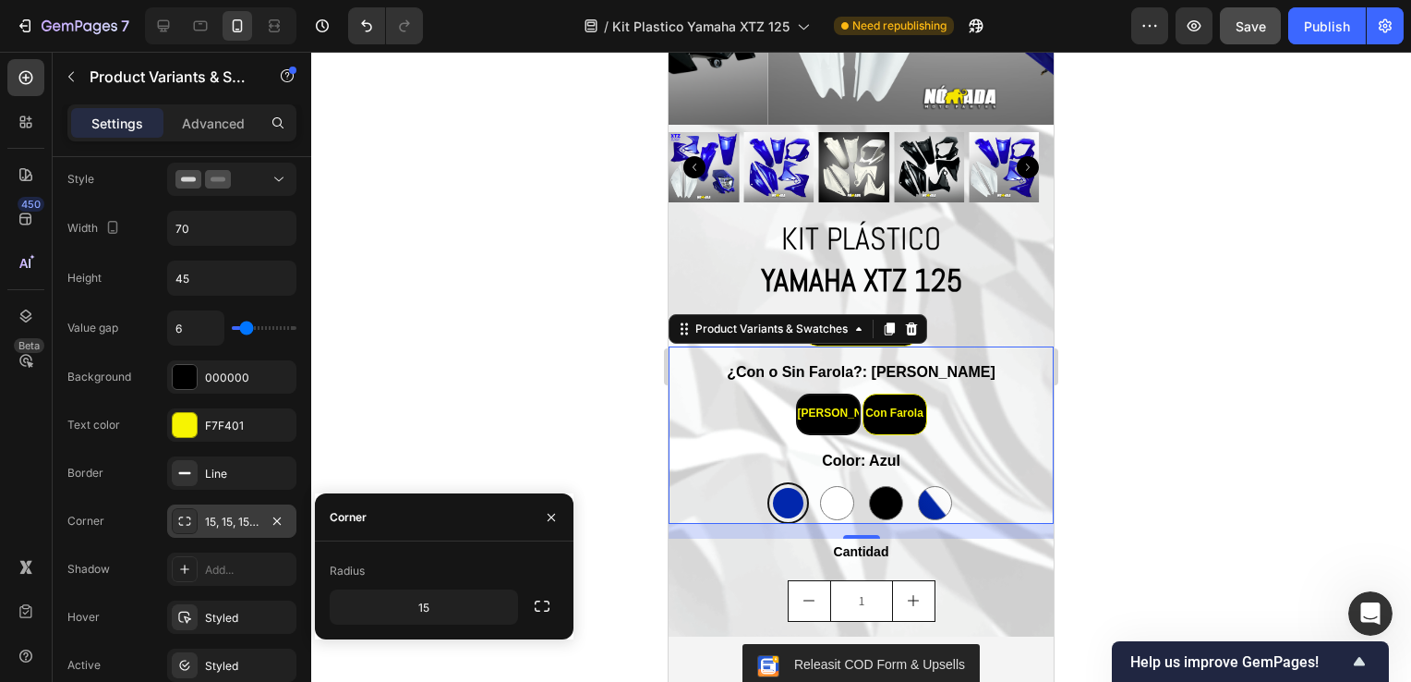
type input "7"
type input "8"
type input "9"
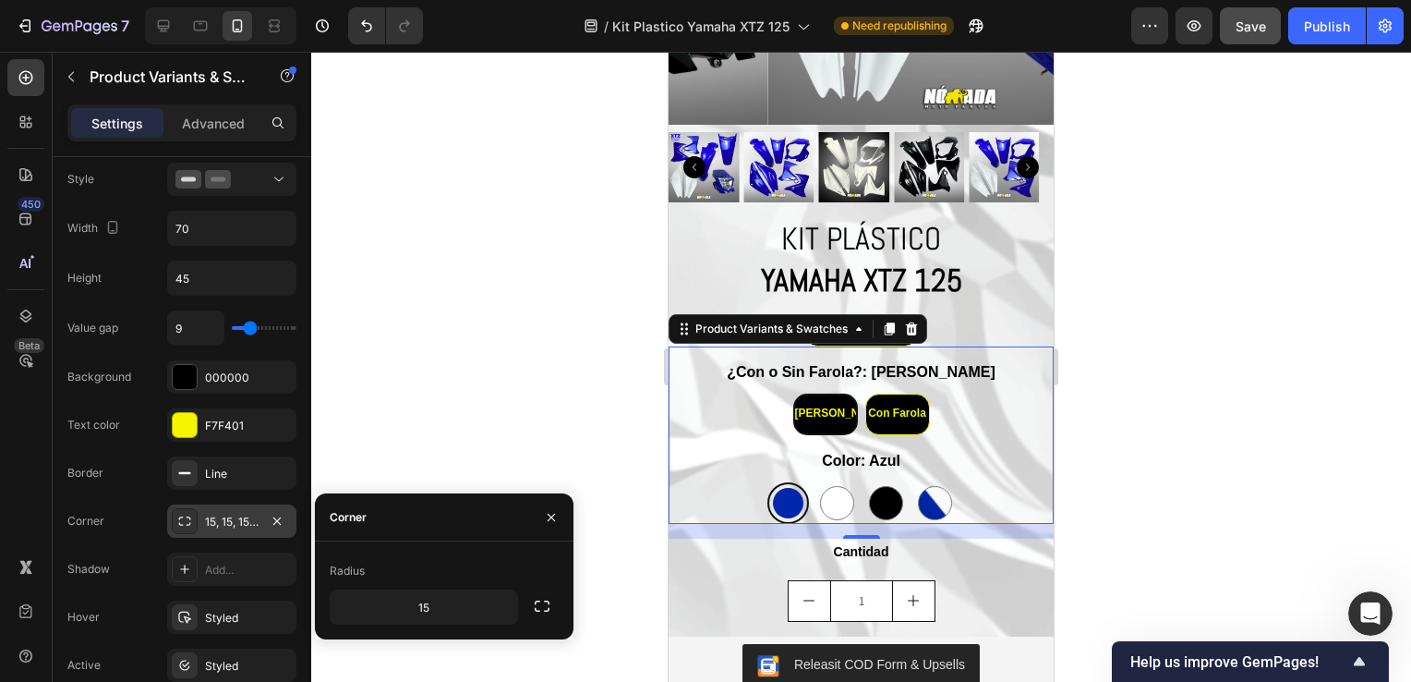
type input "10"
type input "11"
type input "12"
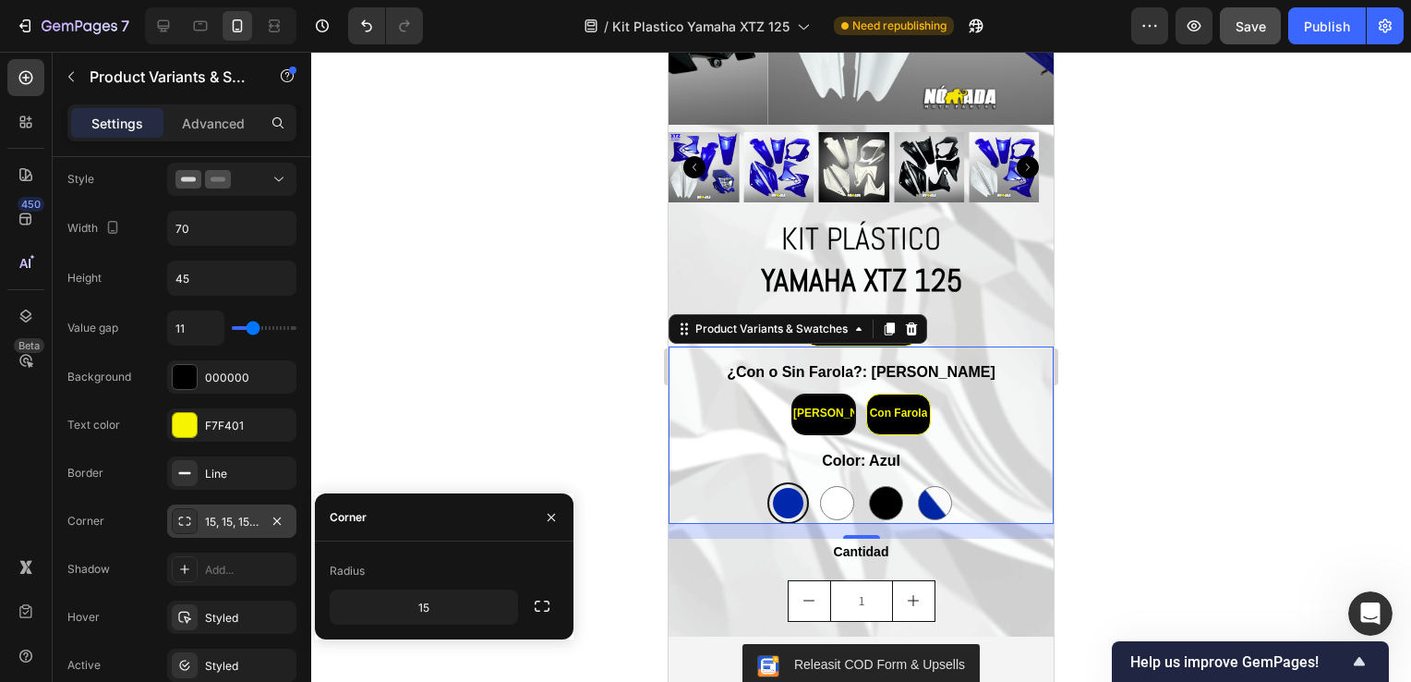
type input "12"
type input "17"
type input "19"
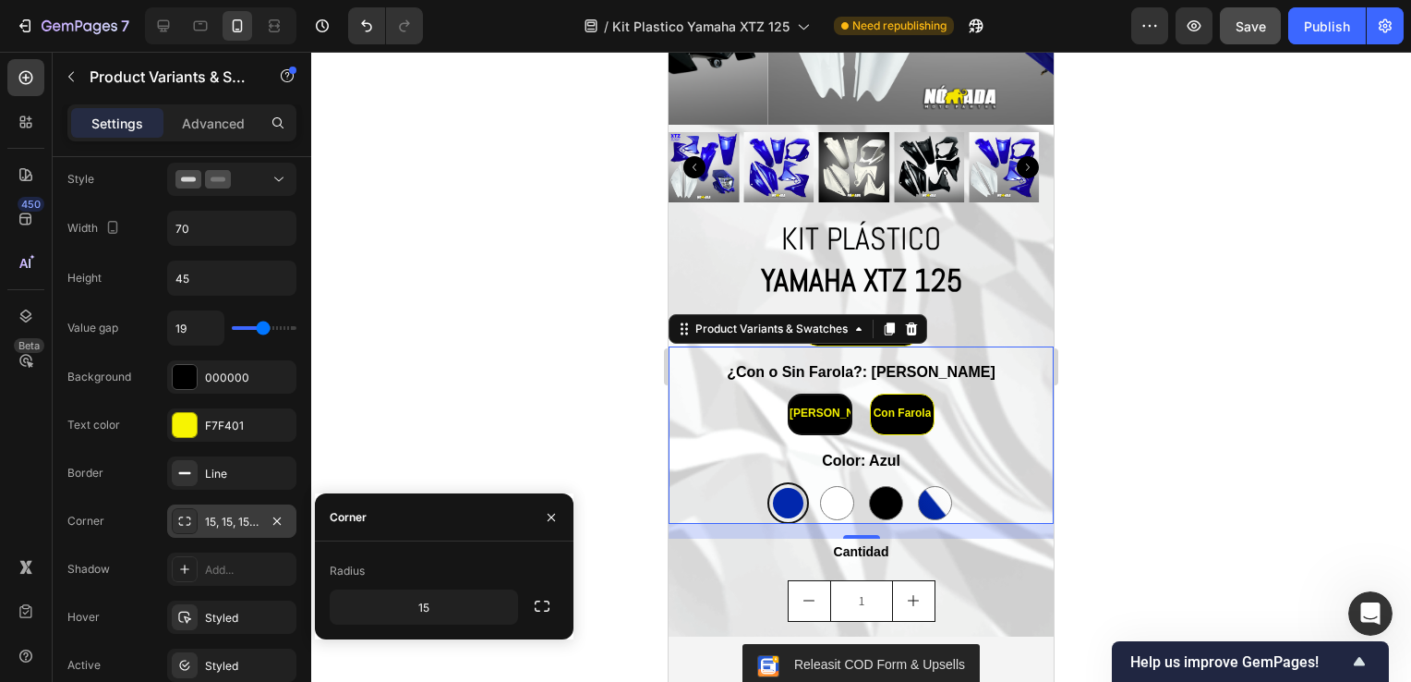
type input "18"
type input "17"
type input "16"
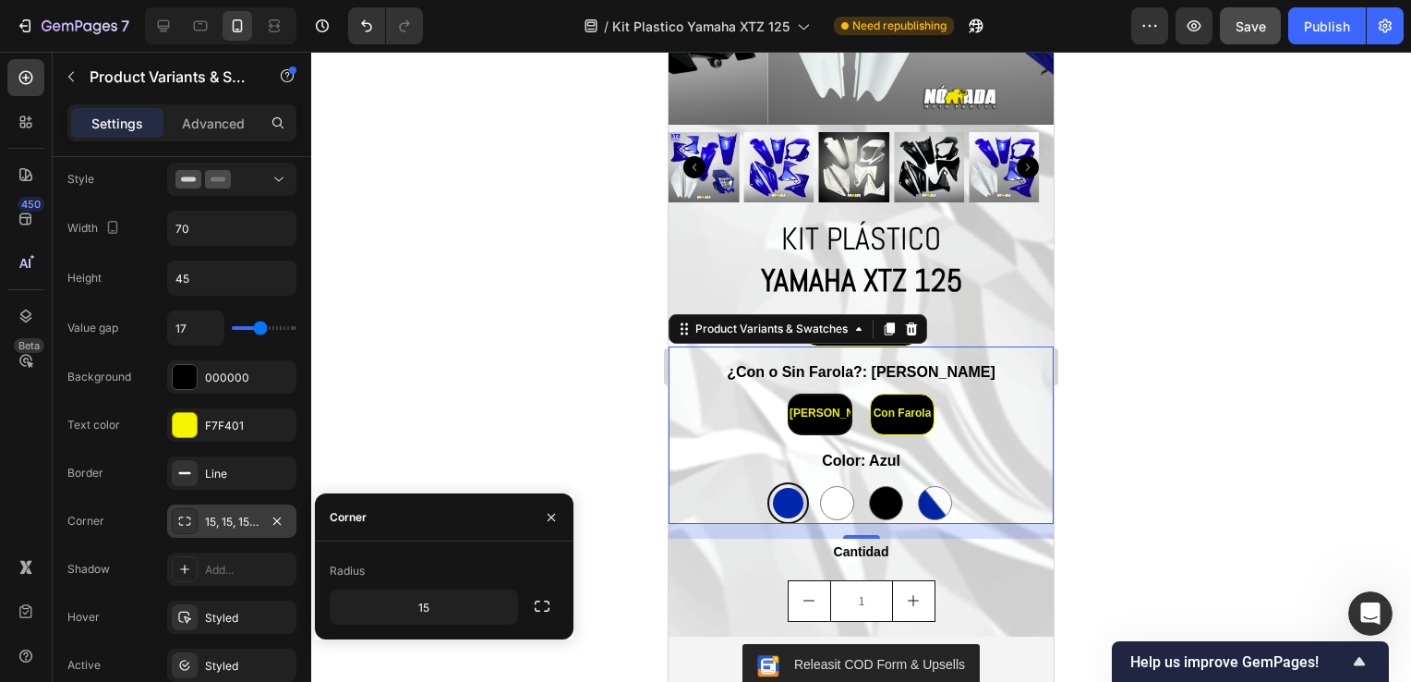
type input "16"
type input "17"
click at [260, 330] on input "range" at bounding box center [264, 328] width 65 height 4
type input "19"
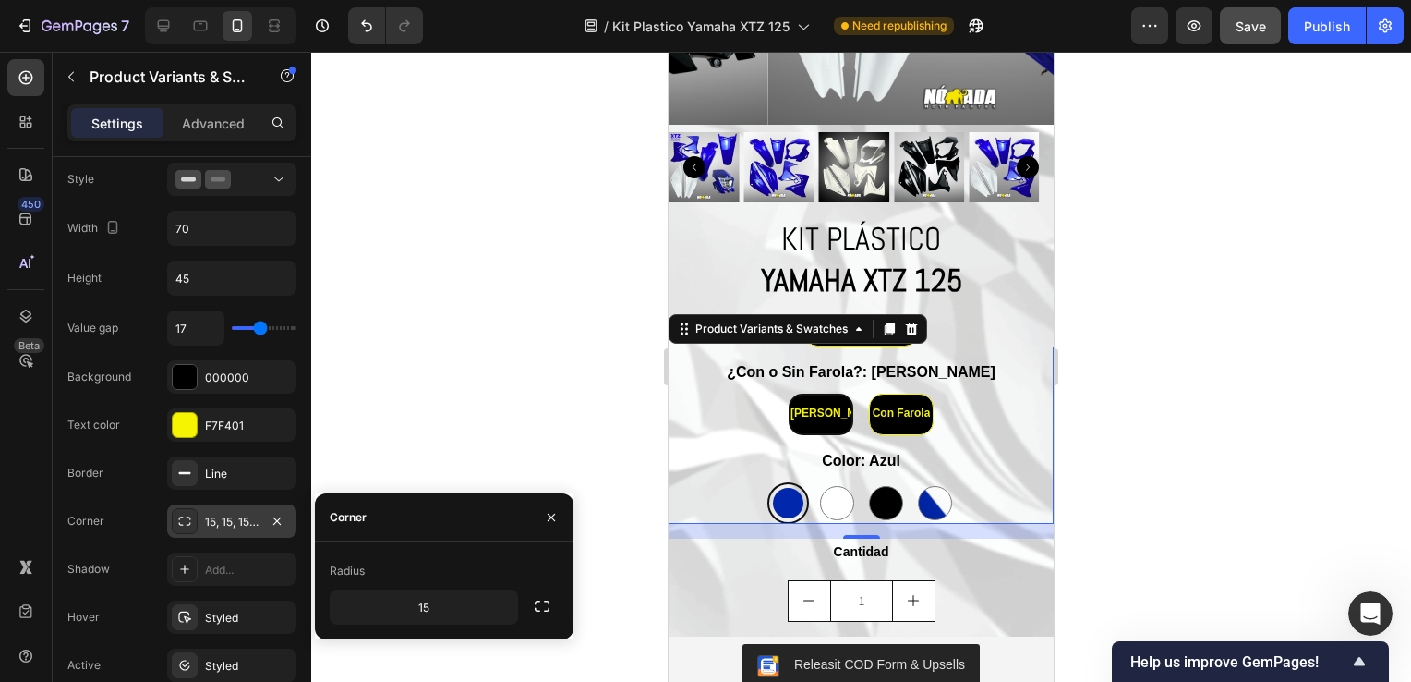
type input "19"
type input "20"
click at [263, 330] on input "range" at bounding box center [264, 328] width 65 height 4
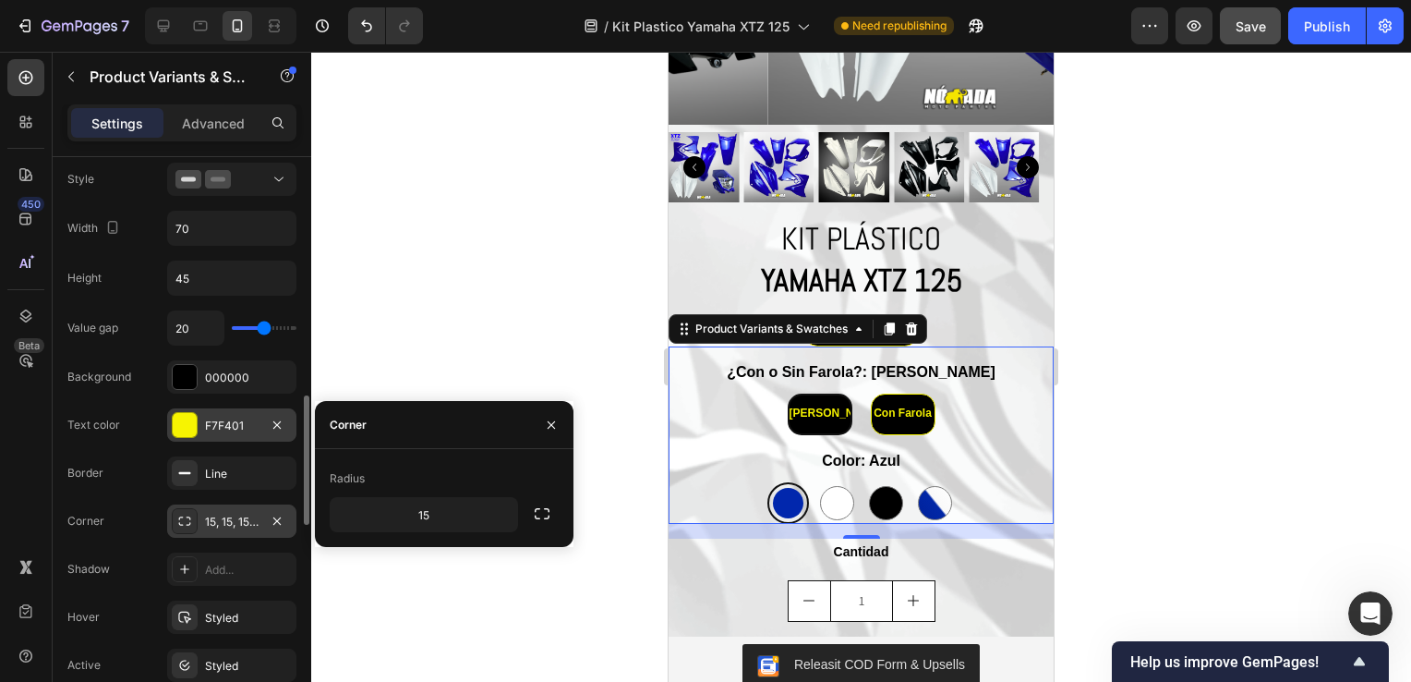
scroll to position [650, 0]
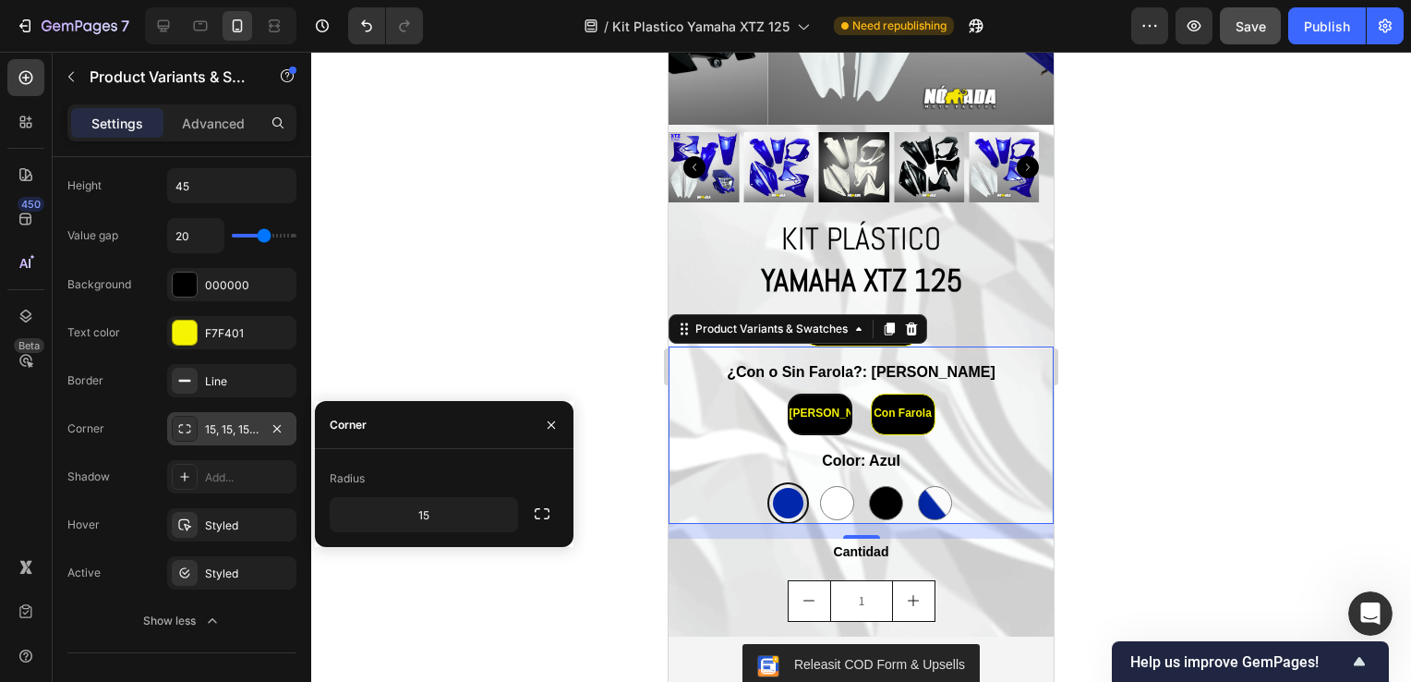
click at [245, 424] on div "15, 15, 15, 15" at bounding box center [232, 429] width 54 height 17
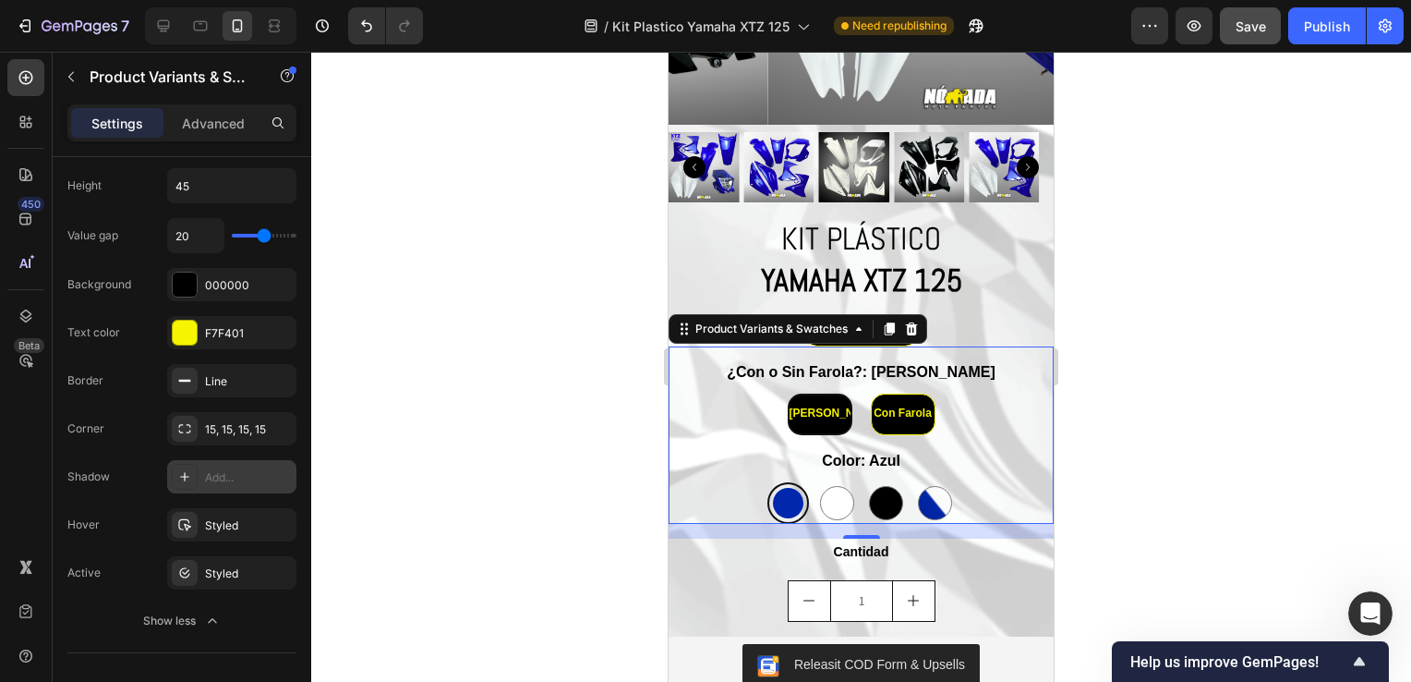
click at [184, 486] on div at bounding box center [185, 477] width 26 height 26
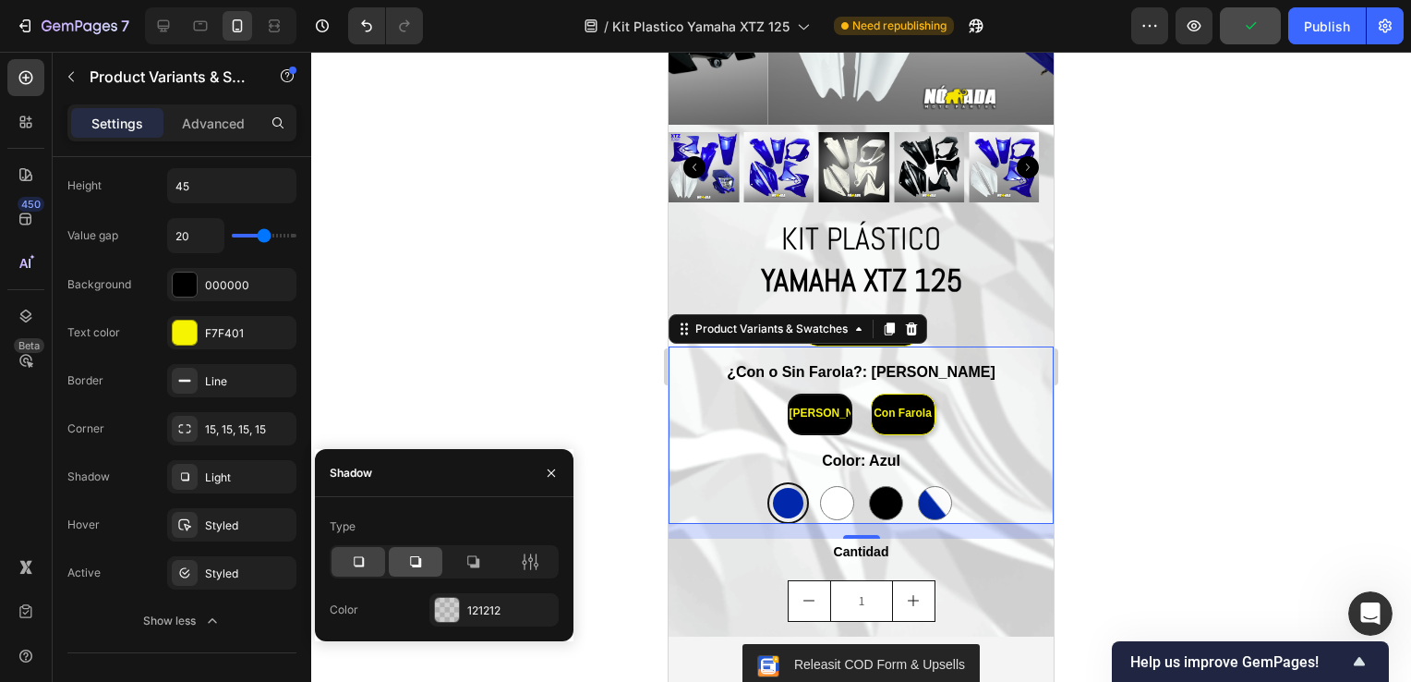
click at [410, 565] on icon at bounding box center [415, 561] width 18 height 18
click at [369, 567] on div at bounding box center [359, 562] width 54 height 30
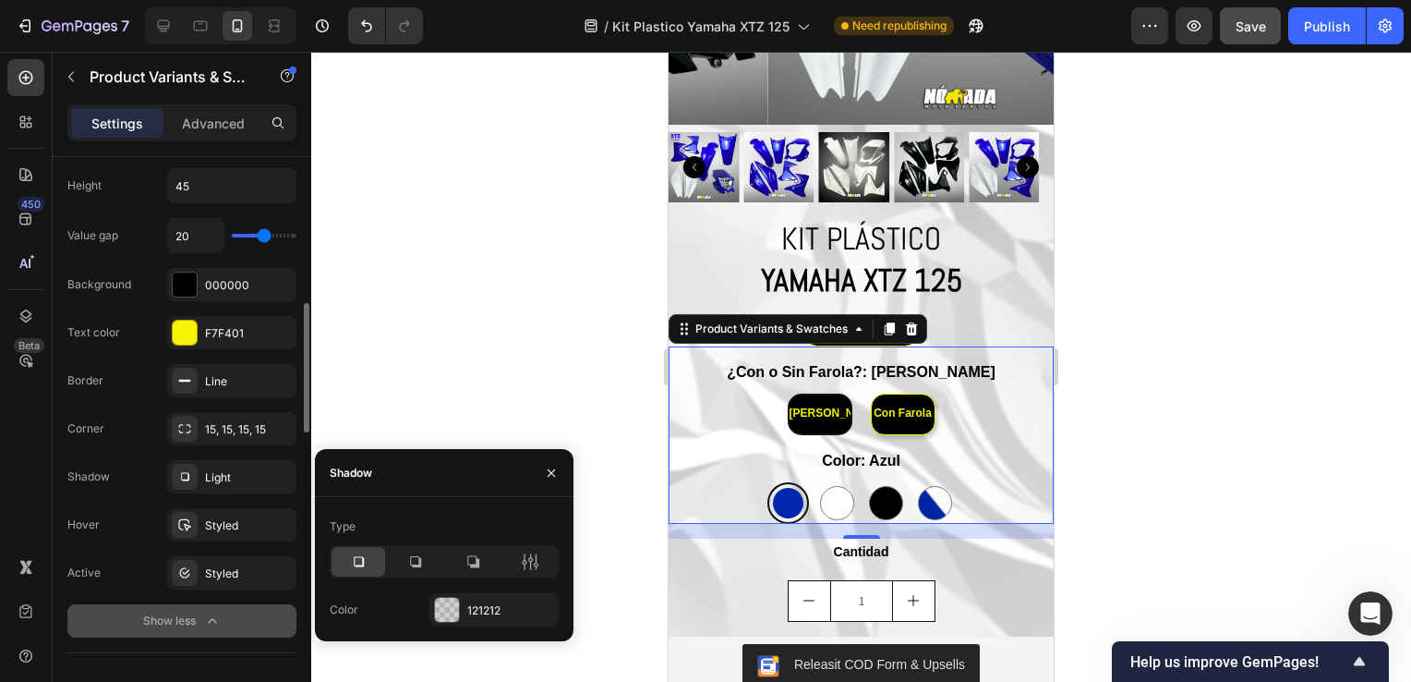
click at [220, 605] on button "Show less" at bounding box center [181, 620] width 229 height 33
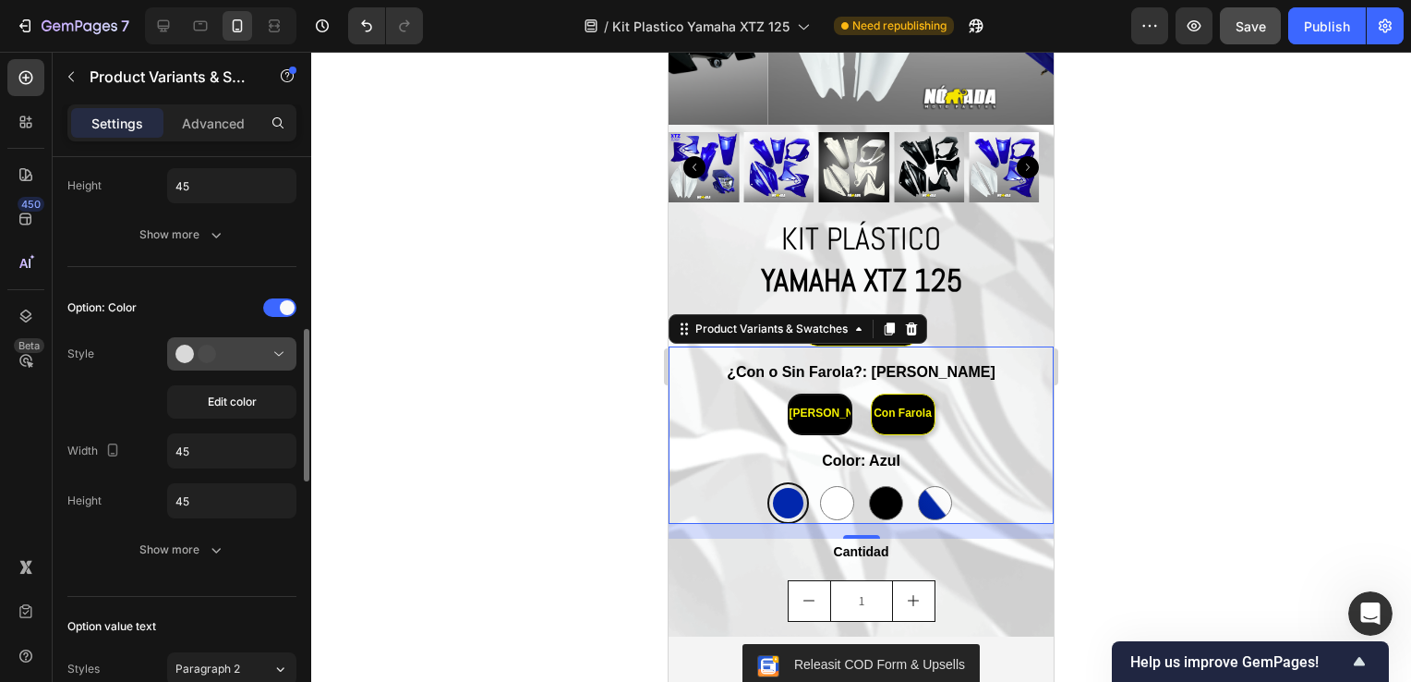
click at [239, 358] on div at bounding box center [231, 354] width 113 height 18
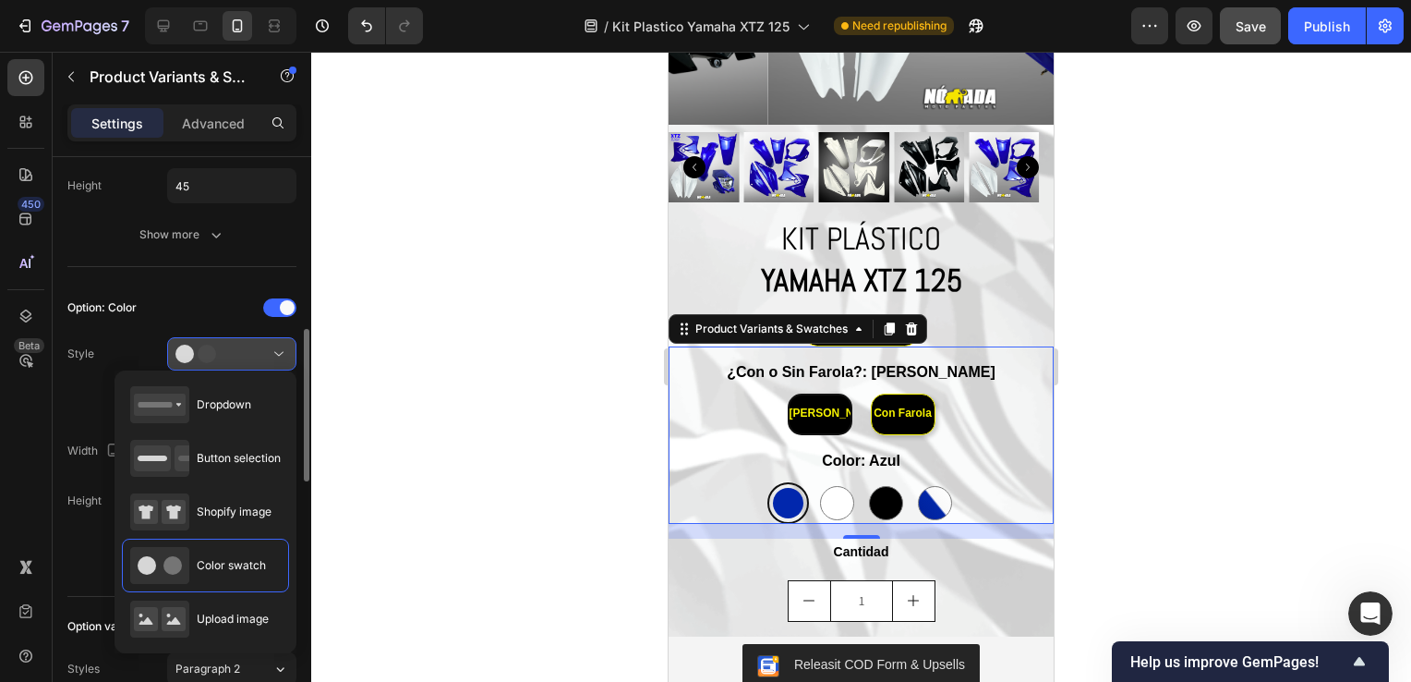
click at [250, 349] on div at bounding box center [231, 354] width 113 height 18
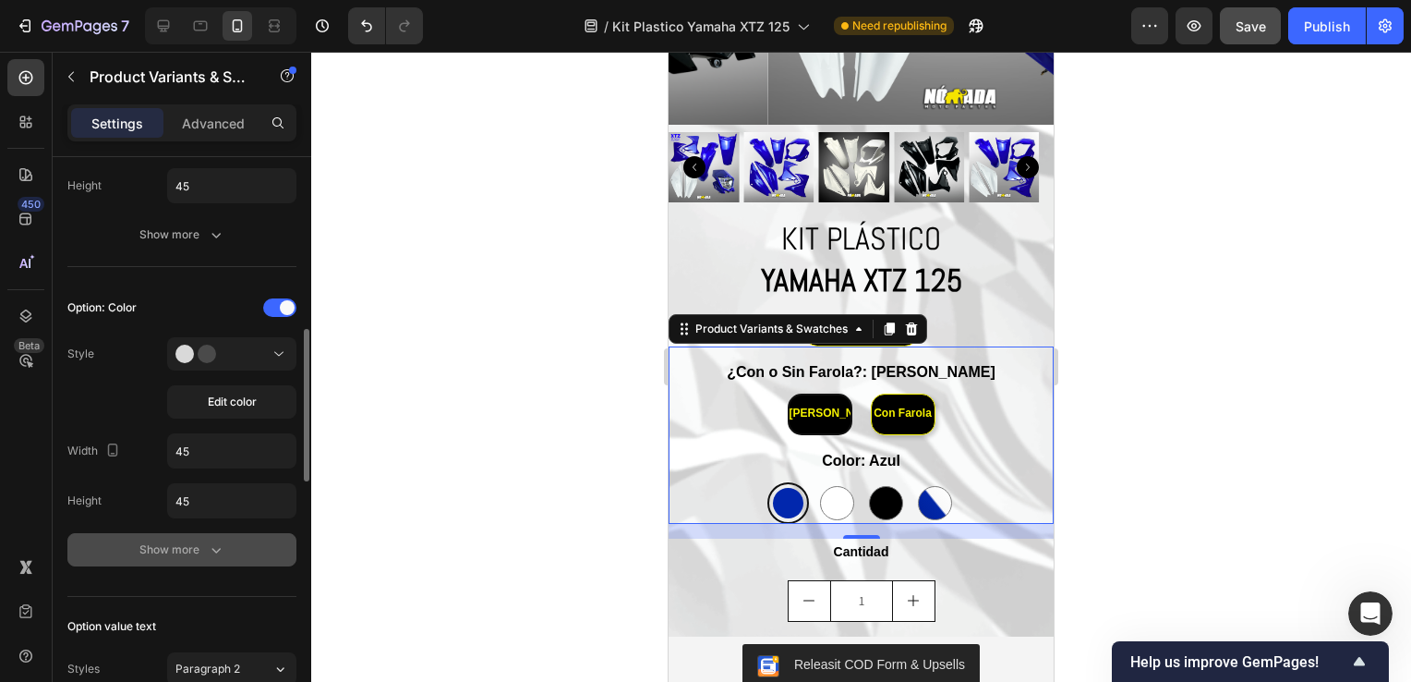
click at [200, 541] on div "Show more" at bounding box center [182, 549] width 86 height 18
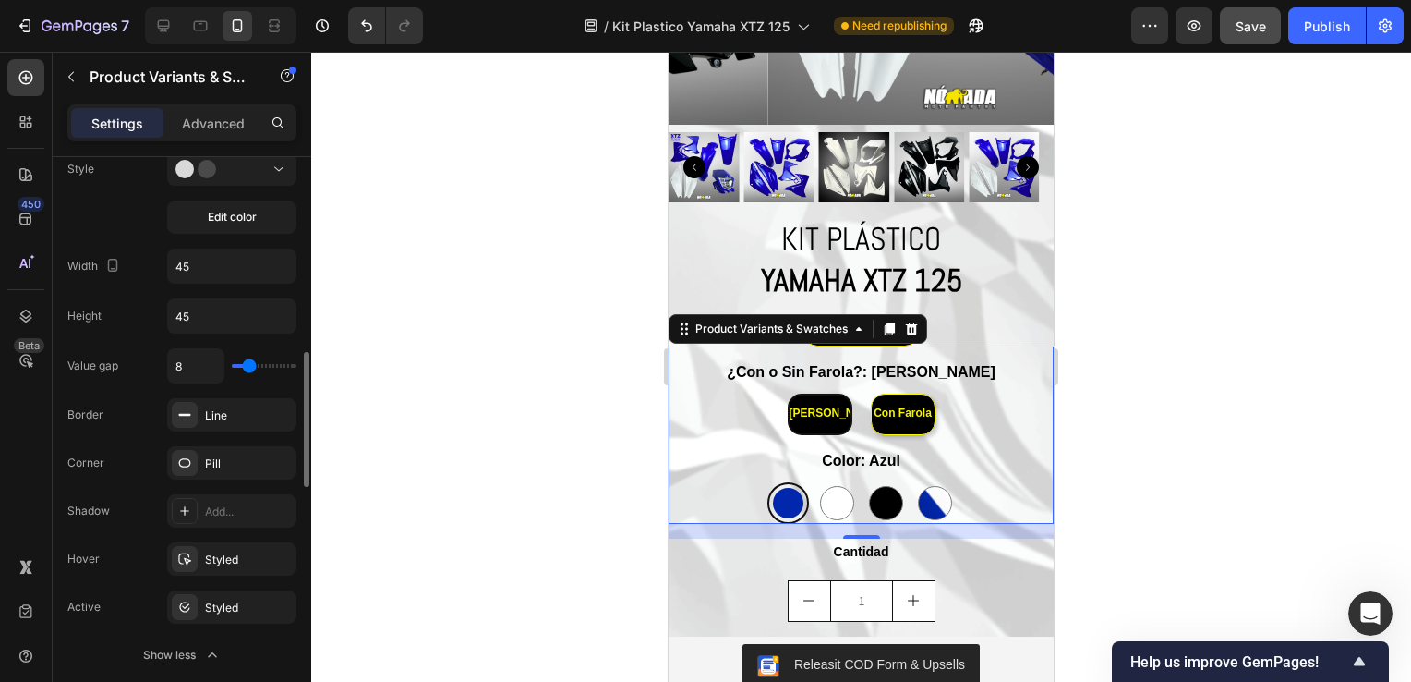
scroll to position [1020, 0]
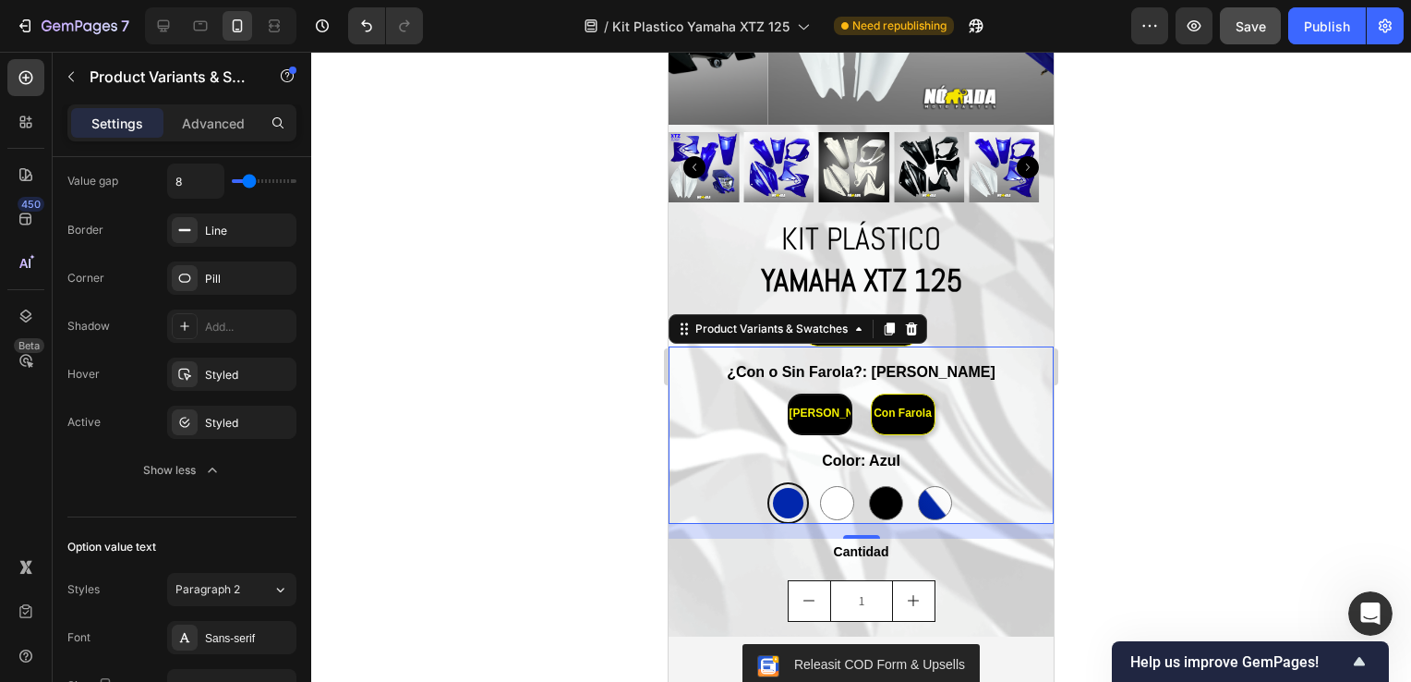
click at [859, 361] on legend "¿Con o Sin Farola?: [PERSON_NAME]" at bounding box center [861, 372] width 272 height 23
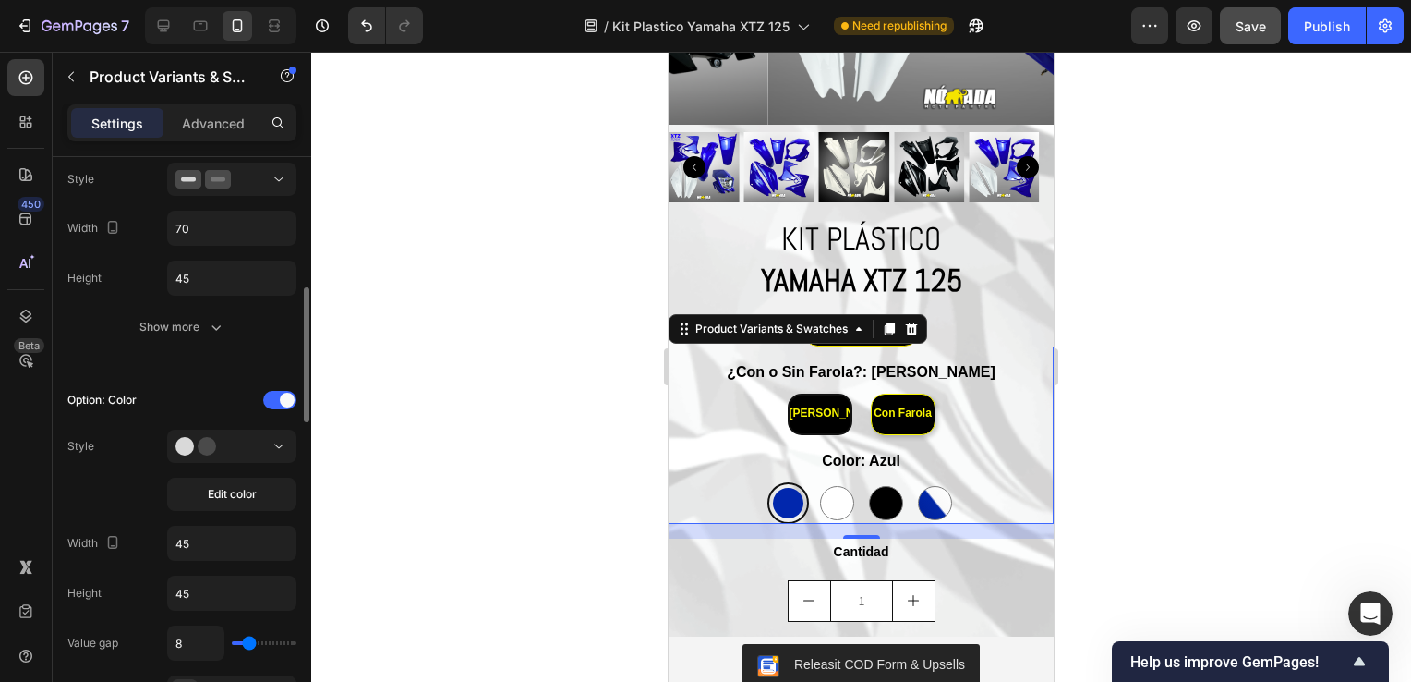
scroll to position [373, 0]
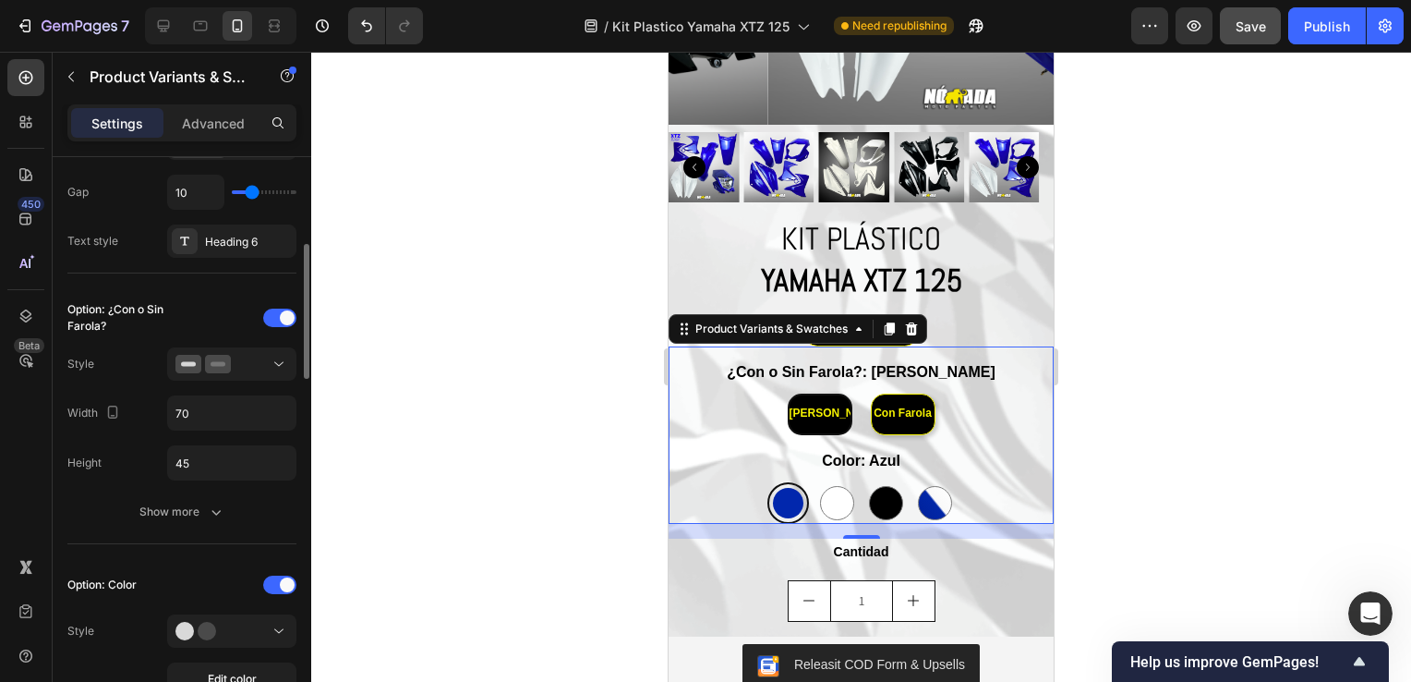
click at [194, 490] on div "Option: ¿Con o Sin Farola? Style Width 70 Height 45 Show more" at bounding box center [181, 415] width 229 height 225
click at [196, 496] on button "Show more" at bounding box center [181, 511] width 229 height 33
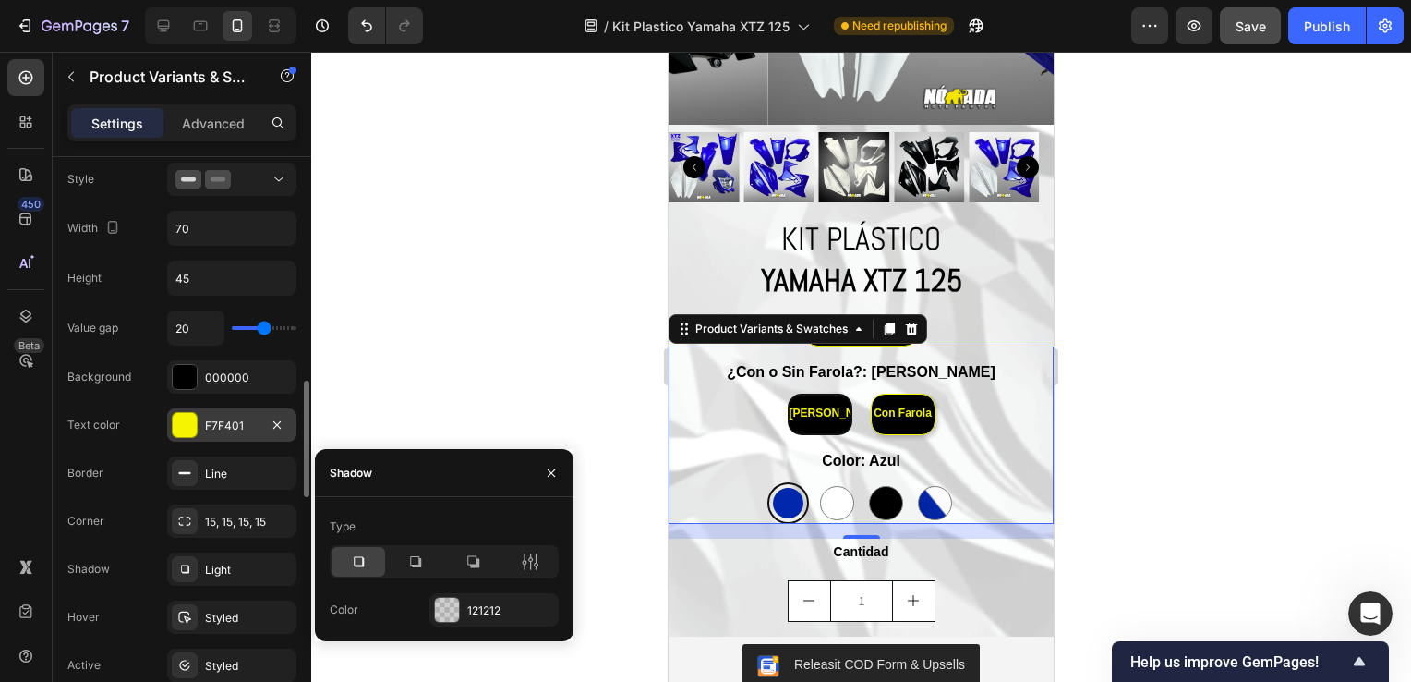
scroll to position [650, 0]
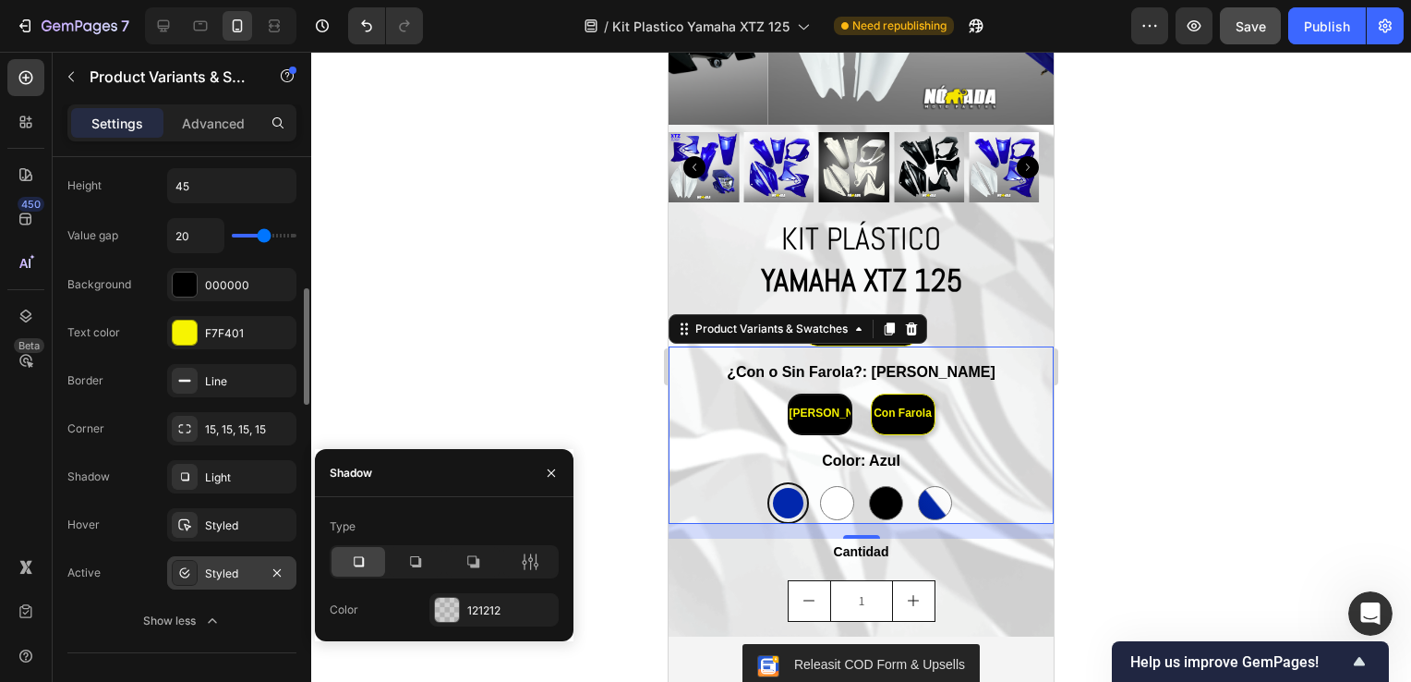
click at [190, 565] on icon at bounding box center [184, 572] width 15 height 15
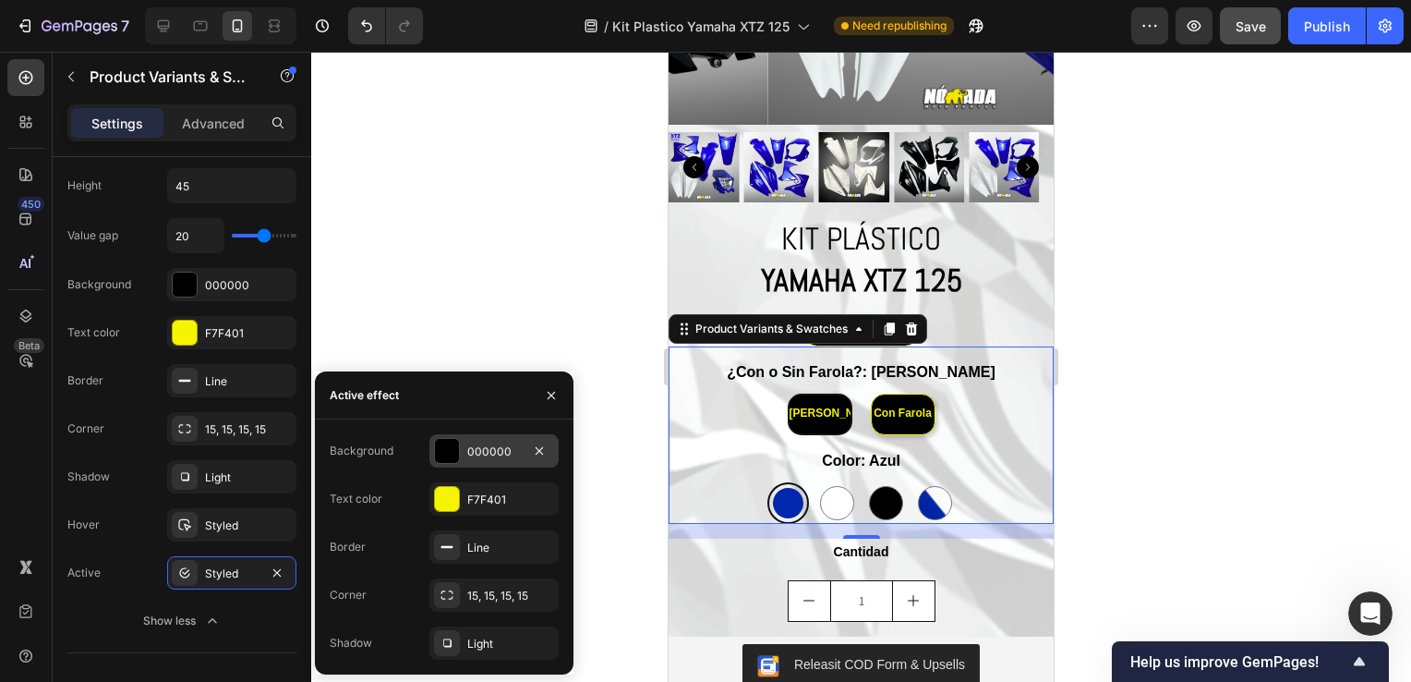
click at [454, 455] on div at bounding box center [447, 451] width 24 height 24
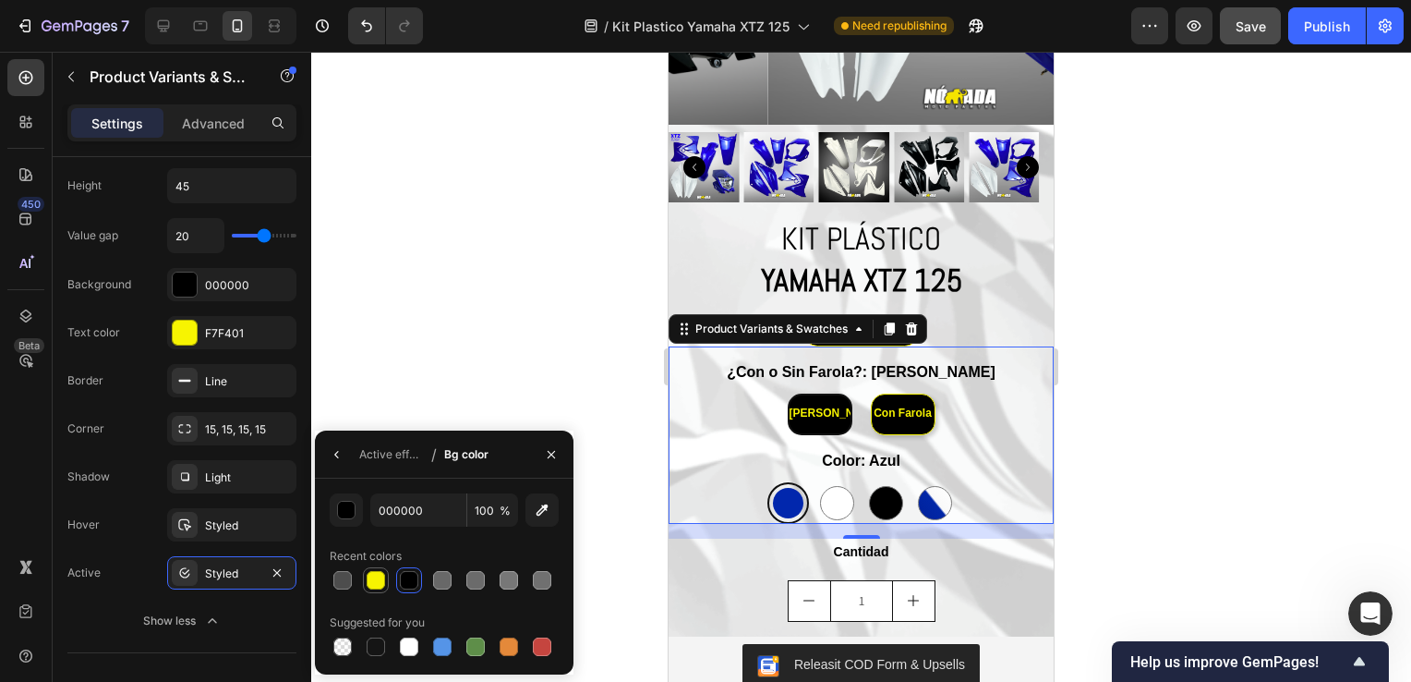
click at [365, 585] on div at bounding box center [376, 580] width 22 height 22
type input "F7F401"
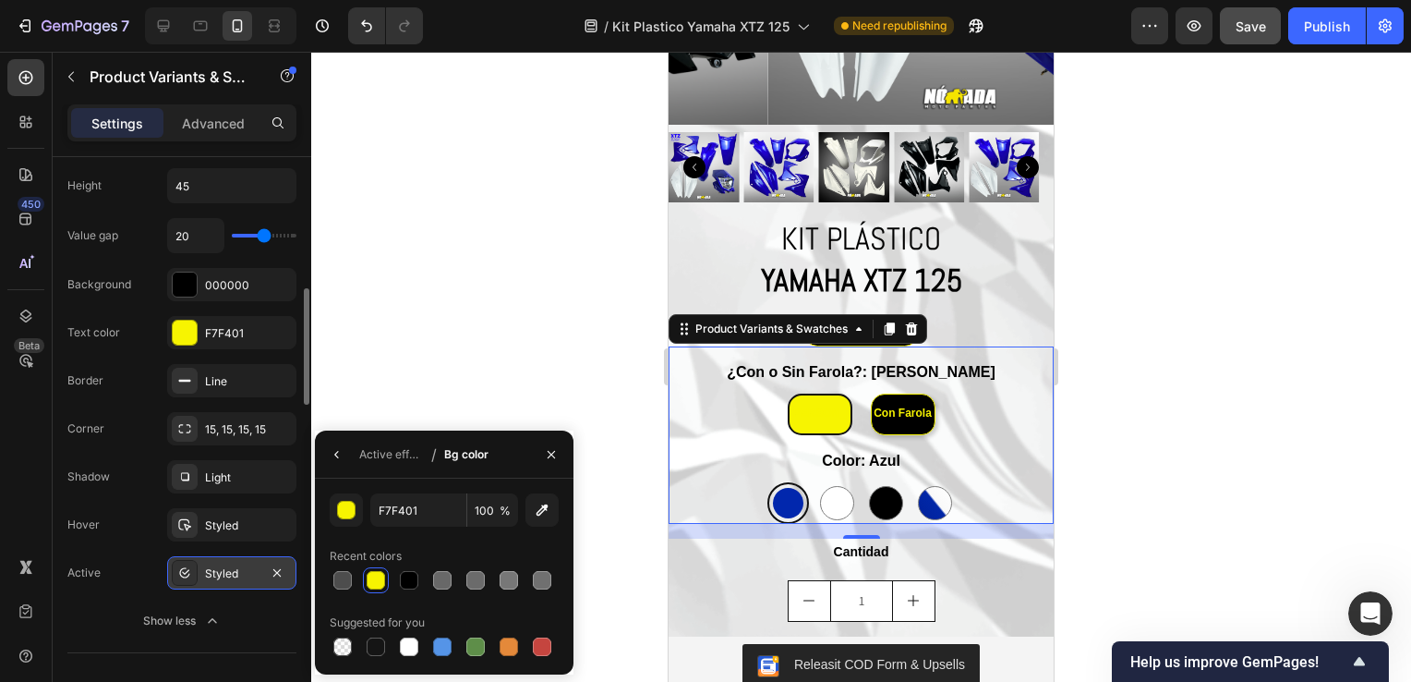
click at [236, 567] on div "Styled" at bounding box center [232, 573] width 54 height 17
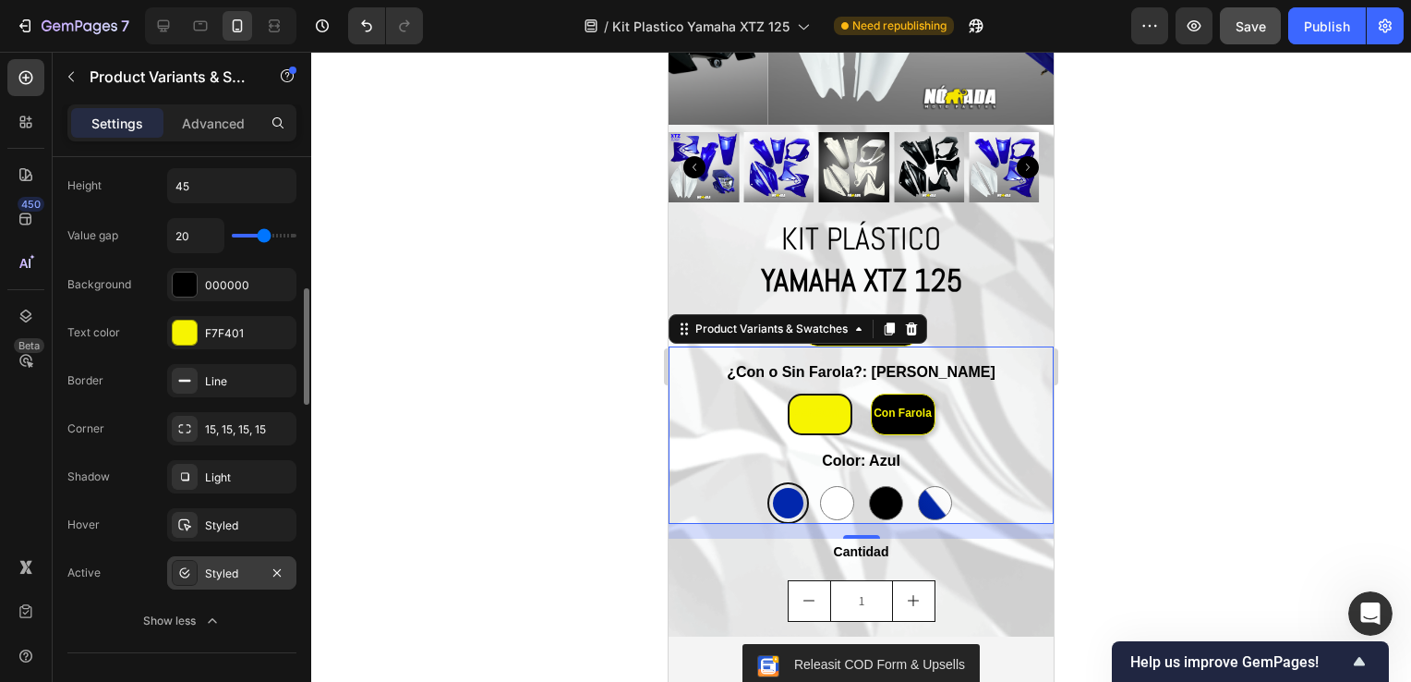
click at [236, 567] on div "Styled" at bounding box center [232, 573] width 54 height 17
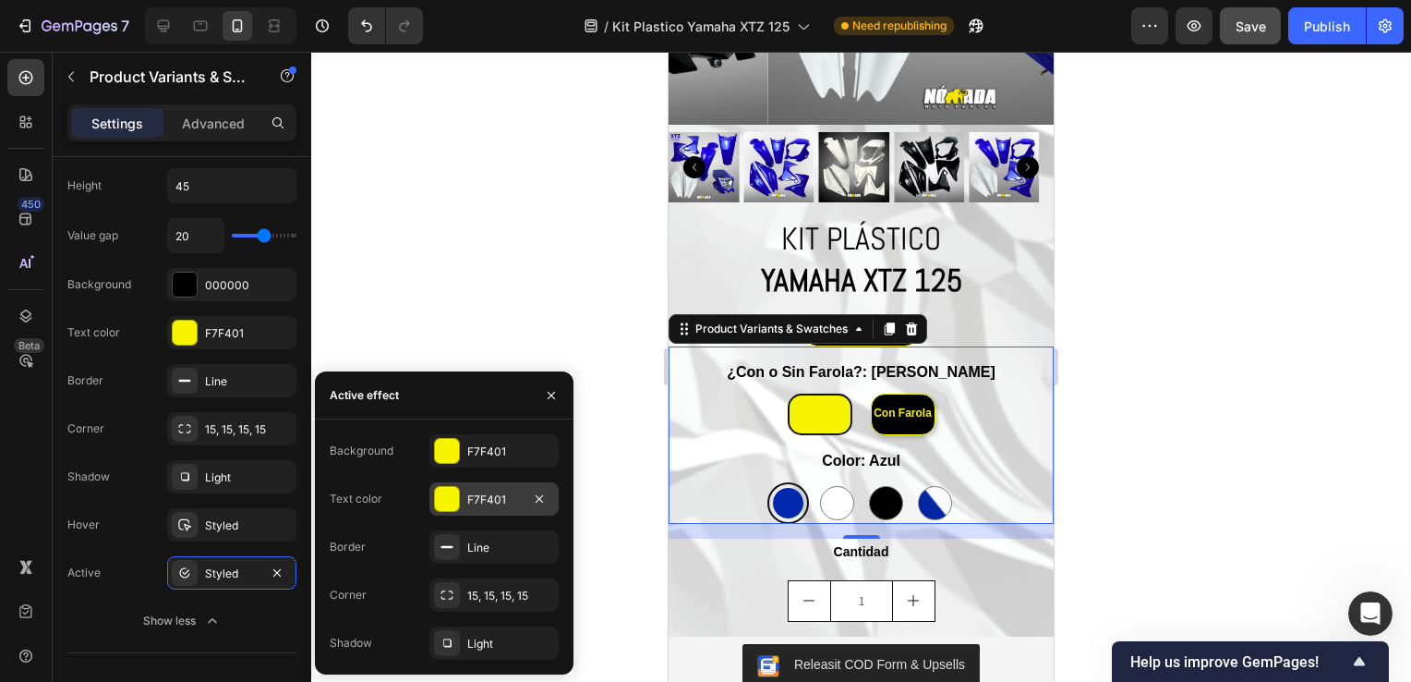
click at [451, 494] on div at bounding box center [447, 499] width 24 height 24
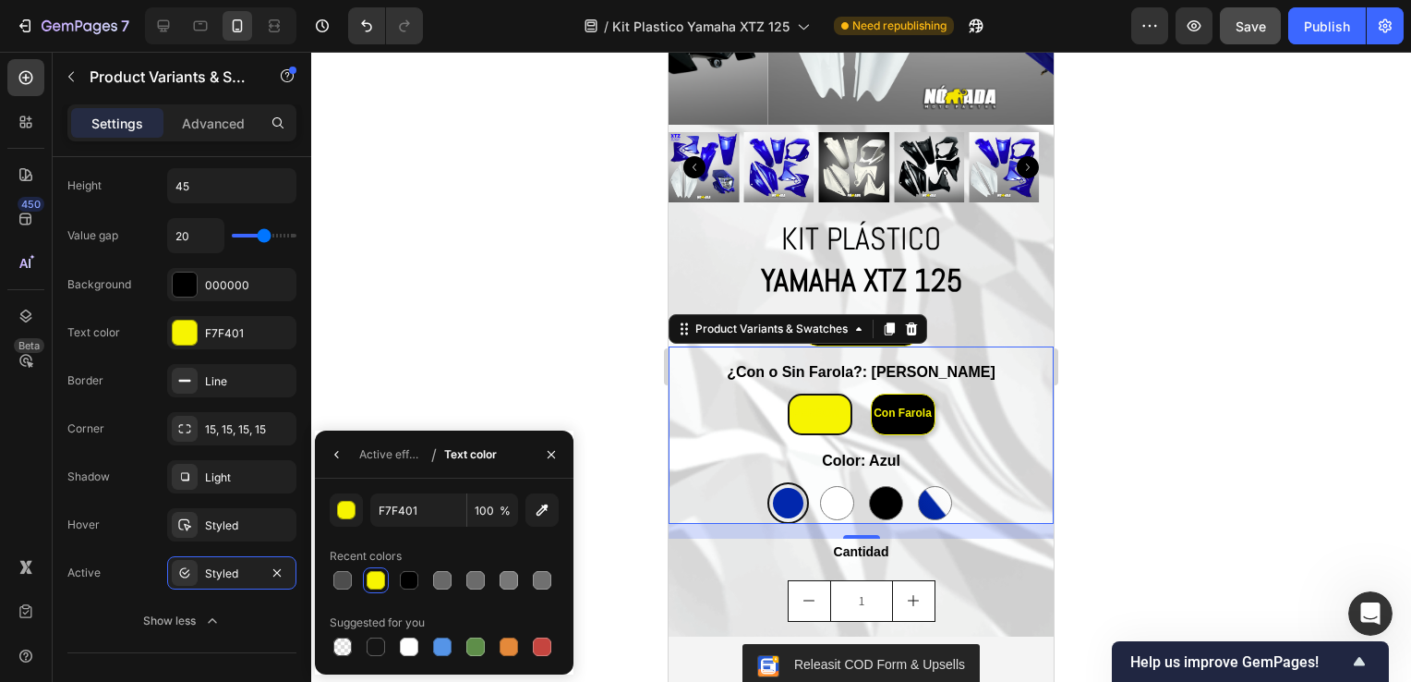
click at [396, 580] on div at bounding box center [409, 580] width 26 height 26
type input "000000"
click at [344, 460] on icon "button" at bounding box center [337, 454] width 15 height 15
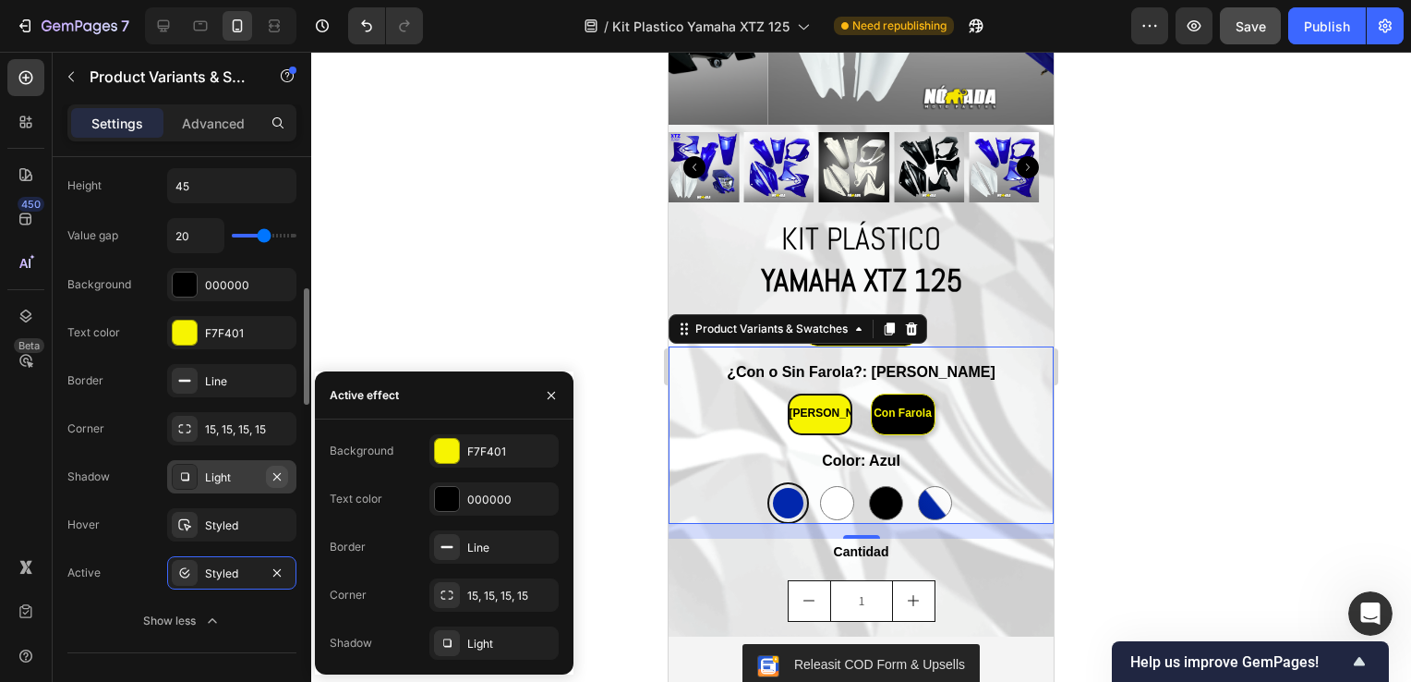
click at [273, 471] on icon "button" at bounding box center [277, 476] width 15 height 15
click at [212, 575] on div "Styled" at bounding box center [232, 573] width 54 height 17
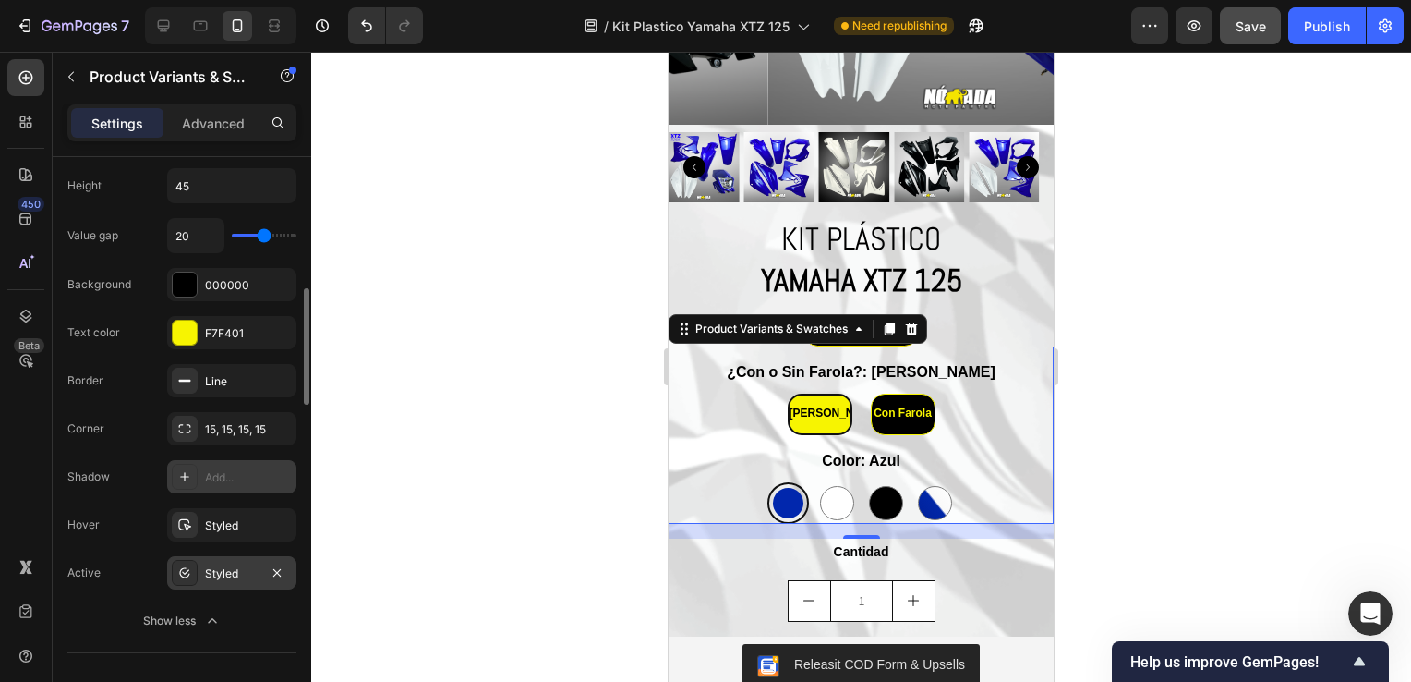
click at [212, 575] on div "Styled" at bounding box center [232, 573] width 54 height 17
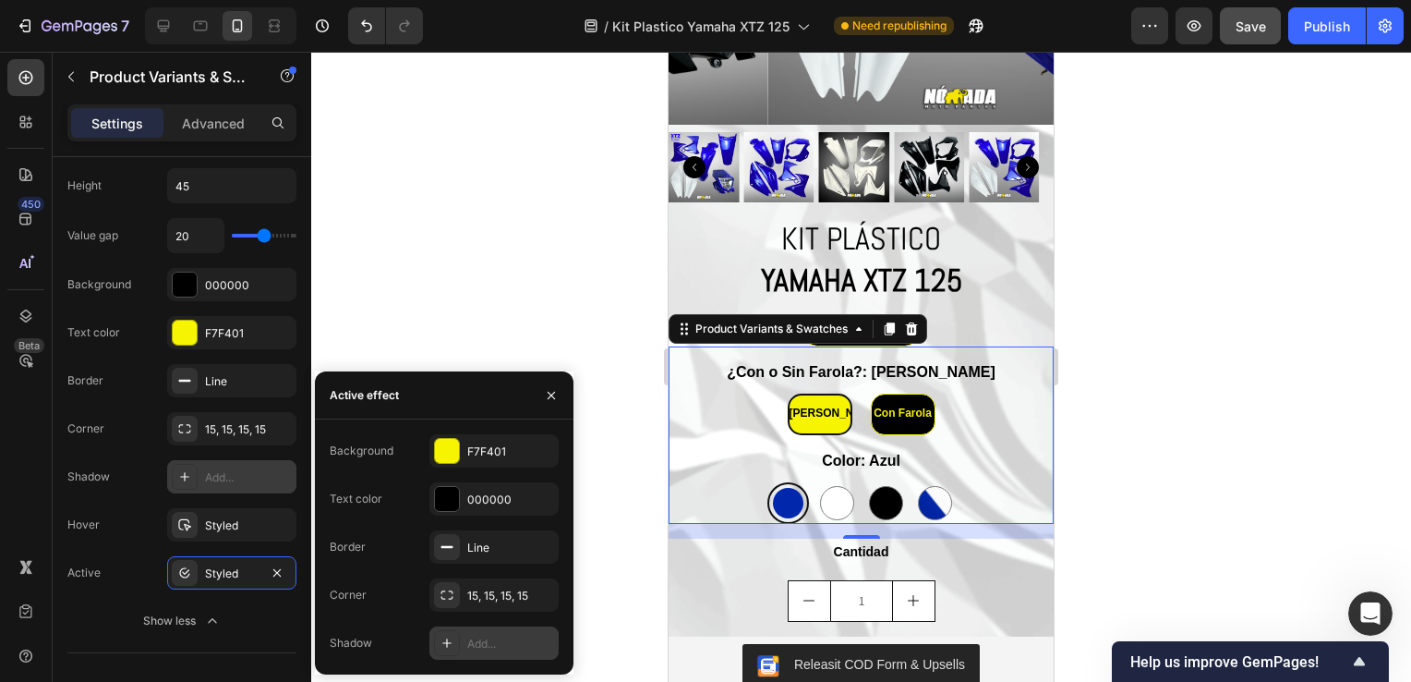
click at [454, 645] on div at bounding box center [447, 643] width 26 height 26
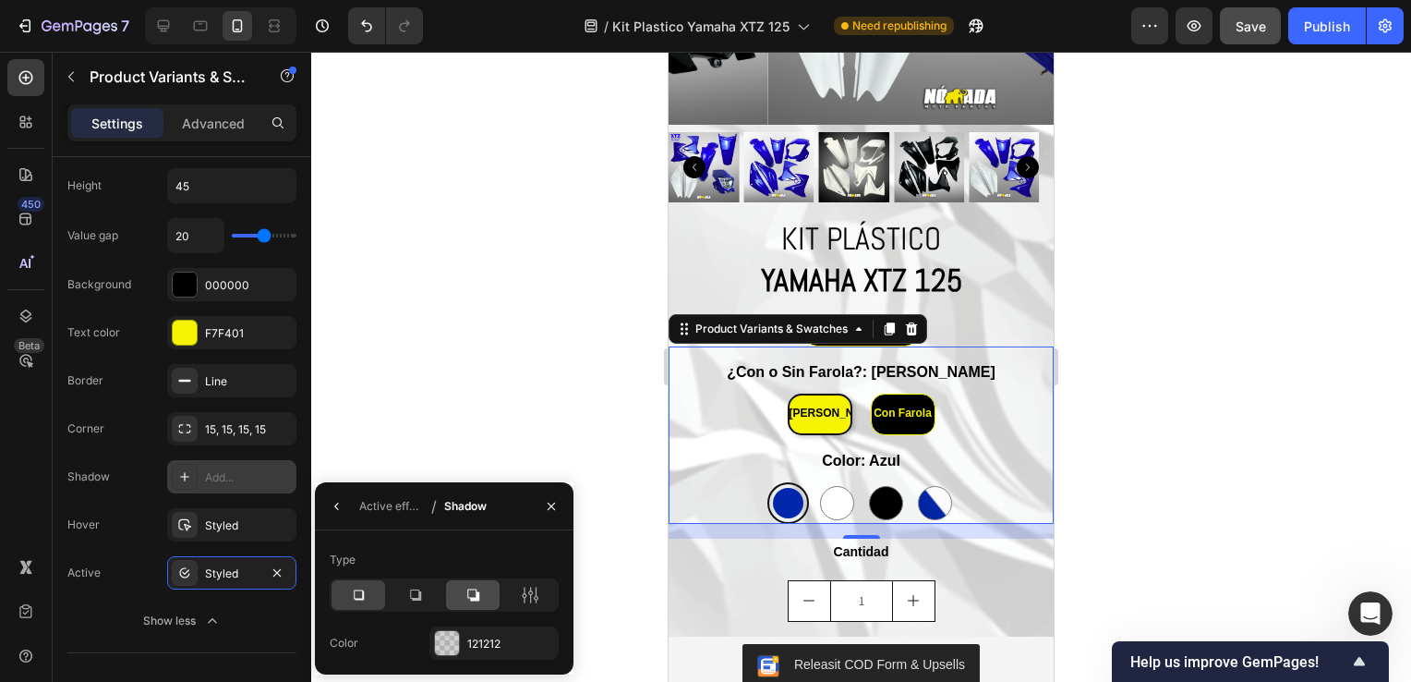
click at [478, 599] on icon at bounding box center [473, 595] width 12 height 12
click at [424, 598] on icon at bounding box center [415, 595] width 18 height 18
click at [385, 598] on div at bounding box center [444, 594] width 229 height 33
click at [365, 598] on icon at bounding box center [358, 595] width 18 height 18
click at [529, 591] on icon at bounding box center [530, 595] width 5 height 17
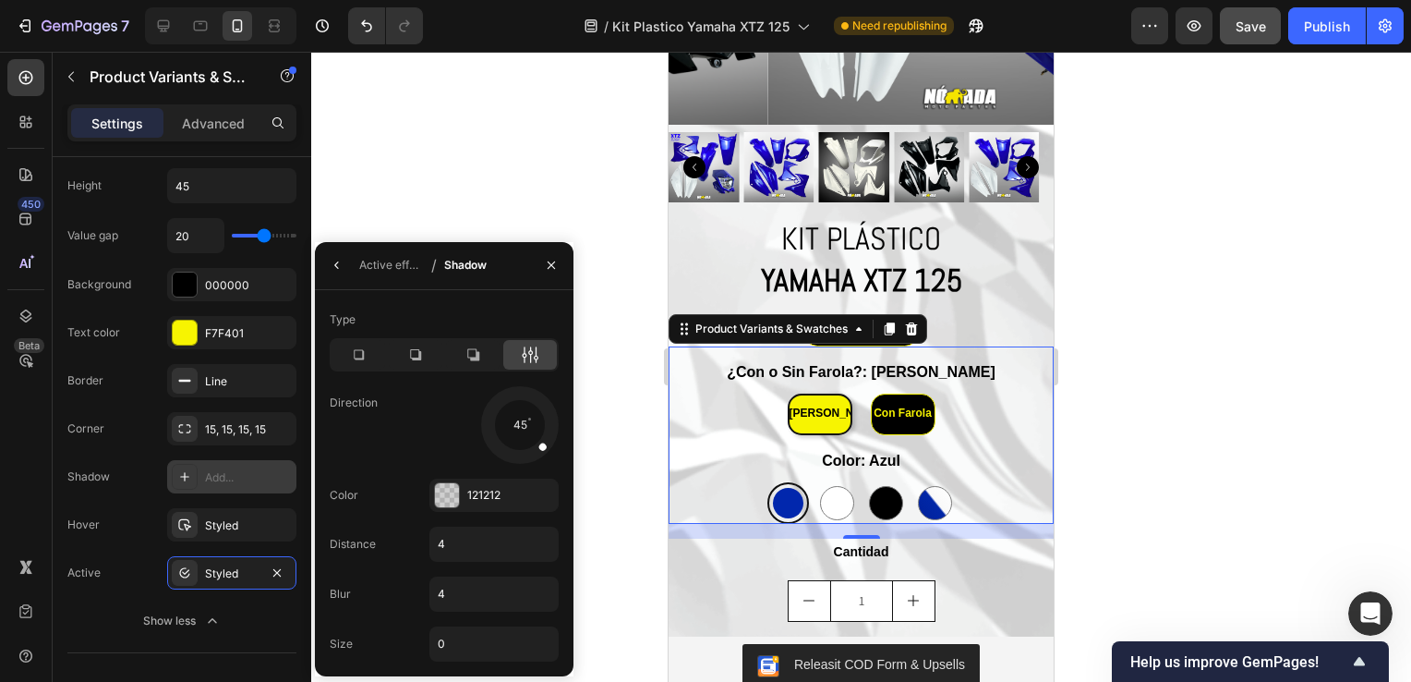
drag, startPoint x: 547, startPoint y: 442, endPoint x: 495, endPoint y: 464, distance: 56.3
click at [539, 448] on div at bounding box center [519, 424] width 82 height 82
drag, startPoint x: 486, startPoint y: 466, endPoint x: 559, endPoint y: 443, distance: 76.5
click at [560, 442] on div at bounding box center [519, 424] width 83 height 83
click at [342, 261] on icon "button" at bounding box center [337, 265] width 15 height 15
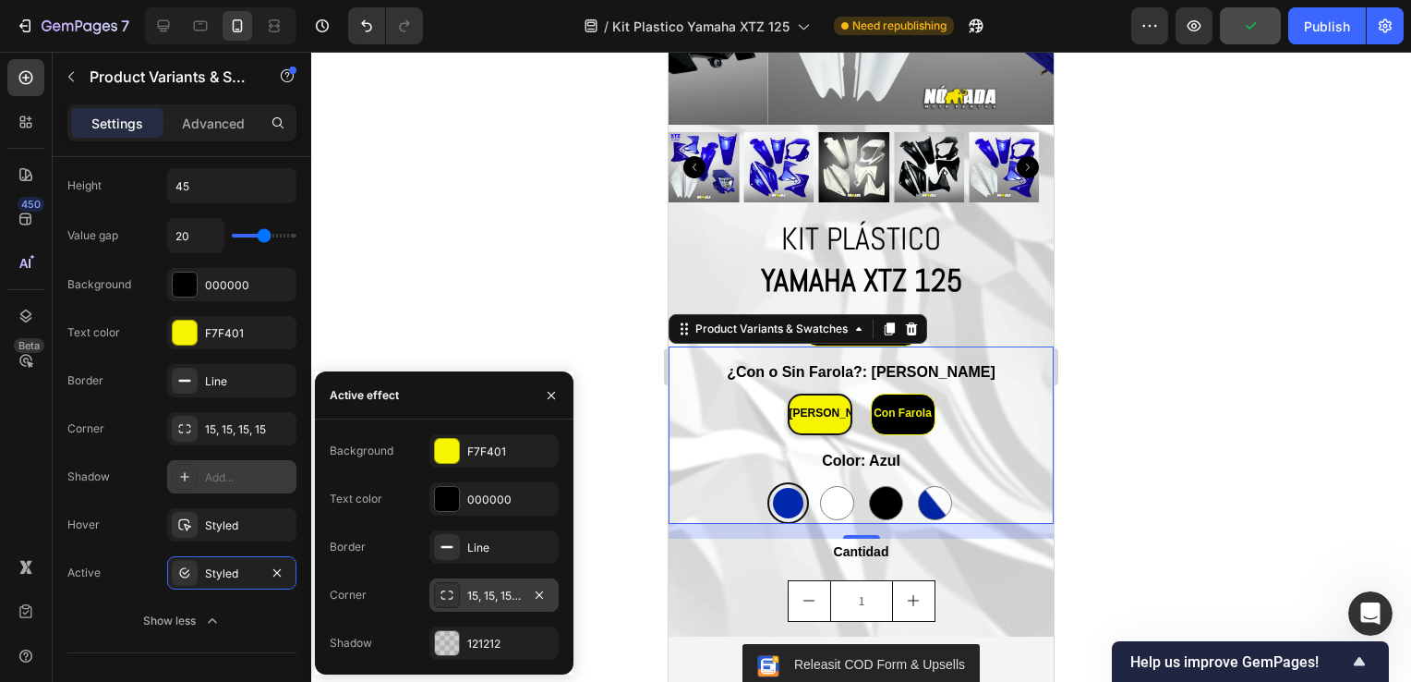
click at [466, 607] on div "15, 15, 15, 15" at bounding box center [494, 594] width 129 height 33
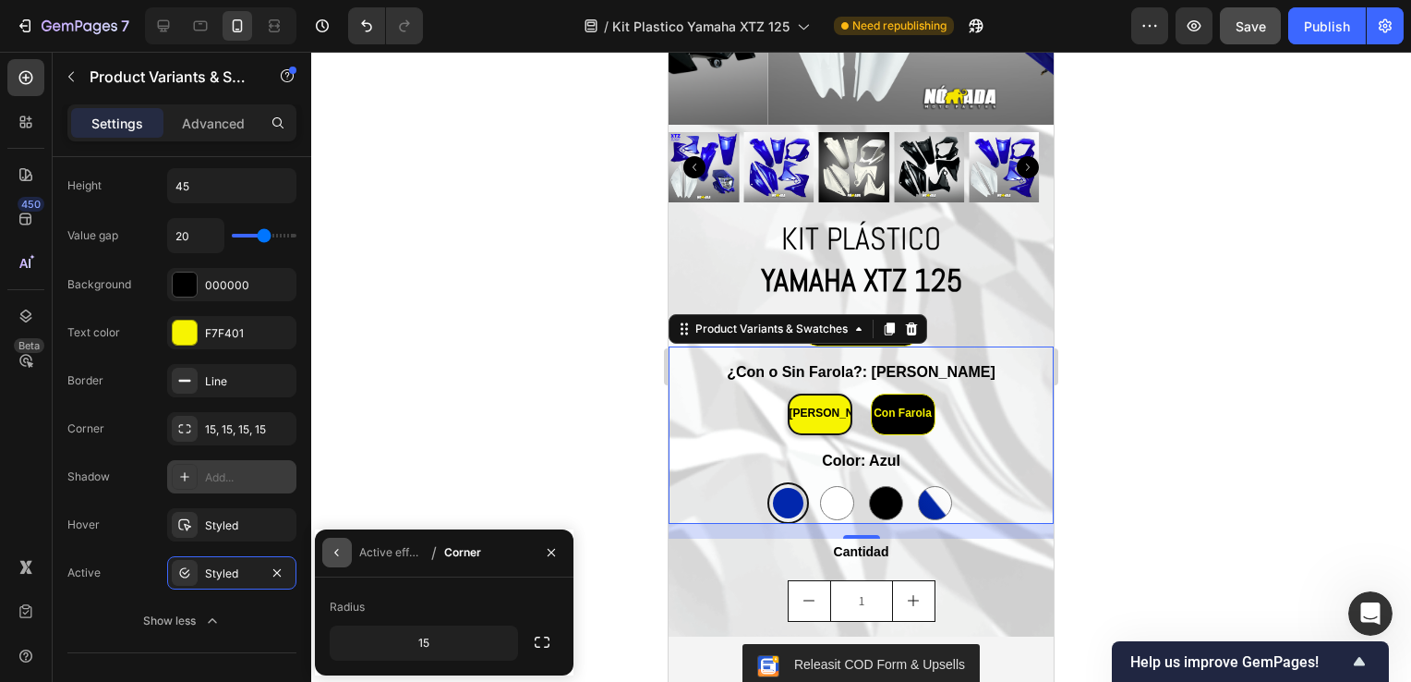
click at [345, 558] on button "button" at bounding box center [337, 553] width 30 height 30
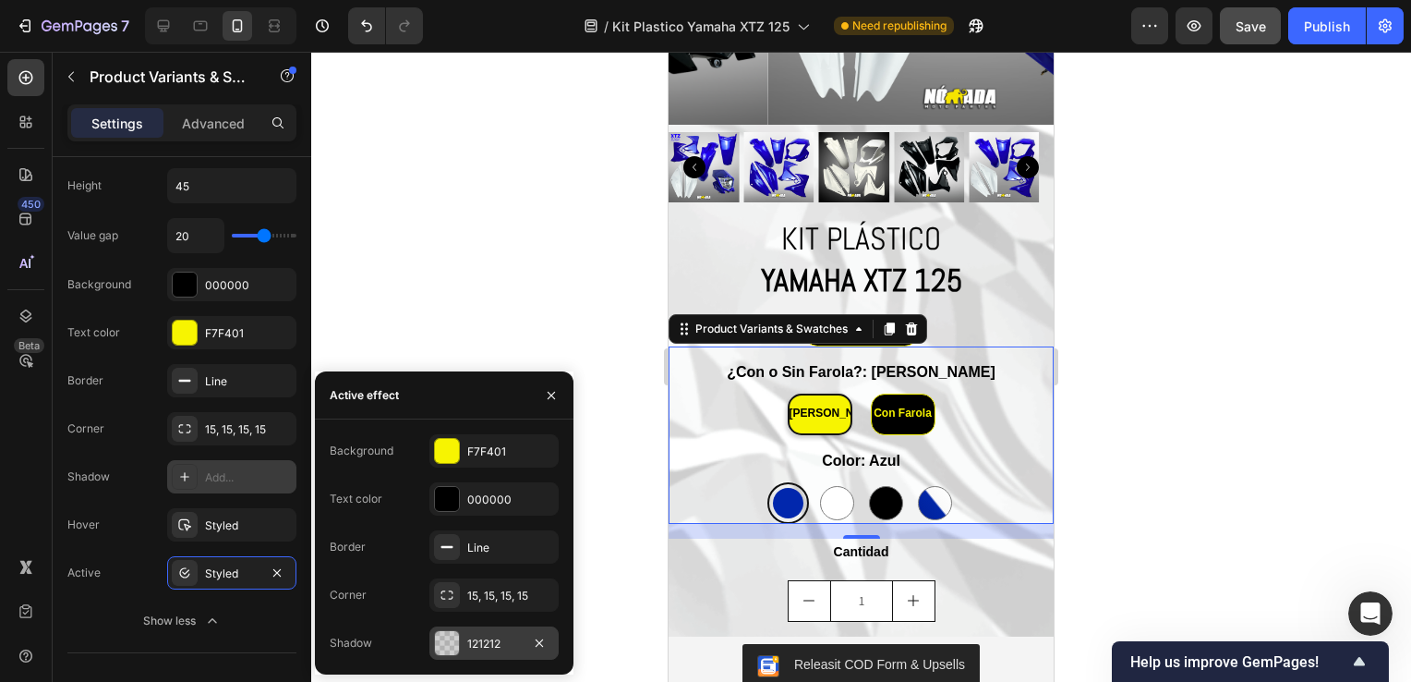
click at [499, 633] on div "121212" at bounding box center [494, 642] width 129 height 33
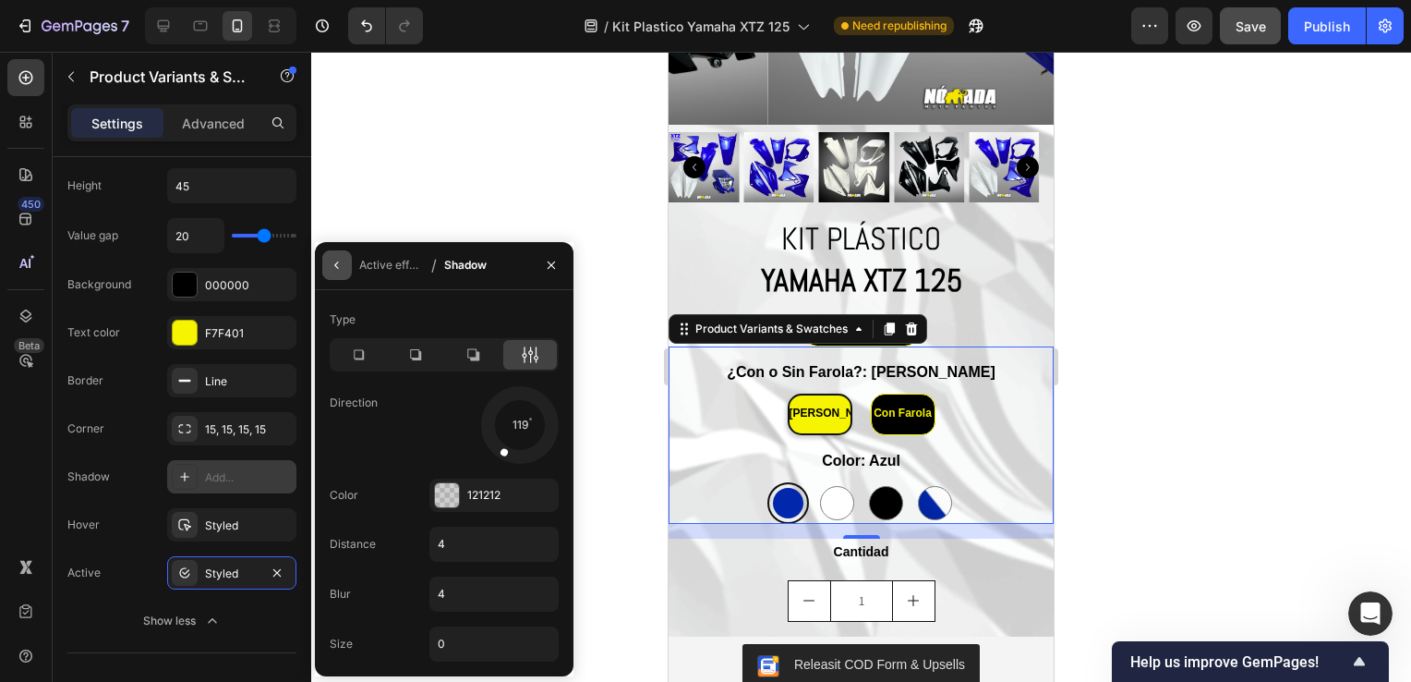
click at [347, 261] on button "button" at bounding box center [337, 265] width 30 height 30
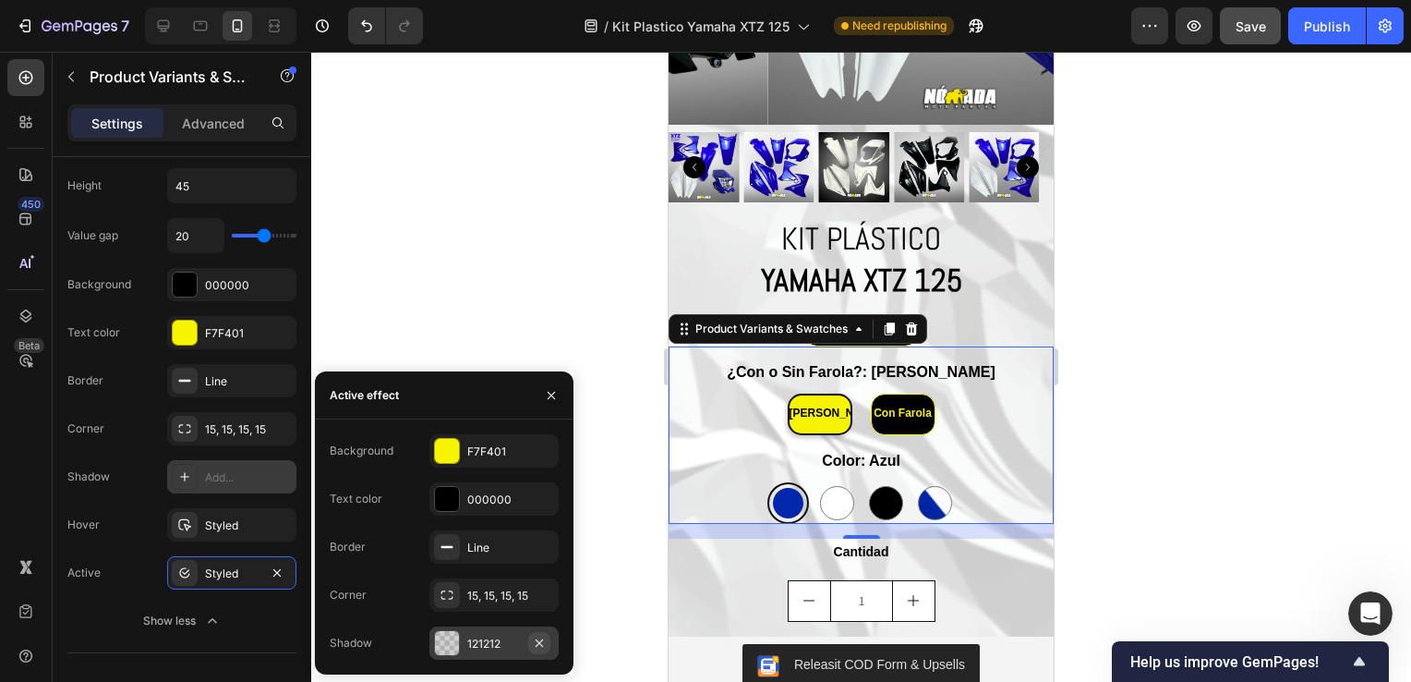
click at [543, 642] on icon "button" at bounding box center [539, 642] width 15 height 15
click at [478, 656] on div "Add..." at bounding box center [494, 642] width 129 height 33
click at [0, 0] on icon at bounding box center [0, 0] width 0 height 0
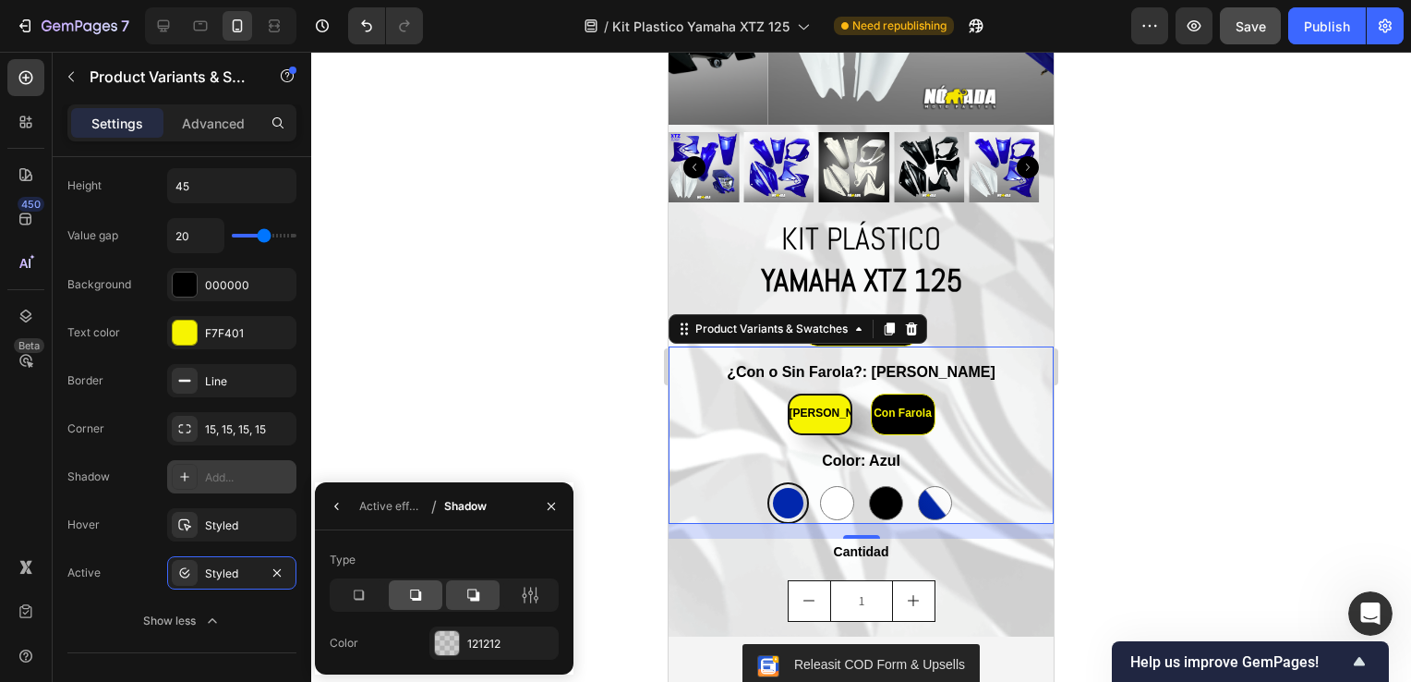
click at [411, 599] on icon at bounding box center [415, 594] width 11 height 11
click at [458, 599] on div at bounding box center [473, 595] width 54 height 30
click at [496, 327] on div at bounding box center [861, 367] width 1100 height 630
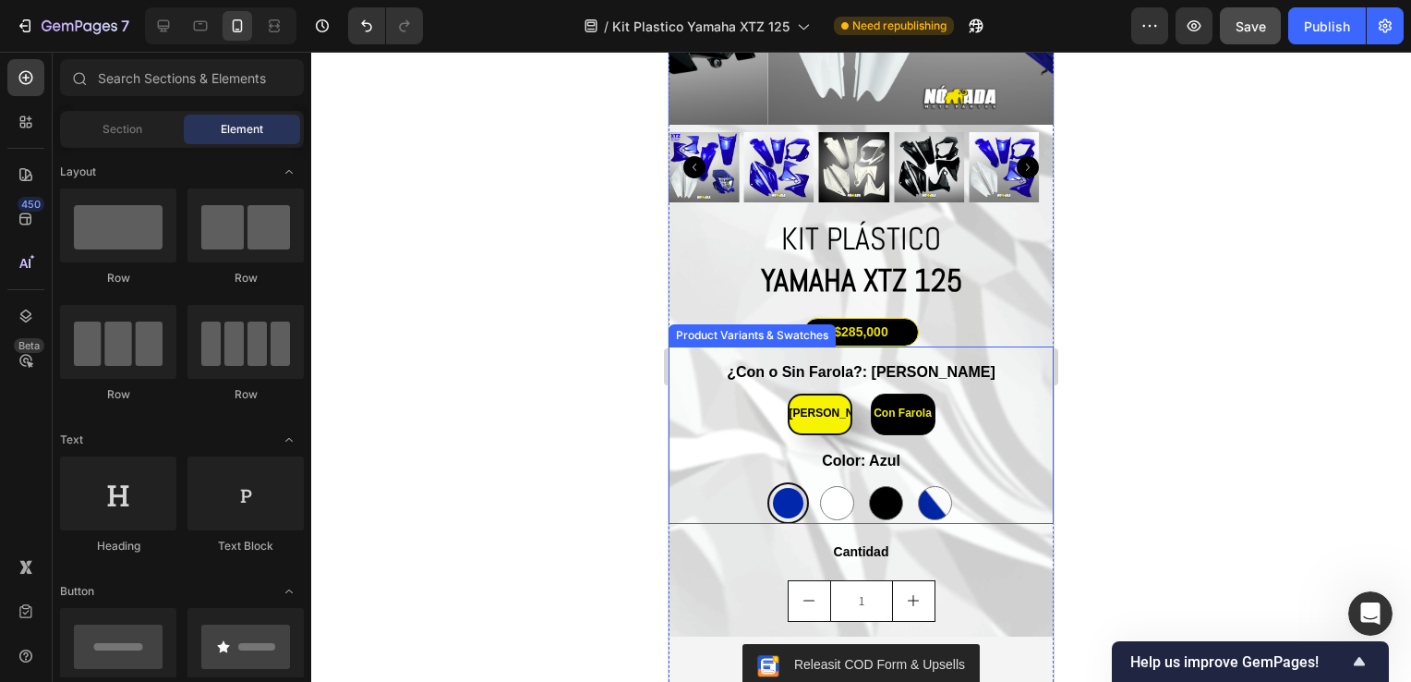
click at [909, 412] on div "Con Farola" at bounding box center [903, 413] width 58 height 35
click at [903, 393] on input "Con Farola Con Farola Con Farola" at bounding box center [902, 393] width 1 height 1
radio input "true"
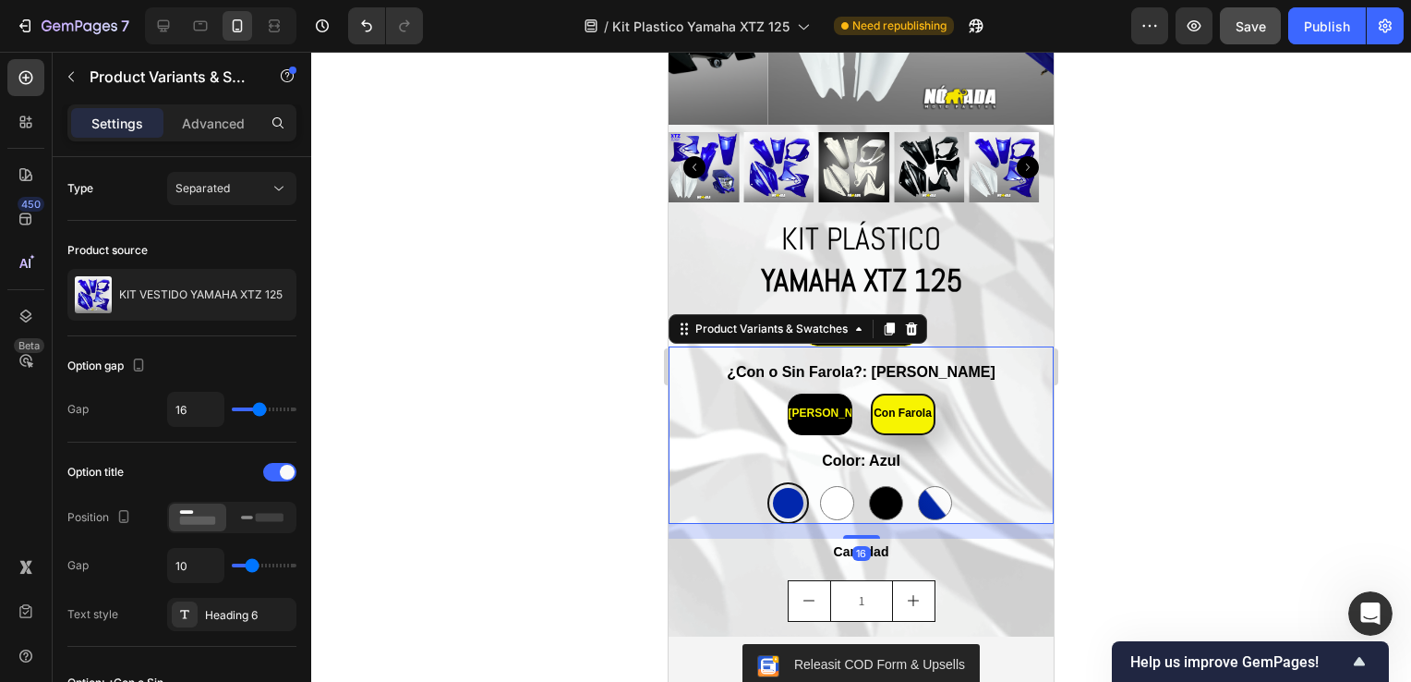
click at [816, 412] on div "[PERSON_NAME]" at bounding box center [820, 413] width 63 height 35
click at [819, 393] on input "Sin Farola Sin Farola Sin Farola" at bounding box center [819, 393] width 1 height 1
radio input "true"
click at [466, 444] on div at bounding box center [861, 367] width 1100 height 630
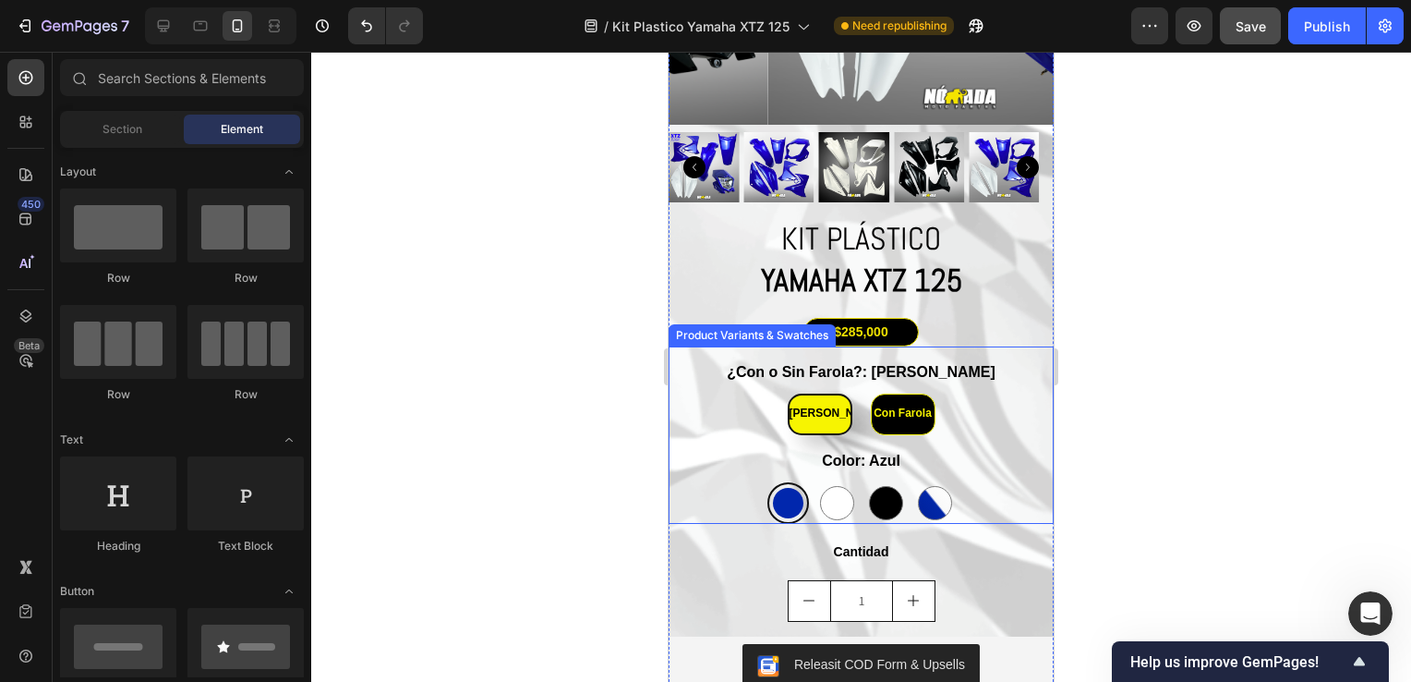
scroll to position [4110, 0]
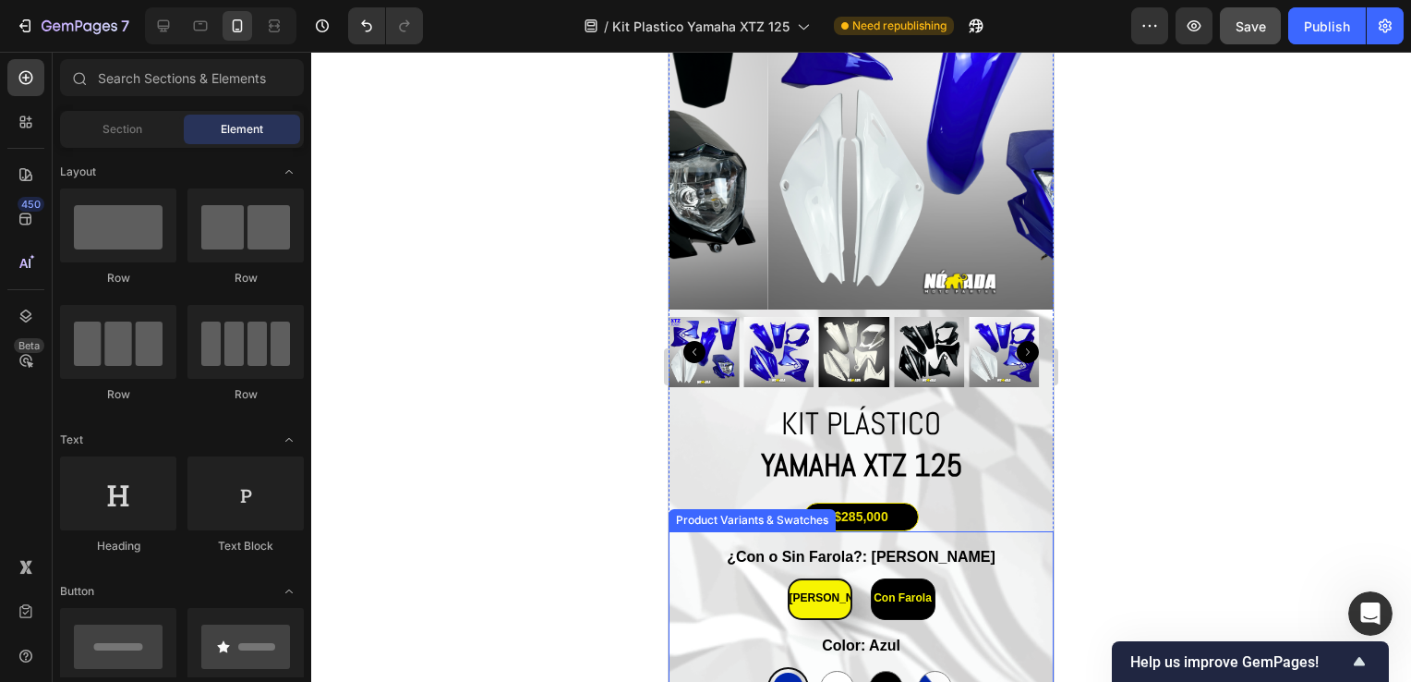
click at [889, 591] on span "Con Farola" at bounding box center [903, 597] width 58 height 13
click at [902, 578] on input "Con Farola Con Farola Con Farola" at bounding box center [902, 577] width 1 height 1
radio input "true"
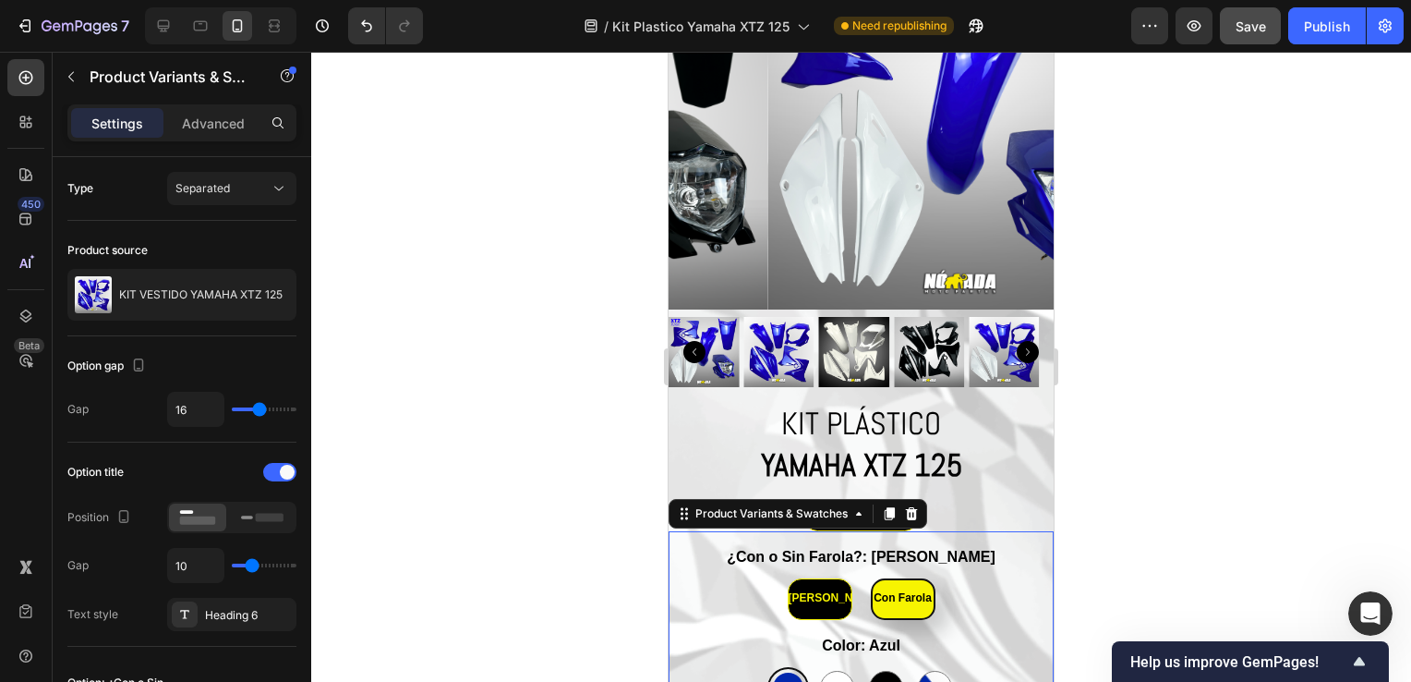
click at [1227, 401] on div at bounding box center [861, 367] width 1100 height 630
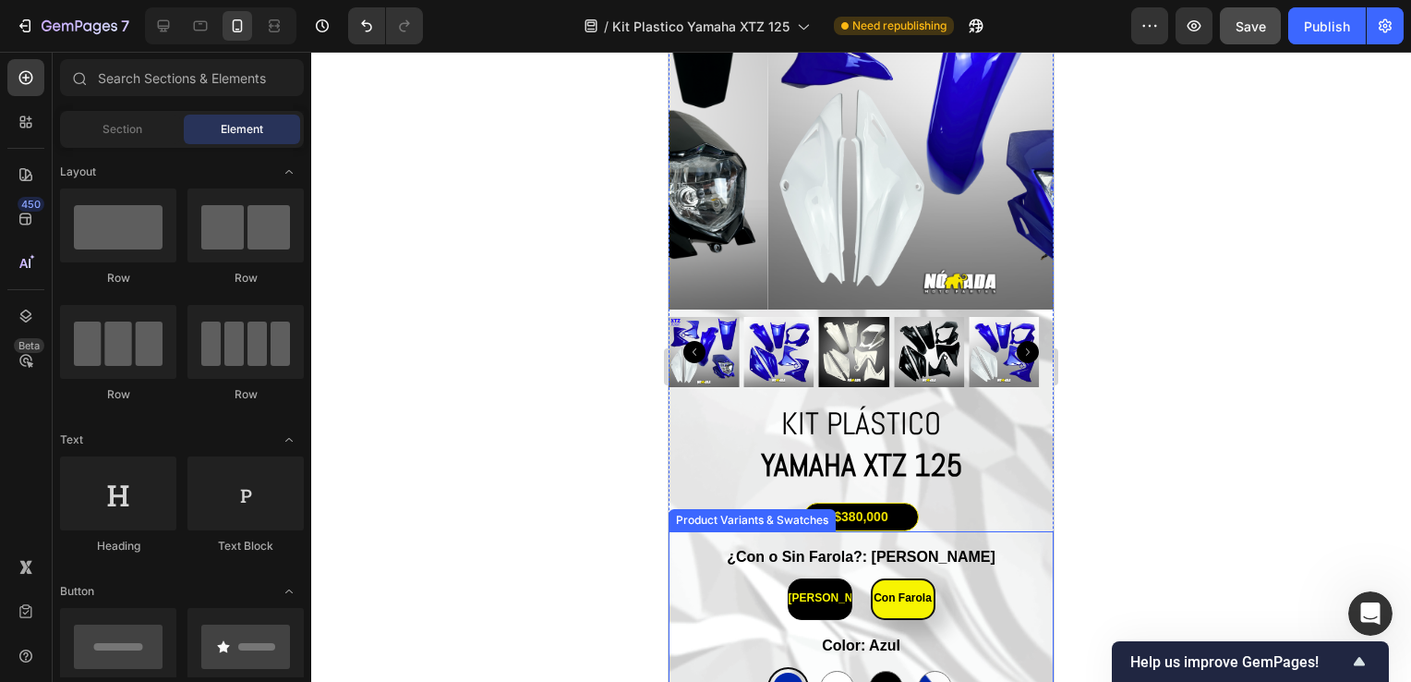
click at [826, 591] on span "[PERSON_NAME]" at bounding box center [835, 597] width 93 height 13
click at [820, 578] on input "Sin Farola Sin Farola Sin Farola" at bounding box center [819, 577] width 1 height 1
radio input "true"
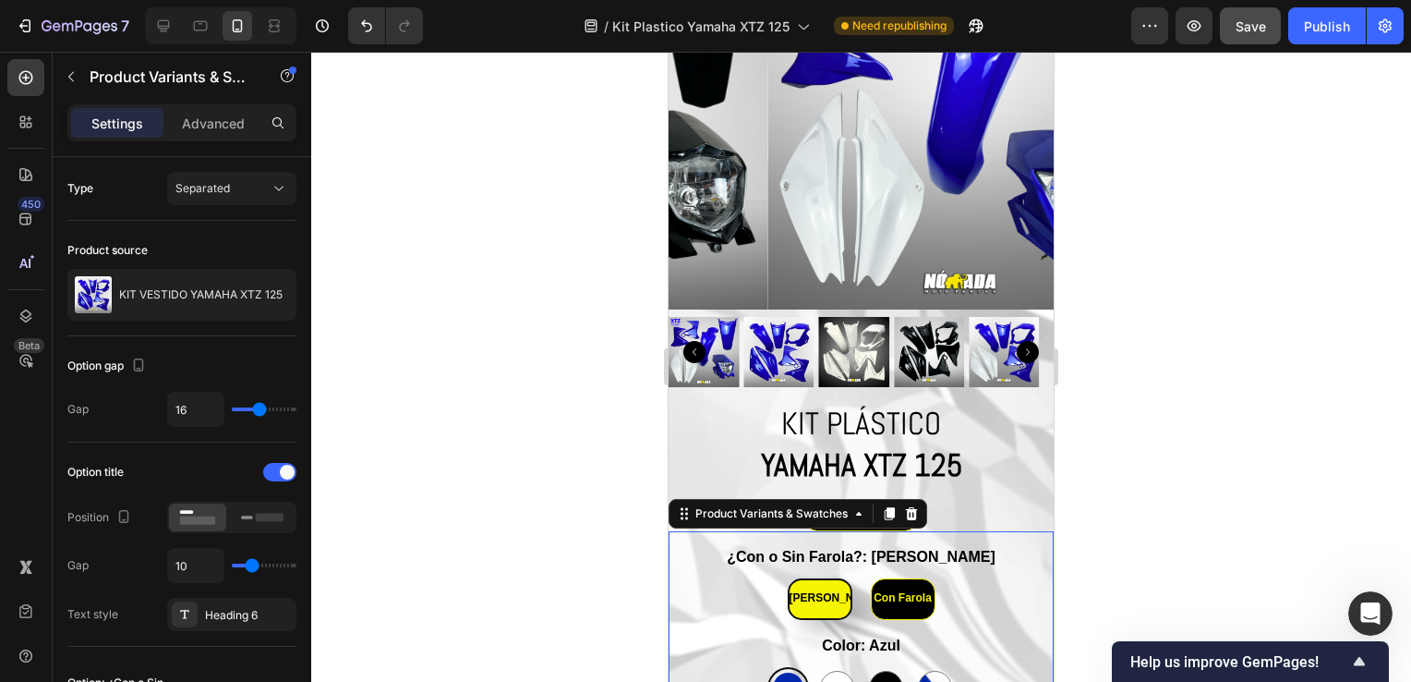
click at [1237, 485] on div at bounding box center [861, 367] width 1100 height 630
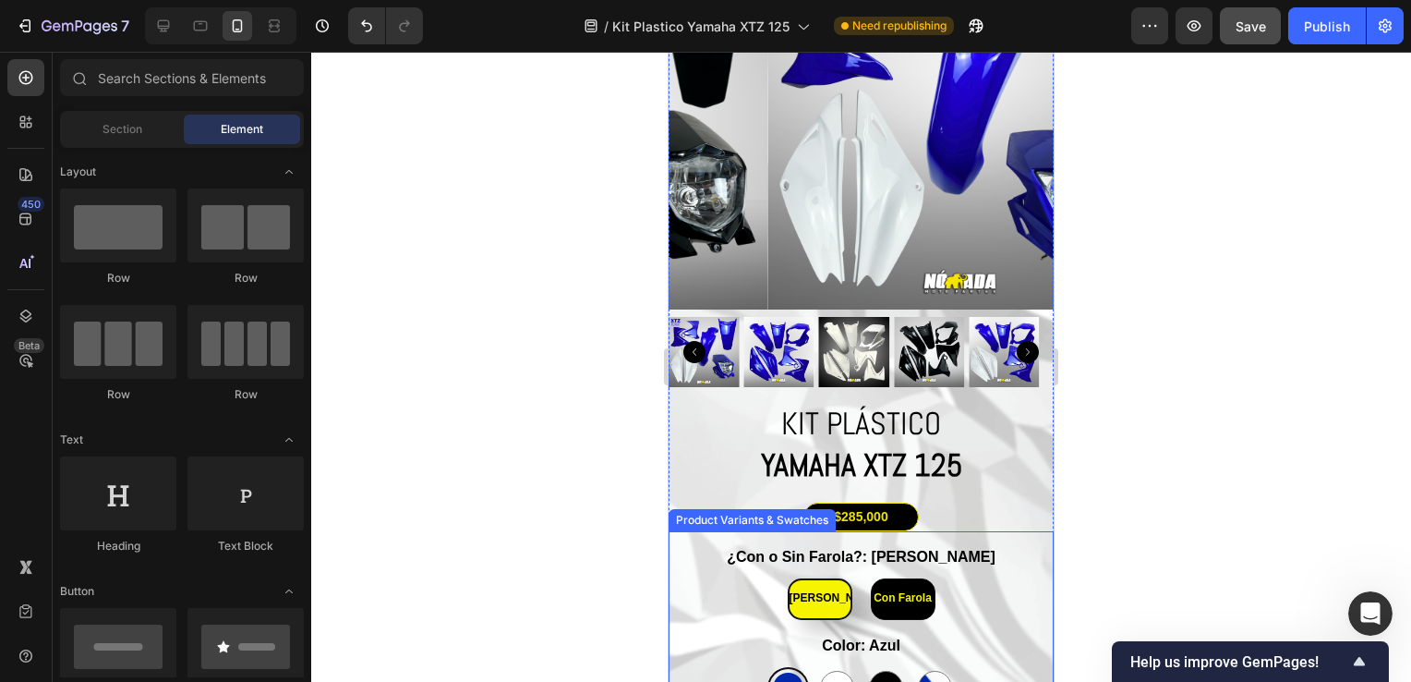
click at [889, 591] on span "Con Farola" at bounding box center [903, 597] width 58 height 13
click at [902, 578] on input "Con Farola Con Farola Con Farola" at bounding box center [902, 577] width 1 height 1
radio input "true"
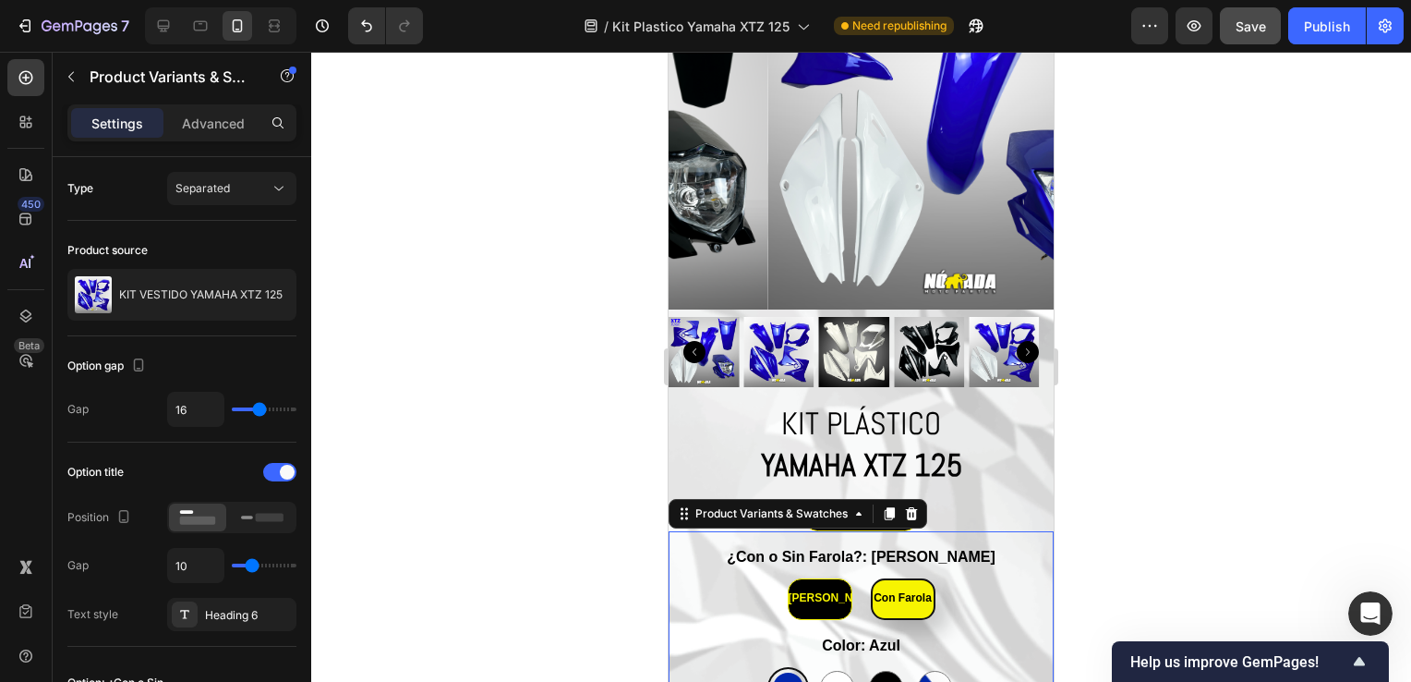
click at [1139, 517] on div at bounding box center [861, 367] width 1100 height 630
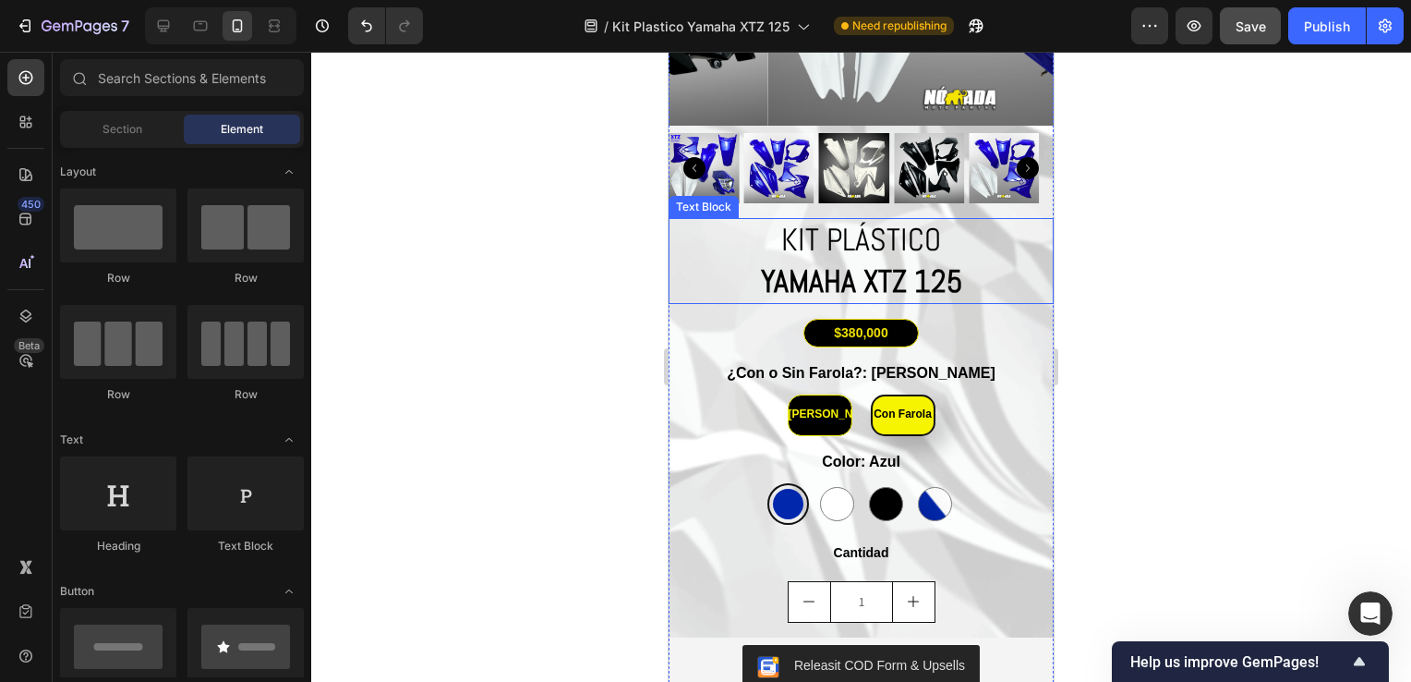
scroll to position [4295, 0]
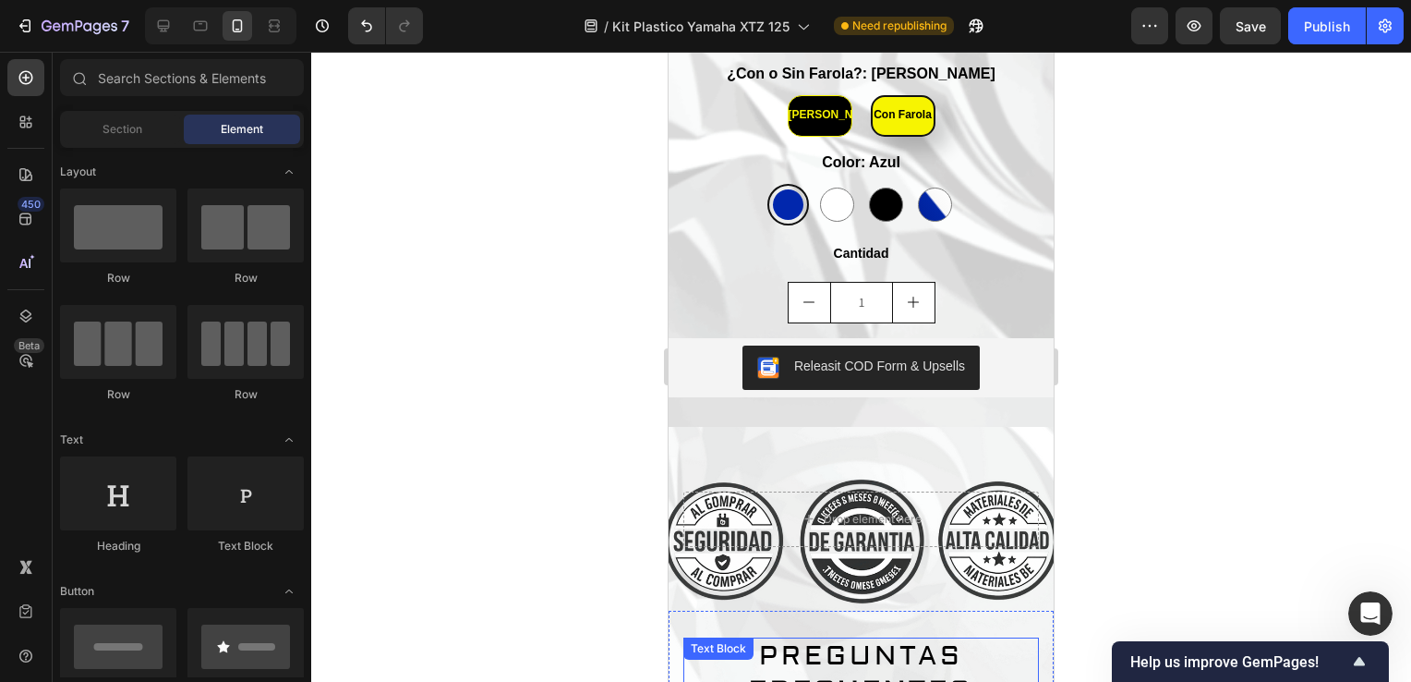
scroll to position [4572, 0]
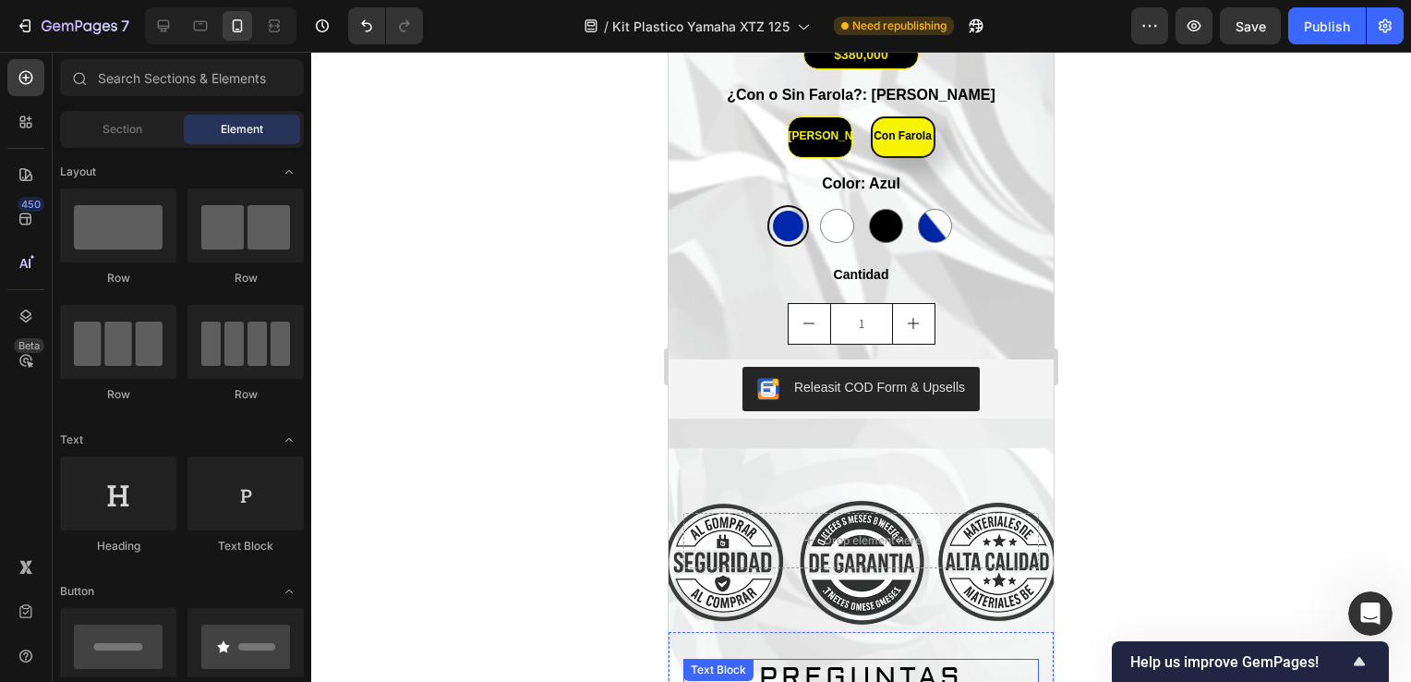
drag, startPoint x: 813, startPoint y: 267, endPoint x: 826, endPoint y: 261, distance: 14.1
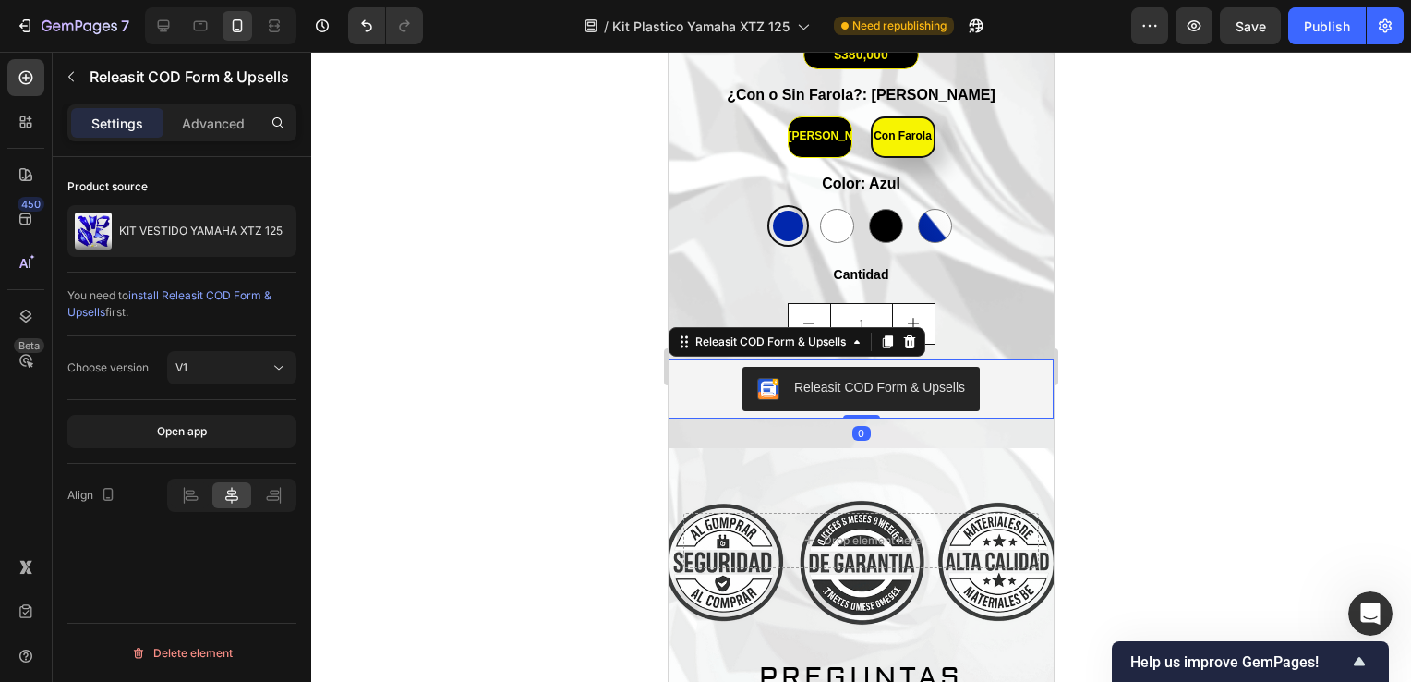
click at [1281, 159] on div at bounding box center [861, 367] width 1100 height 630
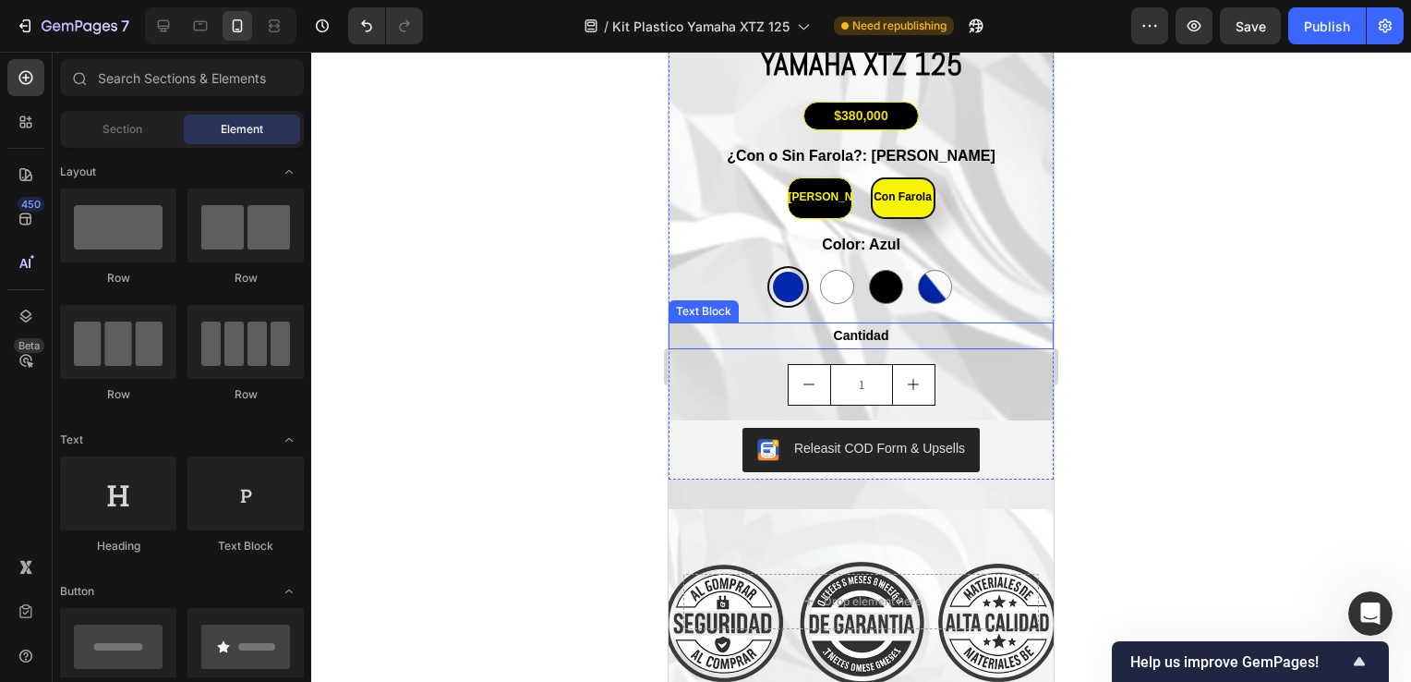
scroll to position [4480, 0]
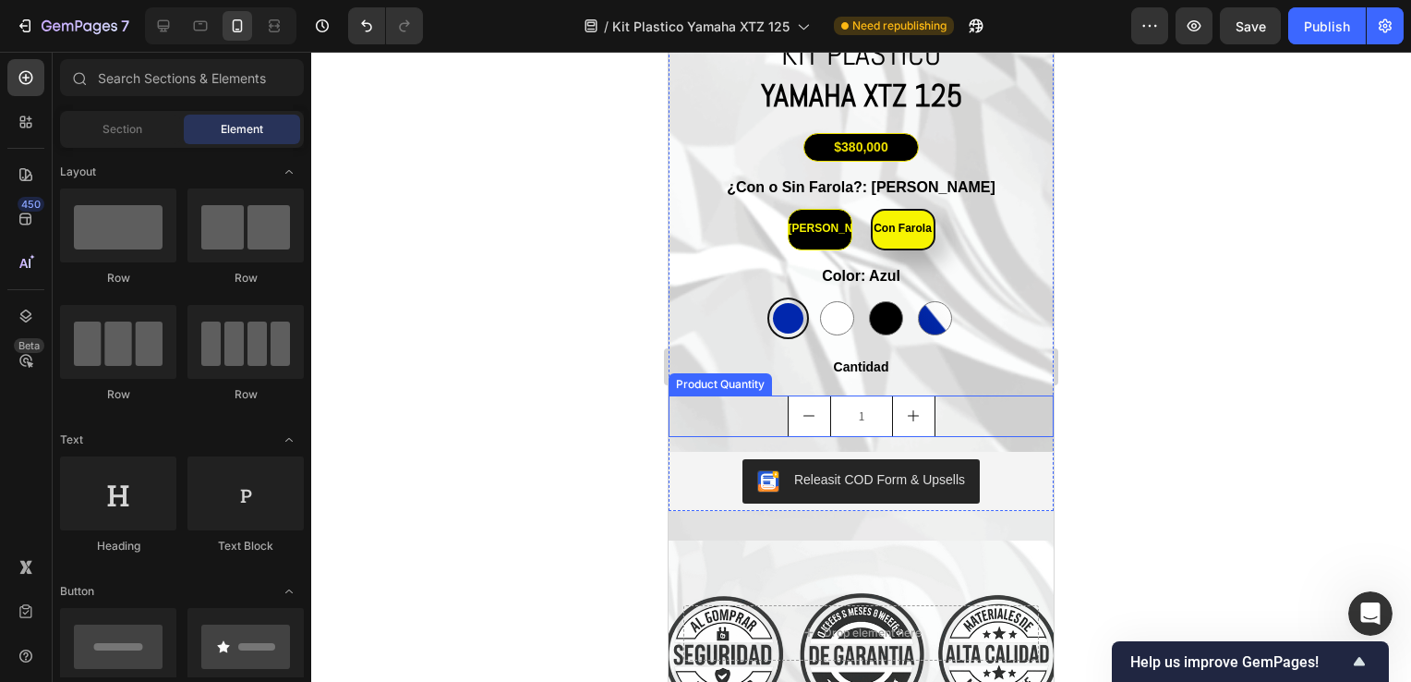
click at [857, 405] on input "1" at bounding box center [861, 416] width 63 height 40
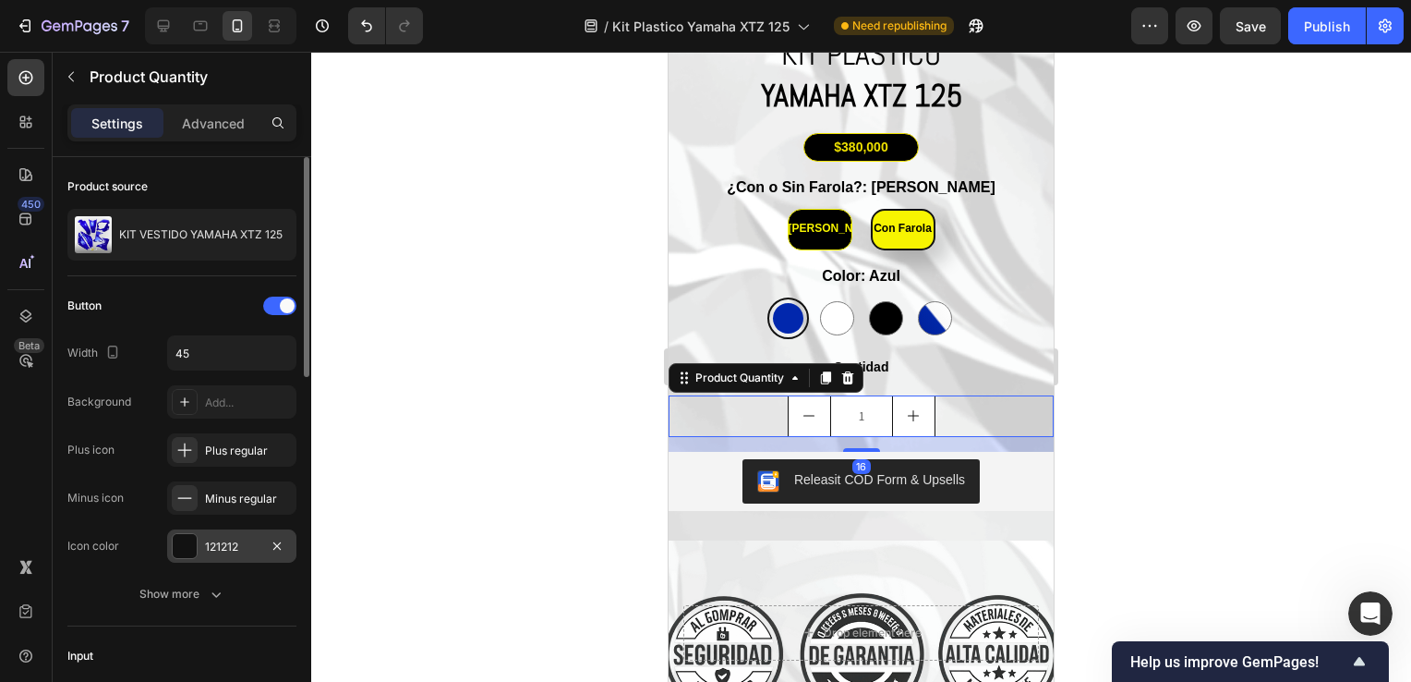
click at [191, 553] on div at bounding box center [185, 546] width 24 height 24
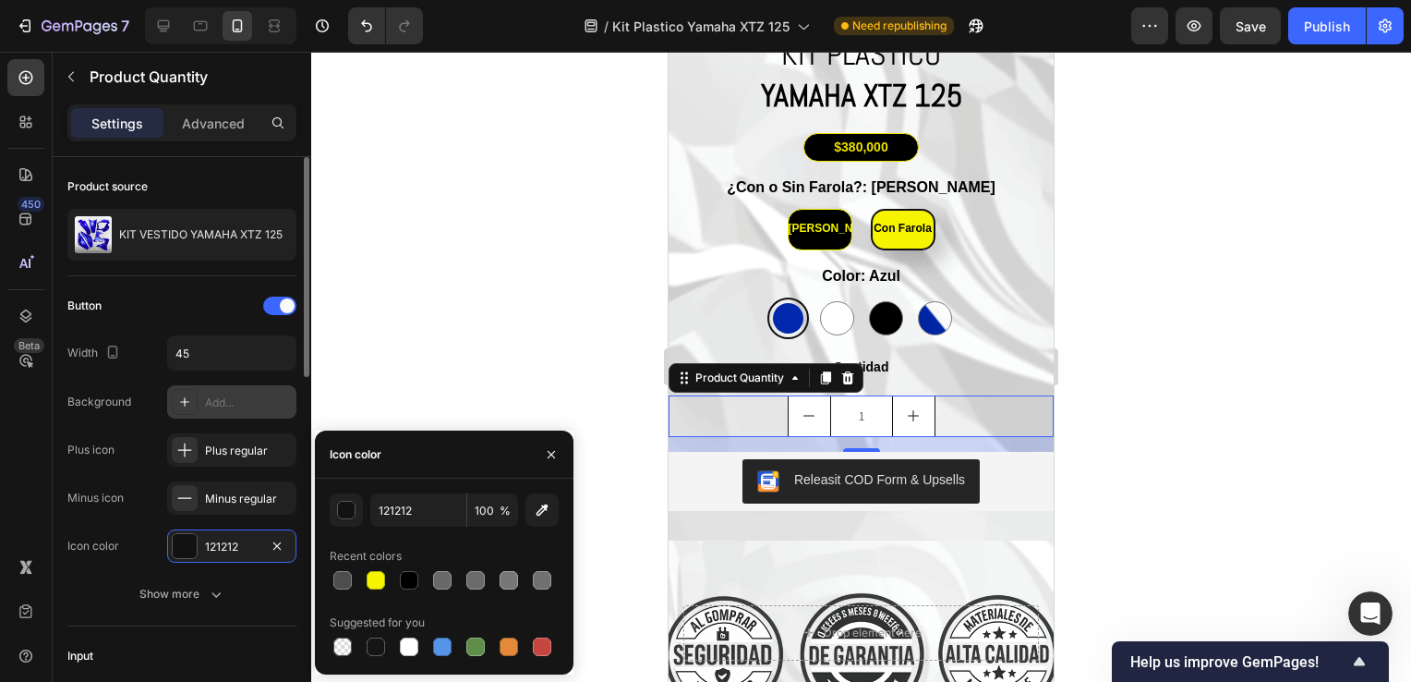
click at [203, 397] on div "Add..." at bounding box center [231, 401] width 129 height 33
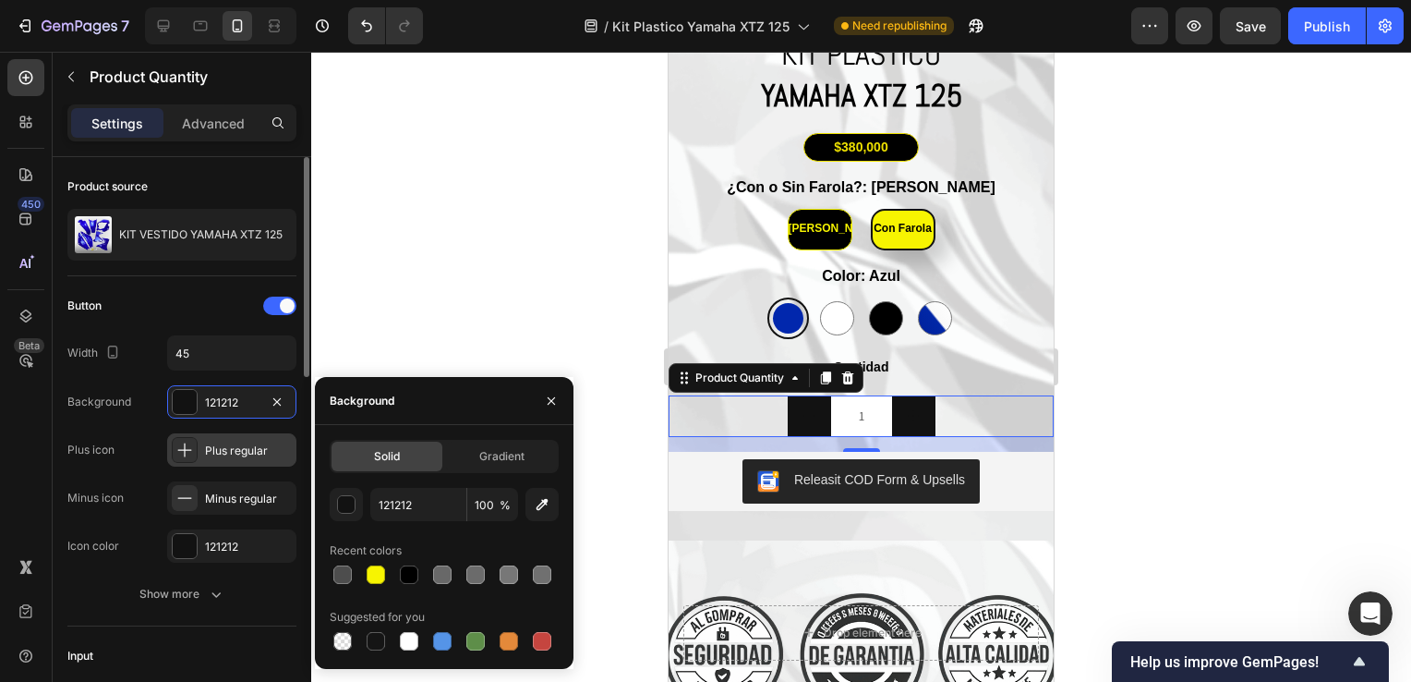
click at [218, 454] on div "Plus regular" at bounding box center [248, 450] width 87 height 17
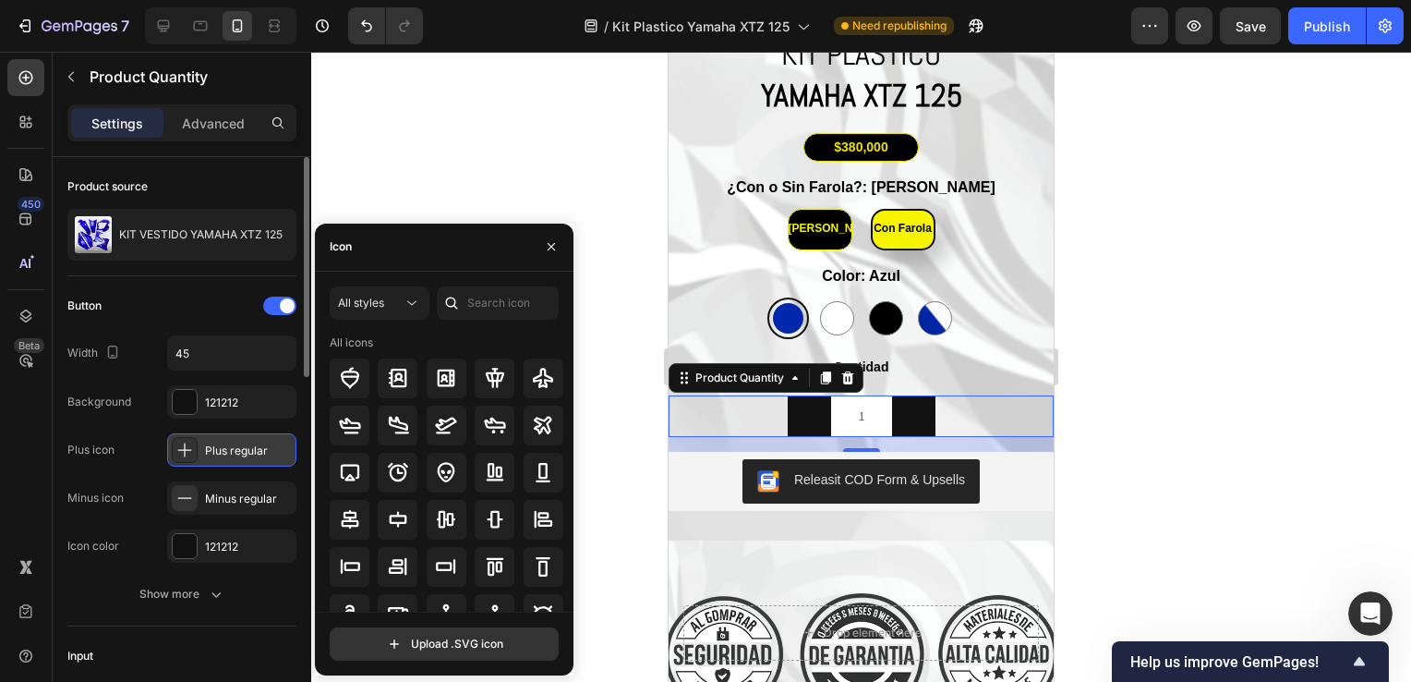
click at [227, 439] on div "Plus regular" at bounding box center [231, 449] width 129 height 33
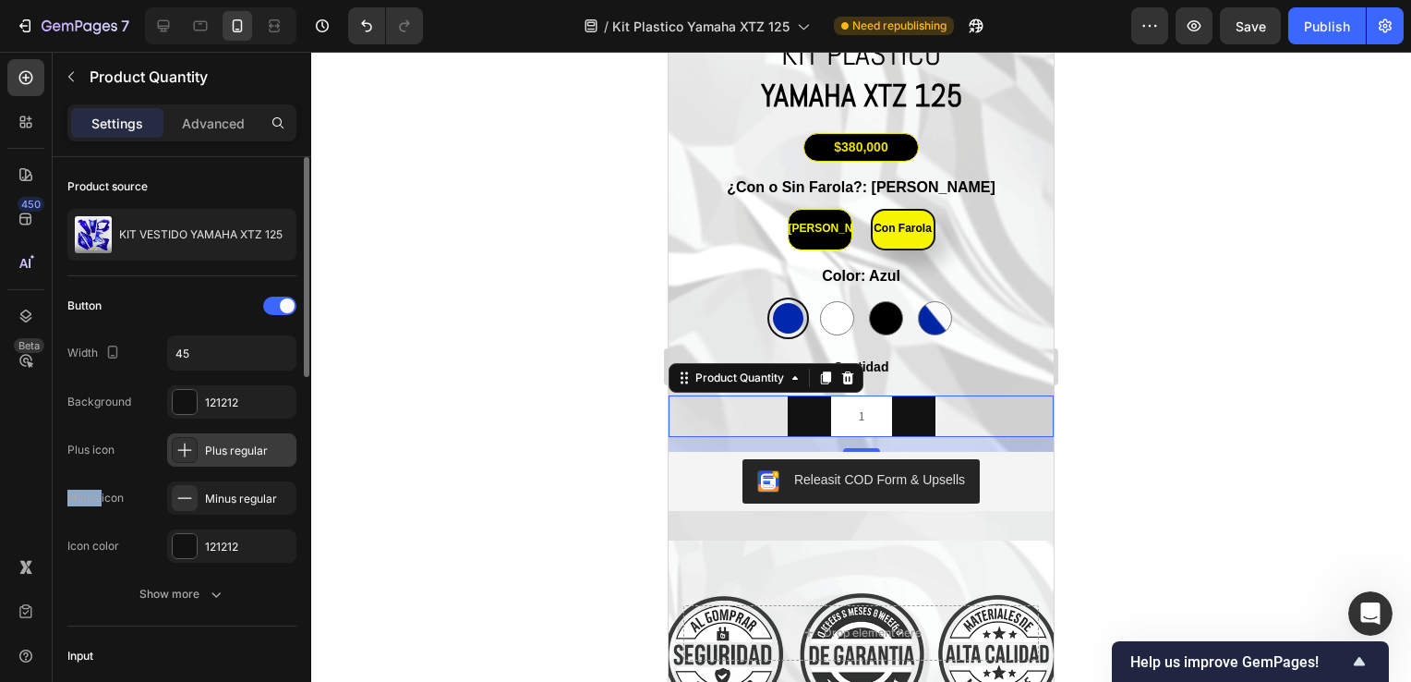
click at [227, 439] on div "Plus regular" at bounding box center [231, 449] width 129 height 33
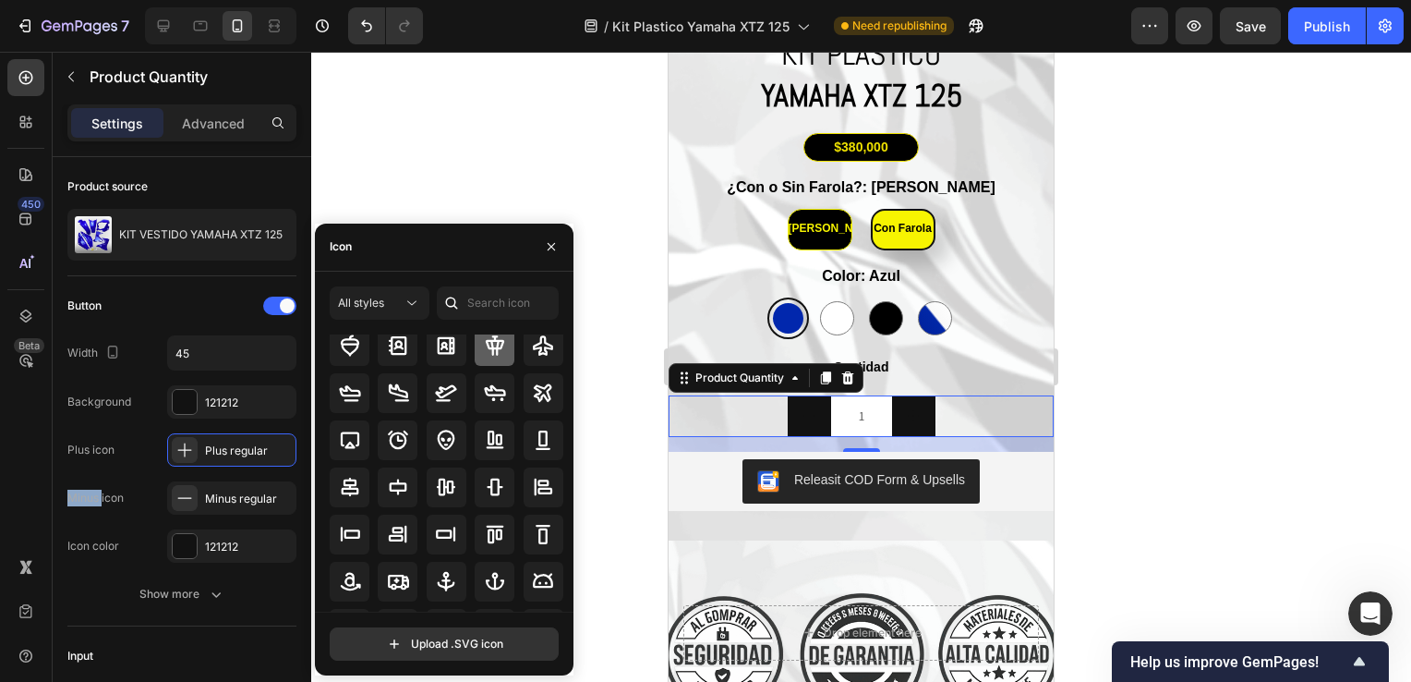
scroll to position [0, 0]
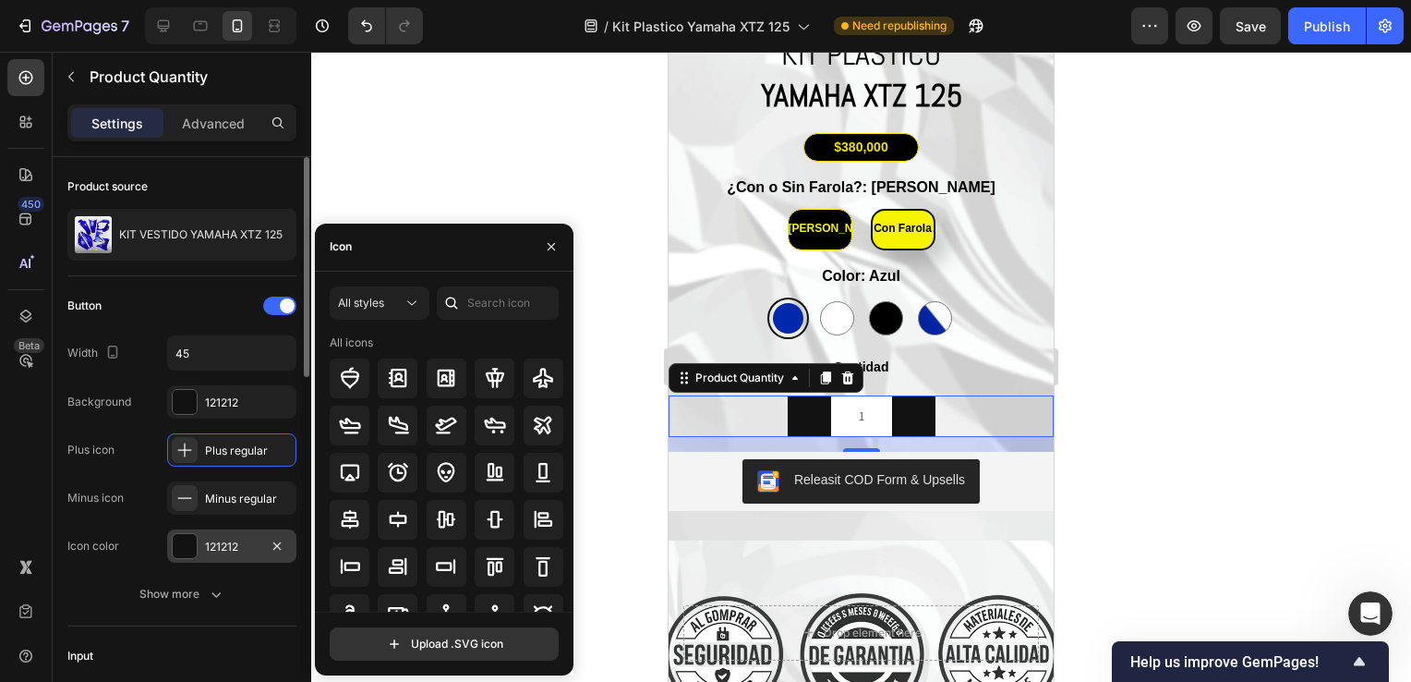
click at [196, 543] on div at bounding box center [185, 546] width 24 height 24
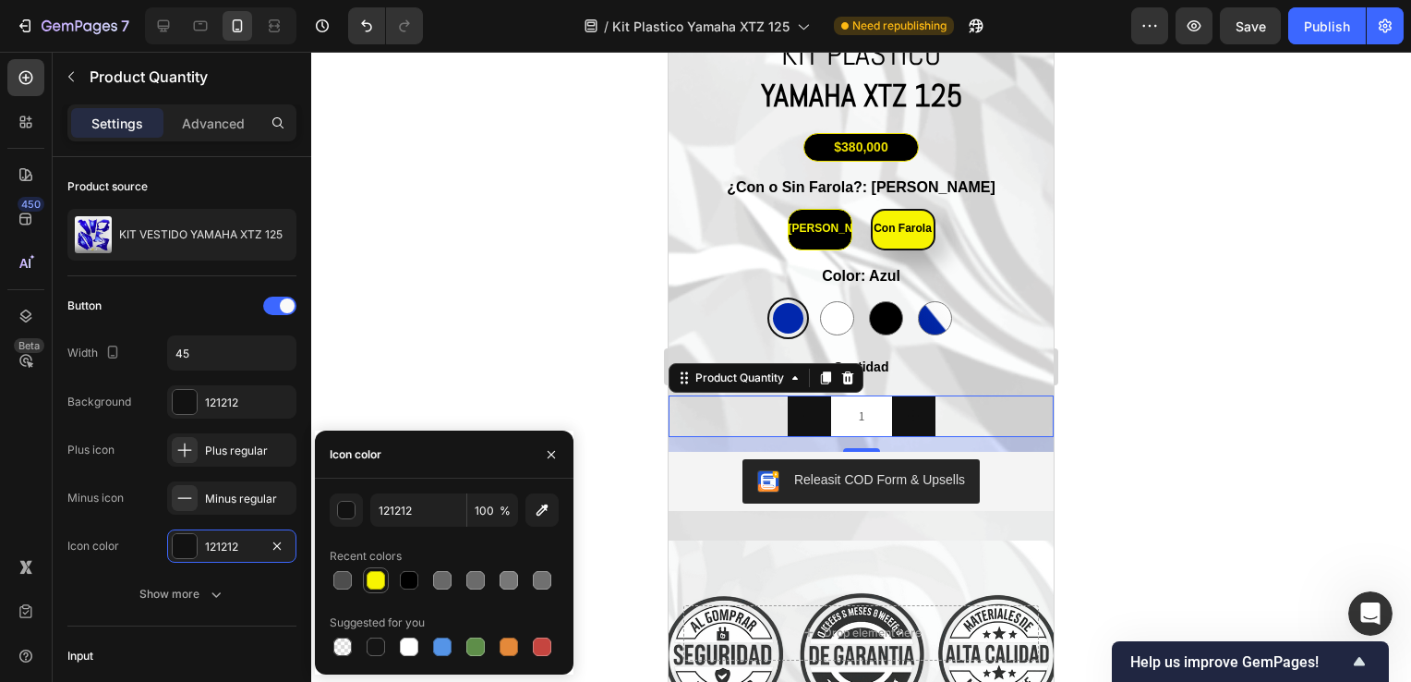
click at [369, 578] on div at bounding box center [376, 580] width 18 height 18
type input "F7F401"
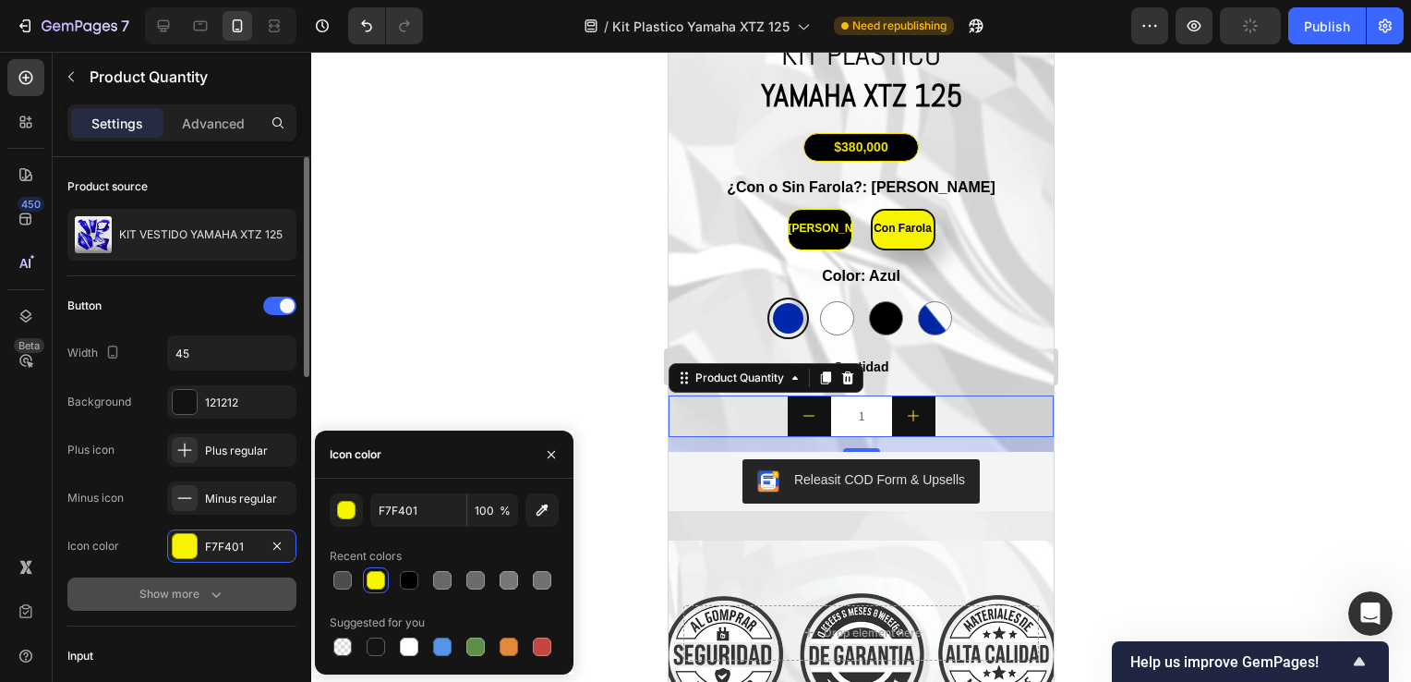
click at [207, 592] on icon "button" at bounding box center [216, 594] width 18 height 18
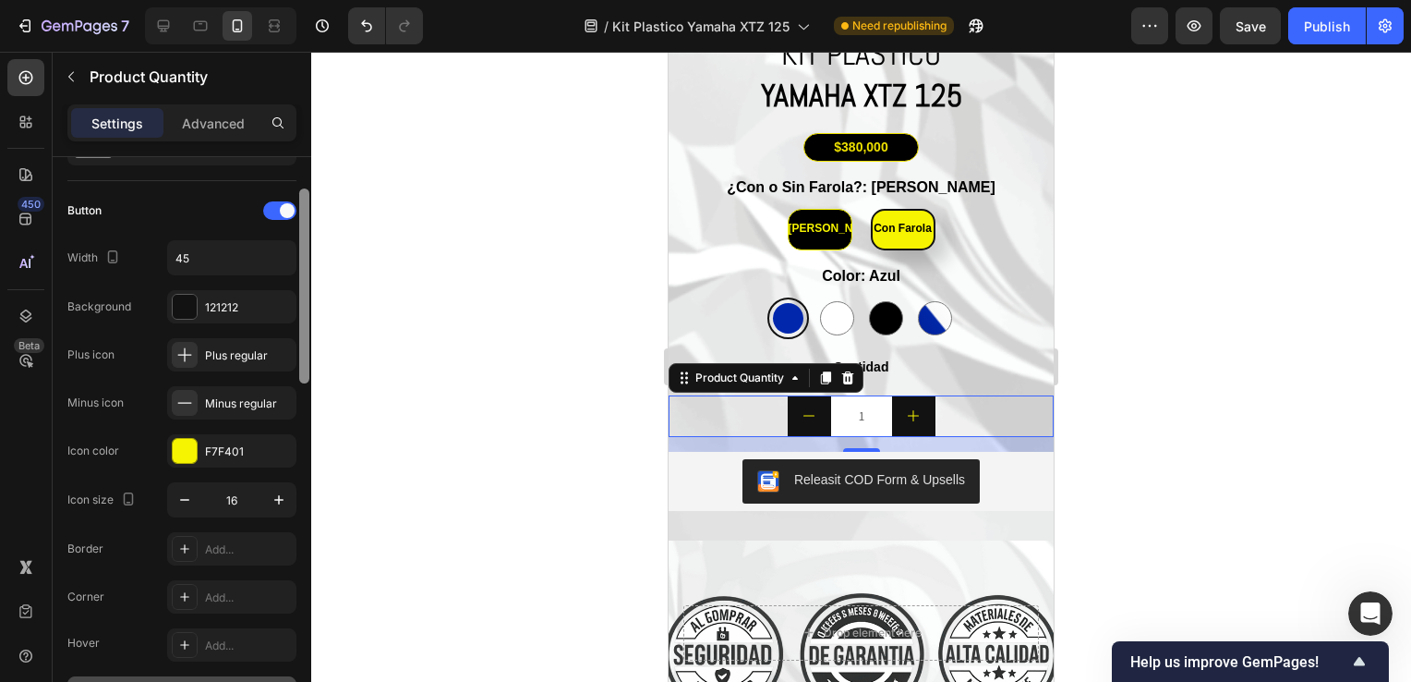
scroll to position [100, 0]
click at [307, 368] on div at bounding box center [304, 287] width 10 height 195
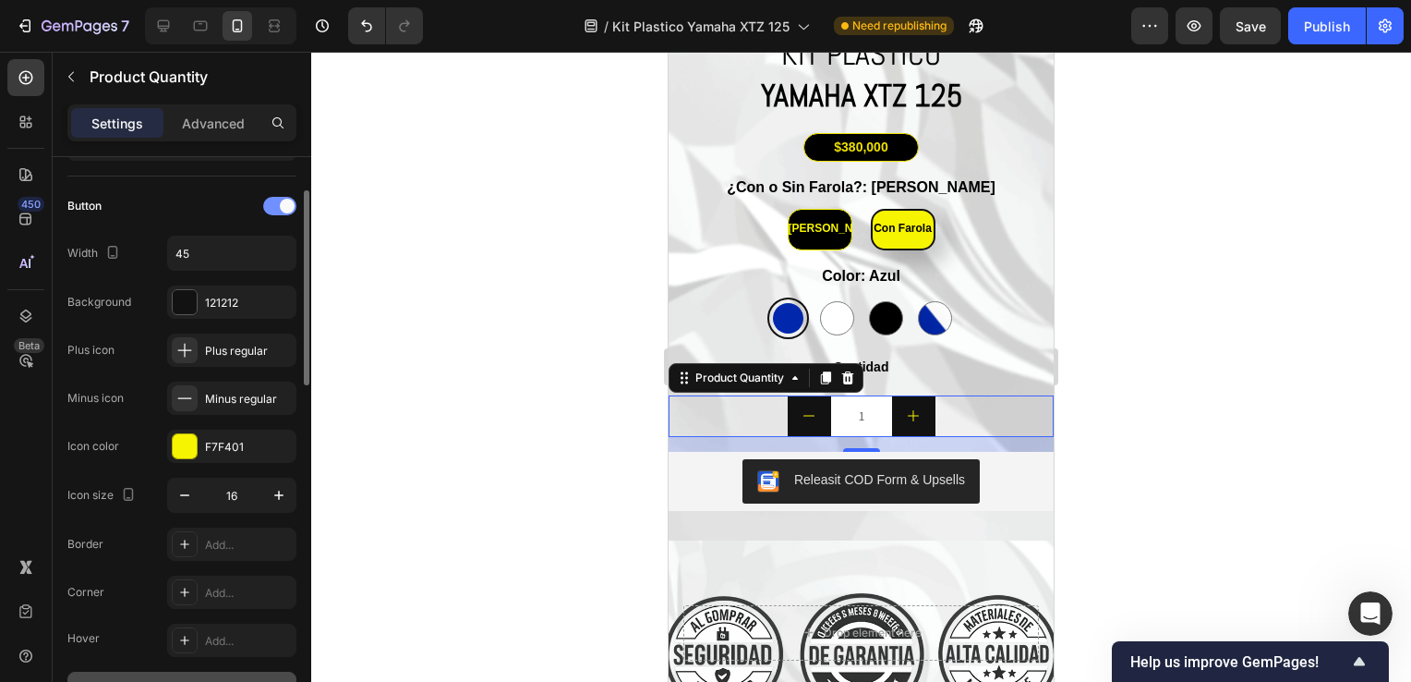
click at [286, 199] on span at bounding box center [287, 206] width 15 height 15
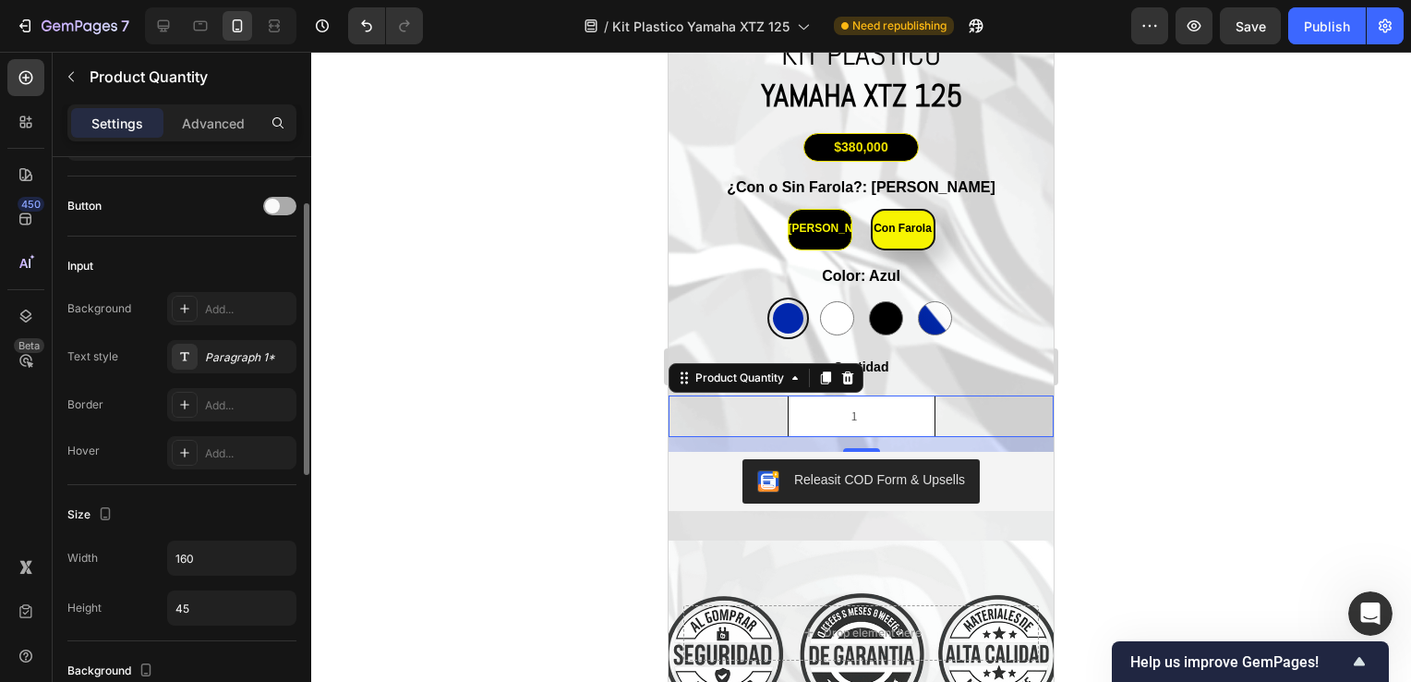
click at [286, 197] on div at bounding box center [279, 206] width 33 height 18
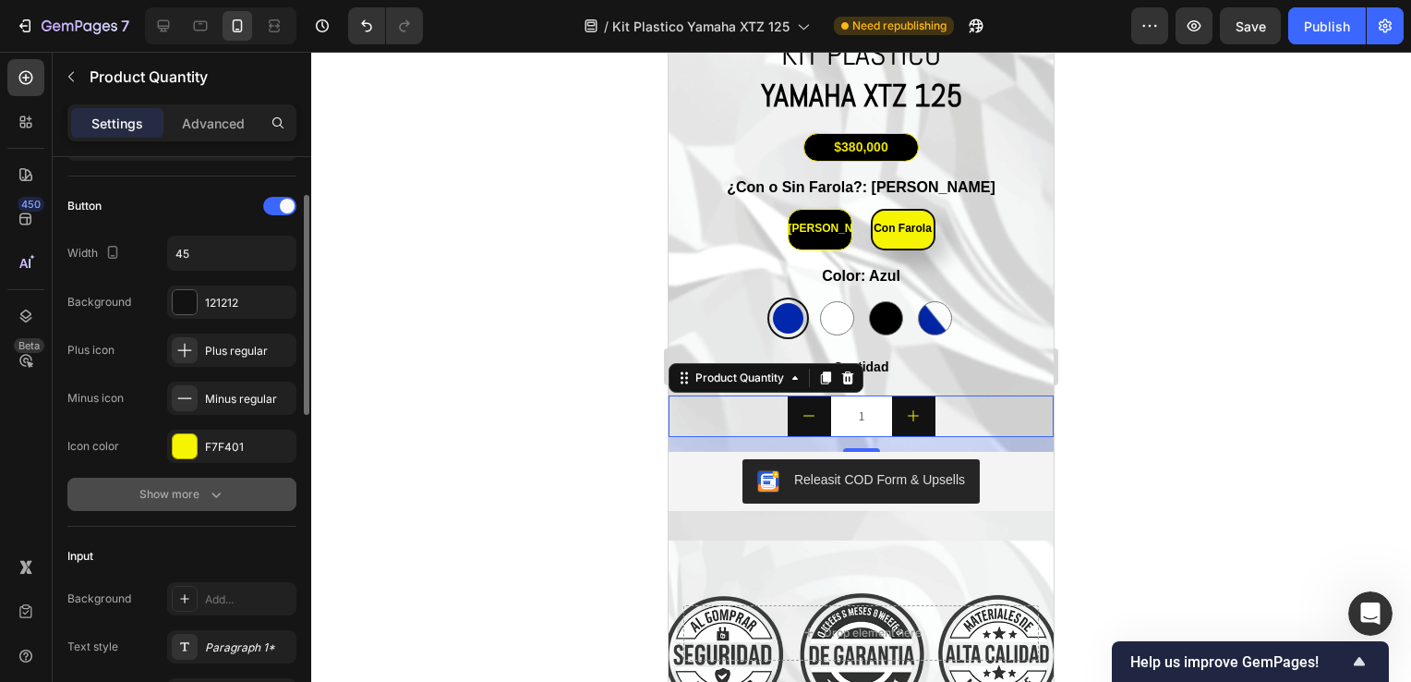
click at [210, 485] on icon "button" at bounding box center [216, 494] width 18 height 18
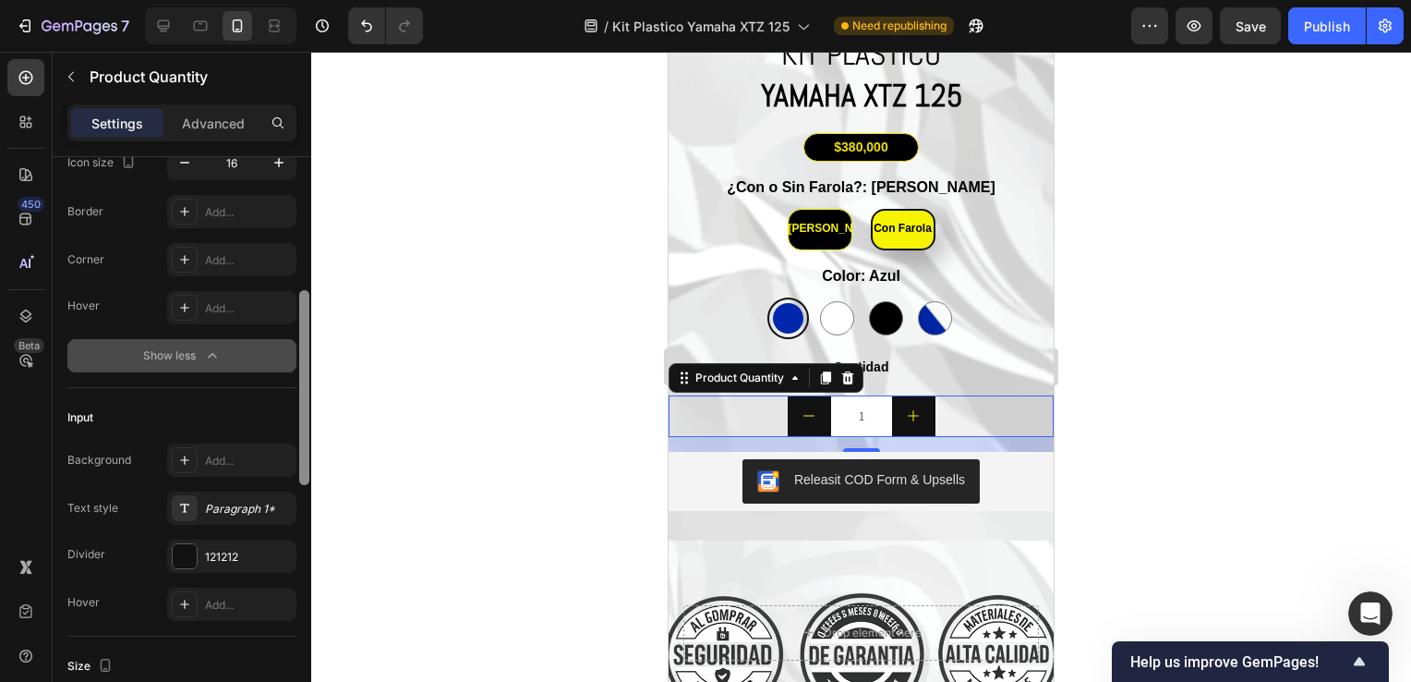
scroll to position [457, 0]
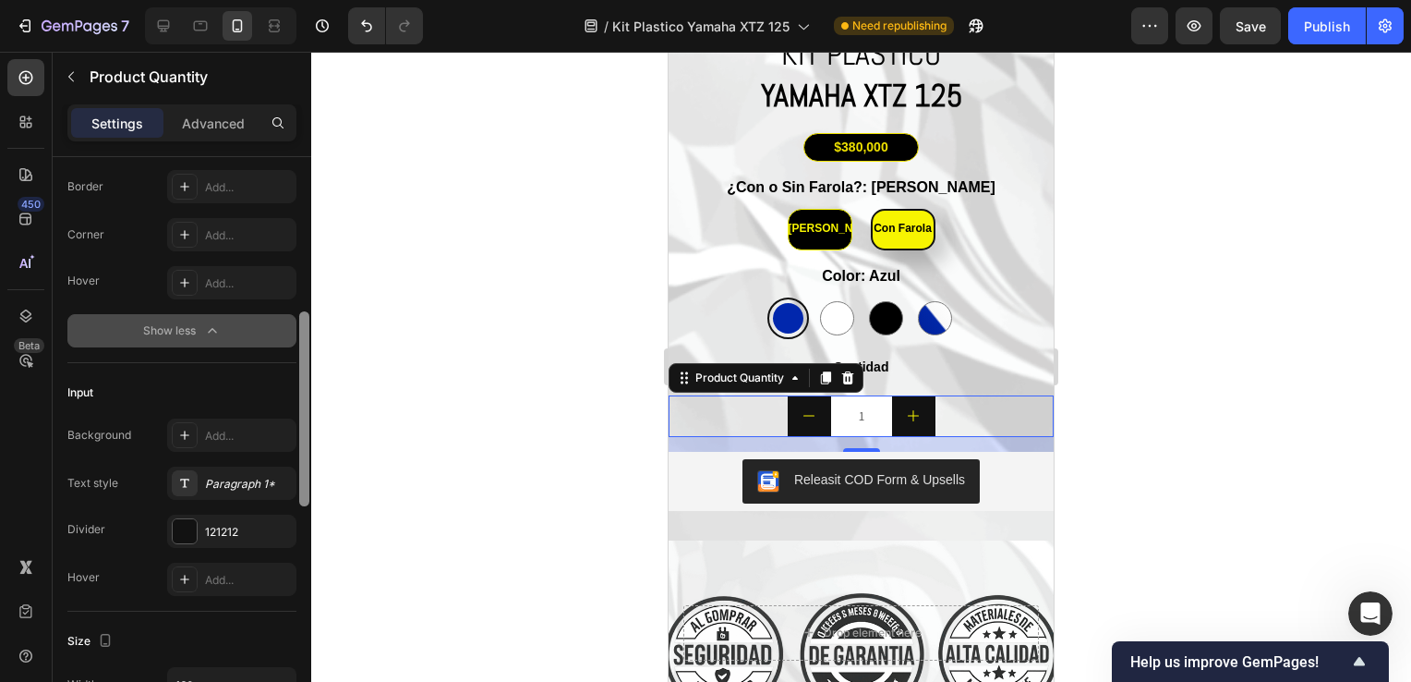
drag, startPoint x: 301, startPoint y: 363, endPoint x: 311, endPoint y: 499, distance: 136.2
click at [311, 0] on div "7 / Kit Plastico Yamaha XTZ 125 Need republishing Preview Save Publish 450 Beta…" at bounding box center [705, 0] width 1411 height 0
click at [218, 449] on div "Add..." at bounding box center [231, 434] width 129 height 33
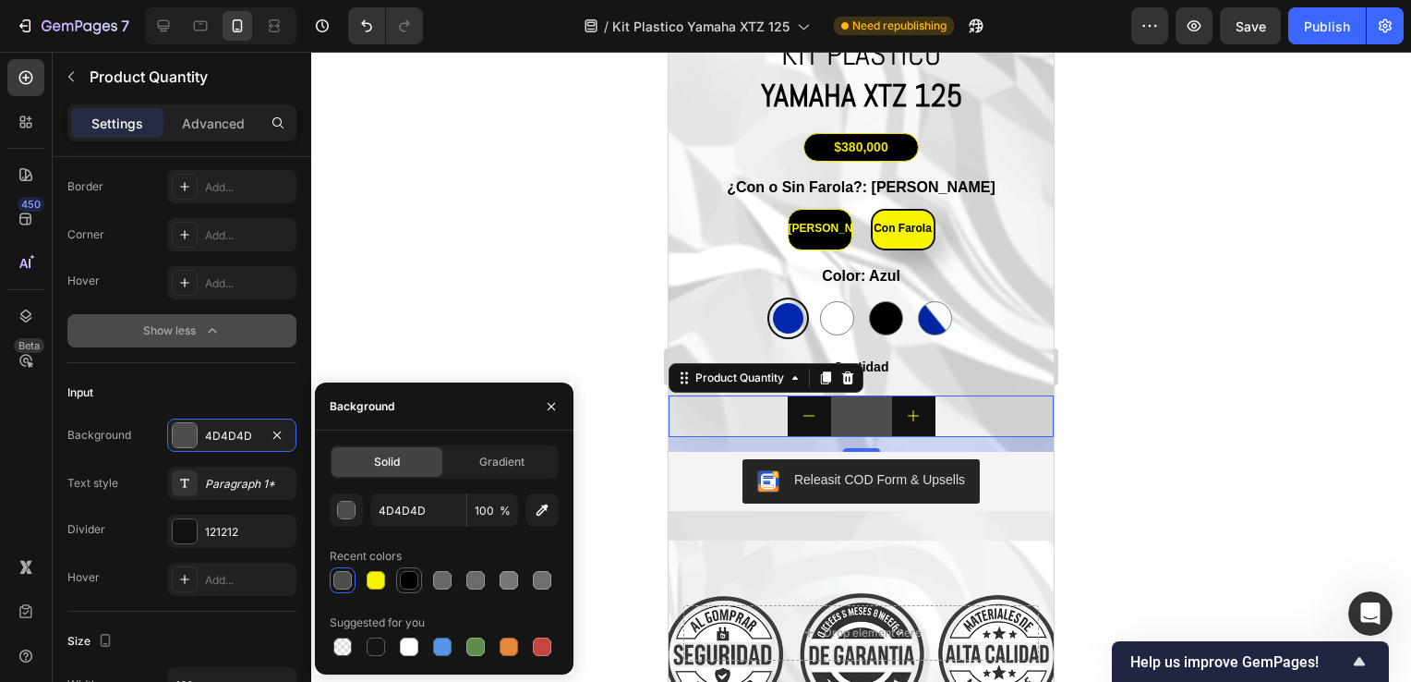
click at [405, 583] on div at bounding box center [409, 580] width 18 height 18
click at [349, 569] on div at bounding box center [343, 580] width 22 height 22
type input "4D4D4D"
click at [188, 520] on div at bounding box center [185, 531] width 24 height 24
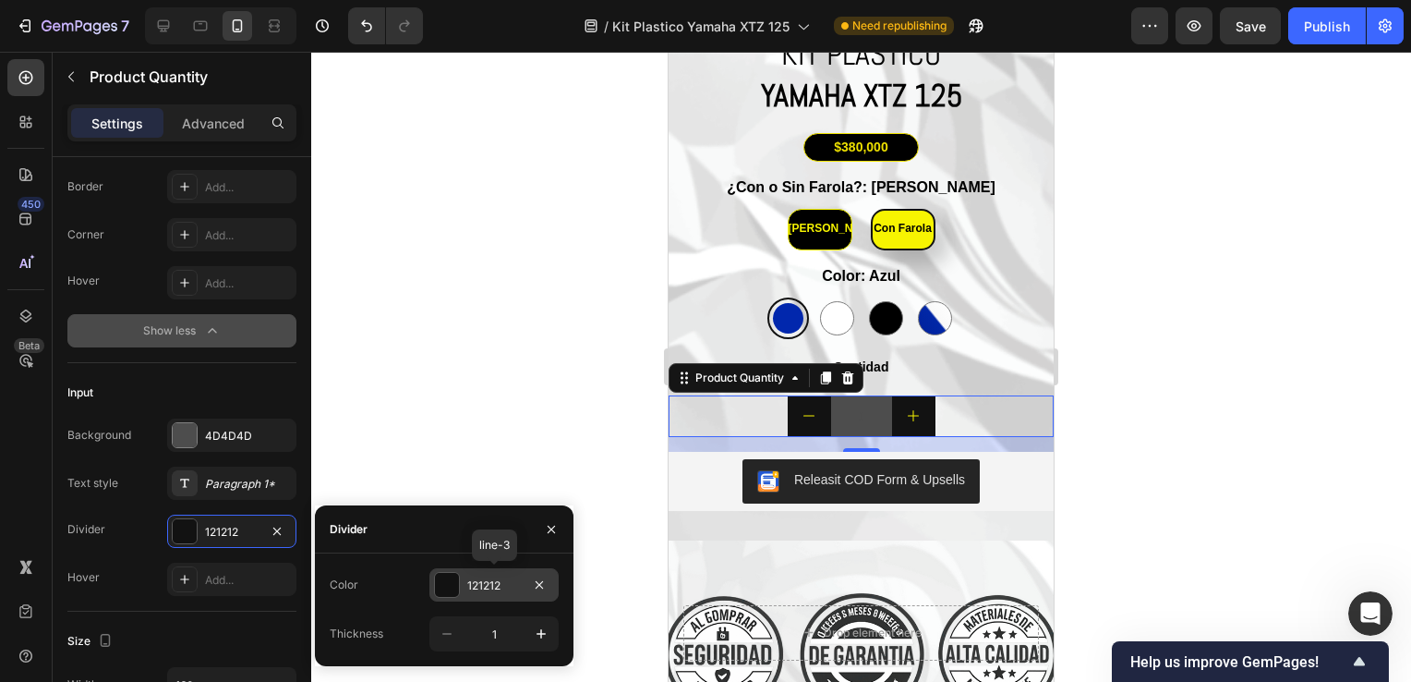
click at [448, 580] on div at bounding box center [447, 585] width 24 height 24
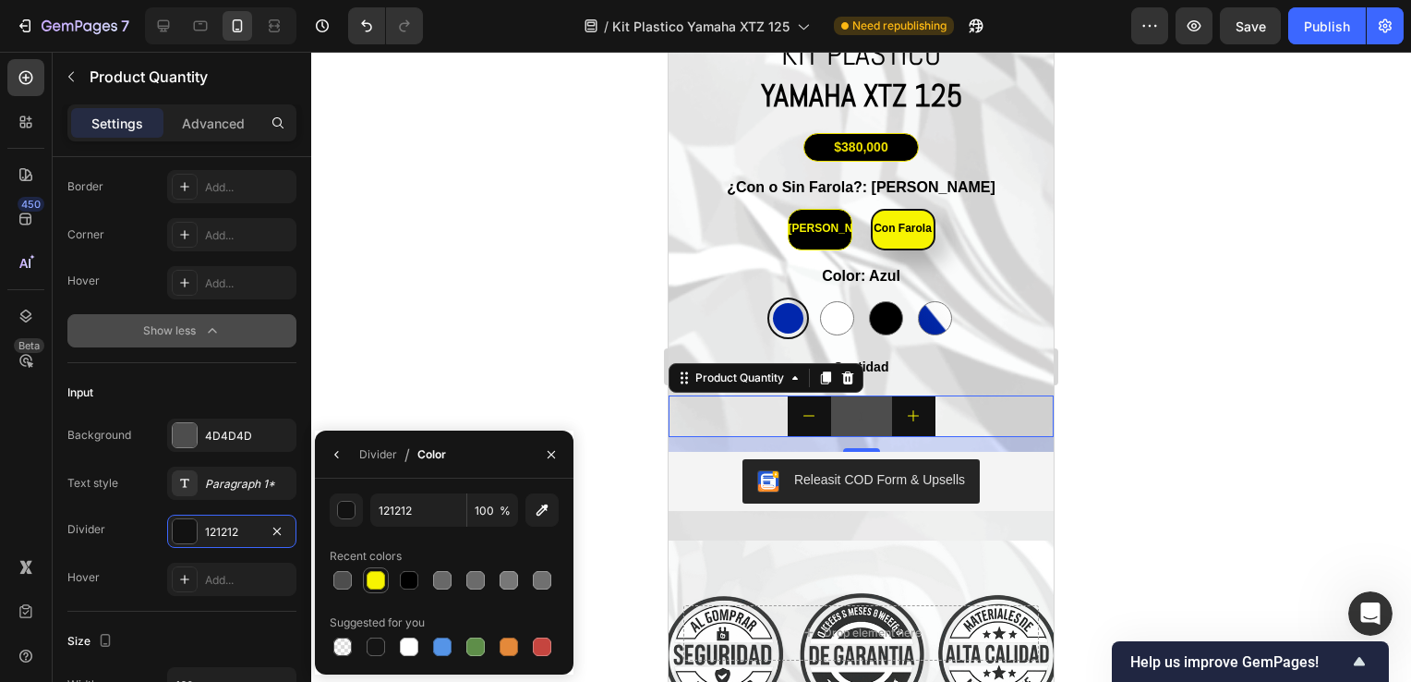
click at [377, 567] on div at bounding box center [376, 580] width 26 height 26
type input "F7F401"
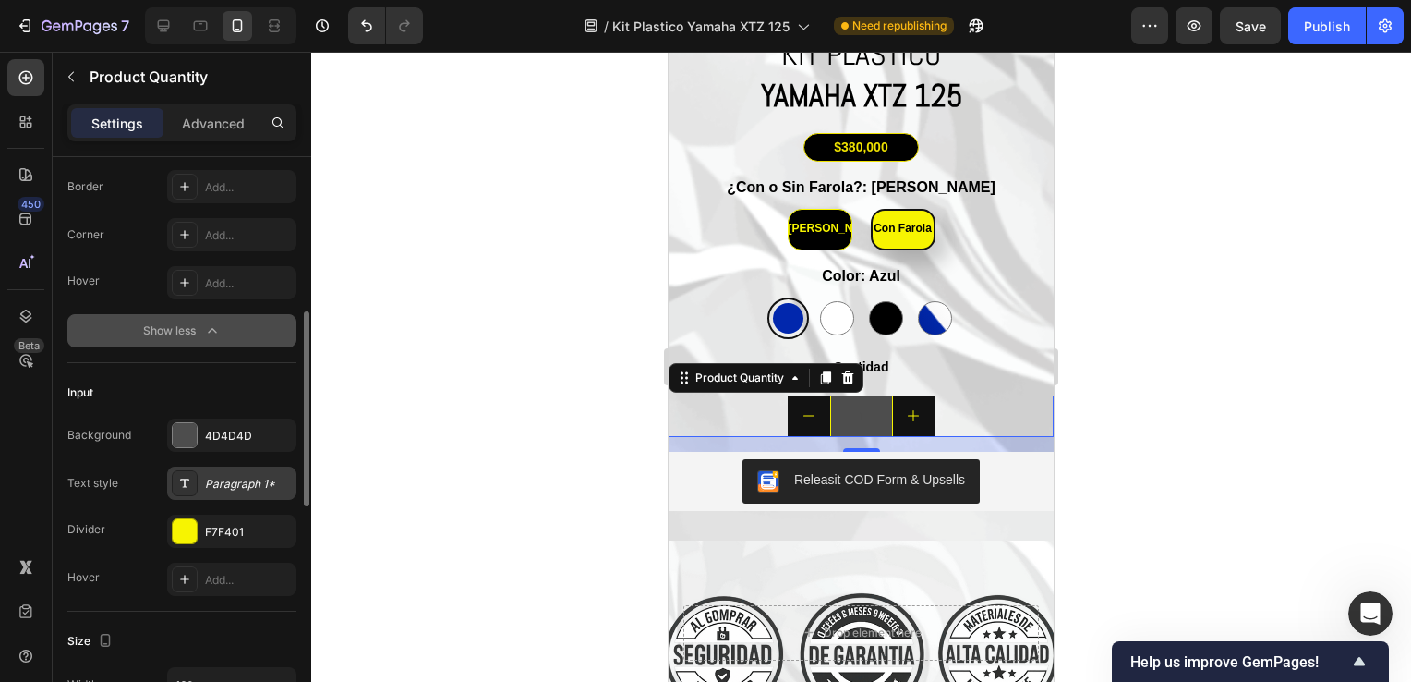
click at [202, 485] on div "Paragraph 1*" at bounding box center [231, 482] width 129 height 33
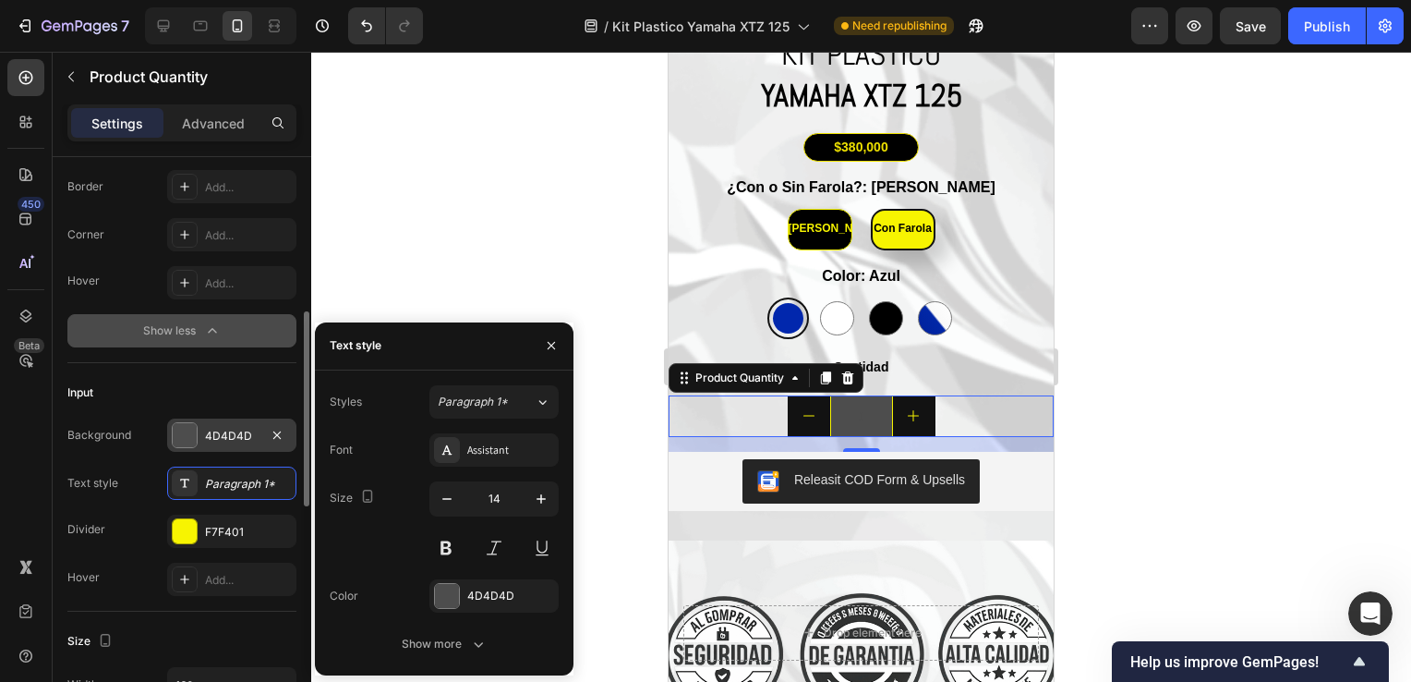
click at [188, 423] on div at bounding box center [185, 435] width 24 height 24
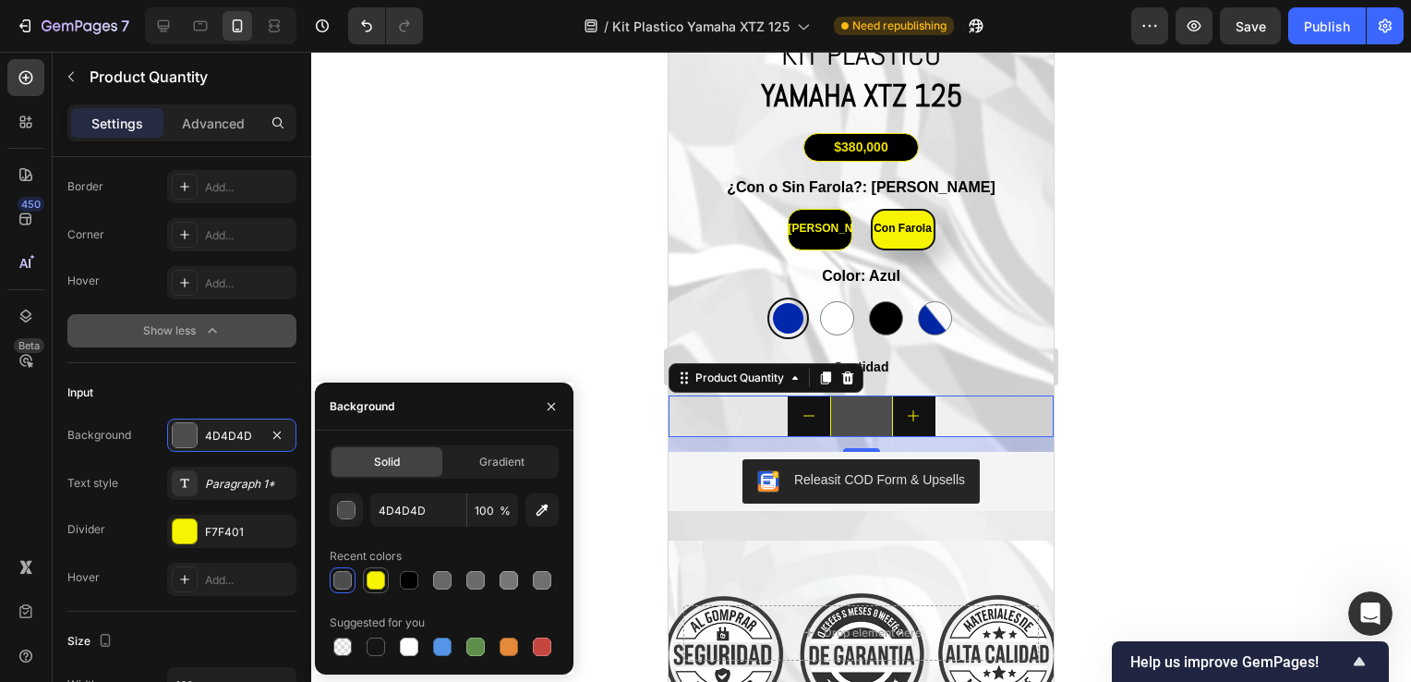
click at [374, 586] on div at bounding box center [376, 580] width 18 height 18
click at [414, 571] on div at bounding box center [409, 580] width 18 height 18
click at [456, 569] on div at bounding box center [444, 580] width 229 height 26
click at [455, 575] on div at bounding box center [444, 580] width 229 height 26
click at [450, 579] on div at bounding box center [442, 580] width 18 height 18
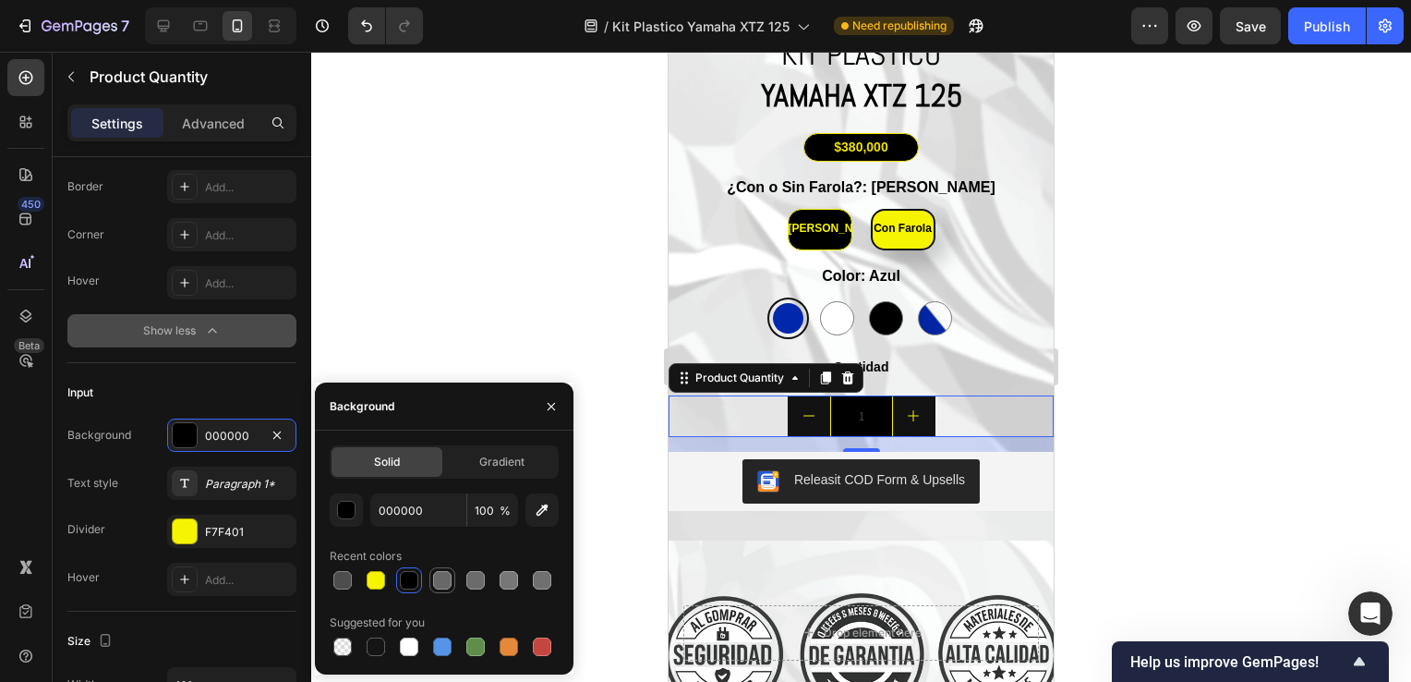
type input "686868"
click at [227, 409] on div "Input Background 686868 Text style Paragraph 1* Divider F7F401 Hover Add..." at bounding box center [181, 487] width 229 height 248
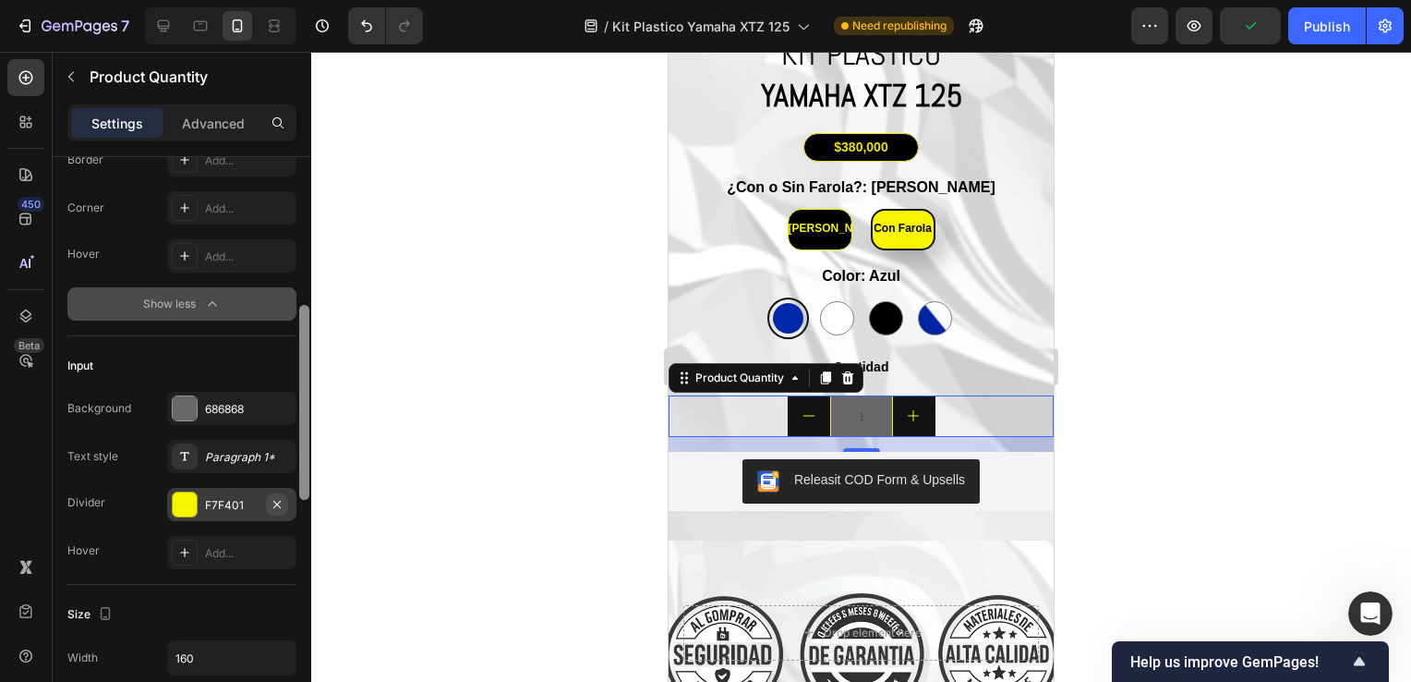
drag, startPoint x: 302, startPoint y: 475, endPoint x: 286, endPoint y: 502, distance: 31.0
click at [305, 485] on div at bounding box center [304, 402] width 10 height 195
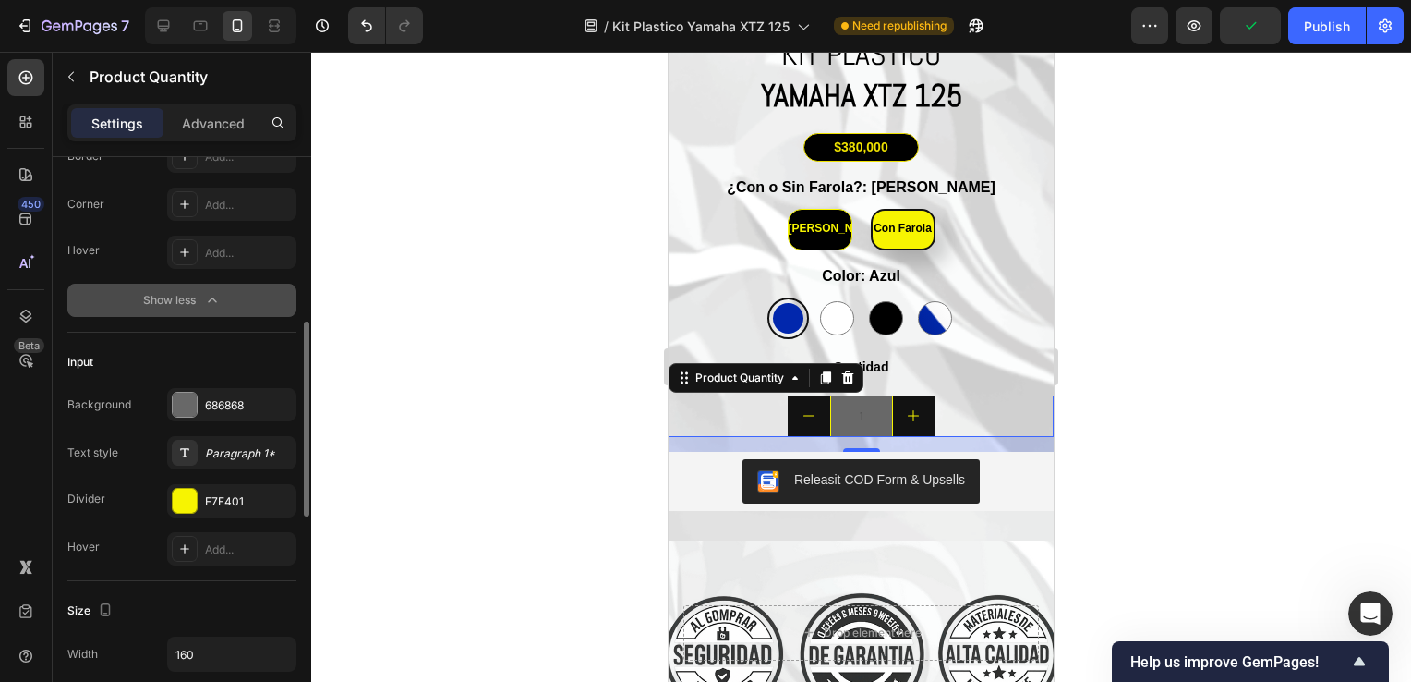
click at [240, 525] on div "Background 686868 Text style Paragraph 1* Divider F7F401 Hover Add..." at bounding box center [181, 476] width 229 height 177
click at [230, 538] on div "Add..." at bounding box center [231, 548] width 129 height 33
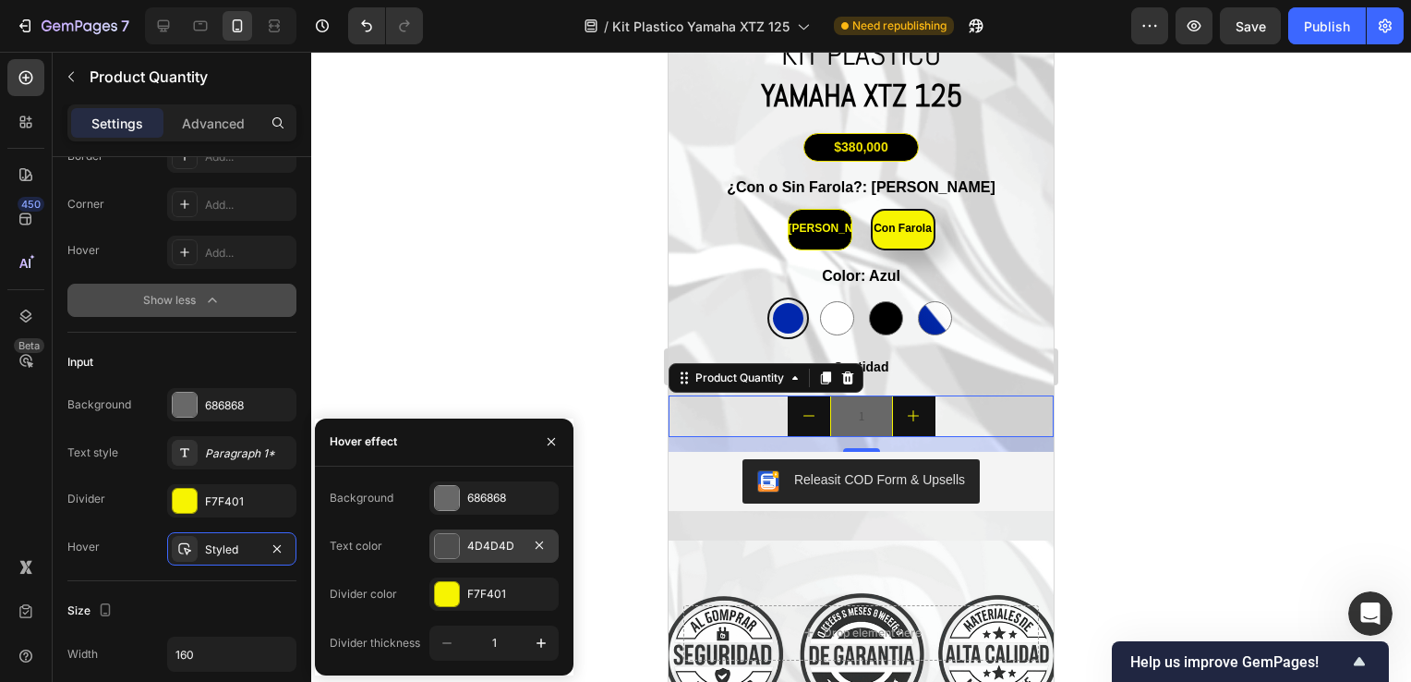
click at [447, 545] on div at bounding box center [447, 546] width 24 height 24
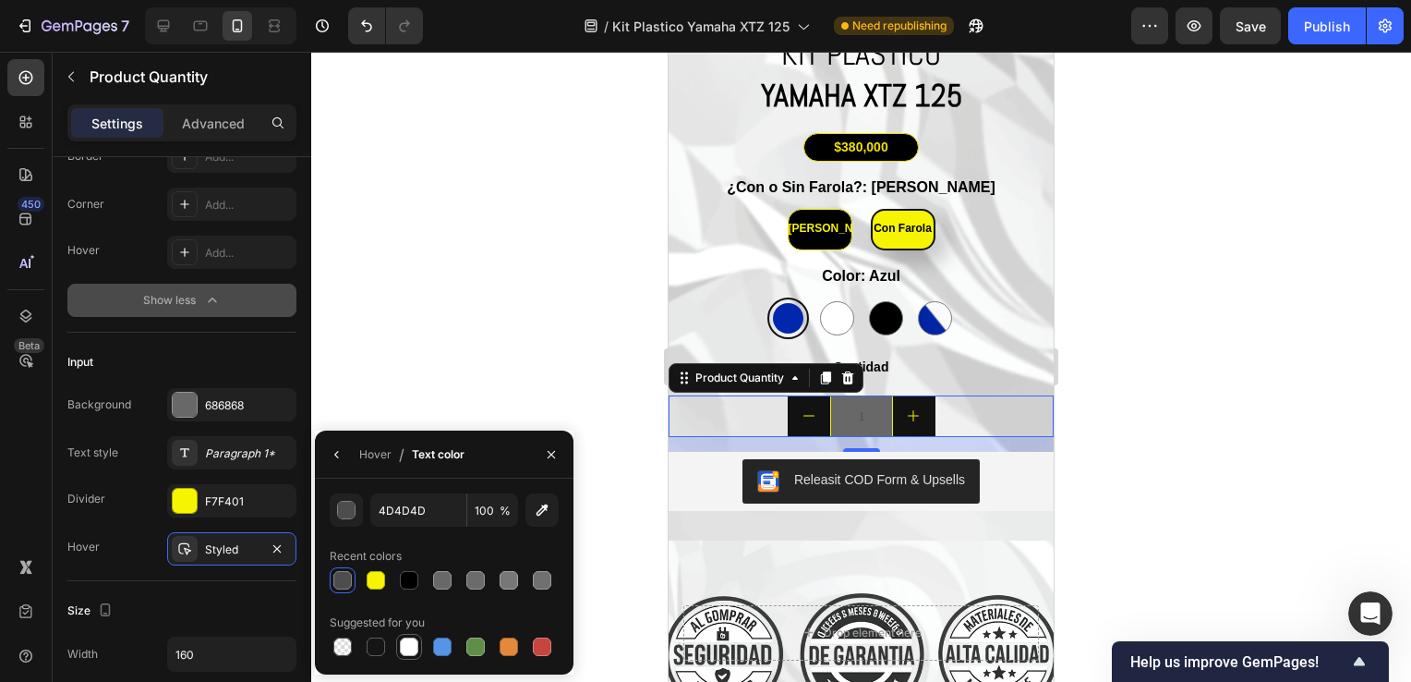
click at [417, 634] on div at bounding box center [409, 647] width 26 height 26
click at [418, 635] on div at bounding box center [409, 647] width 26 height 26
click at [418, 647] on div at bounding box center [409, 646] width 22 height 22
click at [361, 579] on div at bounding box center [444, 580] width 229 height 26
click at [373, 582] on div at bounding box center [376, 580] width 18 height 18
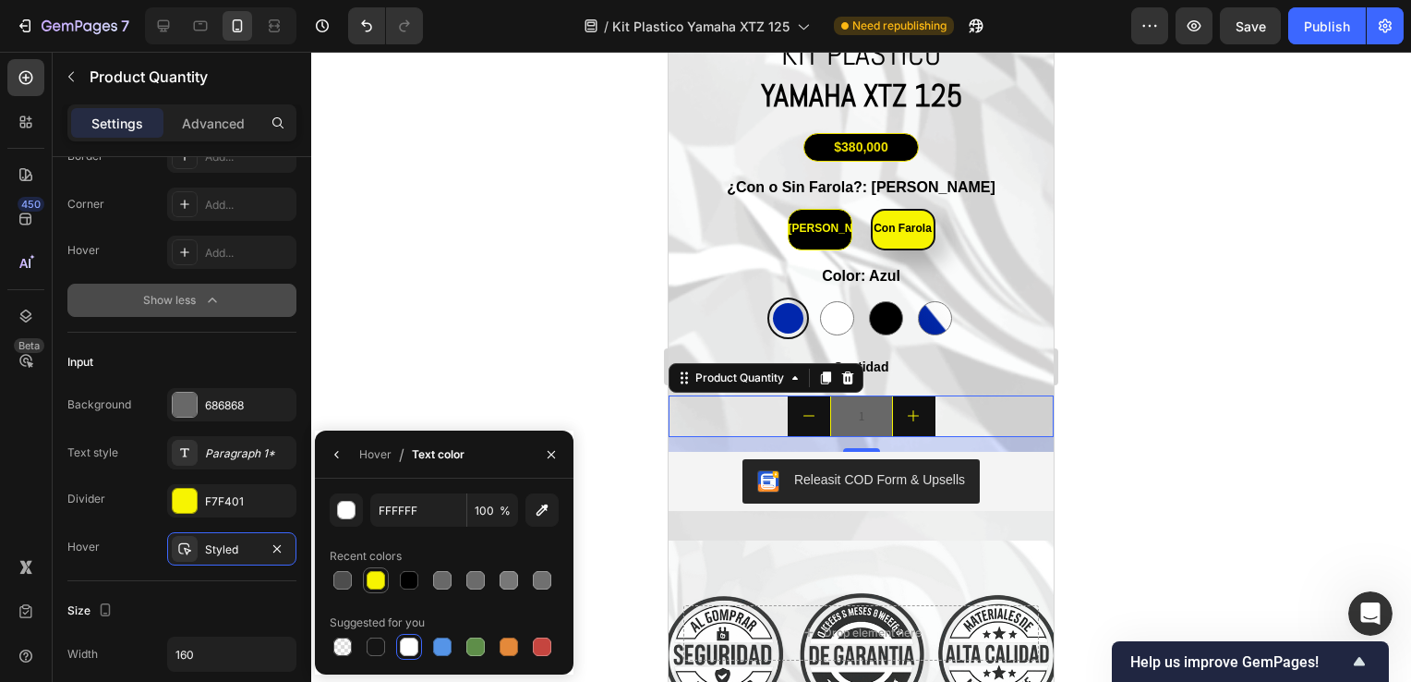
type input "F7F401"
click at [284, 545] on icon "button" at bounding box center [277, 548] width 15 height 15
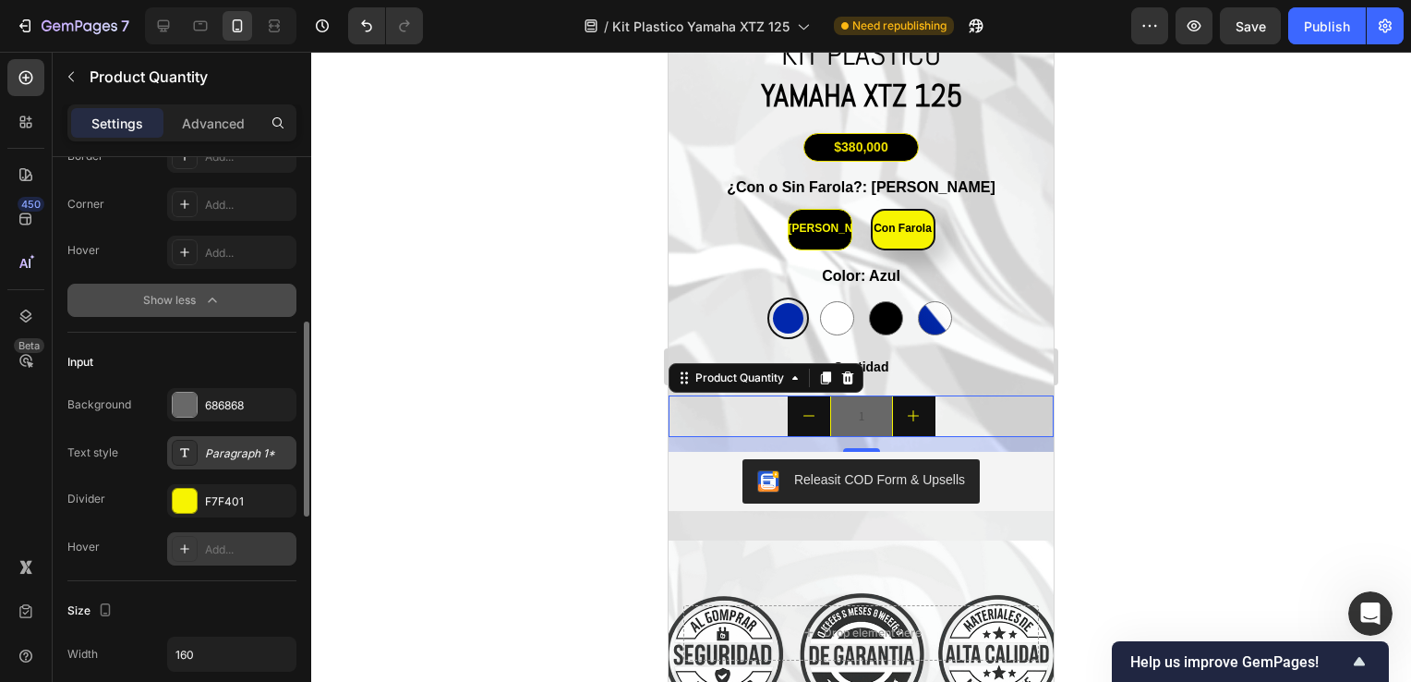
click at [236, 442] on div "Paragraph 1*" at bounding box center [231, 452] width 129 height 33
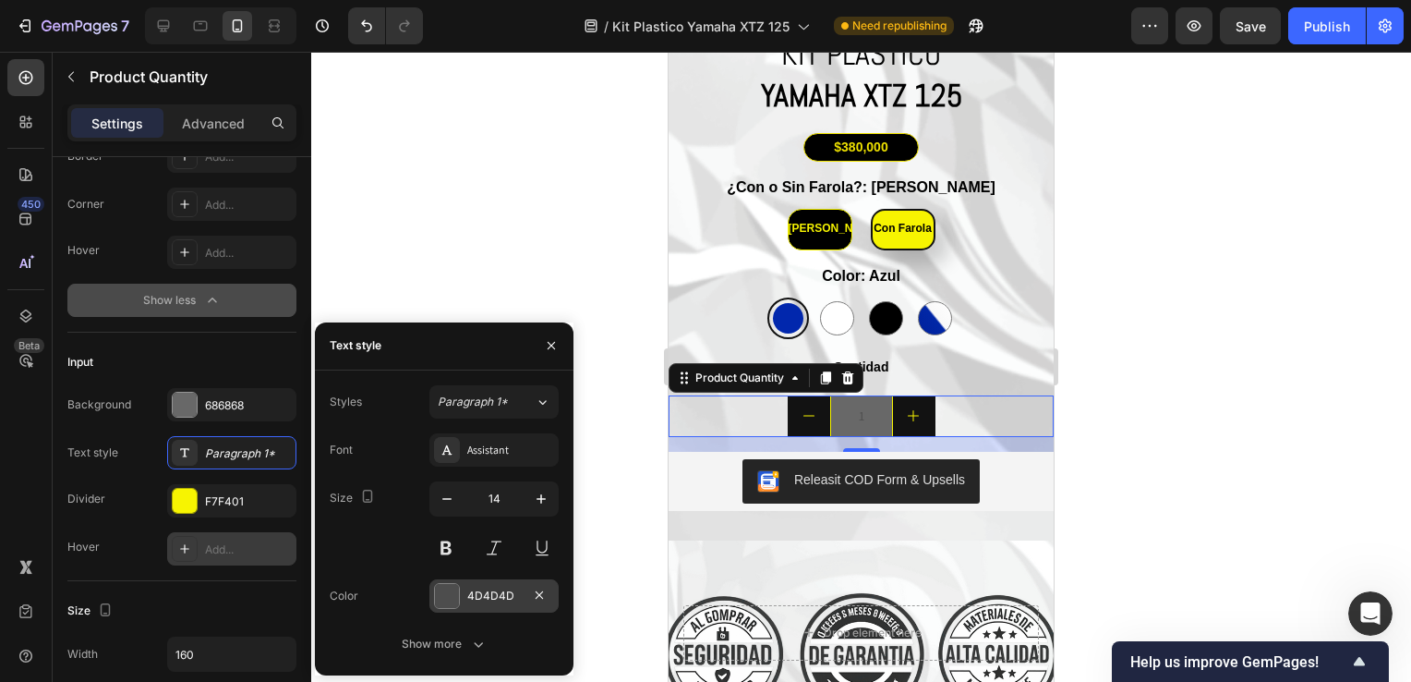
click at [454, 590] on div at bounding box center [447, 596] width 24 height 24
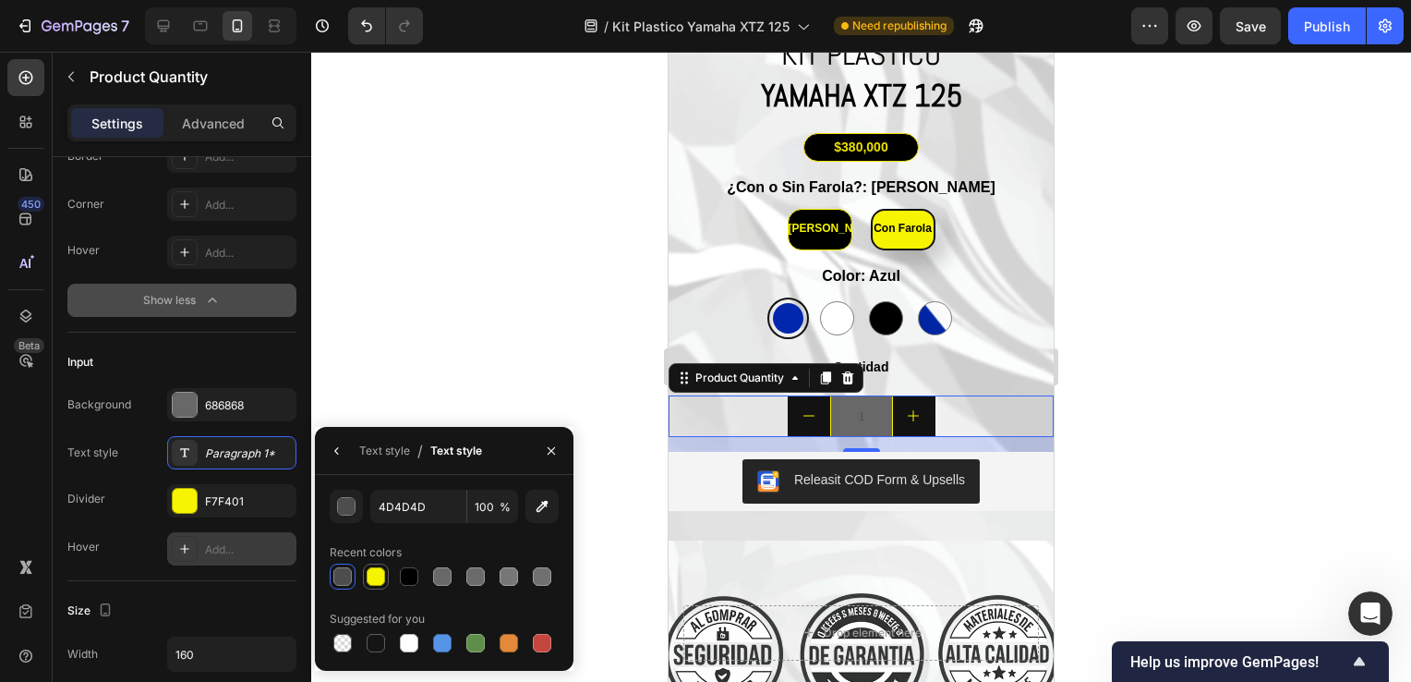
click at [374, 583] on div at bounding box center [376, 576] width 18 height 18
type input "F7F401"
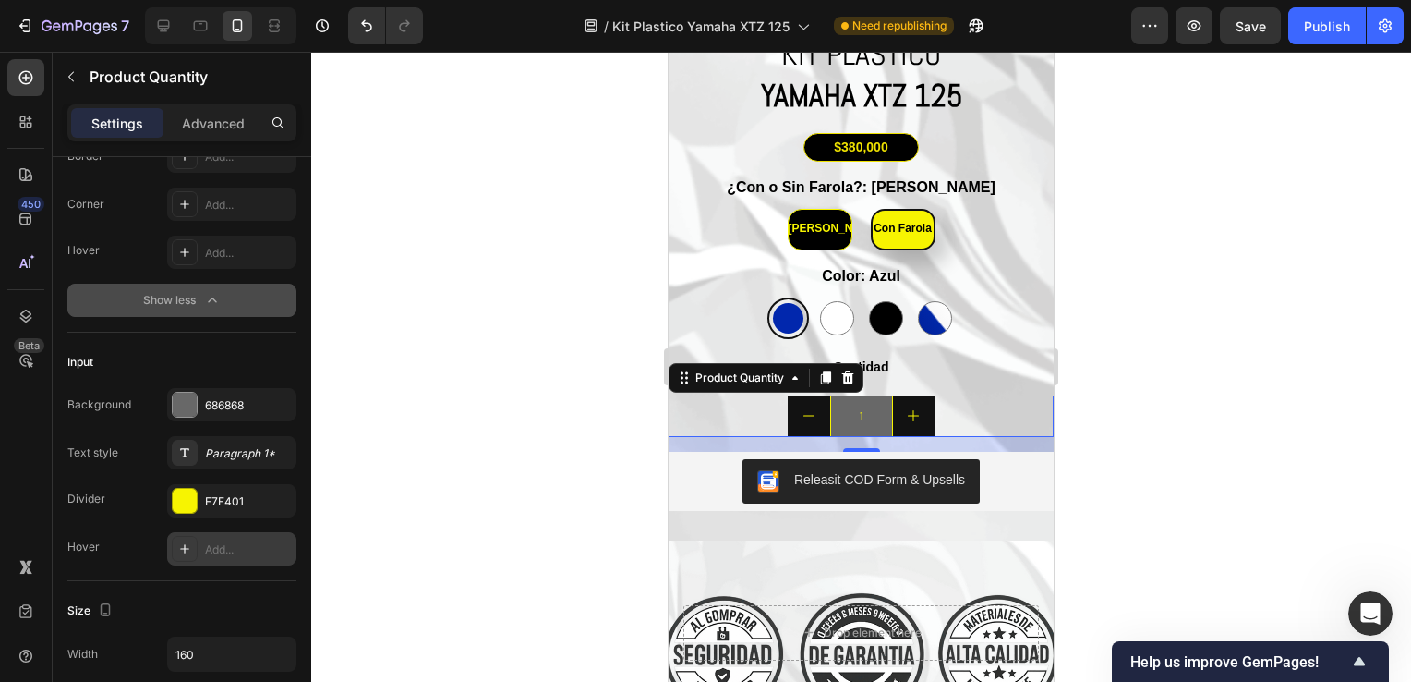
click at [495, 269] on div at bounding box center [861, 367] width 1100 height 630
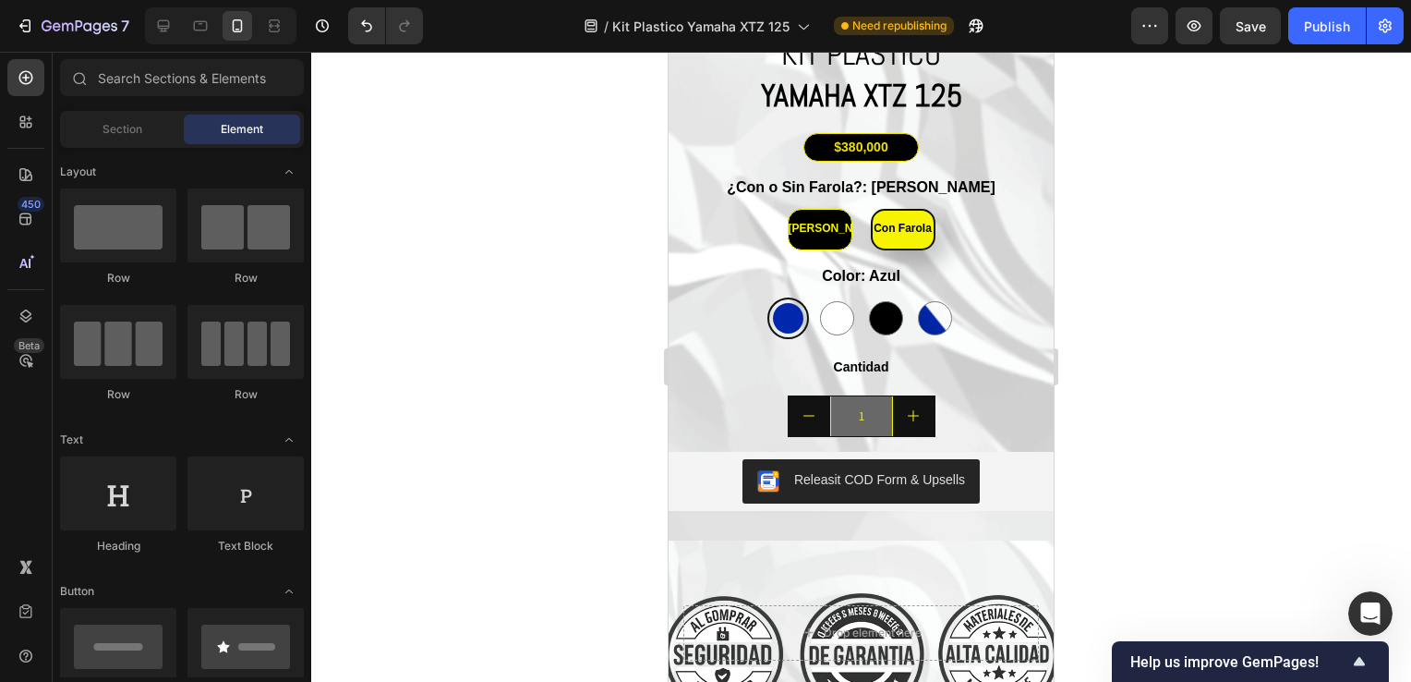
click at [495, 269] on div at bounding box center [861, 367] width 1100 height 630
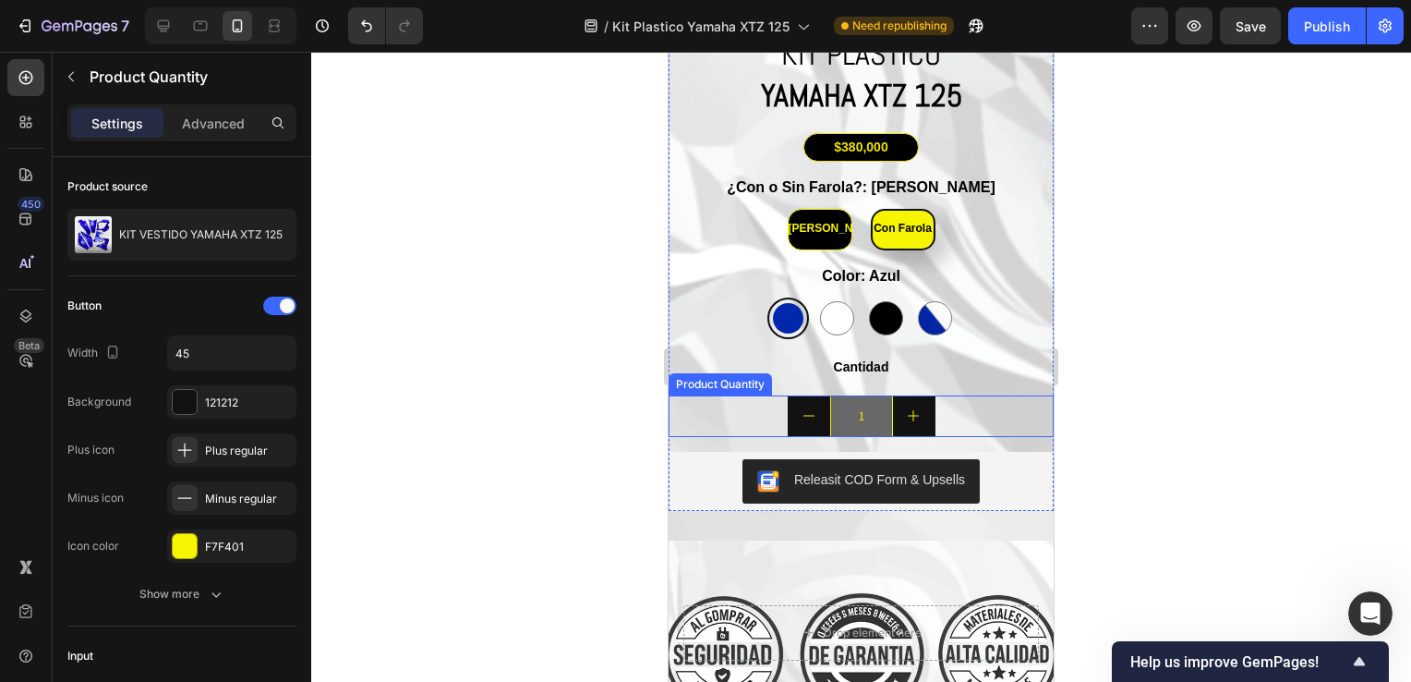
click at [743, 402] on div "1" at bounding box center [861, 416] width 385 height 42
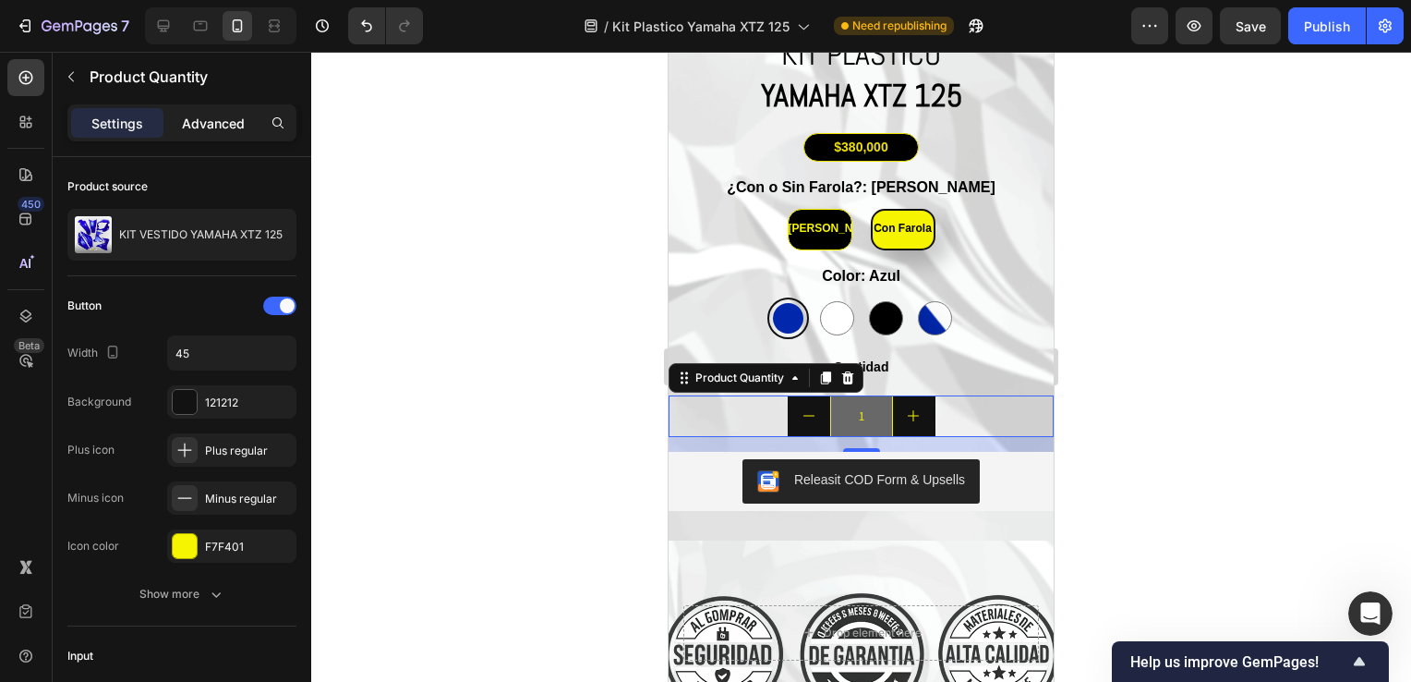
click at [202, 131] on p "Advanced" at bounding box center [213, 123] width 63 height 19
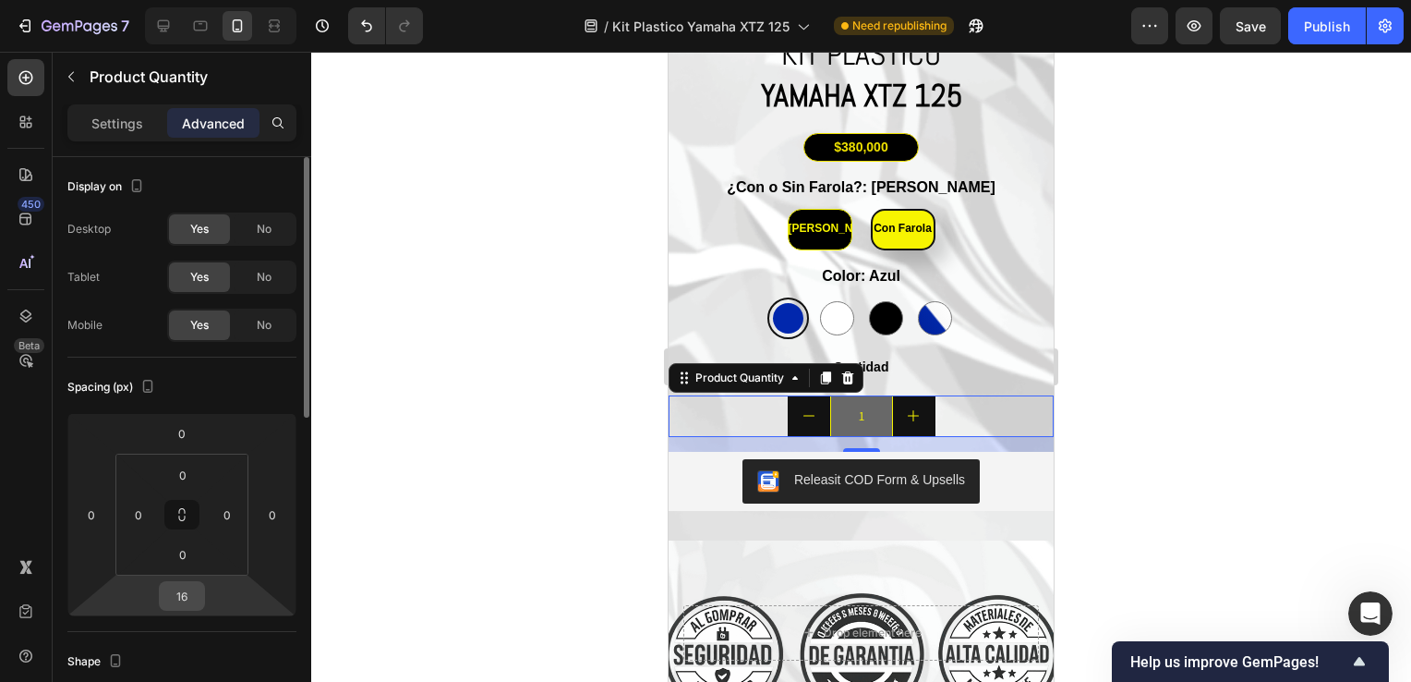
click at [176, 590] on input "16" at bounding box center [181, 596] width 37 height 28
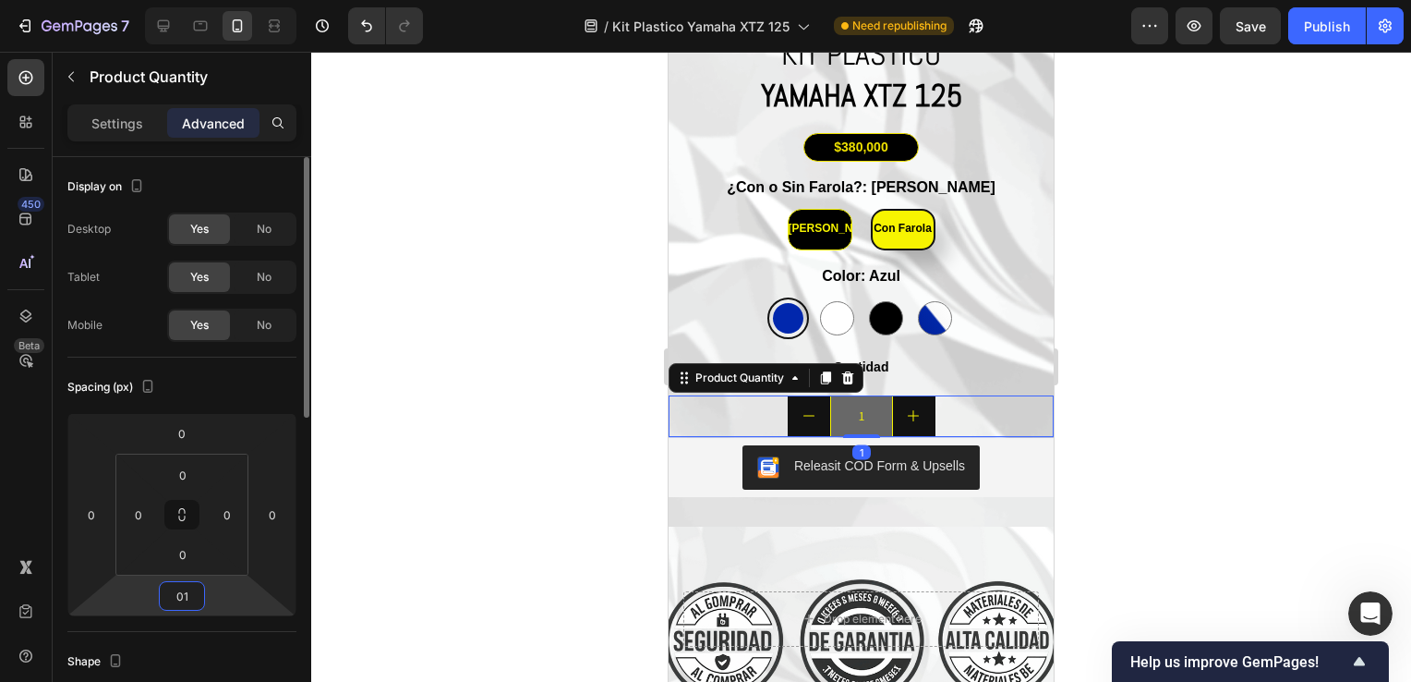
type input "0"
type input "10"
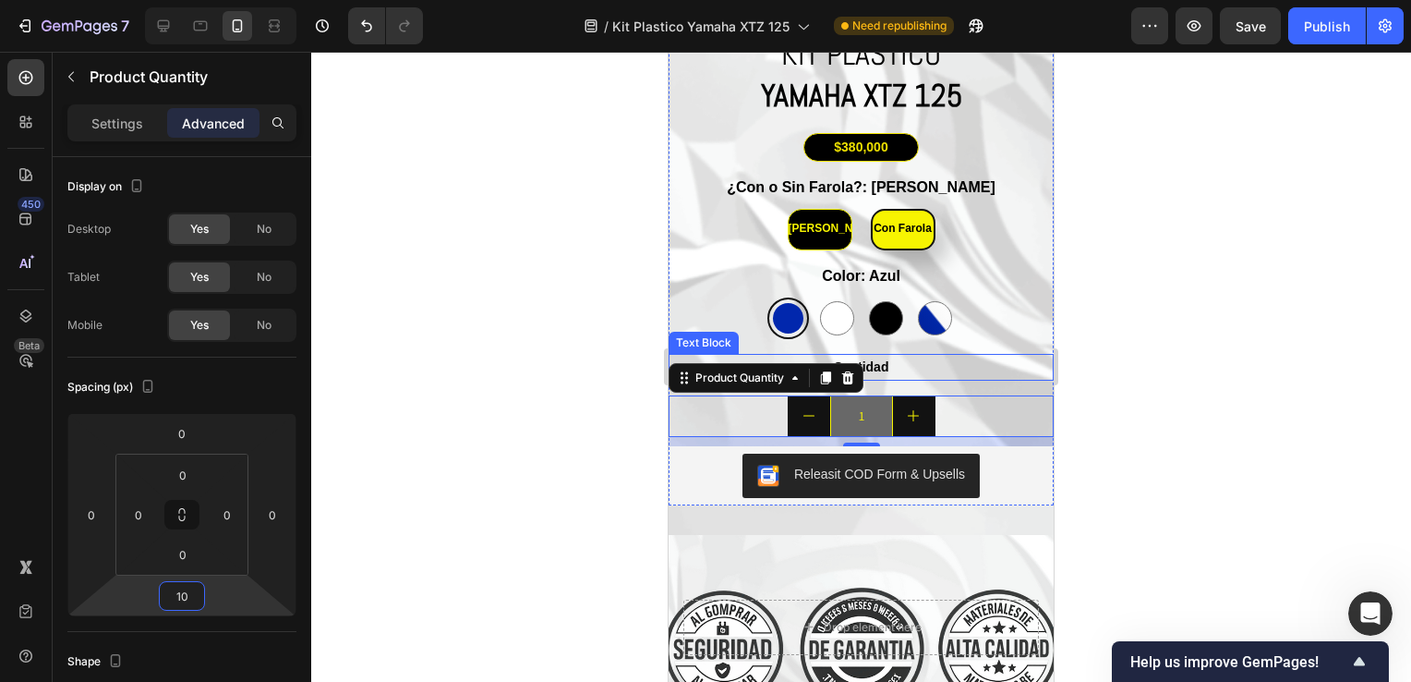
click at [885, 356] on p "Cantidad" at bounding box center [861, 367] width 381 height 23
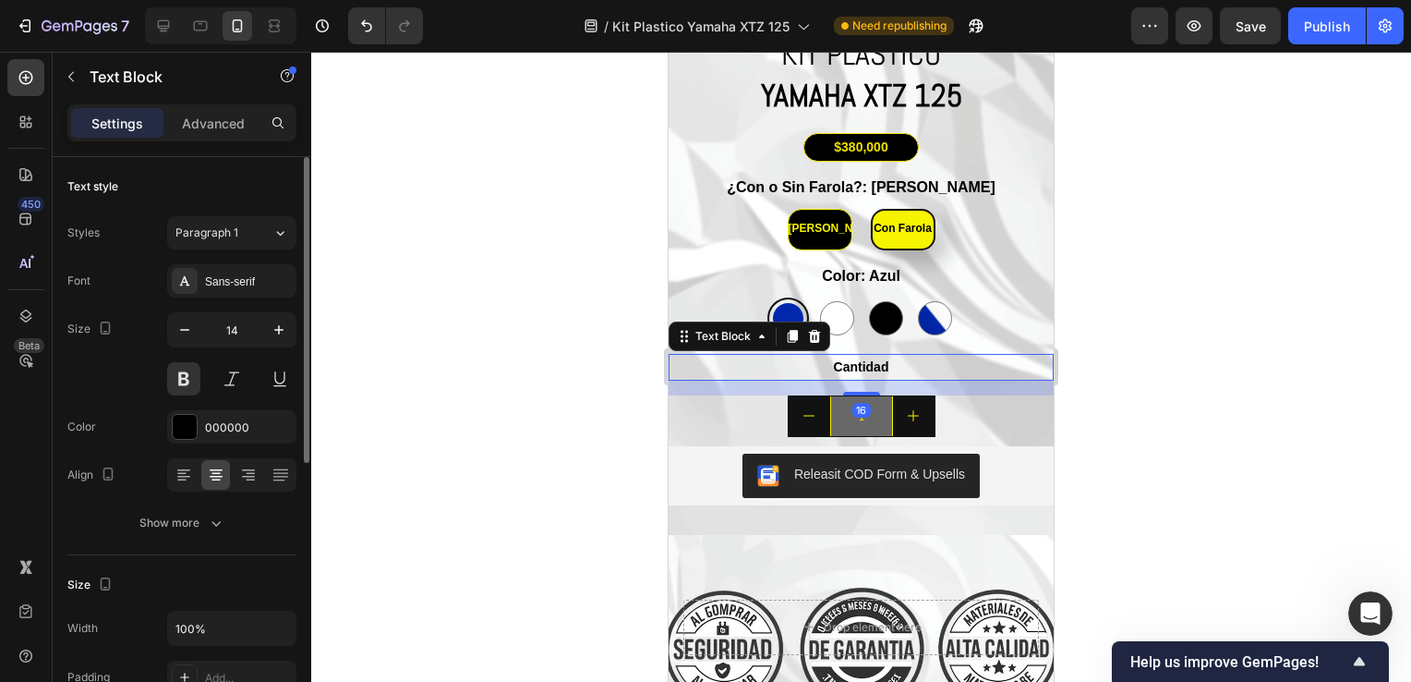
scroll to position [92, 0]
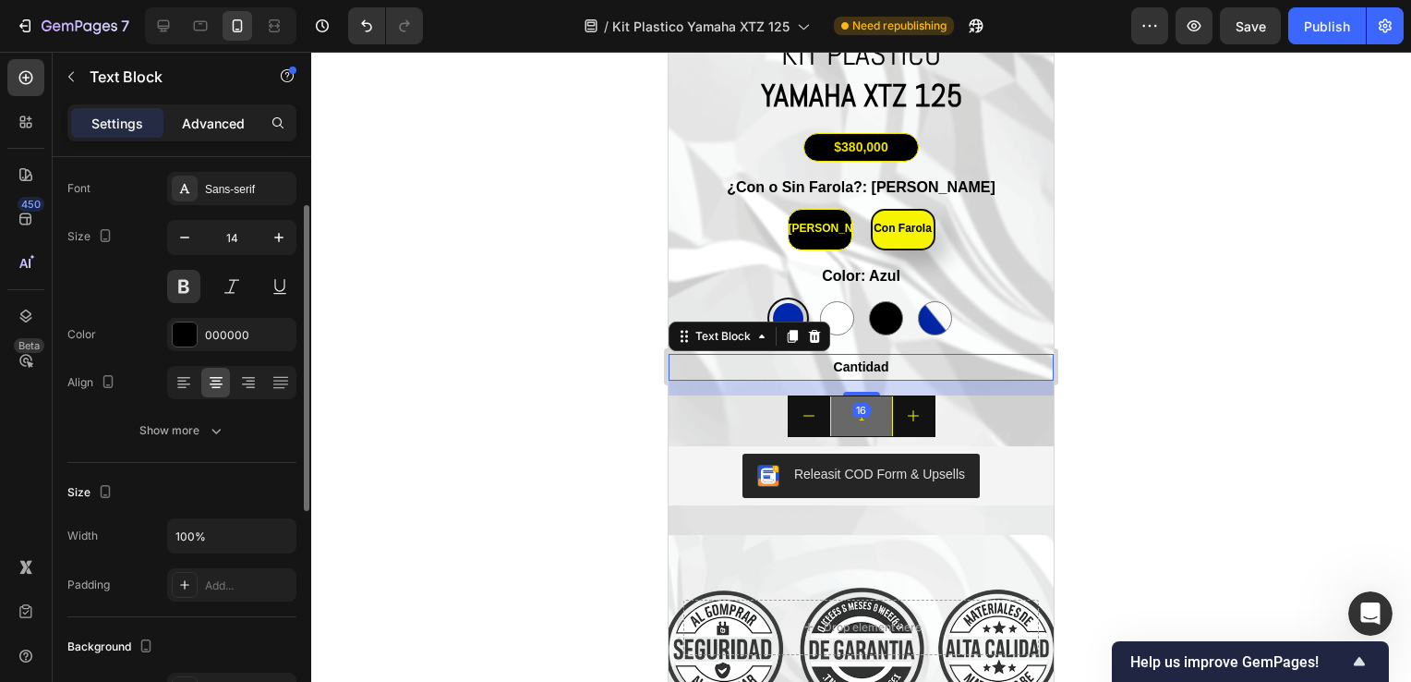
click at [229, 131] on p "Advanced" at bounding box center [213, 123] width 63 height 19
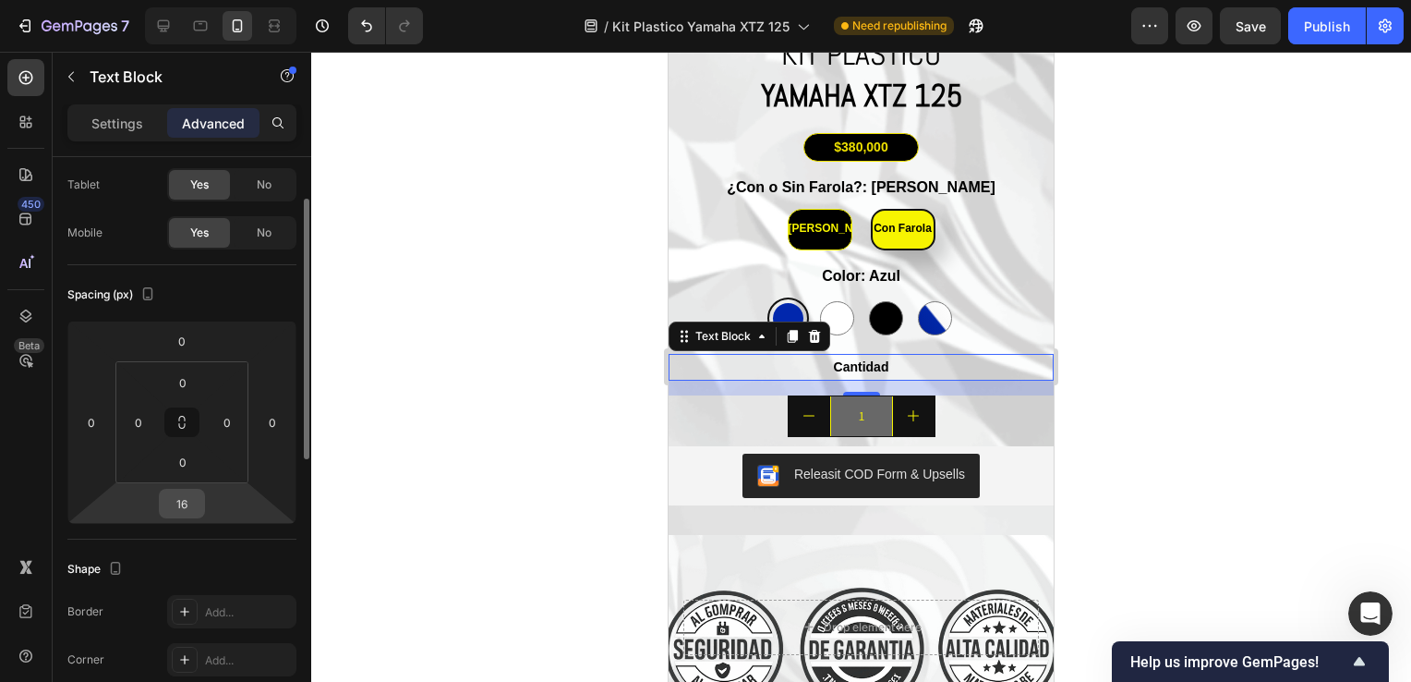
click at [190, 510] on input "16" at bounding box center [181, 504] width 37 height 28
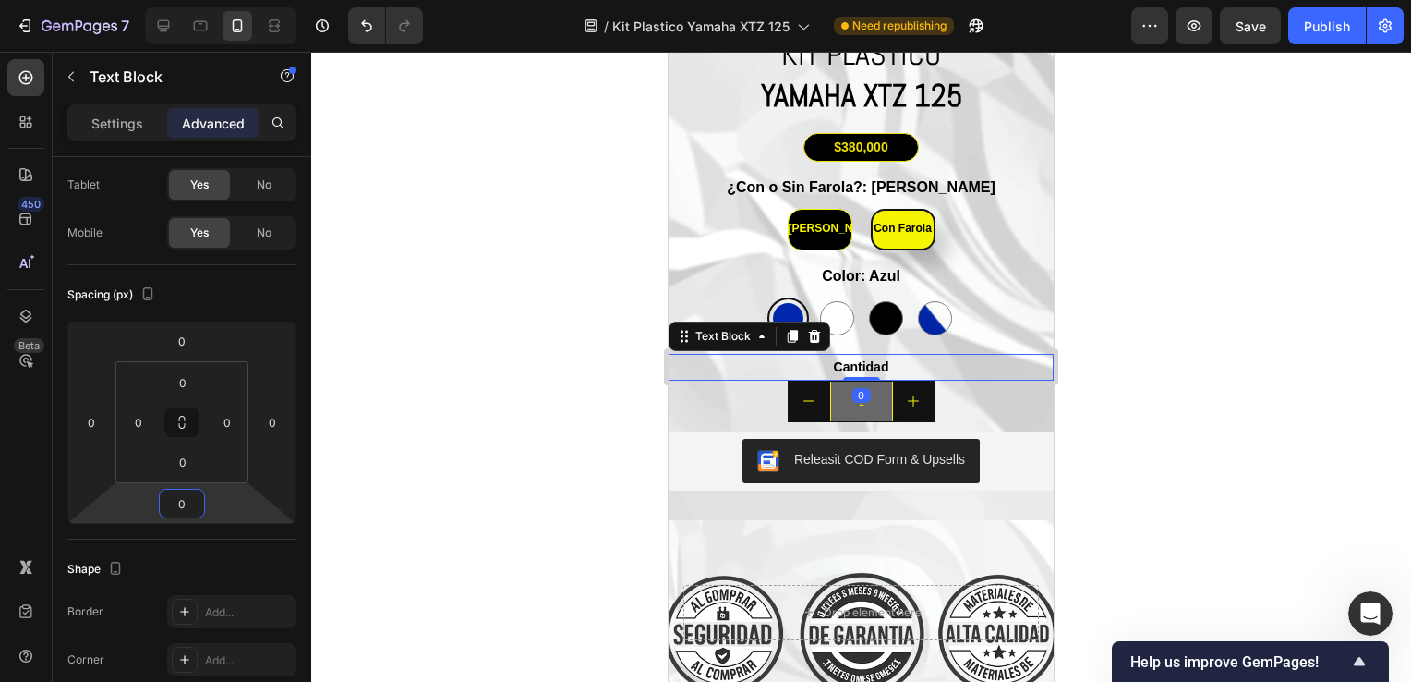
type input "0"
click at [1229, 329] on div at bounding box center [861, 367] width 1100 height 630
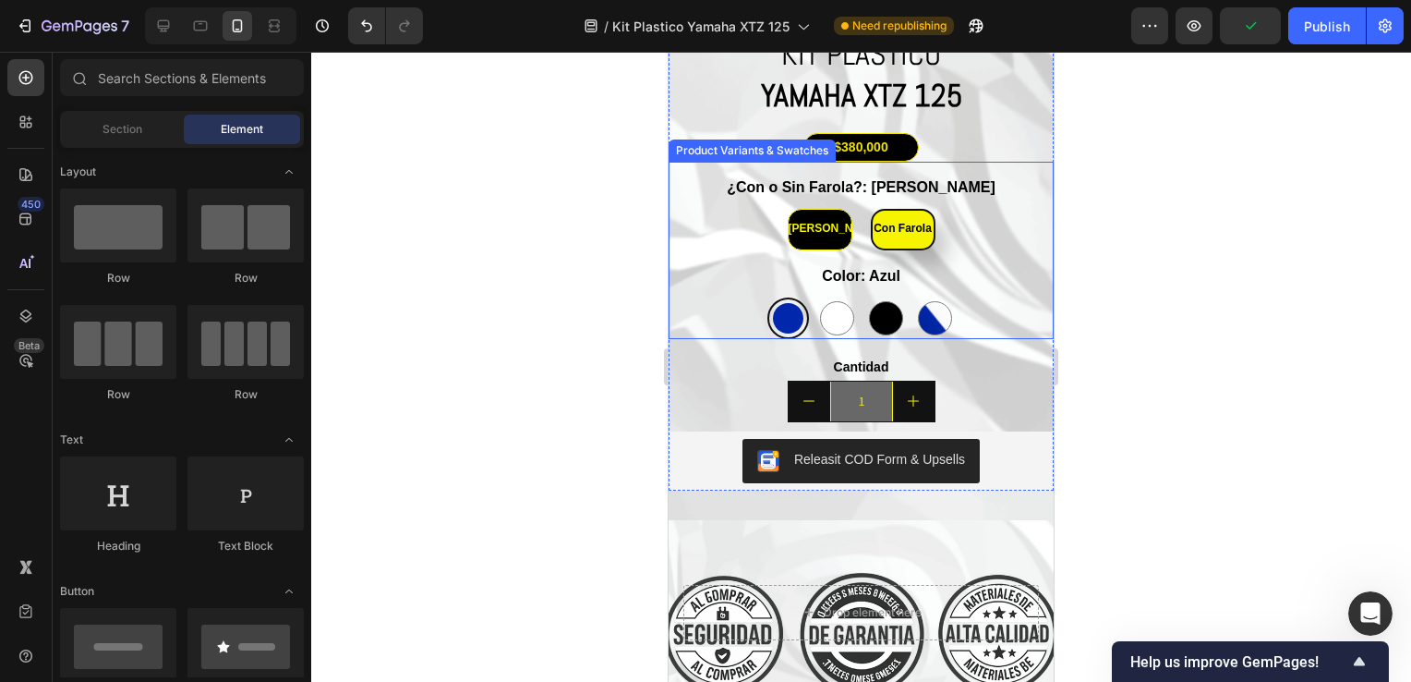
click at [1021, 298] on div "Azul Azul Blanco Blanco Negro Negro Azul Con Blanco Azul Con Blanco" at bounding box center [861, 318] width 385 height 42
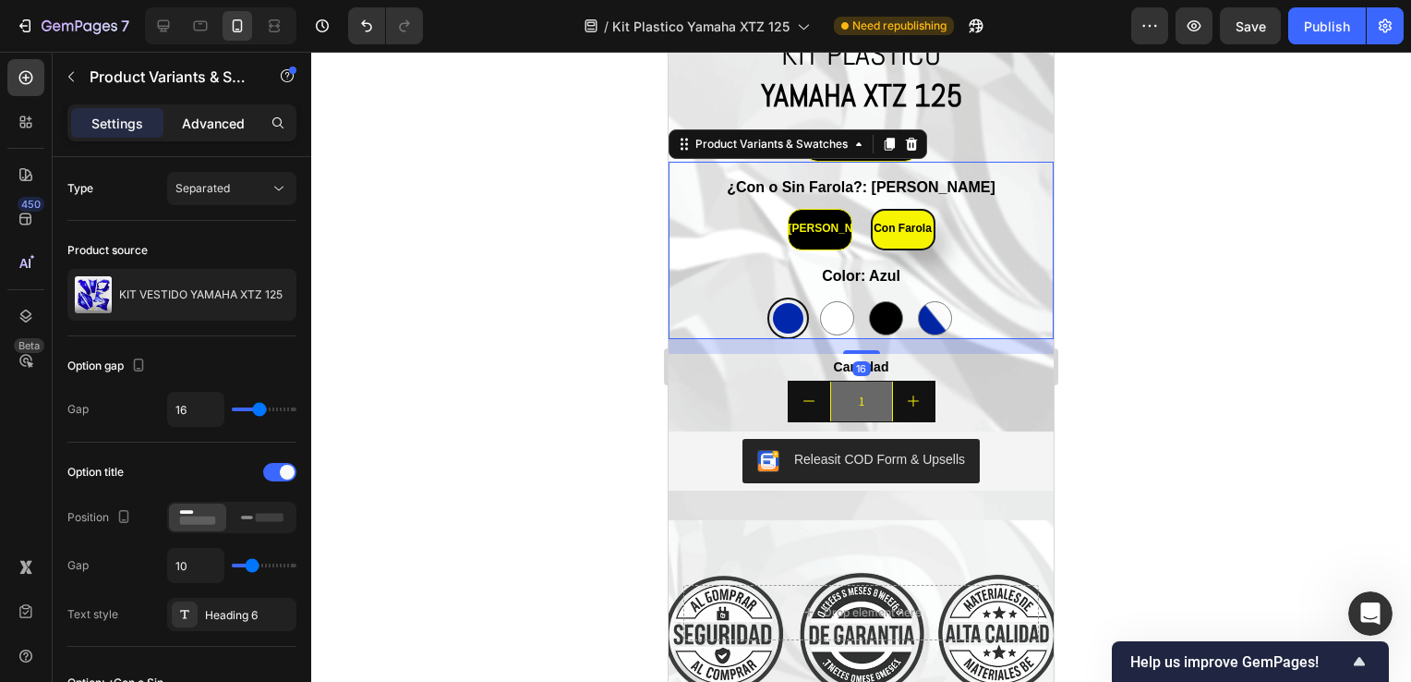
click at [248, 122] on div "Advanced" at bounding box center [213, 123] width 92 height 30
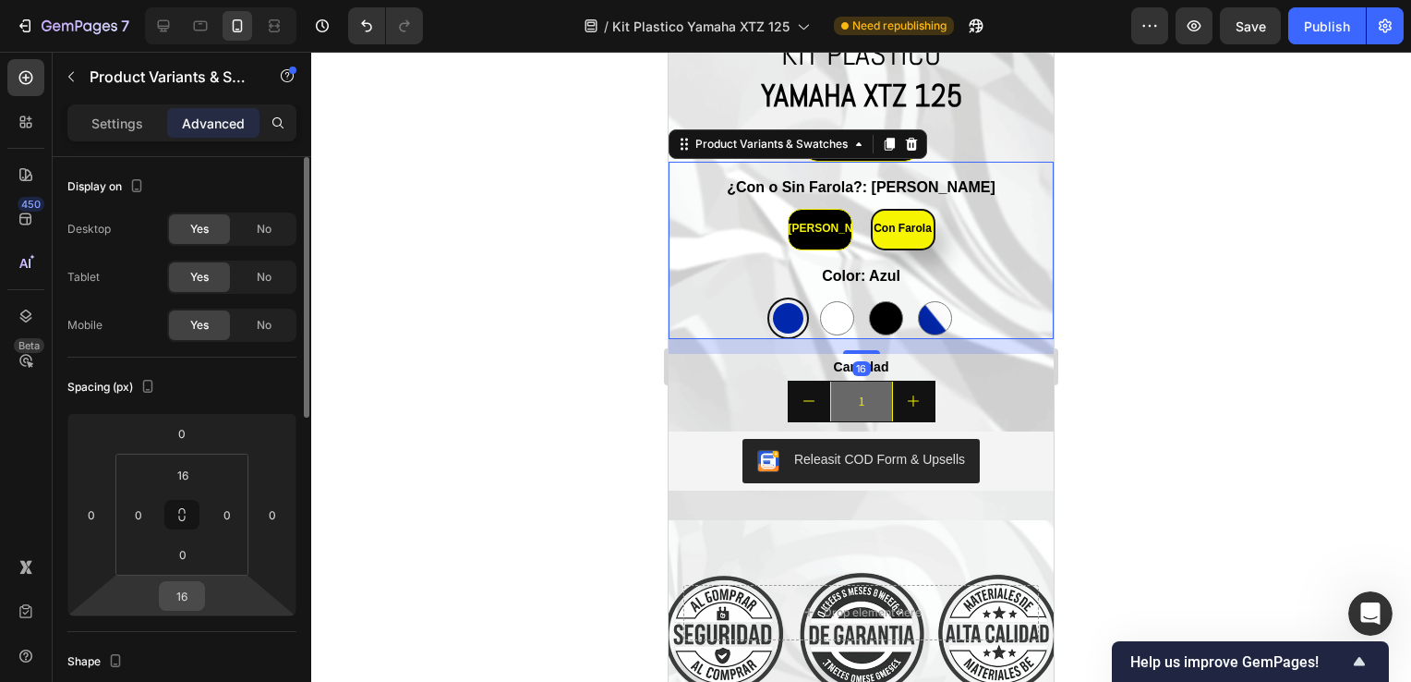
click at [177, 587] on input "16" at bounding box center [181, 596] width 37 height 28
type input "0"
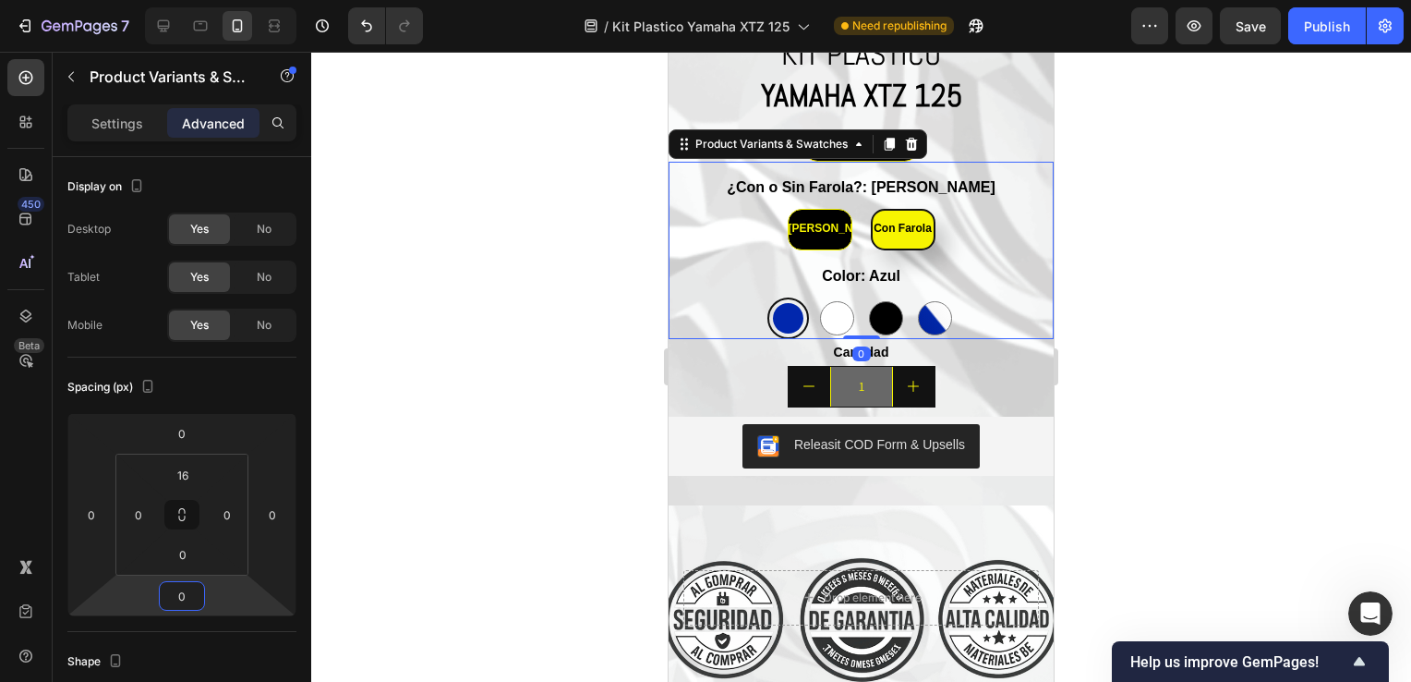
click at [1232, 400] on div at bounding box center [861, 367] width 1100 height 630
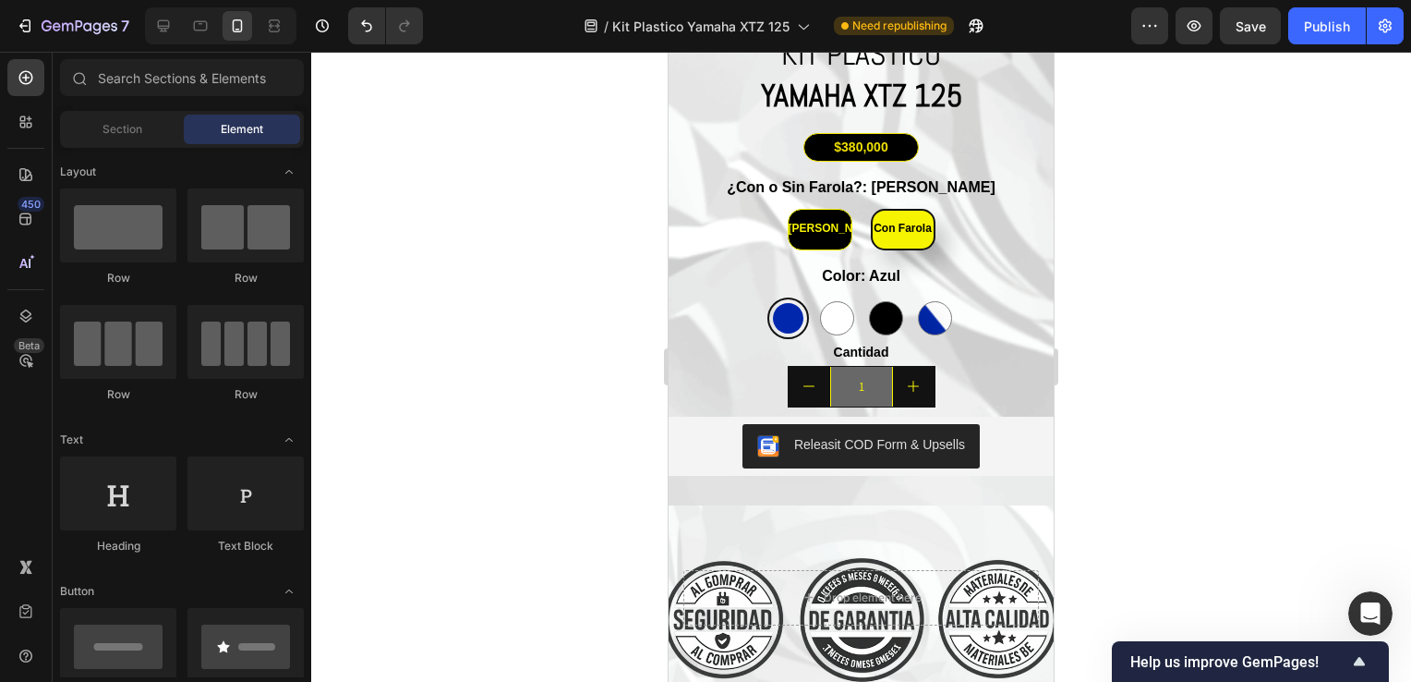
click at [1232, 400] on div at bounding box center [861, 367] width 1100 height 630
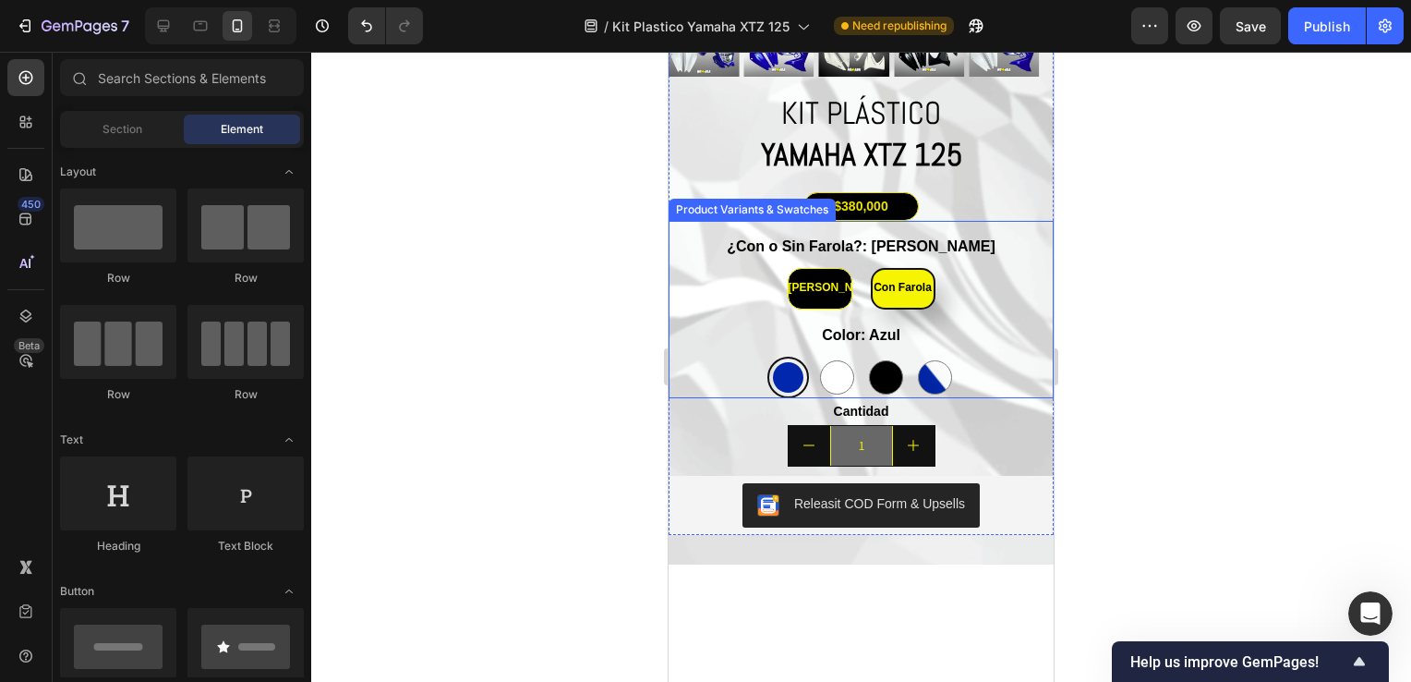
scroll to position [4203, 0]
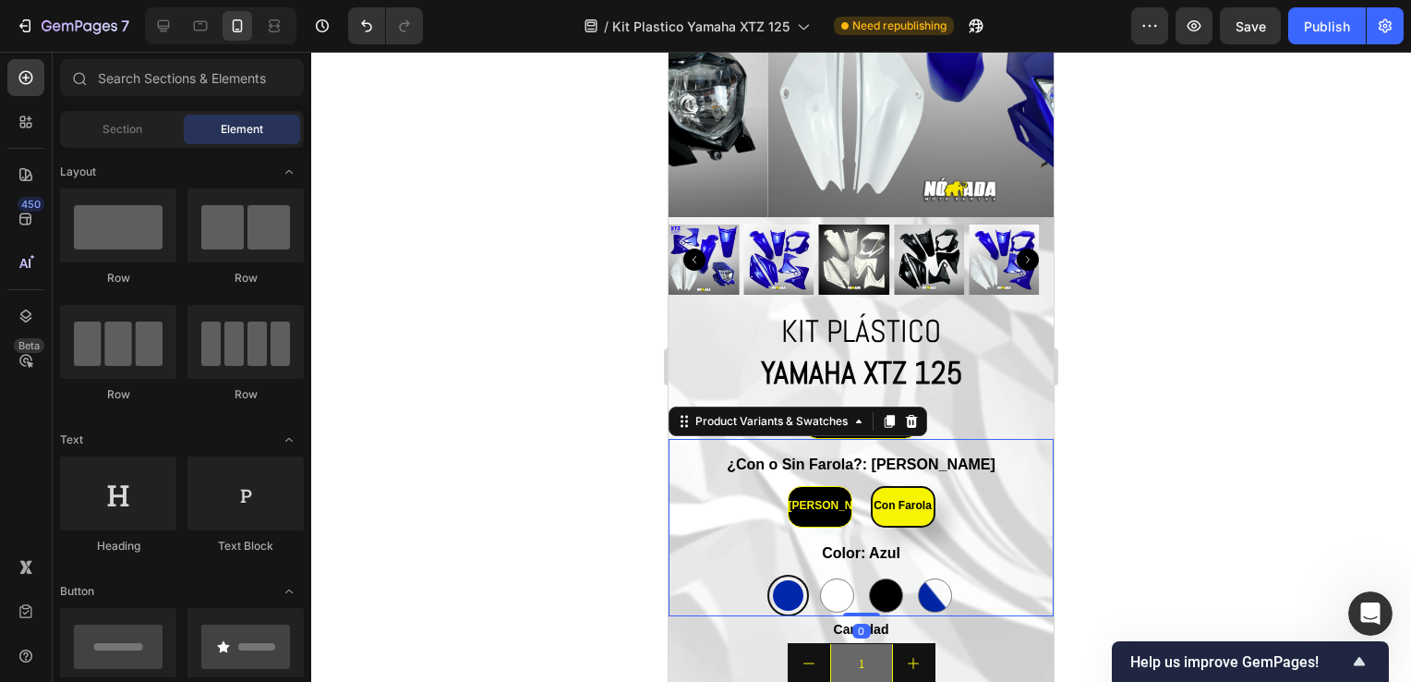
click at [904, 499] on span "Con Farola" at bounding box center [903, 505] width 58 height 13
click at [903, 485] on input "Con Farola Con Farola Con Farola" at bounding box center [902, 485] width 1 height 1
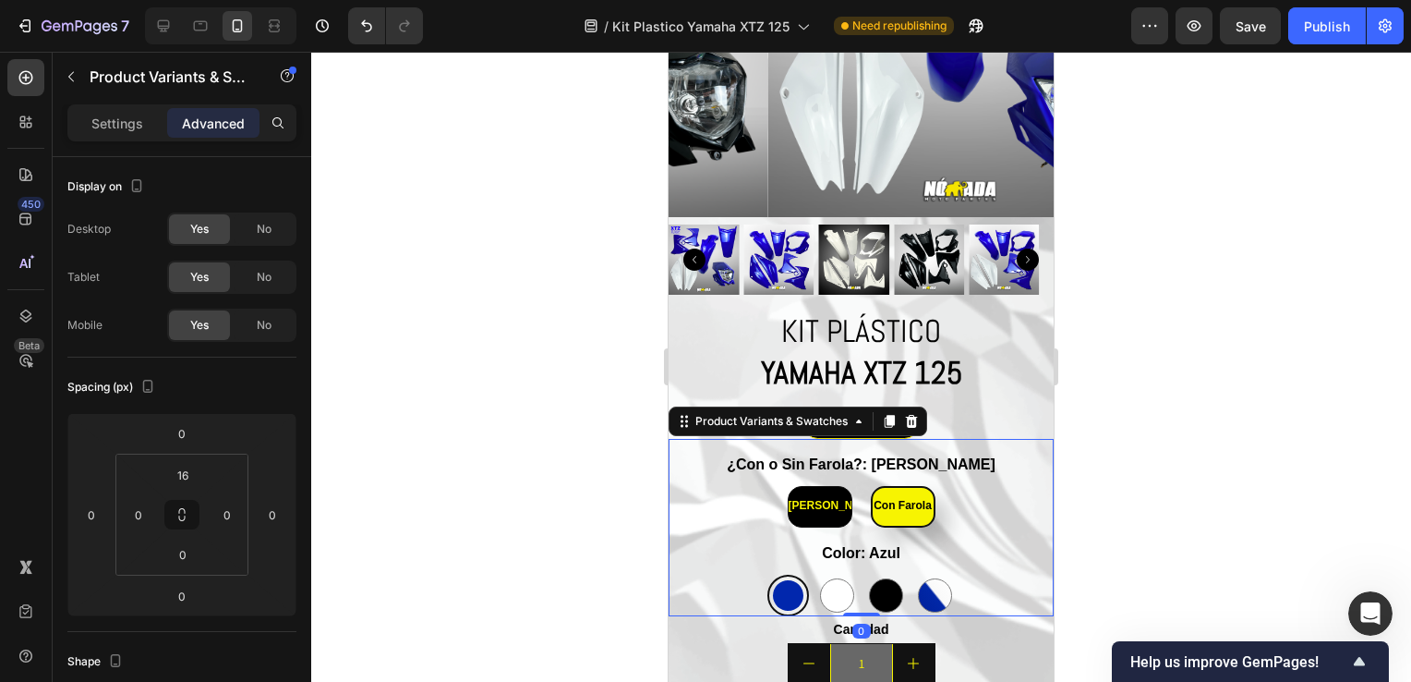
click at [809, 498] on div "[PERSON_NAME]" at bounding box center [820, 506] width 63 height 35
click at [819, 486] on input "Sin Farola Sin Farola Sin Farola" at bounding box center [819, 485] width 1 height 1
radio input "true"
click at [1308, 236] on div at bounding box center [861, 367] width 1100 height 630
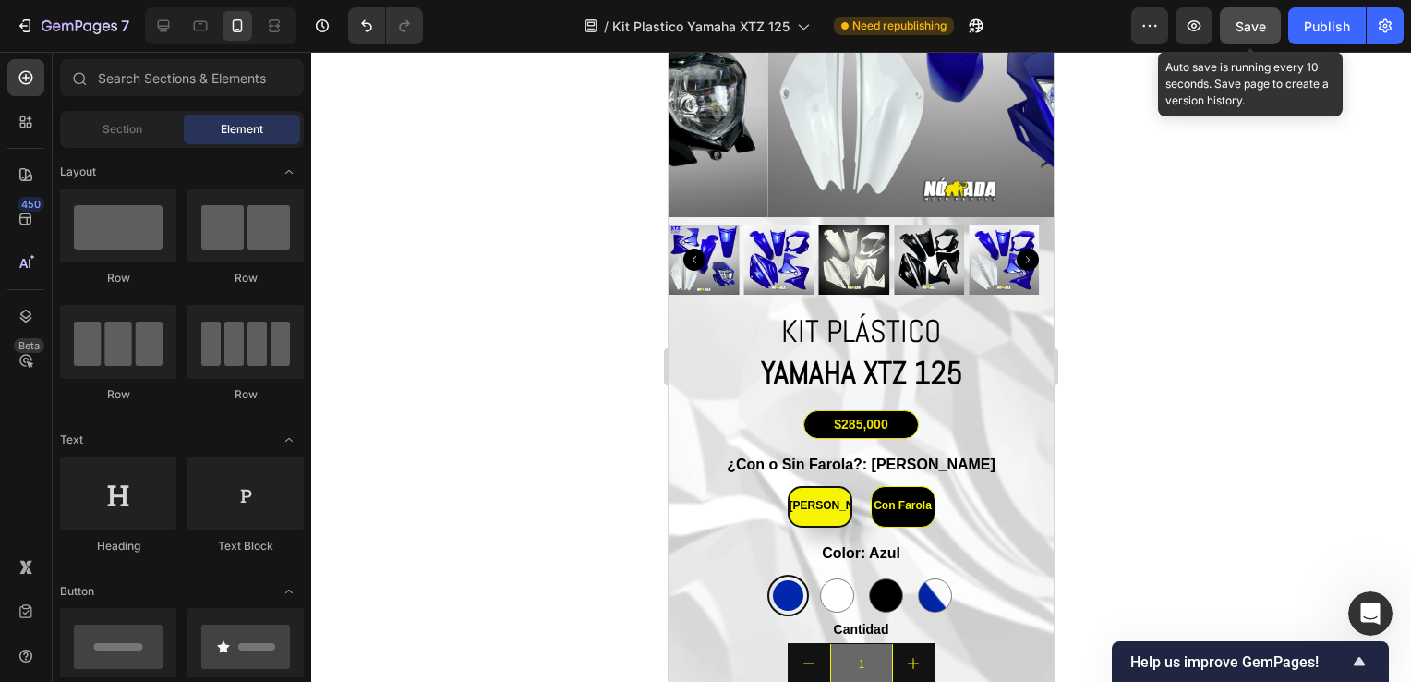
click at [1248, 24] on span "Save" at bounding box center [1251, 26] width 30 height 16
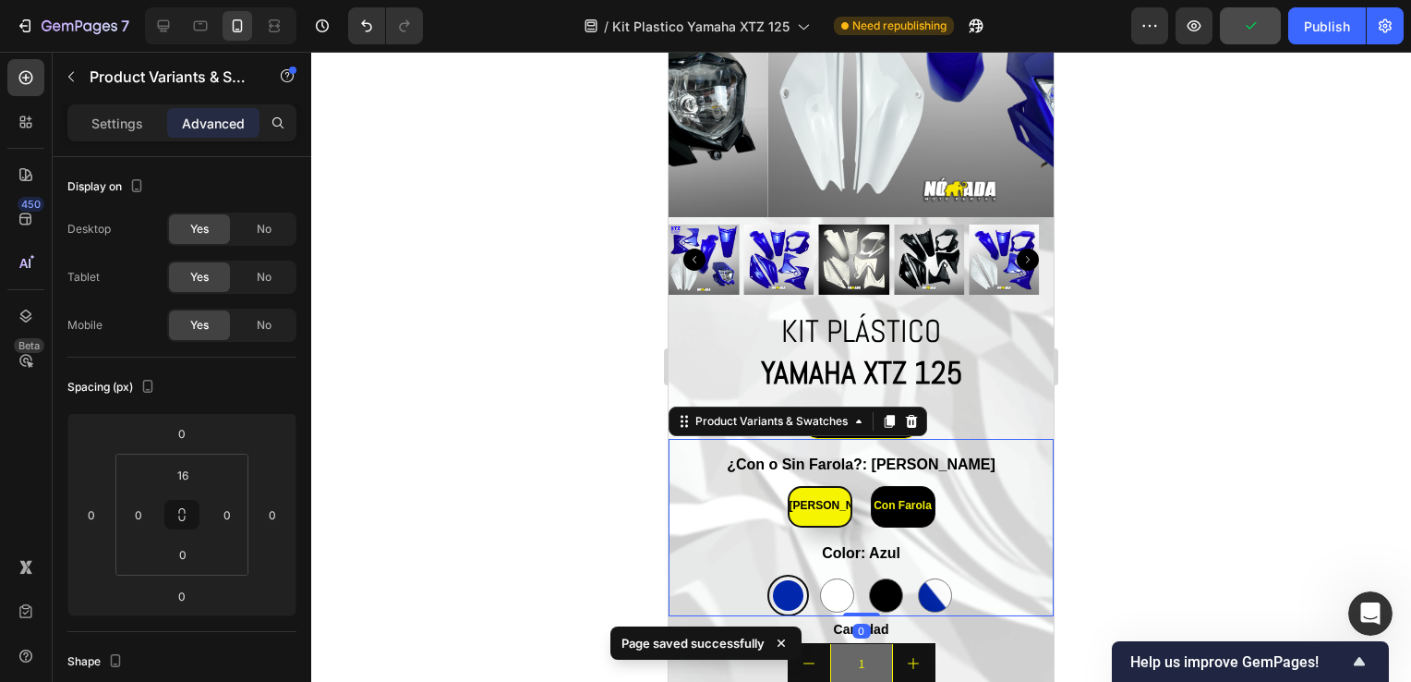
click at [905, 499] on span "Con Farola" at bounding box center [903, 505] width 58 height 13
click at [903, 486] on input "Con Farola Con Farola Con Farola" at bounding box center [902, 485] width 1 height 1
radio input "true"
click at [140, 118] on p "Settings" at bounding box center [117, 123] width 52 height 19
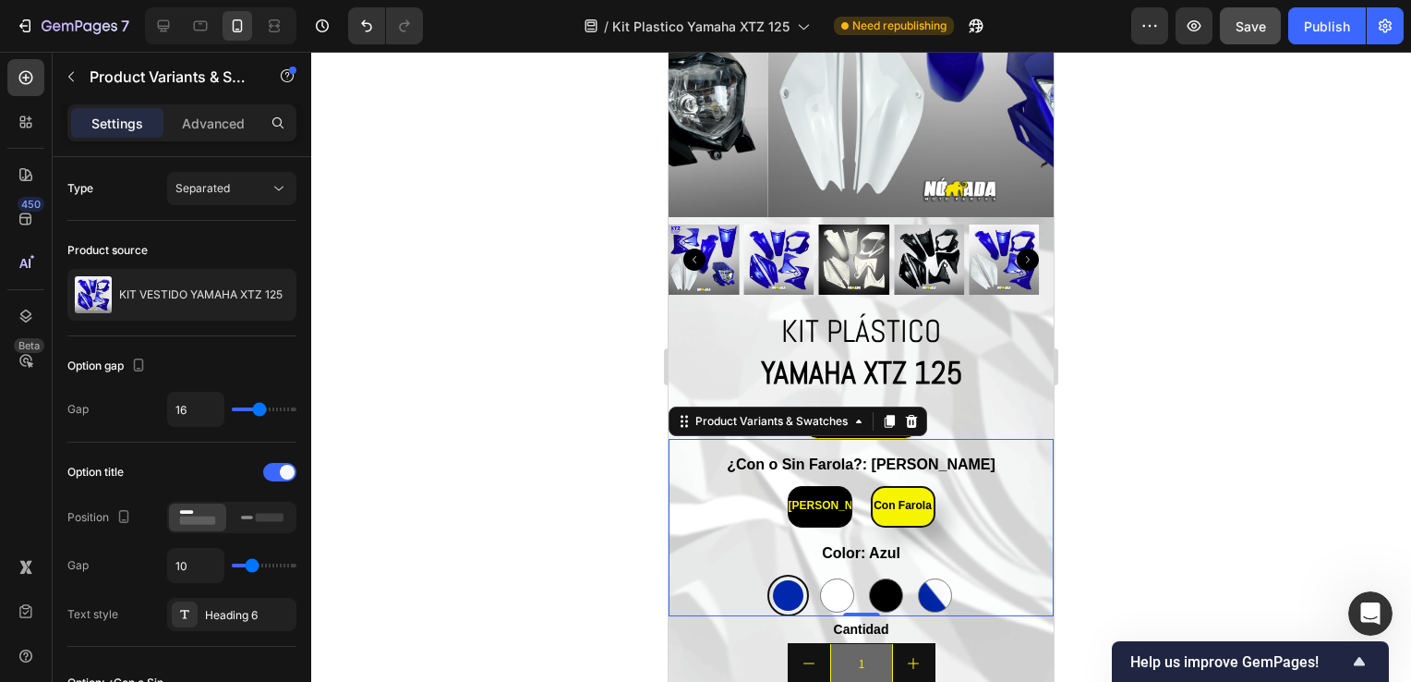
click at [792, 499] on span "[PERSON_NAME]" at bounding box center [835, 505] width 93 height 13
click at [819, 486] on input "Sin Farola Sin Farola Sin Farola" at bounding box center [819, 485] width 1 height 1
radio input "true"
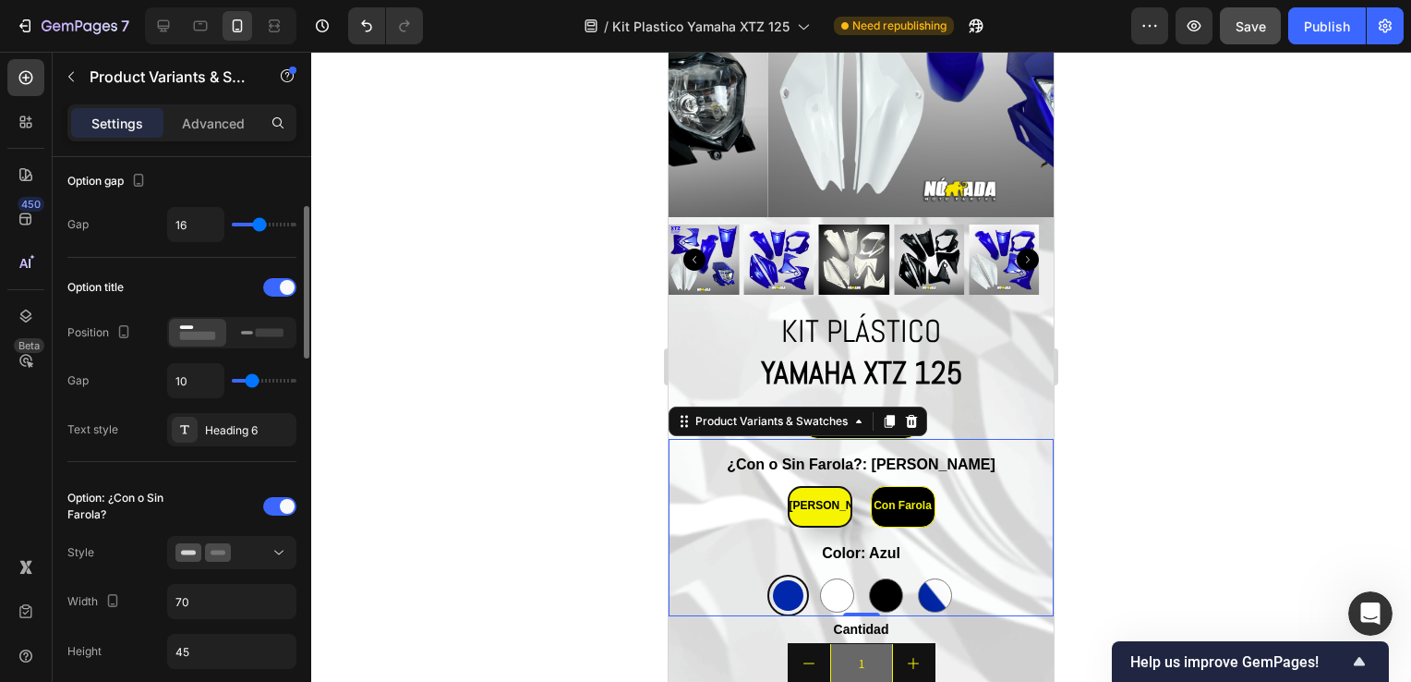
scroll to position [369, 0]
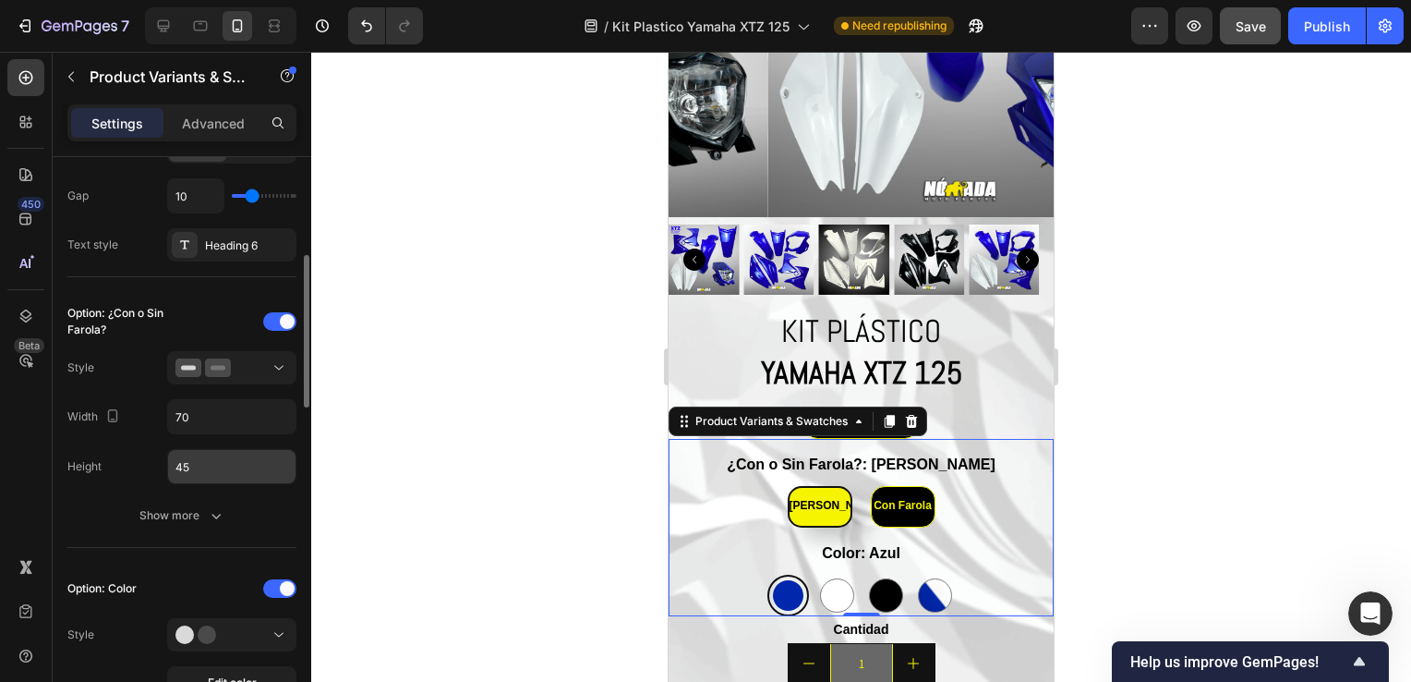
click at [177, 468] on input "45" at bounding box center [231, 466] width 127 height 33
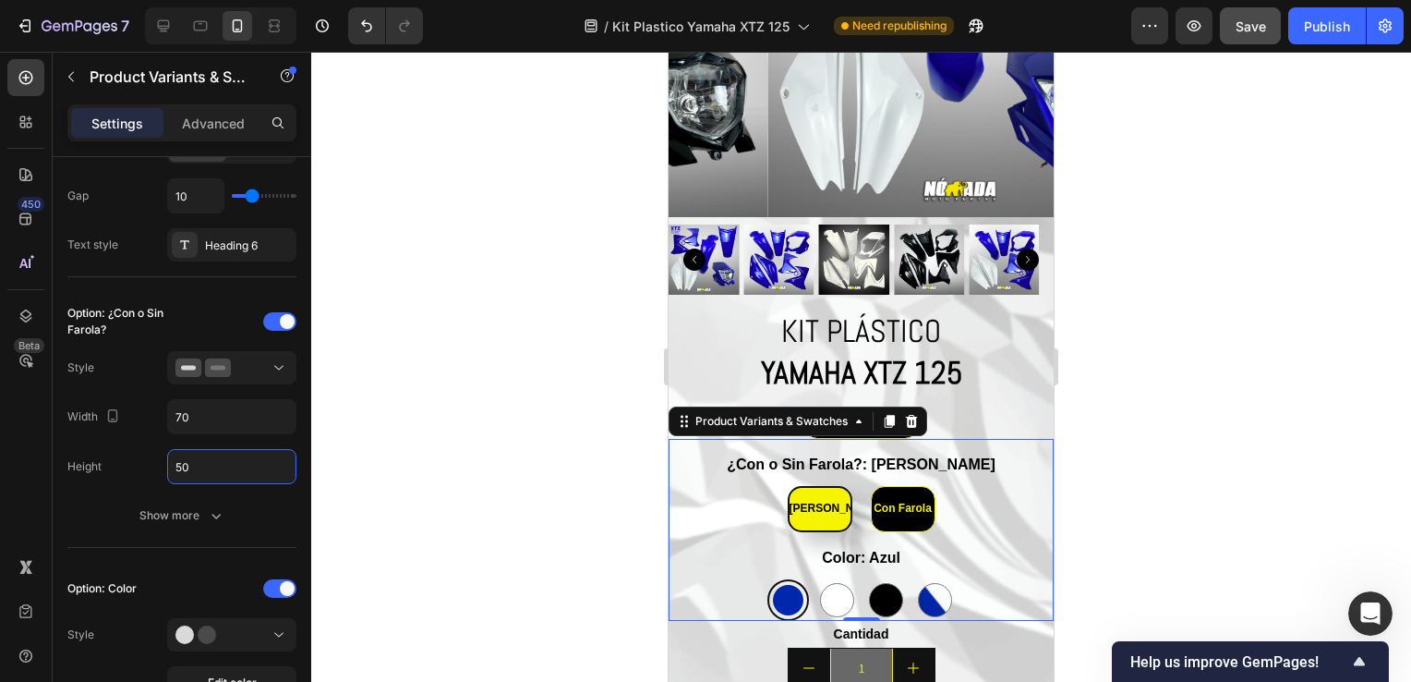
type input "5"
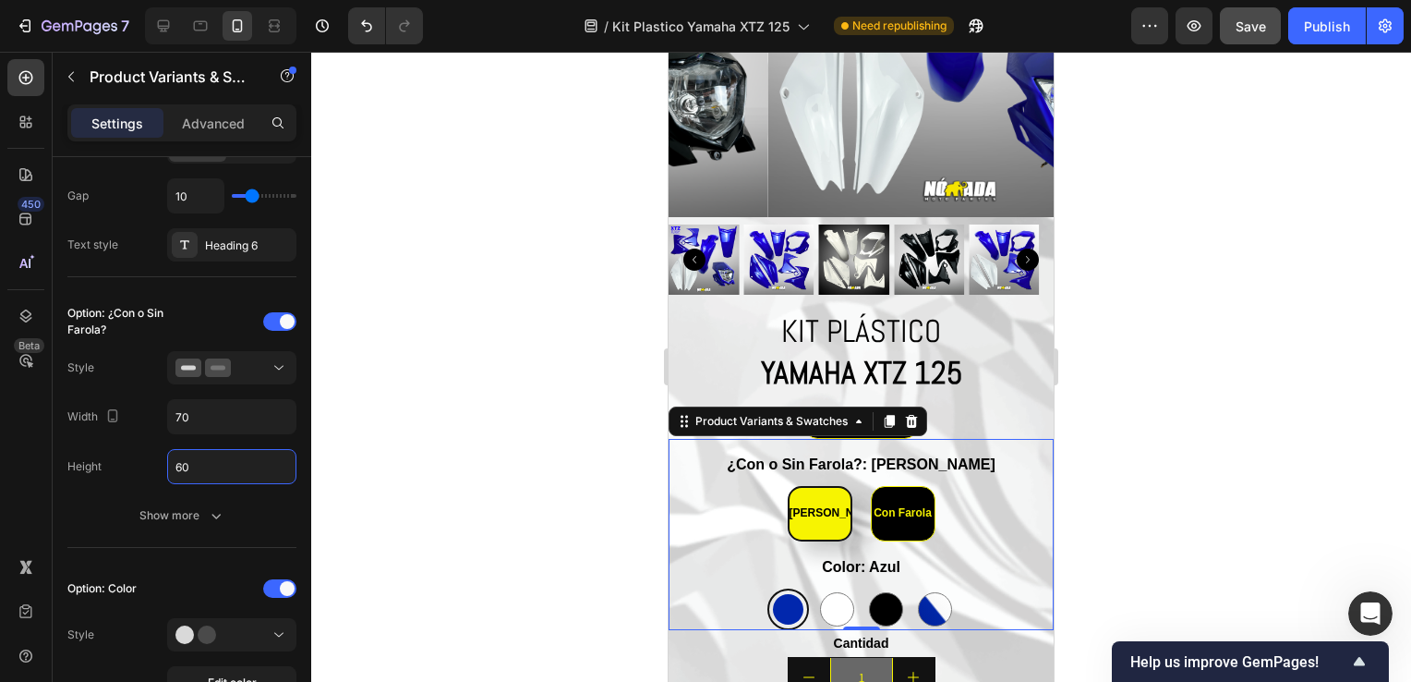
type input "6"
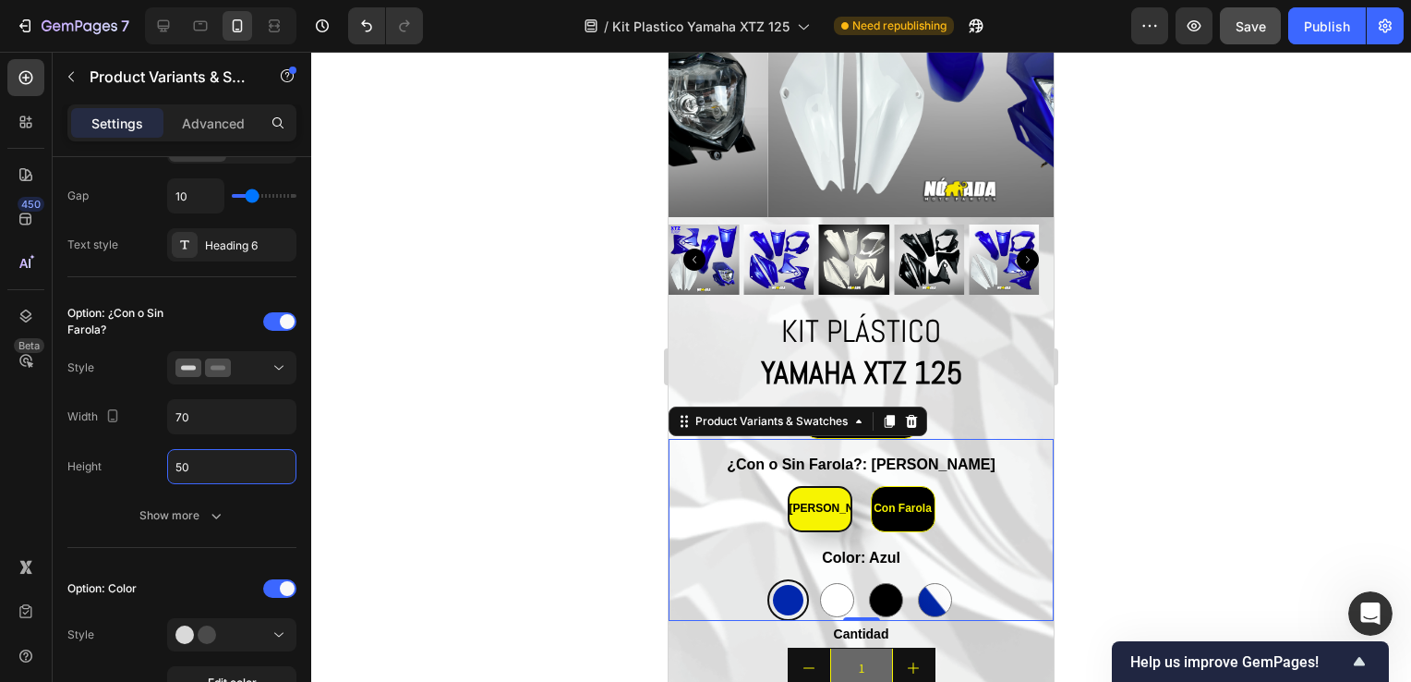
type input "5"
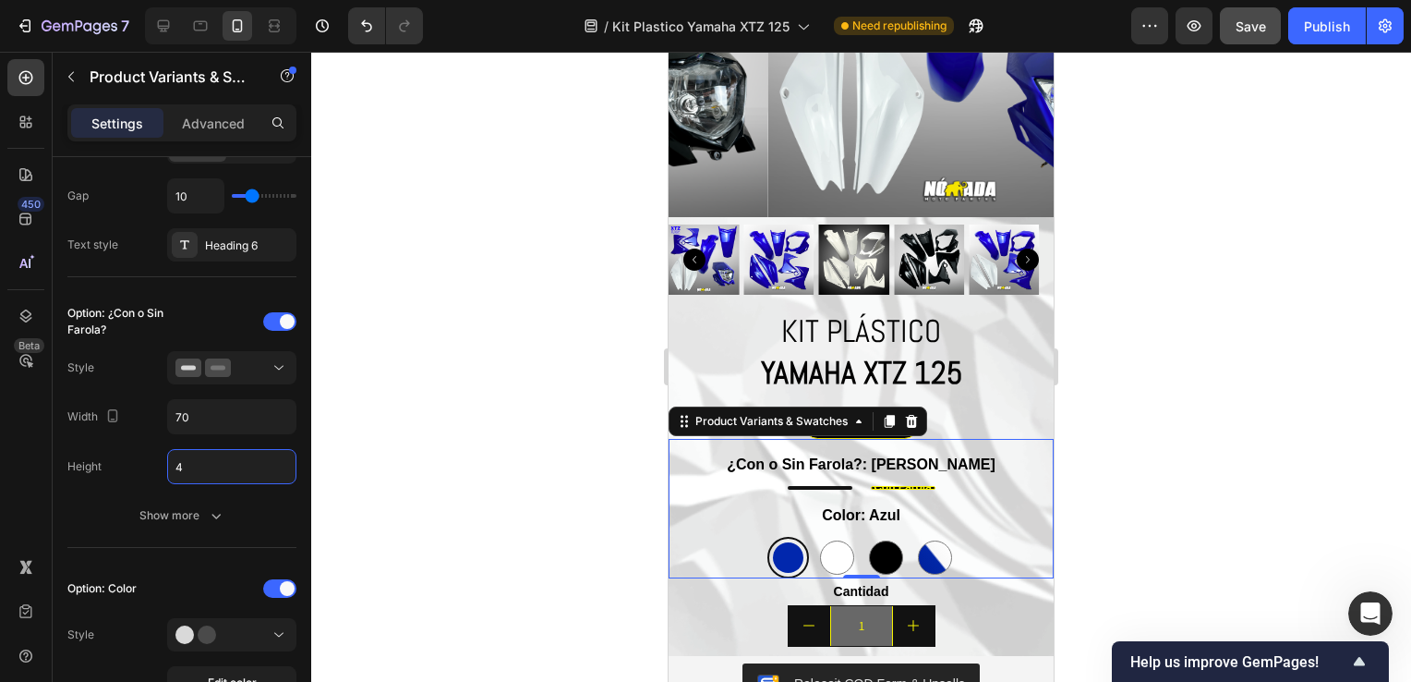
type input "45"
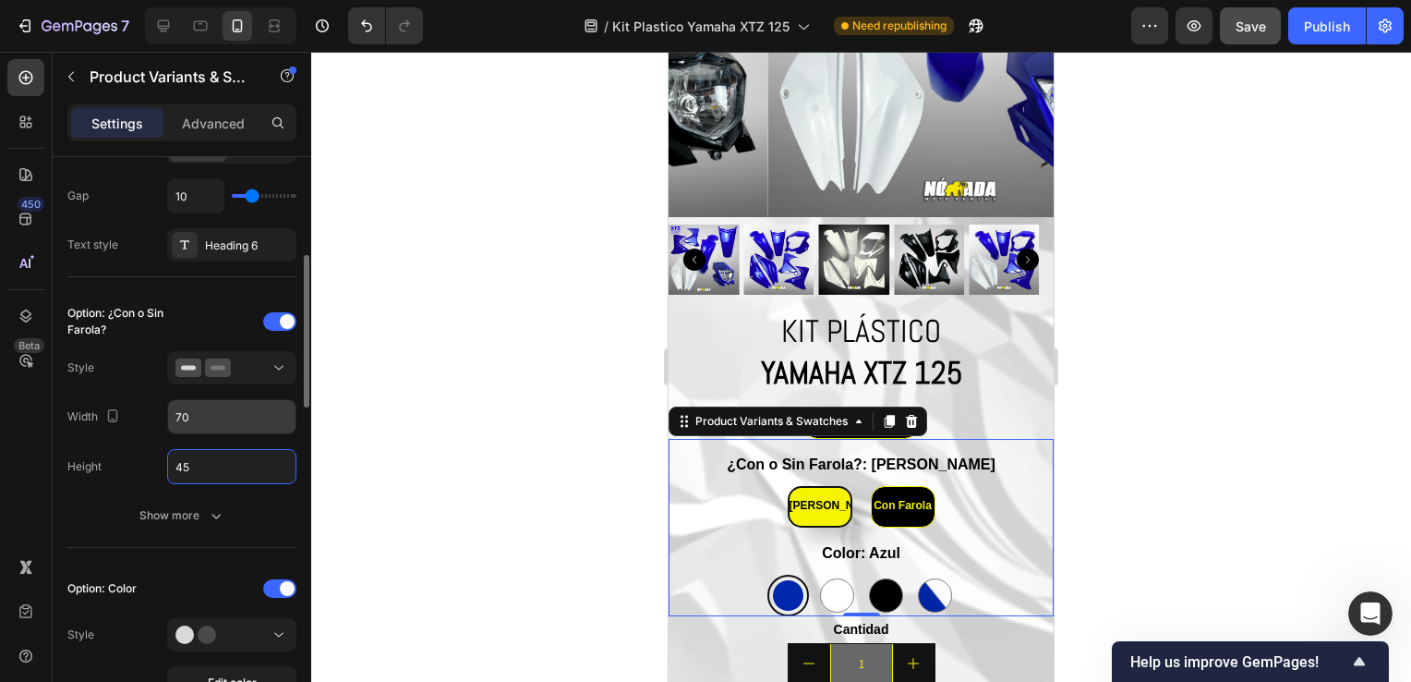
click at [223, 424] on input "70" at bounding box center [231, 416] width 127 height 33
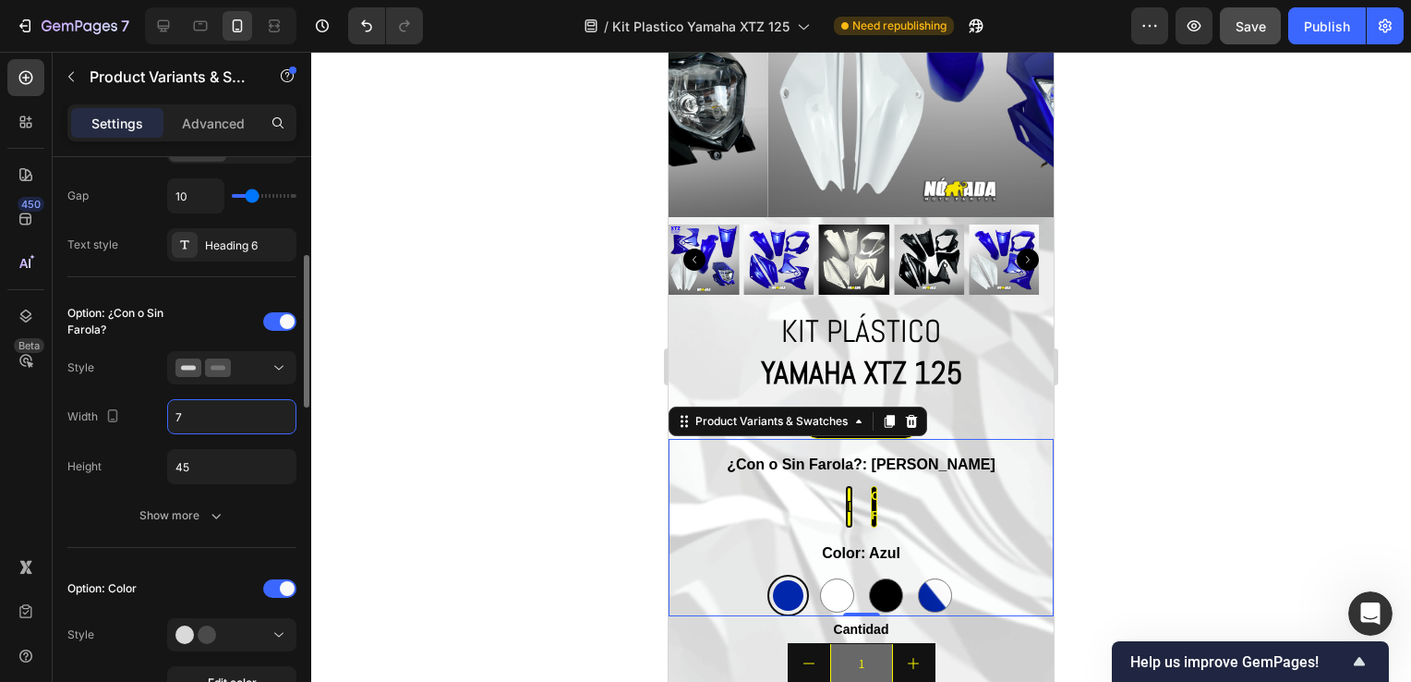
type input "75"
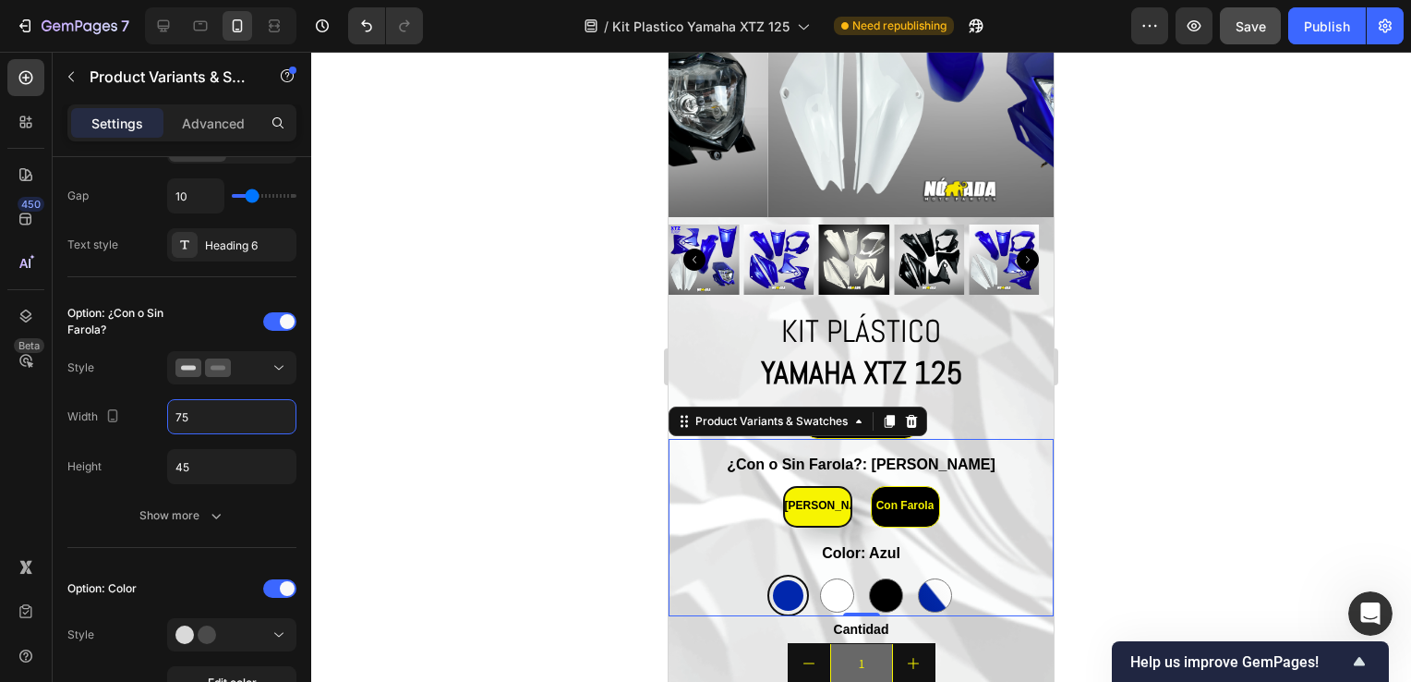
click at [1104, 416] on div at bounding box center [861, 367] width 1100 height 630
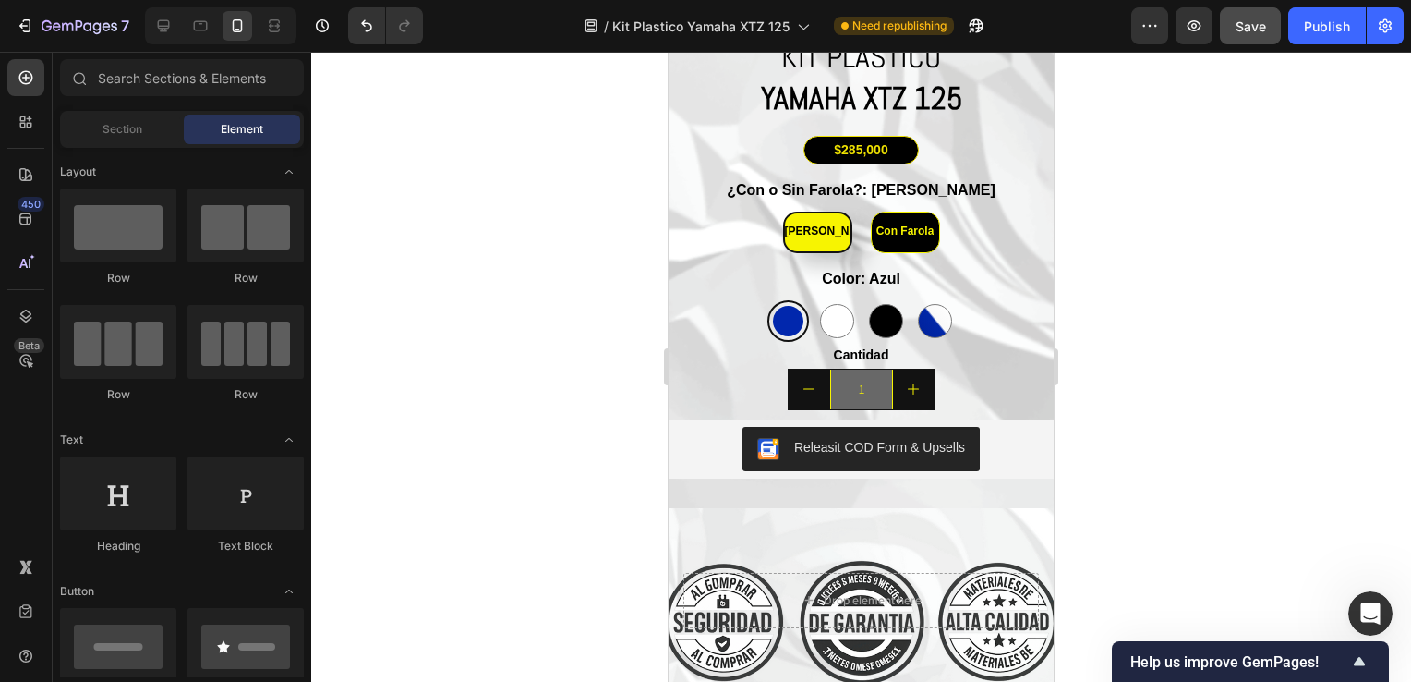
scroll to position [4574, 0]
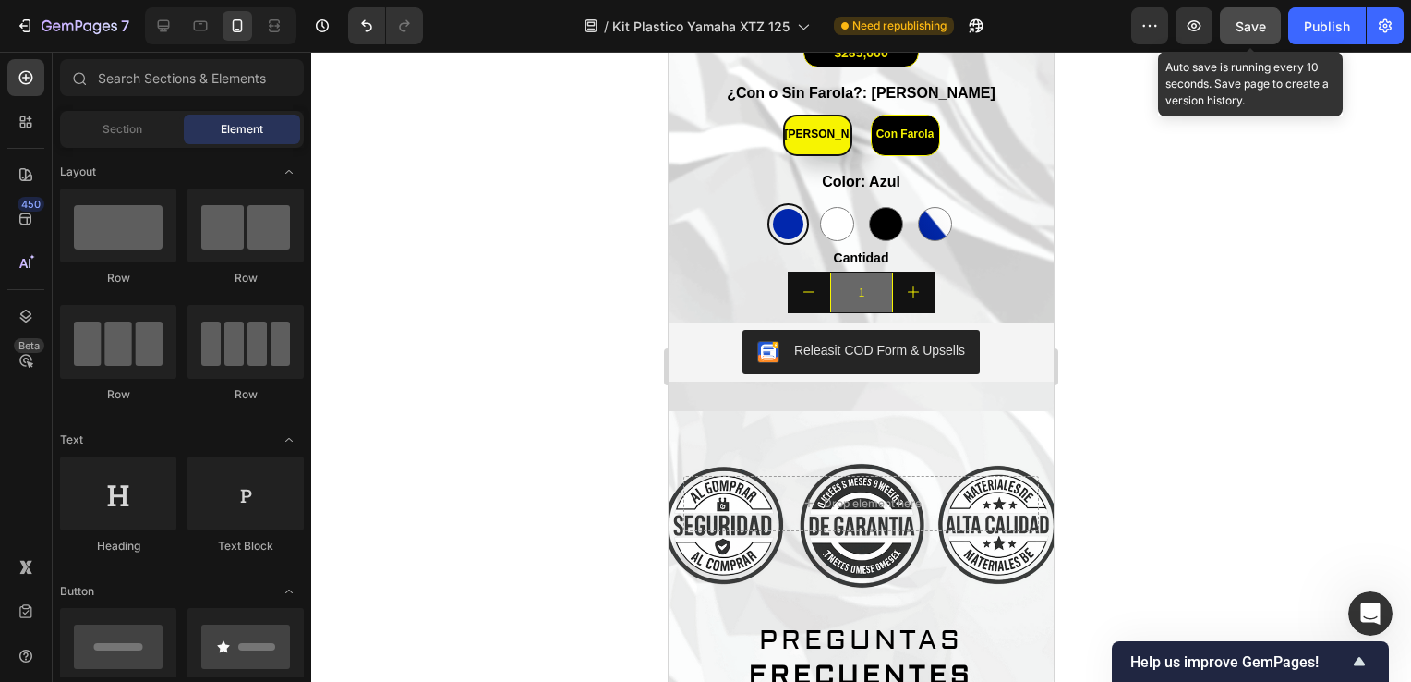
click at [1256, 28] on span "Save" at bounding box center [1251, 26] width 30 height 16
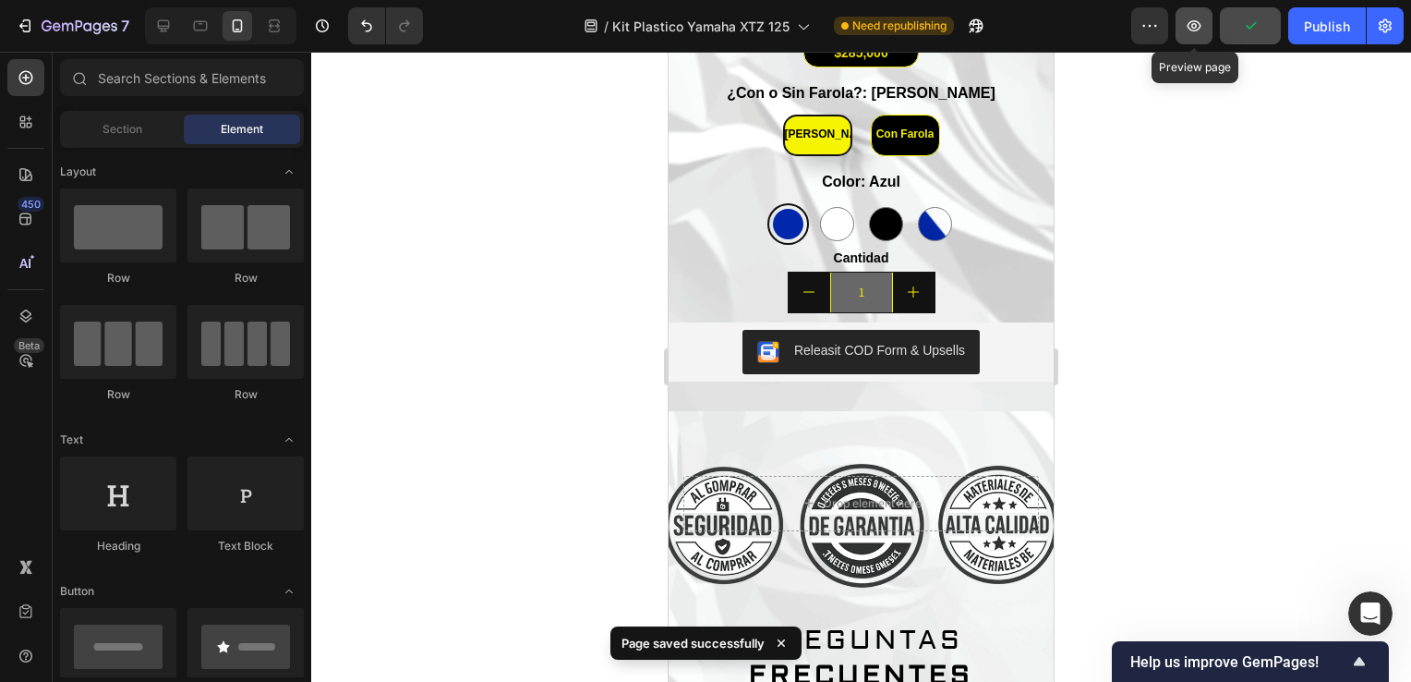
click at [1204, 34] on button "button" at bounding box center [1194, 25] width 37 height 37
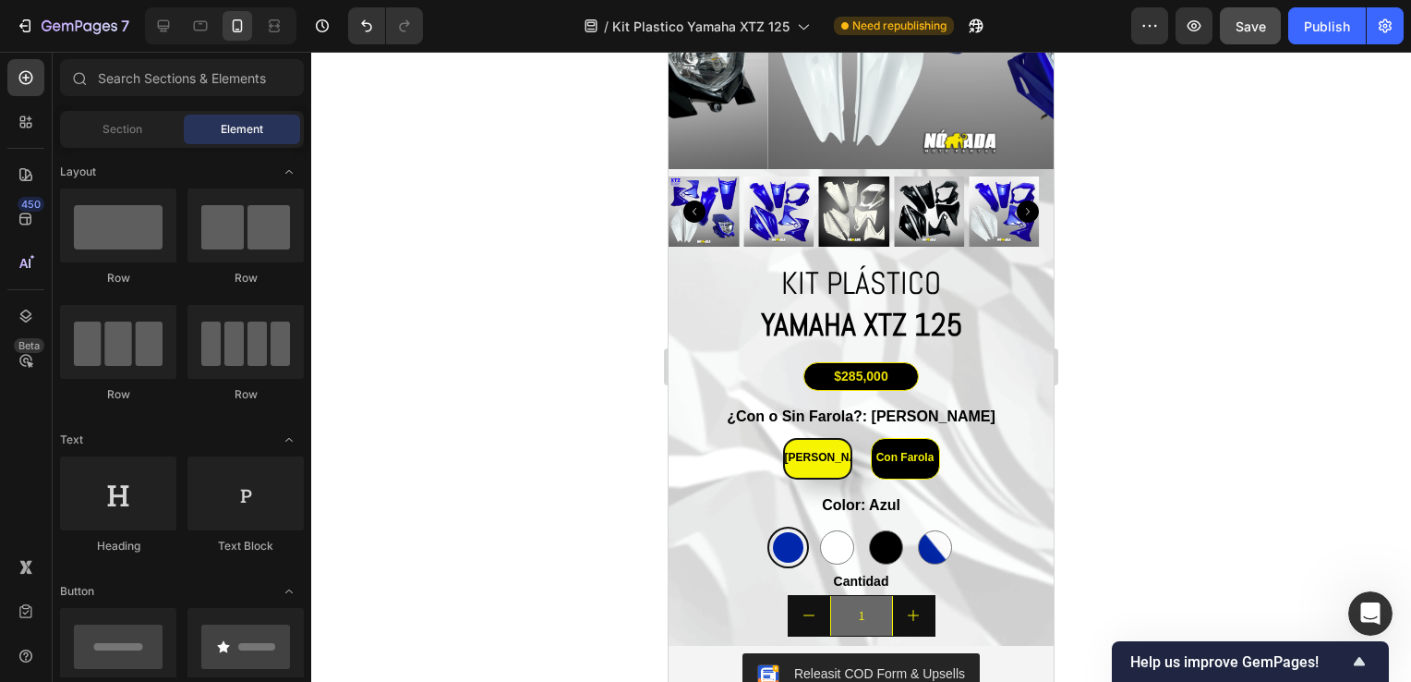
scroll to position [4112, 0]
